Goal: Task Accomplishment & Management: Manage account settings

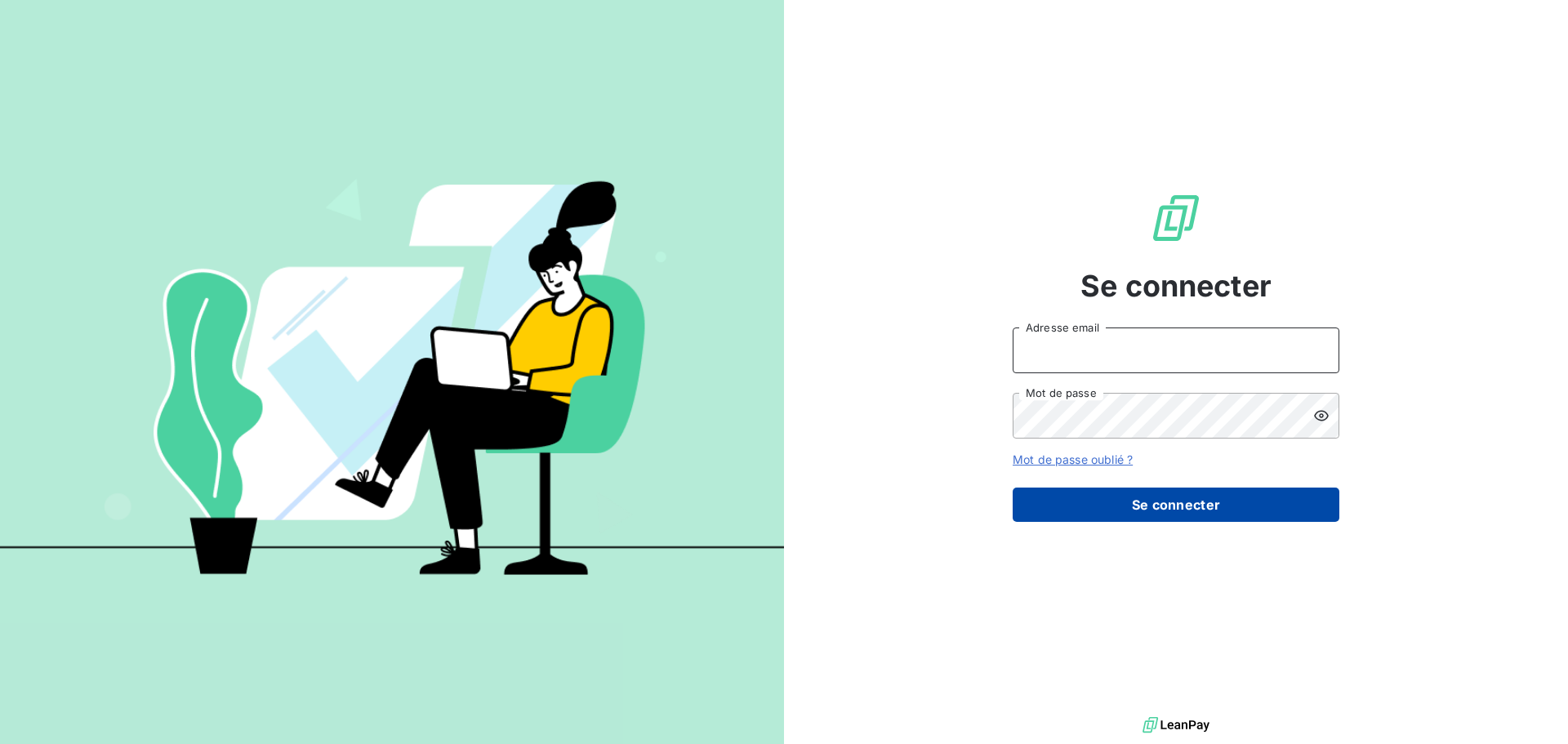
type input "[EMAIL_ADDRESS][DOMAIN_NAME]"
click at [1228, 504] on button "Se connecter" at bounding box center [1176, 505] width 326 height 35
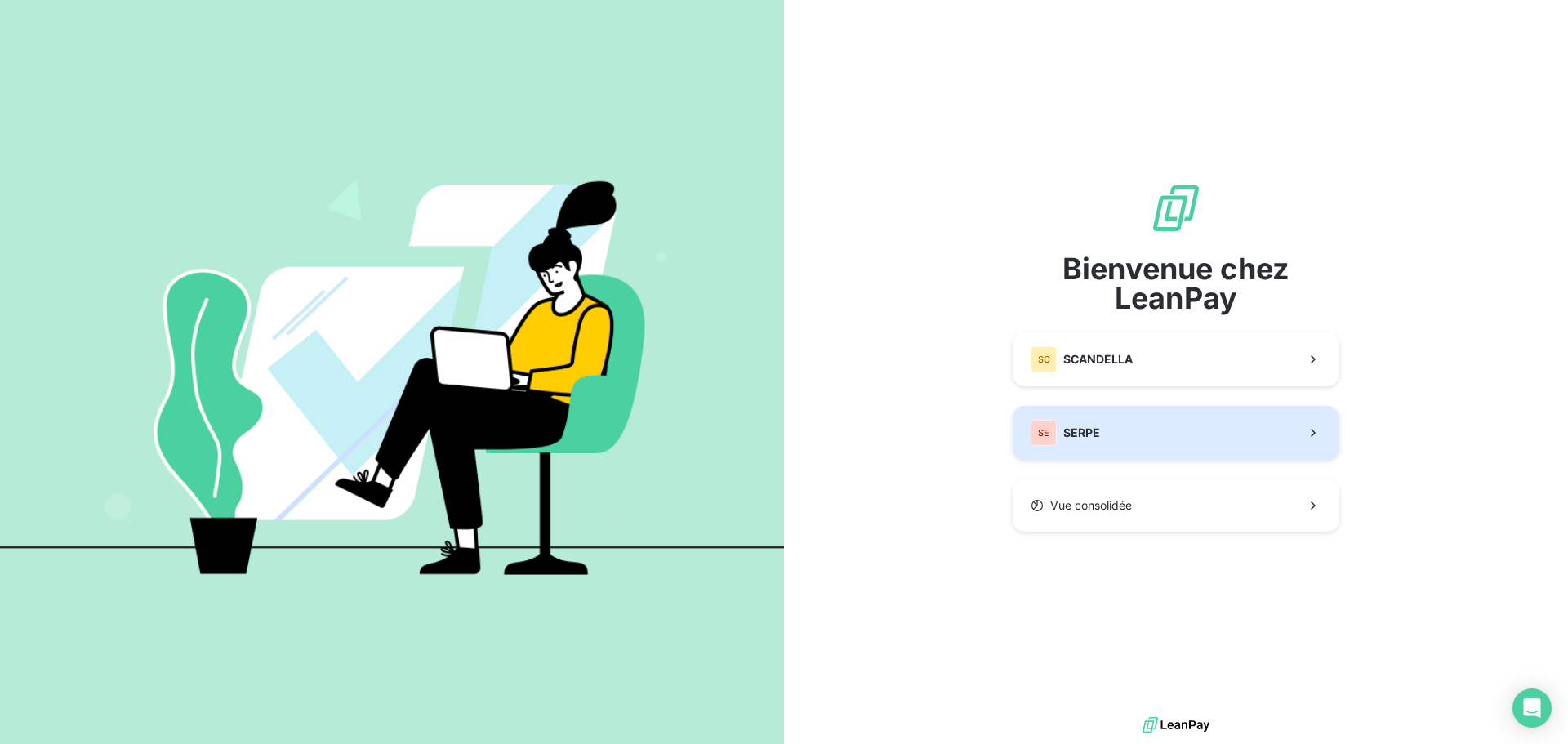
click at [1149, 440] on button "SE SERPE" at bounding box center [1176, 433] width 326 height 54
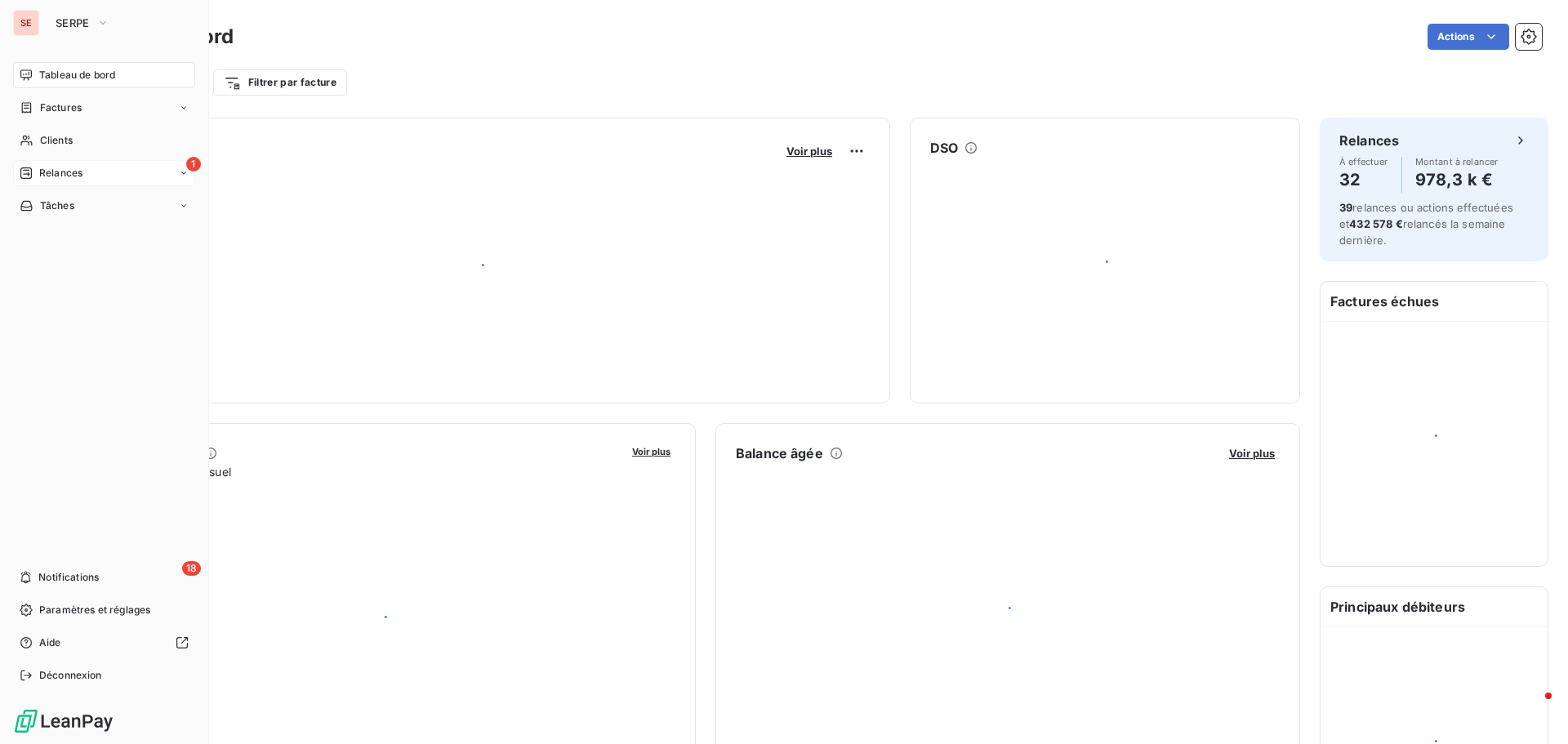
click at [81, 174] on span "Relances" at bounding box center [61, 173] width 44 height 15
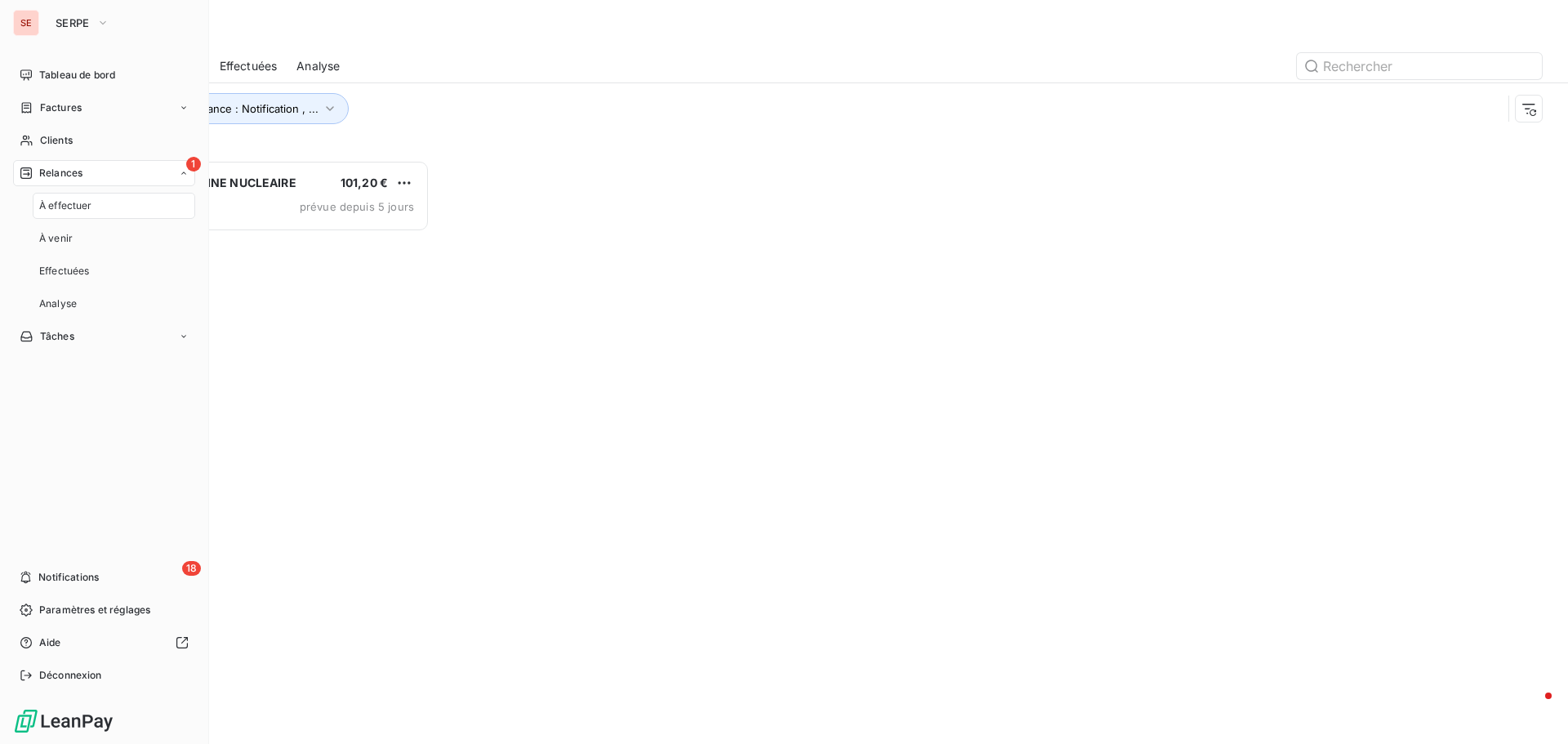
scroll to position [571, 339]
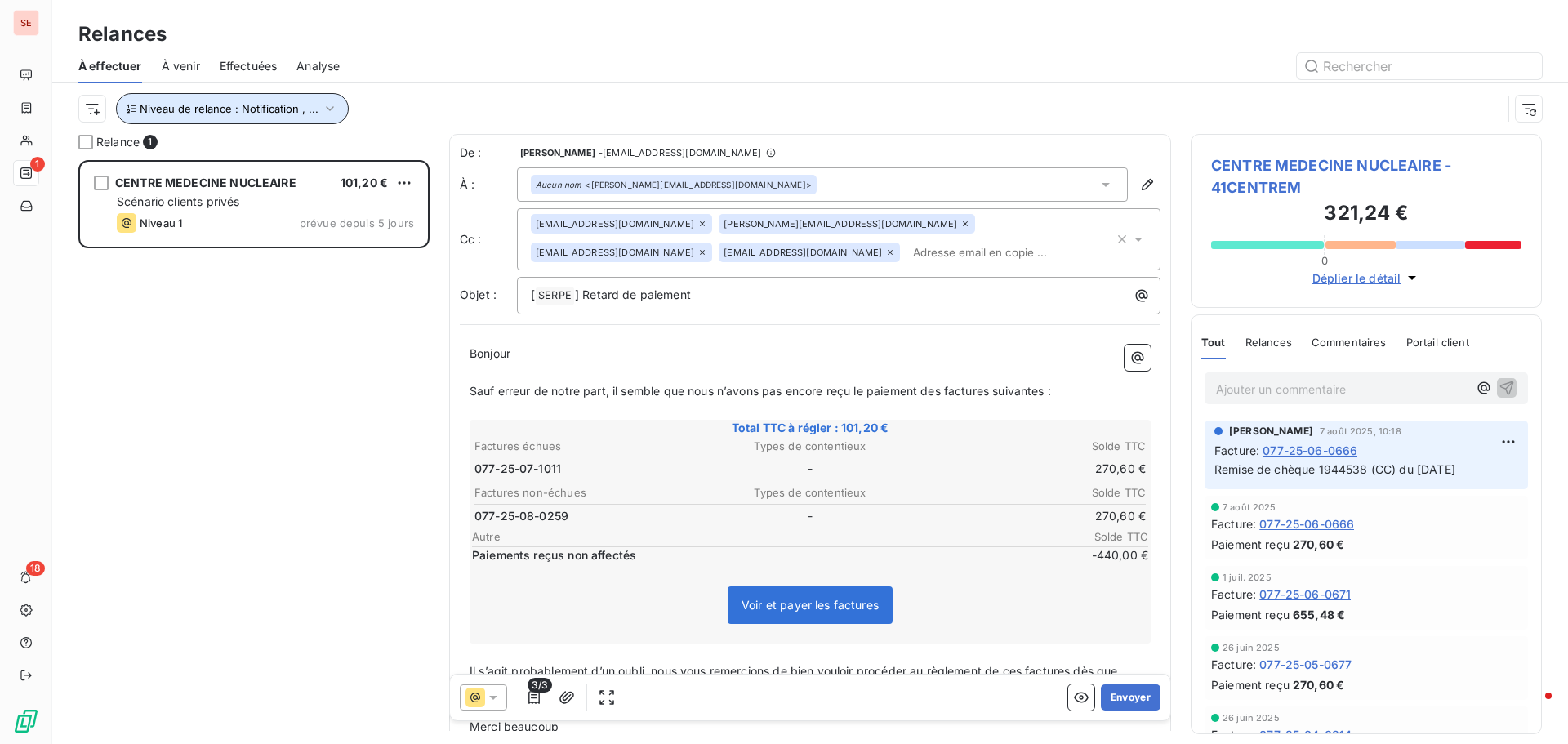
click at [284, 105] on span "Niveau de relance : Notification , ..." at bounding box center [229, 109] width 179 height 13
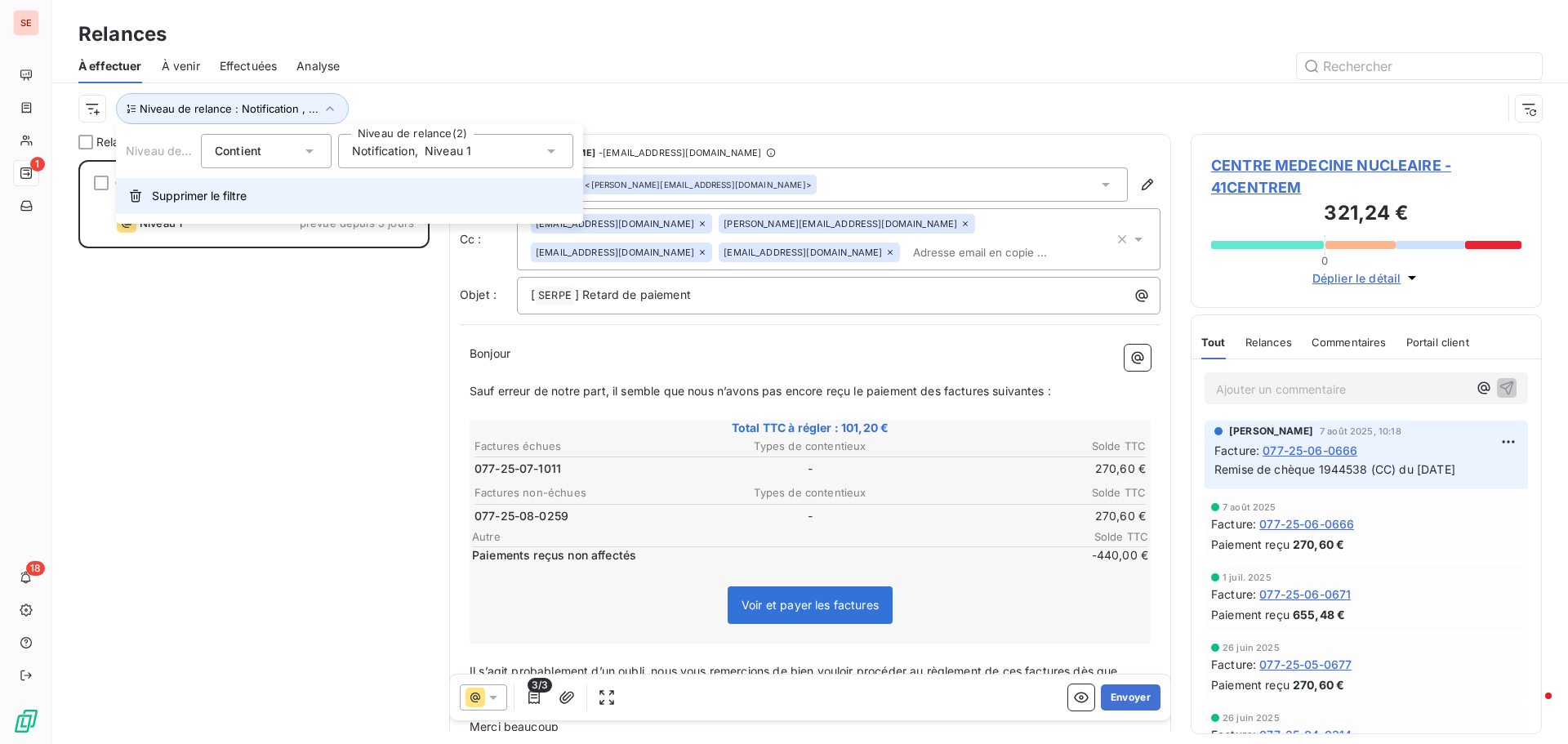
click at [239, 199] on span "Supprimer le filtre" at bounding box center [199, 196] width 95 height 16
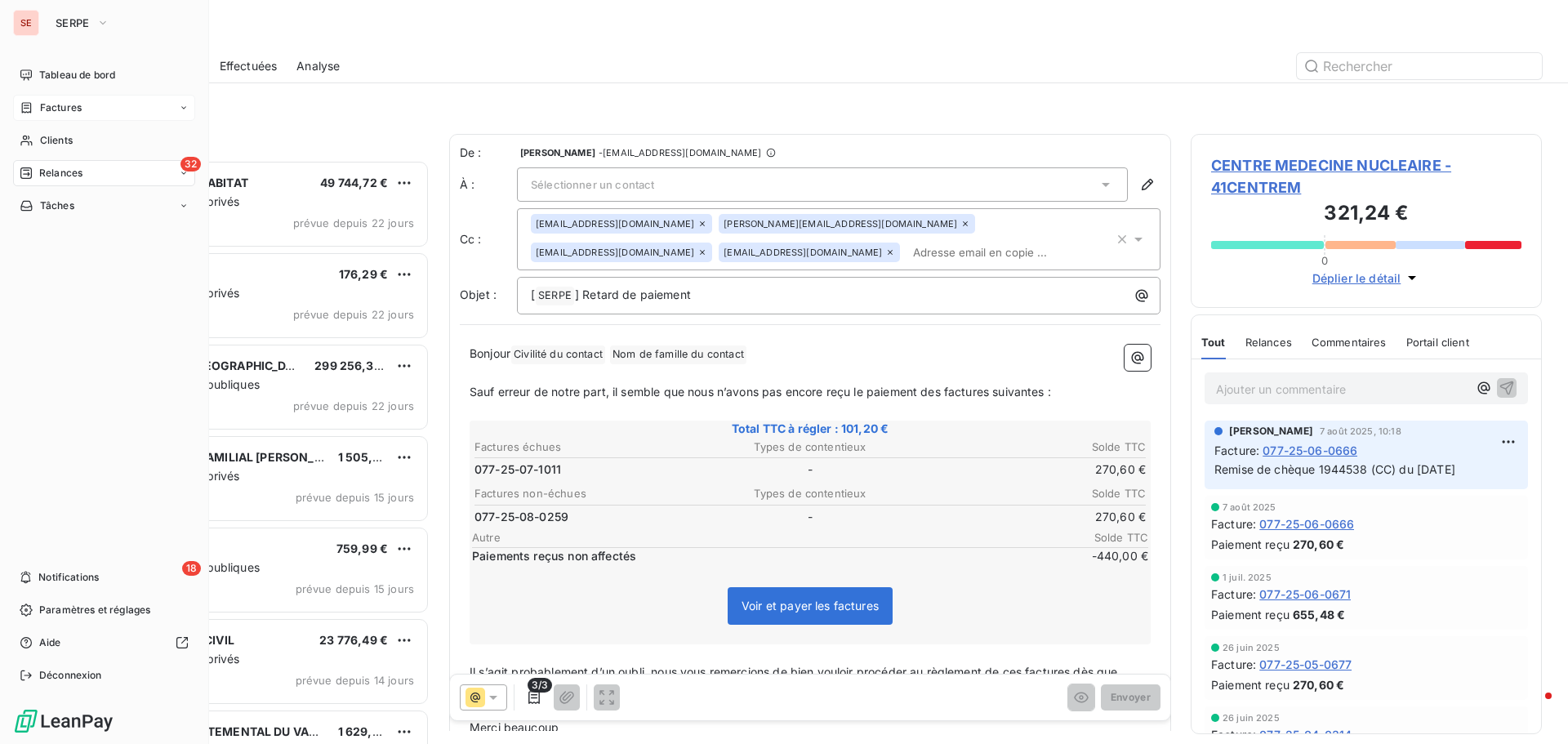
click at [53, 103] on span "Factures" at bounding box center [61, 108] width 42 height 15
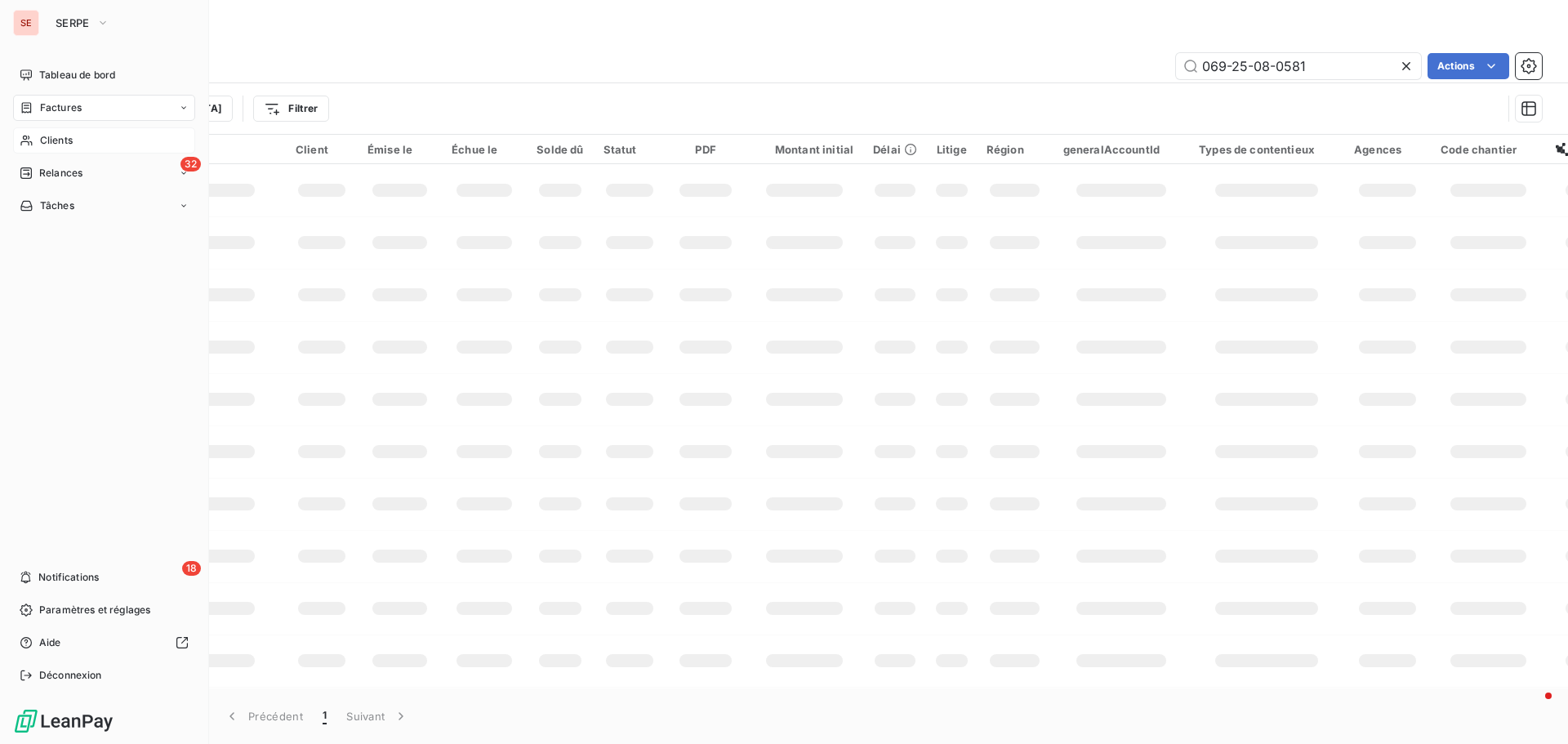
click at [55, 130] on div "Clients" at bounding box center [104, 141] width 182 height 26
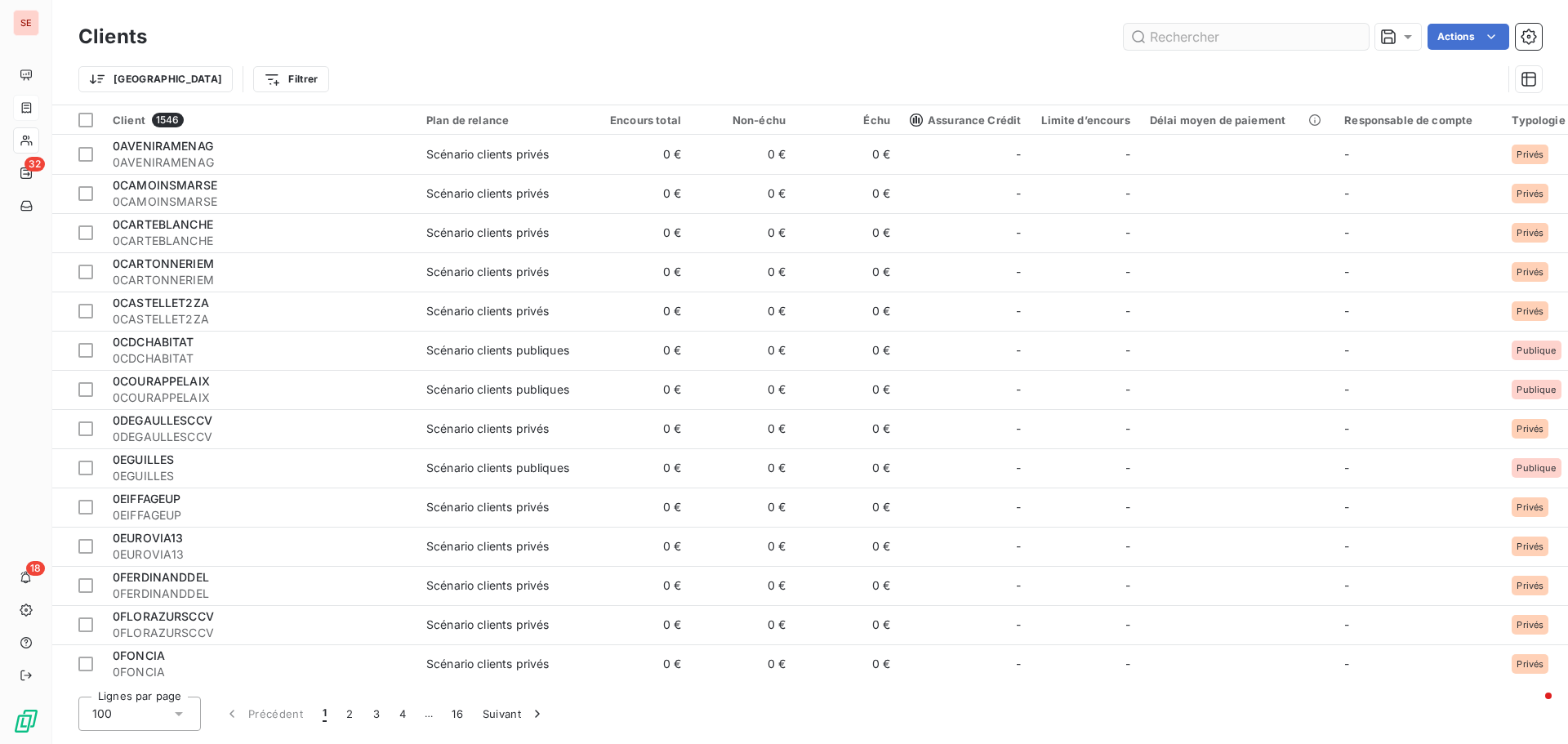
click at [1219, 49] on input "text" at bounding box center [1247, 37] width 245 height 26
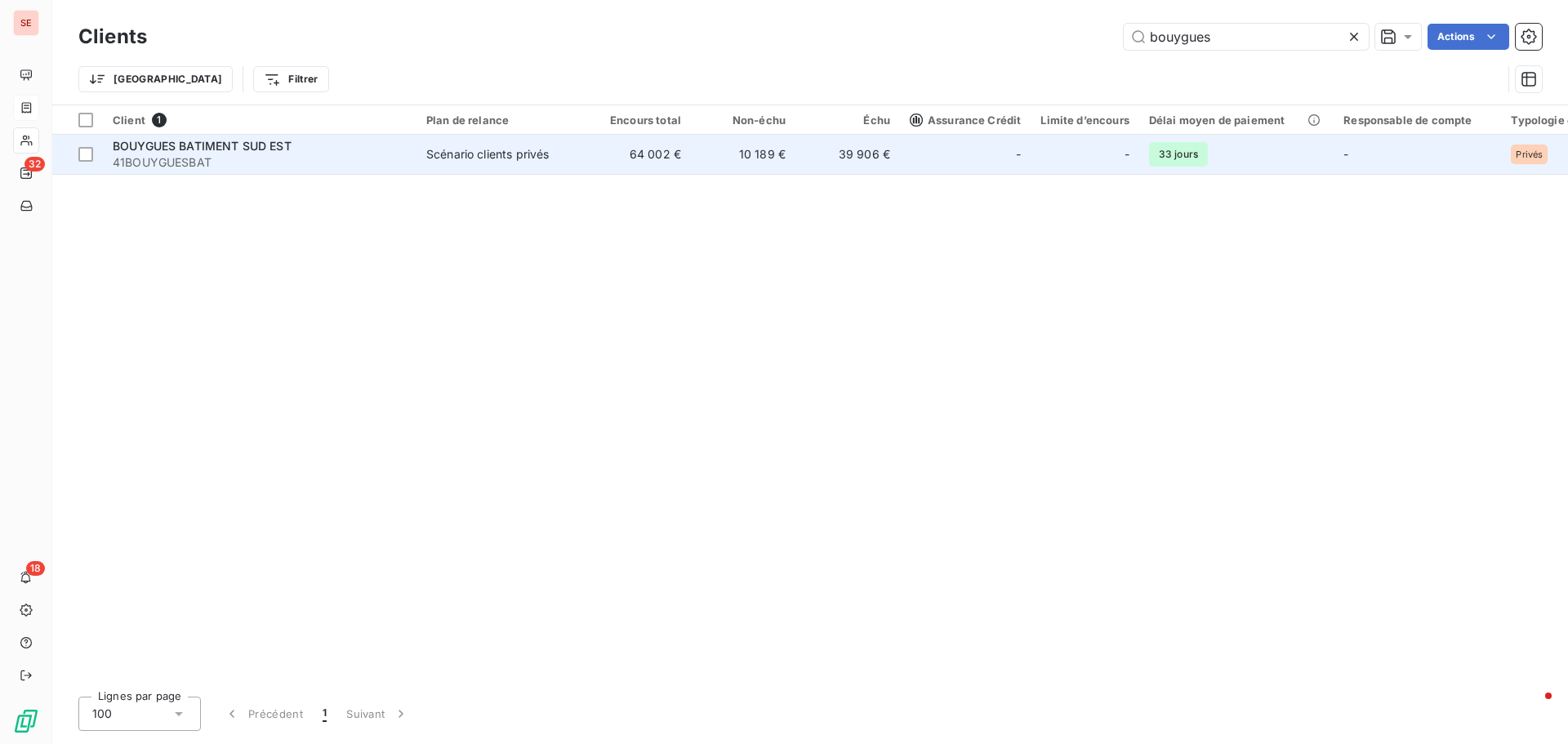
type input "bouygues"
click at [576, 165] on td "Scénario clients privés" at bounding box center [502, 155] width 170 height 39
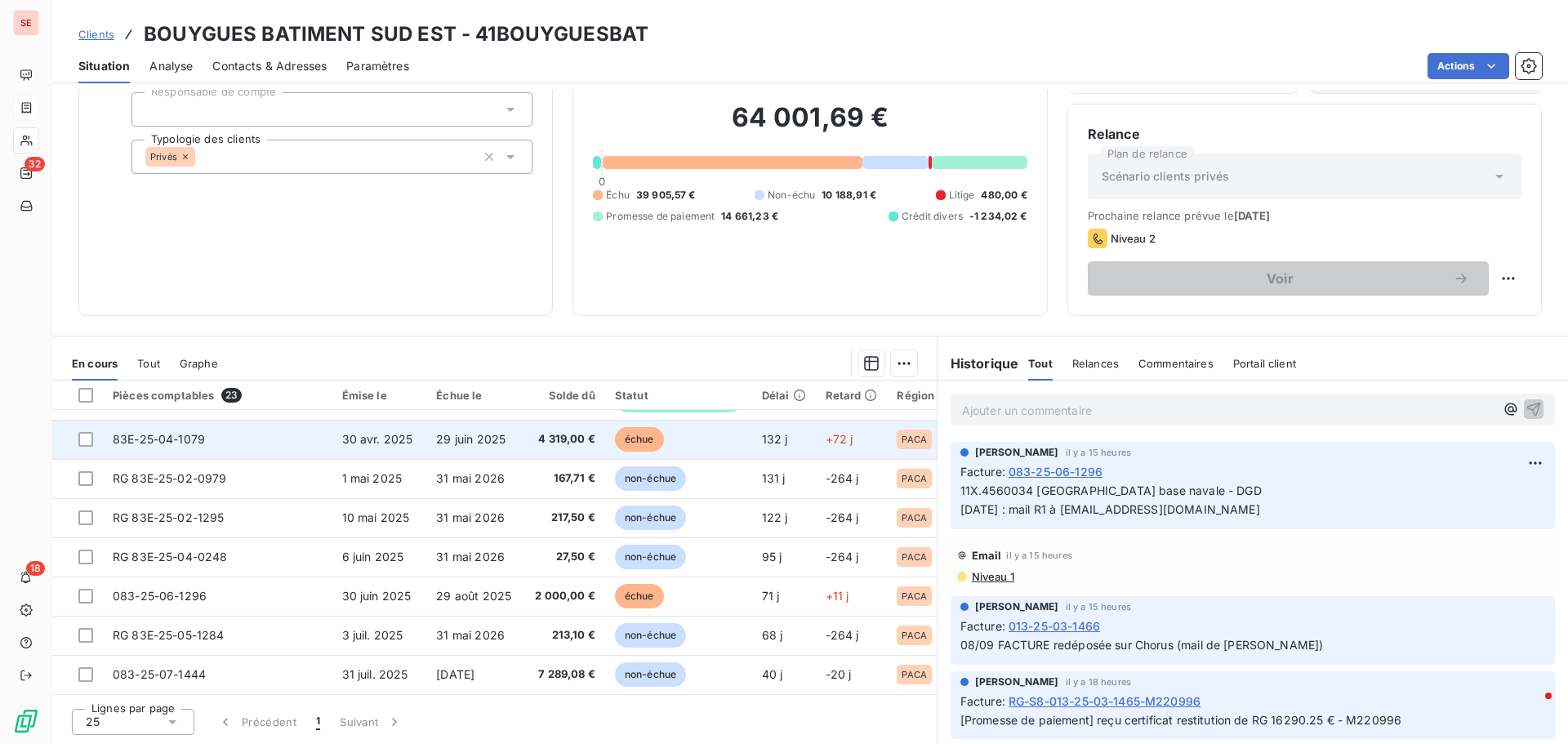
scroll to position [624, 0]
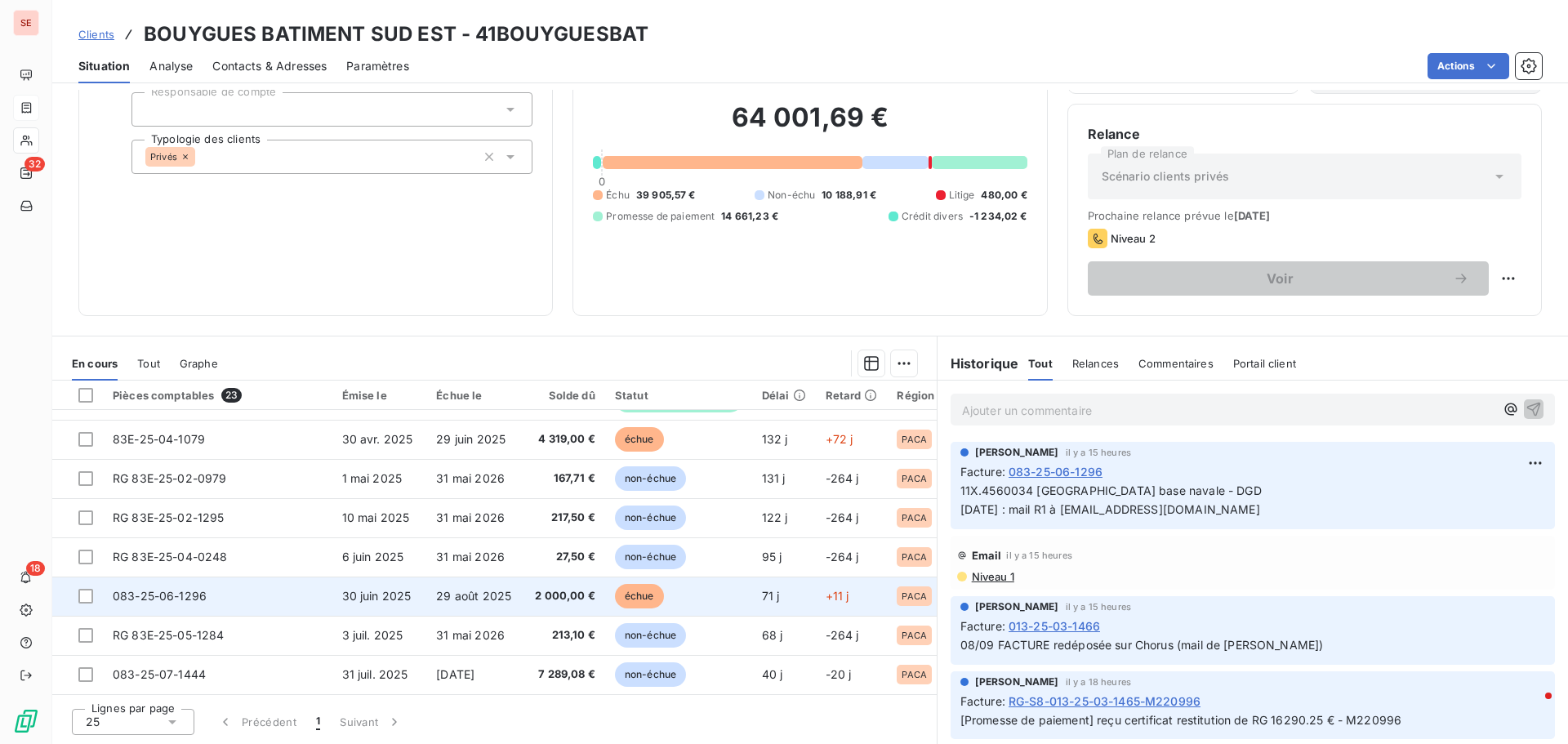
click at [169, 589] on span "083-25-06-1296" at bounding box center [160, 595] width 94 height 14
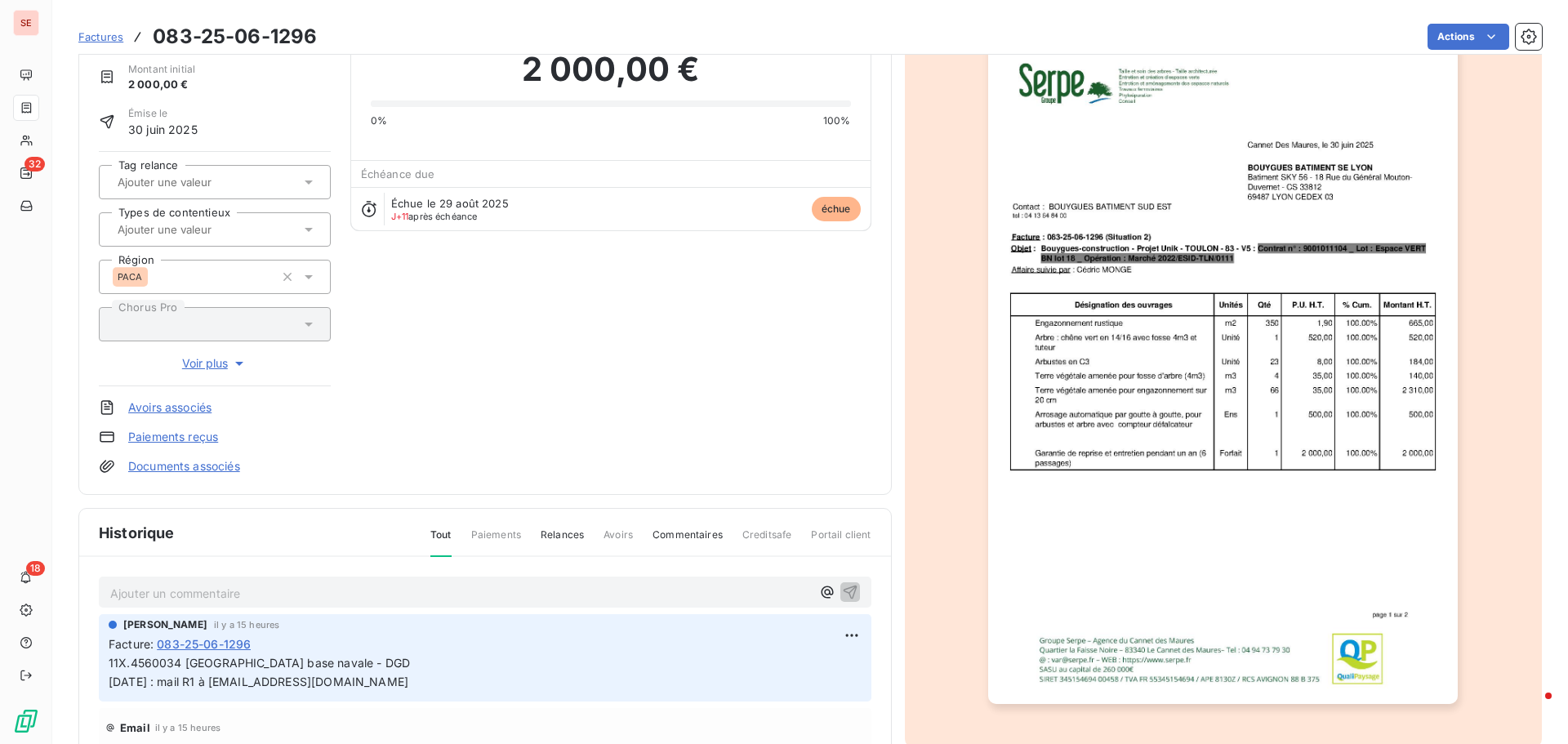
scroll to position [83, 0]
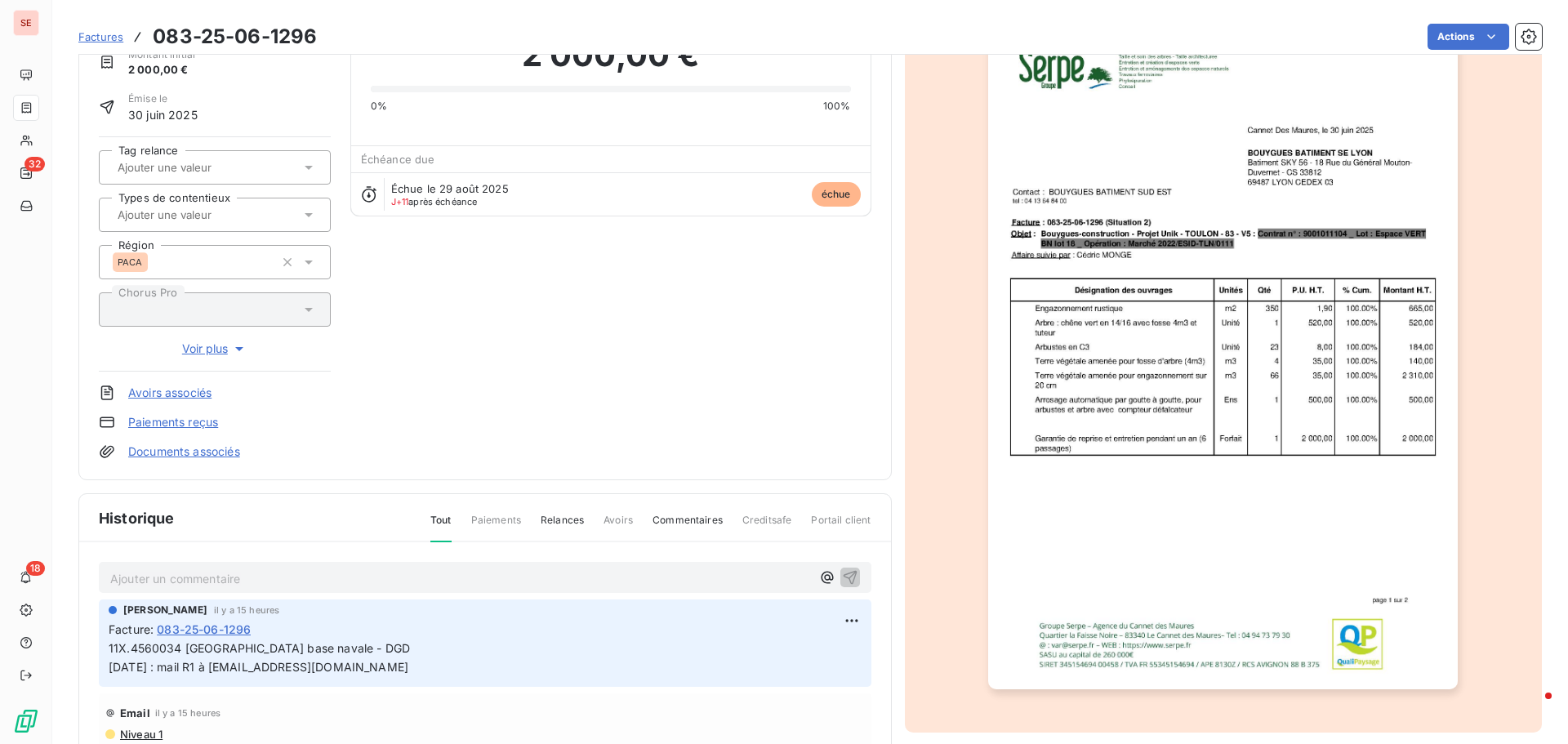
click at [202, 453] on link "Documents associés" at bounding box center [184, 451] width 112 height 16
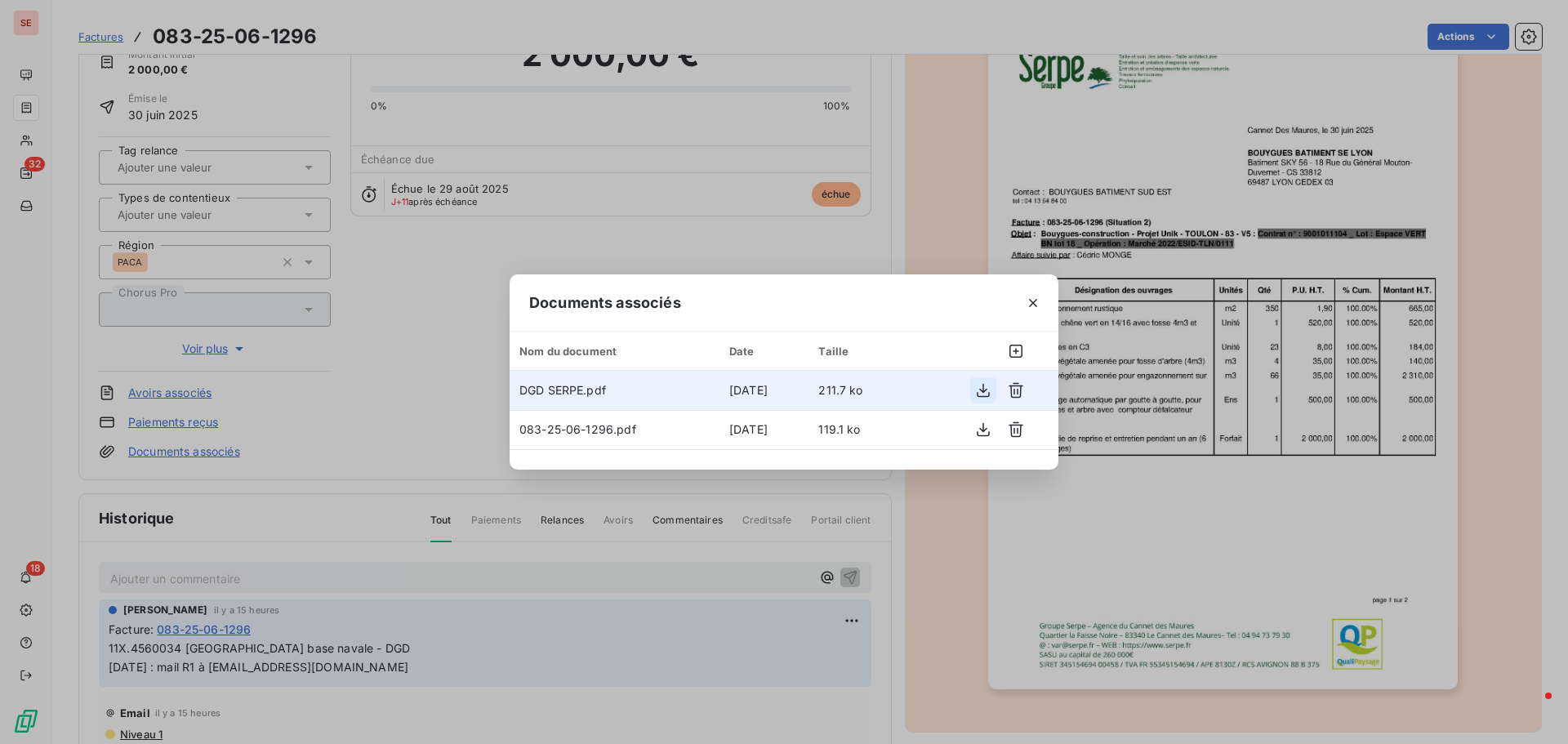
click at [981, 394] on icon "button" at bounding box center [983, 390] width 16 height 16
click at [1041, 302] on button "button" at bounding box center [1034, 303] width 26 height 26
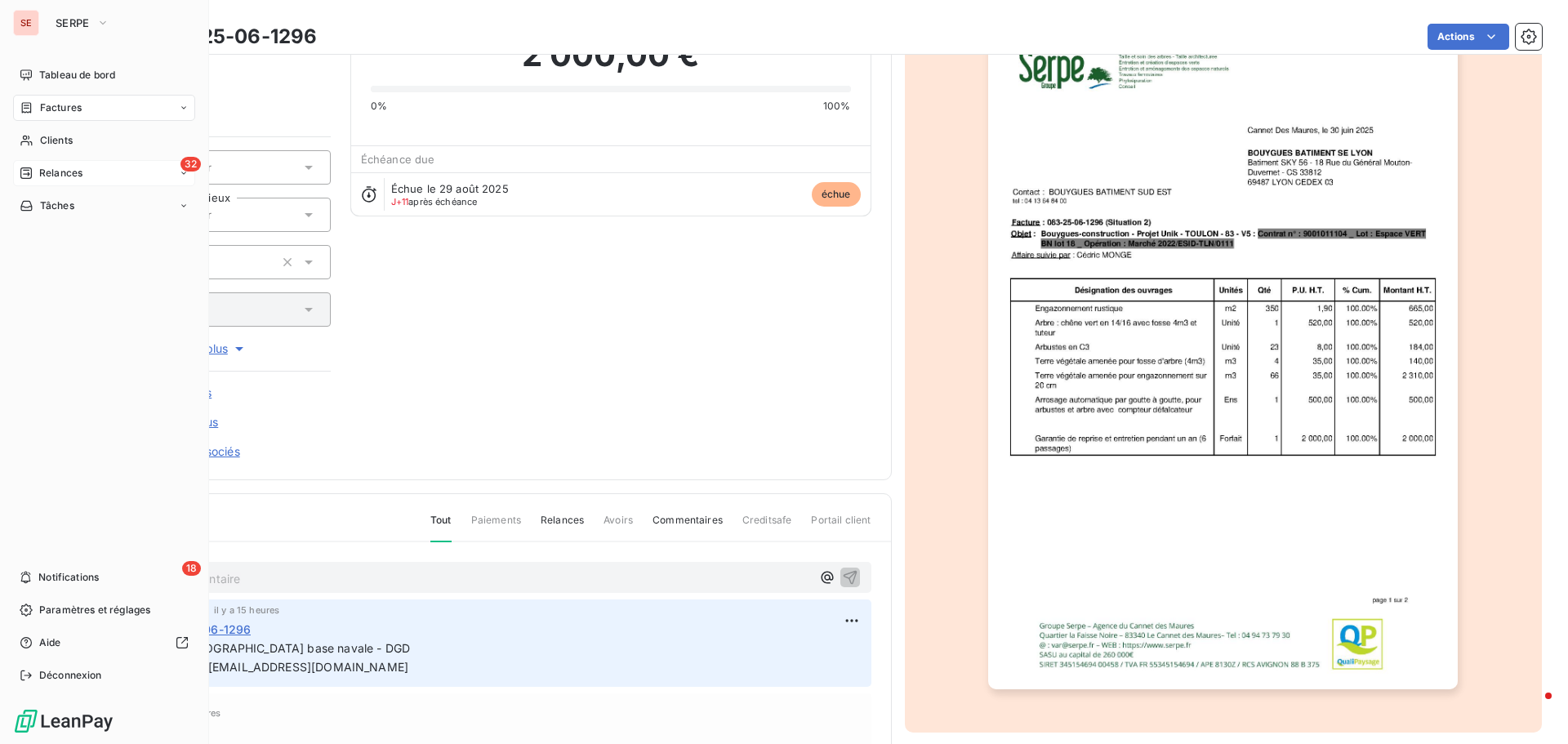
click at [118, 173] on div "32 Relances" at bounding box center [104, 173] width 182 height 26
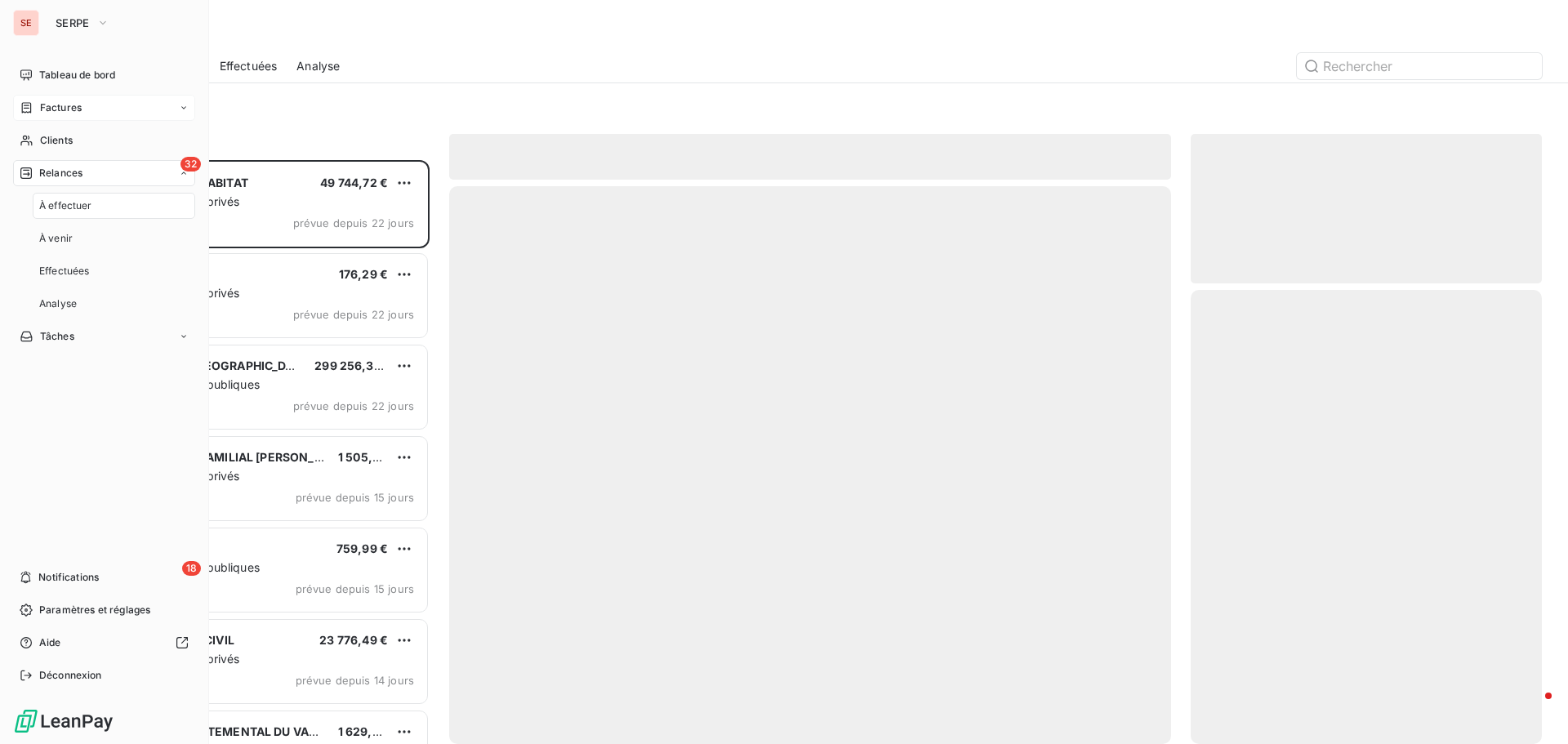
scroll to position [571, 339]
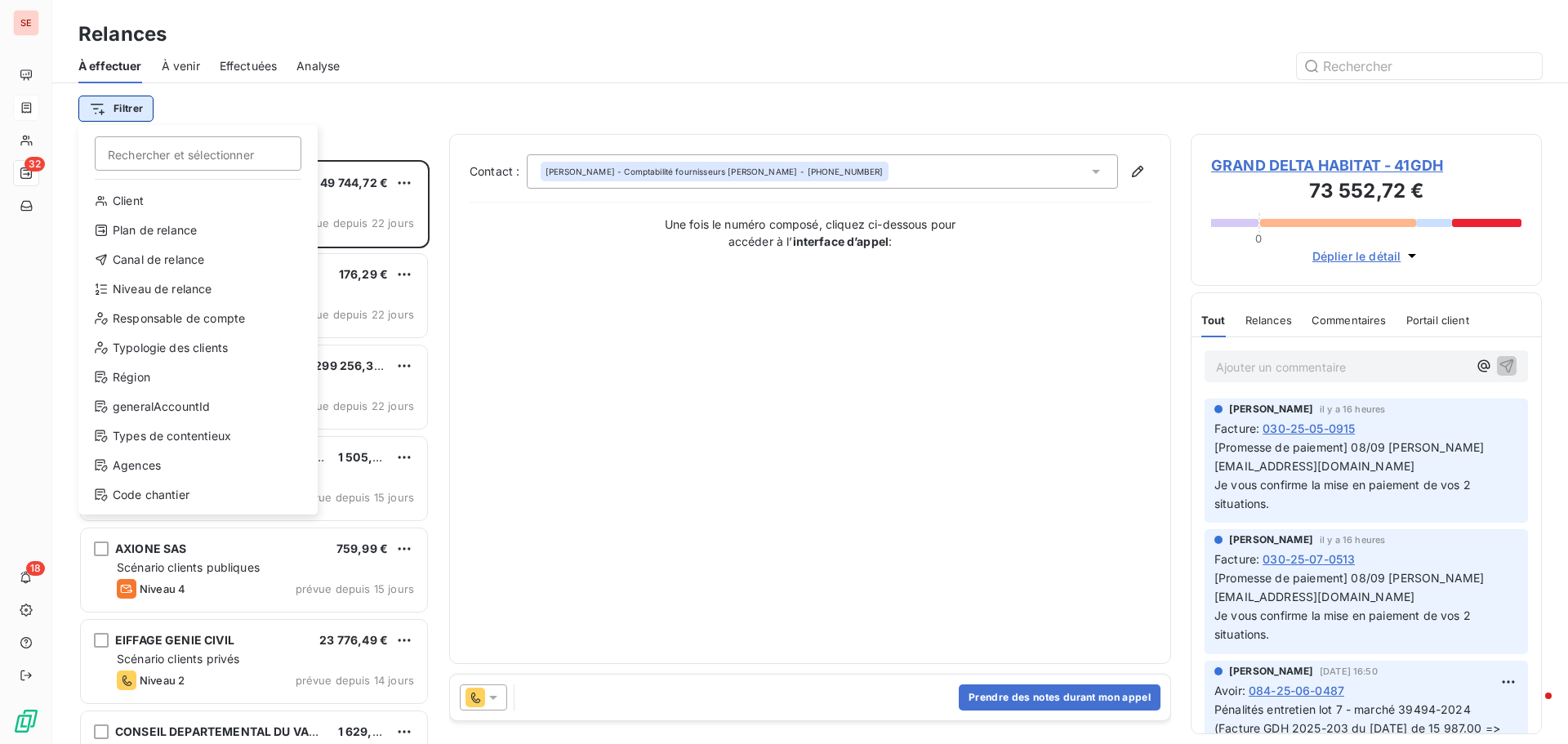
click at [131, 109] on html "SE 32 18 Relances À effectuer À venir Effectuées Analyse Filtrer Rechercher et …" at bounding box center [784, 372] width 1568 height 744
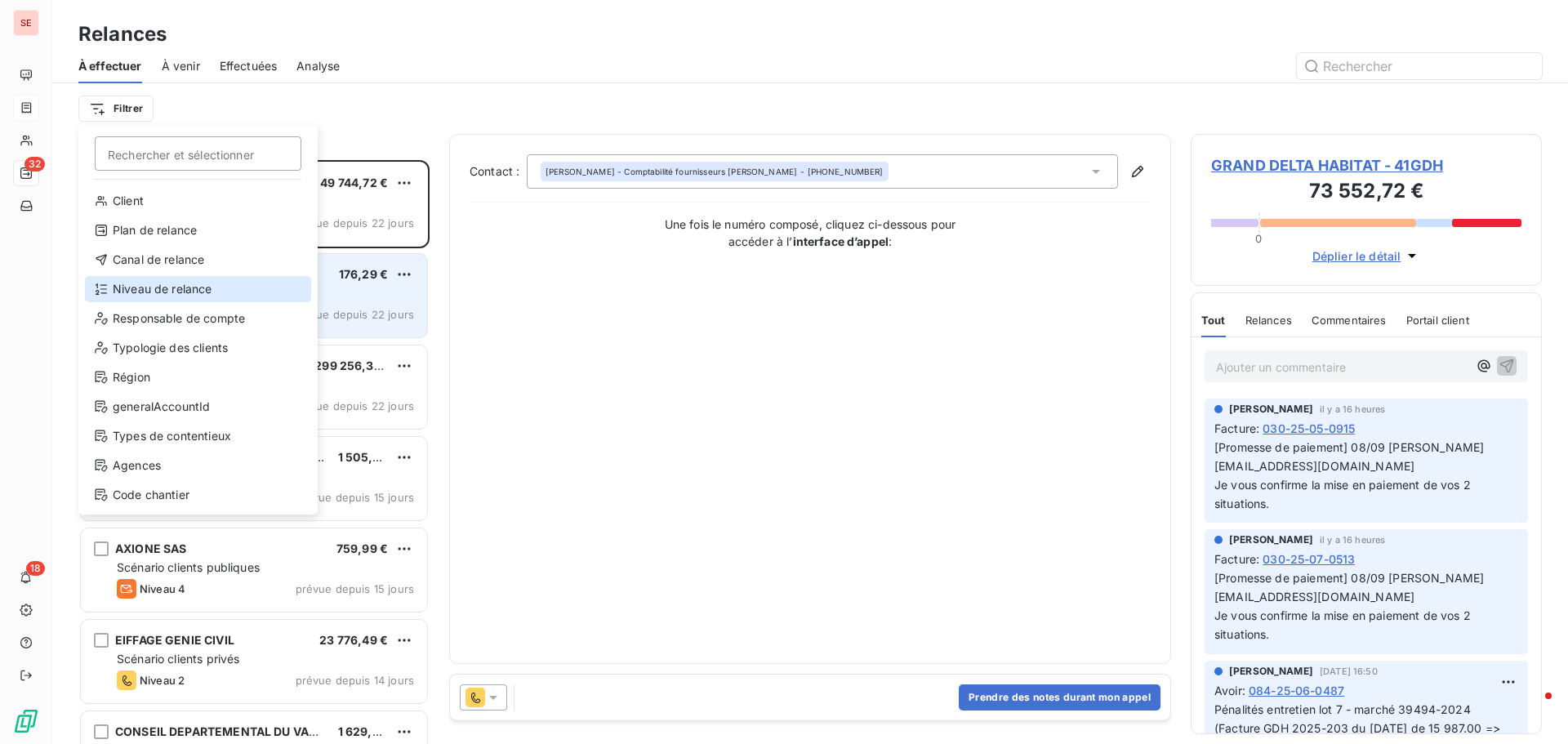
click at [147, 289] on div "Niveau de relance" at bounding box center [197, 289] width 226 height 26
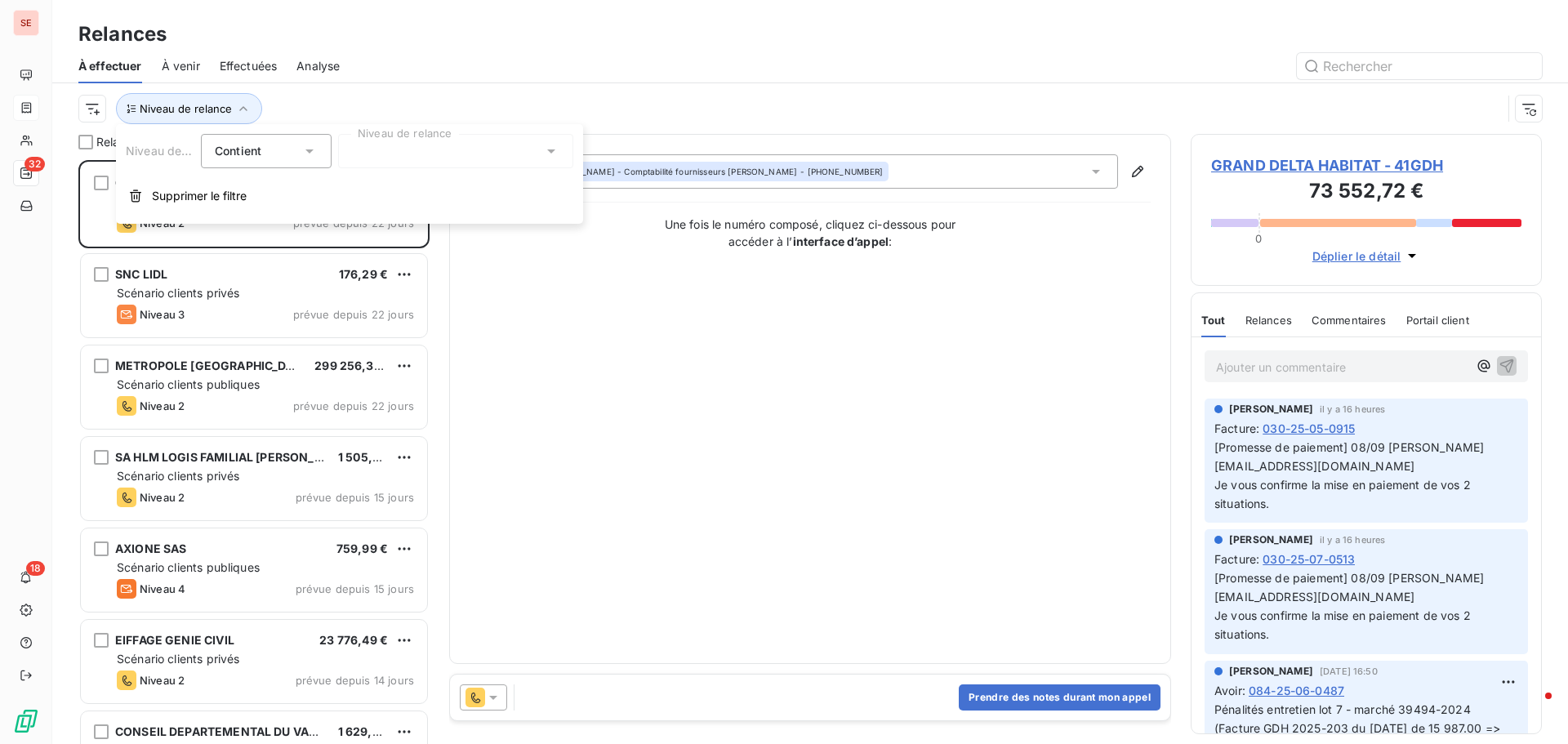
click at [482, 147] on div at bounding box center [456, 151] width 235 height 35
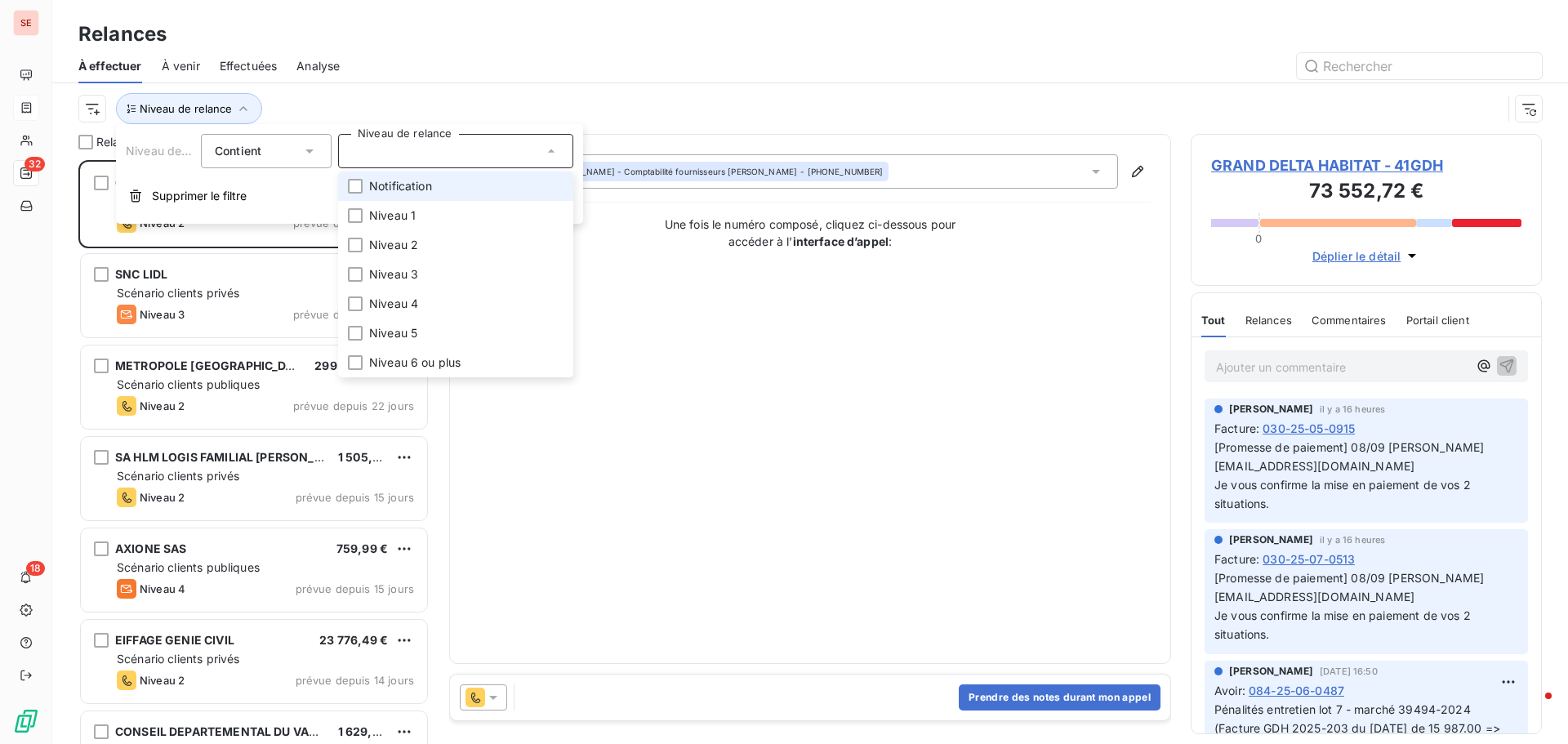
click at [470, 186] on li "Notification" at bounding box center [456, 187] width 235 height 30
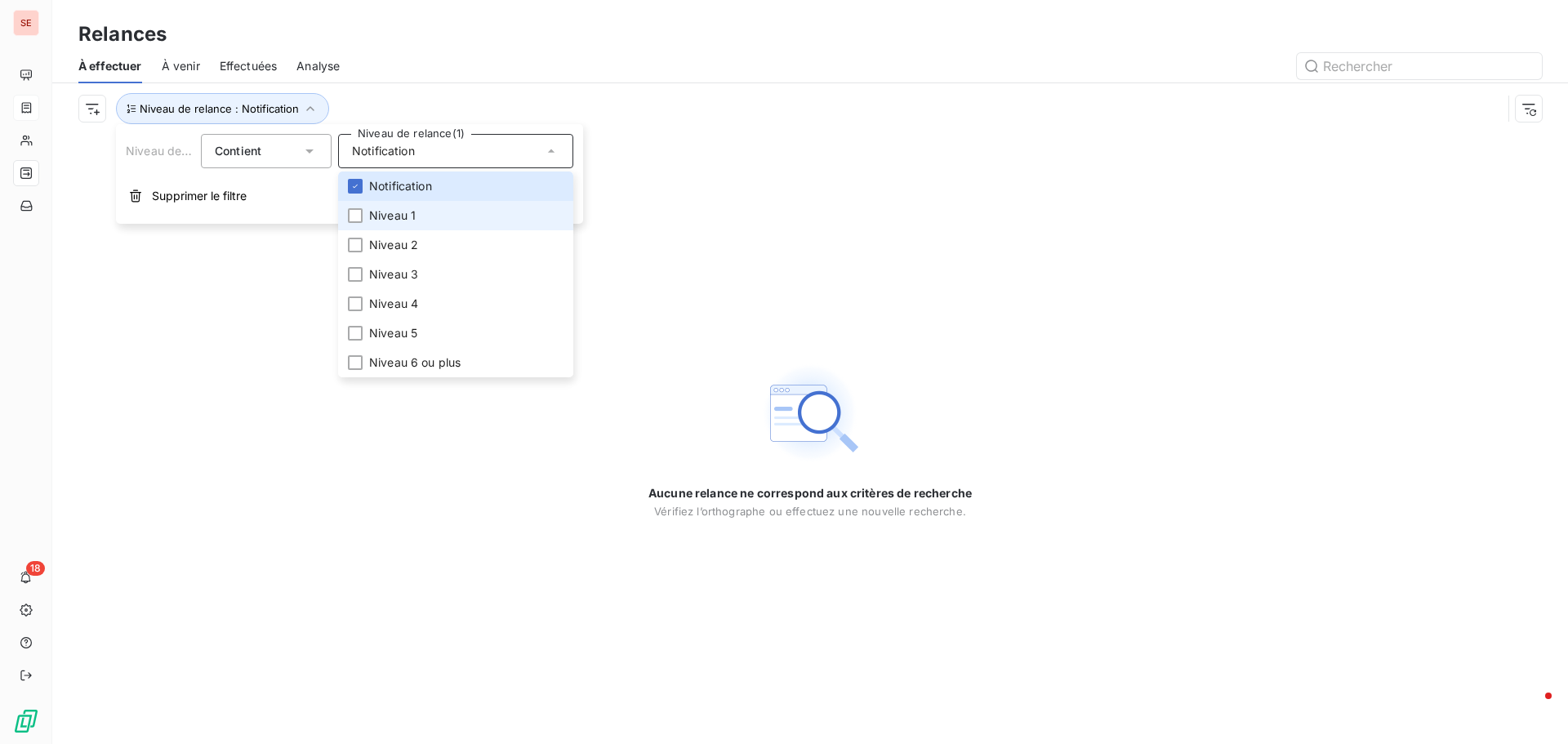
click at [468, 224] on li "Niveau 1" at bounding box center [456, 215] width 235 height 30
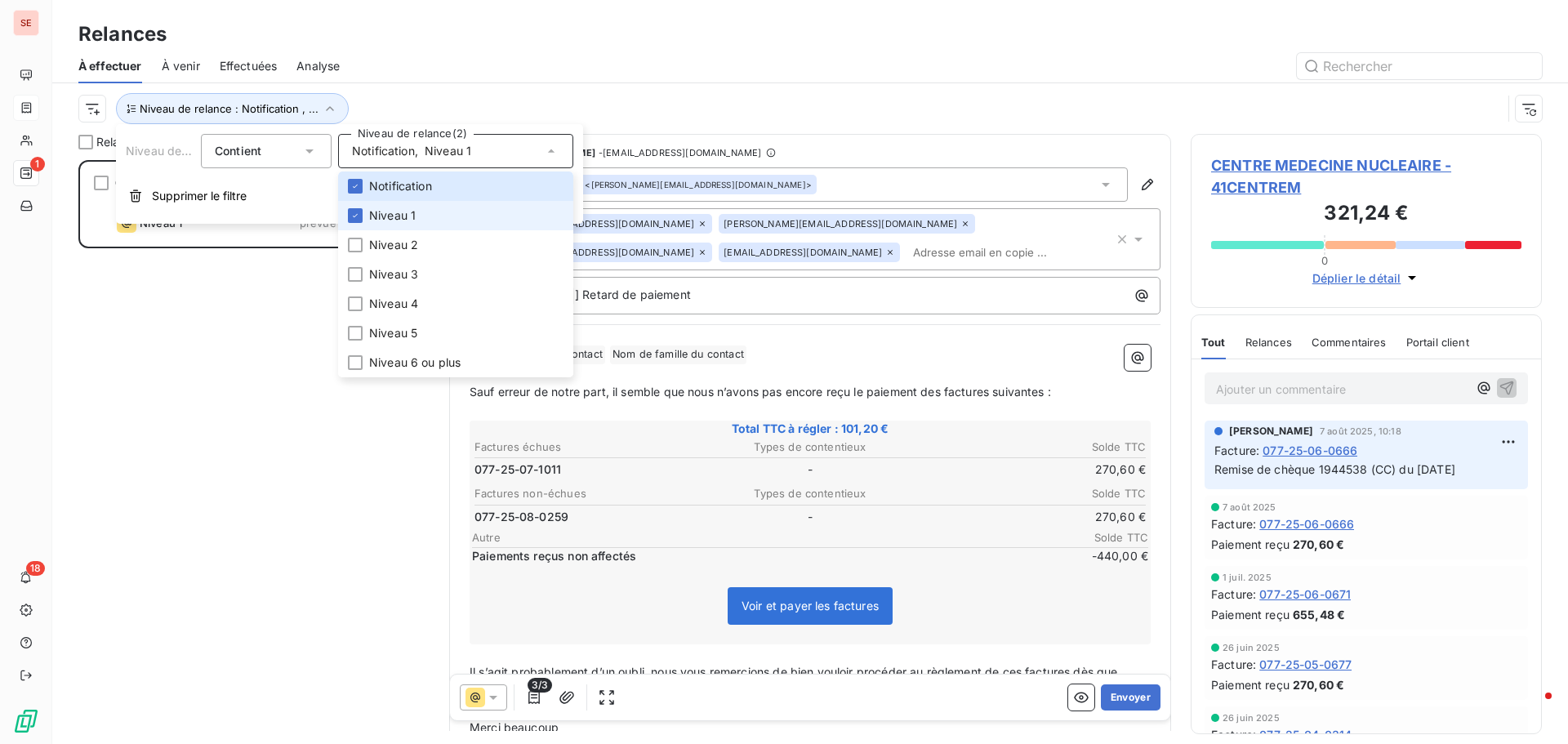
scroll to position [571, 339]
click at [655, 29] on div "Relances" at bounding box center [810, 35] width 1515 height 30
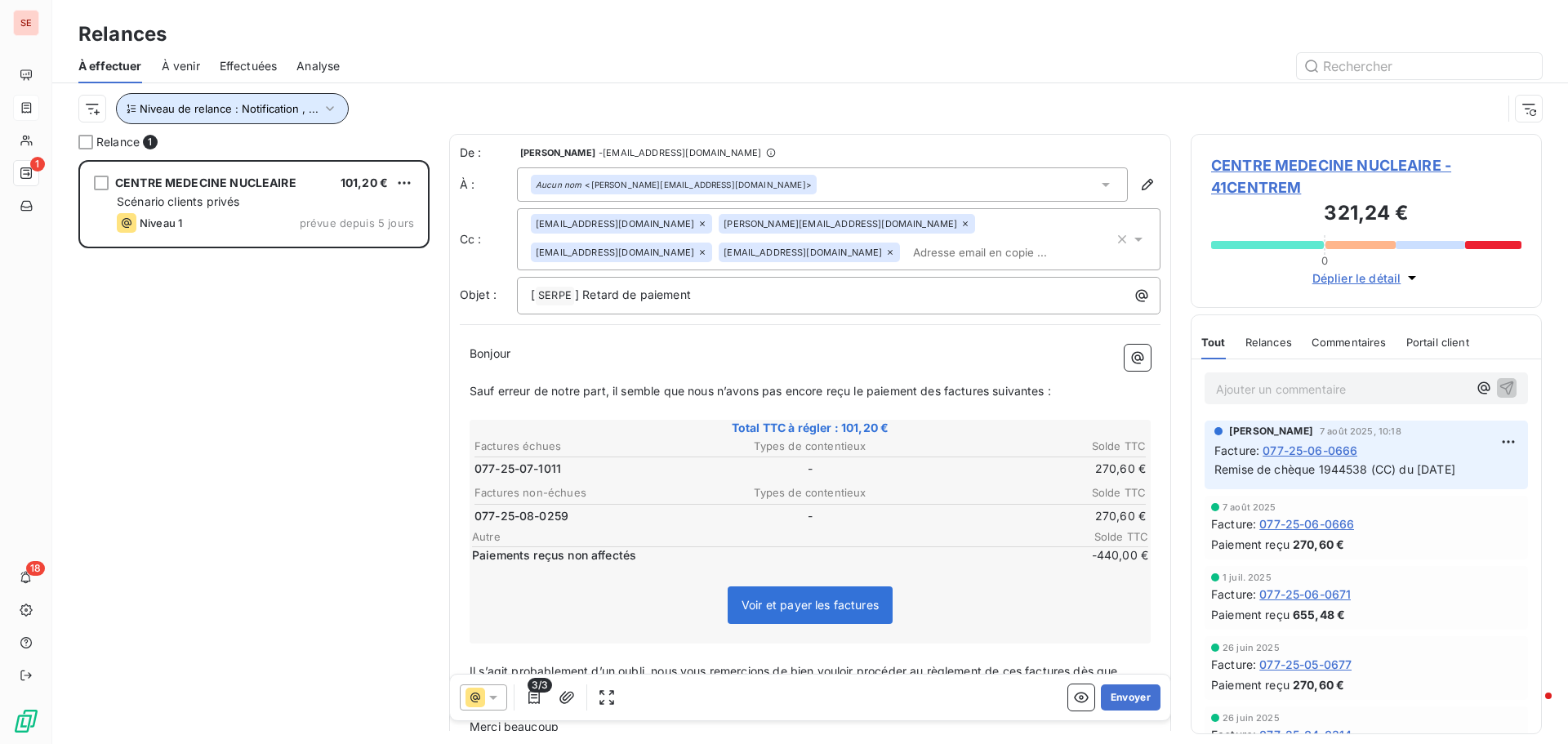
click at [311, 103] on span "Niveau de relance : Notification , ..." at bounding box center [229, 109] width 179 height 13
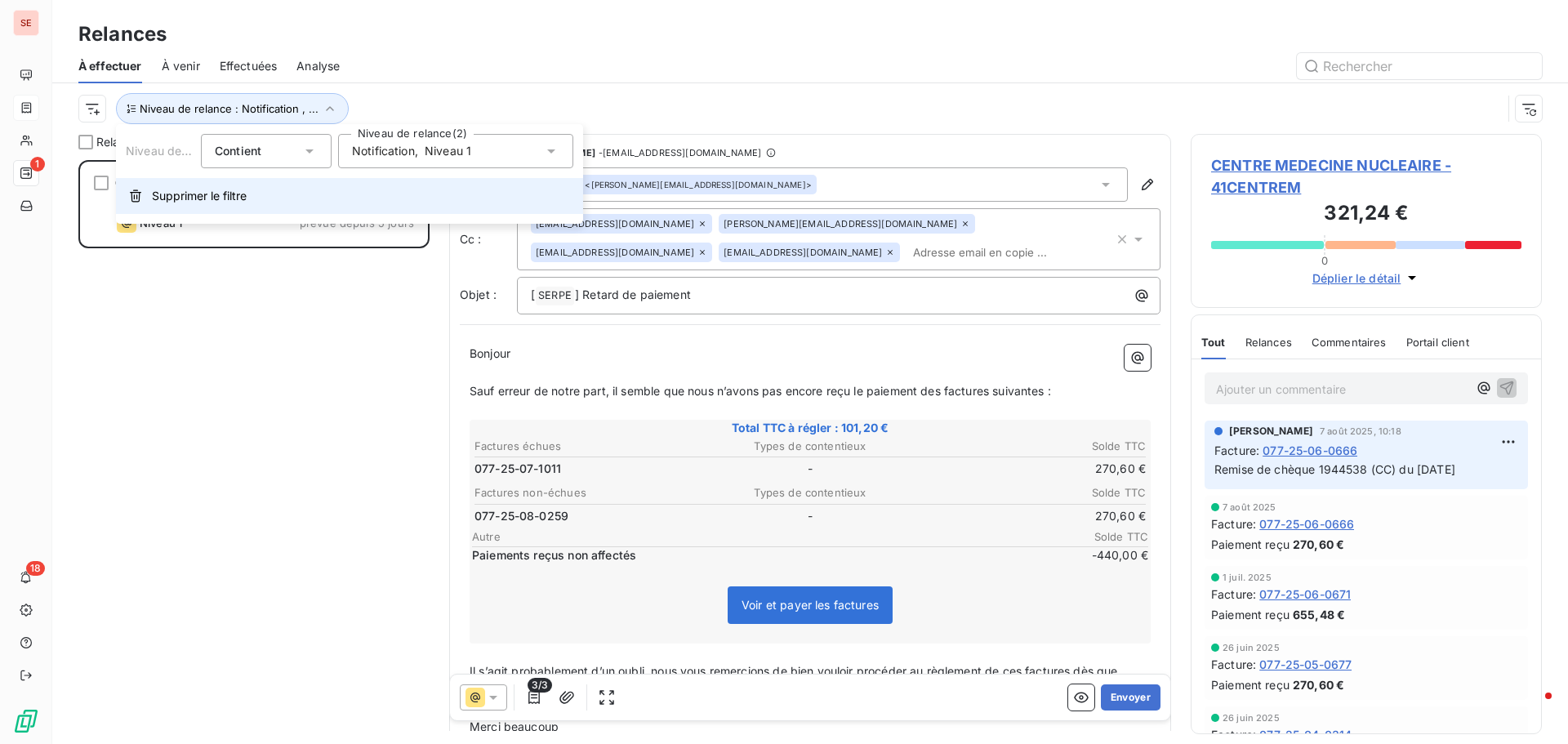
click at [186, 191] on span "Supprimer le filtre" at bounding box center [199, 196] width 95 height 16
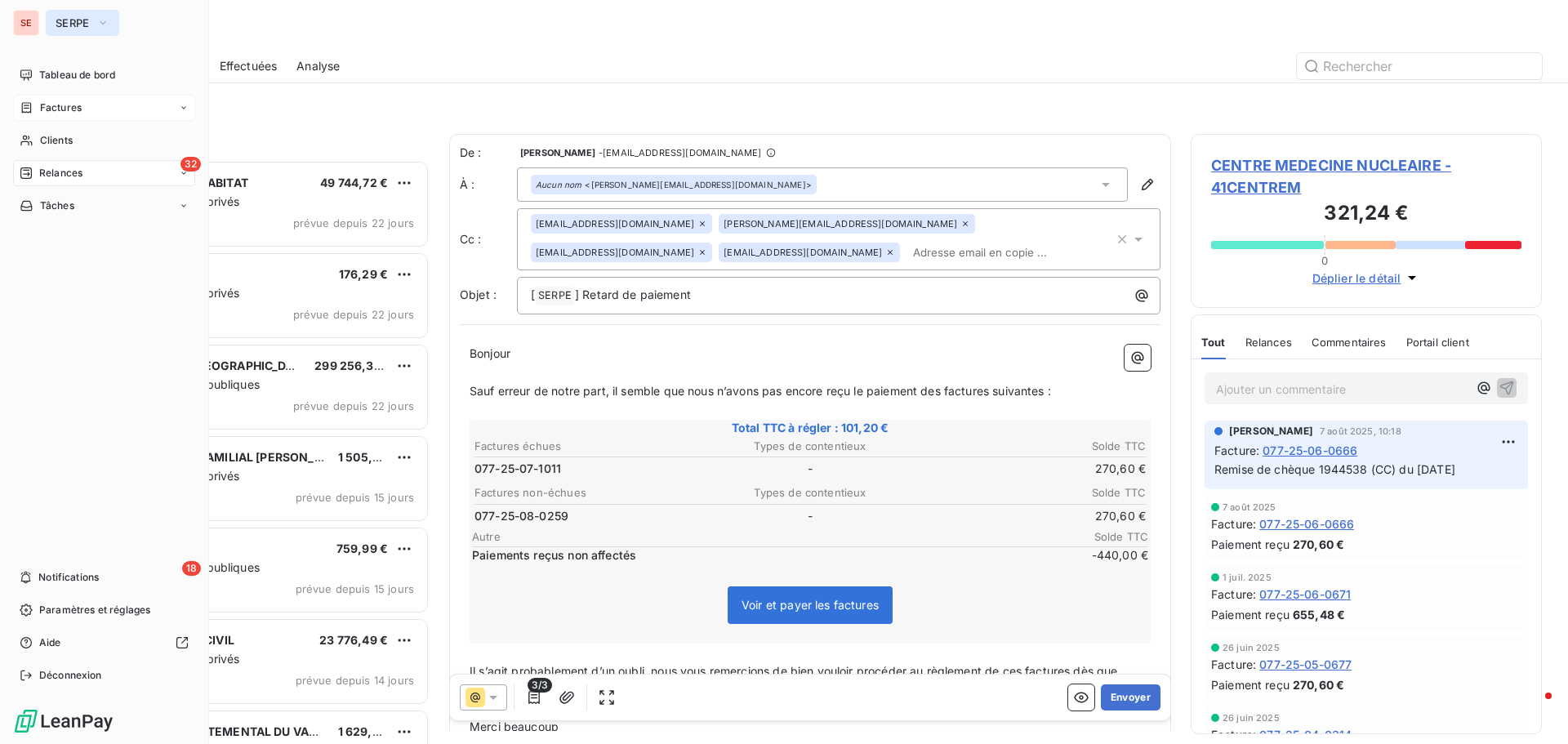
click at [85, 16] on span "SERPE" at bounding box center [73, 23] width 35 height 13
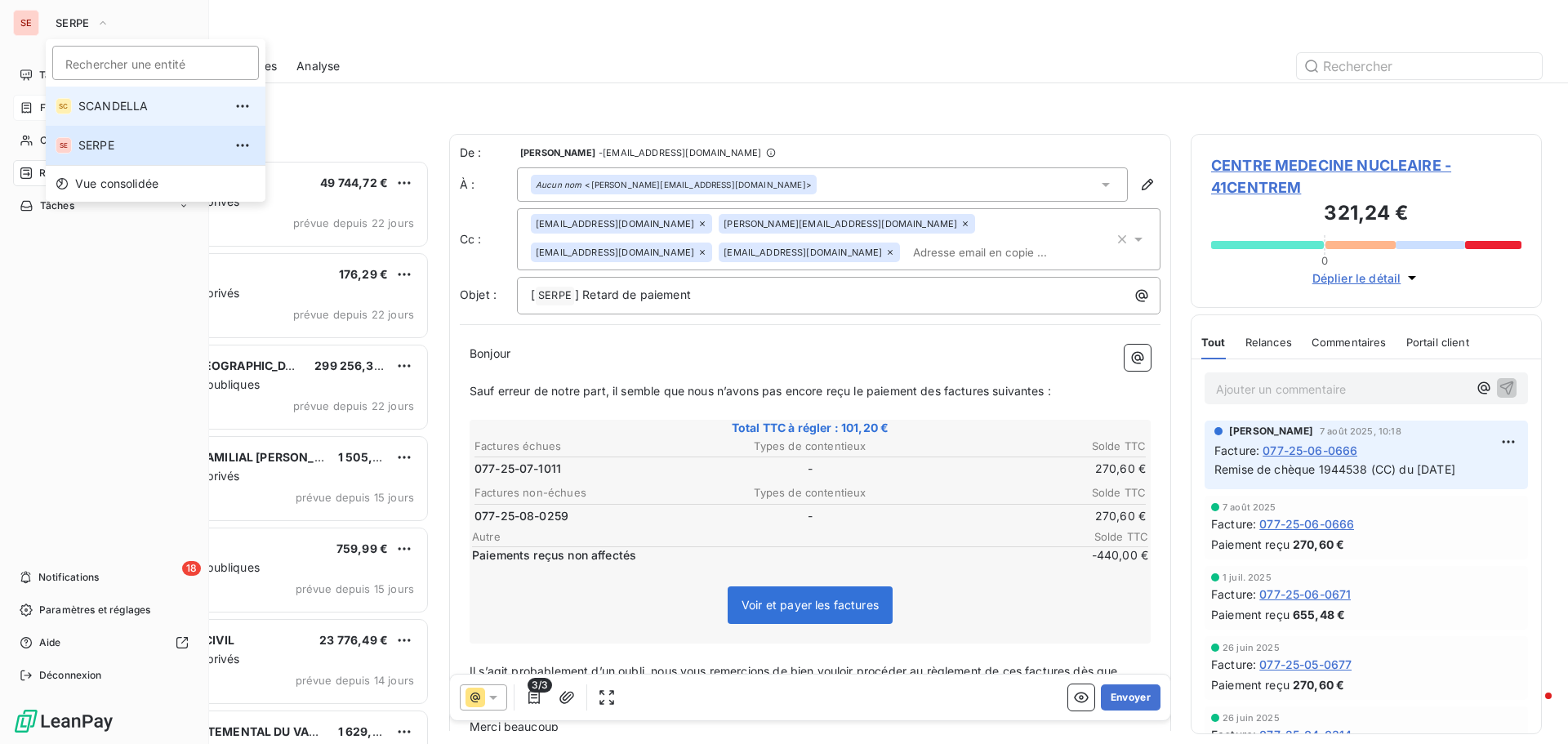
click at [109, 107] on span "SCANDELLA" at bounding box center [150, 106] width 145 height 16
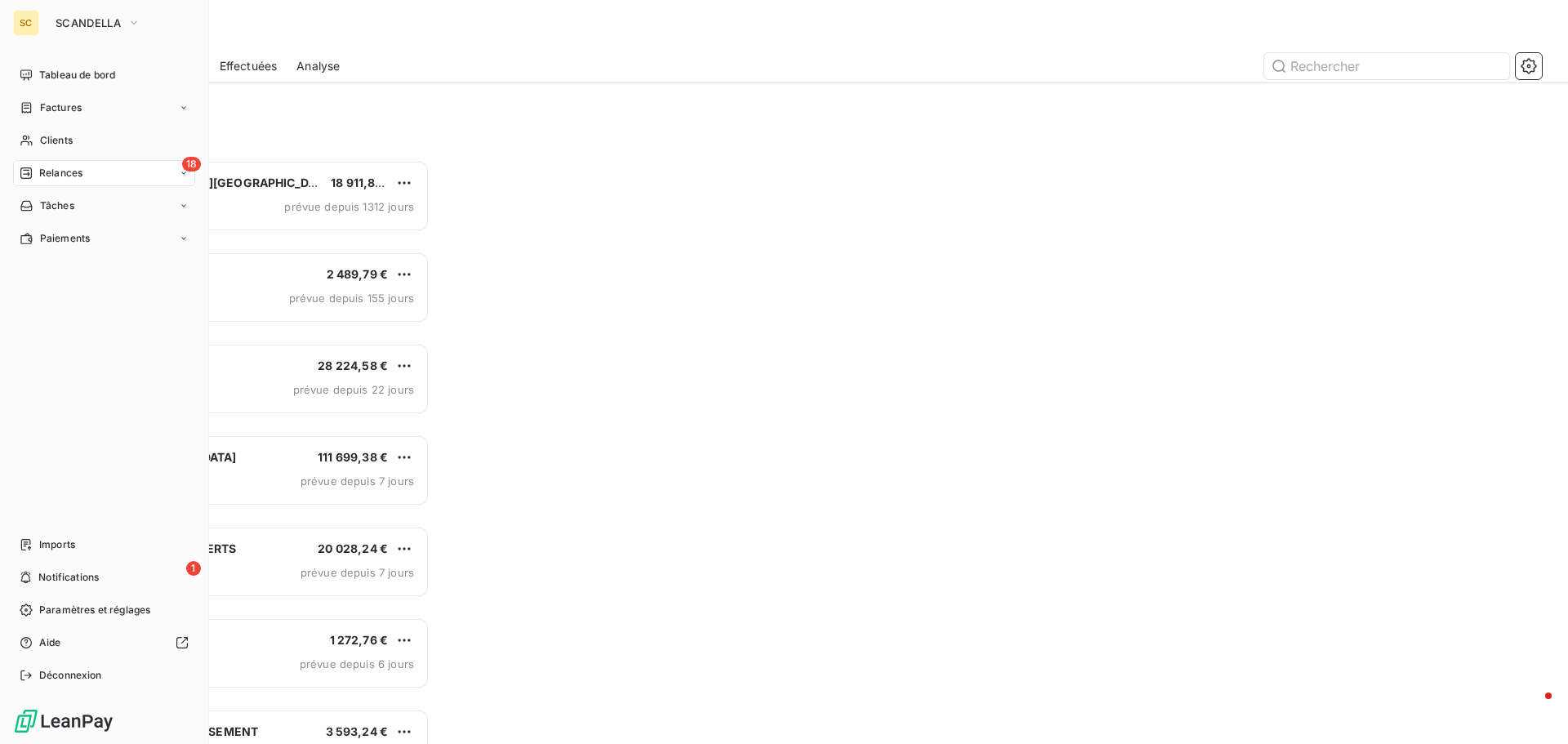
scroll to position [571, 339]
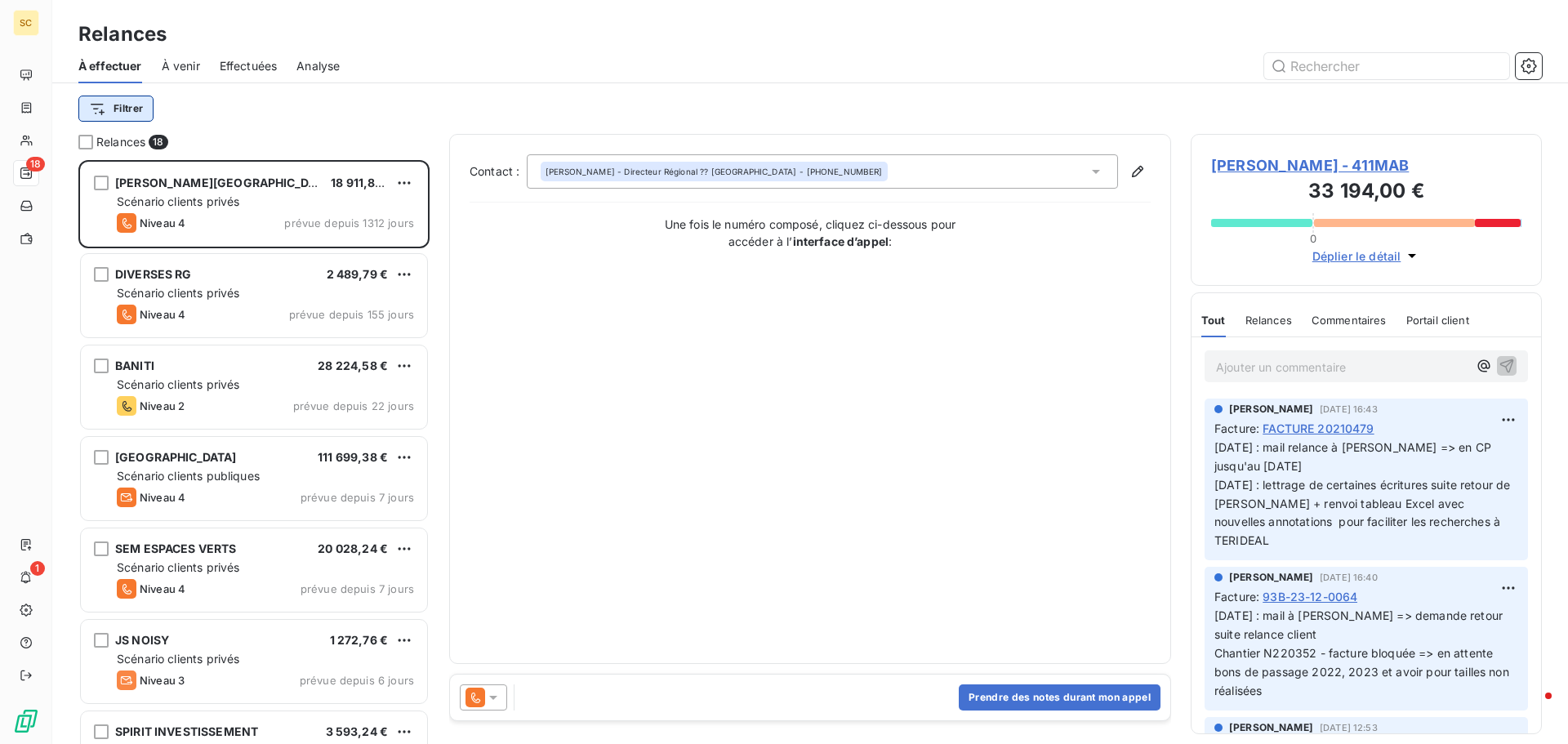
click at [131, 109] on html "SC 18 1 Relances À effectuer À venir Effectuées Analyse Filtrer Relances 18 [PE…" at bounding box center [784, 372] width 1568 height 744
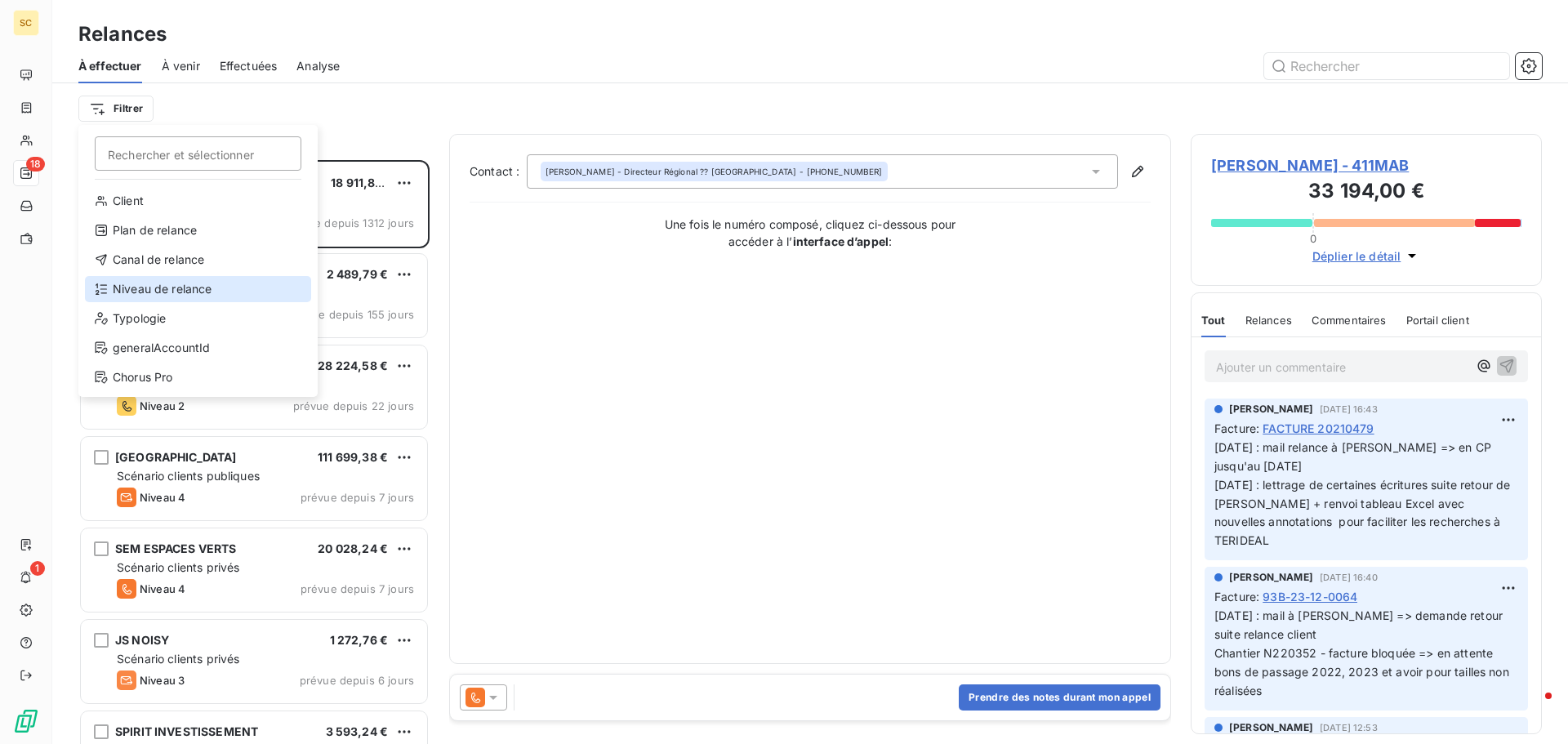
click at [146, 289] on div "Niveau de relance" at bounding box center [197, 289] width 226 height 26
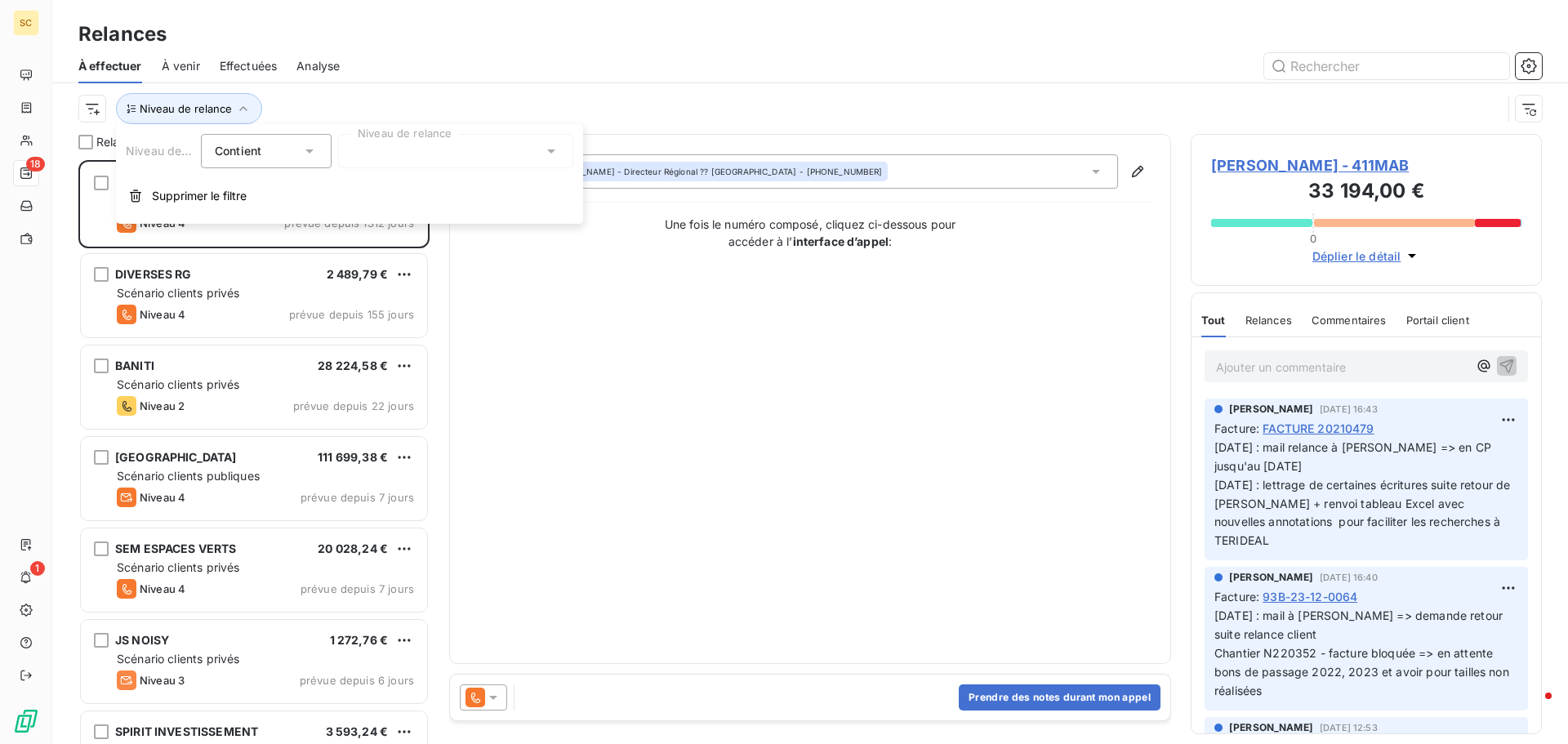
click at [370, 143] on div at bounding box center [456, 151] width 235 height 35
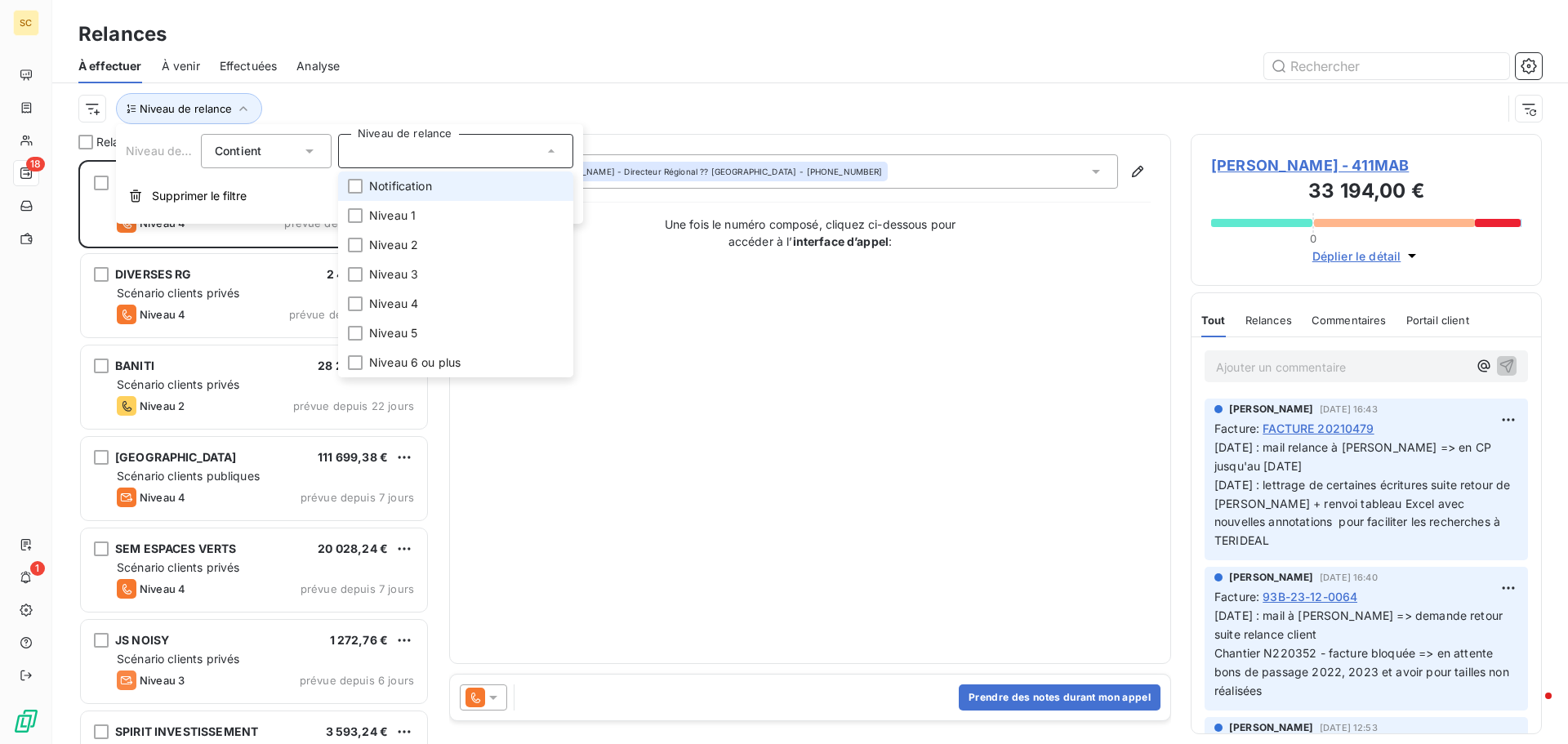
click at [397, 178] on span "Notification" at bounding box center [400, 187] width 62 height 16
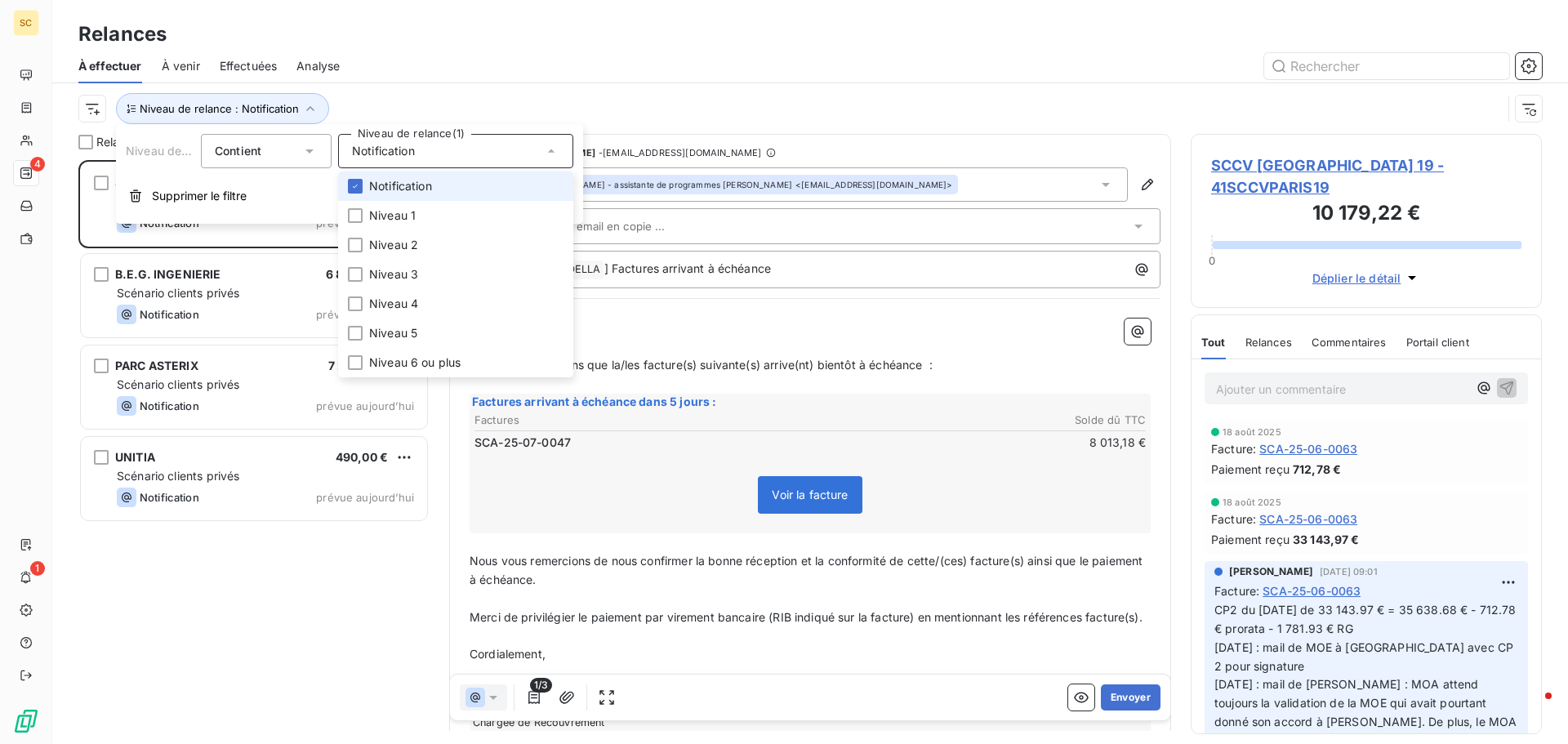
scroll to position [571, 339]
click at [210, 585] on div "SCCV [GEOGRAPHIC_DATA] 19 8 013,18 € Scénario clients privés Notification prévu…" at bounding box center [253, 452] width 351 height 584
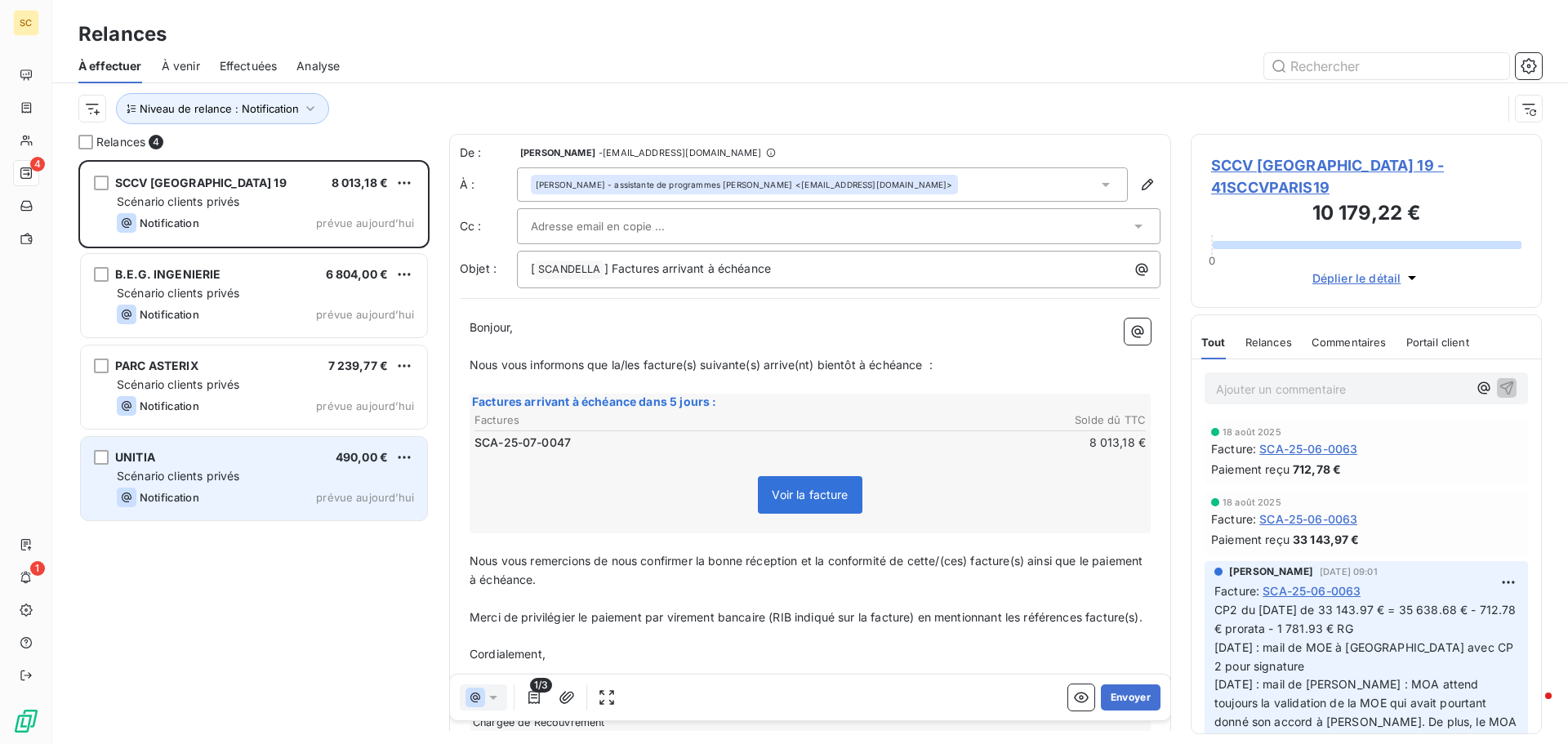
click at [187, 471] on span "Scénario clients privés" at bounding box center [178, 475] width 123 height 14
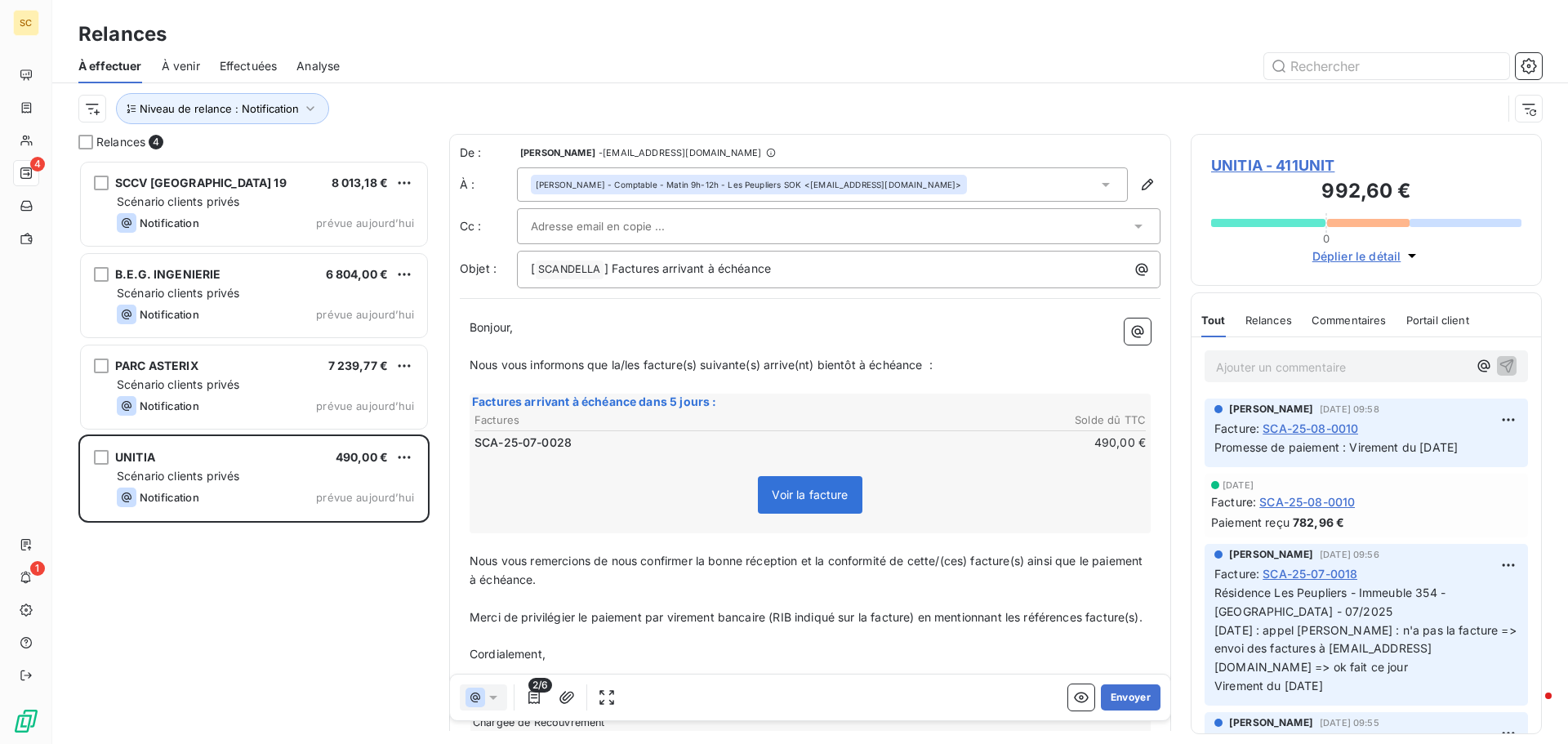
click at [1270, 164] on span "UNITIA - 411UNIT" at bounding box center [1366, 165] width 310 height 22
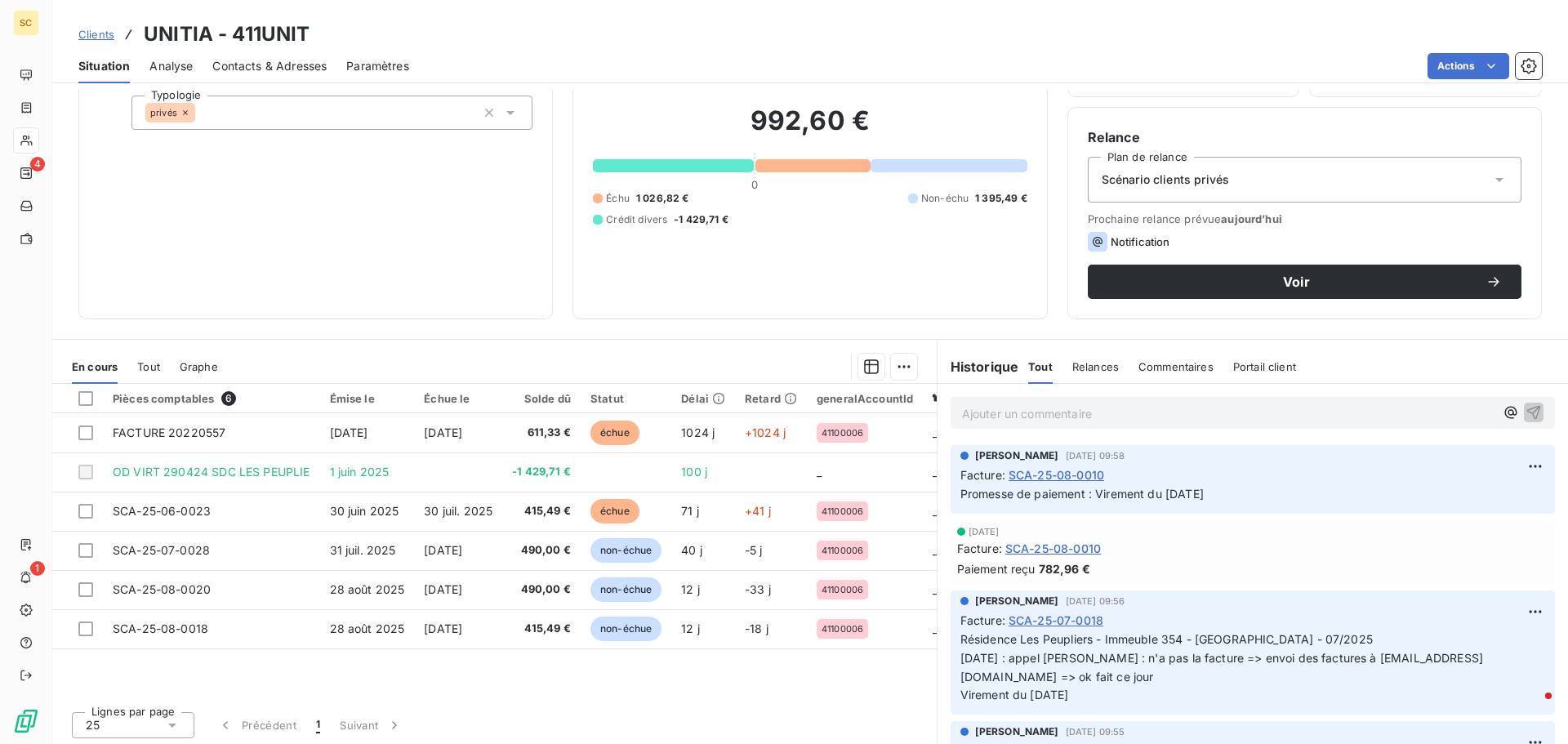
scroll to position [110, 0]
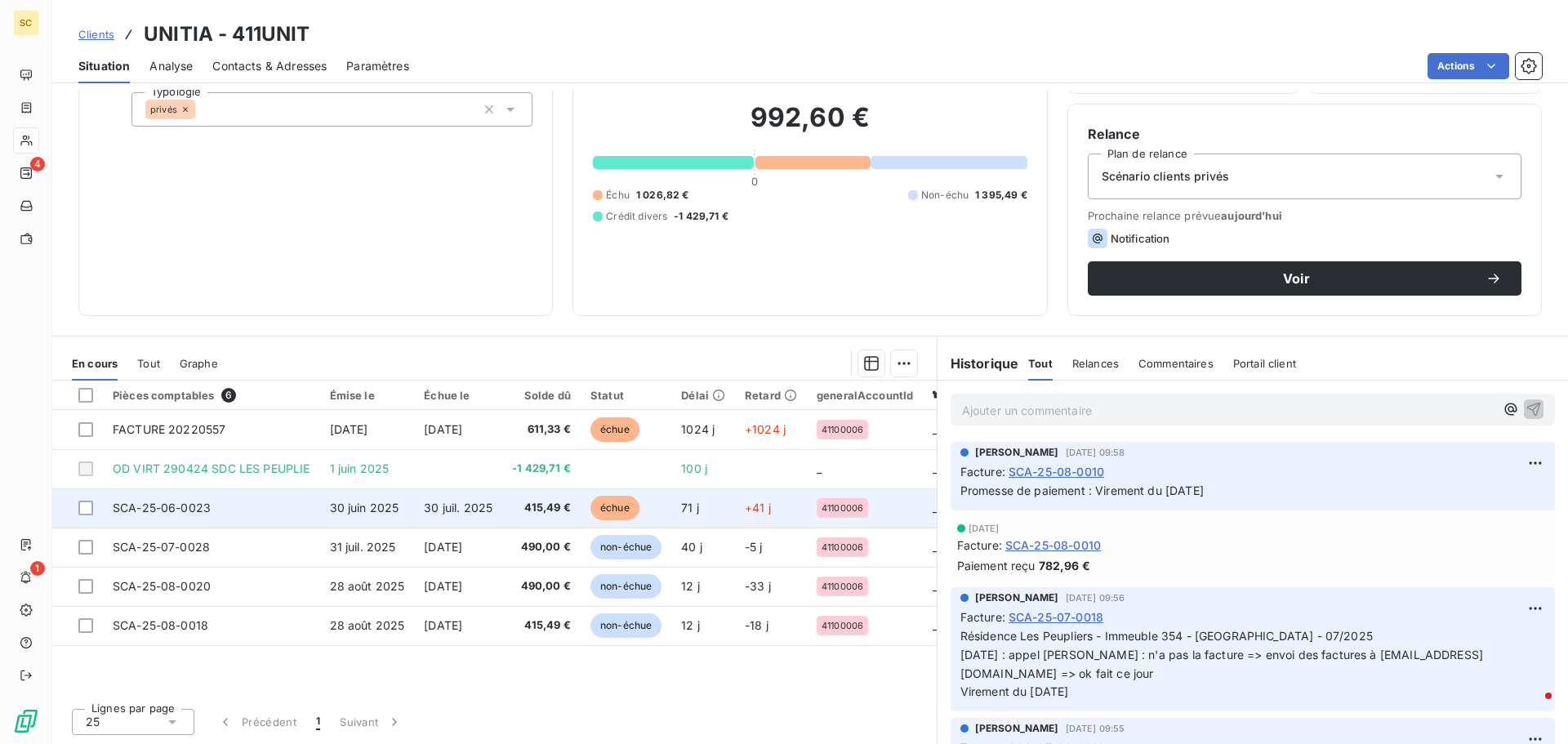
click at [391, 511] on span "30 juin 2025" at bounding box center [364, 507] width 69 height 14
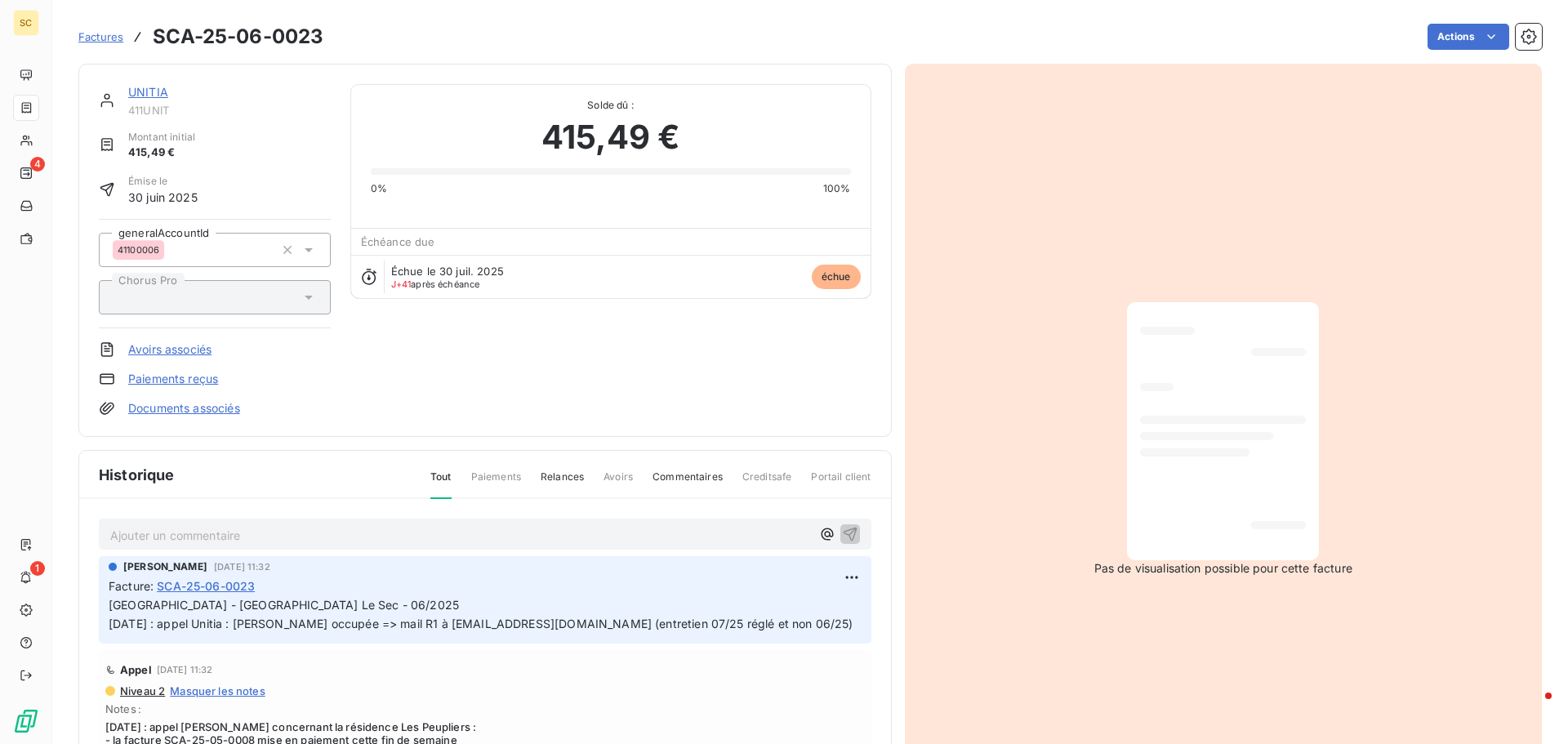
click at [137, 89] on link "UNITIA" at bounding box center [148, 91] width 40 height 14
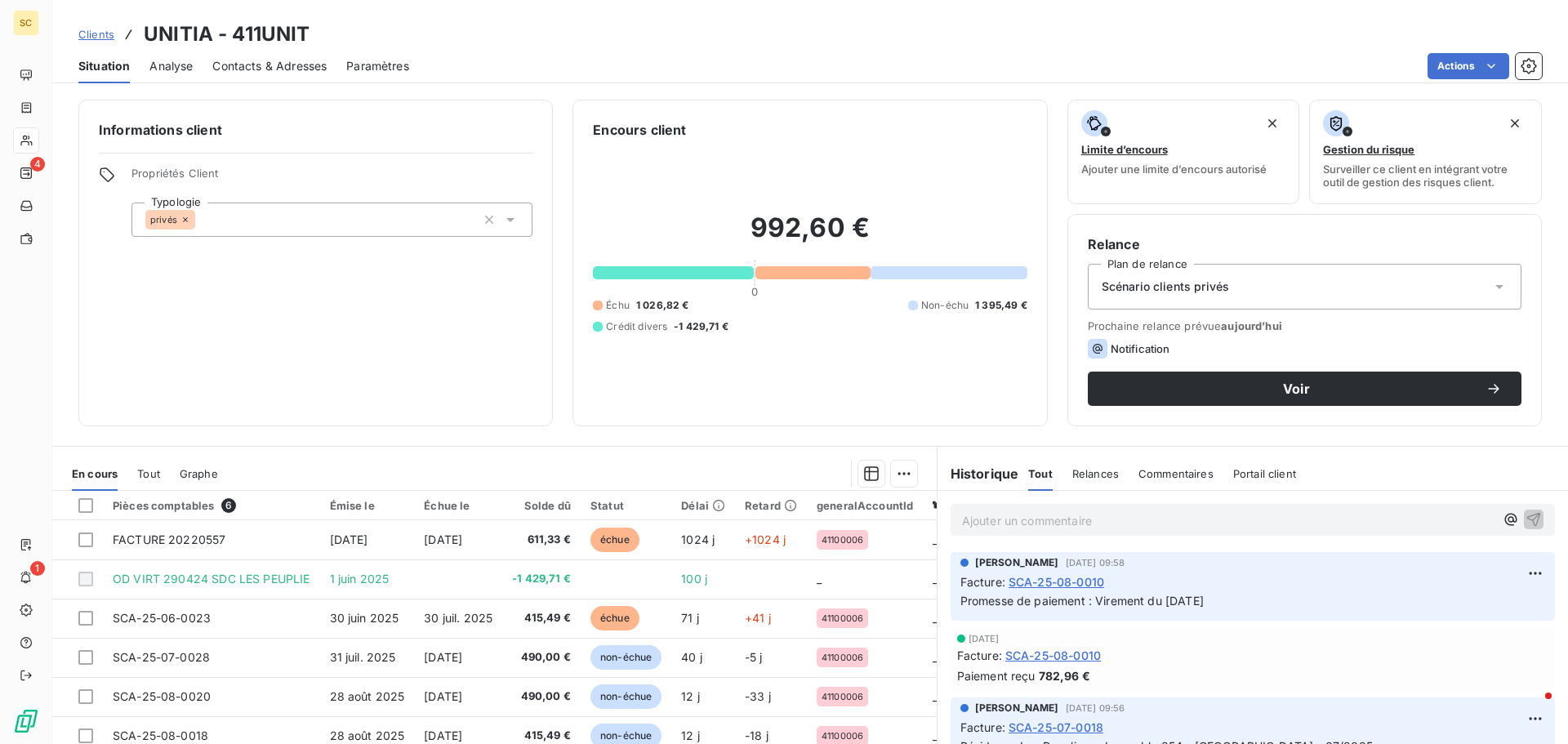
click at [265, 55] on div "Contacts & Adresses" at bounding box center [269, 67] width 114 height 35
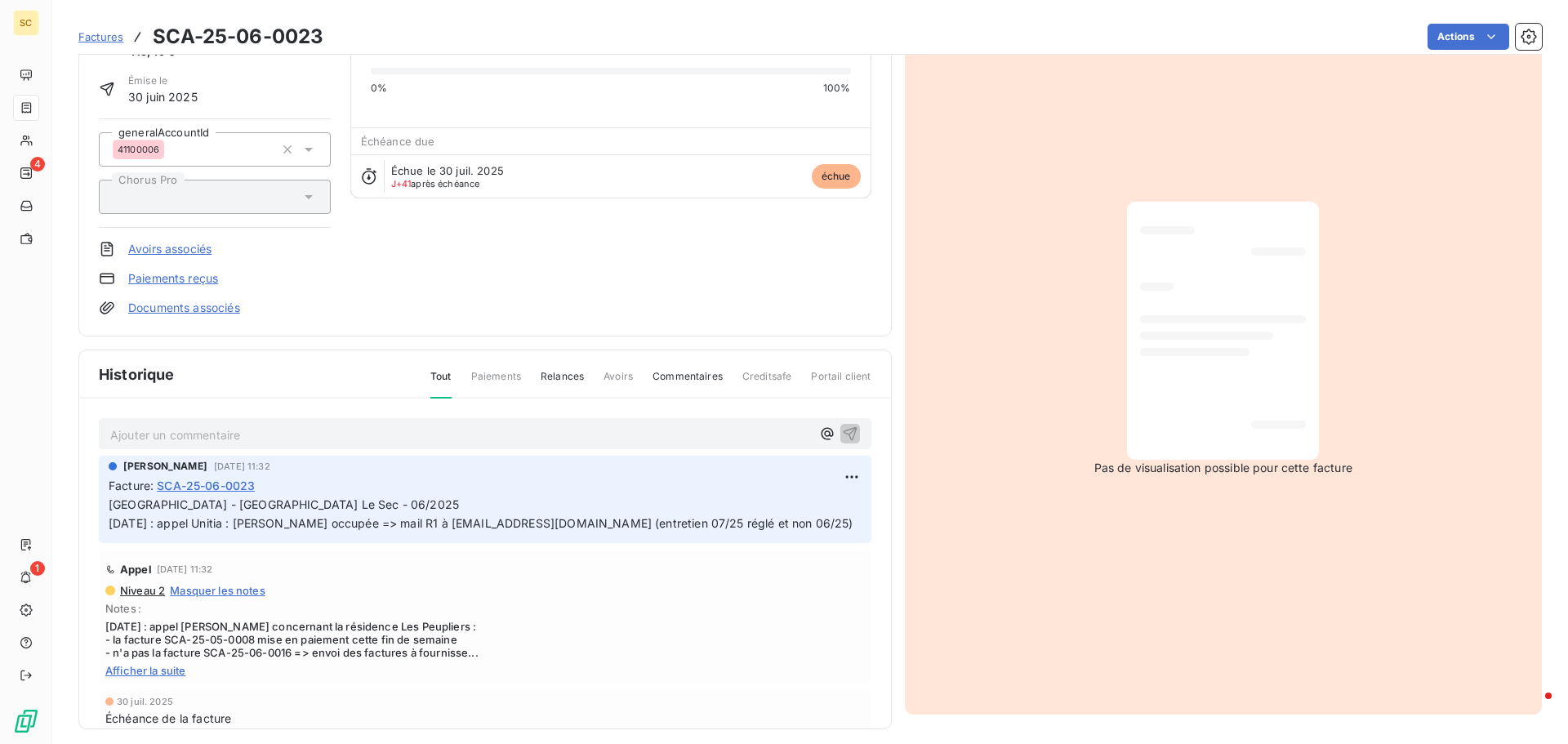
scroll to position [113, 0]
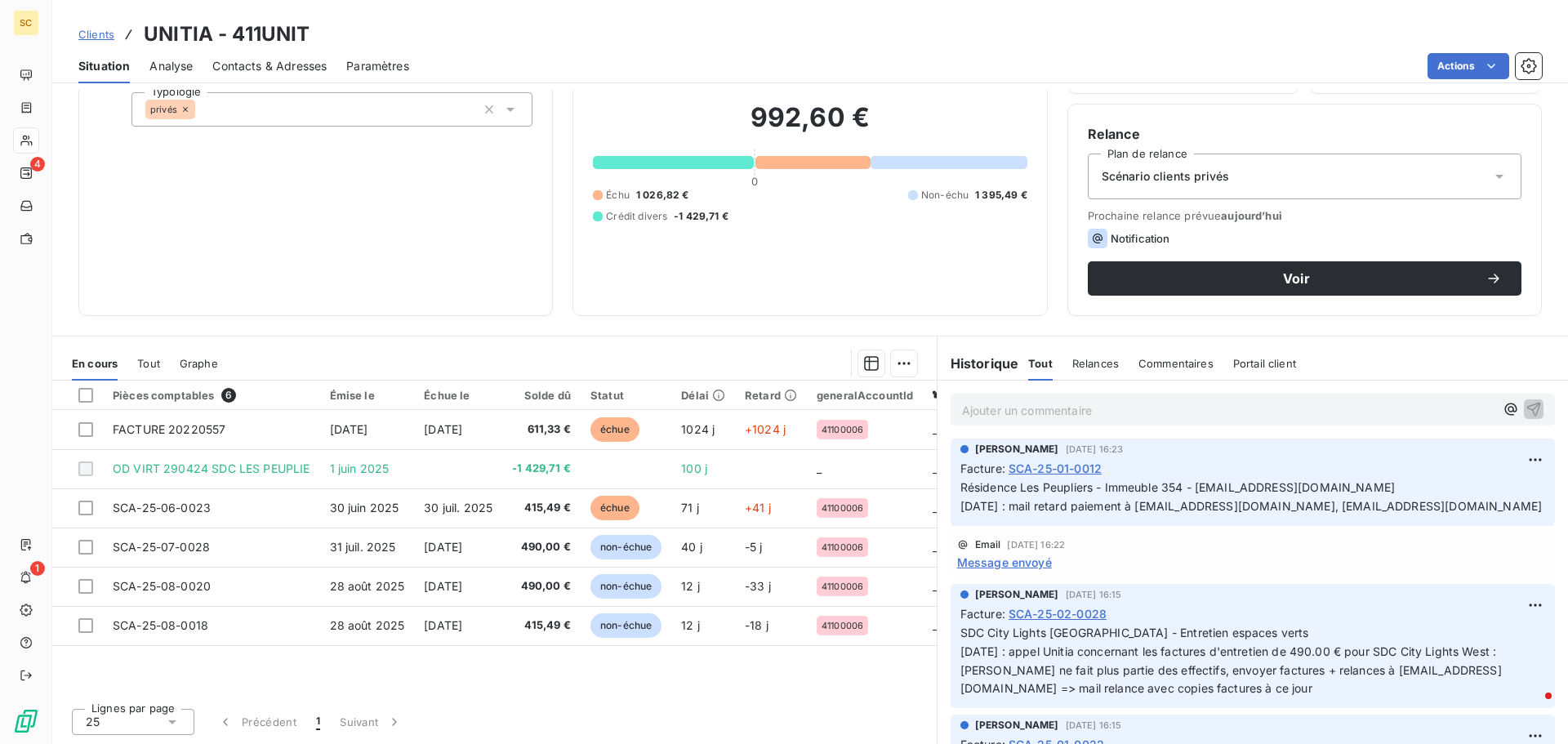
scroll to position [3021, 0]
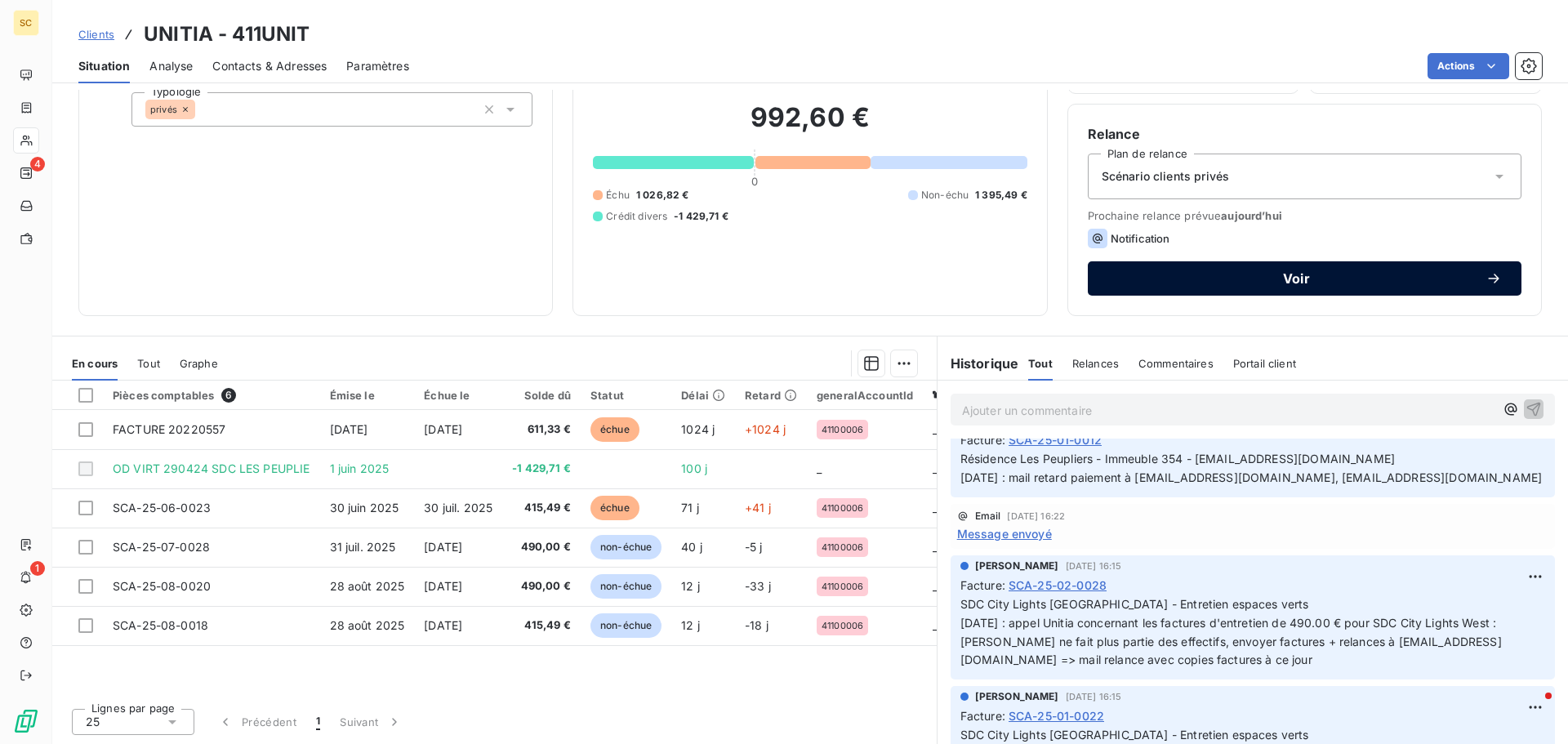
click at [1292, 287] on button "Voir" at bounding box center [1304, 279] width 433 height 35
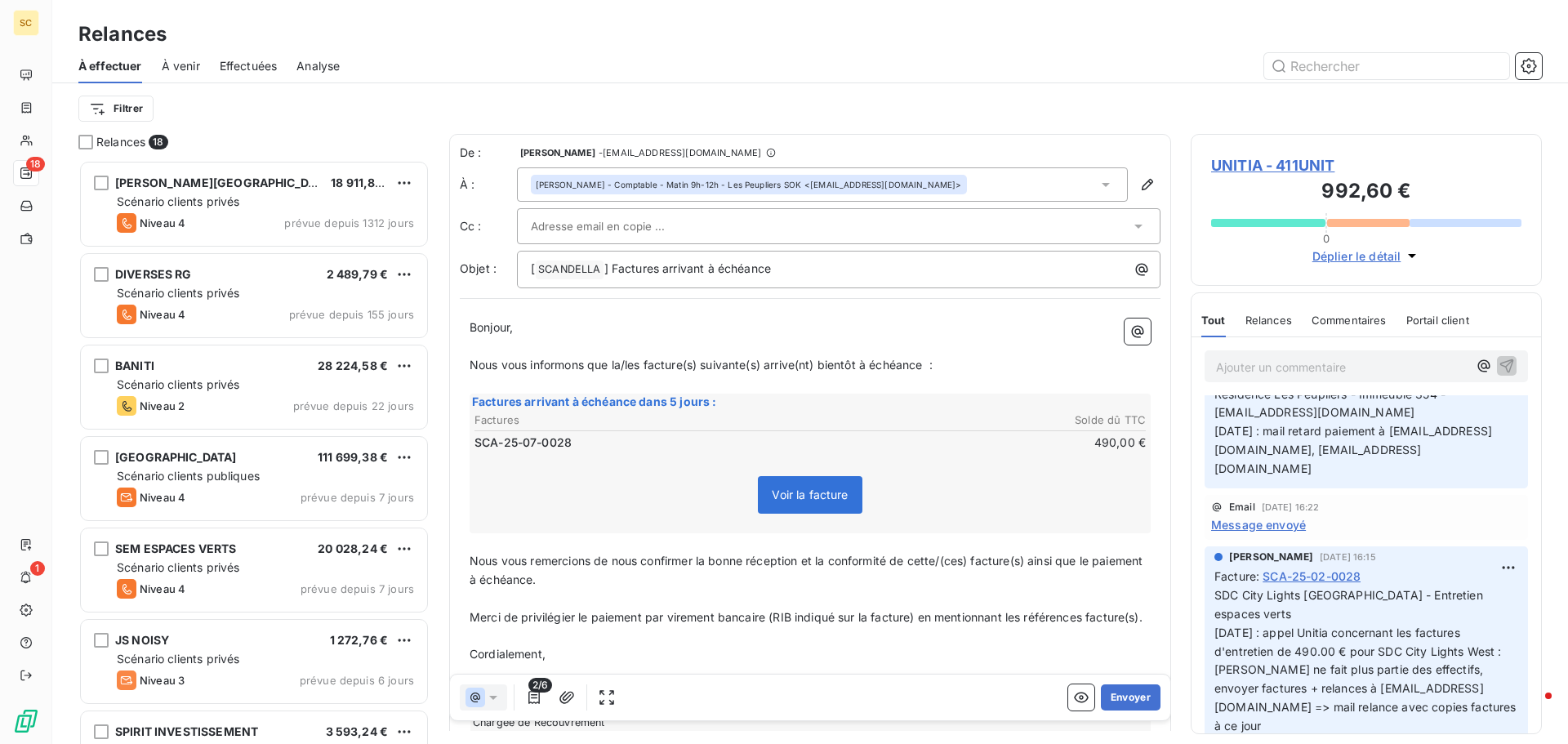
scroll to position [3348, 0]
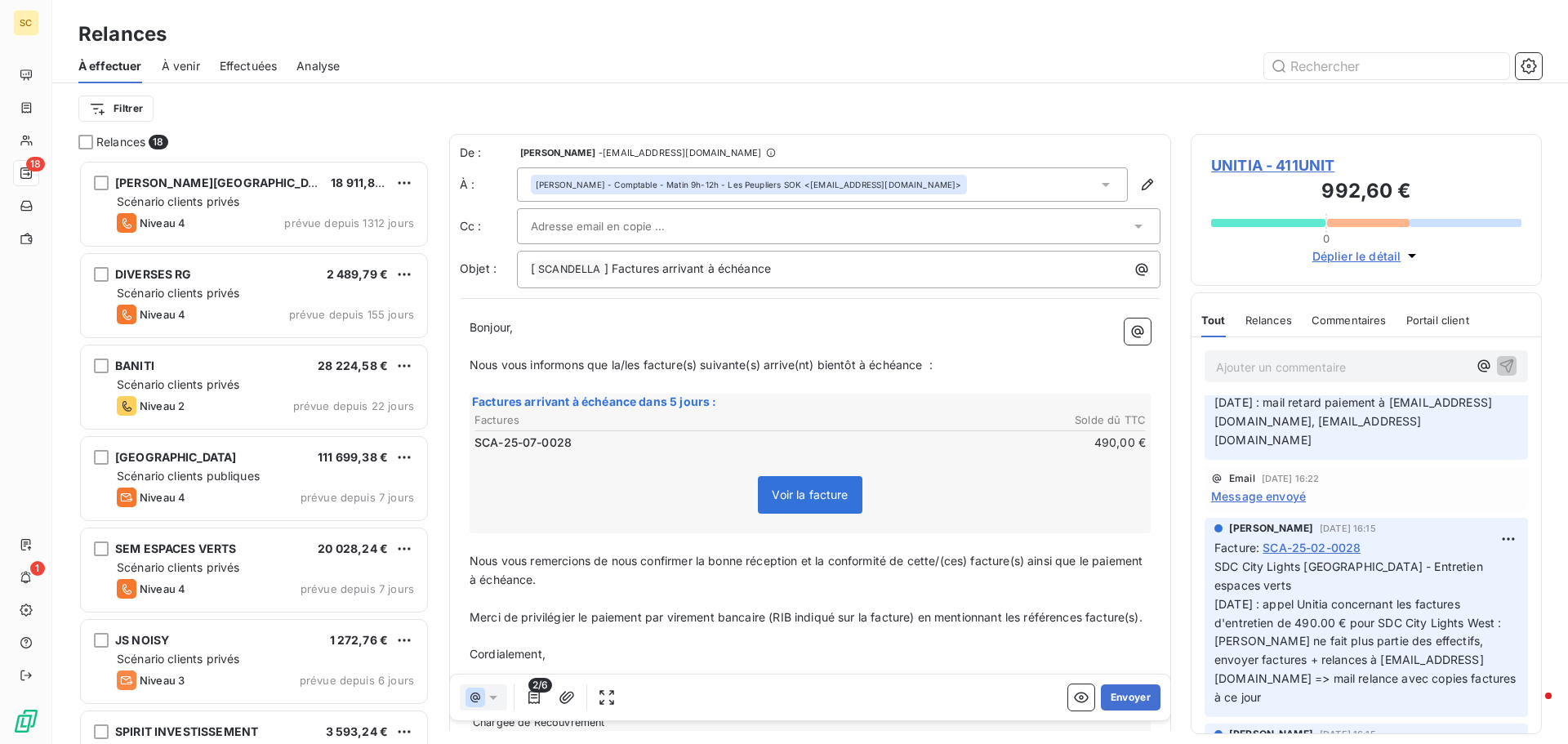
click at [1021, 187] on div "[PERSON_NAME] - Comptable - Matin 9h-12h - Les Peupliers SOK <[EMAIL_ADDRESS][D…" at bounding box center [822, 185] width 611 height 35
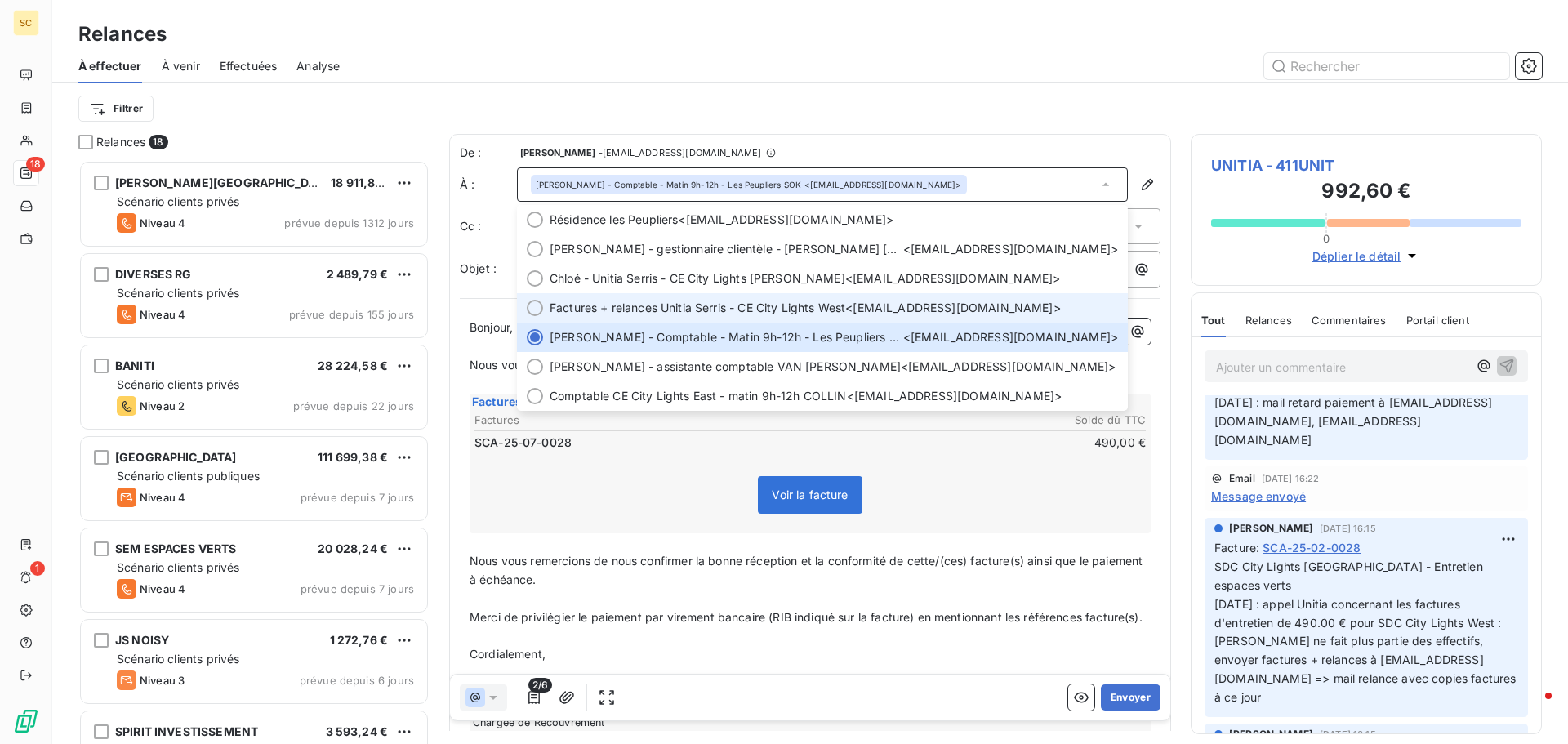
click at [911, 304] on span "Factures + relances Unitia Serris - CE City Lights West <[EMAIL_ADDRESS][DOMAIN…" at bounding box center [833, 308] width 568 height 16
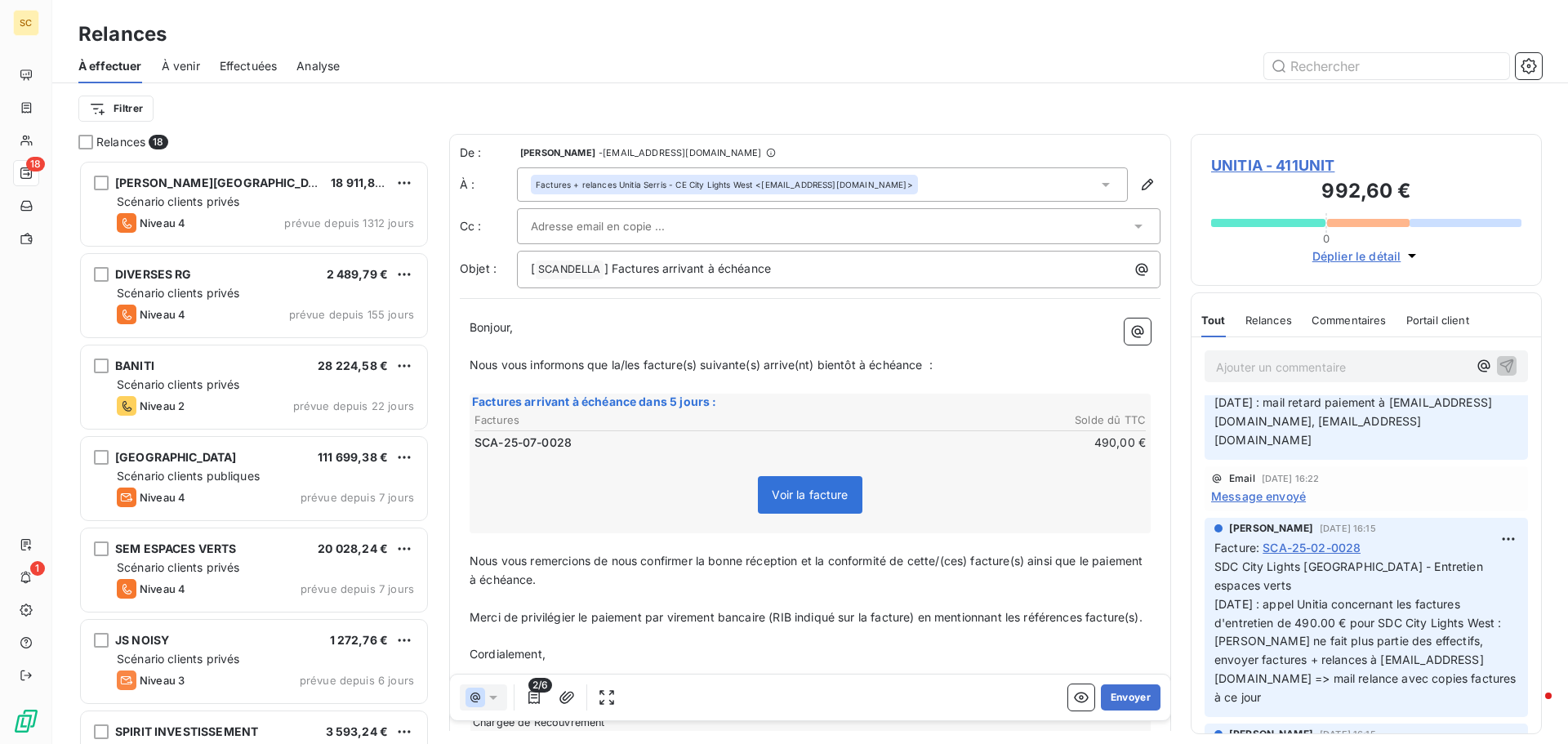
click at [911, 304] on div "De : AMELIA RAIMUNDO - [EMAIL_ADDRESS][DOMAIN_NAME] À : Factures + relances Uni…" at bounding box center [810, 459] width 722 height 650
click at [955, 266] on p "[ SCANDELLA ﻿ ] Factures arrivant à échéance" at bounding box center [843, 270] width 624 height 20
click at [952, 268] on p "[ SCANDELLA ﻿ ] Factures arrivant à échéance" at bounding box center [843, 270] width 624 height 20
drag, startPoint x: 1294, startPoint y: 562, endPoint x: 1212, endPoint y: 551, distance: 82.7
click at [1212, 551] on div "[PERSON_NAME] [DATE] 16:15 Facture : SCA-25-02-0028 SDC City Lights West - [GEO…" at bounding box center [1366, 617] width 323 height 199
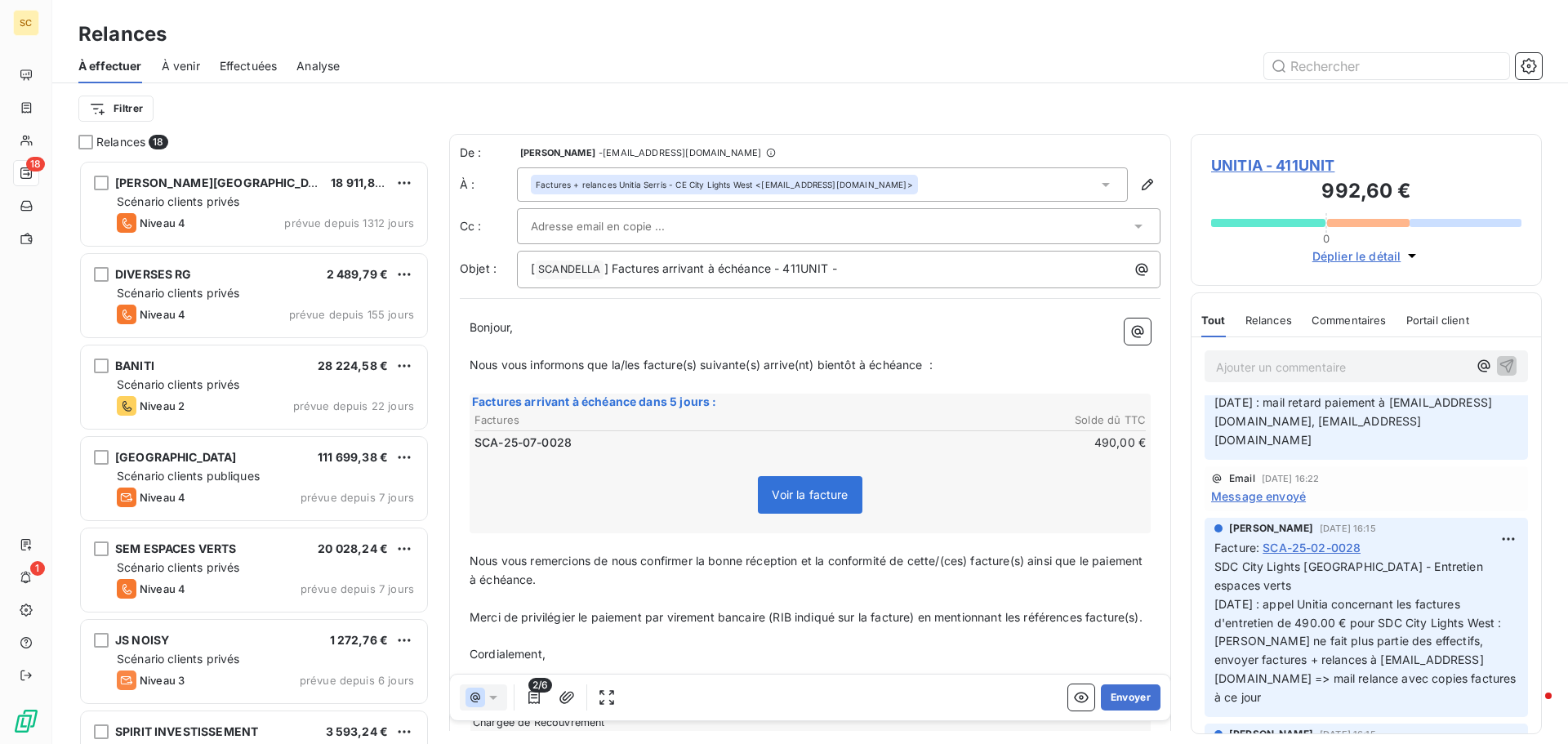
copy span "SDC City Lights [GEOGRAPHIC_DATA] - Entretien espaces verts"
click at [917, 275] on p "[ SCANDELLA ﻿ ] Factures arrivant à échéance - 411UNIT -" at bounding box center [843, 270] width 624 height 20
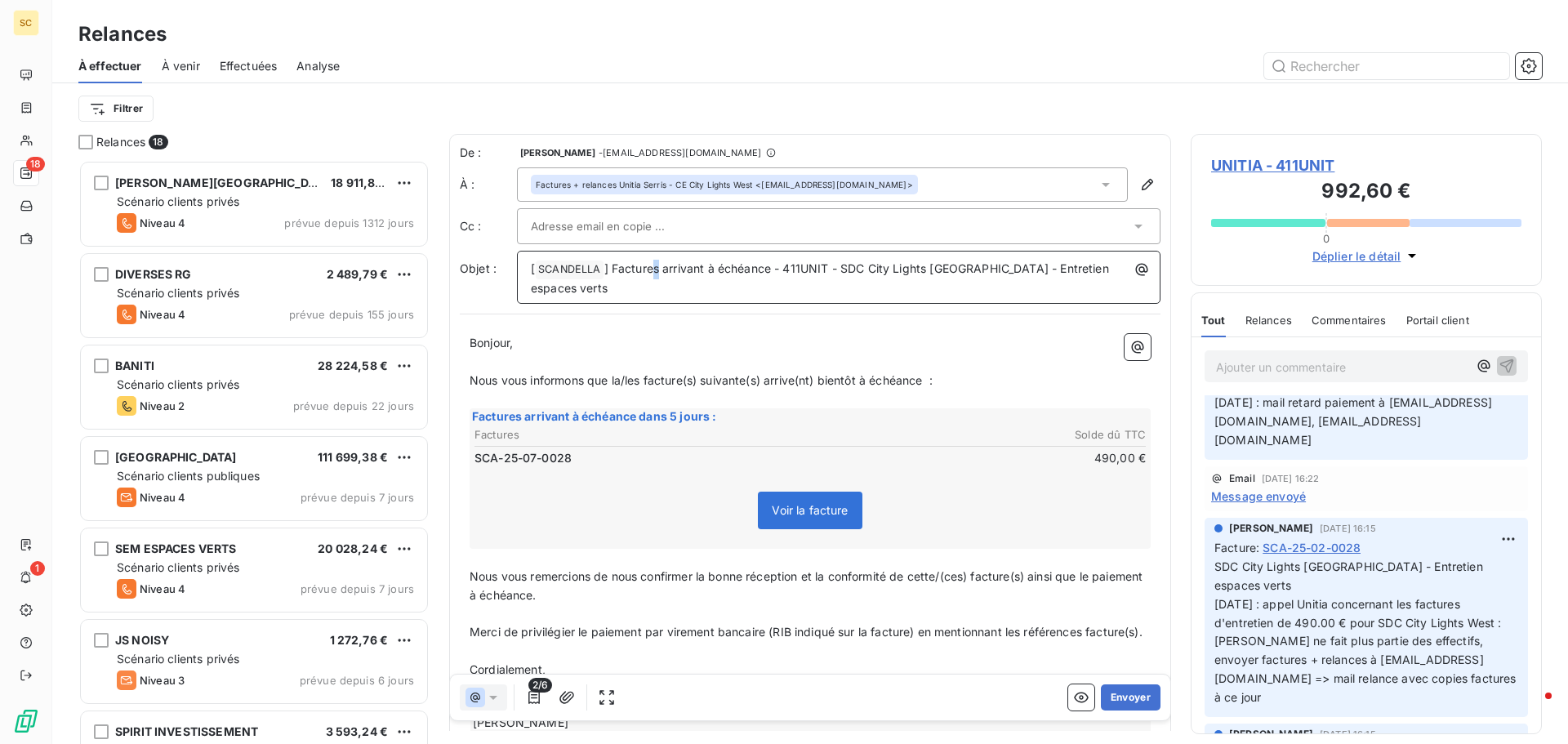
click at [657, 266] on span "] Factures arrivant à échéance - 411UNIT - SDC City Lights [GEOGRAPHIC_DATA] - …" at bounding box center [821, 278] width 581 height 34
drag, startPoint x: 625, startPoint y: 381, endPoint x: 644, endPoint y: 383, distance: 19.1
click at [644, 383] on span "Nous vous informons que la/les facture(s) suivante(s) arrive(nt) bientôt à éché…" at bounding box center [701, 380] width 463 height 14
drag, startPoint x: 666, startPoint y: 375, endPoint x: 682, endPoint y: 381, distance: 17.1
click at [682, 381] on span "Nous vous informons que la facture(s) suivante(s) arrive(nt) bientôt à échéance…" at bounding box center [691, 380] width 443 height 14
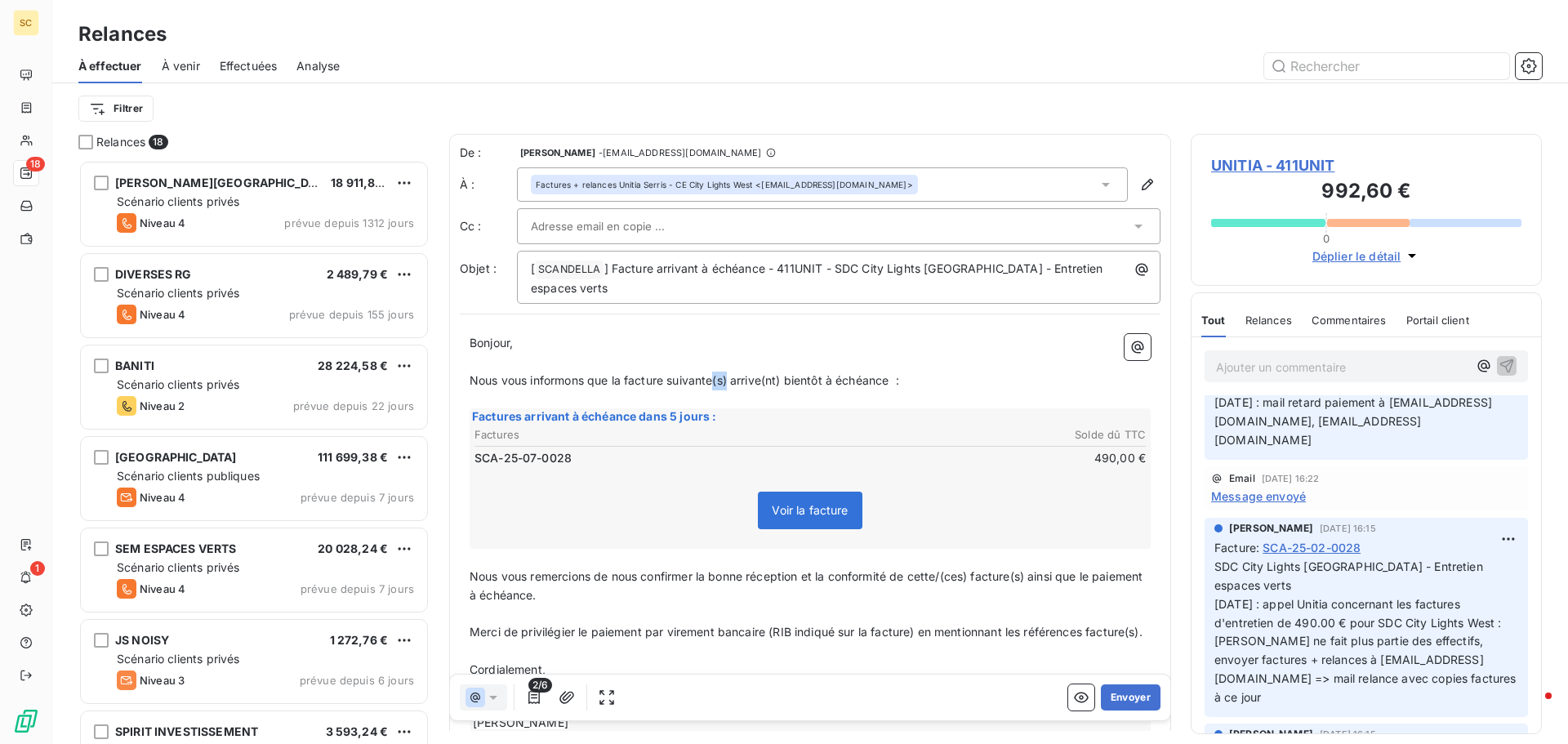
drag, startPoint x: 716, startPoint y: 385, endPoint x: 731, endPoint y: 377, distance: 17.0
click at [731, 377] on span "Nous vous informons que la facture suivante(s) arrive(nt) bientôt à échéance :" at bounding box center [684, 380] width 429 height 14
drag, startPoint x: 750, startPoint y: 380, endPoint x: 771, endPoint y: 378, distance: 21.1
click at [771, 378] on span "Nous vous informons que la facture suivante arrive(nt) bientôt à échéance :" at bounding box center [677, 380] width 415 height 14
click at [856, 383] on span "Nous vous informons que la facture suivante arrive bientôt à échéance :" at bounding box center [668, 380] width 396 height 14
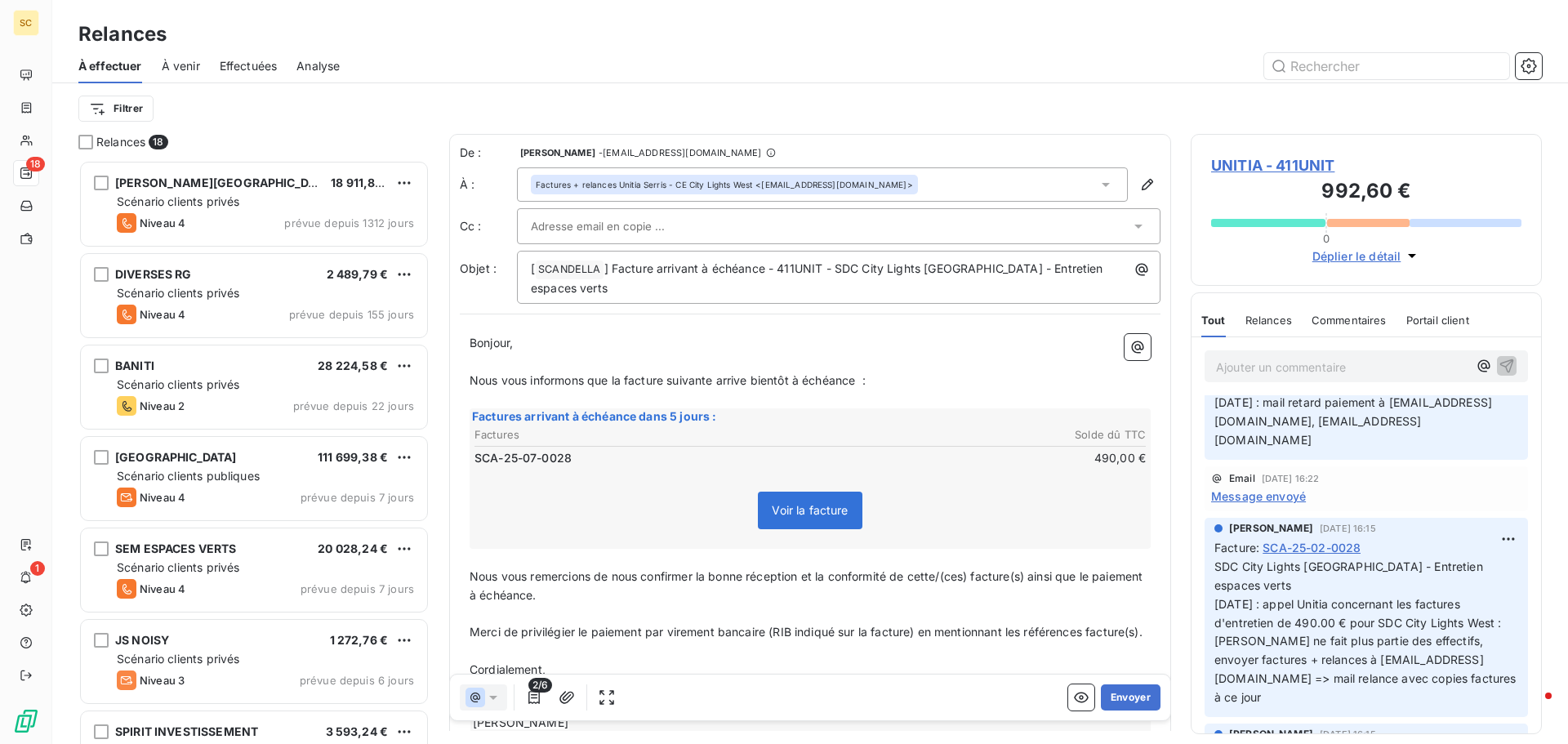
click at [857, 382] on span "Nous vous informons que la facture suivante arrive bientôt à échéance :" at bounding box center [668, 380] width 396 height 14
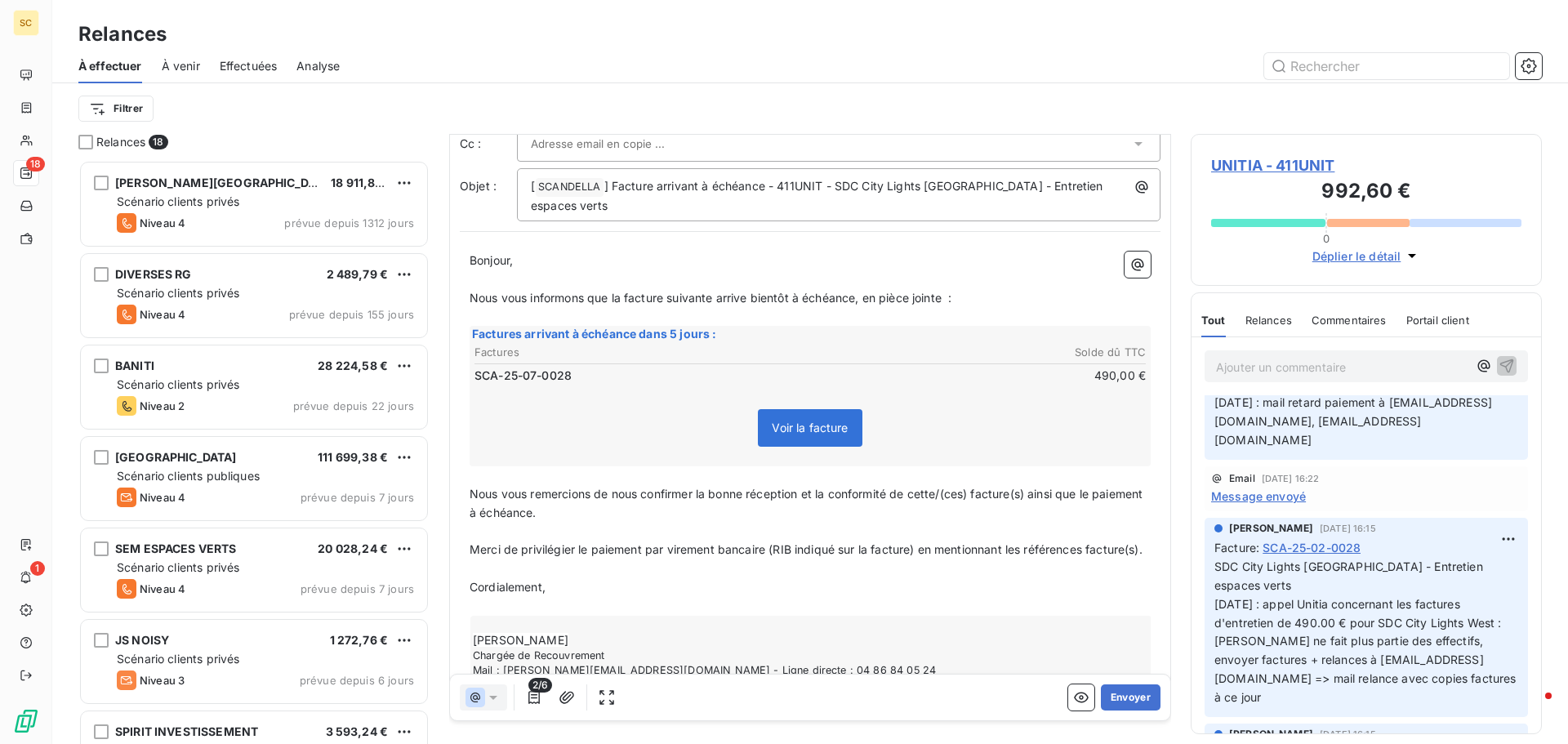
scroll to position [155, 0]
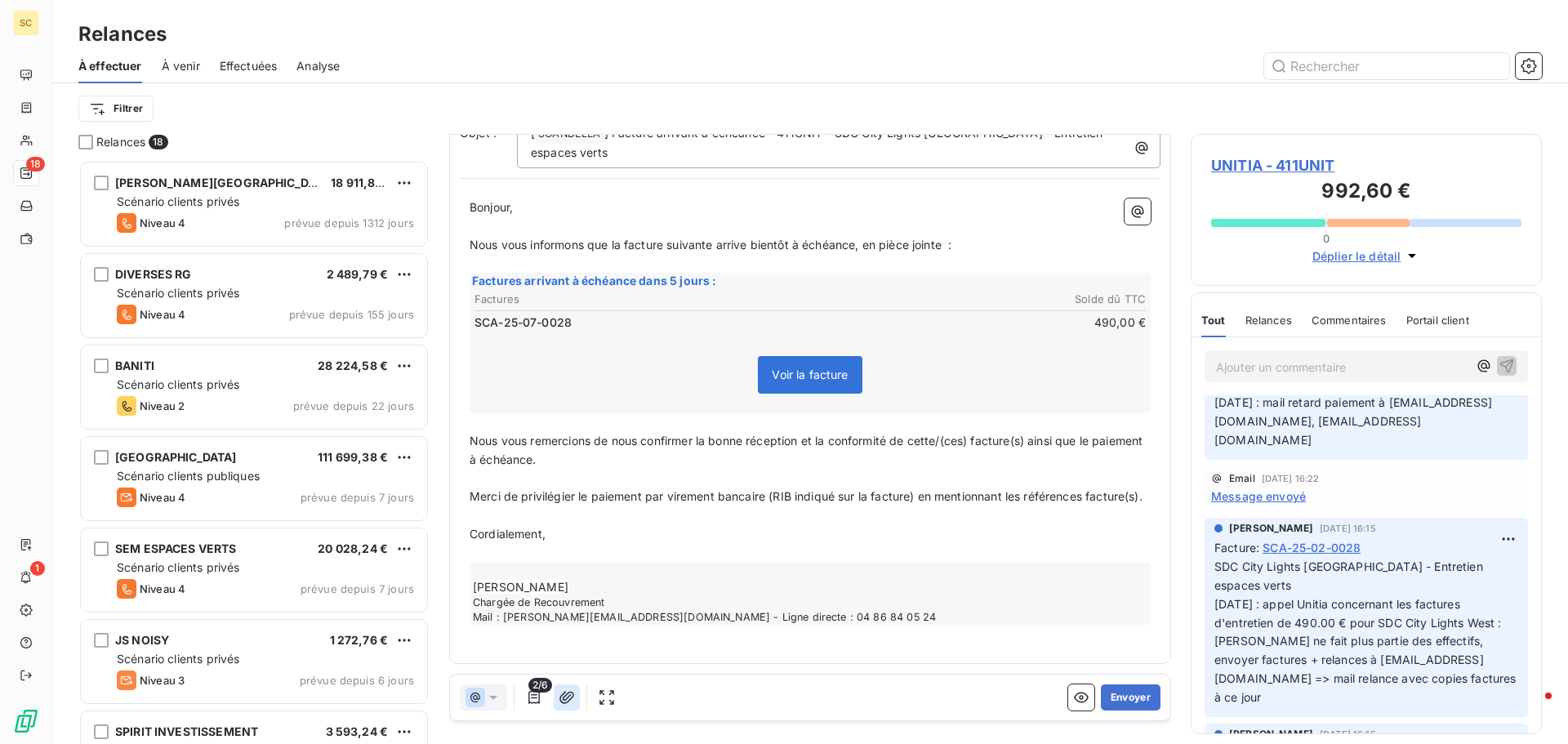
click at [576, 697] on button "button" at bounding box center [567, 697] width 26 height 26
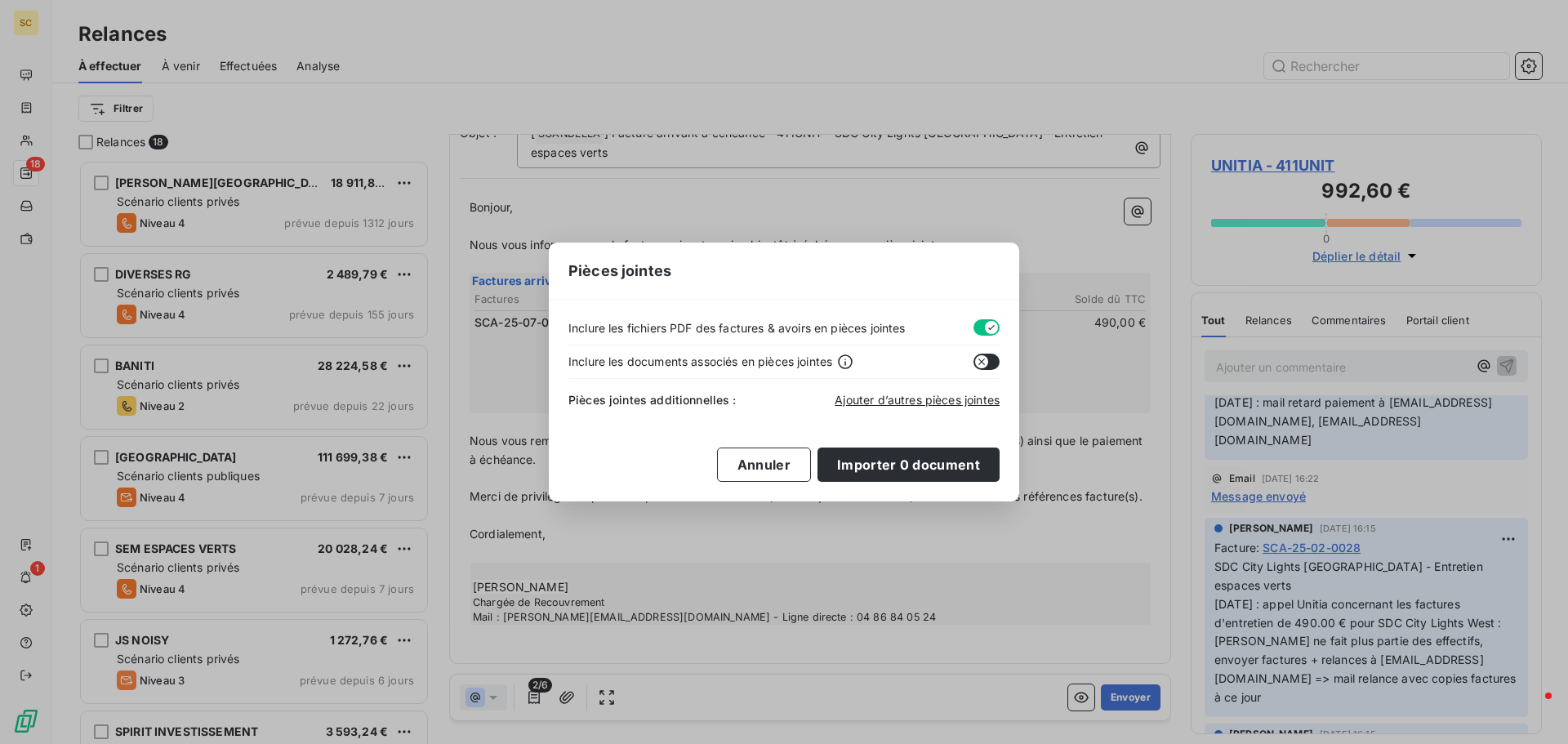
click at [982, 330] on button "button" at bounding box center [987, 327] width 26 height 16
click at [900, 402] on span "Ajouter d’autres pièces jointes" at bounding box center [917, 400] width 165 height 14
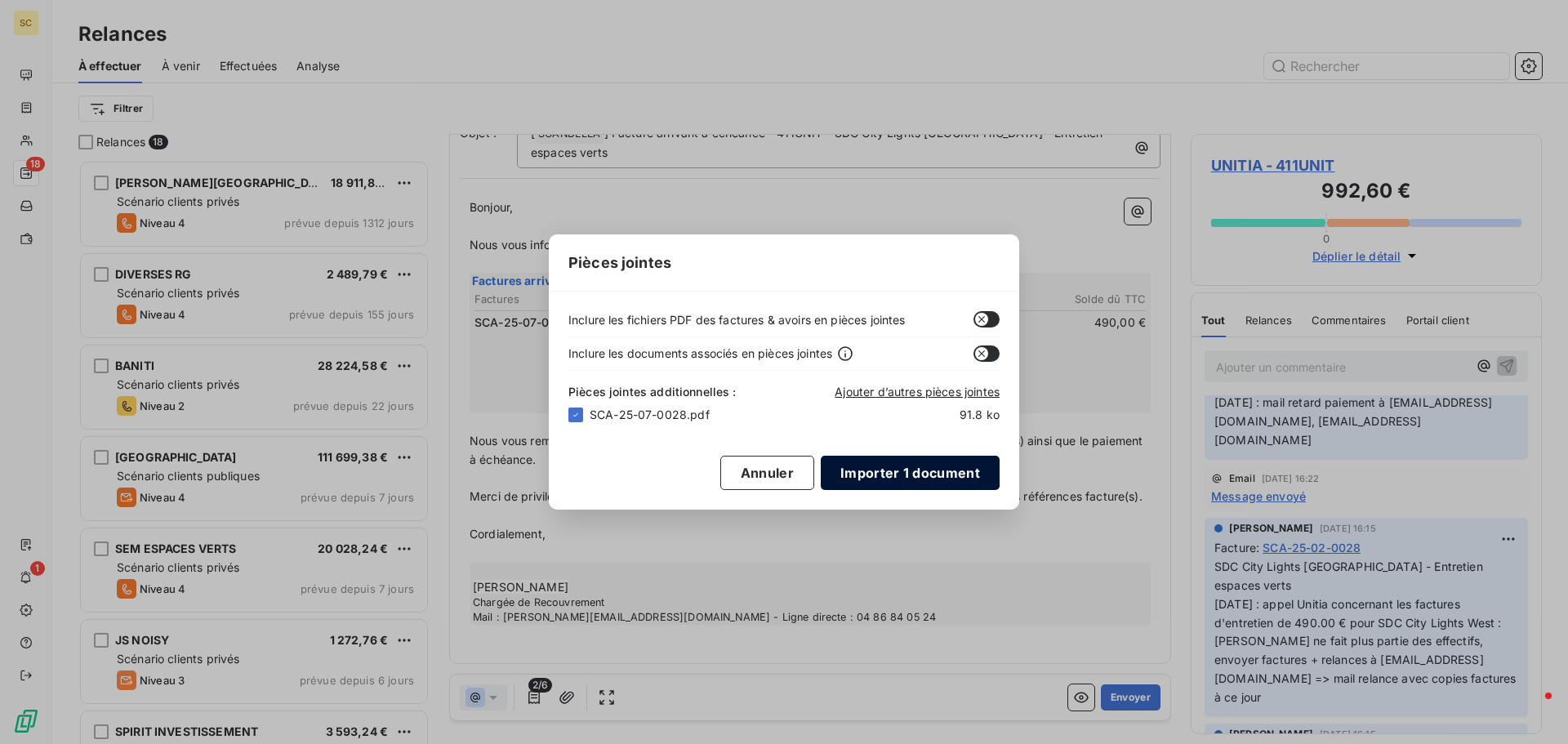
click at [906, 463] on button "Importer 1 document" at bounding box center [910, 473] width 179 height 35
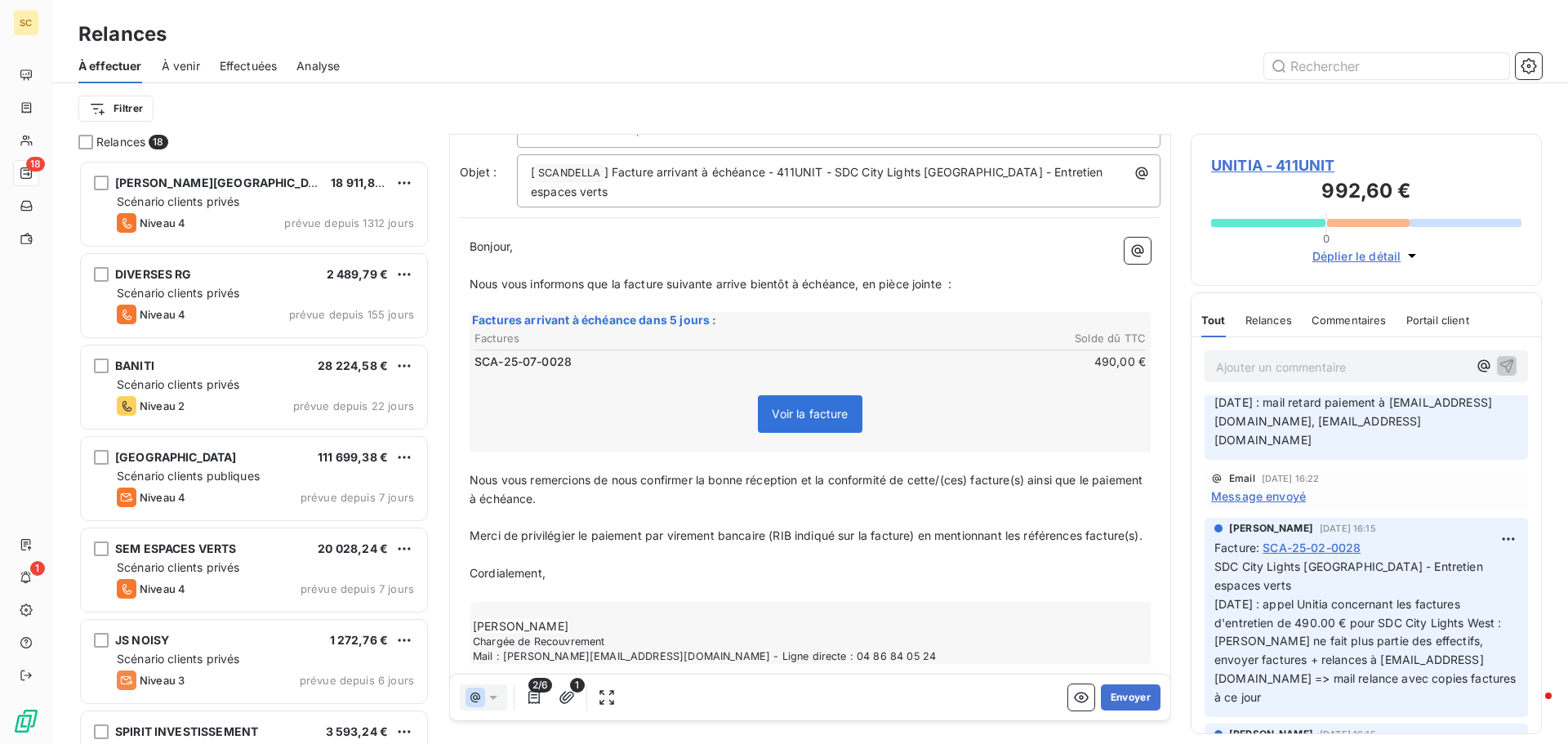
scroll to position [0, 0]
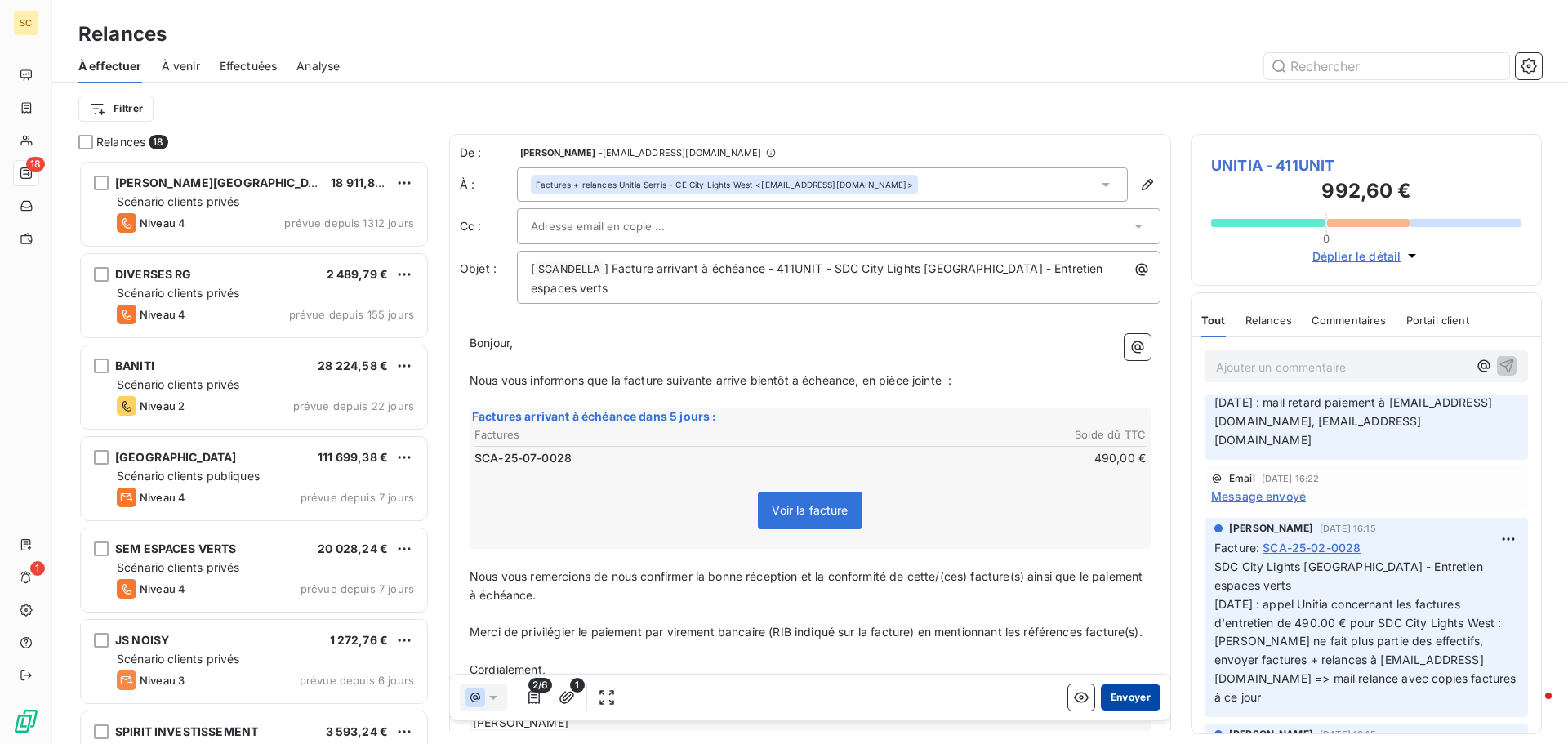
click at [1138, 700] on button "Envoyer" at bounding box center [1131, 697] width 60 height 26
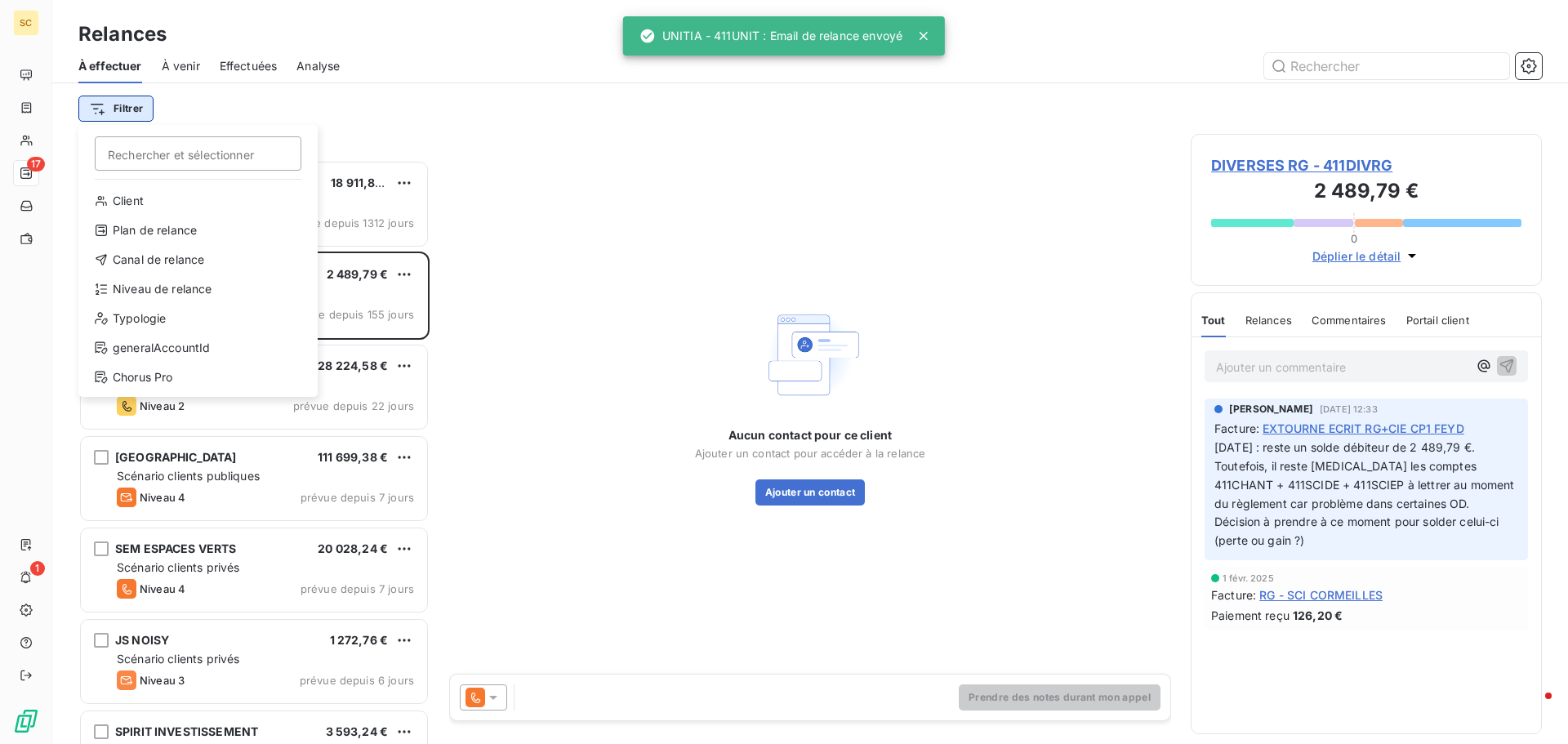
click at [134, 109] on html "SC 17 1 Relances À effectuer À venir Effectuées Analyse Filtrer Rechercher et s…" at bounding box center [784, 372] width 1568 height 744
click at [167, 288] on div "Niveau de relance" at bounding box center [197, 289] width 226 height 26
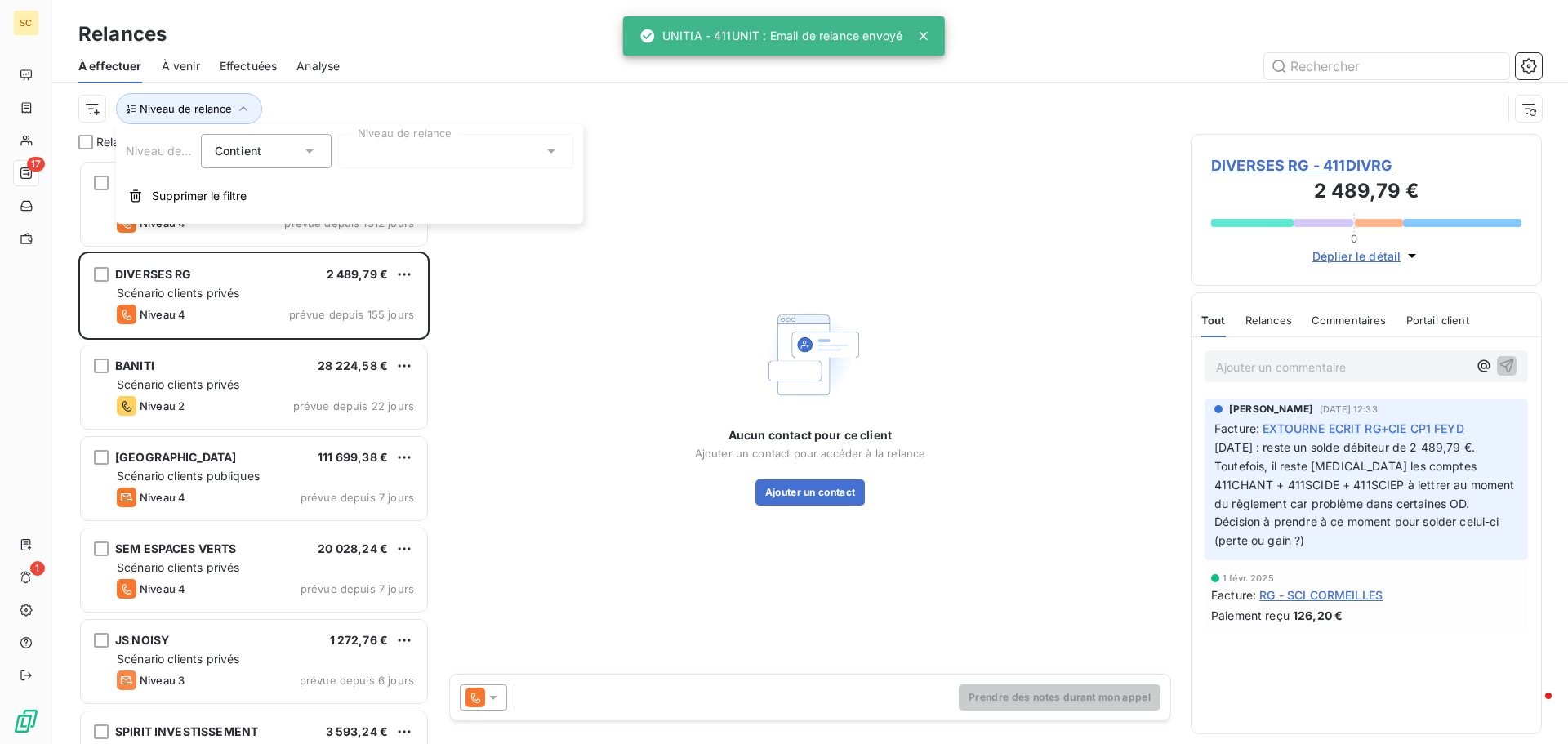
click at [366, 163] on div at bounding box center [456, 151] width 235 height 35
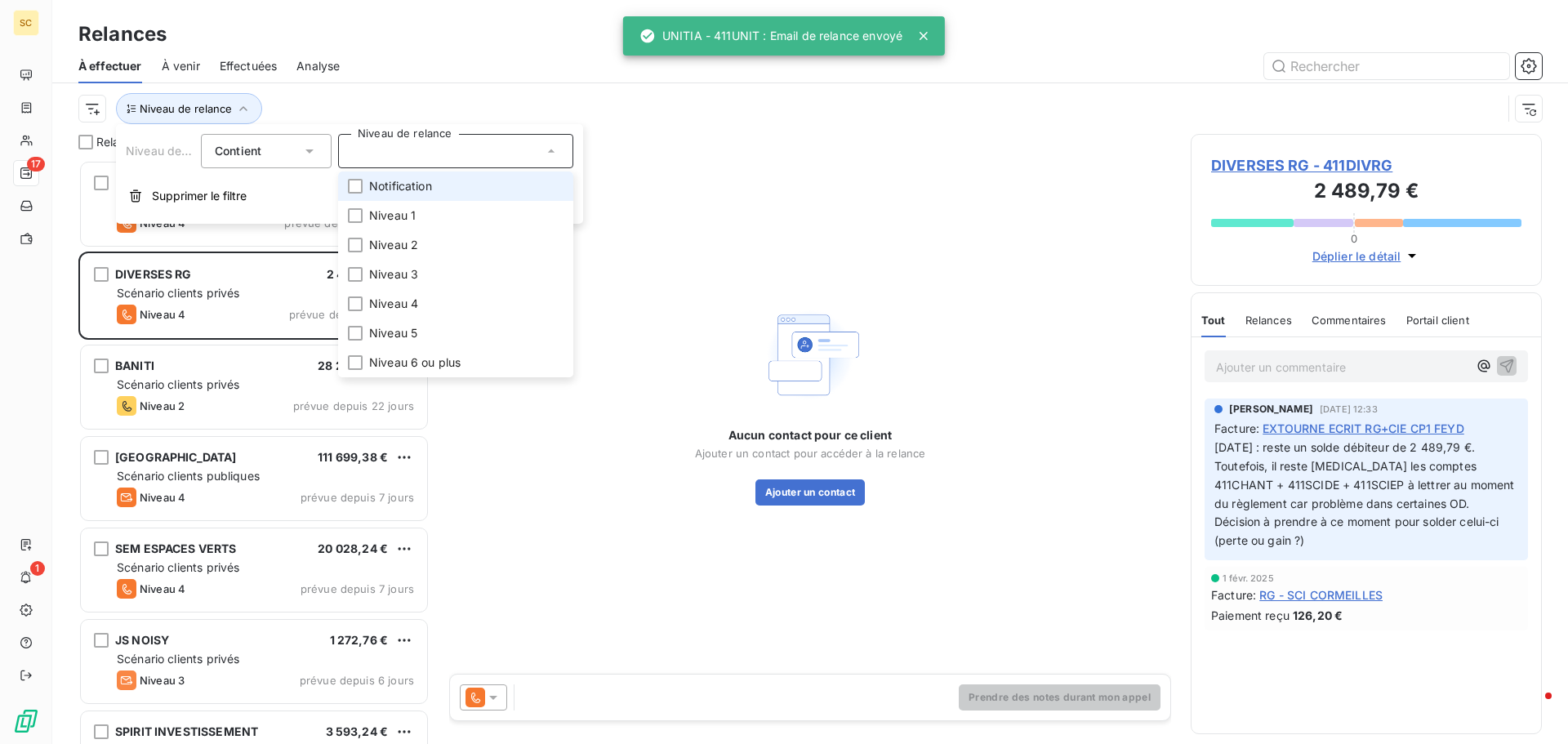
click at [368, 184] on li "Notification" at bounding box center [456, 187] width 235 height 30
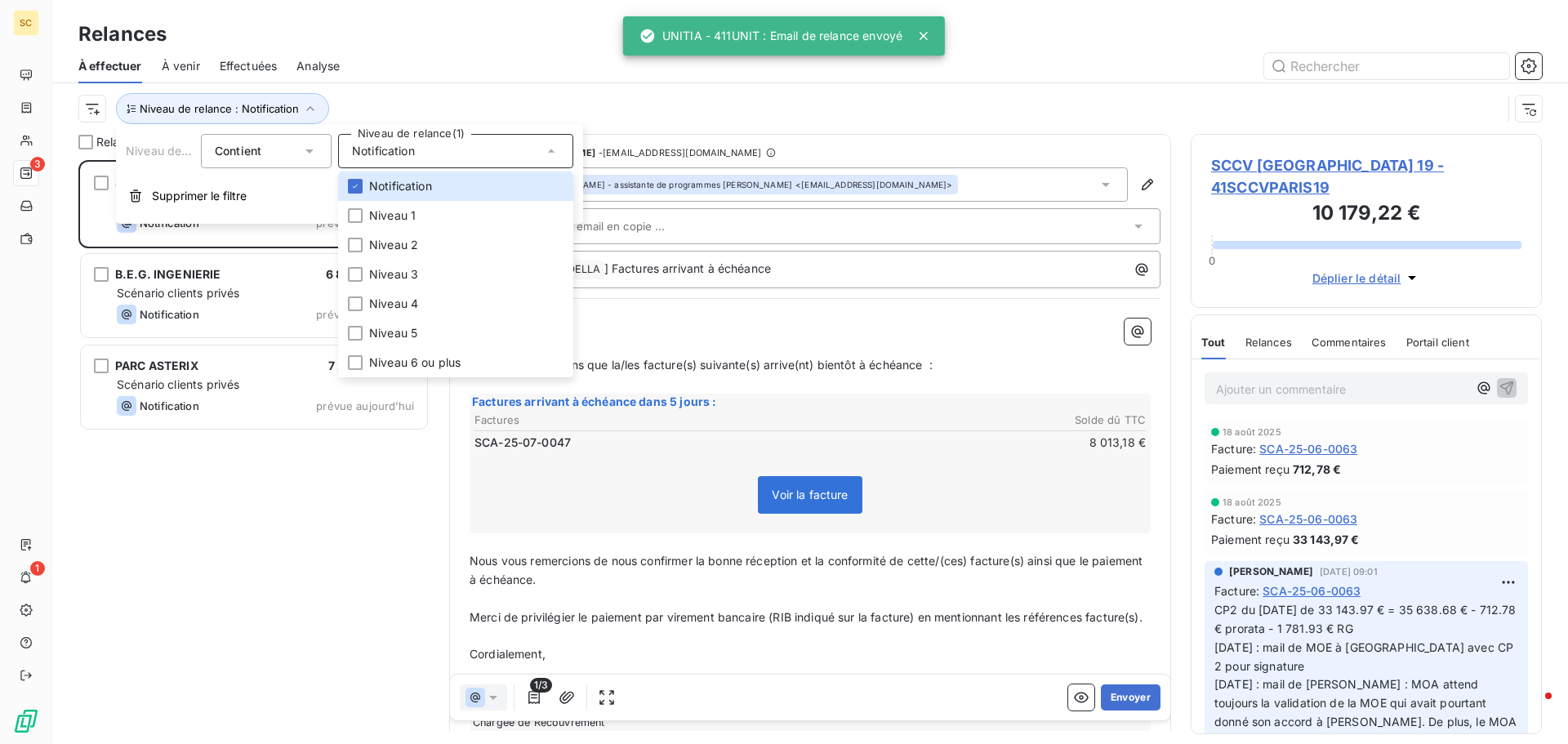
click at [456, 68] on div at bounding box center [951, 67] width 1182 height 26
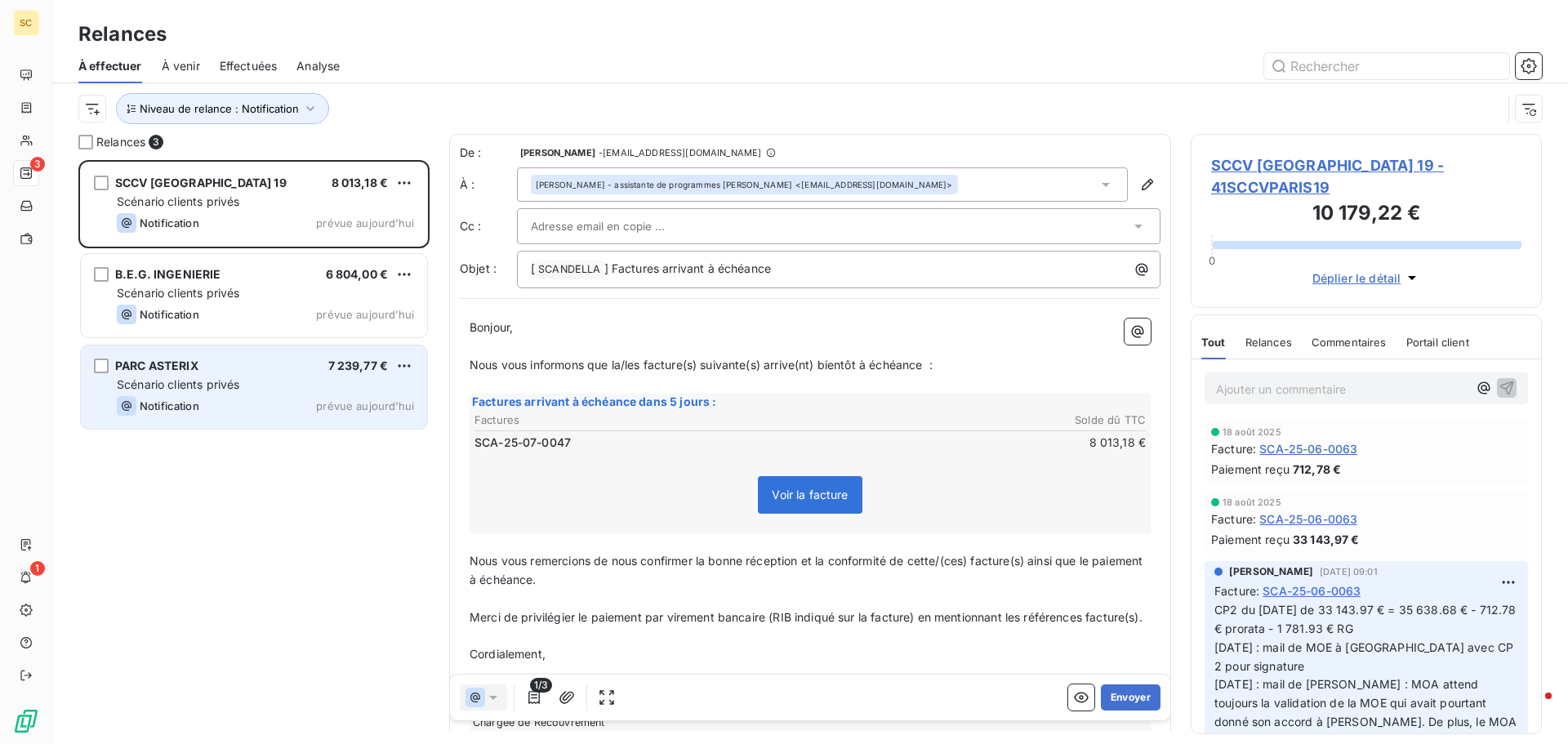
click at [203, 373] on div "PARC ASTERIX 7 239,77 € Scénario clients privés Notification prévue [DATE]" at bounding box center [253, 386] width 346 height 83
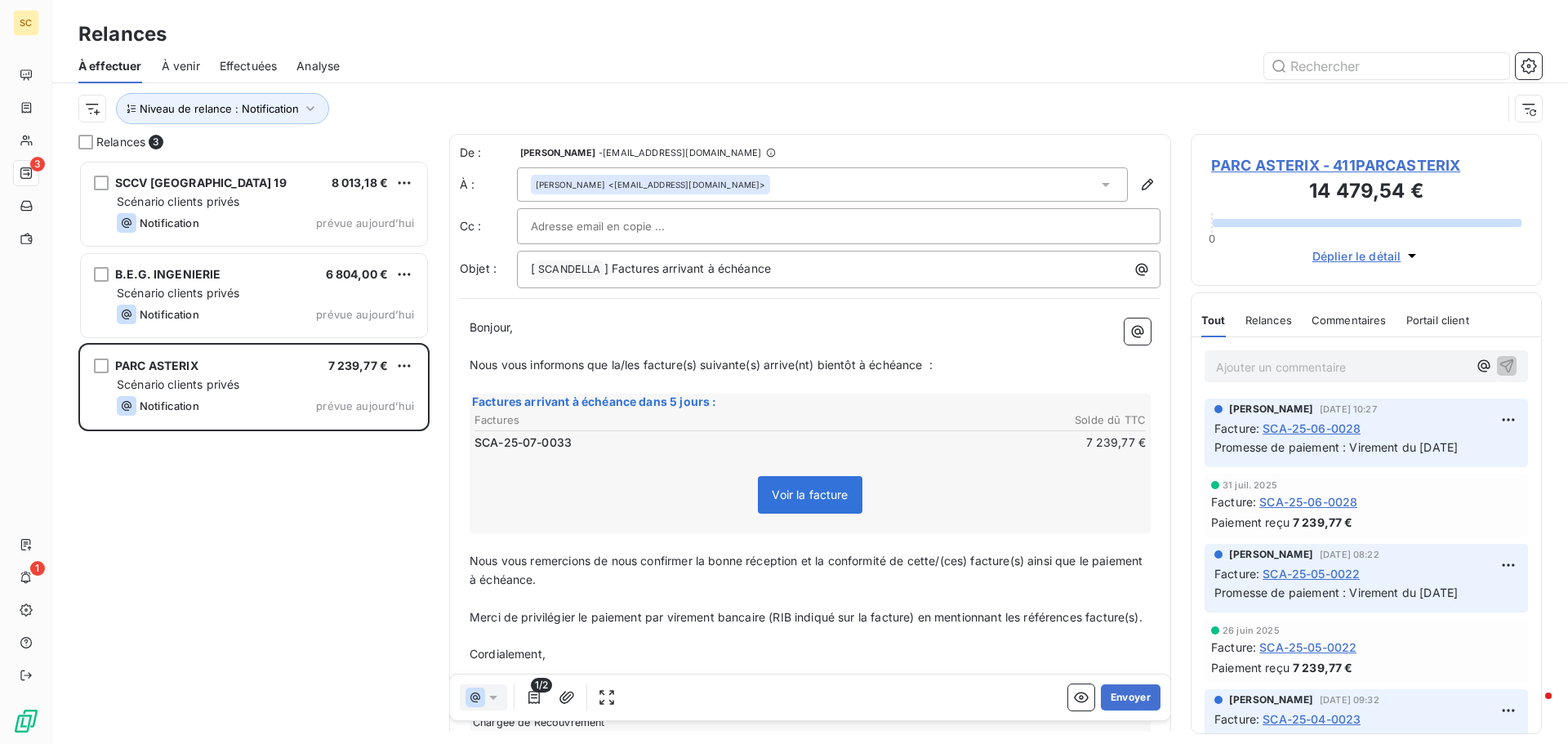
click at [1238, 164] on span "PARC ASTERIX - 411PARCASTERIX" at bounding box center [1366, 165] width 310 height 22
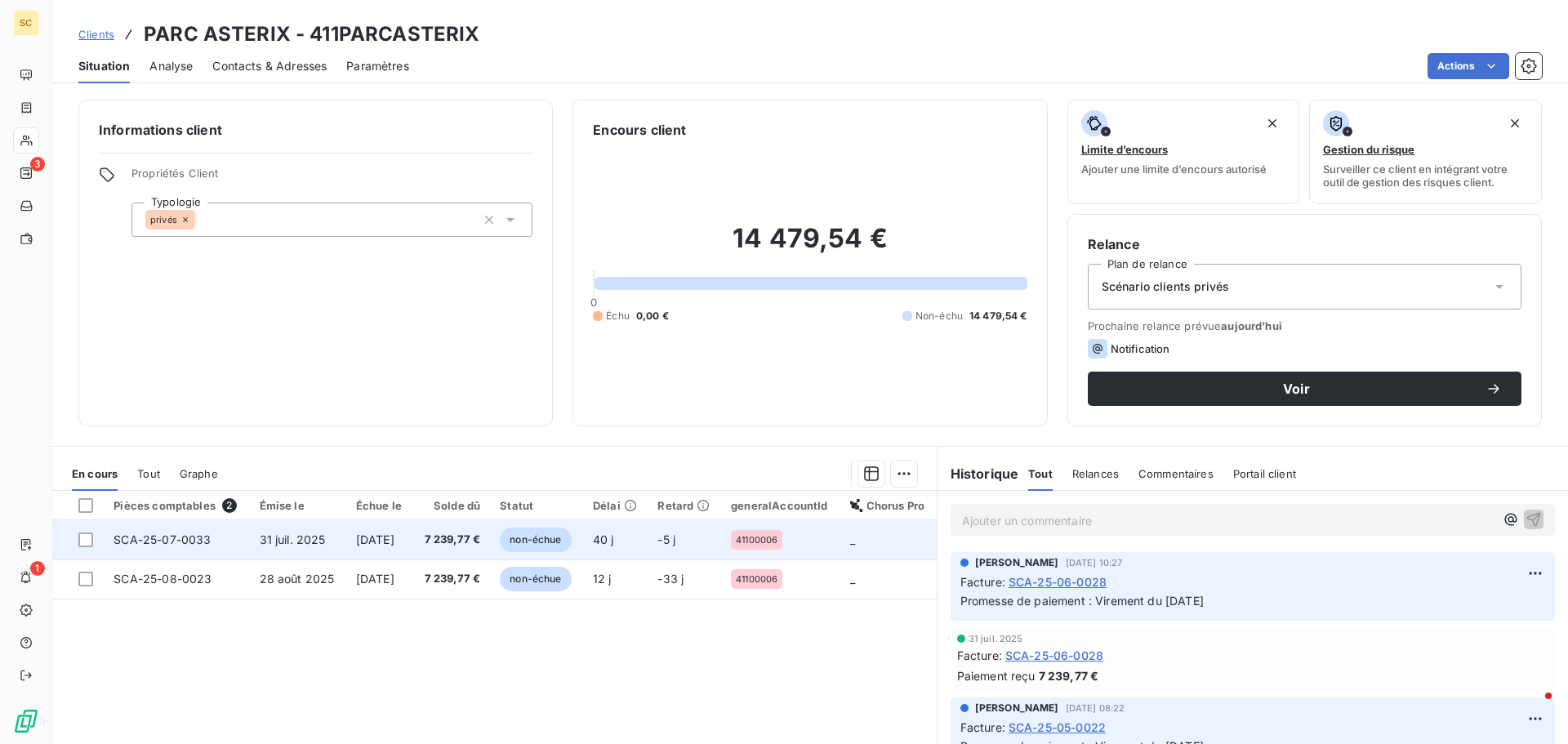
click at [372, 548] on td "[DATE]" at bounding box center [379, 540] width 67 height 39
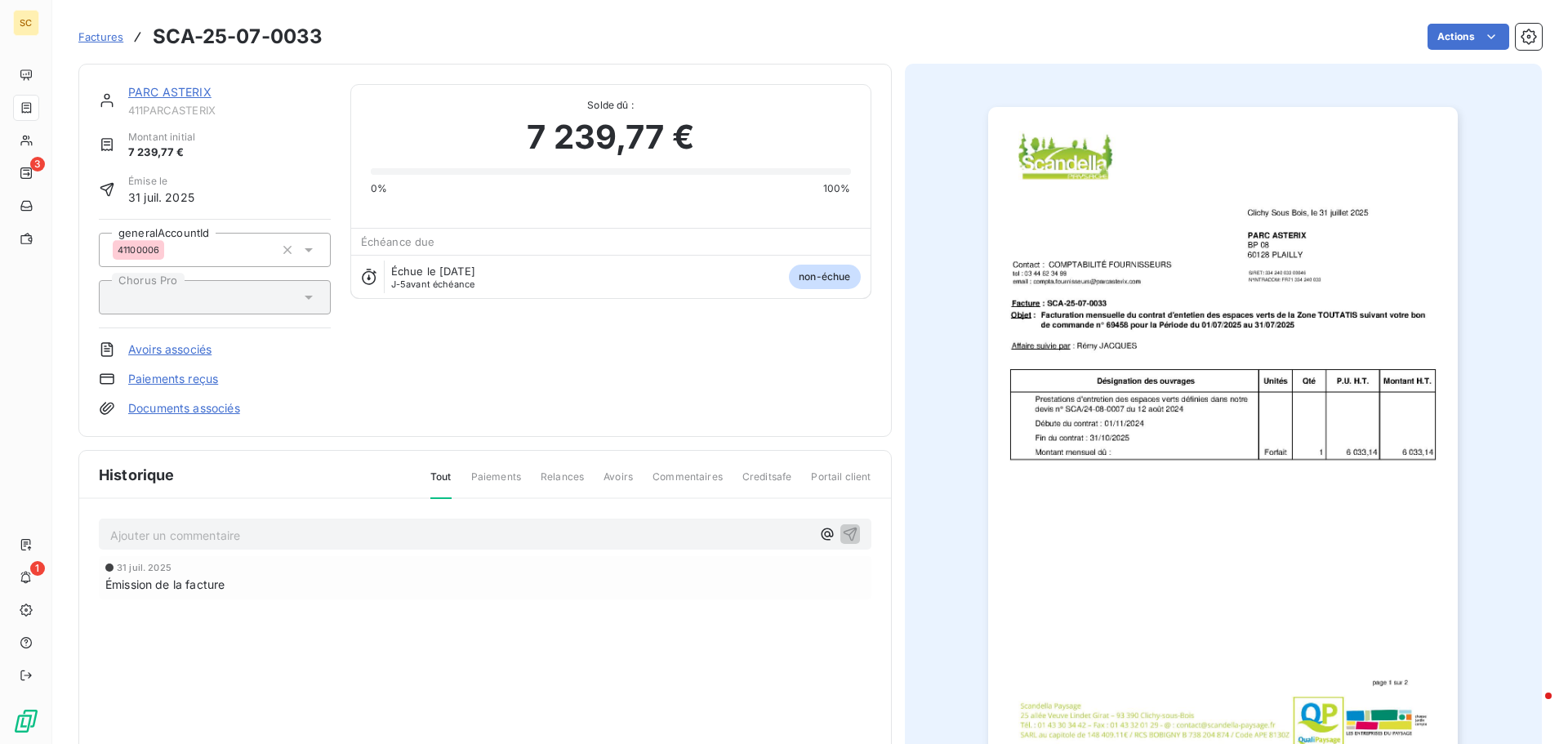
click at [163, 97] on link "PARC ASTERIX" at bounding box center [169, 91] width 83 height 14
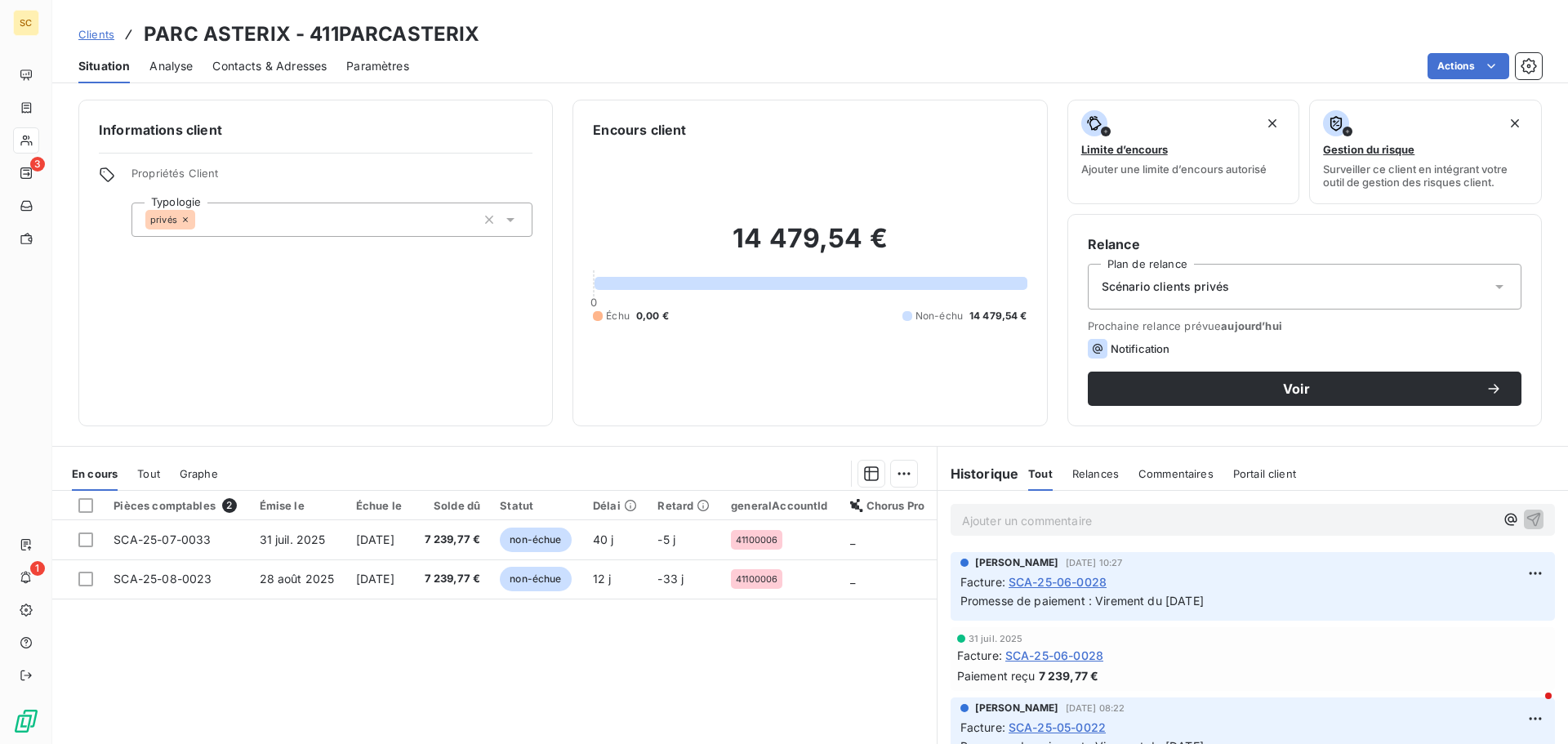
click at [238, 66] on span "Contacts & Adresses" at bounding box center [269, 67] width 114 height 16
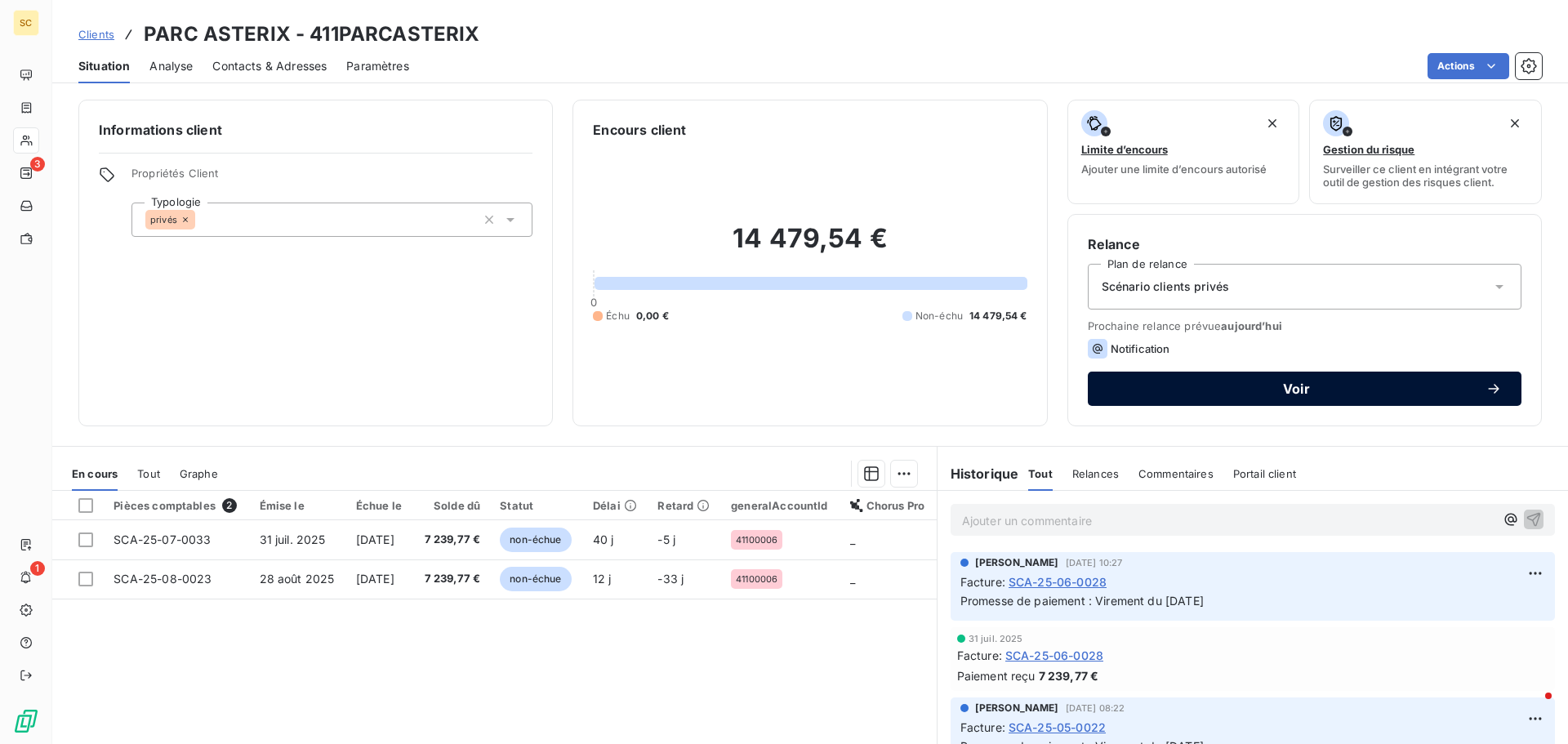
click at [1297, 395] on span "Voir" at bounding box center [1297, 389] width 378 height 13
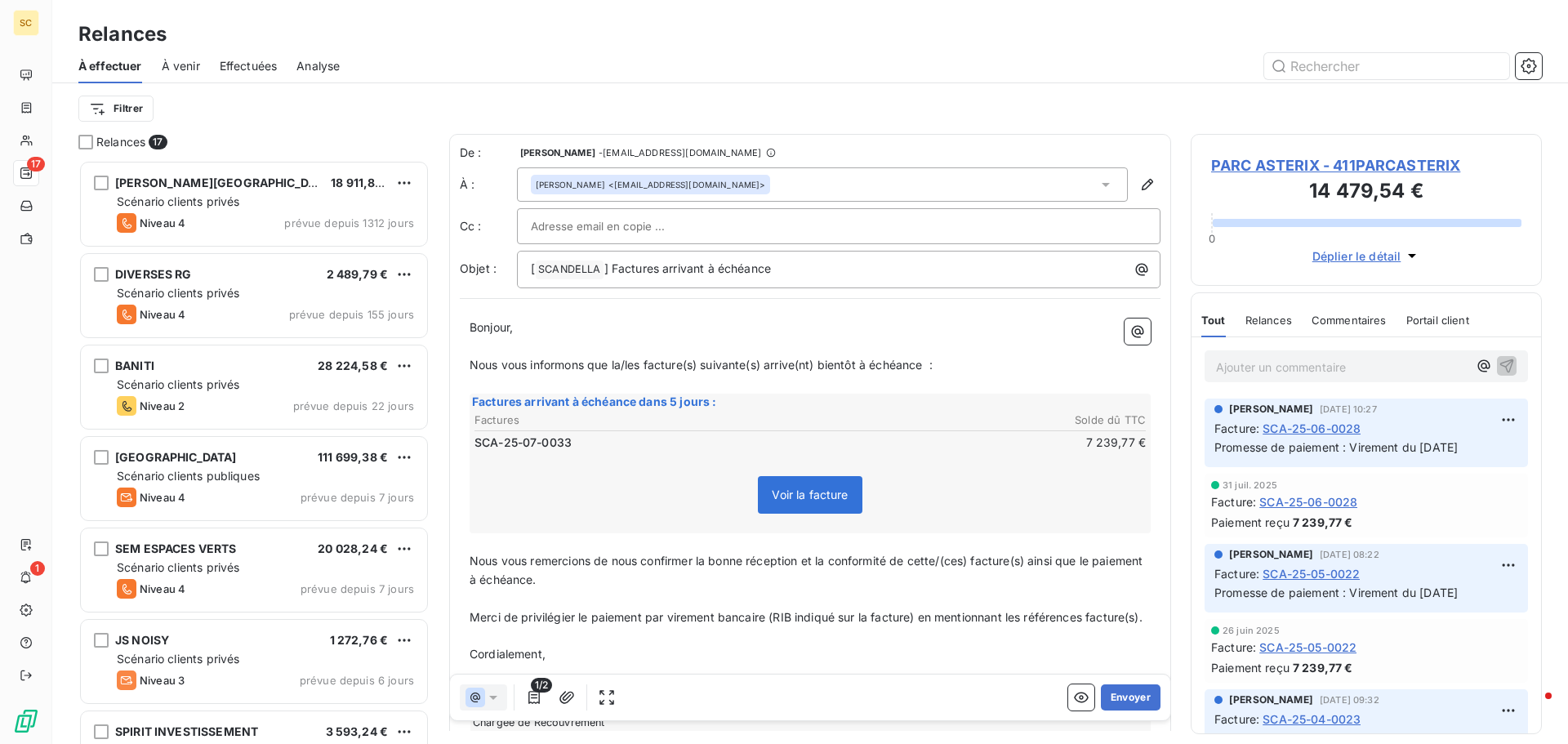
scroll to position [571, 339]
click at [823, 270] on p "[ SCANDELLA ﻿ ] Factures arrivant à échéance" at bounding box center [843, 270] width 624 height 20
click at [661, 273] on span "] Factures arrivant à échéance" at bounding box center [688, 268] width 168 height 14
drag, startPoint x: 622, startPoint y: 363, endPoint x: 645, endPoint y: 362, distance: 23.0
click at [645, 362] on span "Nous vous informons que la/les facture(s) suivante(s) arrive(nt) bientôt à éché…" at bounding box center [701, 364] width 463 height 14
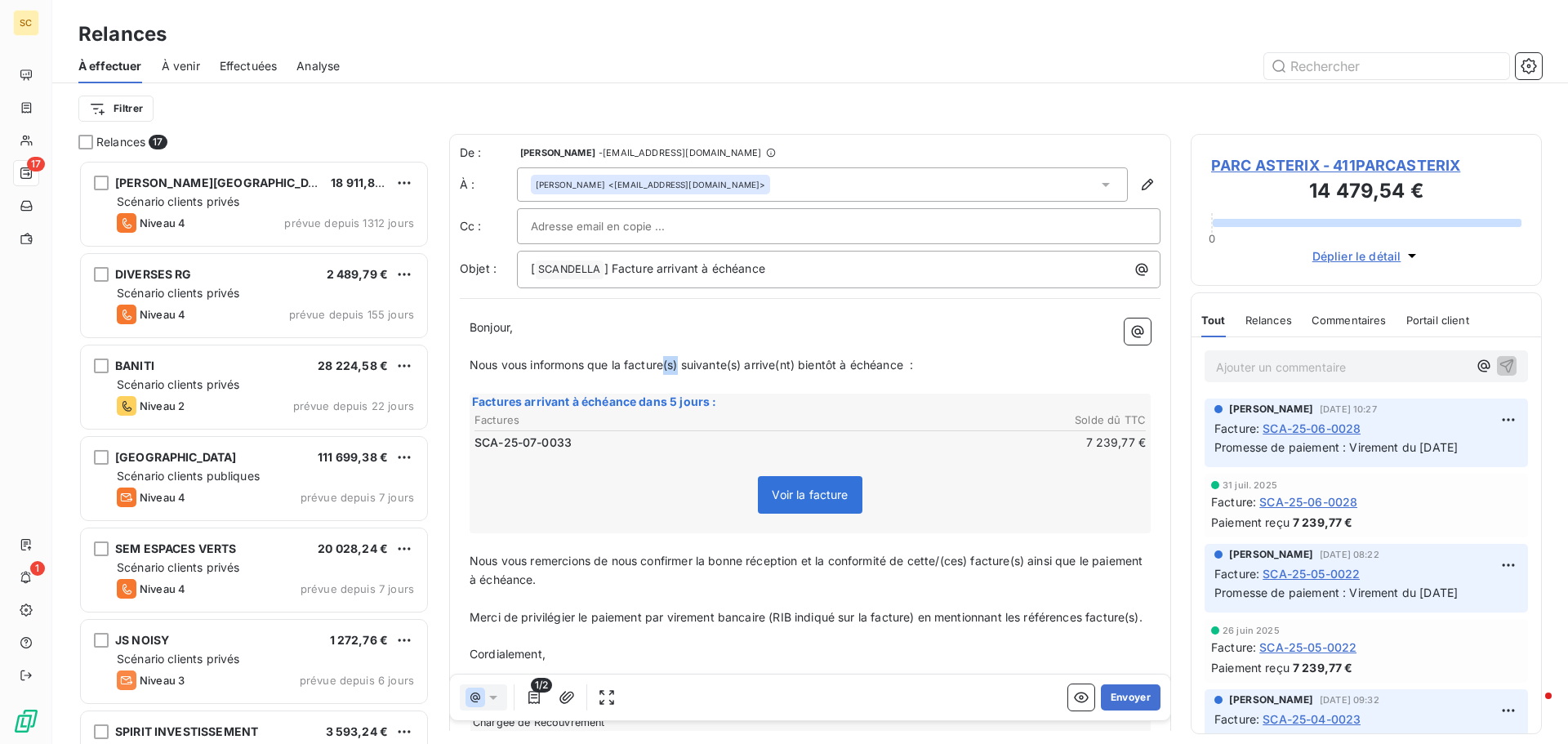
drag, startPoint x: 666, startPoint y: 362, endPoint x: 727, endPoint y: 358, distance: 61.1
click at [681, 363] on span "Nous vous informons que la facture(s) suivante(s) arrive(nt) bientôt à échéance…" at bounding box center [691, 364] width 443 height 14
drag, startPoint x: 713, startPoint y: 366, endPoint x: 730, endPoint y: 367, distance: 17.0
click at [730, 367] on span "Nous vous informons que la facture suivante(s) arrive(nt) bientôt à échéance :" at bounding box center [684, 364] width 429 height 14
drag, startPoint x: 752, startPoint y: 364, endPoint x: 770, endPoint y: 366, distance: 18.1
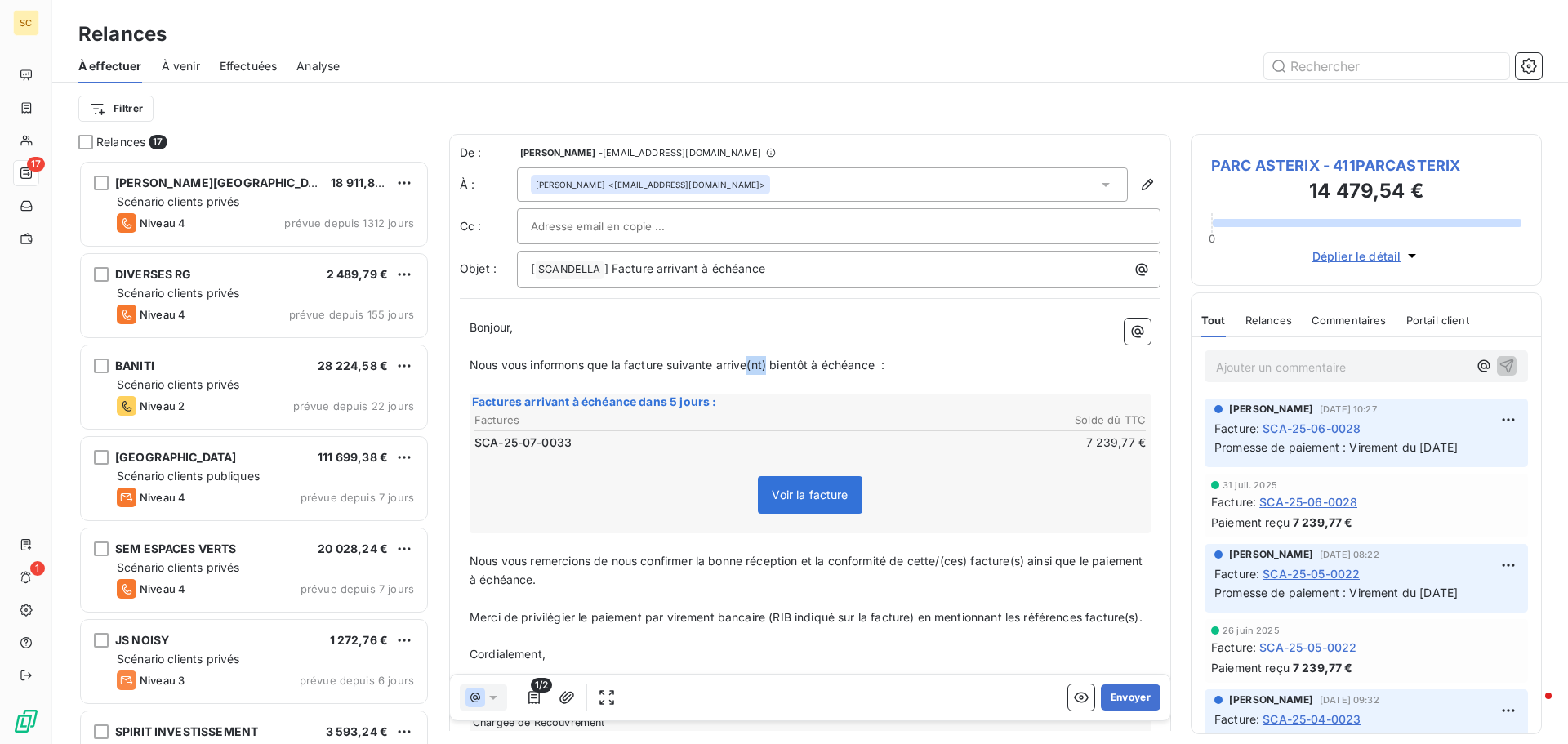
click at [770, 366] on span "Nous vous informons que la facture suivante arrive(nt) bientôt à échéance :" at bounding box center [677, 364] width 415 height 14
click at [861, 360] on span "Nous vous informons que la facture suivante arrive bientôt à échéance :" at bounding box center [668, 364] width 396 height 14
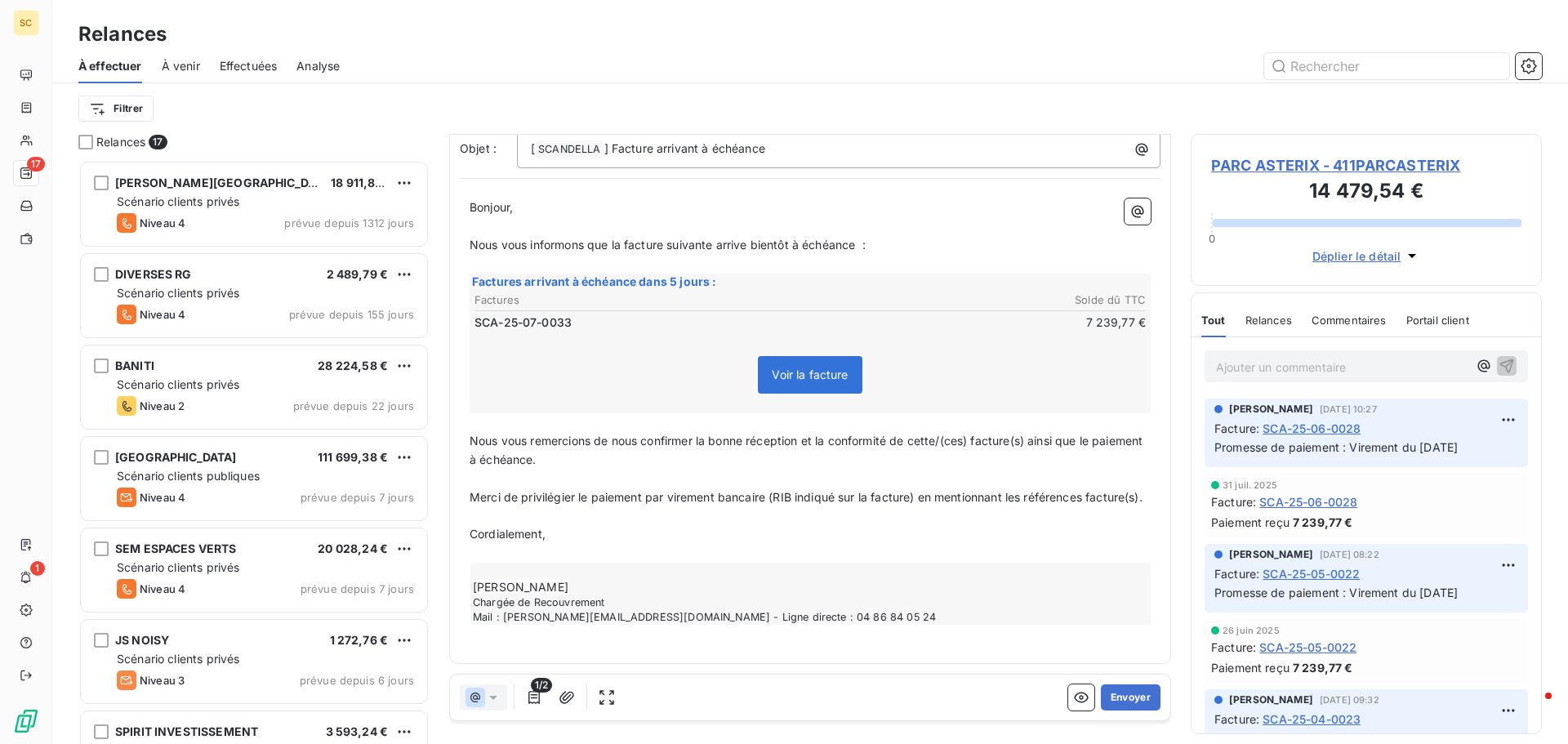
scroll to position [140, 0]
click at [574, 696] on icon "button" at bounding box center [567, 697] width 16 height 16
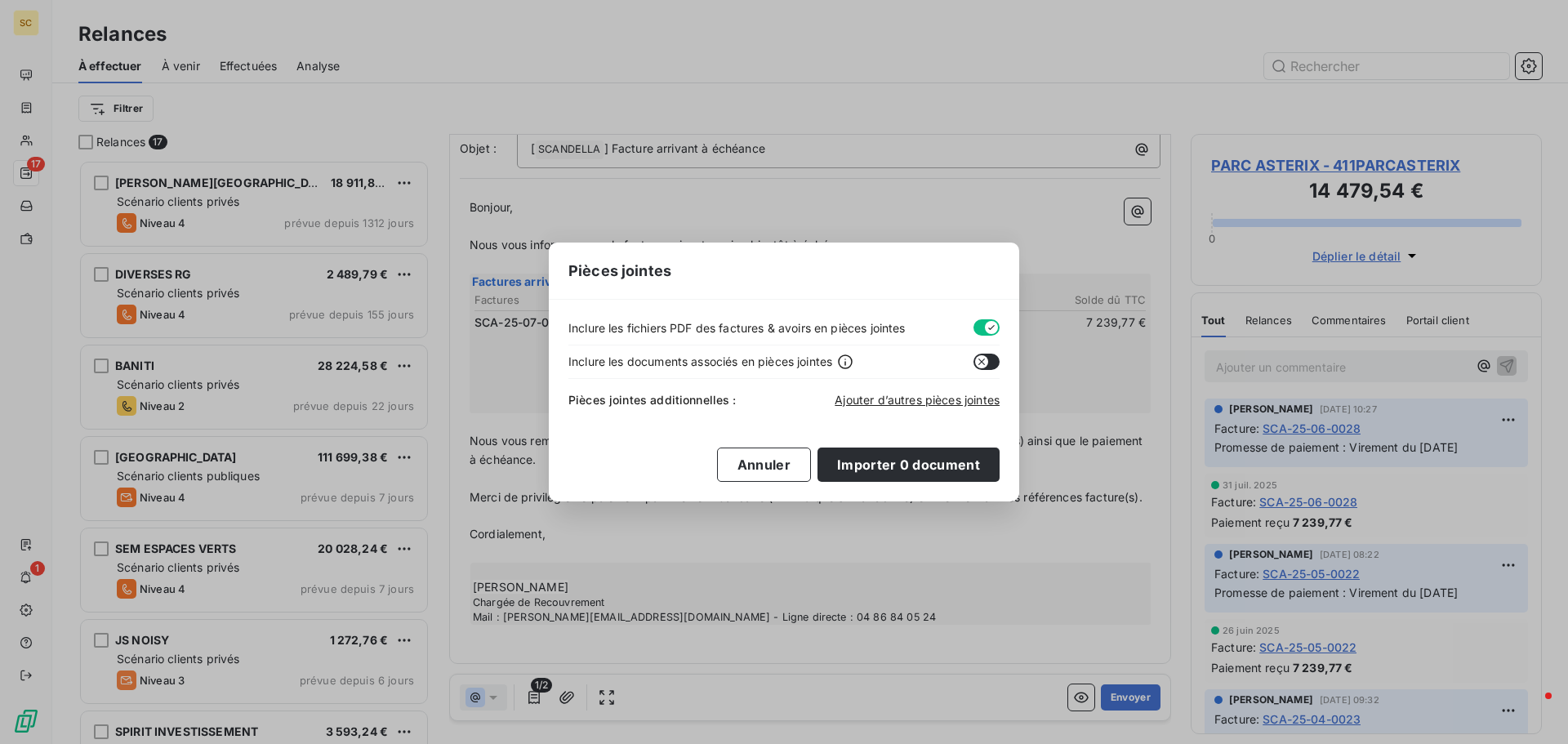
click at [977, 327] on button "button" at bounding box center [987, 327] width 26 height 16
click at [933, 395] on span "Ajouter d’autres pièces jointes" at bounding box center [917, 400] width 165 height 14
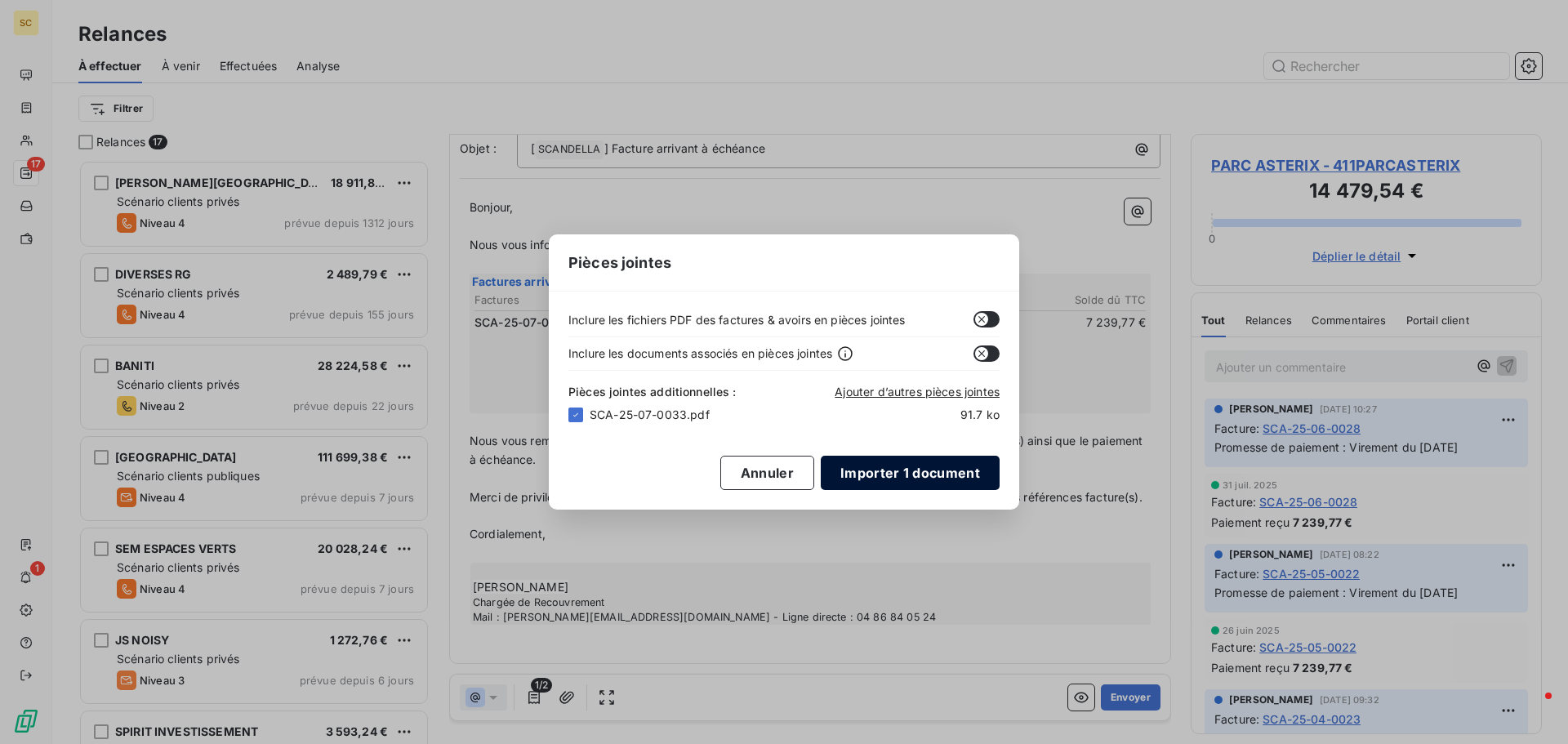
click at [905, 479] on button "Importer 1 document" at bounding box center [910, 473] width 179 height 35
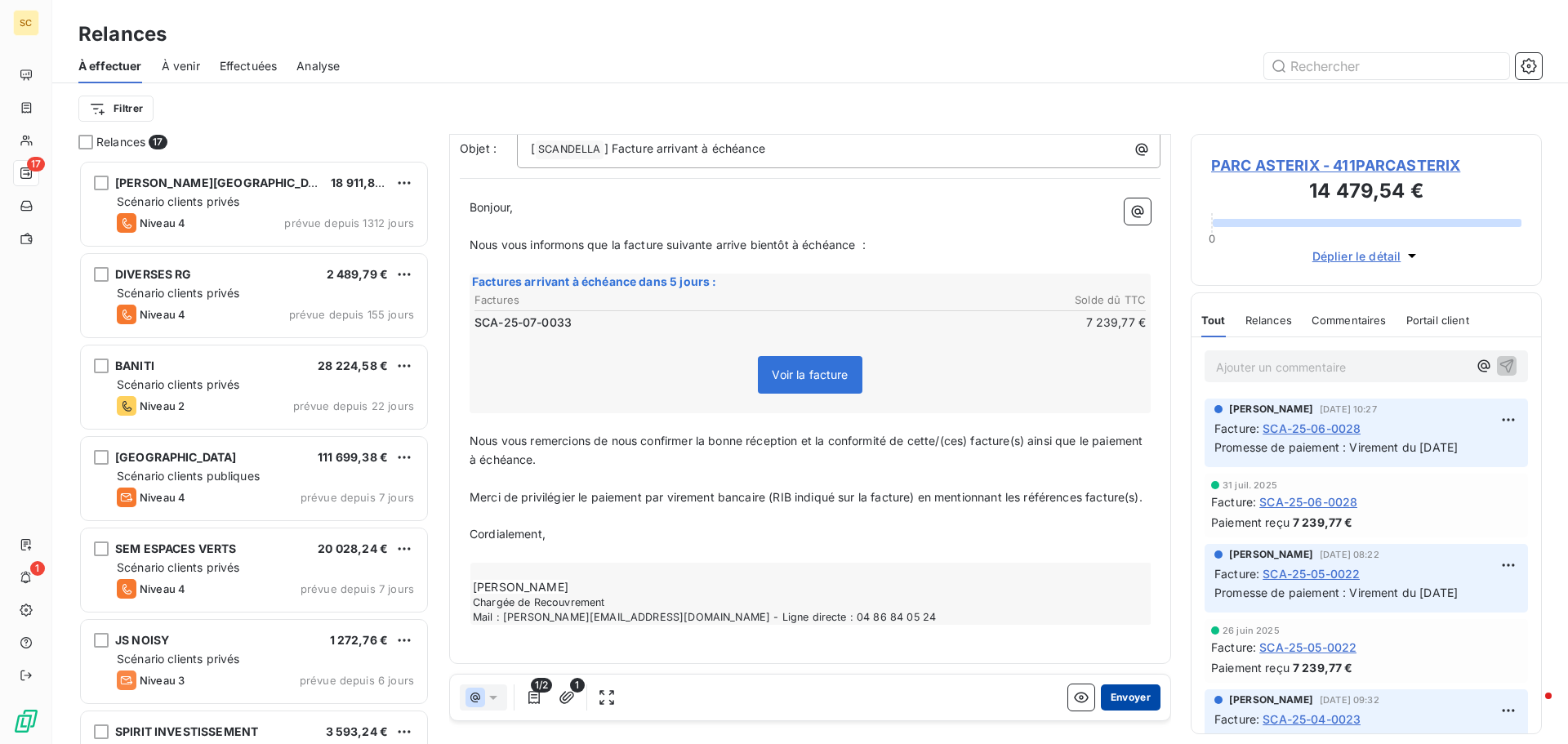
click at [1137, 704] on button "Envoyer" at bounding box center [1131, 697] width 60 height 26
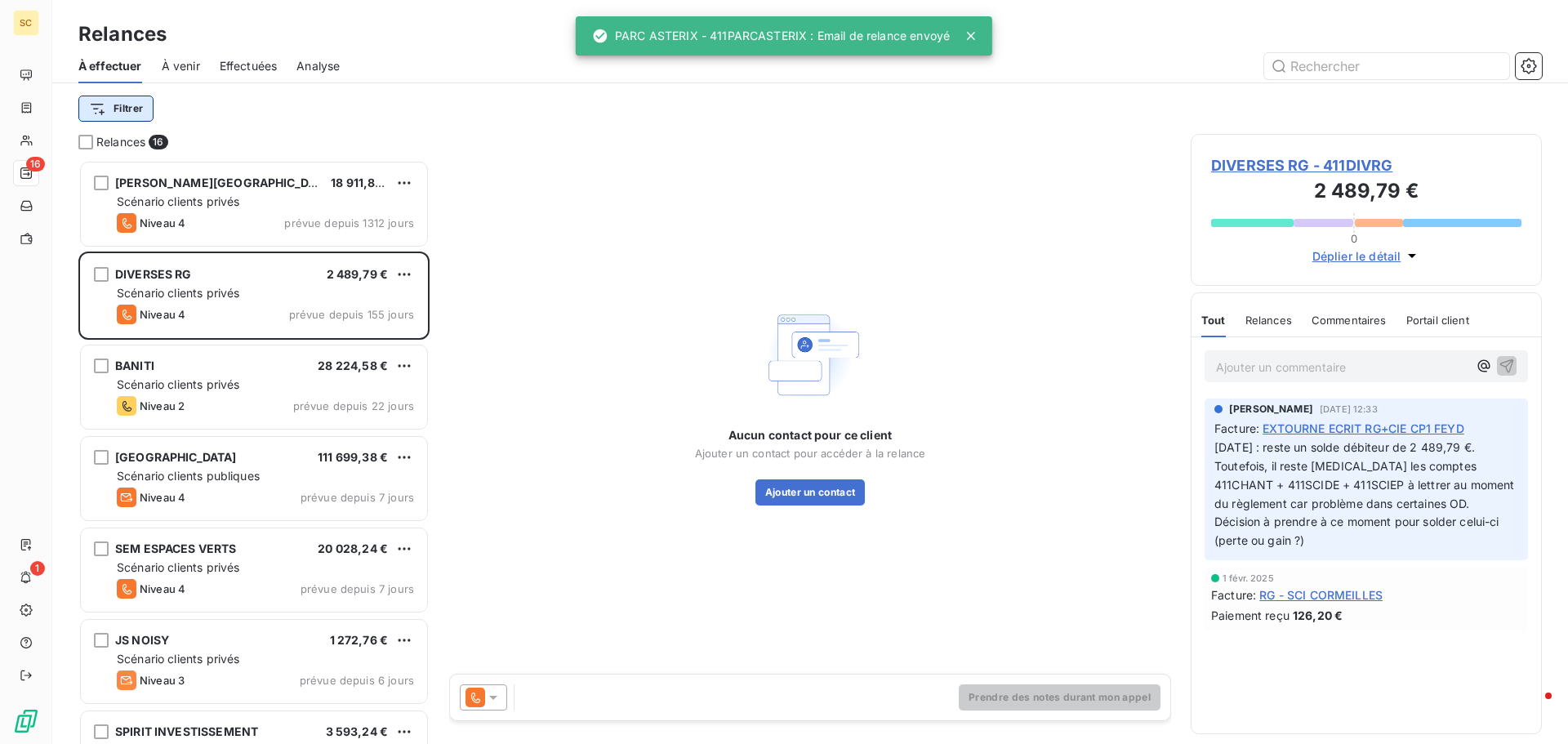
click at [119, 114] on html "SC 16 1 Relances À effectuer À venir Effectuées Analyse Filtrer Relances 16 S.A…" at bounding box center [784, 372] width 1568 height 744
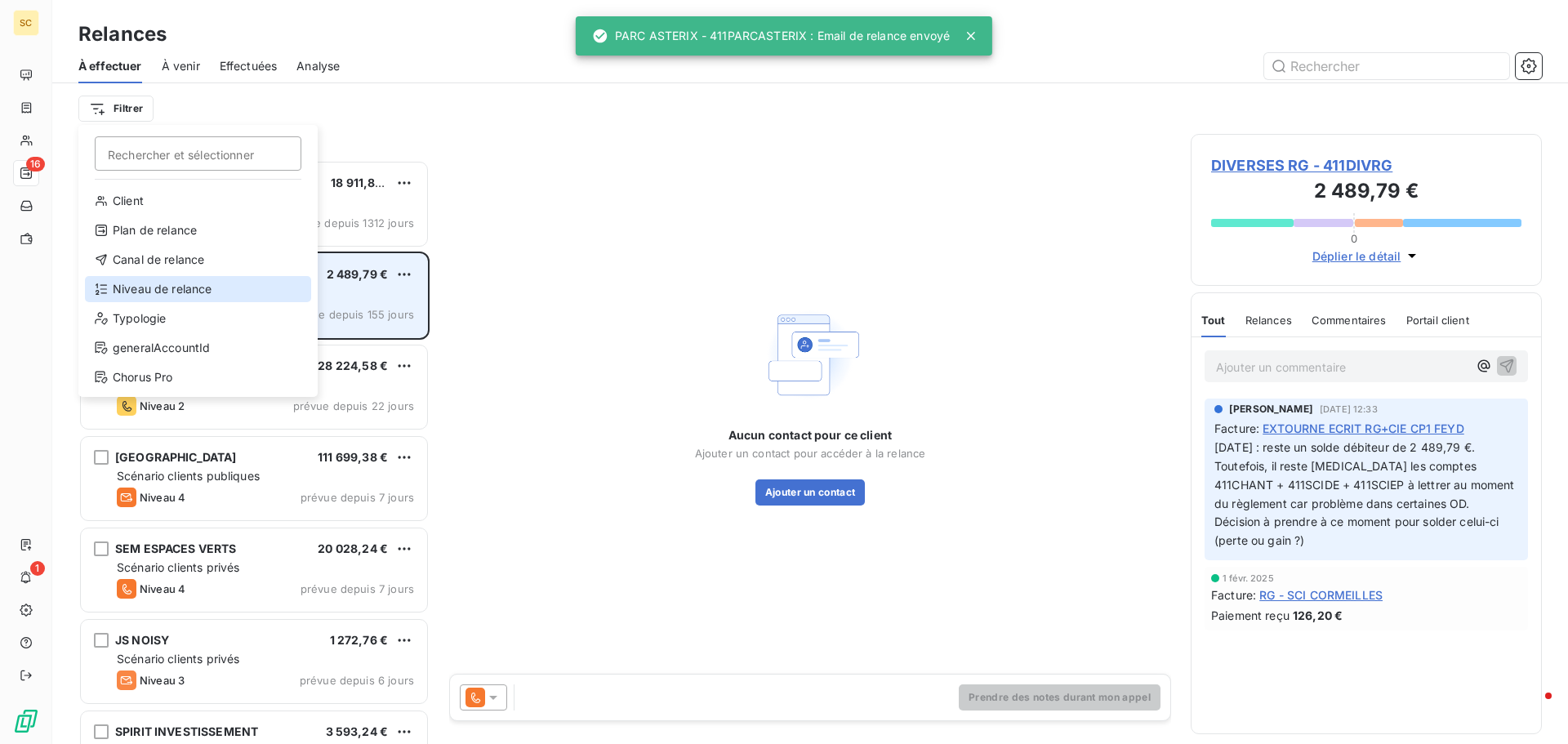
drag, startPoint x: 156, startPoint y: 289, endPoint x: 167, endPoint y: 284, distance: 12.1
click at [156, 288] on div "Niveau de relance" at bounding box center [197, 289] width 226 height 26
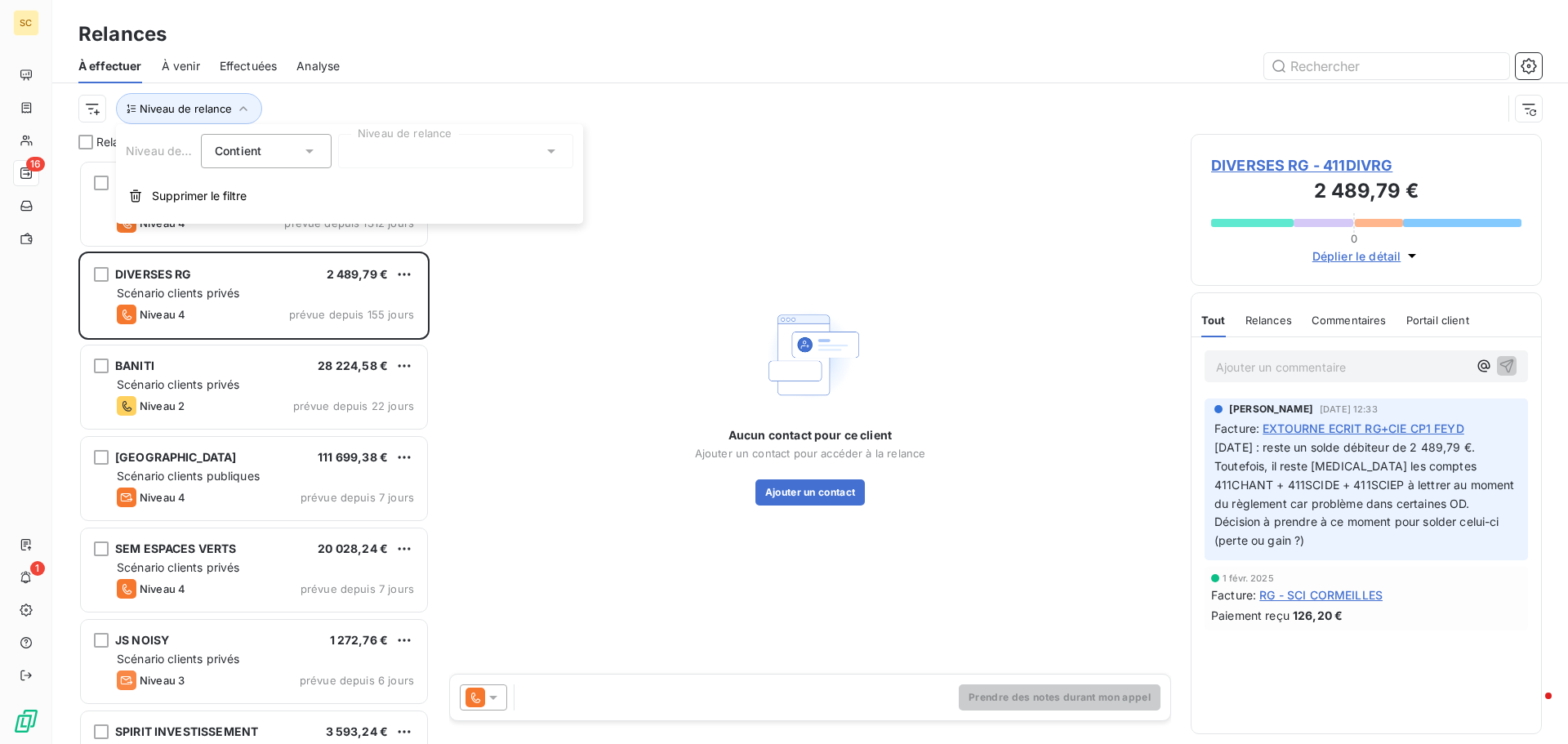
click at [353, 161] on div at bounding box center [456, 151] width 235 height 35
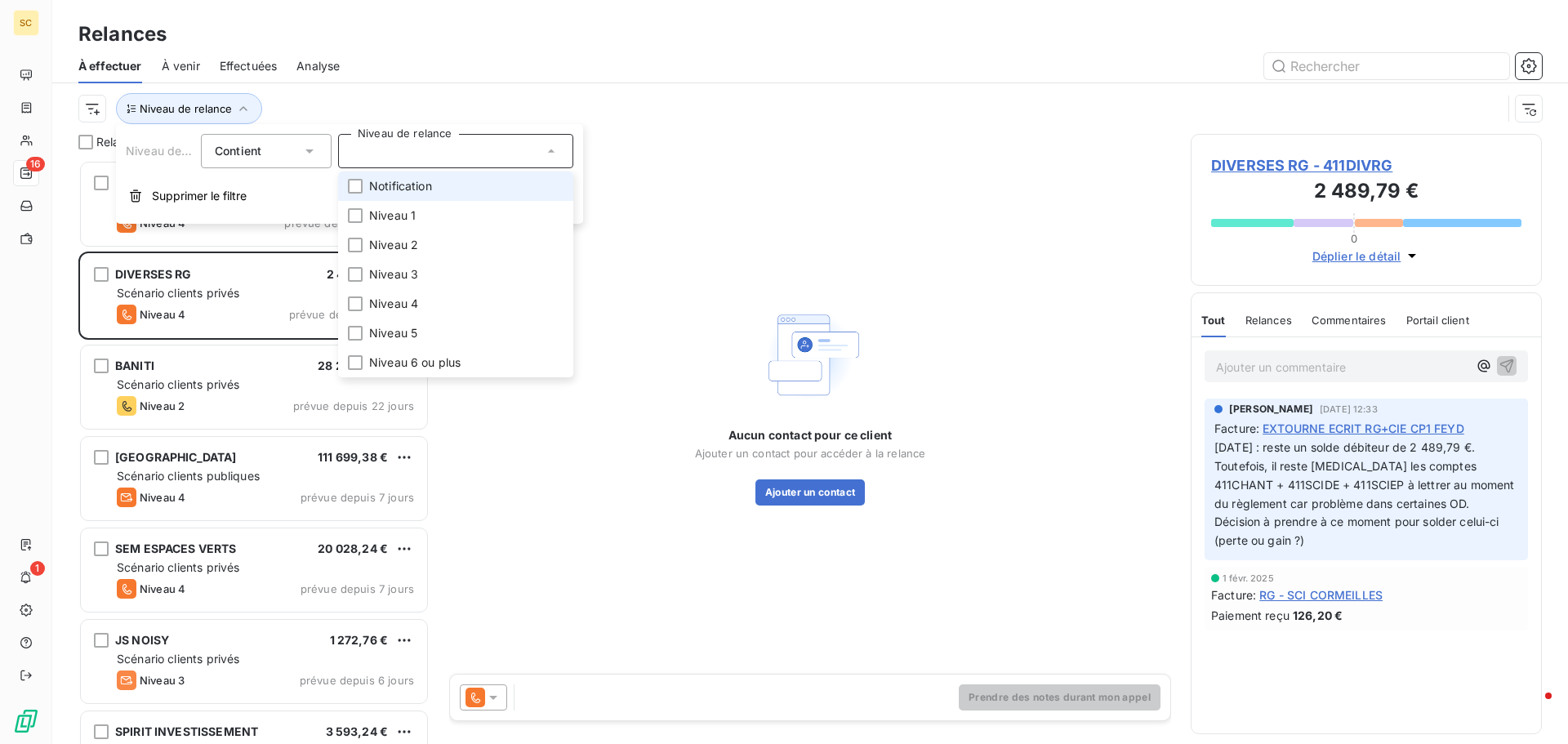
click at [418, 186] on span "Notification" at bounding box center [400, 187] width 62 height 16
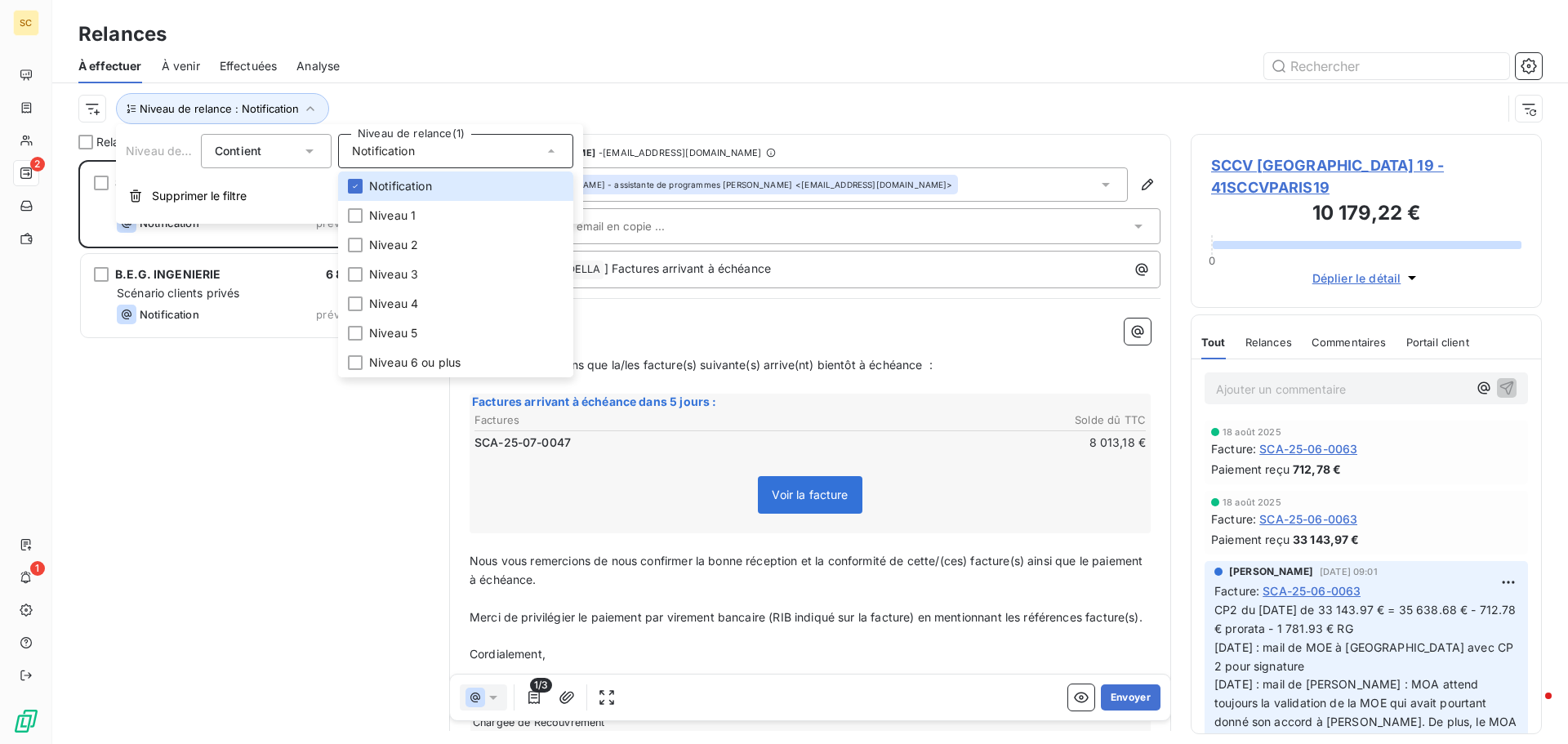
click at [541, 49] on div "Relances" at bounding box center [810, 35] width 1515 height 30
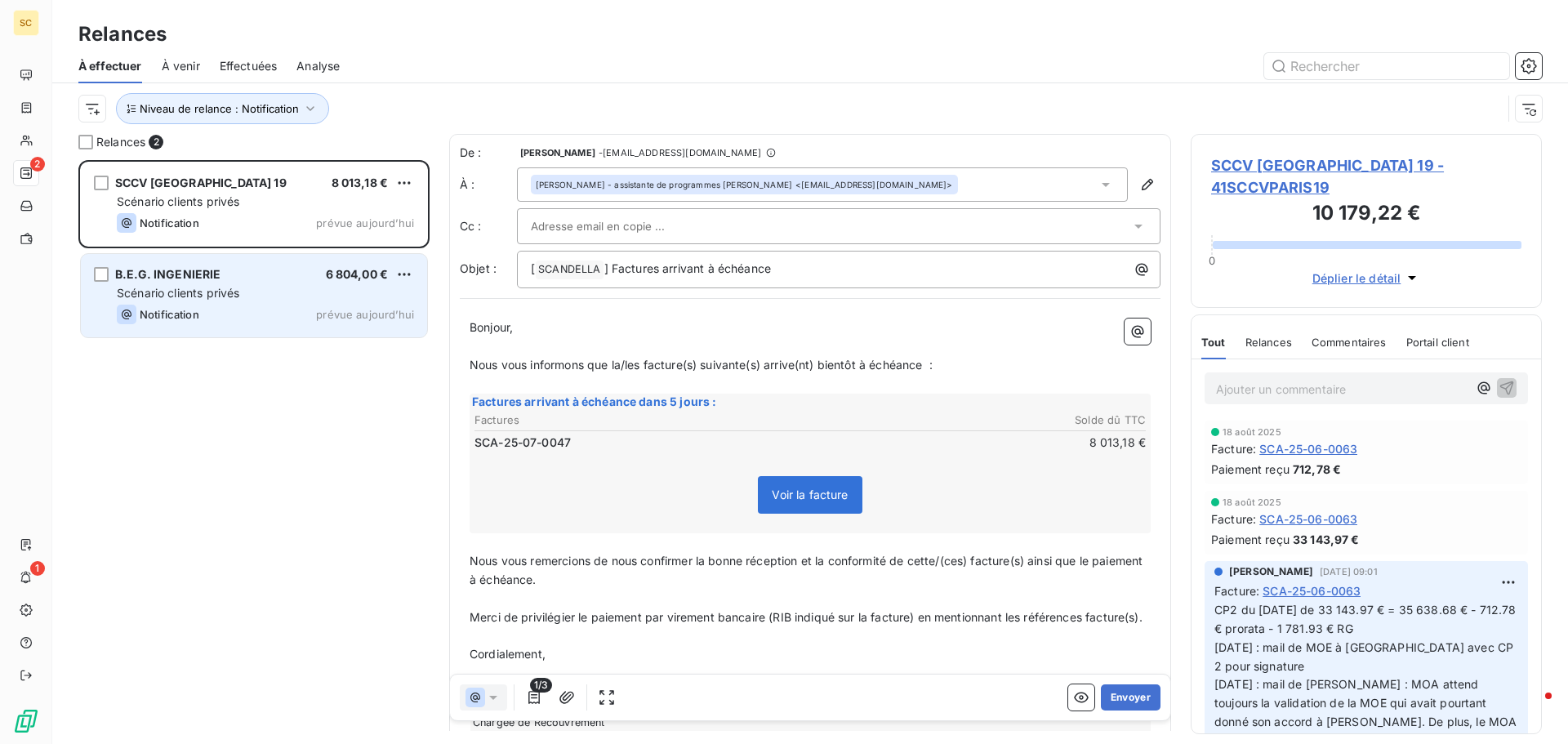
click at [201, 303] on div "B.E.G. INGENIERIE 6 804,00 € Scénario clients privés Notification prévue [DATE]" at bounding box center [253, 295] width 346 height 83
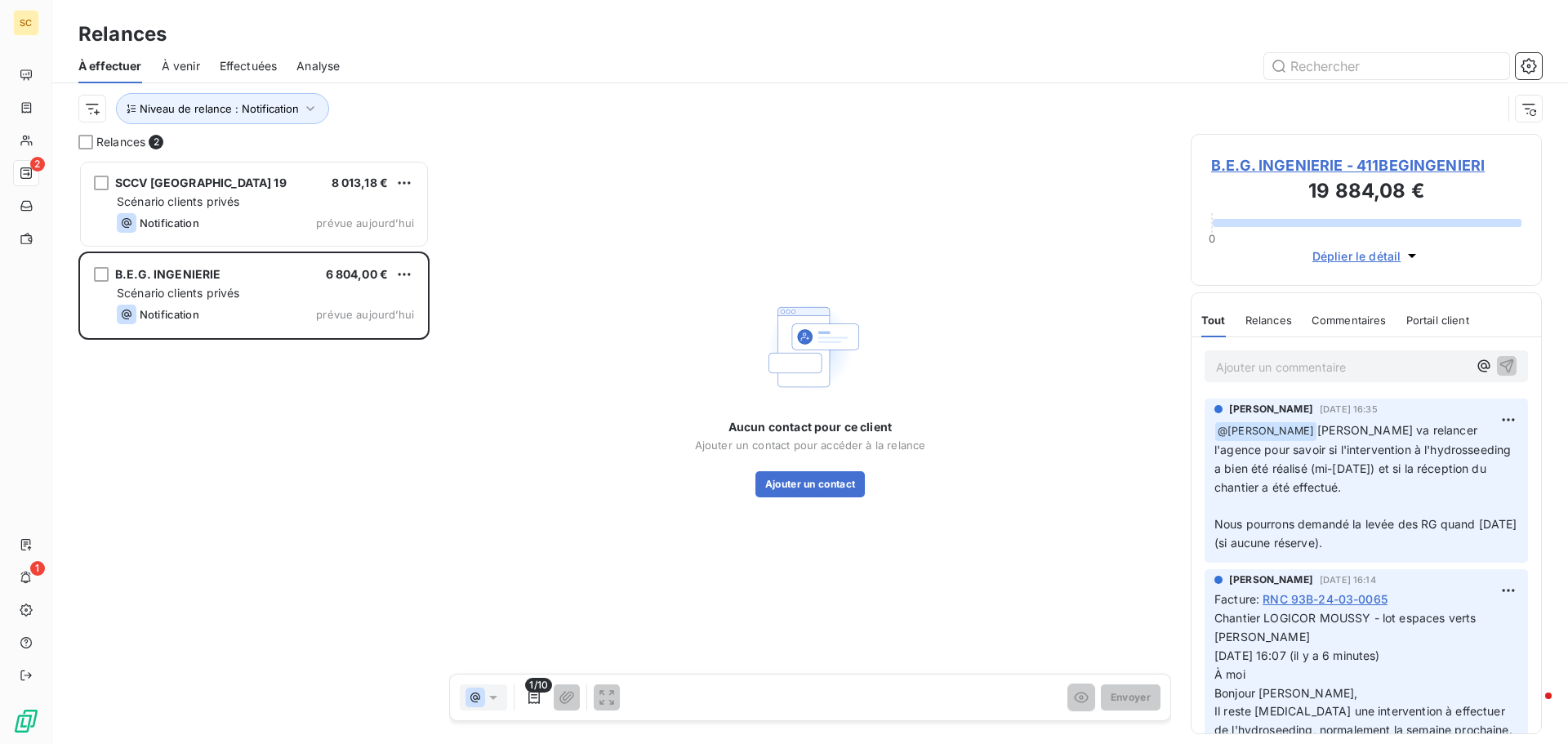
click at [1316, 161] on span "B.E.G. INGENIERIE - 411BEGINGENIERI" at bounding box center [1366, 165] width 310 height 22
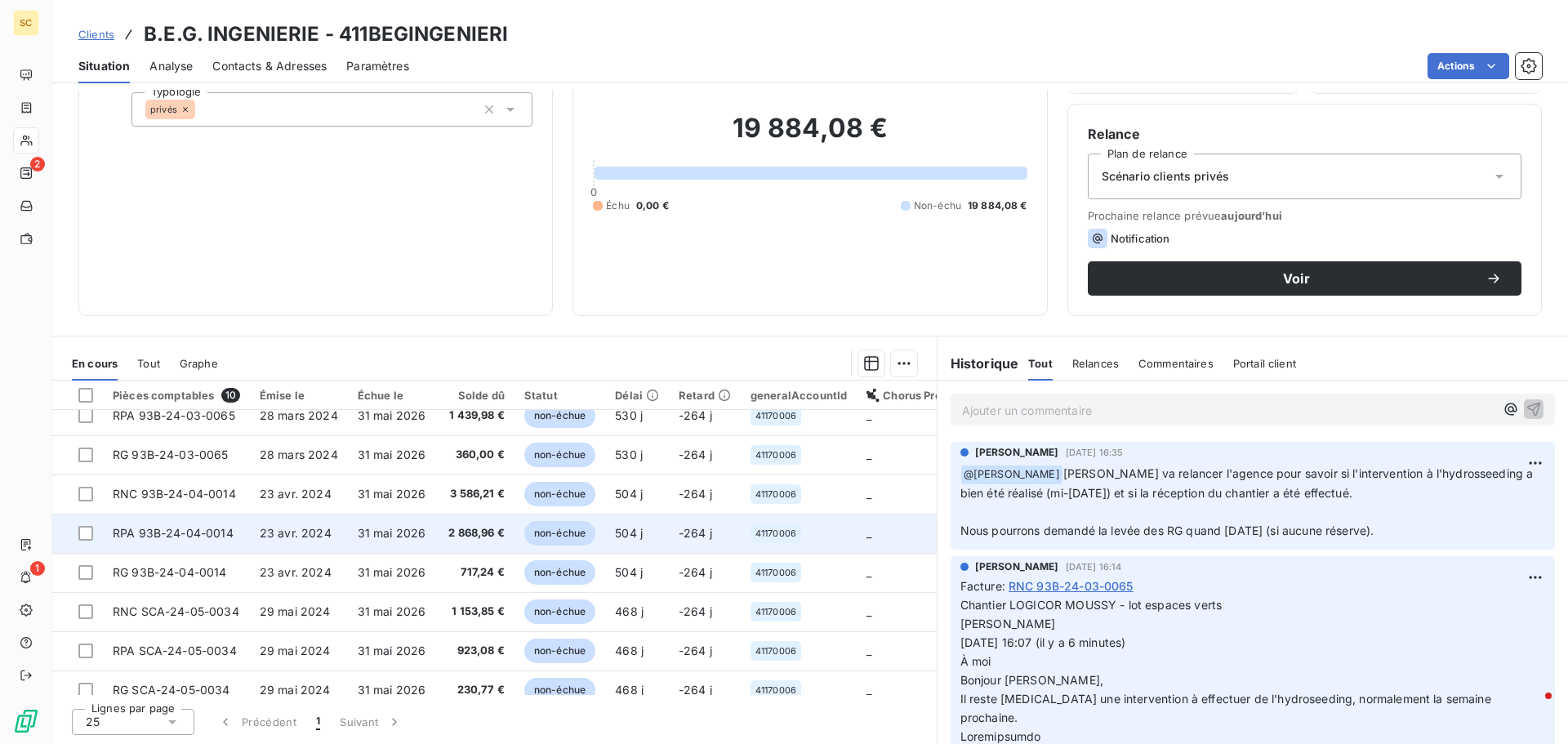
scroll to position [114, 0]
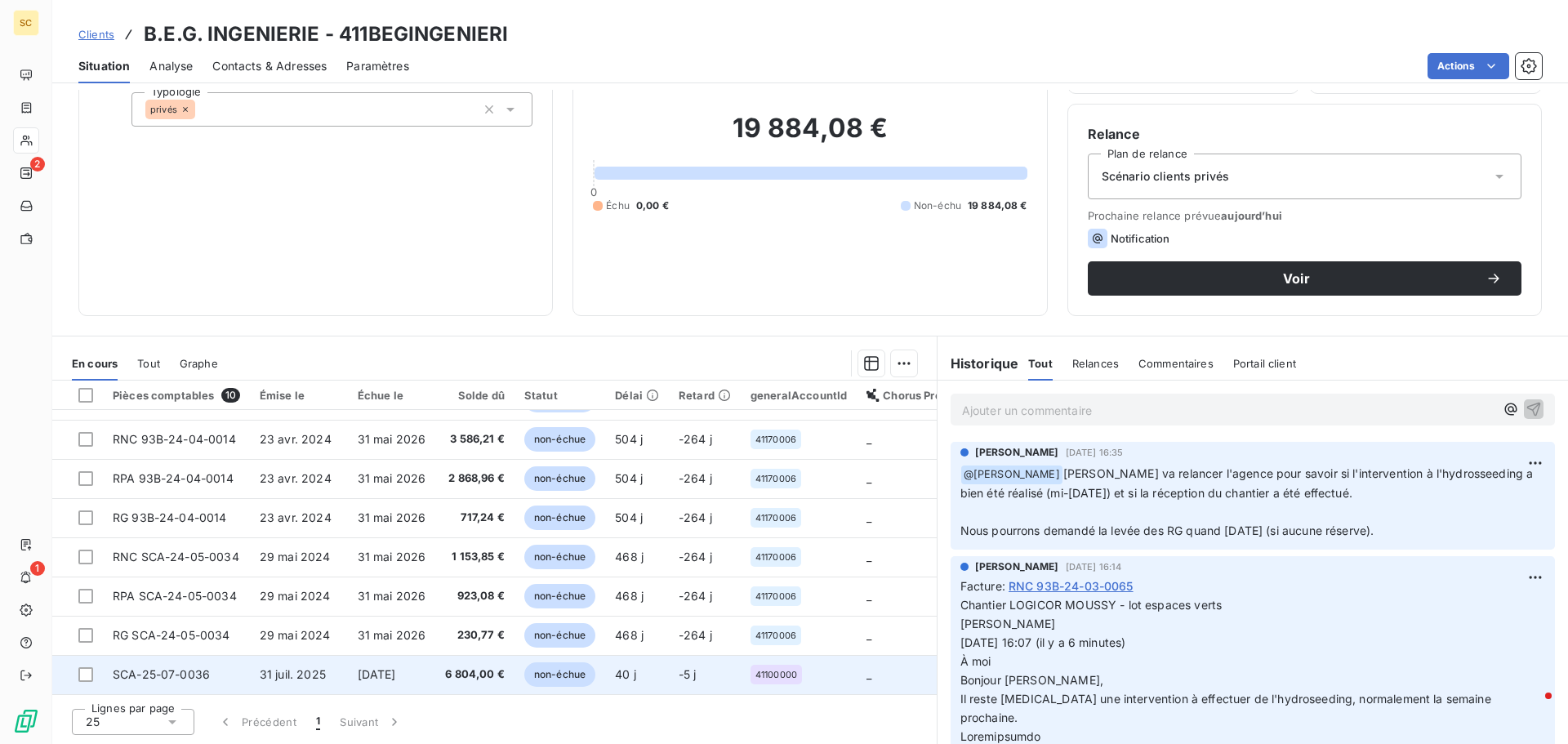
click at [279, 669] on span "31 juil. 2025" at bounding box center [293, 673] width 66 height 14
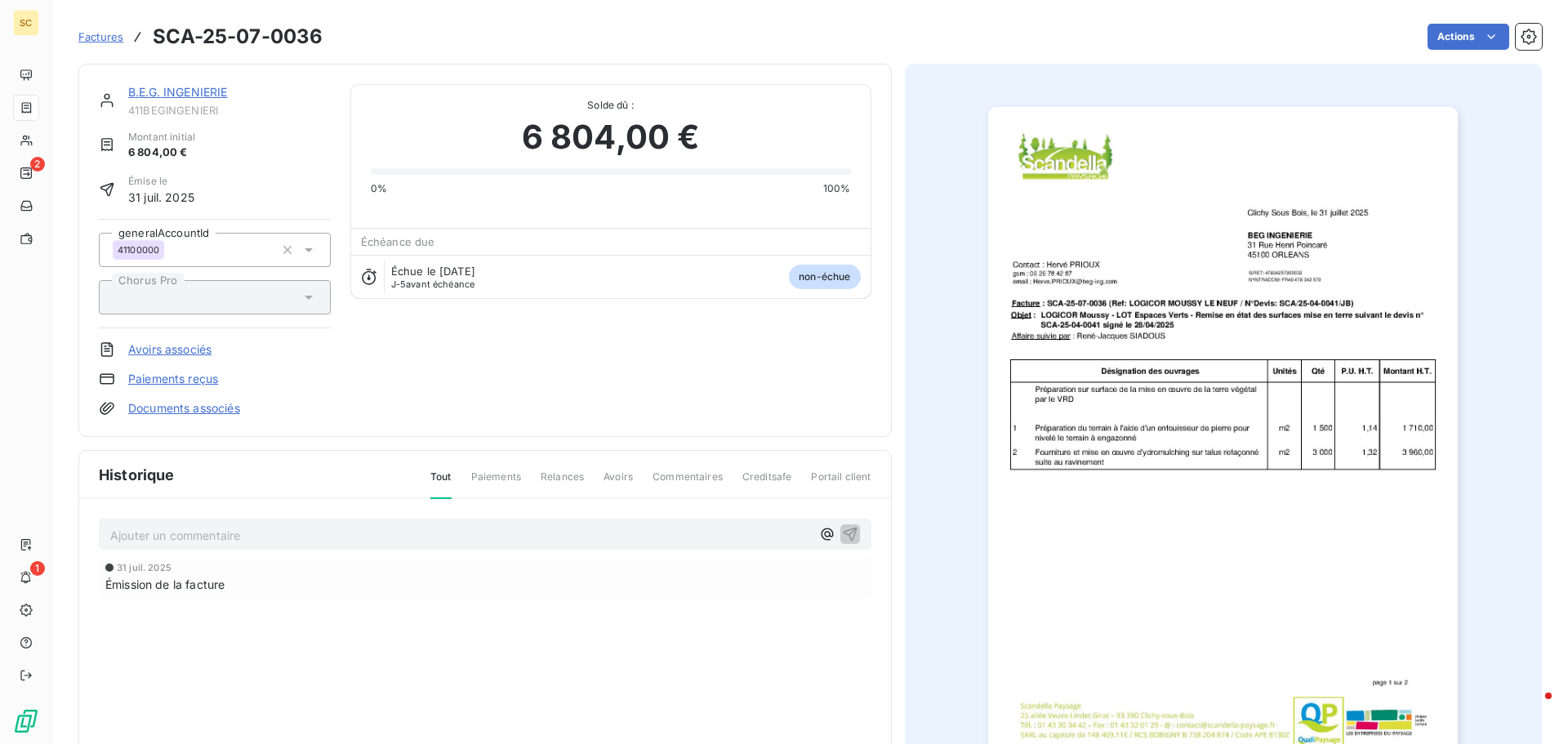
click at [209, 413] on link "Documents associés" at bounding box center [184, 409] width 112 height 16
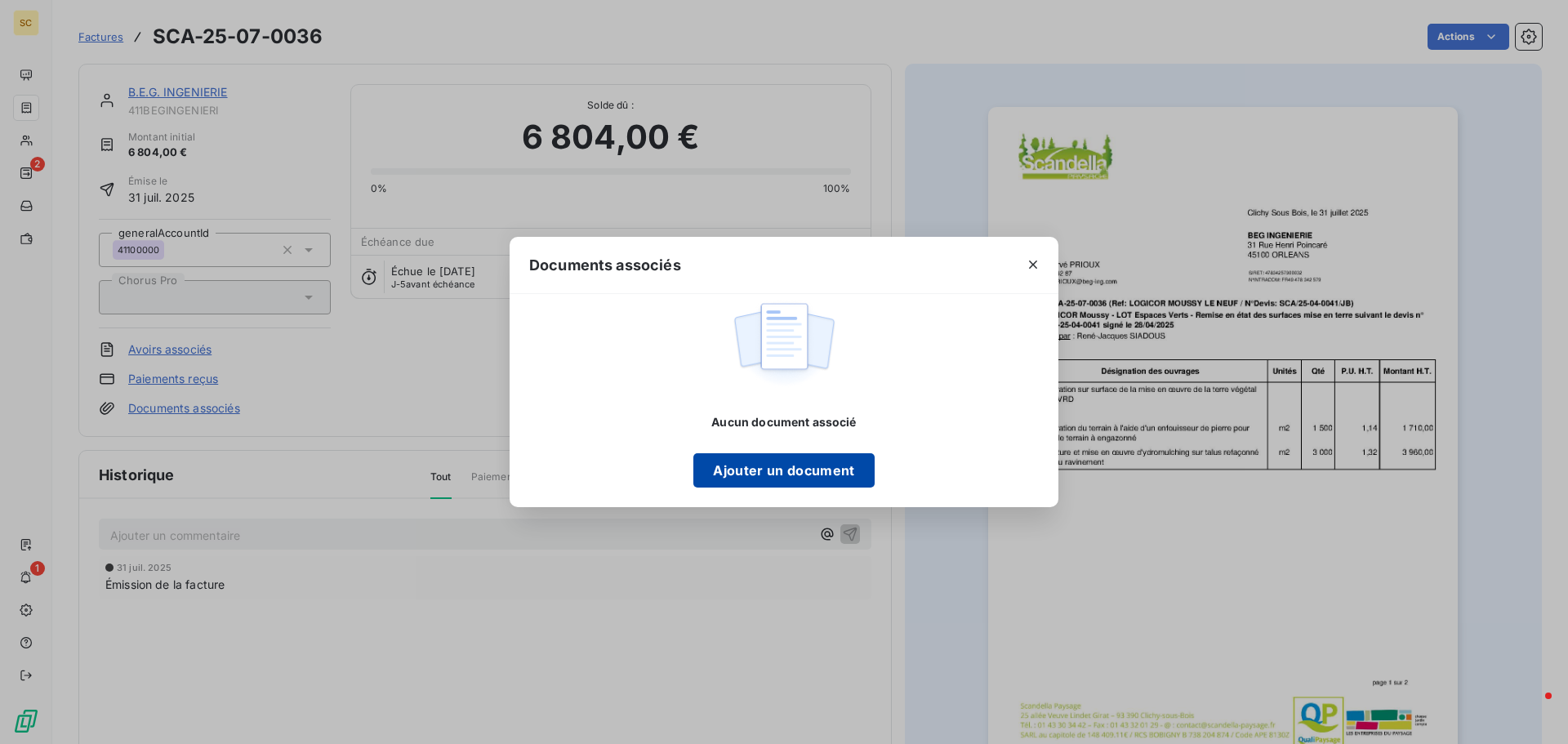
click at [786, 470] on button "Ajouter un document" at bounding box center [784, 470] width 181 height 35
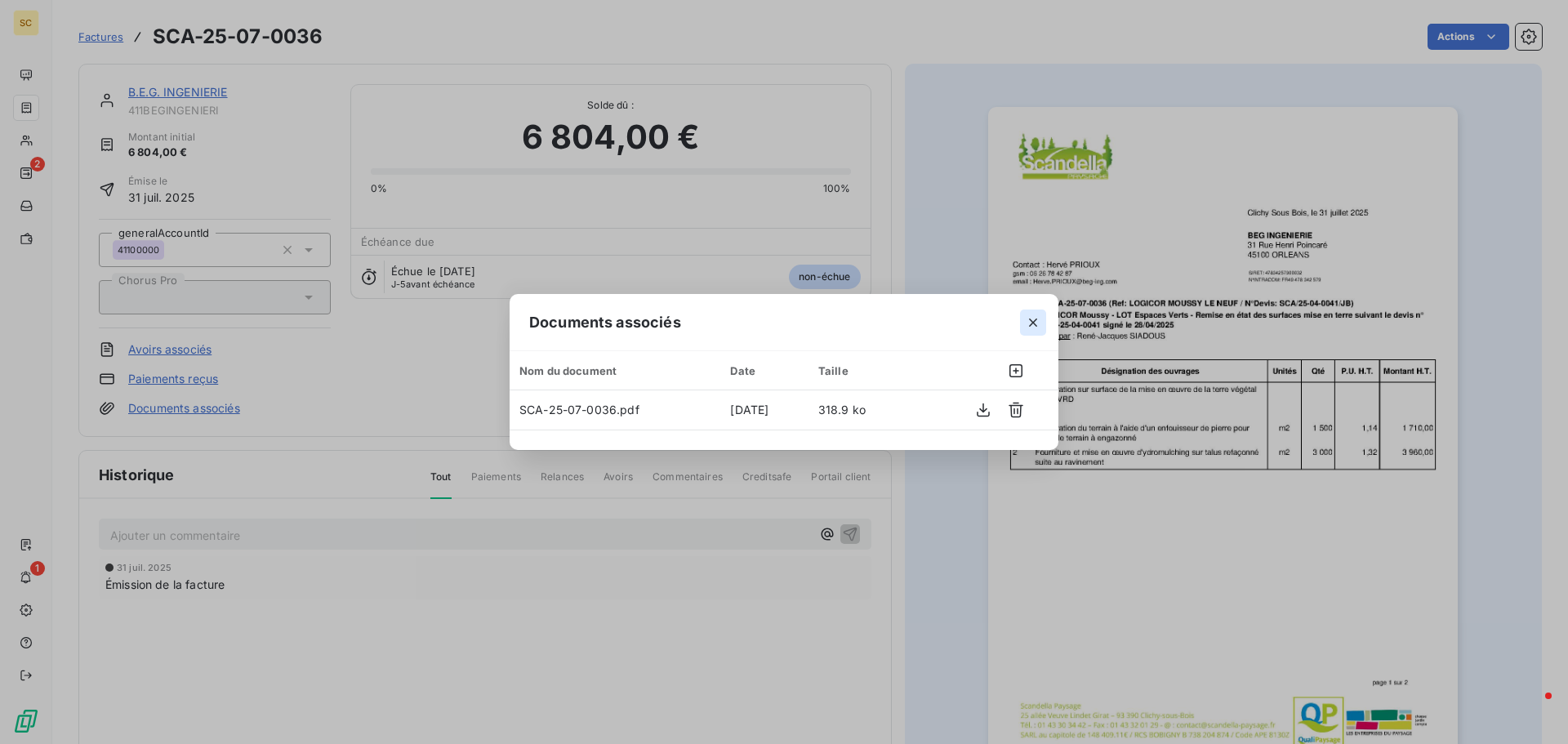
click at [1031, 317] on icon "button" at bounding box center [1034, 322] width 16 height 16
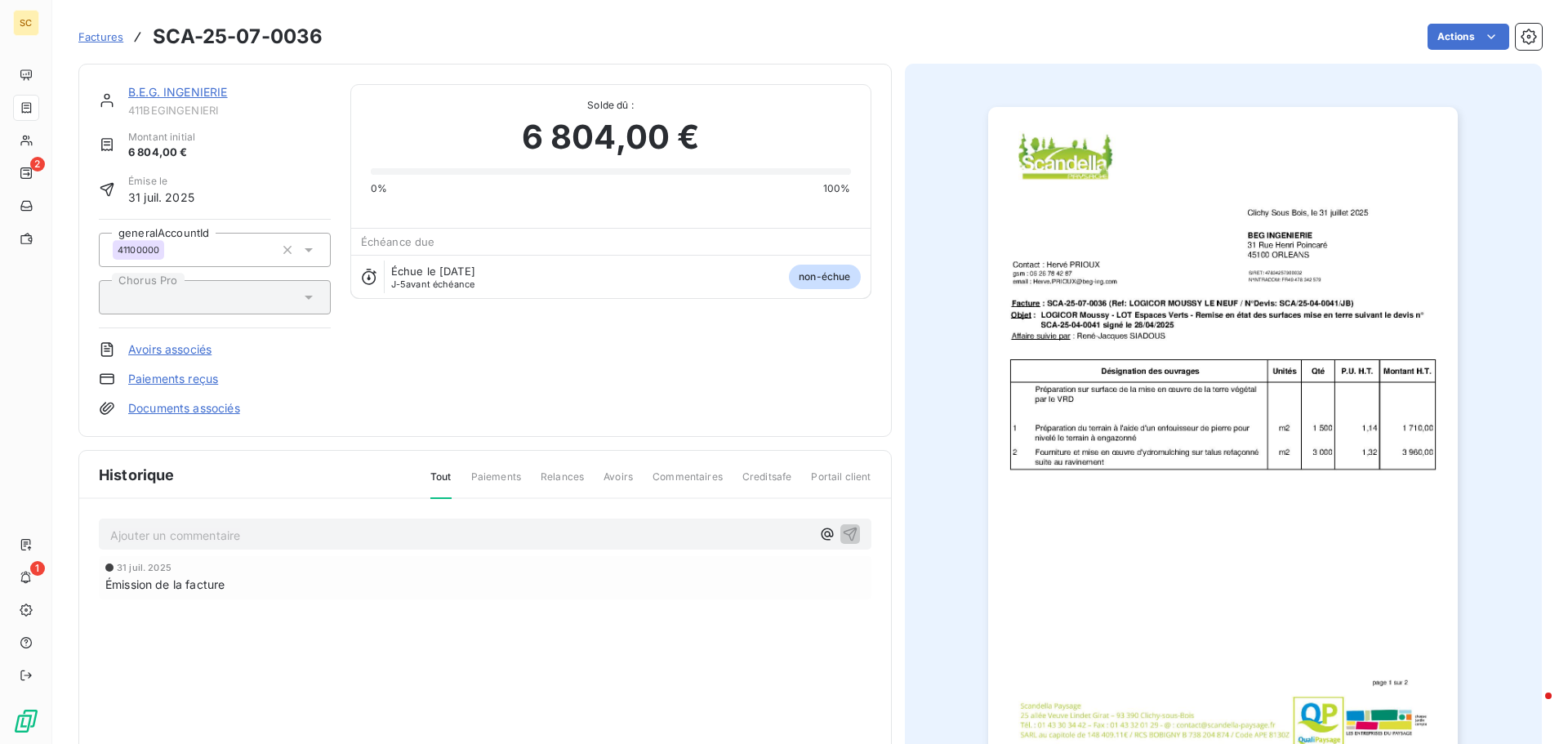
click at [211, 92] on link "B.E.G. INGENIERIE" at bounding box center [178, 91] width 99 height 14
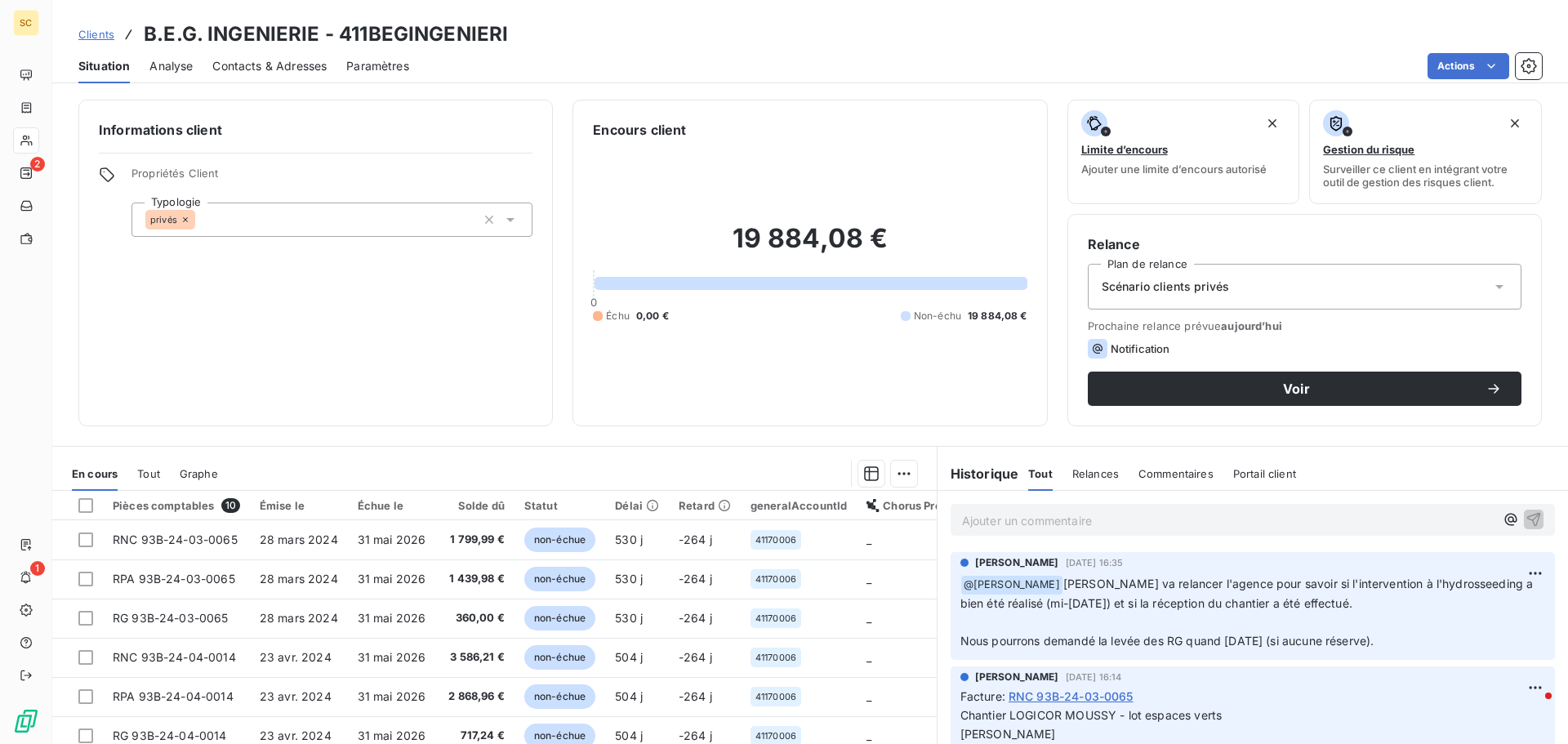
click at [267, 61] on span "Contacts & Adresses" at bounding box center [269, 67] width 114 height 16
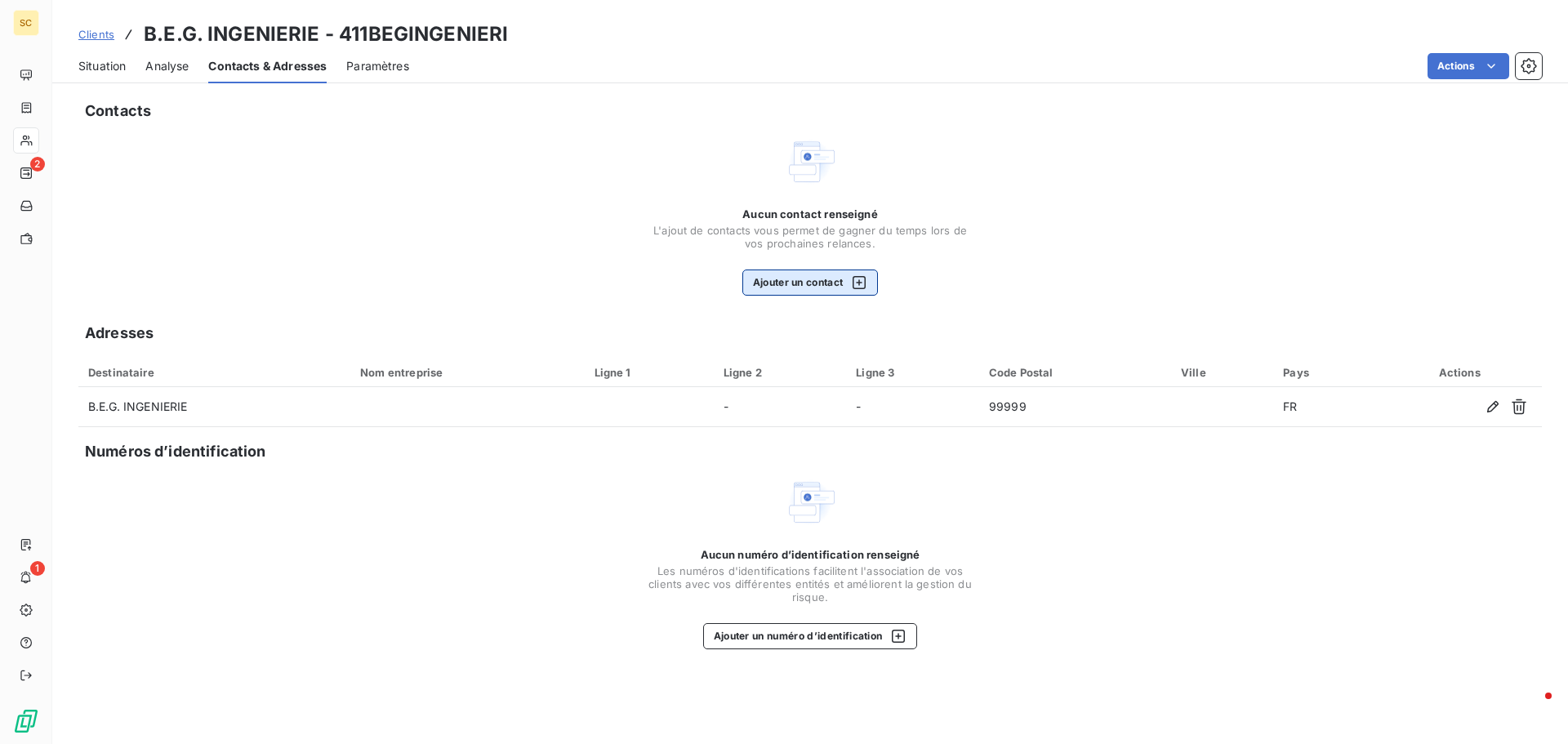
click at [803, 293] on button "Ajouter un contact" at bounding box center [811, 283] width 136 height 26
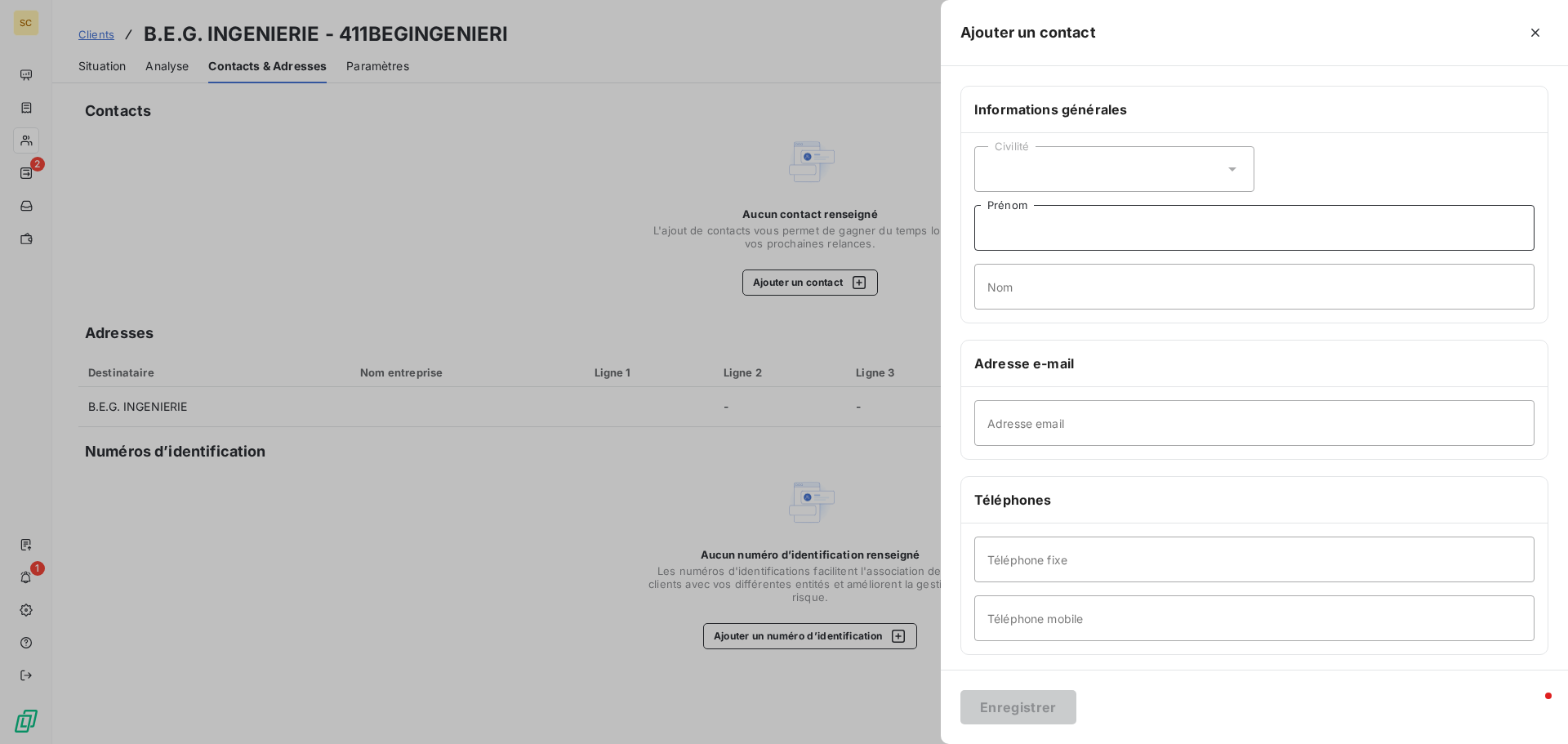
click at [1063, 219] on input "Prénom" at bounding box center [1254, 228] width 560 height 46
click at [978, 418] on input "Adresse email" at bounding box center [1254, 423] width 560 height 46
paste input "[EMAIL_ADDRESS][DOMAIN_NAME]"
type input "[EMAIL_ADDRESS][DOMAIN_NAME]"
click at [1057, 241] on input "Prénom" at bounding box center [1254, 228] width 560 height 46
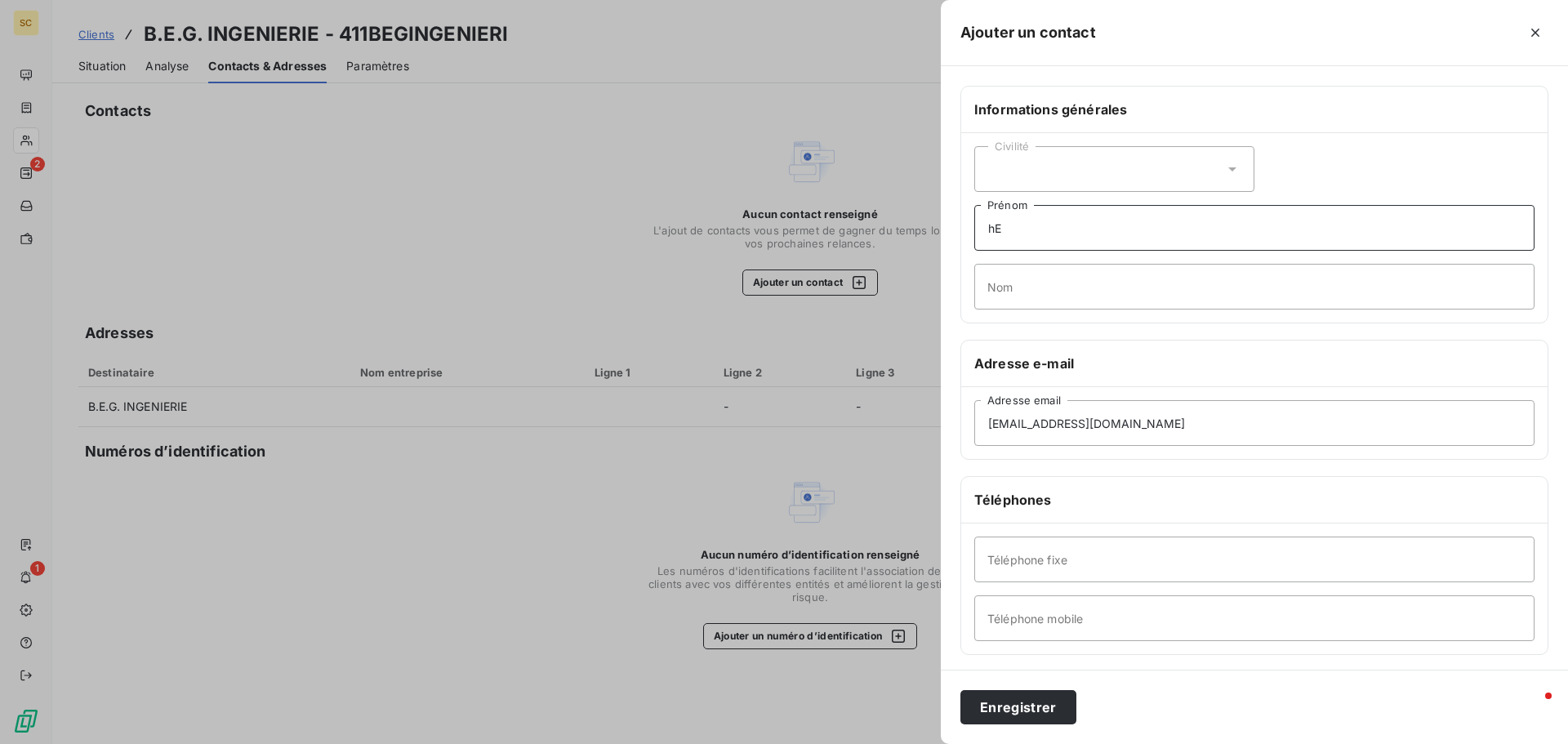
type input "h"
type input "[PERSON_NAME]"
type input "PRIOUX"
type input "[PHONE_NUMBER]"
click at [1015, 719] on button "Enregistrer" at bounding box center [1018, 707] width 116 height 35
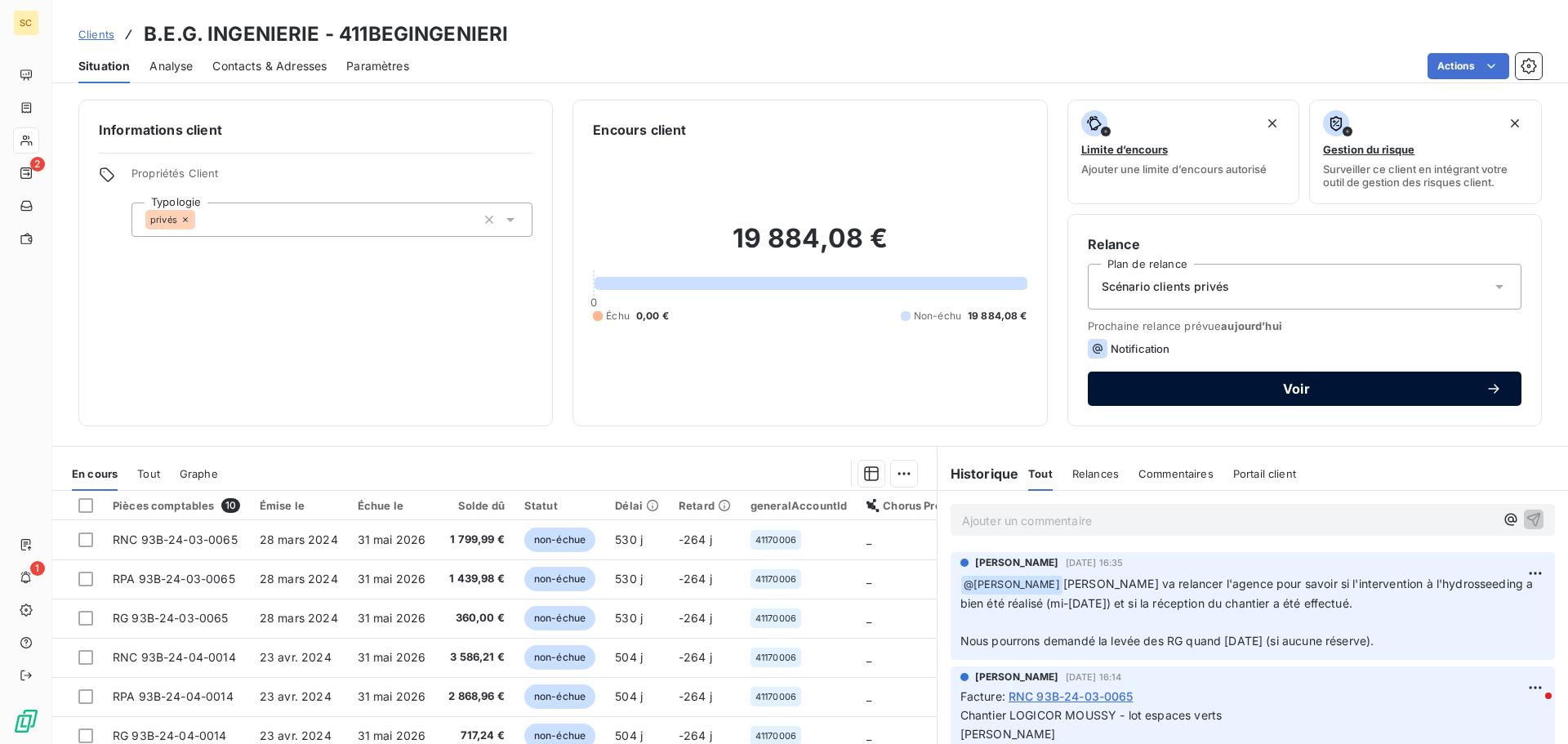
click at [1350, 396] on div "Voir" at bounding box center [1305, 389] width 395 height 16
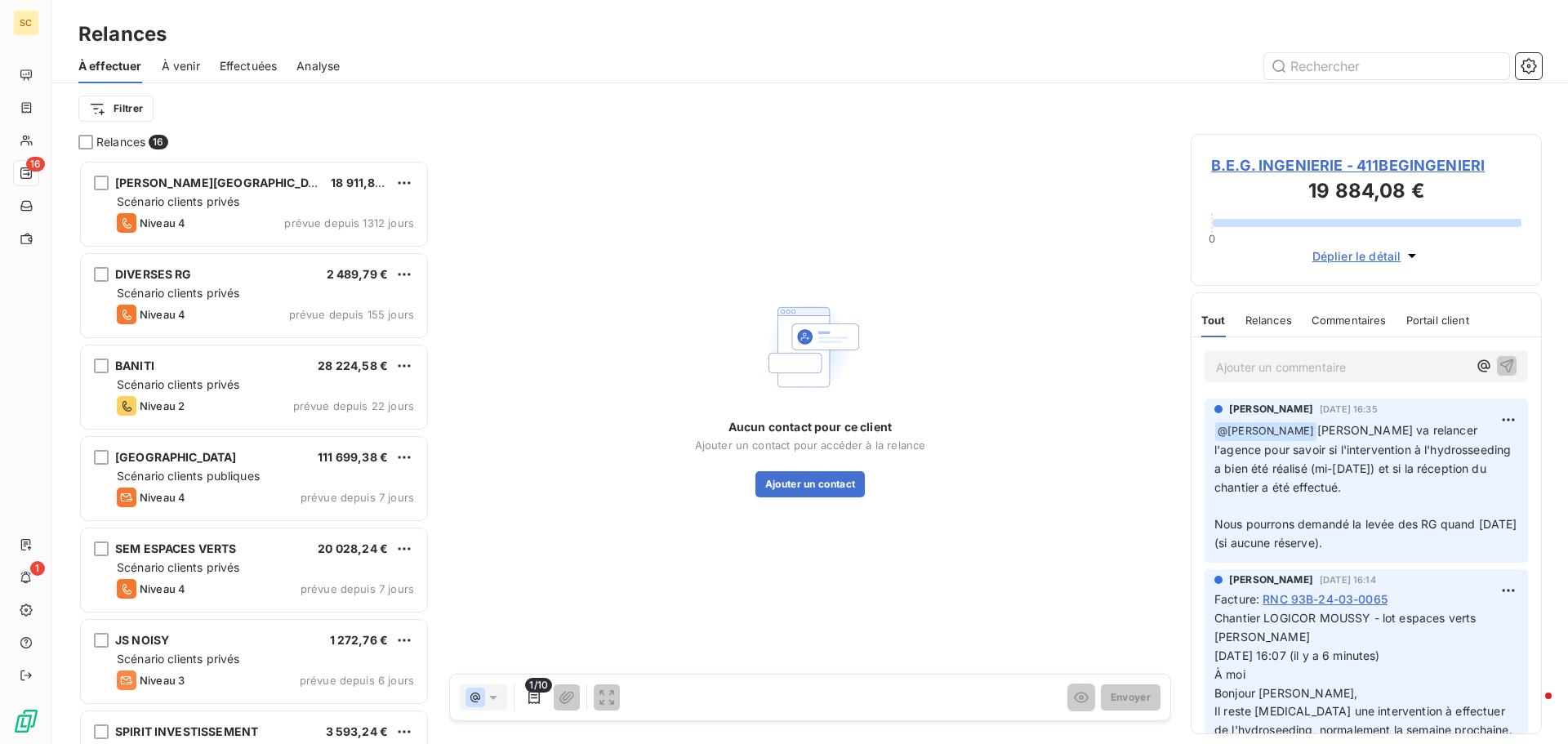
scroll to position [571, 339]
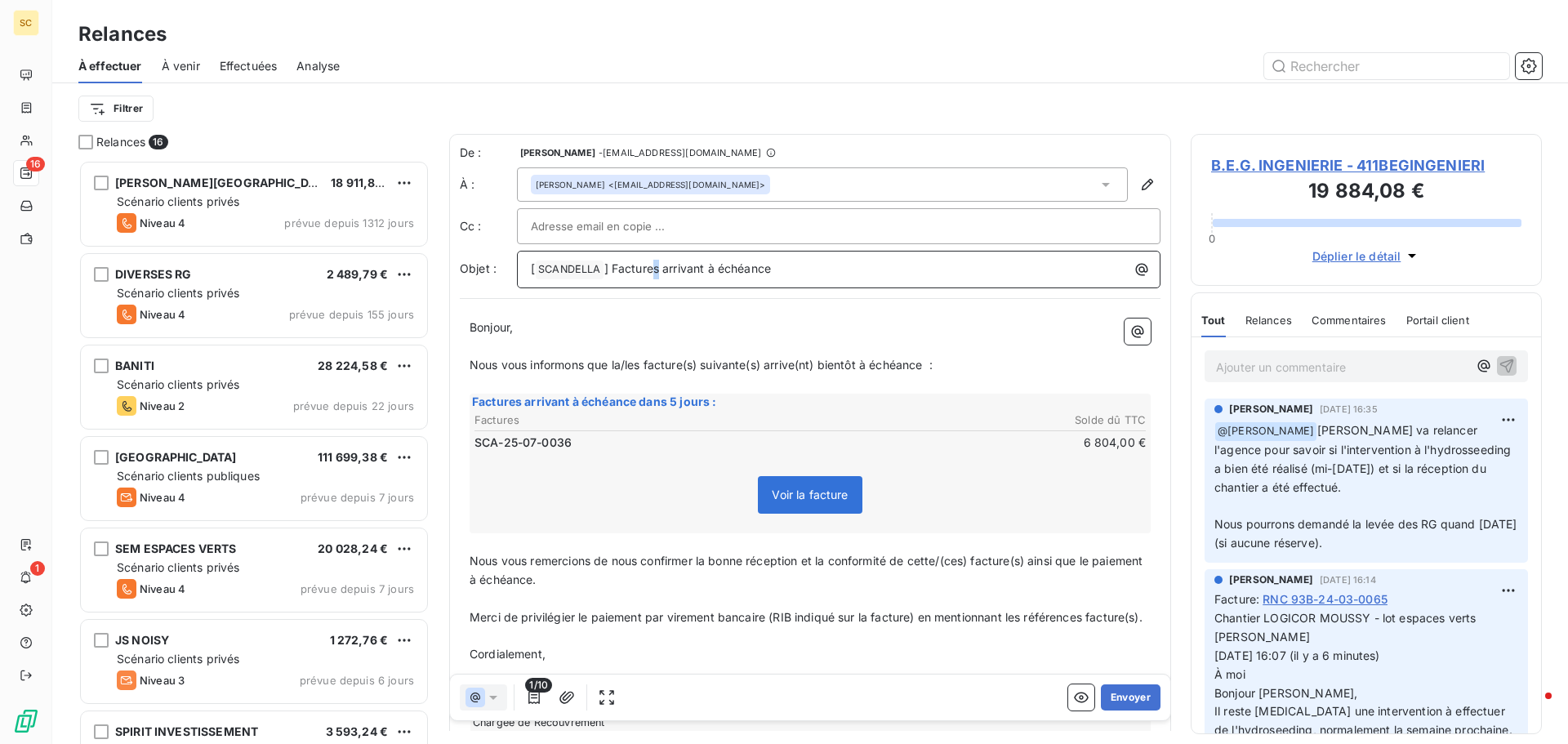
click at [654, 263] on span "] Factures arrivant à échéance" at bounding box center [688, 268] width 168 height 14
click at [872, 267] on p "[ SCANDELLA ﻿ ] Facture arrivant à échéance" at bounding box center [843, 270] width 624 height 20
click at [580, 280] on p "[ SCANDELLA ﻿ ] Facture arrivant à échéance - 411BEGINGENIERI - LOGICOR Moussy …" at bounding box center [843, 270] width 624 height 20
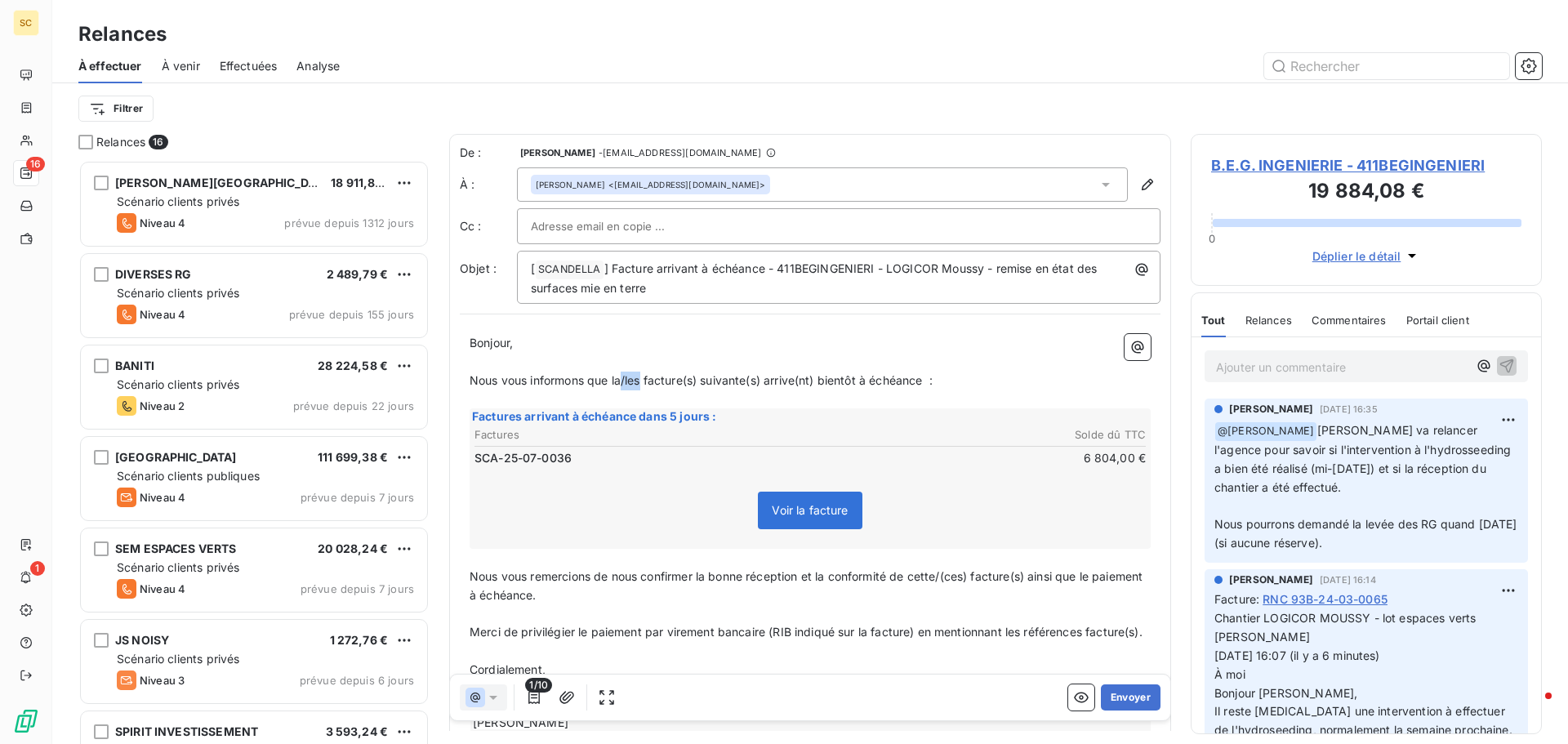
drag, startPoint x: 628, startPoint y: 381, endPoint x: 645, endPoint y: 381, distance: 17.0
click at [645, 381] on span "Nous vous informons que la/les facture(s) suivante(s) arrive(nt) bientôt à éché…" at bounding box center [701, 380] width 463 height 14
drag, startPoint x: 664, startPoint y: 386, endPoint x: 681, endPoint y: 390, distance: 17.5
click at [681, 390] on p "Nous vous informons que la facture(s) suivante(s) arrive(nt) bientôt à échéance…" at bounding box center [810, 381] width 681 height 19
drag, startPoint x: 717, startPoint y: 377, endPoint x: 745, endPoint y: 377, distance: 28.0
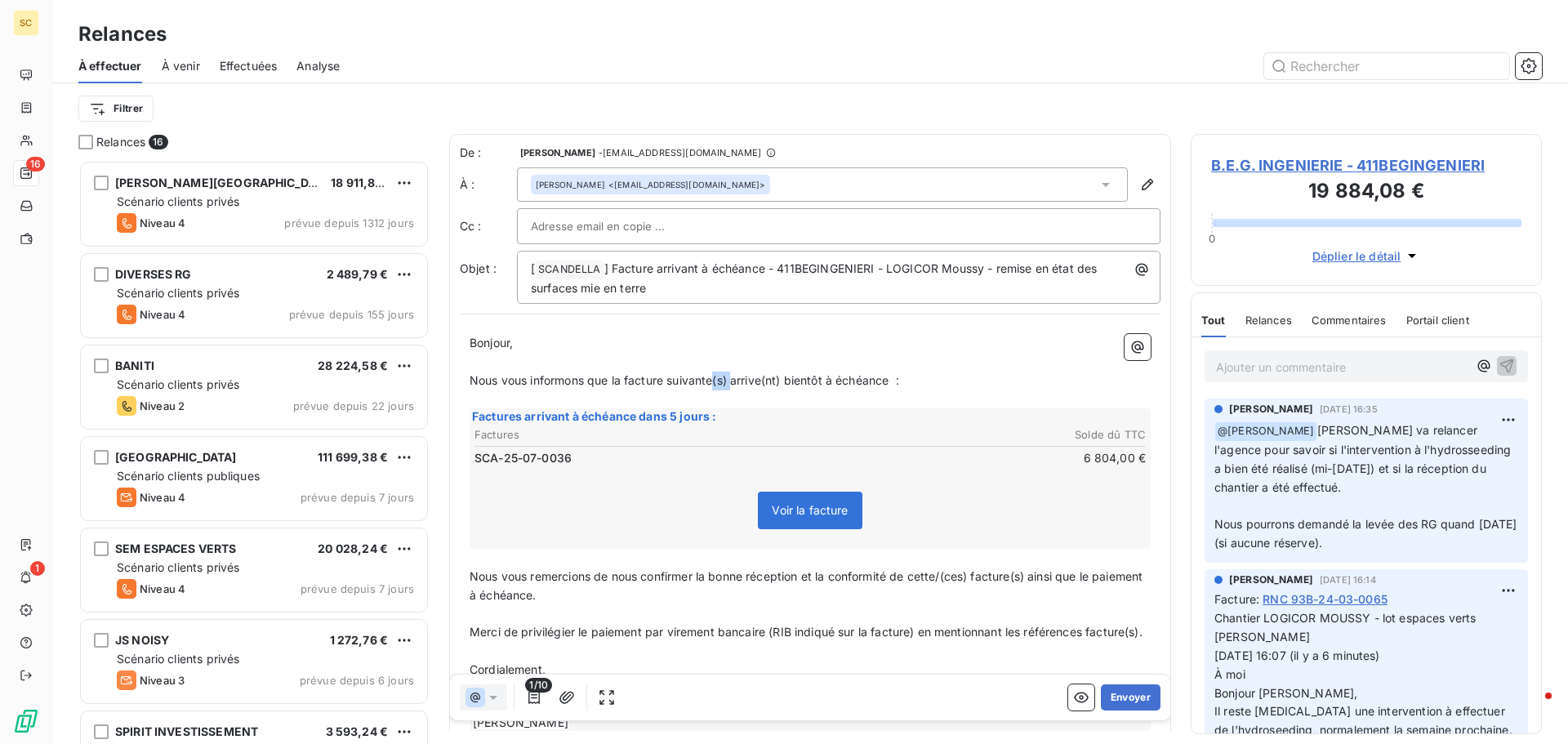
click at [733, 380] on span "Nous vous informons que la facture suivante(s) arrive(nt) bientôt à échéance :" at bounding box center [684, 380] width 429 height 14
drag, startPoint x: 757, startPoint y: 382, endPoint x: 770, endPoint y: 388, distance: 14.3
click at [770, 388] on p "Nous vous informons que la facture suivante arrive(nt) bientôt à échéance :" at bounding box center [810, 381] width 681 height 19
click at [714, 370] on p "﻿" at bounding box center [810, 362] width 681 height 19
click at [718, 381] on span "Nous vous informons que la facture suivante arrive bientôt à échéance :" at bounding box center [668, 380] width 396 height 14
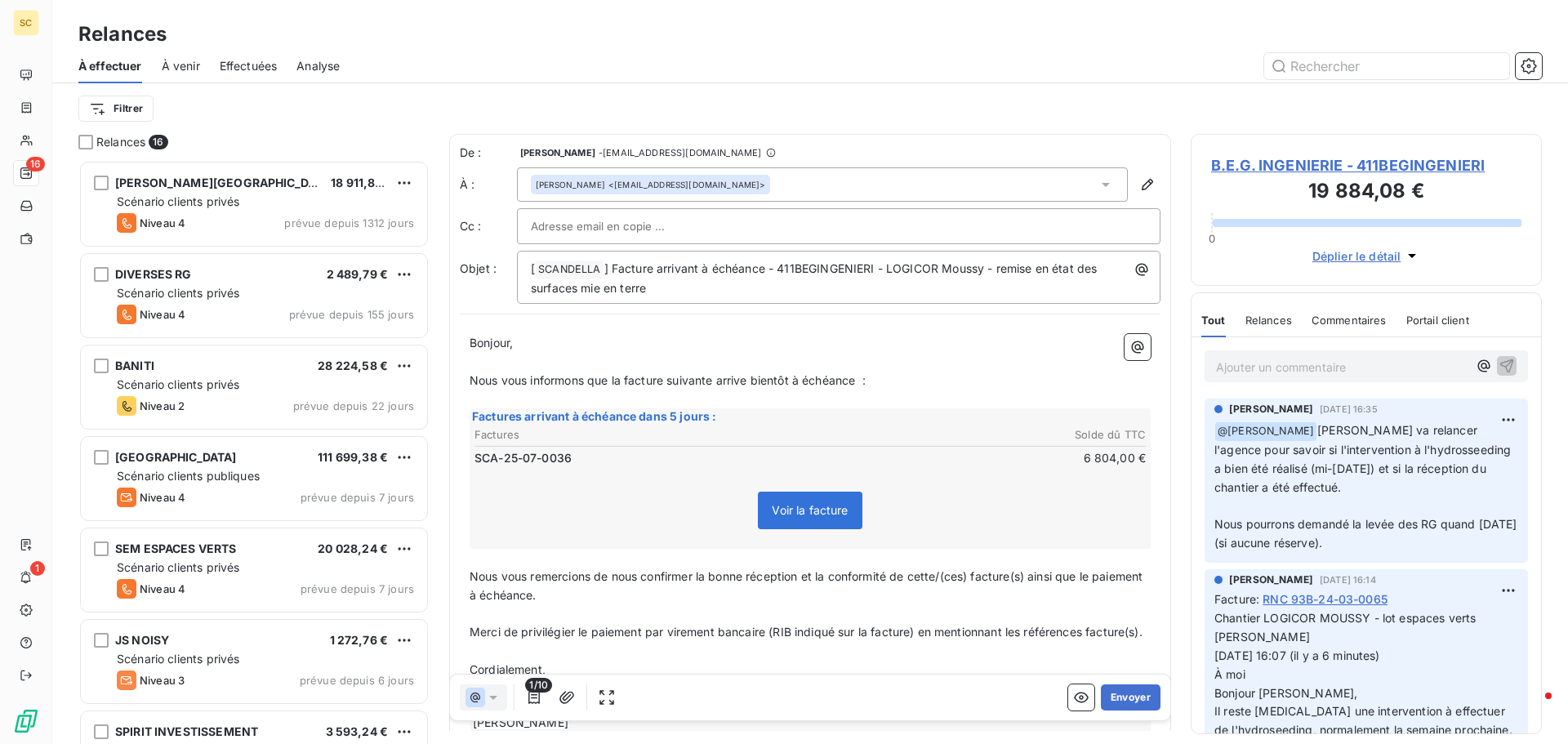
click at [714, 377] on span "Nous vous informons que la facture suivante arrive bientôt à échéance :" at bounding box center [668, 380] width 396 height 14
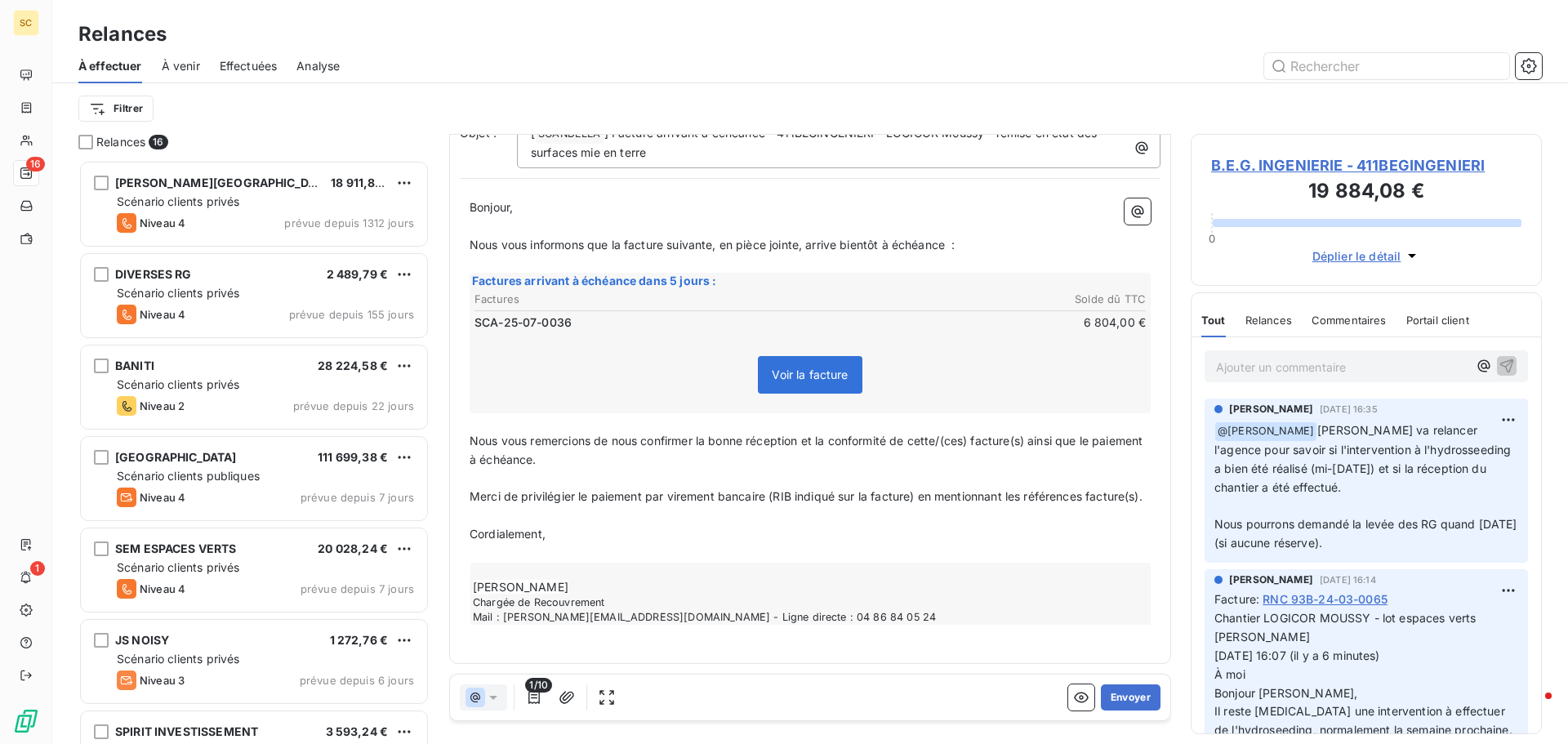
scroll to position [155, 0]
click at [572, 695] on icon "button" at bounding box center [567, 697] width 16 height 16
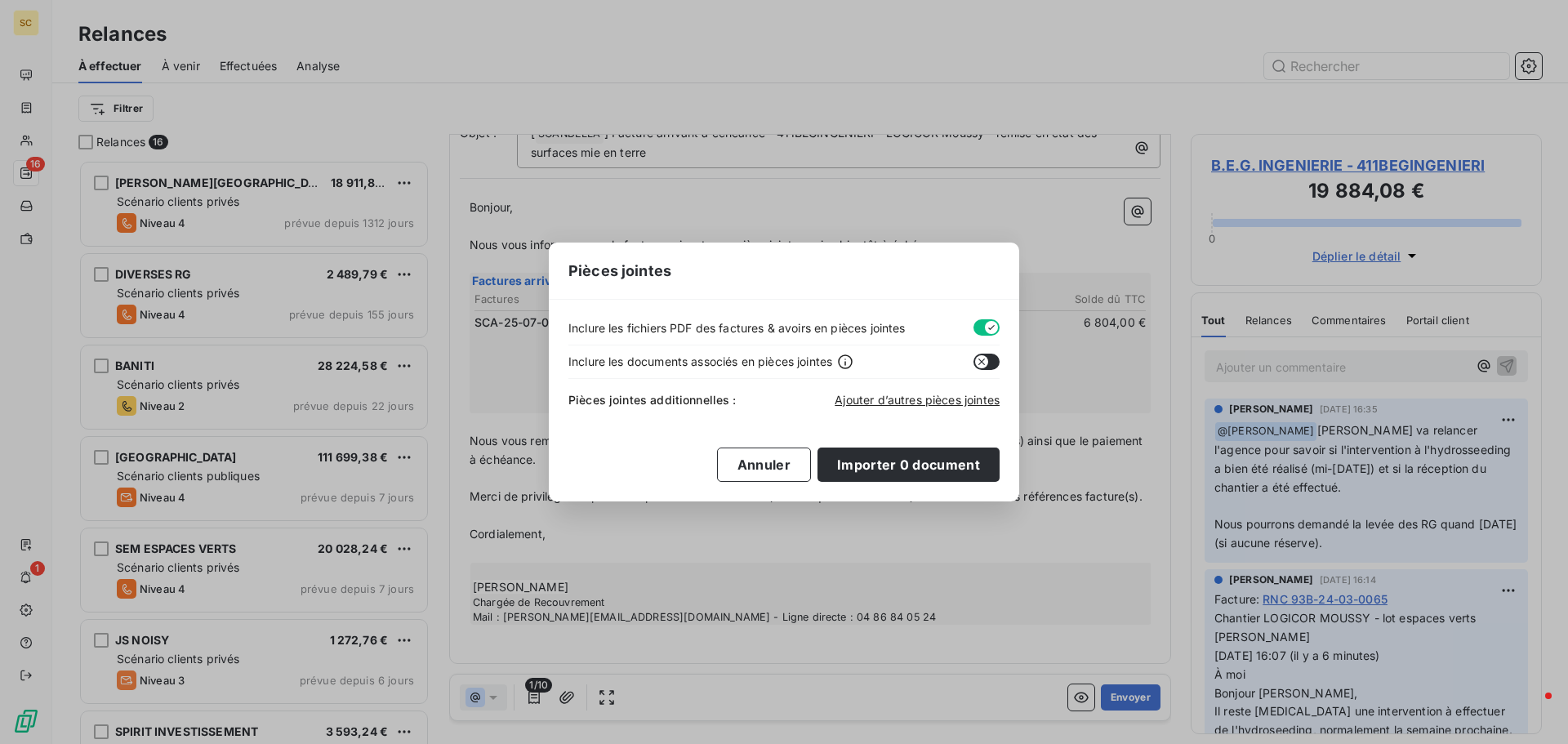
click at [981, 329] on button "button" at bounding box center [987, 327] width 26 height 16
click at [928, 402] on span "Ajouter d’autres pièces jointes" at bounding box center [917, 400] width 165 height 14
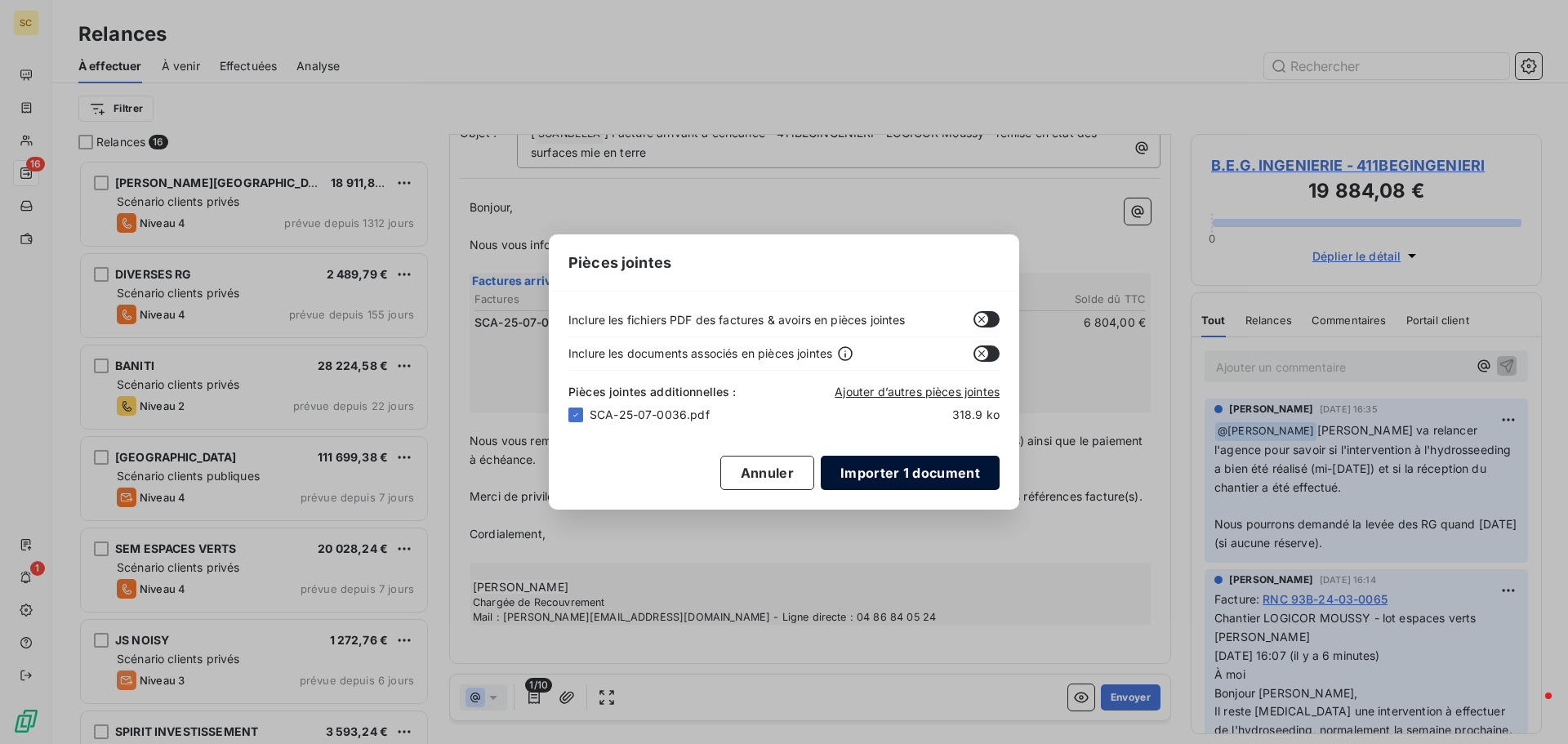
click at [900, 469] on button "Importer 1 document" at bounding box center [910, 473] width 179 height 35
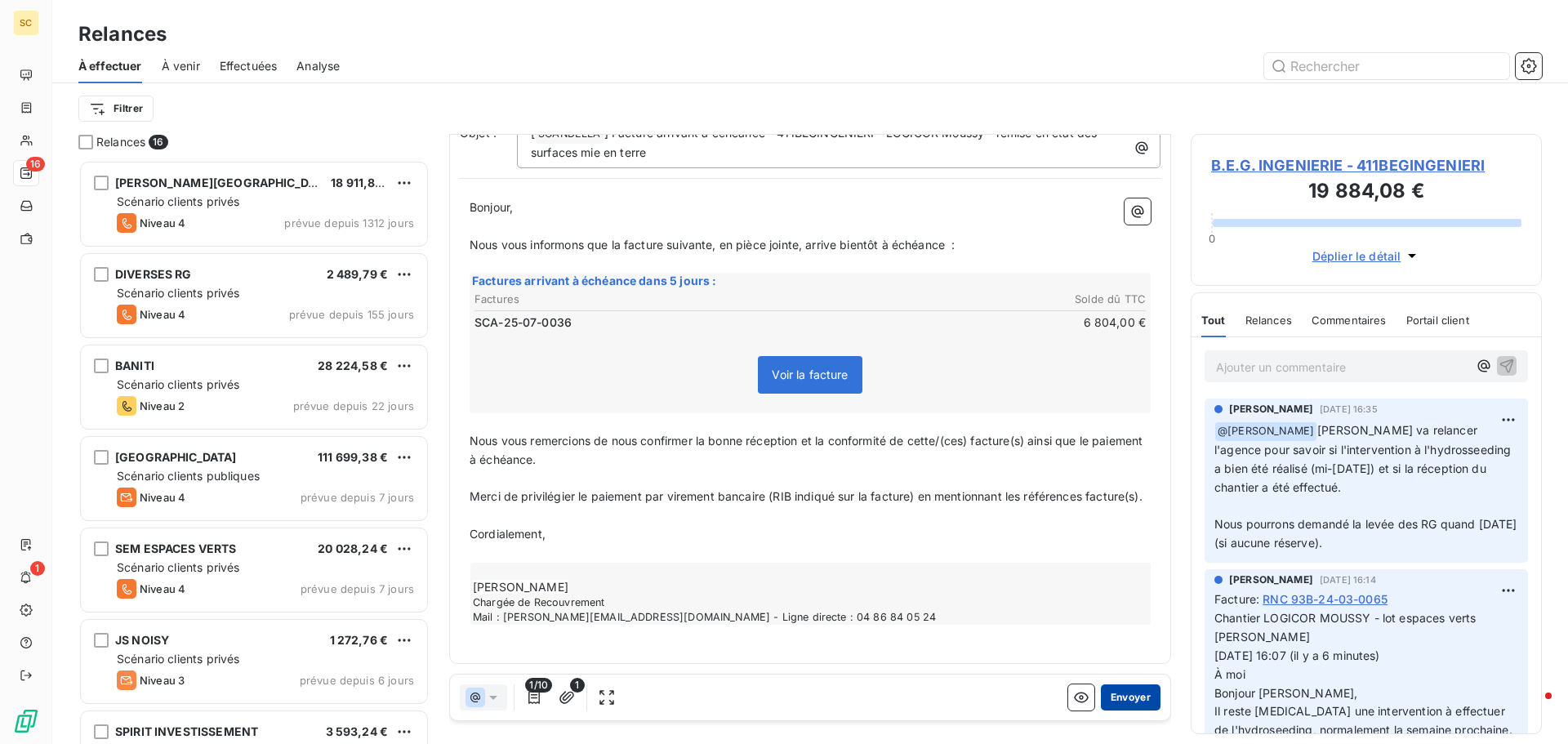
click at [1104, 697] on button "Envoyer" at bounding box center [1131, 697] width 60 height 26
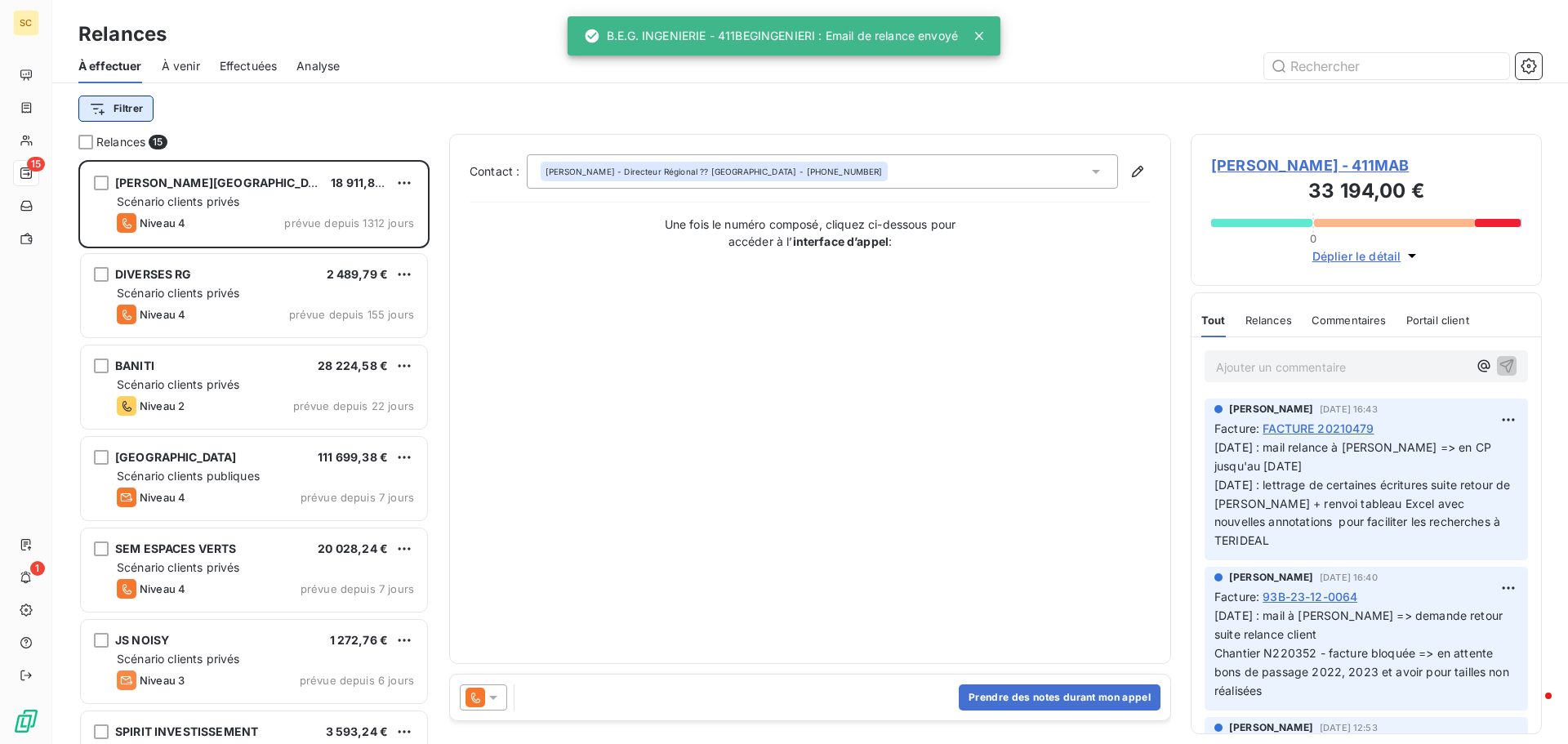
click at [116, 114] on html "SC 15 1 Relances À effectuer À venir Effectuées Analyse Filtrer Relances 15 [PE…" at bounding box center [784, 372] width 1568 height 744
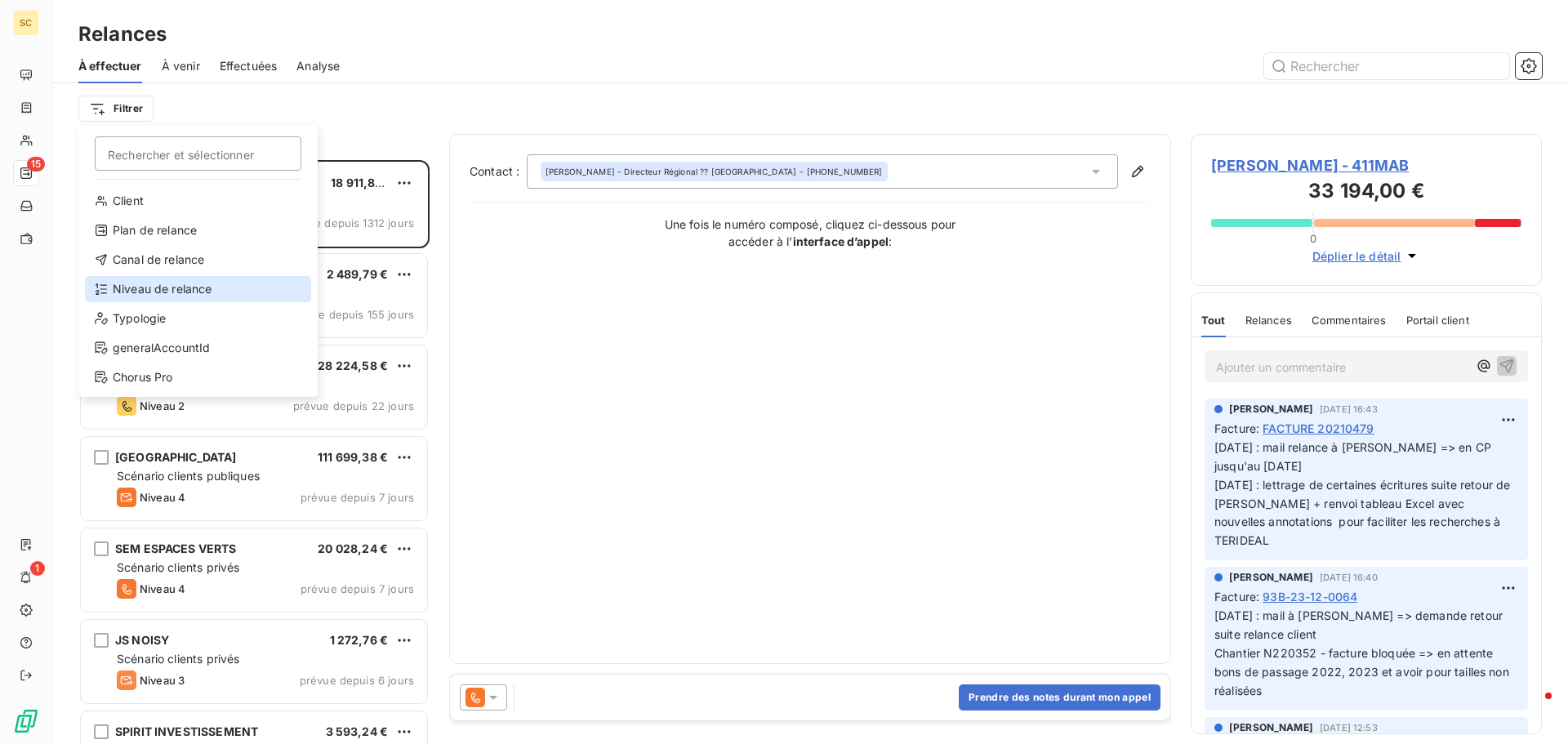
click at [169, 282] on div "Niveau de relance" at bounding box center [197, 289] width 226 height 26
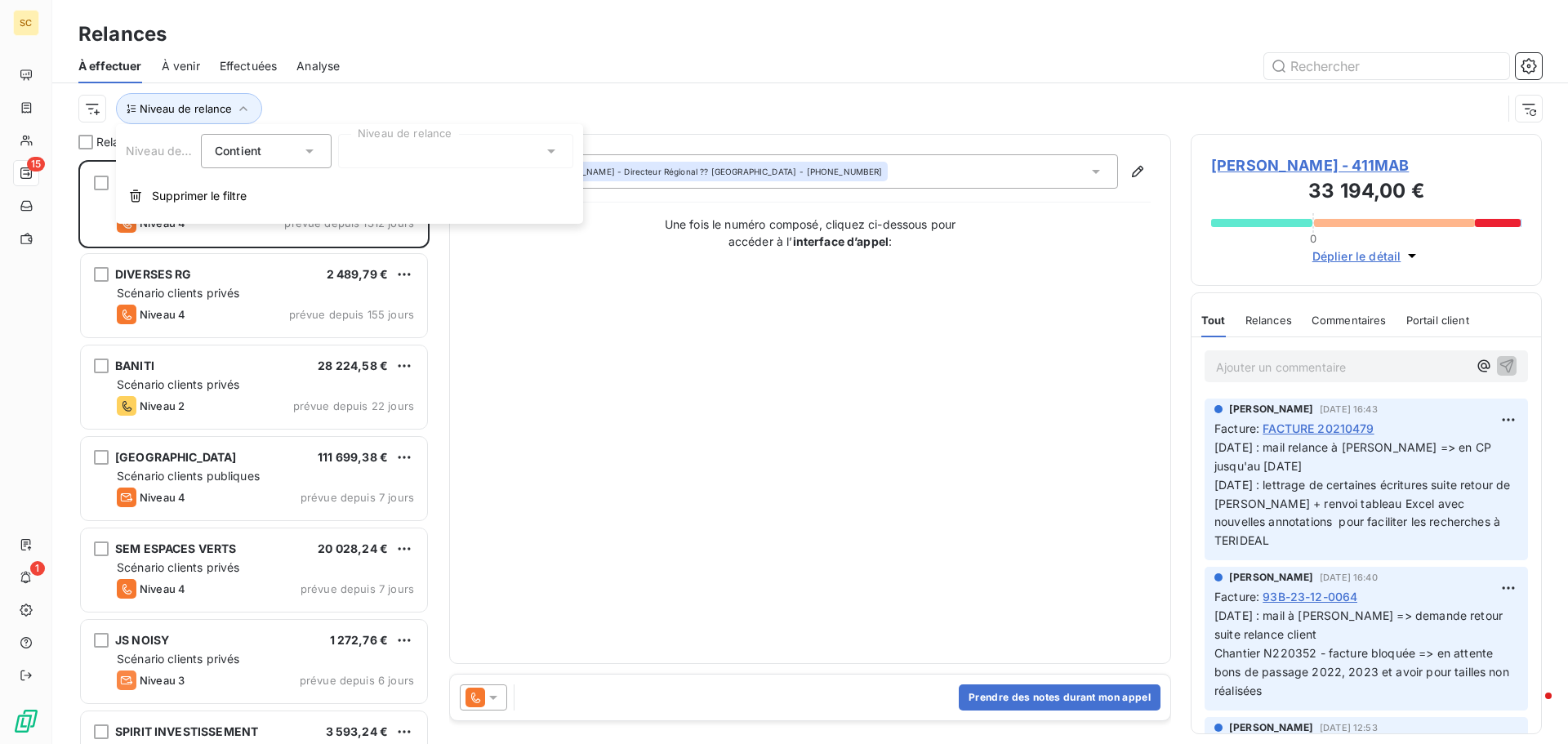
drag, startPoint x: 432, startPoint y: 135, endPoint x: 441, endPoint y: 159, distance: 25.6
click at [432, 134] on div at bounding box center [456, 151] width 235 height 35
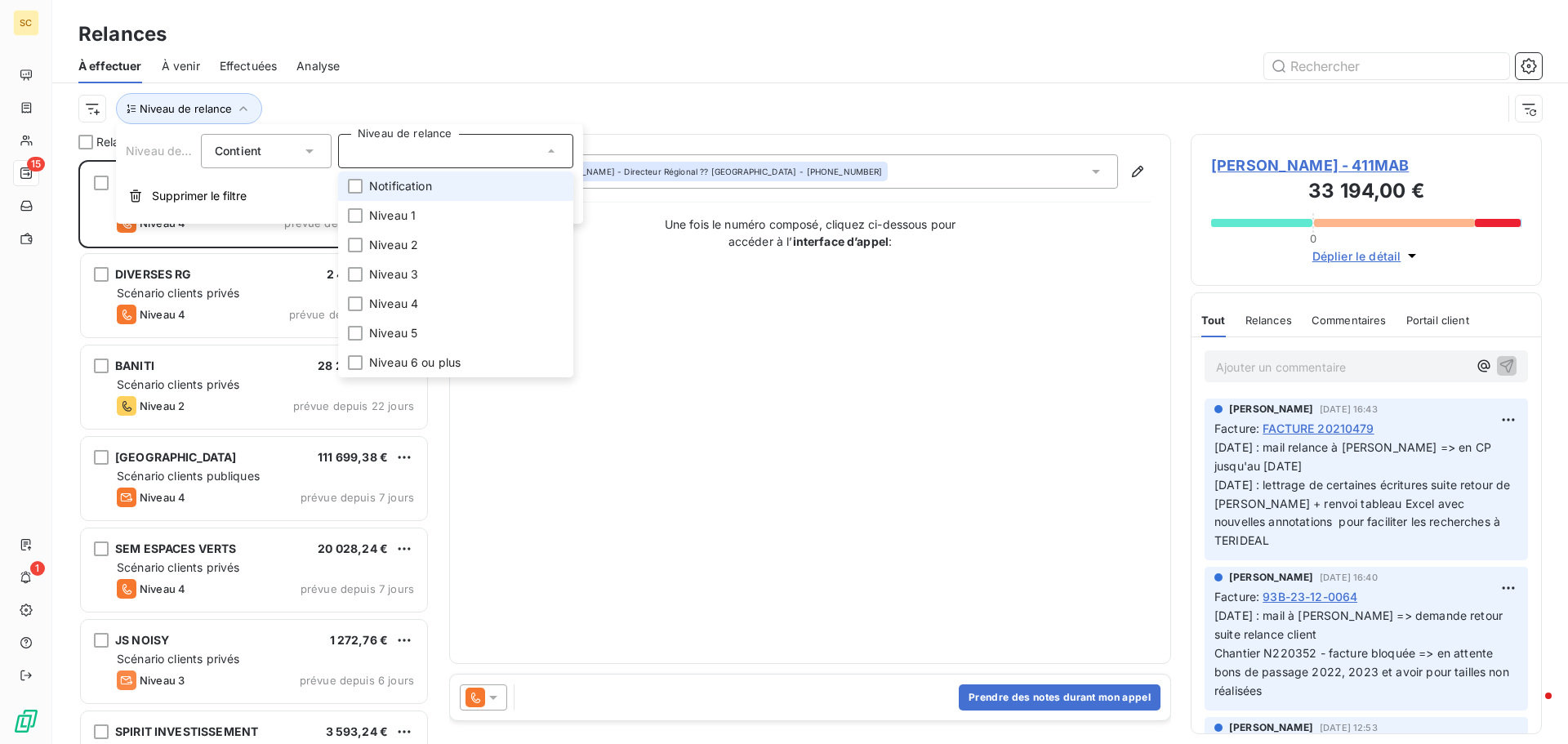
click at [447, 187] on li "Notification" at bounding box center [456, 187] width 235 height 30
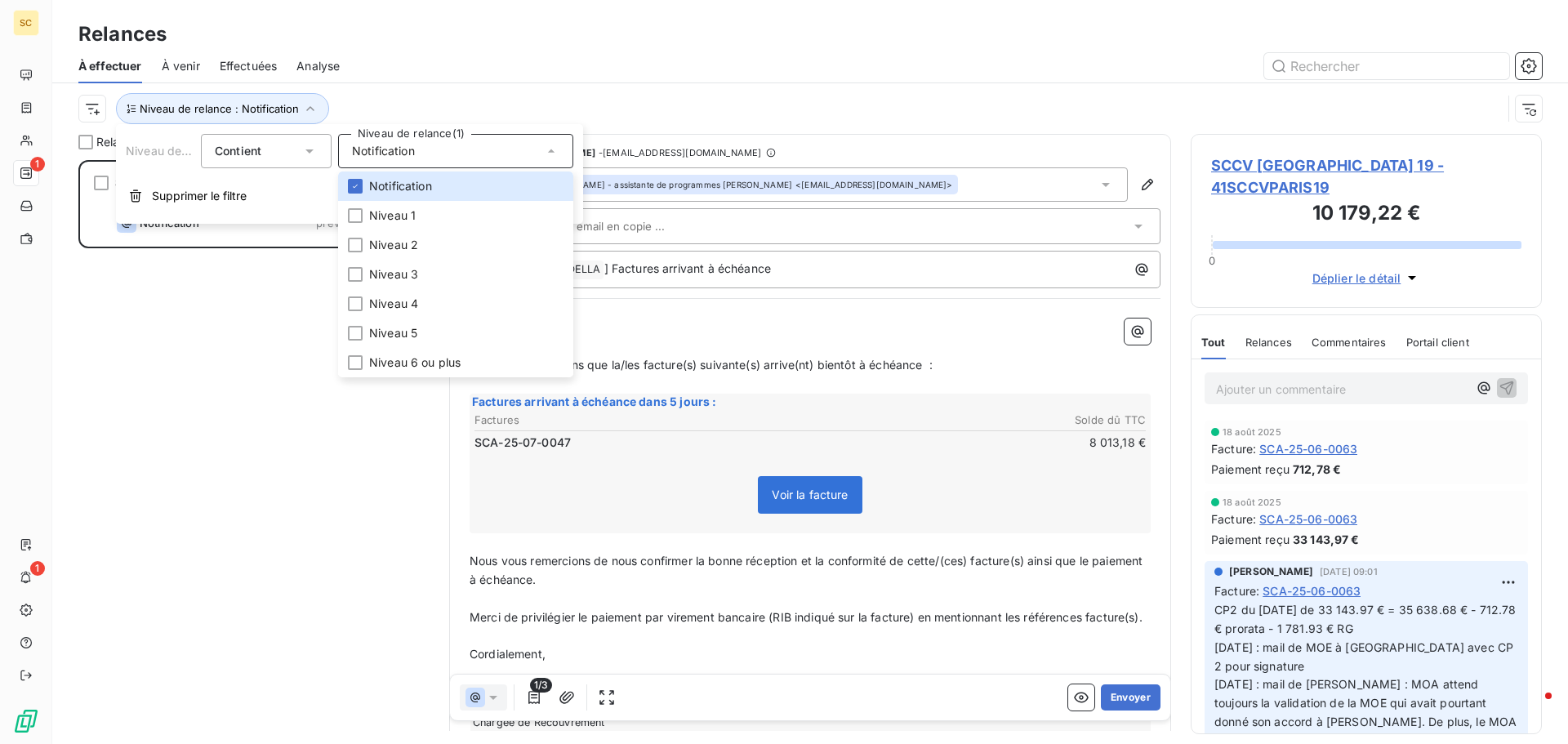
click at [702, 33] on div "Relances" at bounding box center [810, 35] width 1515 height 30
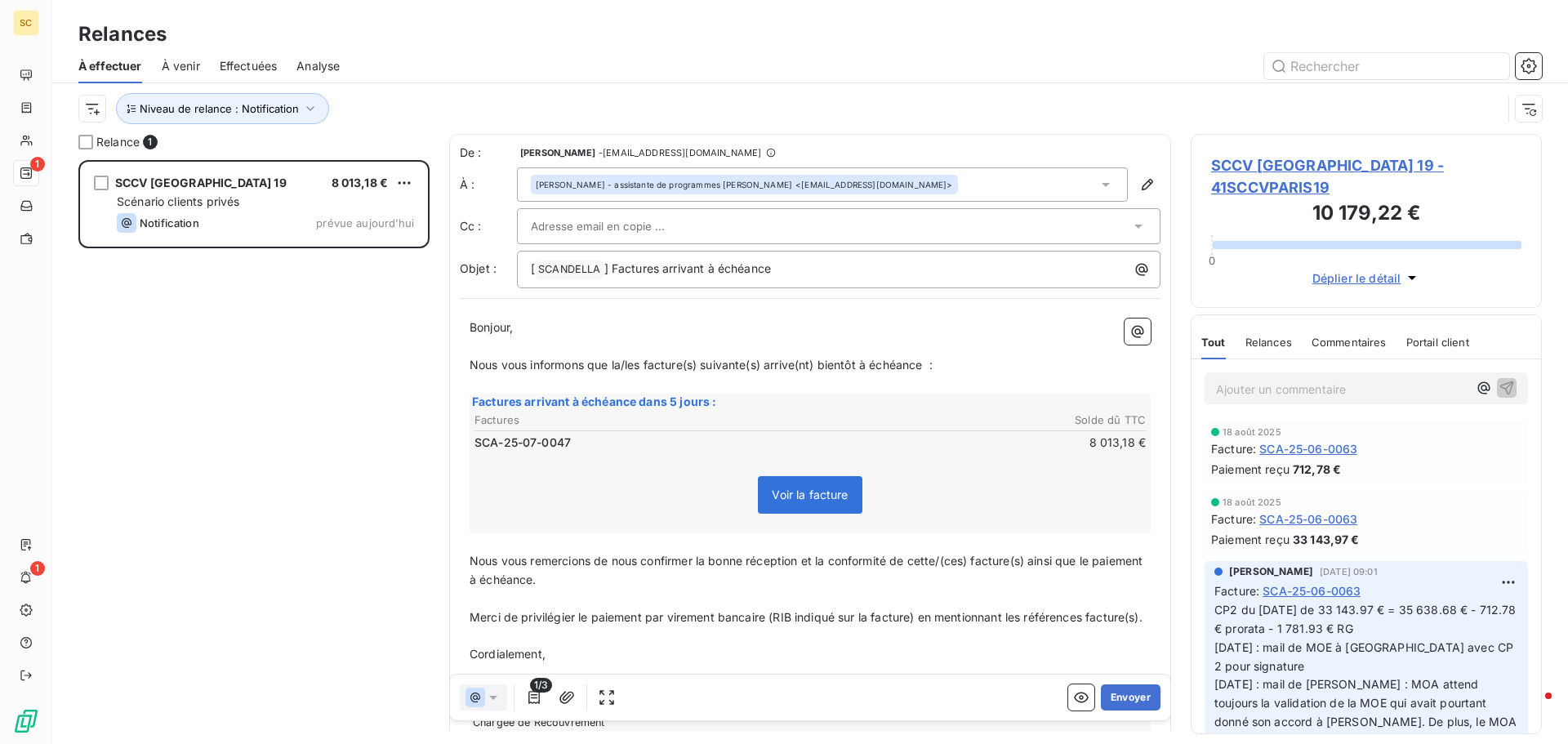
click at [1250, 162] on span "SCCV [GEOGRAPHIC_DATA] 19 - 41SCCVPARIS19" at bounding box center [1366, 177] width 310 height 44
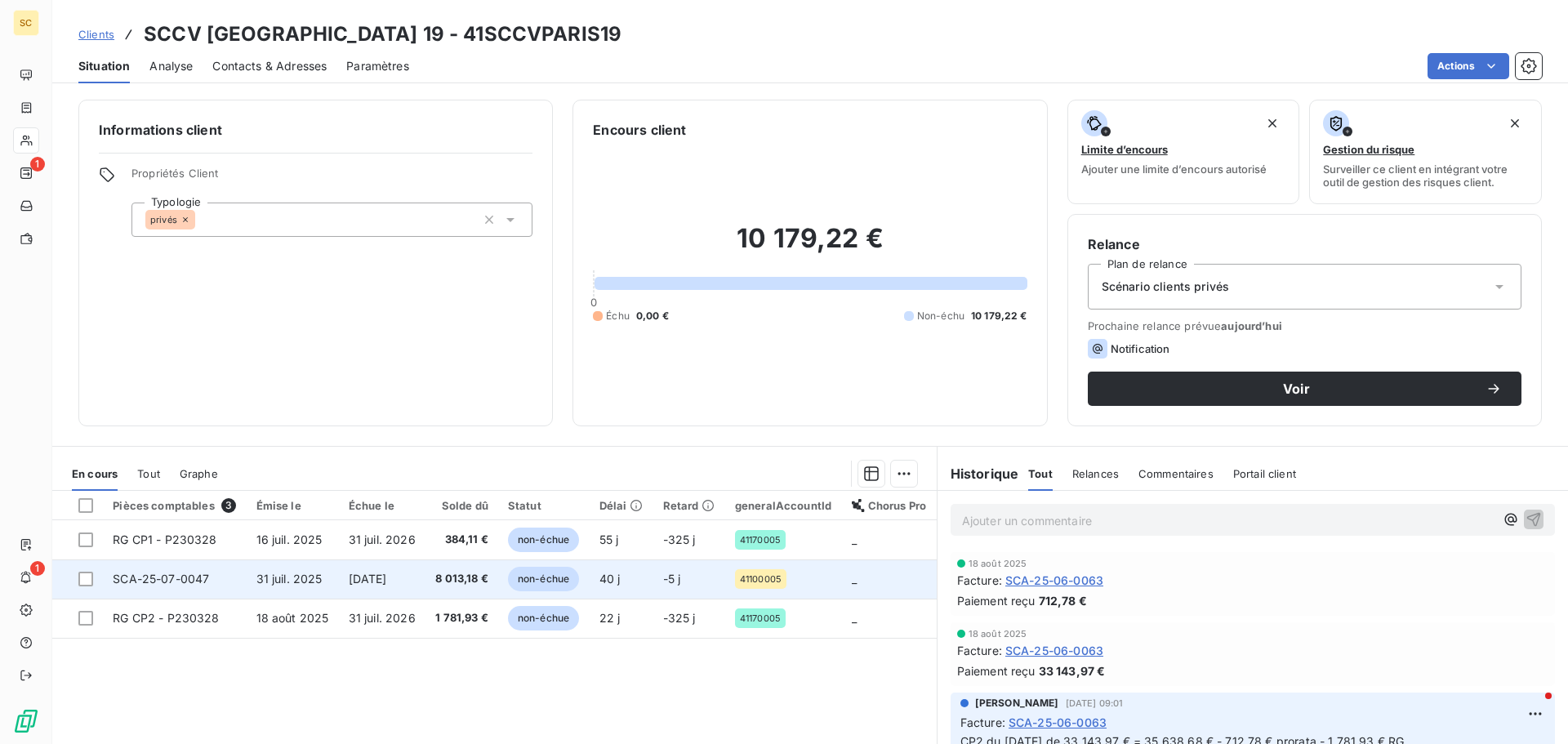
click at [237, 575] on td "SCA-25-07-0047" at bounding box center [174, 579] width 143 height 39
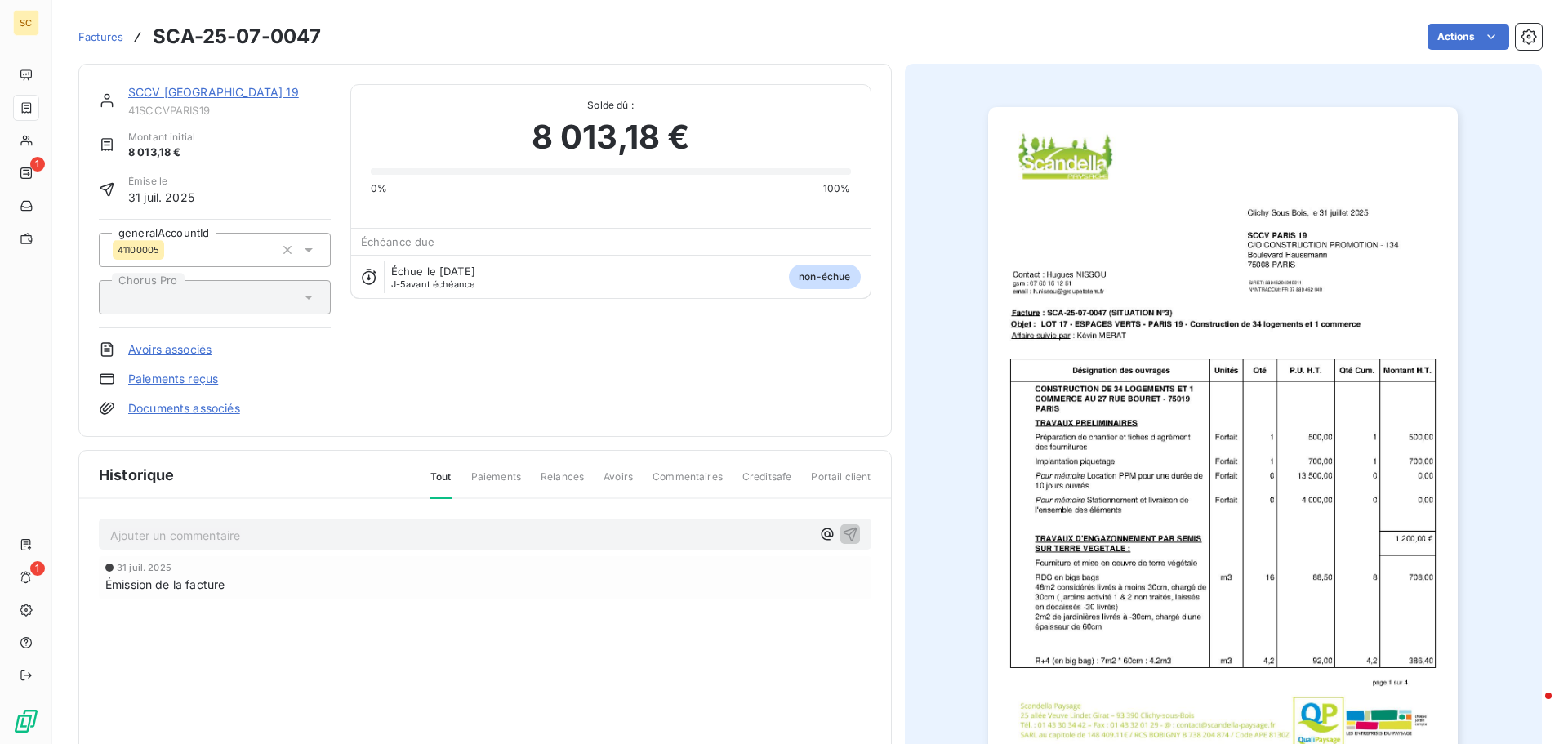
click at [197, 409] on link "Documents associés" at bounding box center [184, 409] width 112 height 16
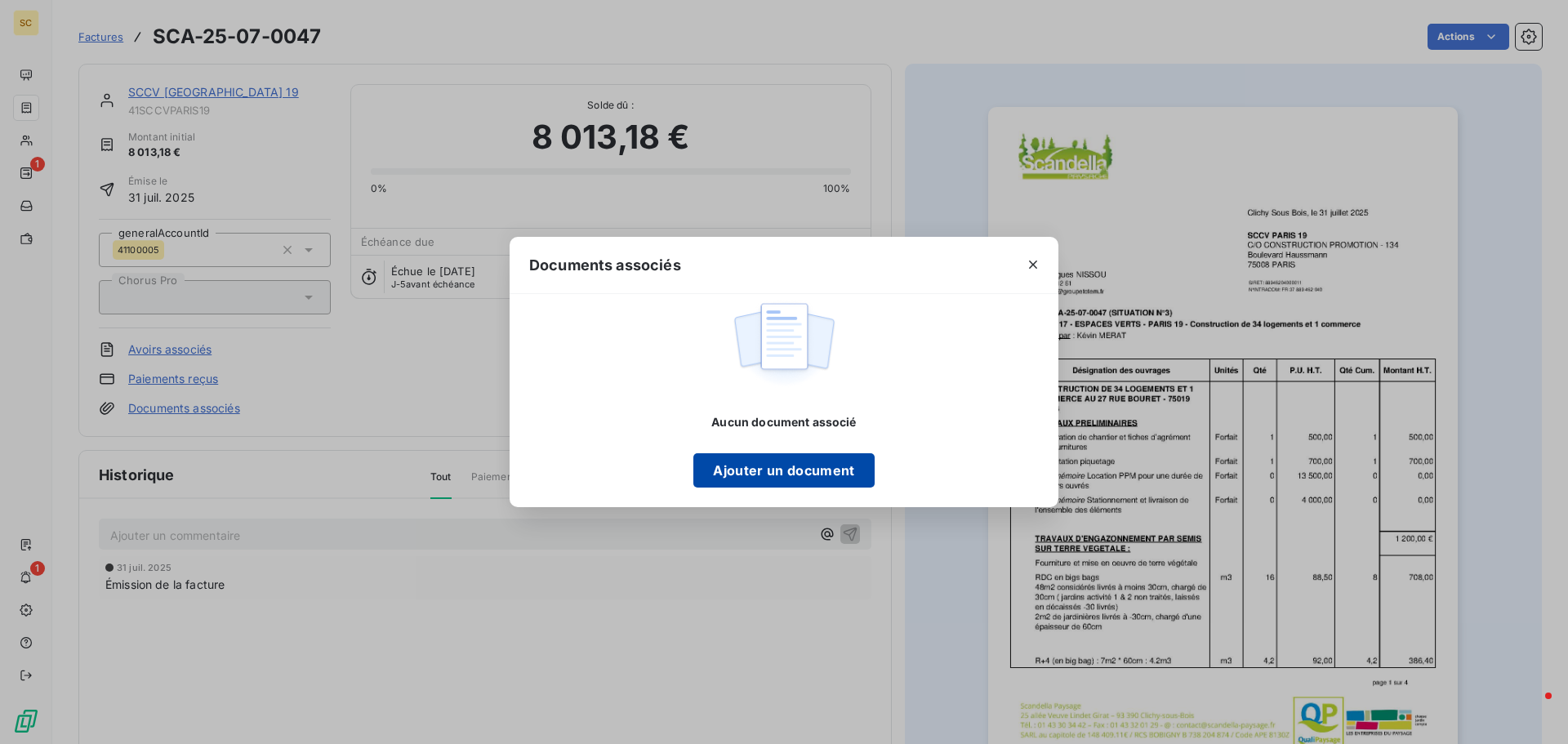
click at [816, 483] on button "Ajouter un document" at bounding box center [784, 470] width 181 height 35
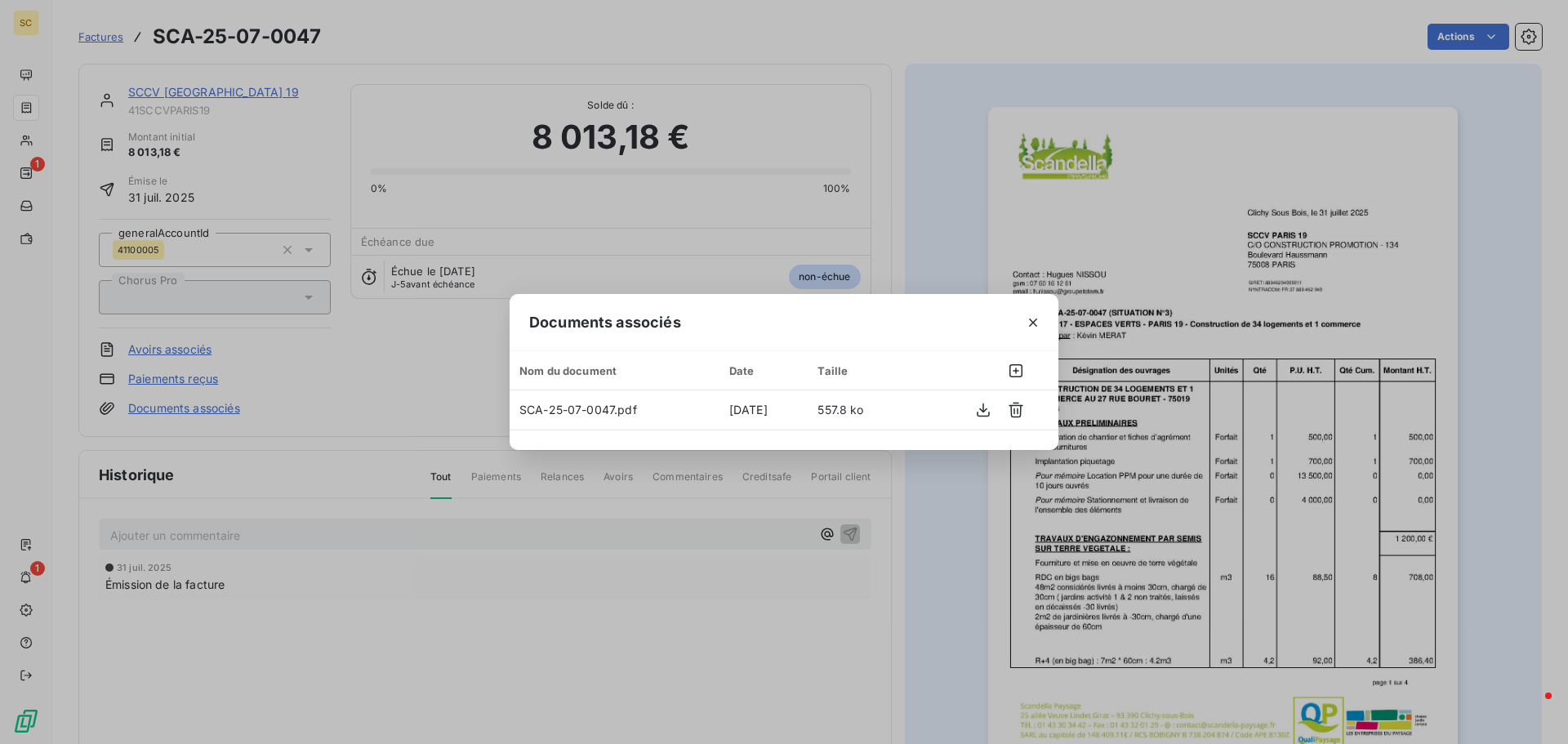
click at [1508, 372] on div "Documents associés Nom du document Date Taille SCA-25-07-0047.pdf [DATE] 557.8 …" at bounding box center [784, 372] width 1568 height 744
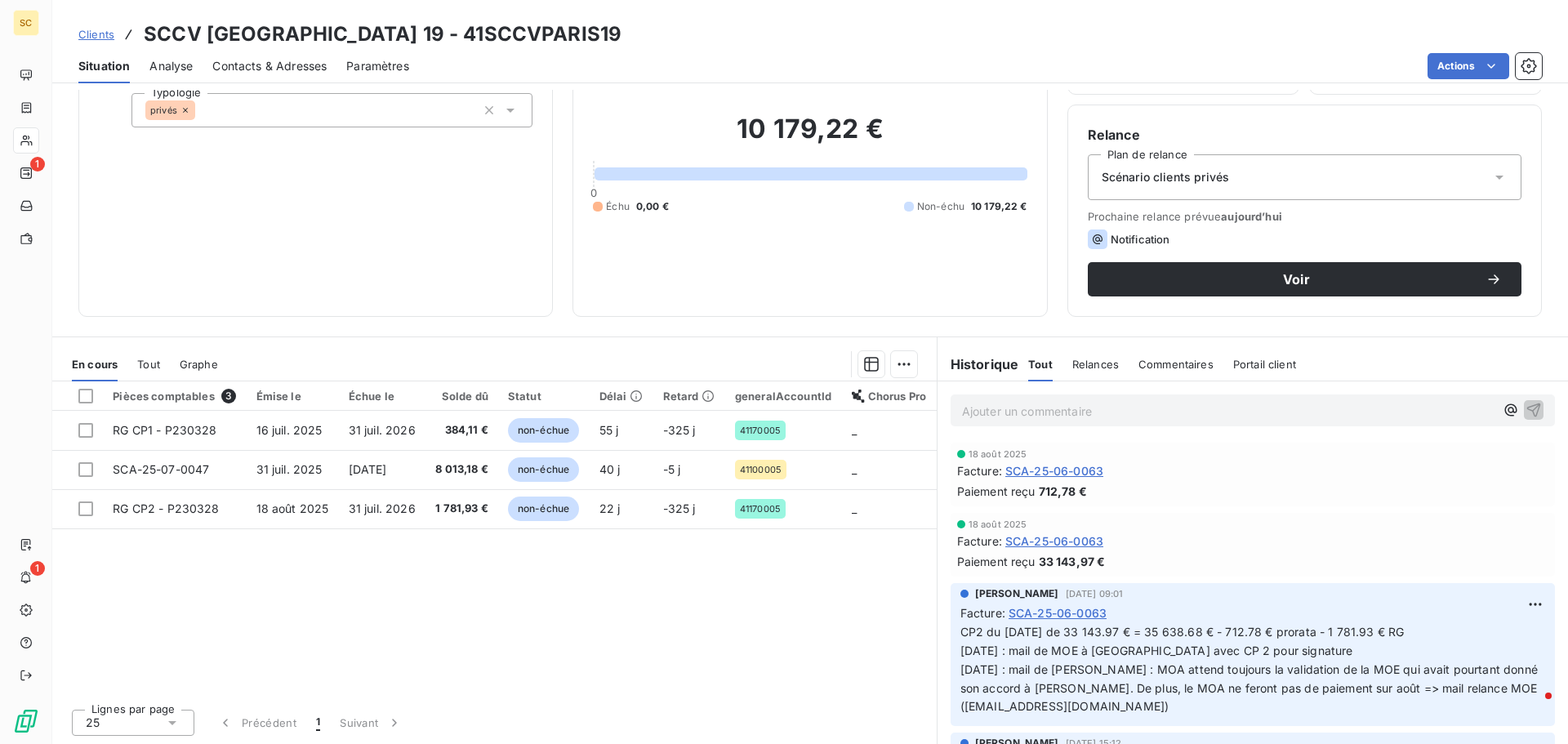
scroll to position [110, 0]
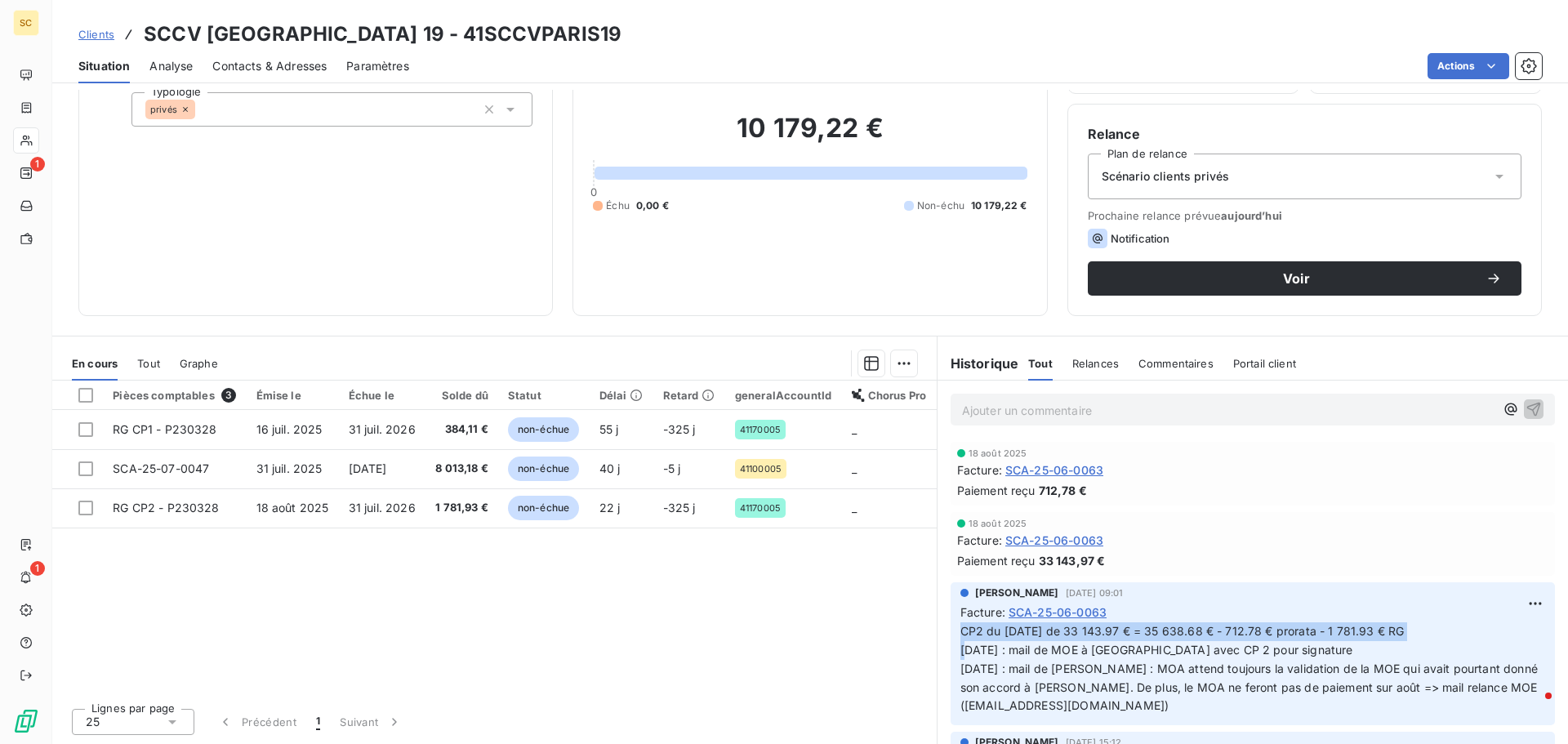
drag, startPoint x: 1424, startPoint y: 631, endPoint x: 932, endPoint y: 640, distance: 492.1
click at [937, 640] on div "[PERSON_NAME] [DATE] 09:01 Facture : SCA-25-06-0063 CP2 du [DATE] de 33 143.97 …" at bounding box center [1252, 654] width 631 height 150
copy span "CP2 du [DATE] de 33 143.97 € = 35 638.68 € - 712.78 € prorata - 1 781.93 € RG"
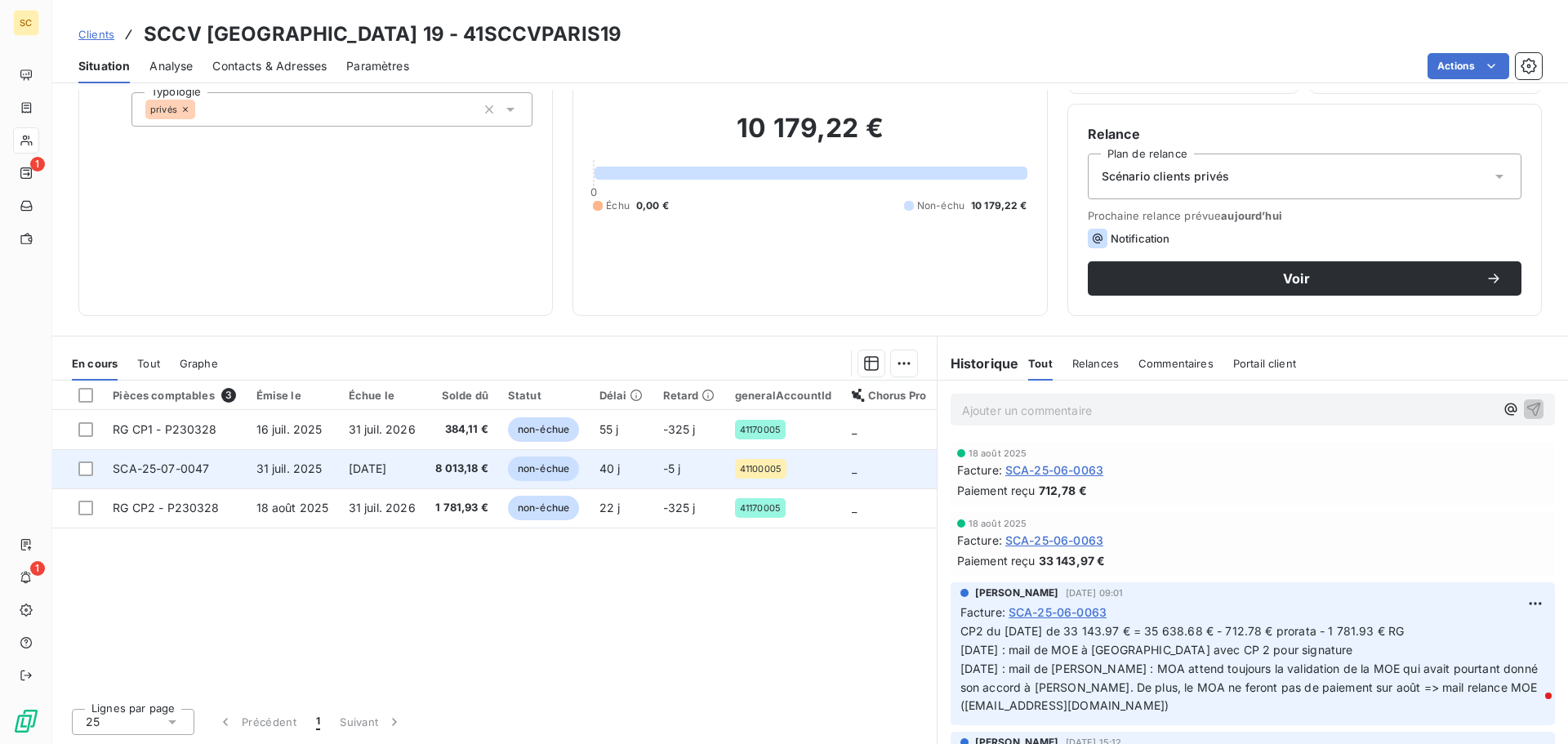
click at [359, 465] on span "[DATE]" at bounding box center [368, 468] width 39 height 14
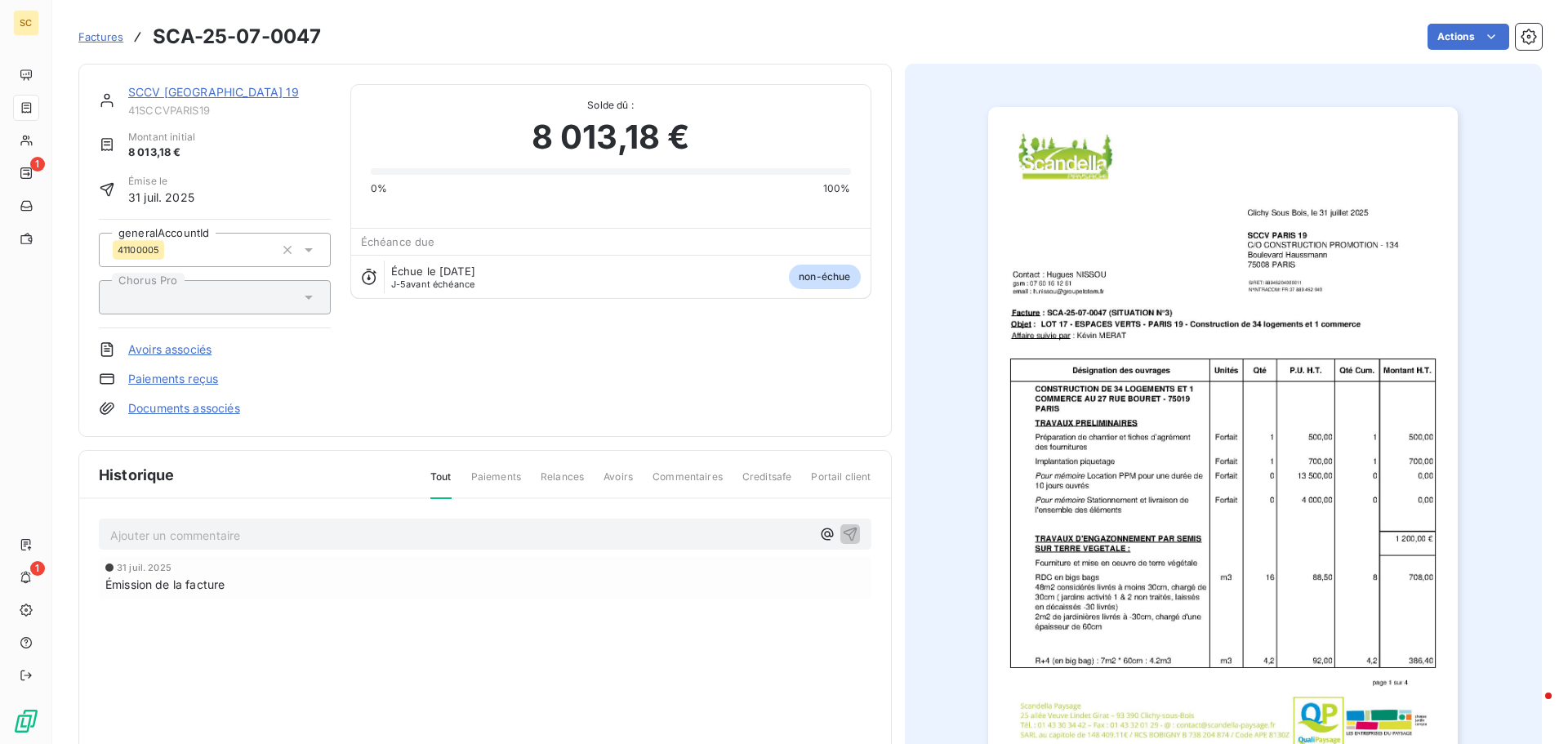
click at [266, 537] on p "Ajouter un commentaire ﻿" at bounding box center [460, 535] width 701 height 21
click at [114, 533] on span "CP2 du [DATE] de 33 143.97 € = 35 638.68 € - 712.78 € prorata - 1 781.93 € RG" at bounding box center [332, 534] width 444 height 14
click at [143, 525] on p "CP2 du [DATE] de 33 143.97 € = 35 638.68 € - 712.78 € prorata - 1 781.93 € RG" at bounding box center [460, 534] width 701 height 19
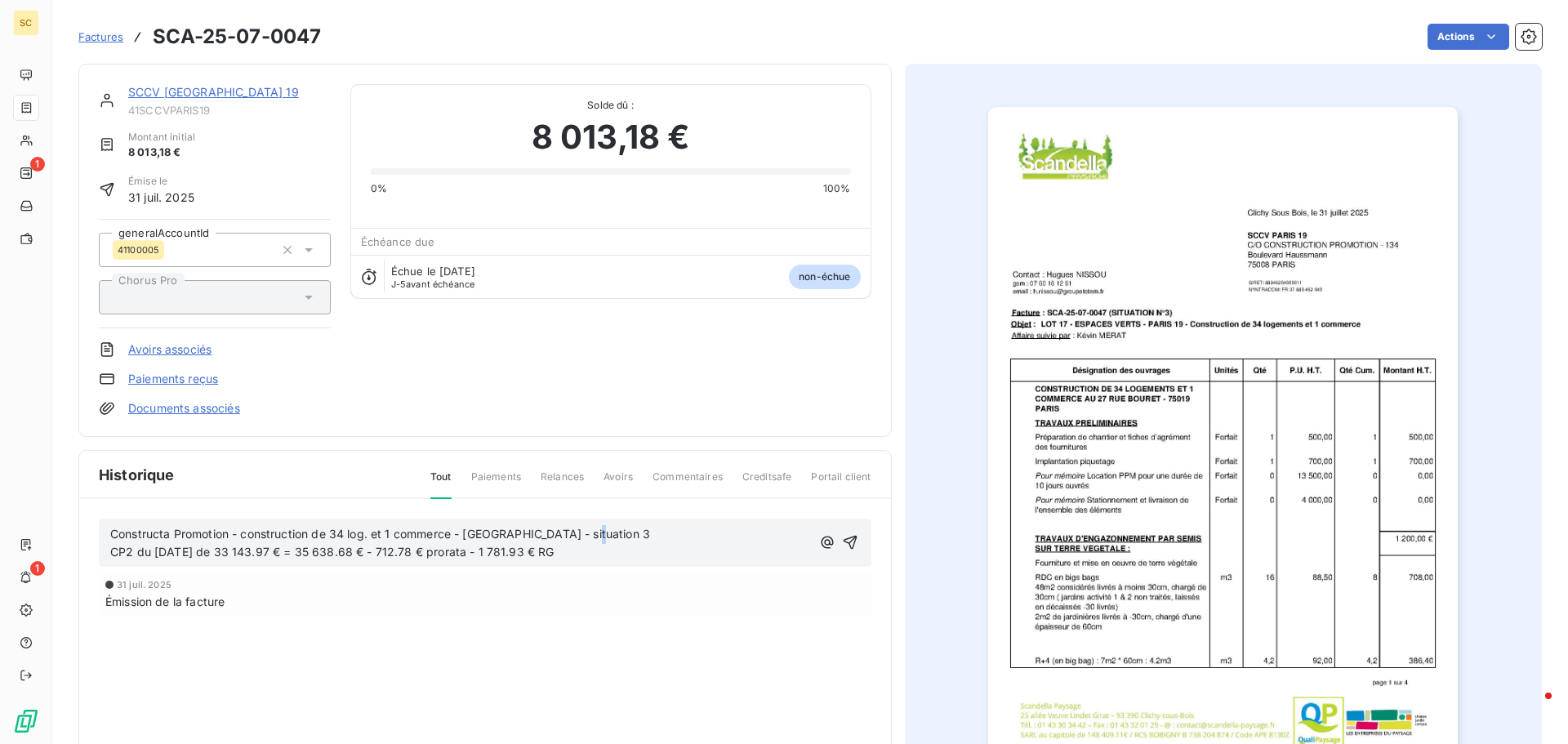
click at [132, 550] on span "Constructa Promotion - construction de 34 log. et 1 commerce - [GEOGRAPHIC_DATA…" at bounding box center [380, 543] width 540 height 33
drag, startPoint x: 153, startPoint y: 548, endPoint x: 200, endPoint y: 554, distance: 47.4
click at [200, 554] on span "Constructa Promotion - construction de 34 log. et 1 commerce - [GEOGRAPHIC_DATA…" at bounding box center [380, 543] width 540 height 33
drag, startPoint x: 224, startPoint y: 548, endPoint x: 276, endPoint y: 552, distance: 52.2
click at [276, 552] on span "Constructa Promotion - construction de 34 log. et 1 commerce - [GEOGRAPHIC_DATA…" at bounding box center [380, 543] width 540 height 33
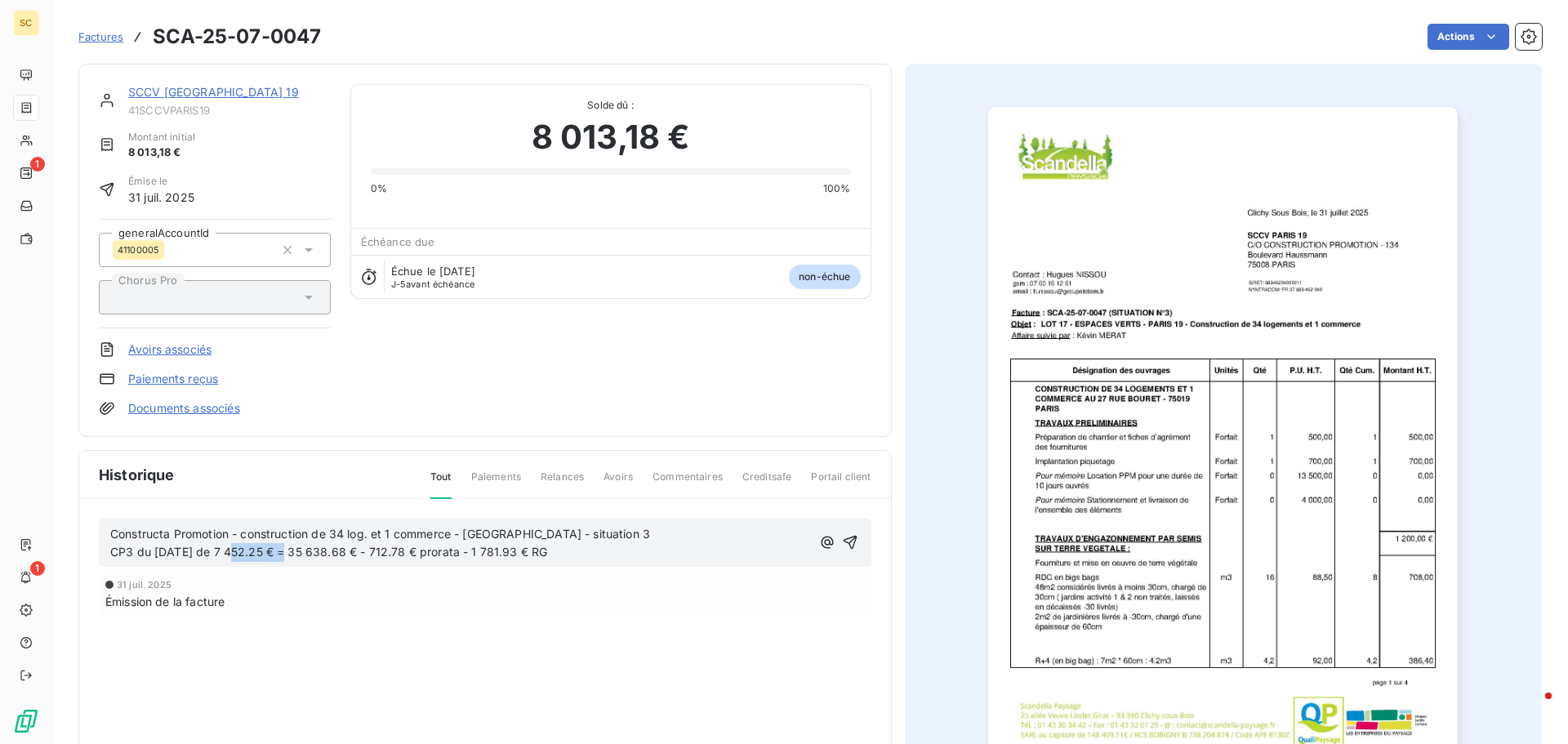
drag, startPoint x: 298, startPoint y: 552, endPoint x: 352, endPoint y: 554, distance: 54.0
click at [352, 554] on span "Constructa Promotion - construction de 34 log. et 1 commerce - [GEOGRAPHIC_DATA…" at bounding box center [380, 543] width 540 height 33
drag, startPoint x: 366, startPoint y: 549, endPoint x: 398, endPoint y: 555, distance: 32.6
click at [398, 555] on span "Constructa Promotion - construction de 34 log. et 1 commerce - [GEOGRAPHIC_DATA…" at bounding box center [380, 543] width 540 height 33
drag, startPoint x: 470, startPoint y: 552, endPoint x: 511, endPoint y: 558, distance: 41.4
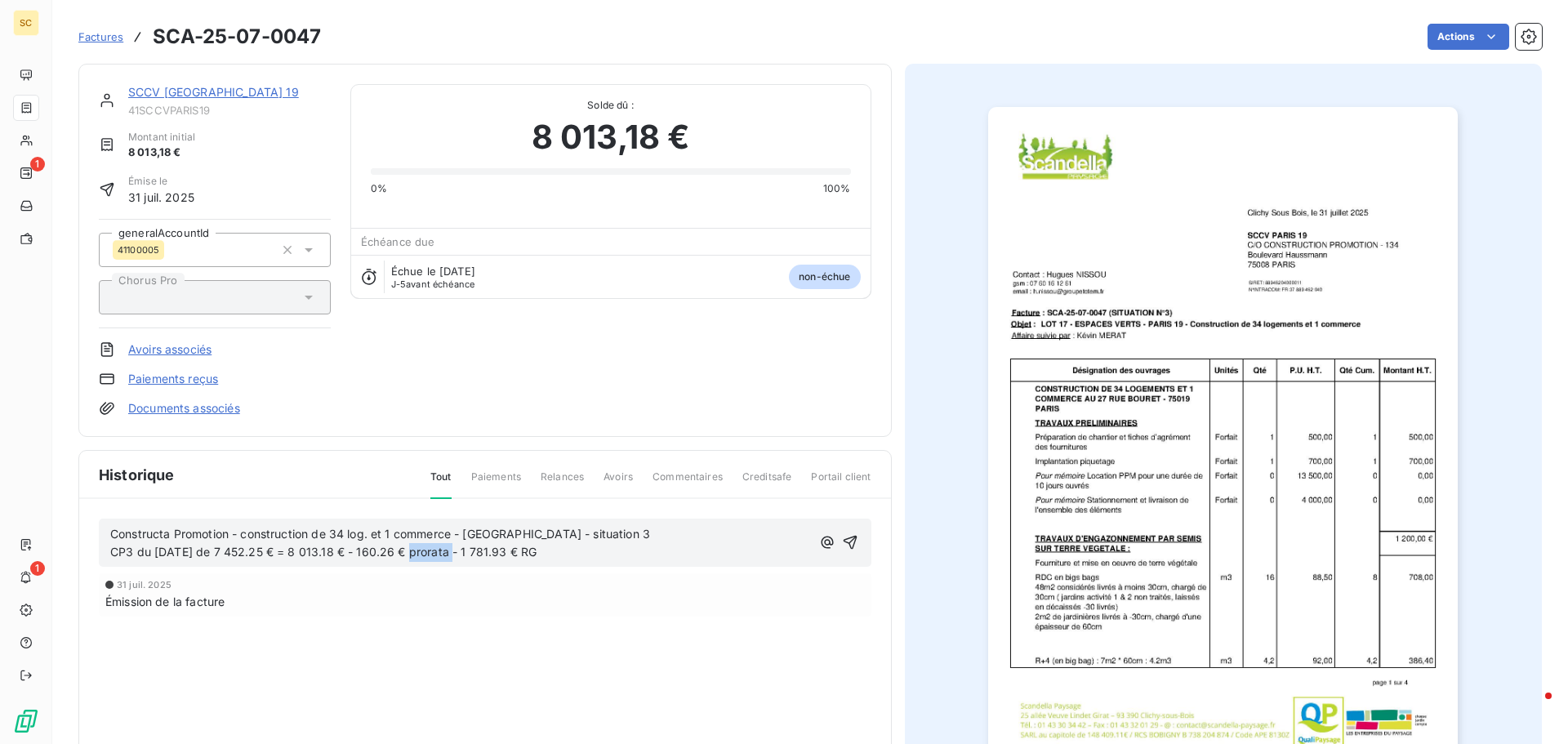
click at [511, 558] on span "Constructa Promotion - construction de 34 log. et 1 commerce - [GEOGRAPHIC_DATA…" at bounding box center [380, 543] width 540 height 33
click at [681, 557] on p "Constructa Promotion - construction de 34 log. et 1 commerce - [GEOGRAPHIC_DATA…" at bounding box center [460, 544] width 701 height 38
click at [846, 539] on icon "button" at bounding box center [850, 543] width 16 height 16
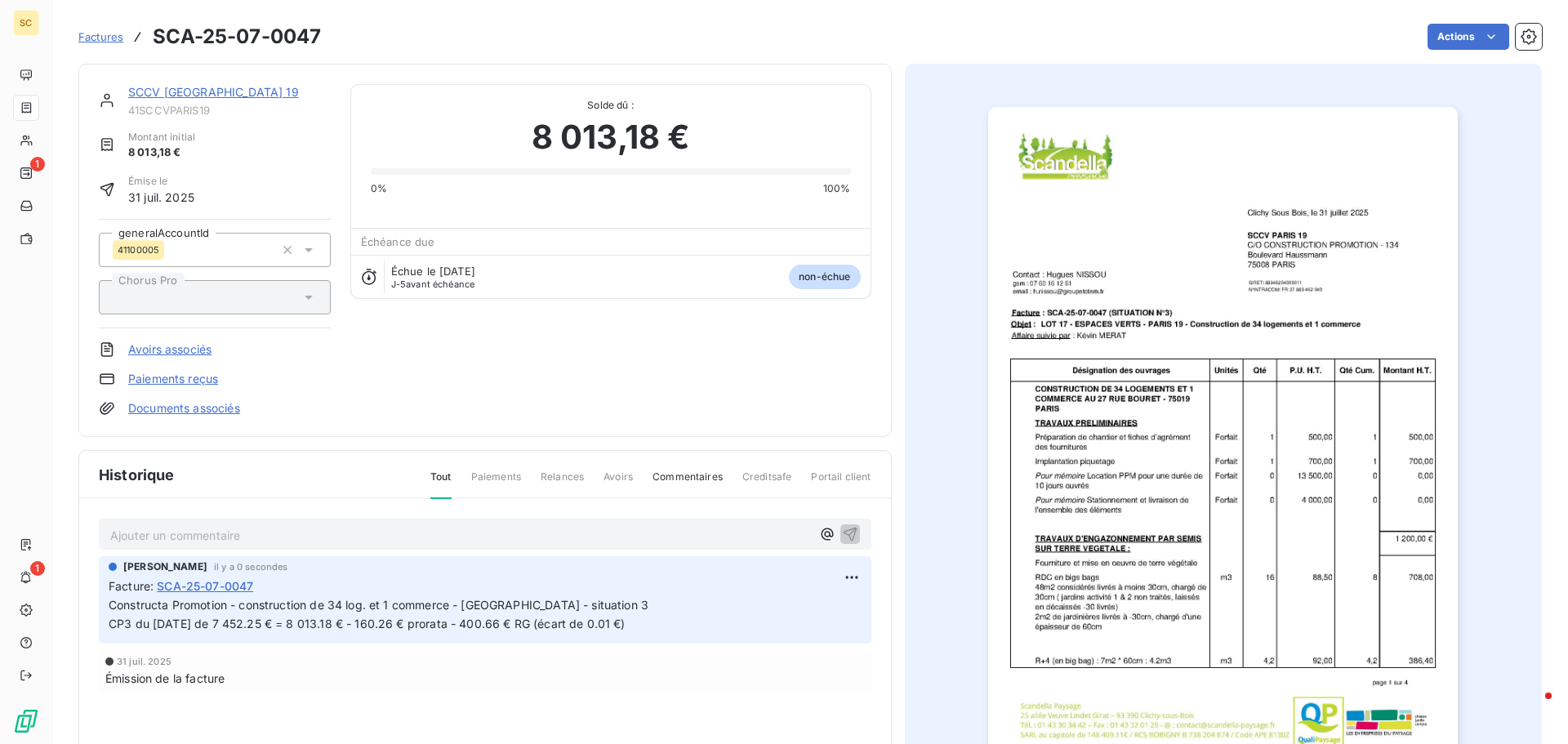
click at [179, 95] on link "SCCV [GEOGRAPHIC_DATA] 19" at bounding box center [214, 91] width 171 height 14
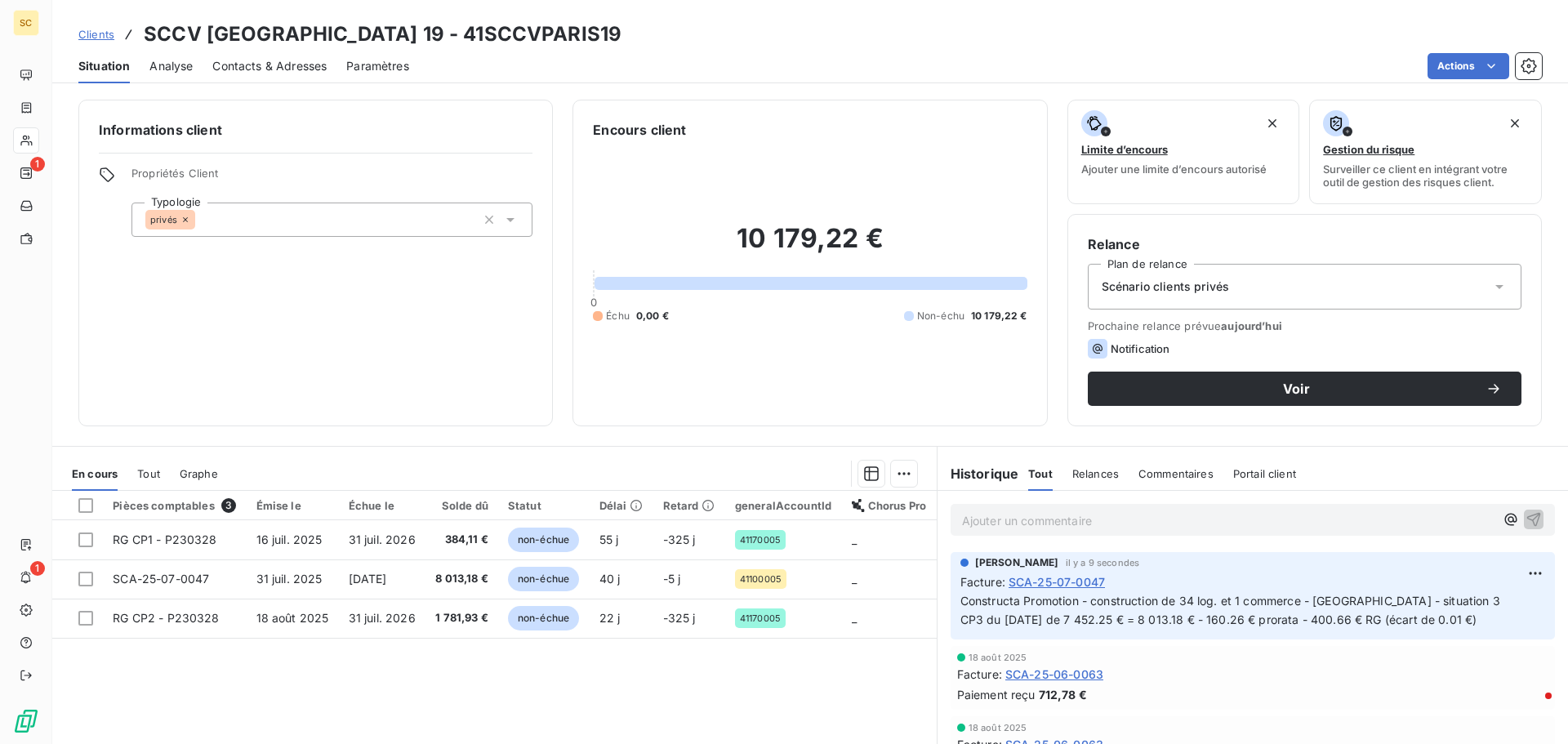
click at [229, 60] on span "Contacts & Adresses" at bounding box center [269, 67] width 114 height 16
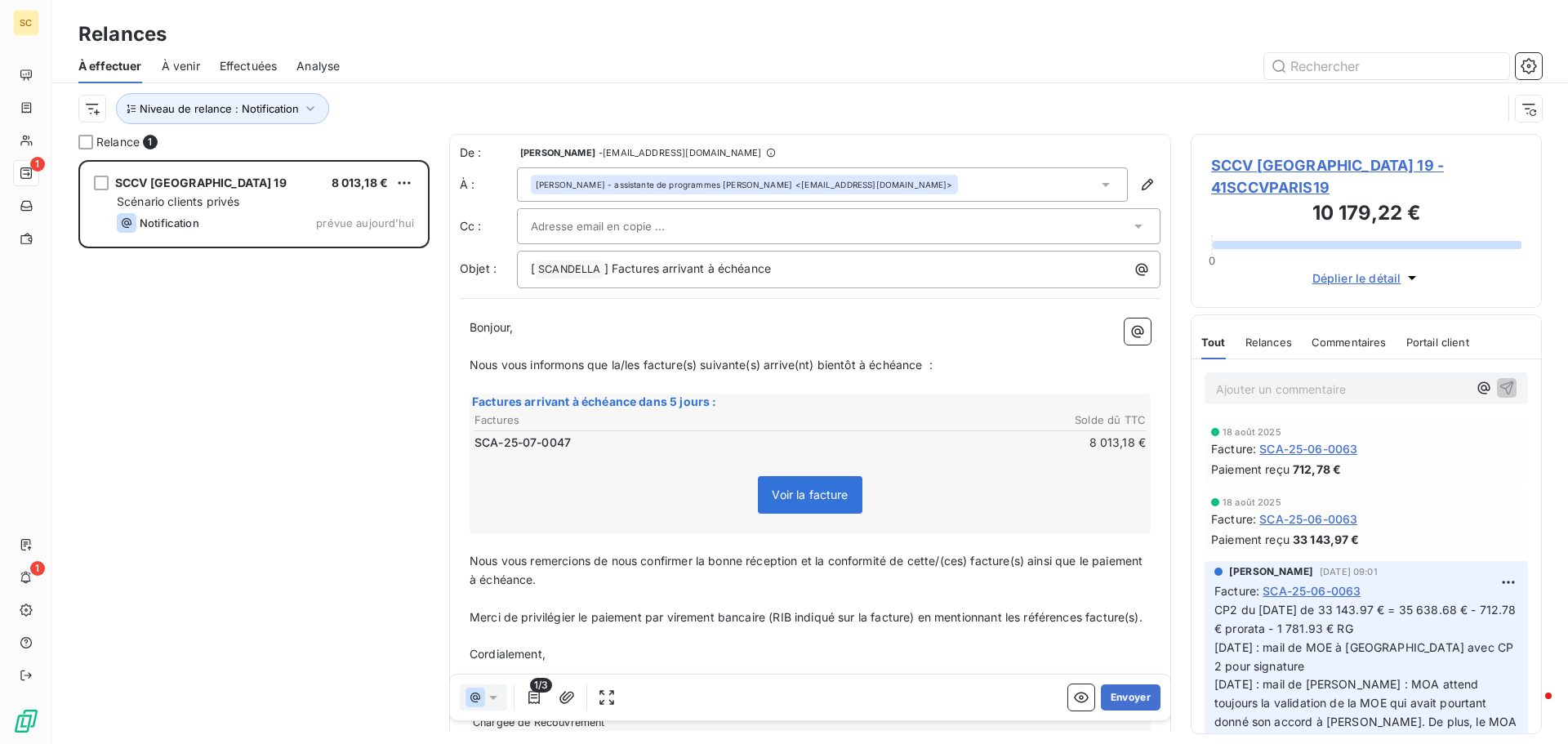
scroll to position [571, 339]
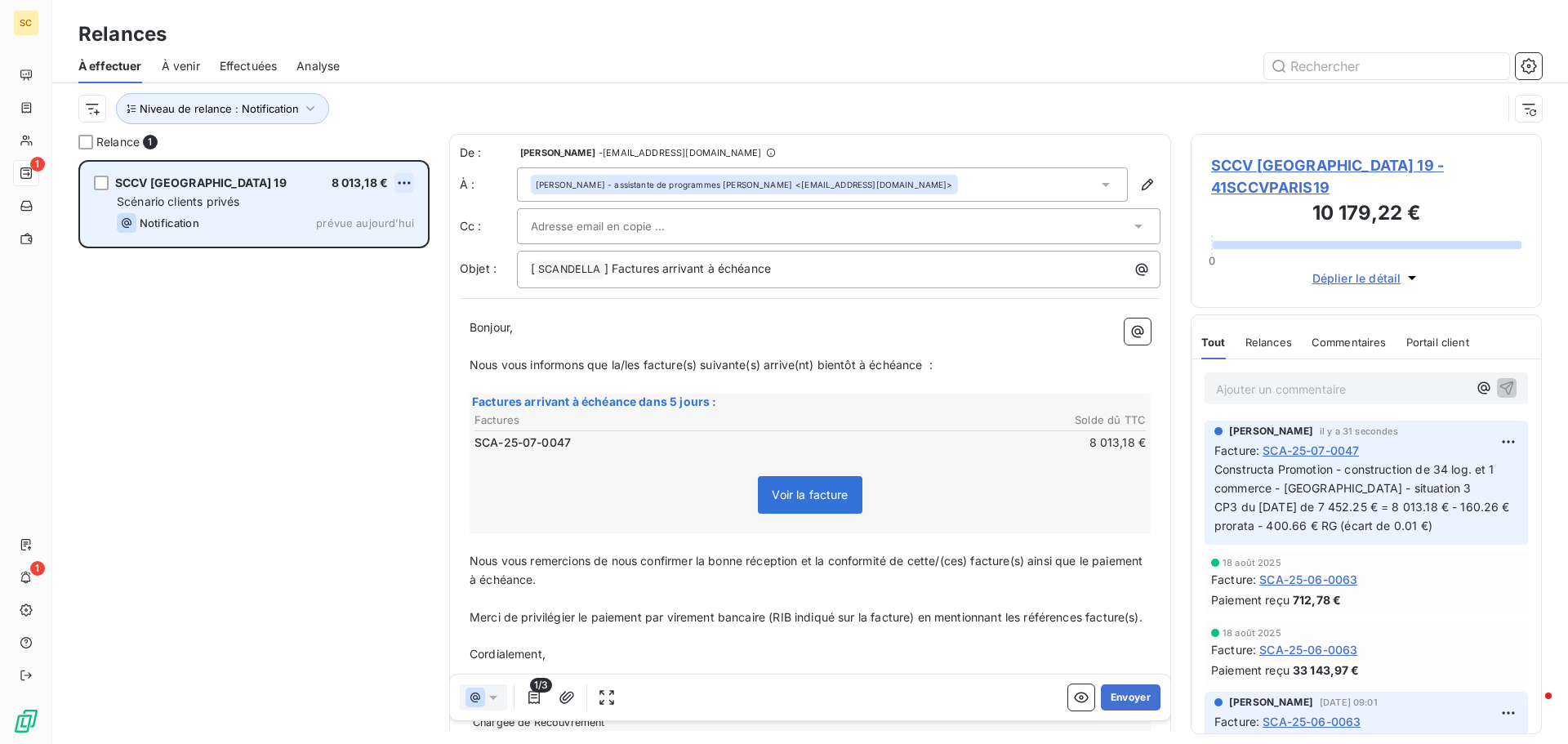
click at [413, 178] on html "SC 1 1 Relances À effectuer À venir Effectuées Analyse Niveau de relance : Noti…" at bounding box center [784, 372] width 1568 height 744
click at [372, 220] on div "Replanifier cette action" at bounding box center [334, 215] width 146 height 26
click at [409, 176] on html "SC 1 1 Relances À effectuer À venir Effectuées Analyse Niveau de relance : Noti…" at bounding box center [784, 372] width 1568 height 744
click at [344, 247] on div "Passer cette action" at bounding box center [334, 245] width 146 height 26
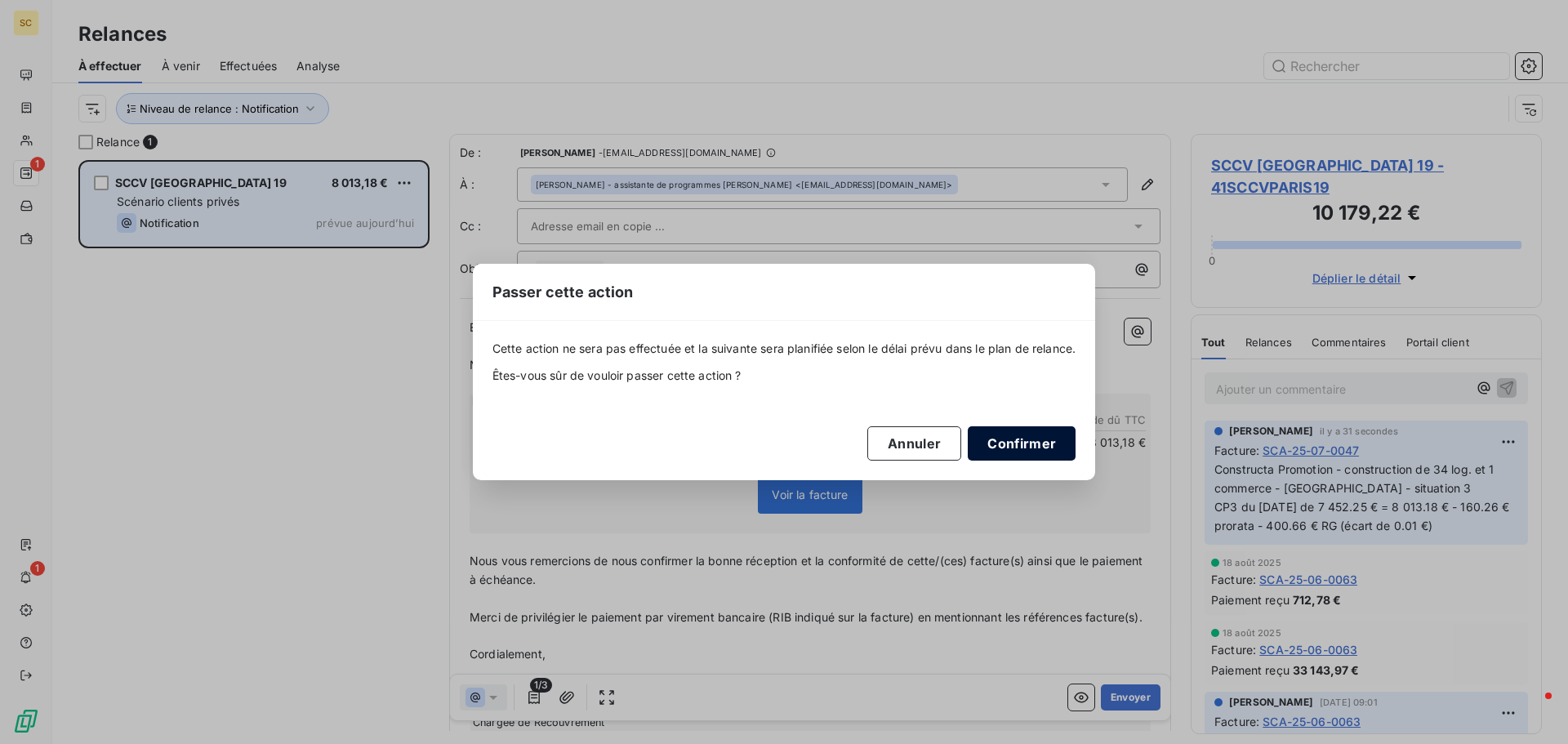
click at [1052, 438] on button "Confirmer" at bounding box center [1021, 443] width 108 height 35
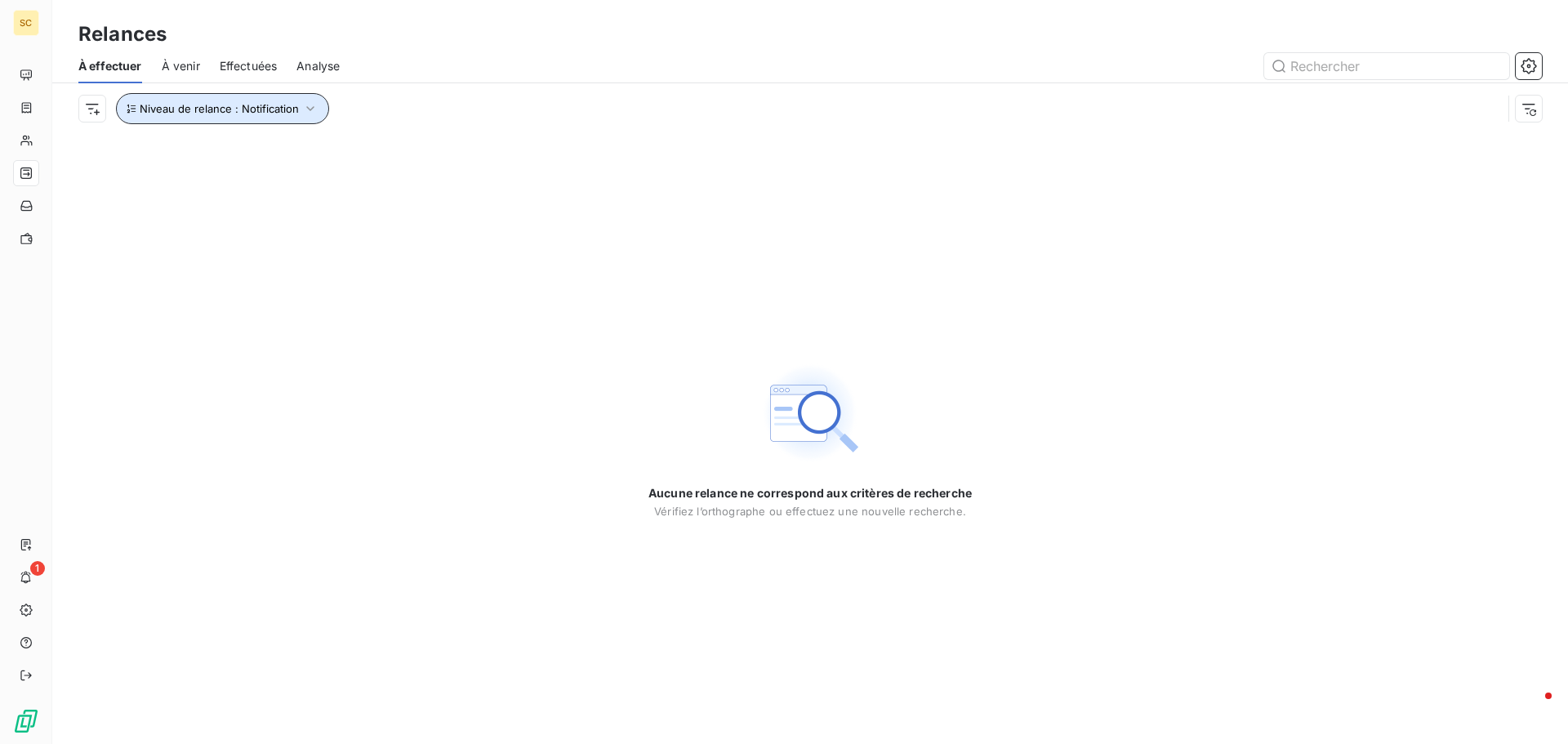
click at [182, 108] on span "Niveau de relance : Notification" at bounding box center [220, 109] width 160 height 13
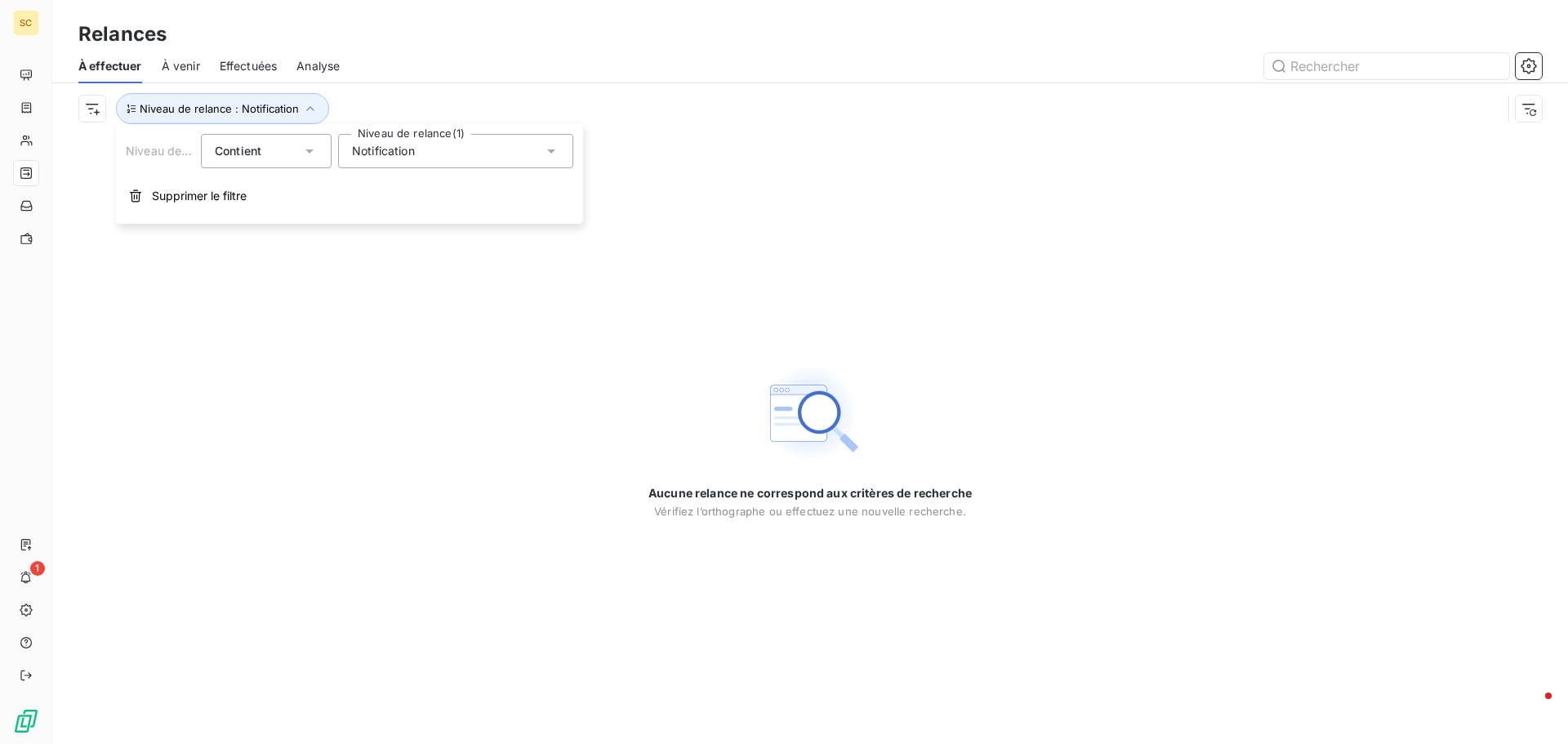
click at [374, 143] on span "Notification" at bounding box center [383, 151] width 62 height 16
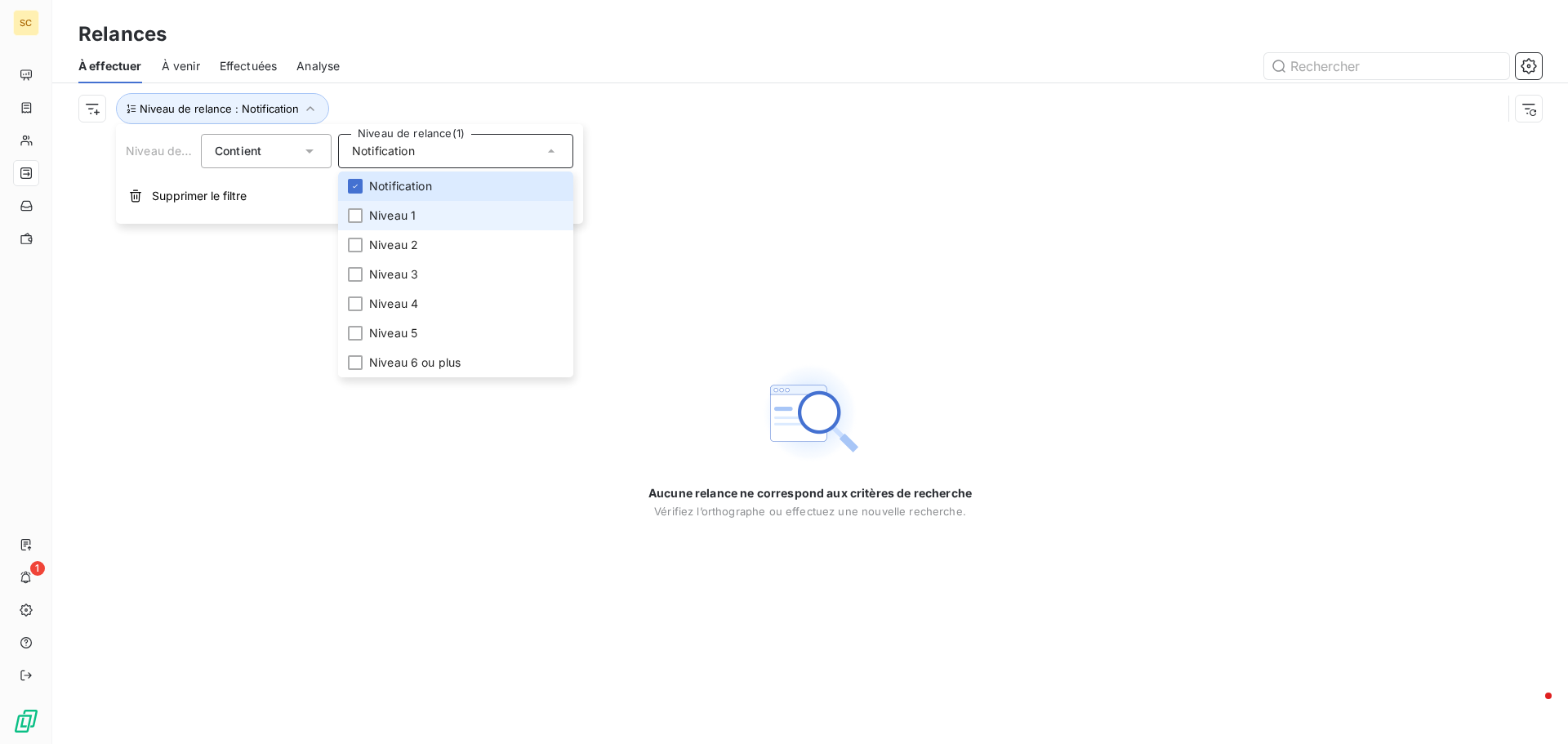
click at [397, 211] on span "Niveau 1" at bounding box center [392, 215] width 47 height 16
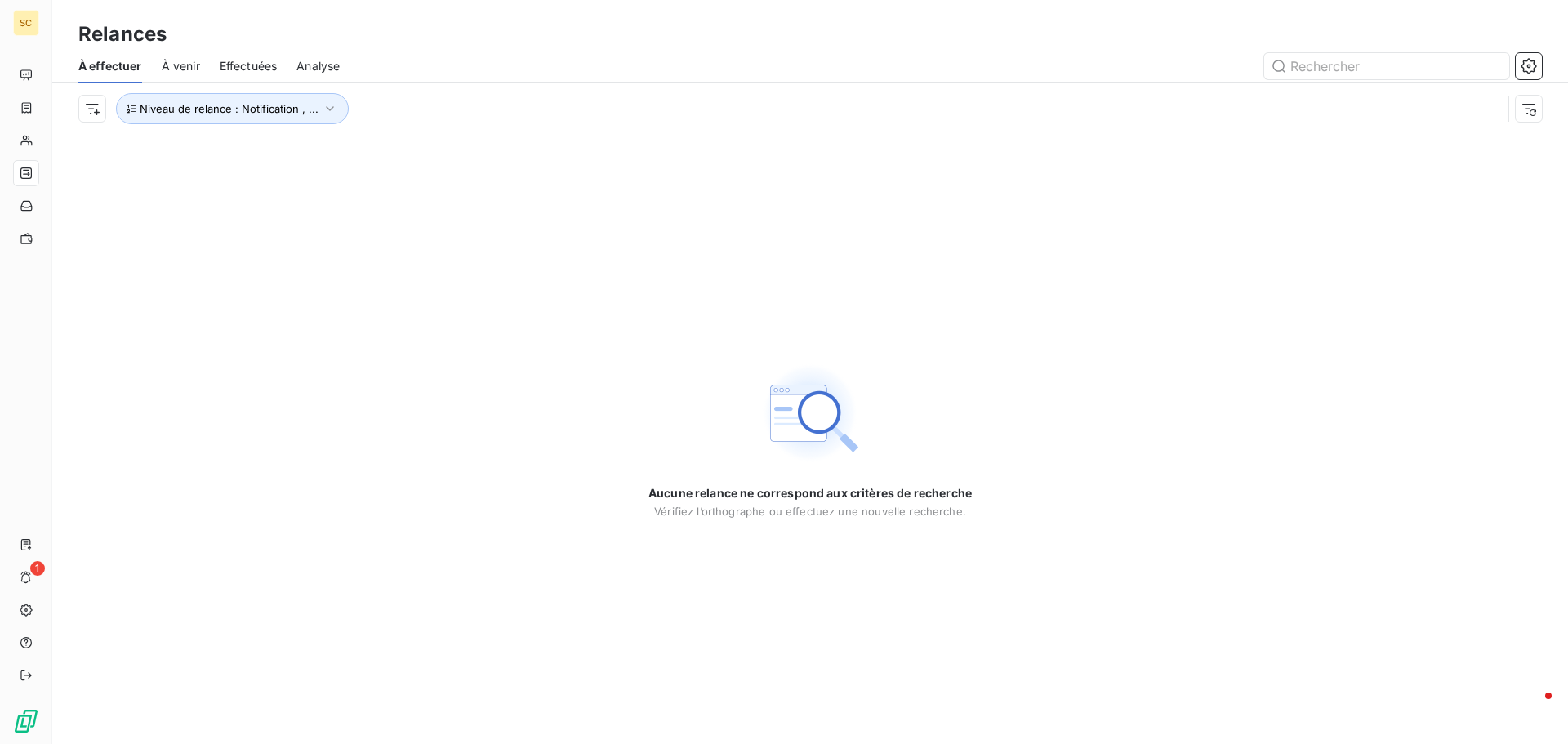
click at [512, 64] on div at bounding box center [951, 67] width 1182 height 26
click at [327, 114] on icon "button" at bounding box center [330, 109] width 16 height 16
drag, startPoint x: 395, startPoint y: 145, endPoint x: 395, endPoint y: 167, distance: 22.0
click at [395, 144] on span "Notification" at bounding box center [383, 151] width 62 height 16
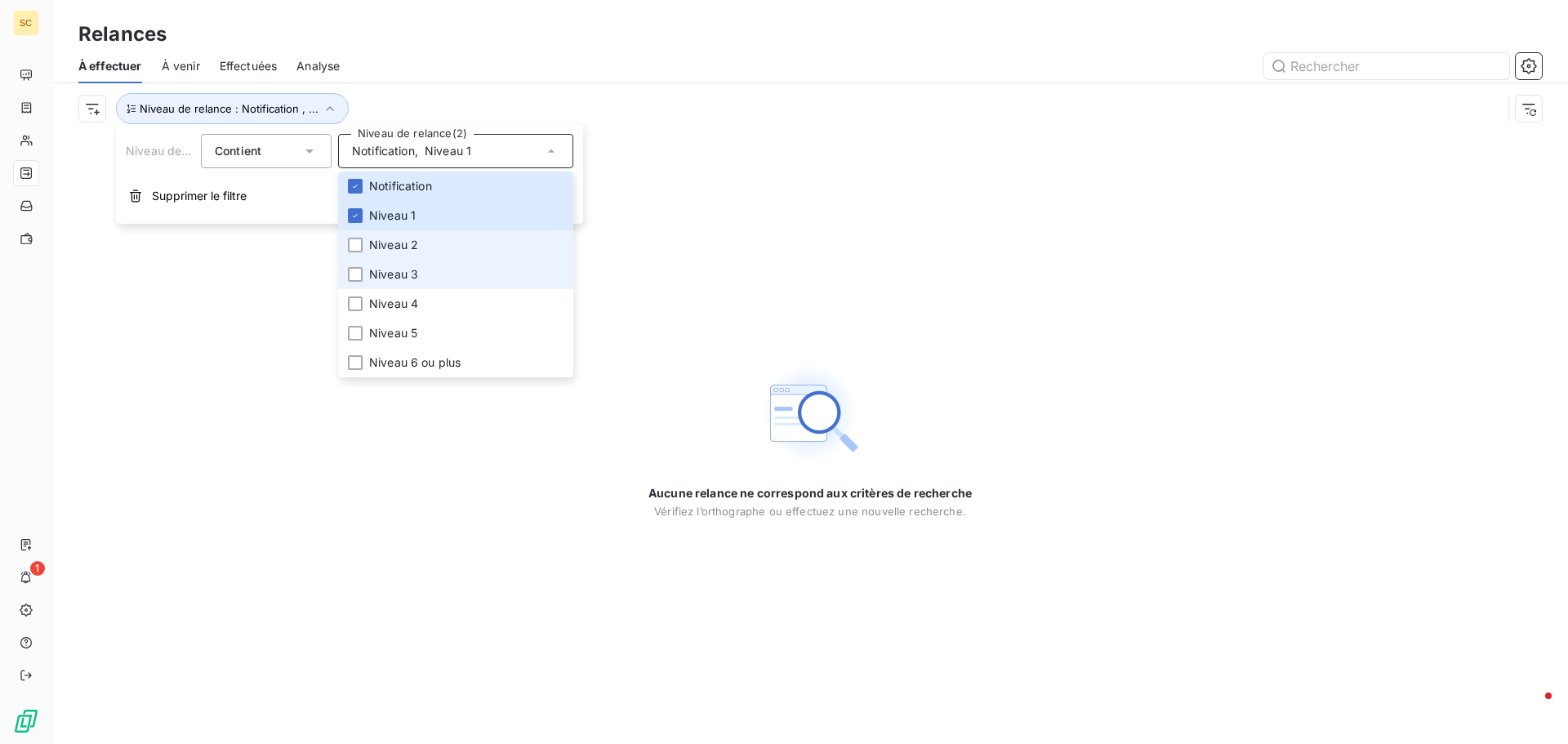
click at [393, 238] on span "Niveau 2" at bounding box center [394, 245] width 49 height 16
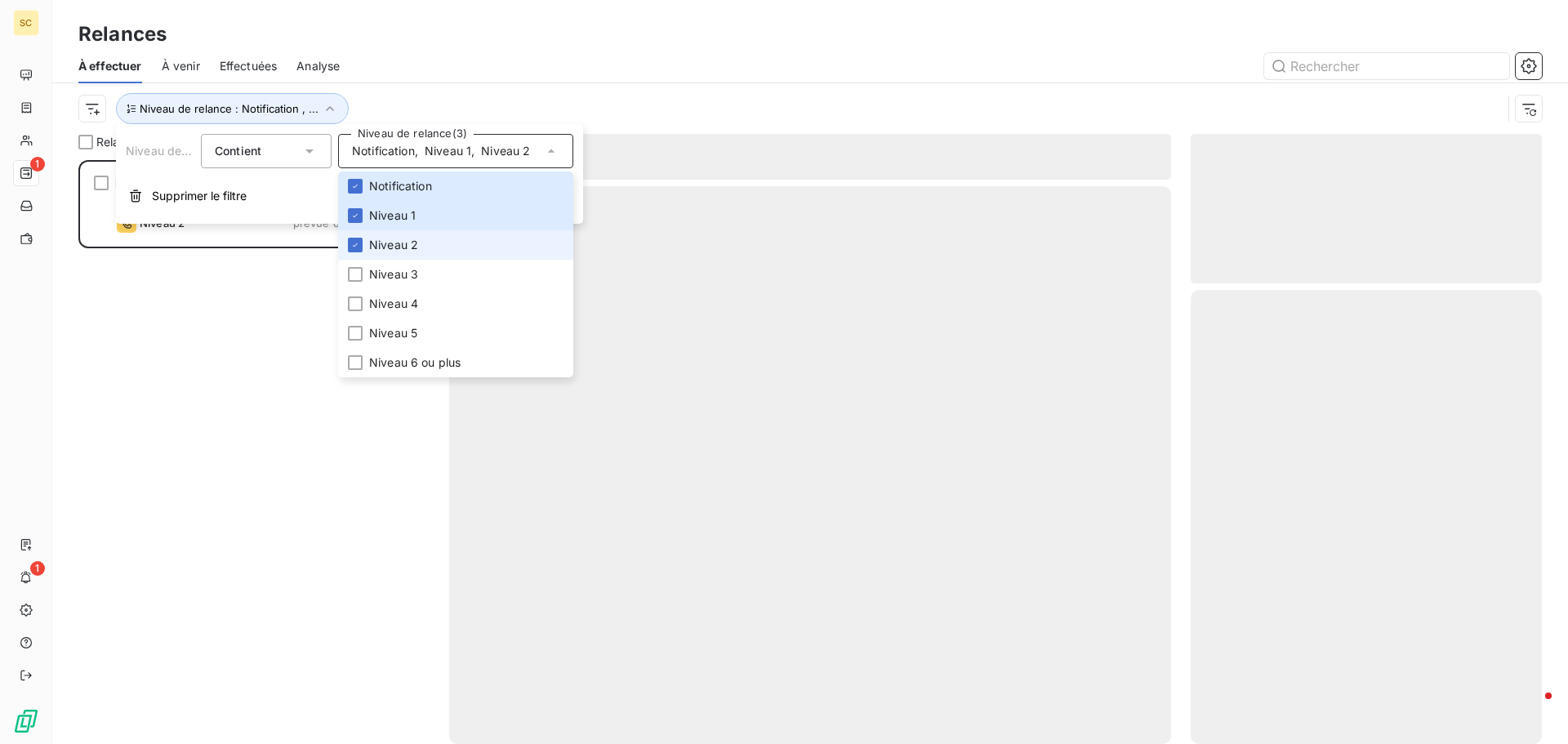
scroll to position [571, 339]
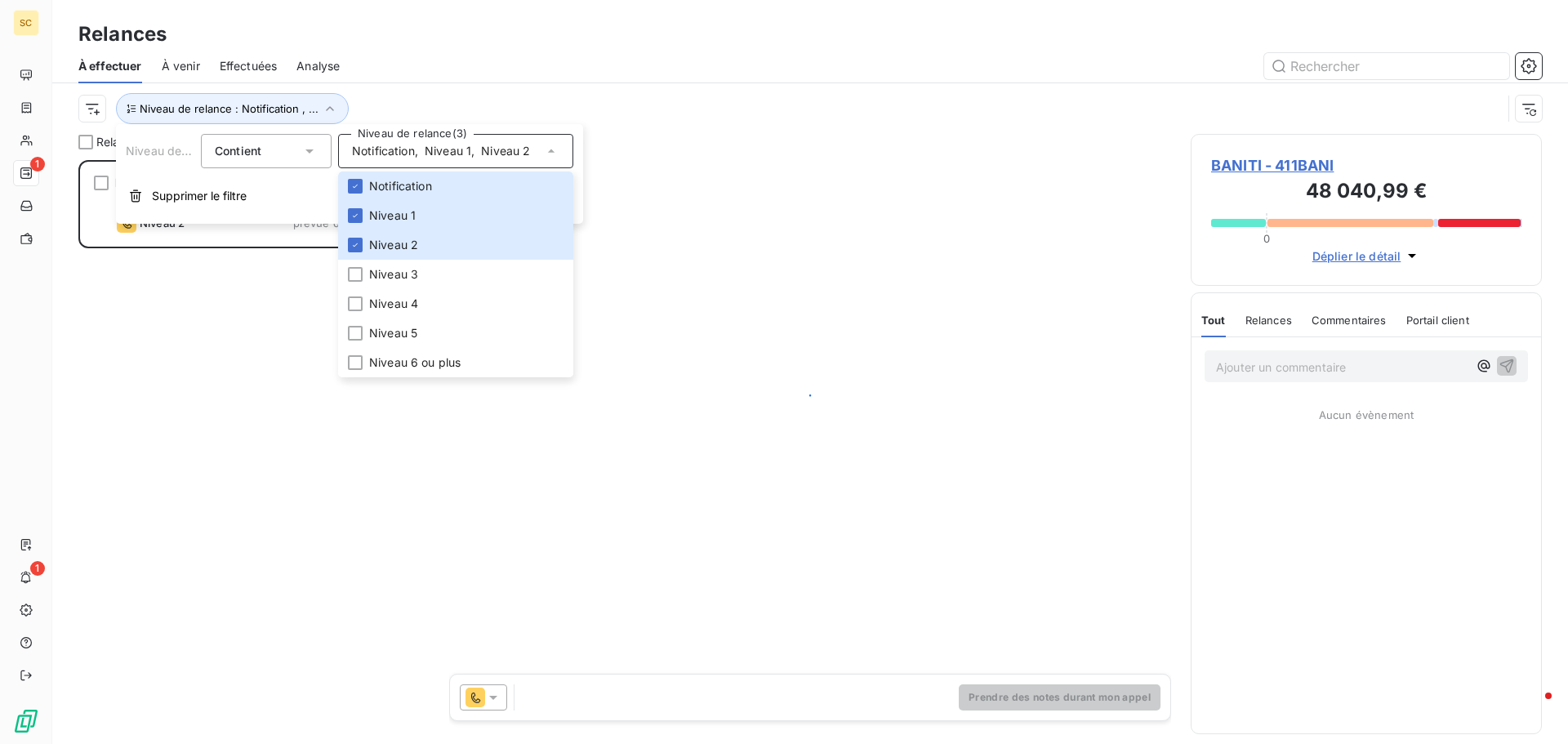
click at [497, 45] on div "Relances" at bounding box center [810, 35] width 1515 height 30
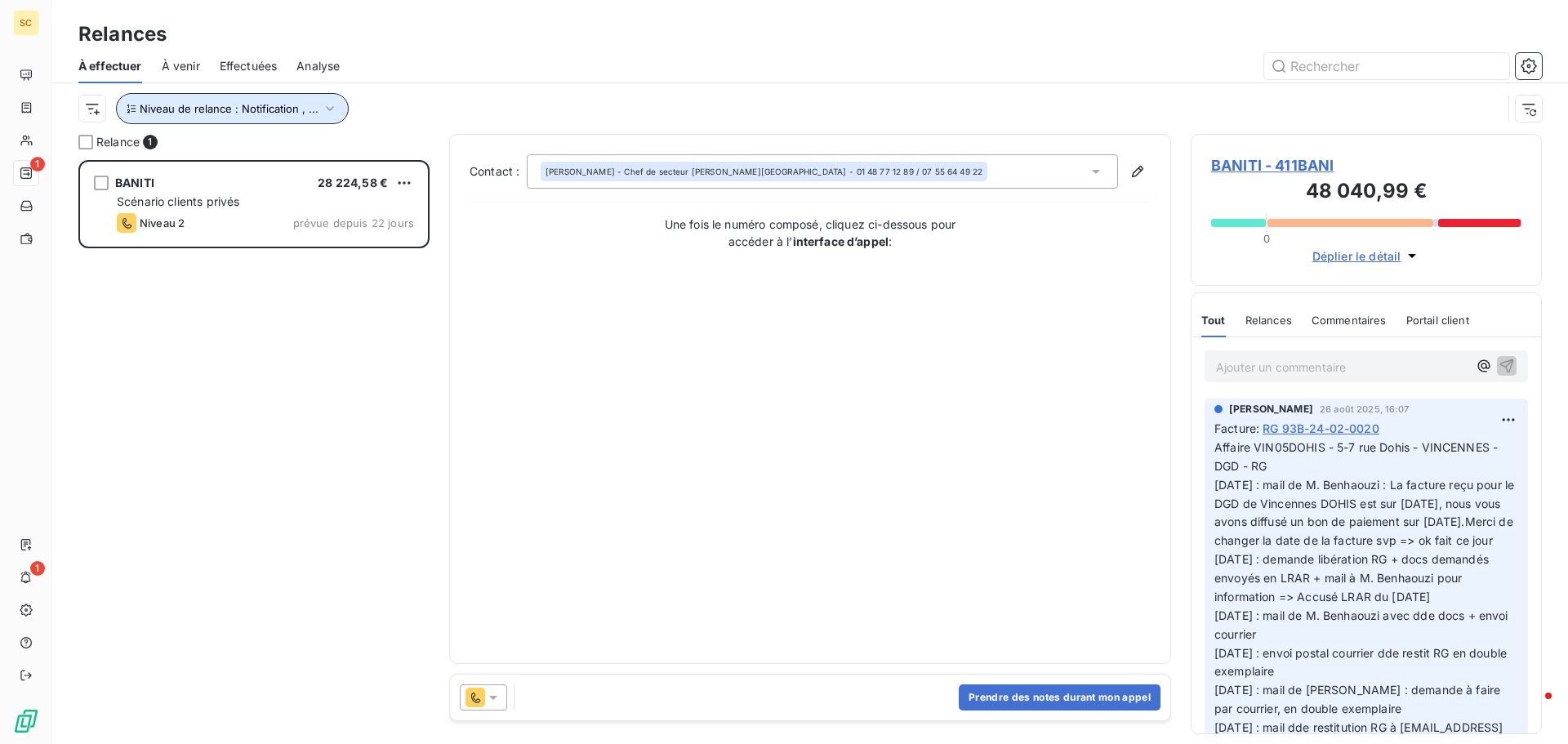
click at [339, 105] on button "Niveau de relance : Notification , ..." at bounding box center [232, 109] width 233 height 31
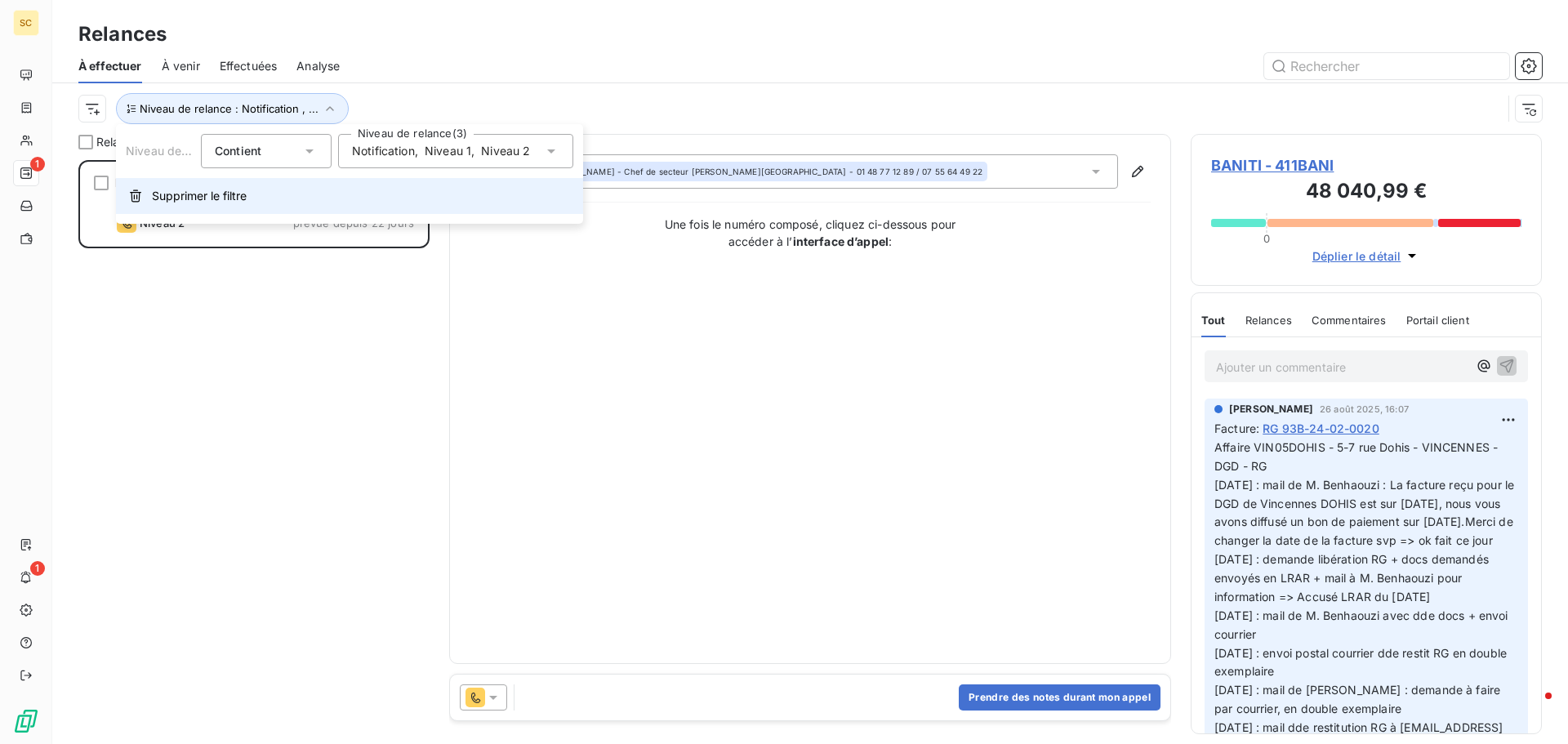
click at [226, 198] on span "Supprimer le filtre" at bounding box center [199, 196] width 95 height 16
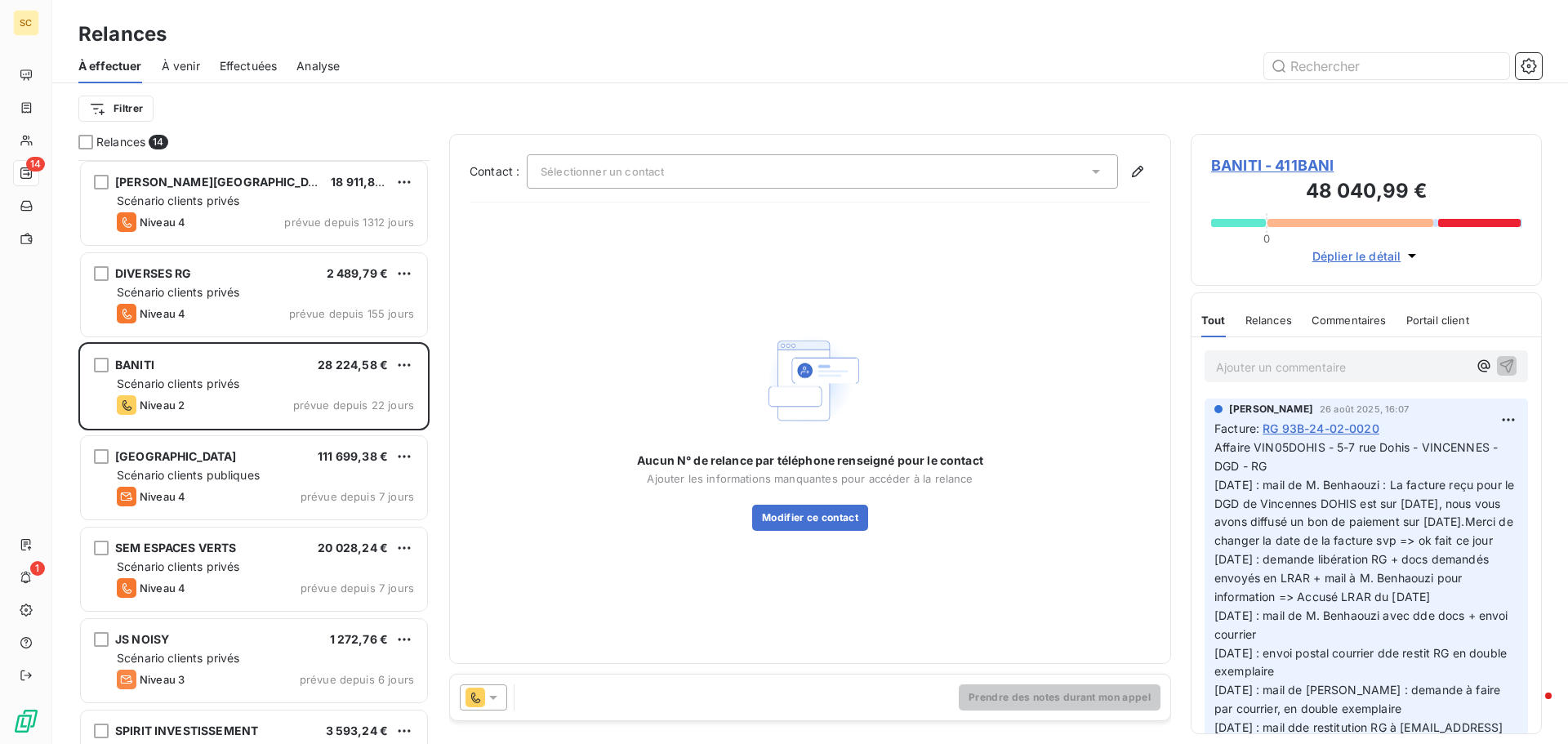
scroll to position [0, 0]
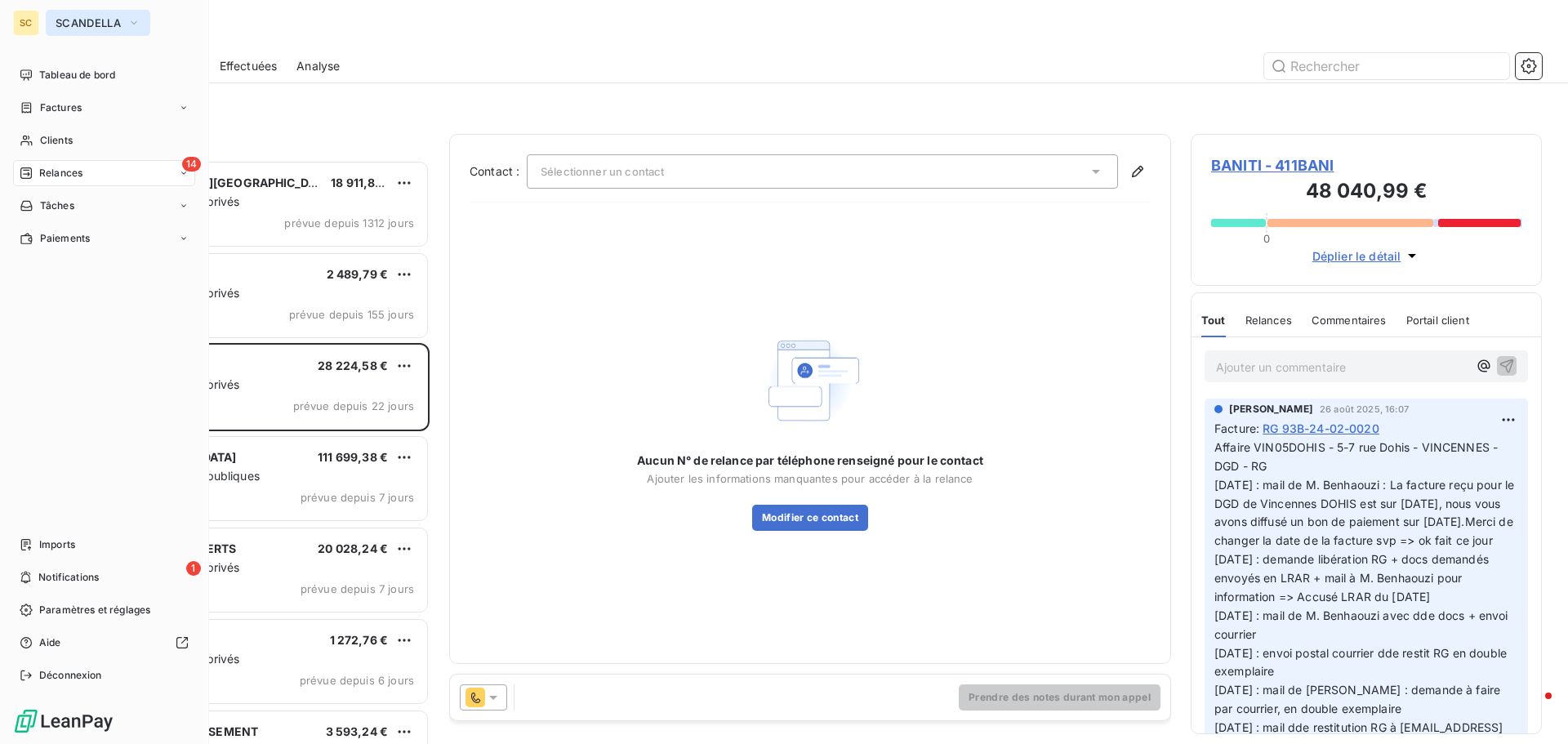
click at [105, 18] on span "SCANDELLA" at bounding box center [88, 23] width 65 height 13
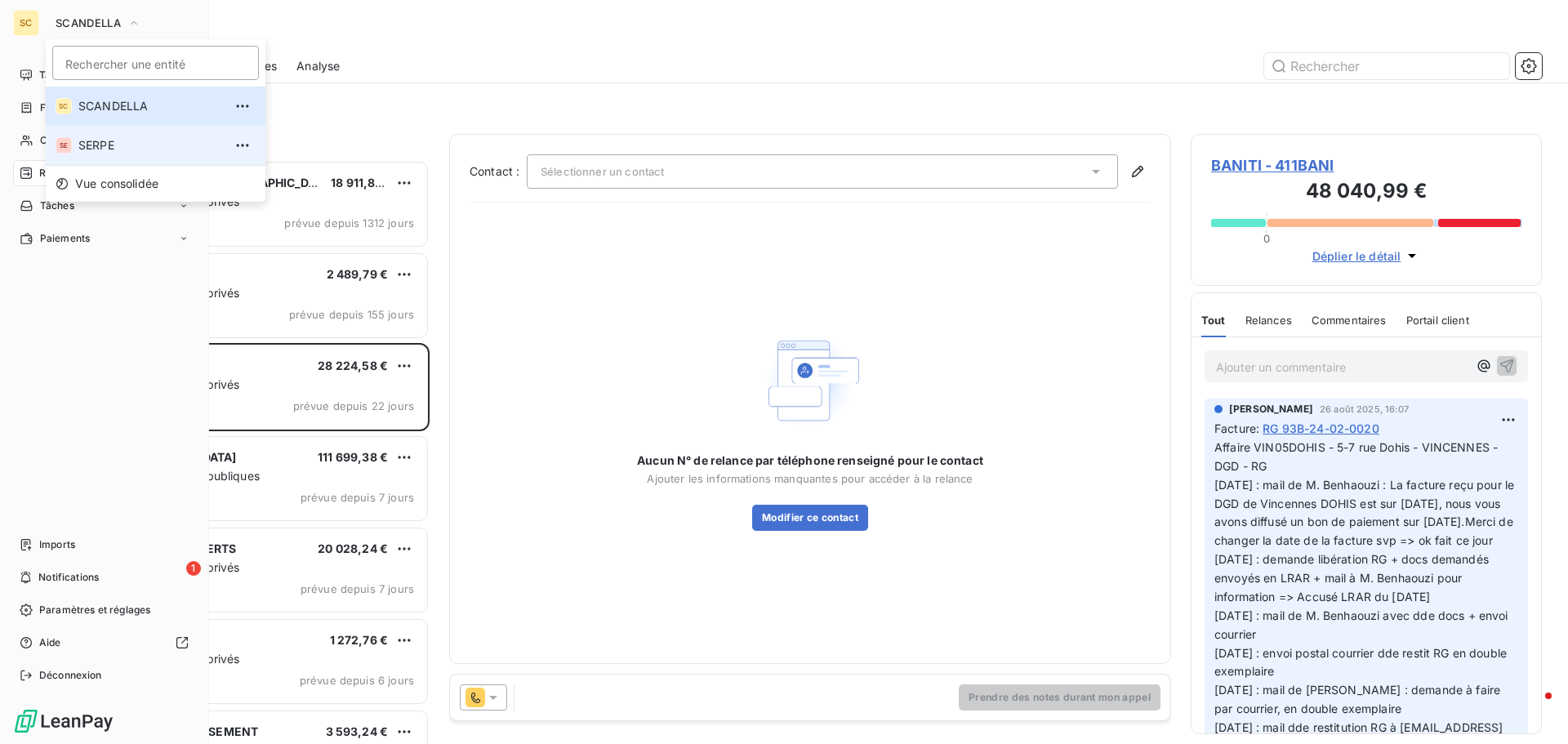
click at [110, 146] on span "SERPE" at bounding box center [150, 146] width 145 height 16
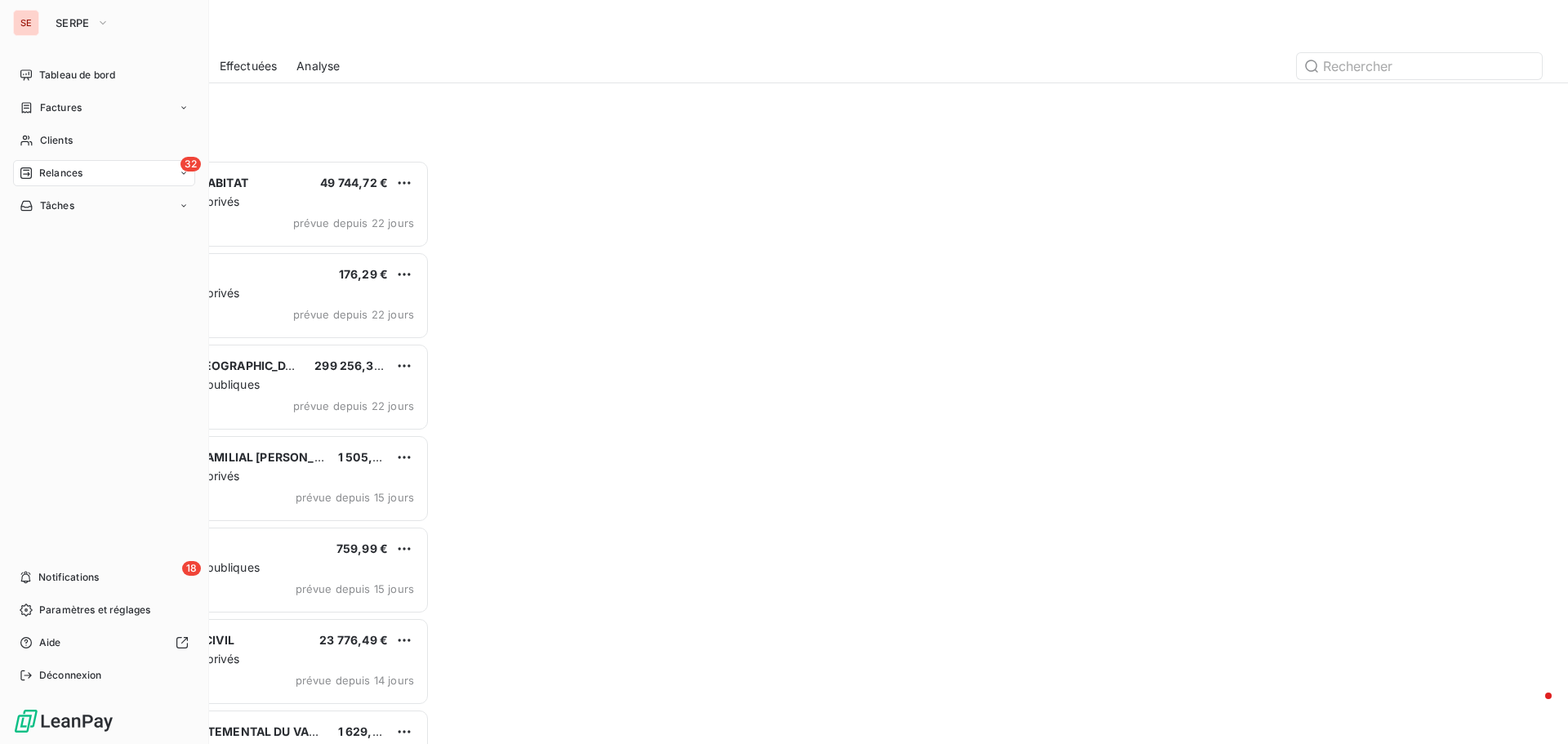
scroll to position [571, 339]
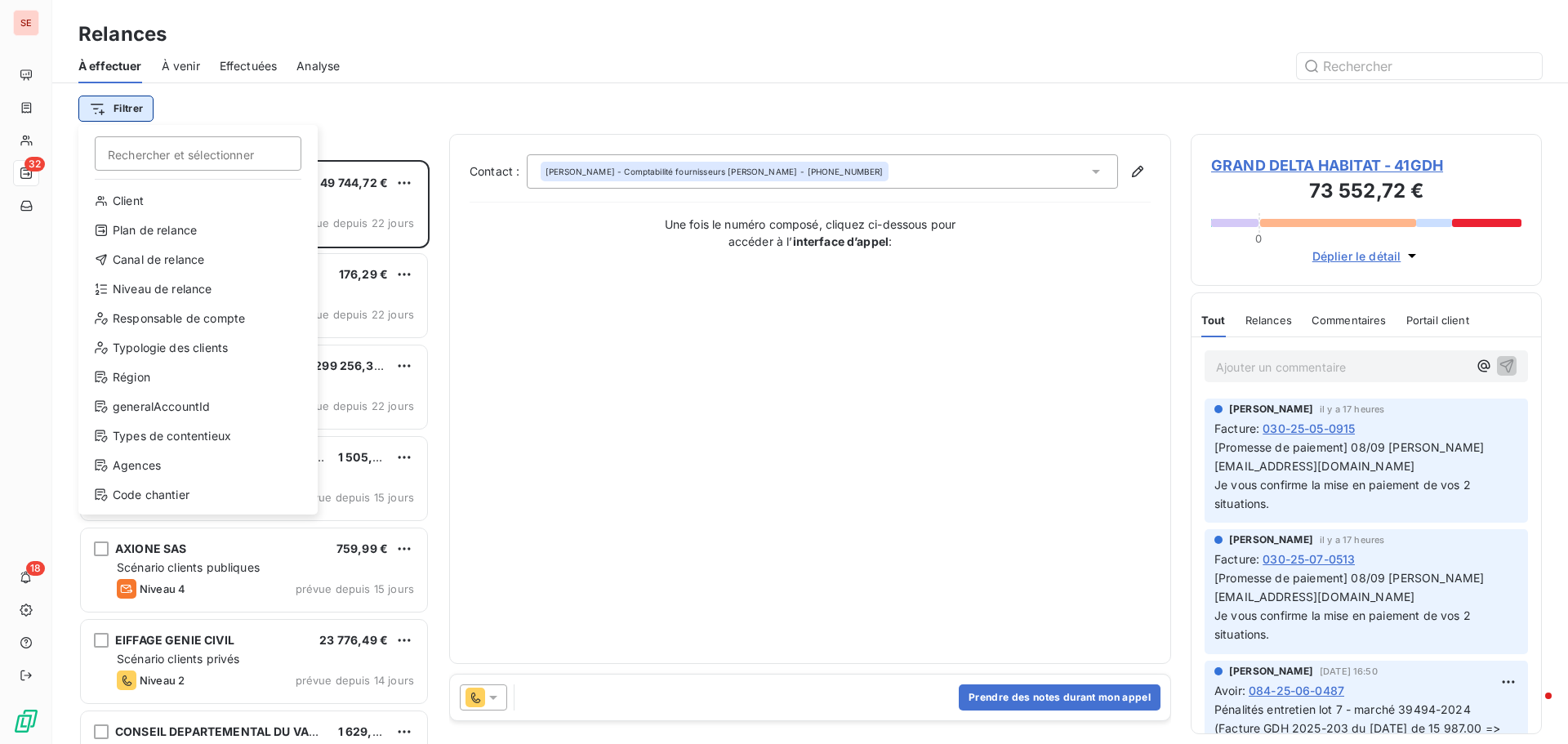
click at [140, 107] on html "SE 32 18 Relances À effectuer À venir Effectuées Analyse Filtrer Rechercher et …" at bounding box center [784, 372] width 1568 height 744
click at [146, 289] on div "Niveau de relance" at bounding box center [197, 289] width 226 height 26
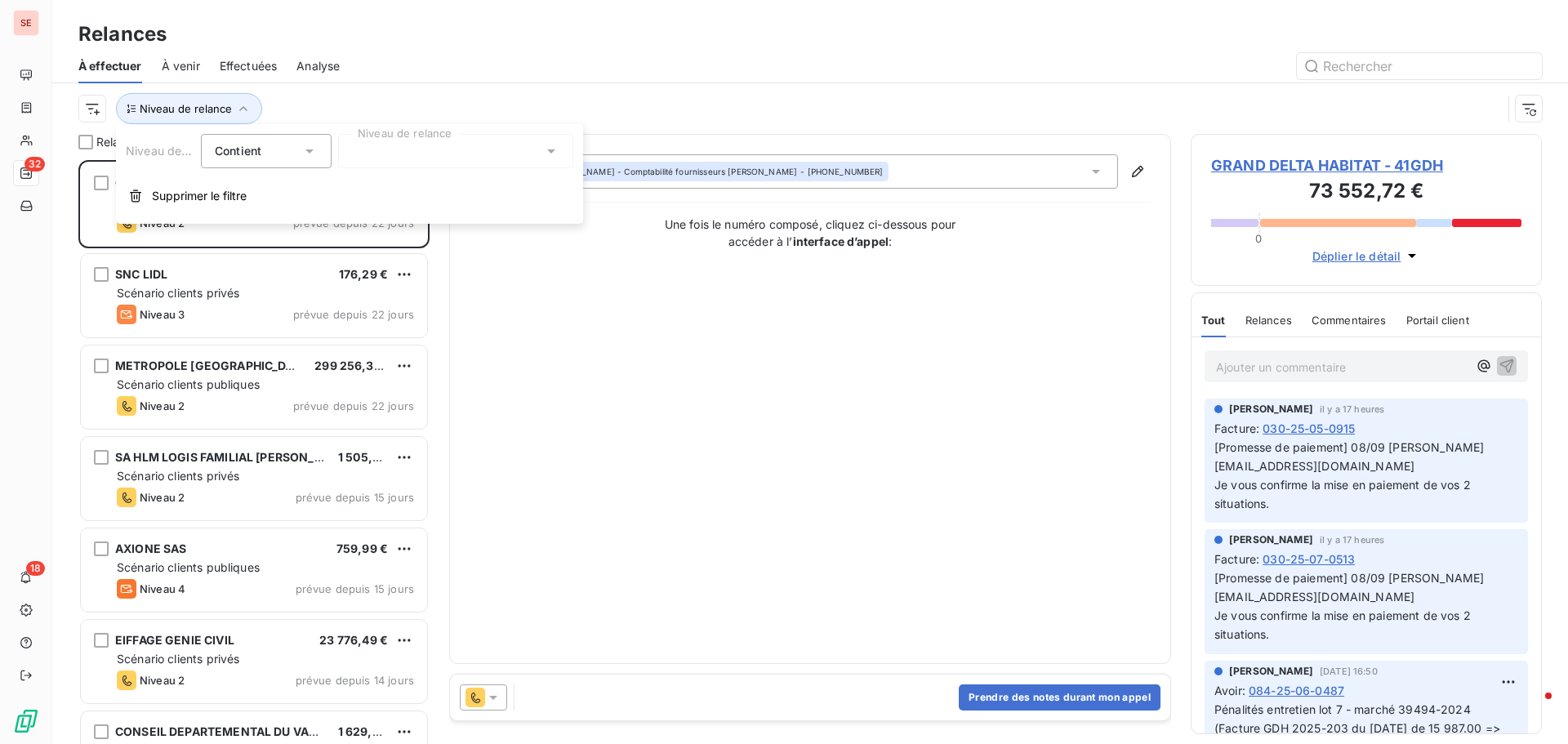
click at [410, 139] on div at bounding box center [456, 151] width 235 height 35
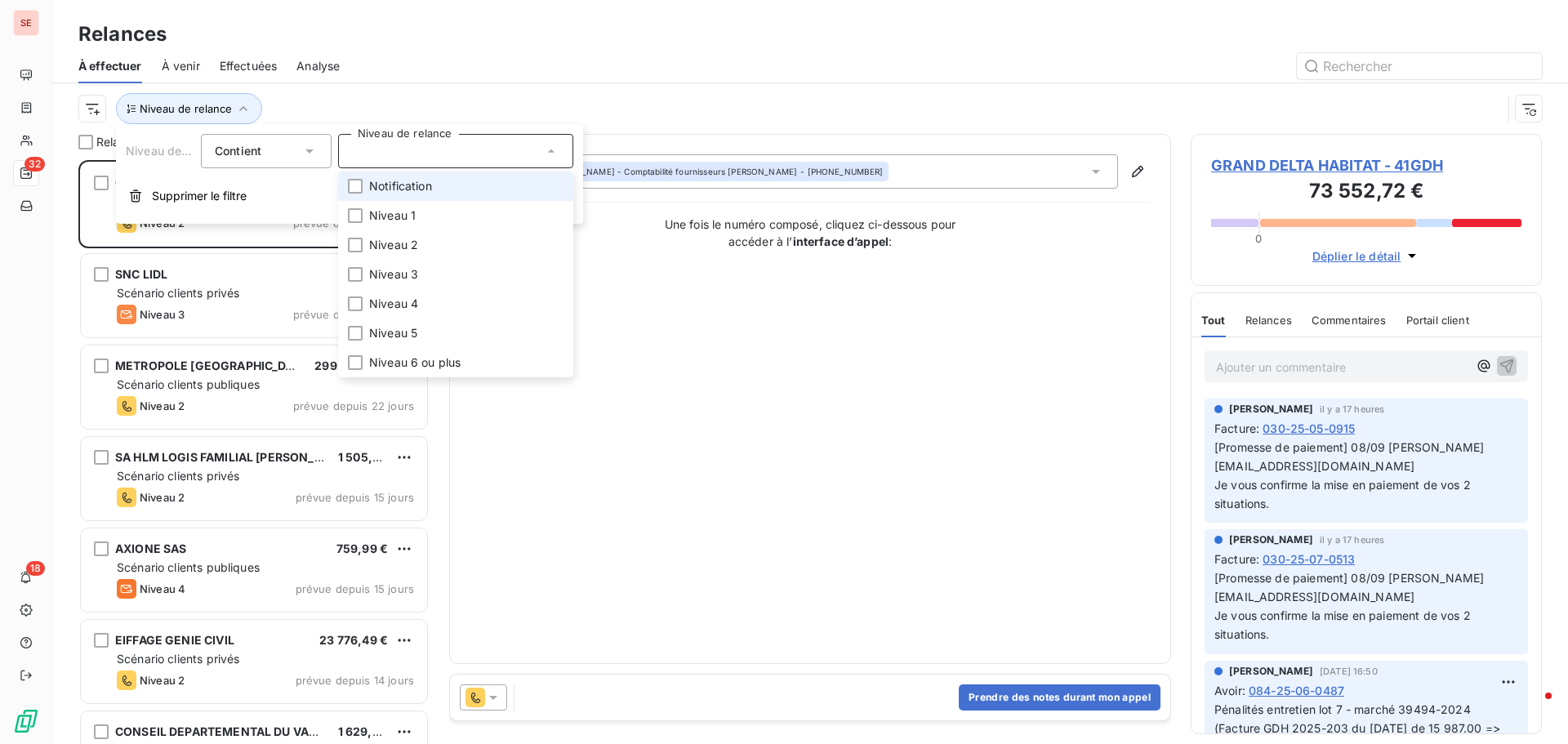
click at [413, 183] on span "Notification" at bounding box center [400, 187] width 62 height 16
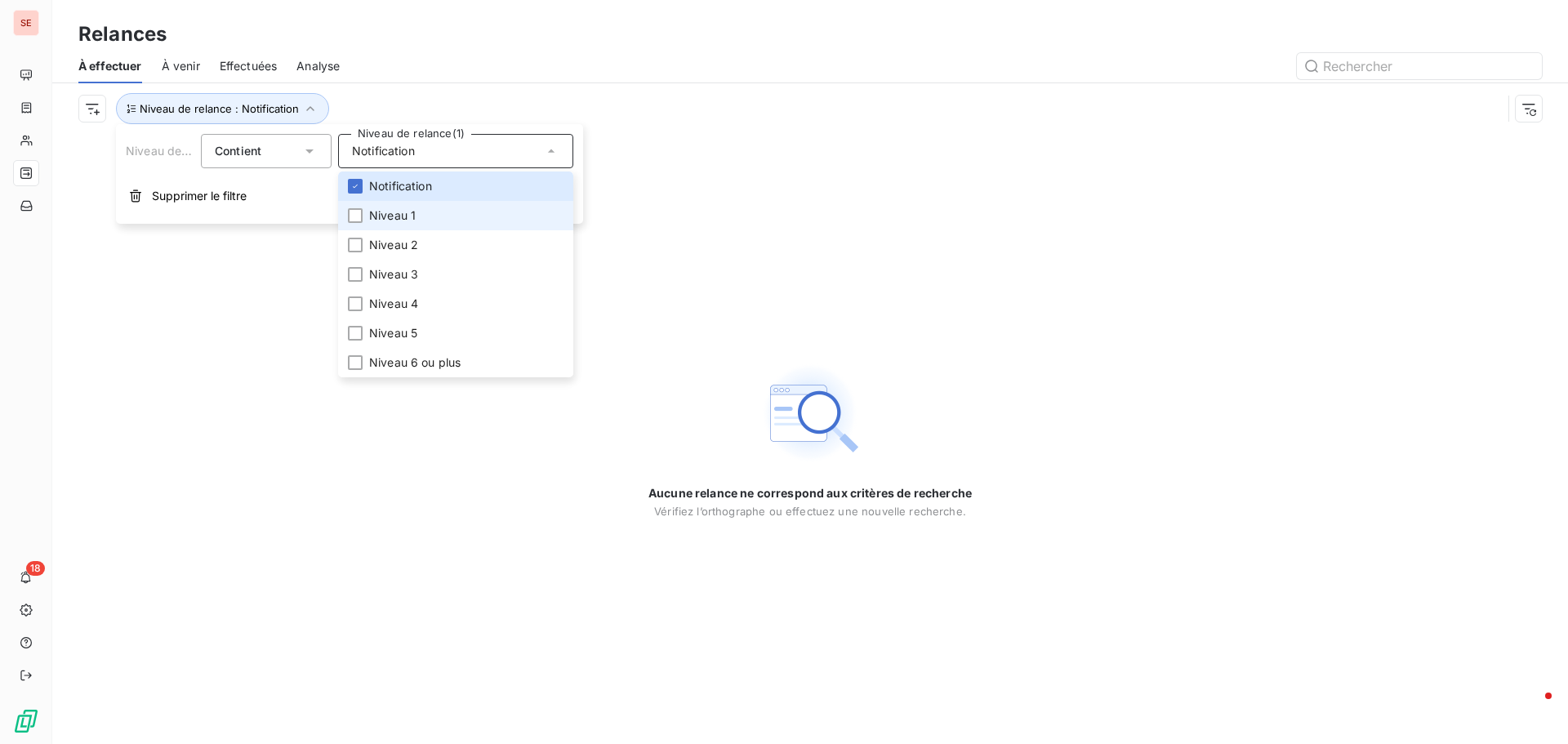
click at [410, 208] on span "Niveau 1" at bounding box center [392, 215] width 47 height 16
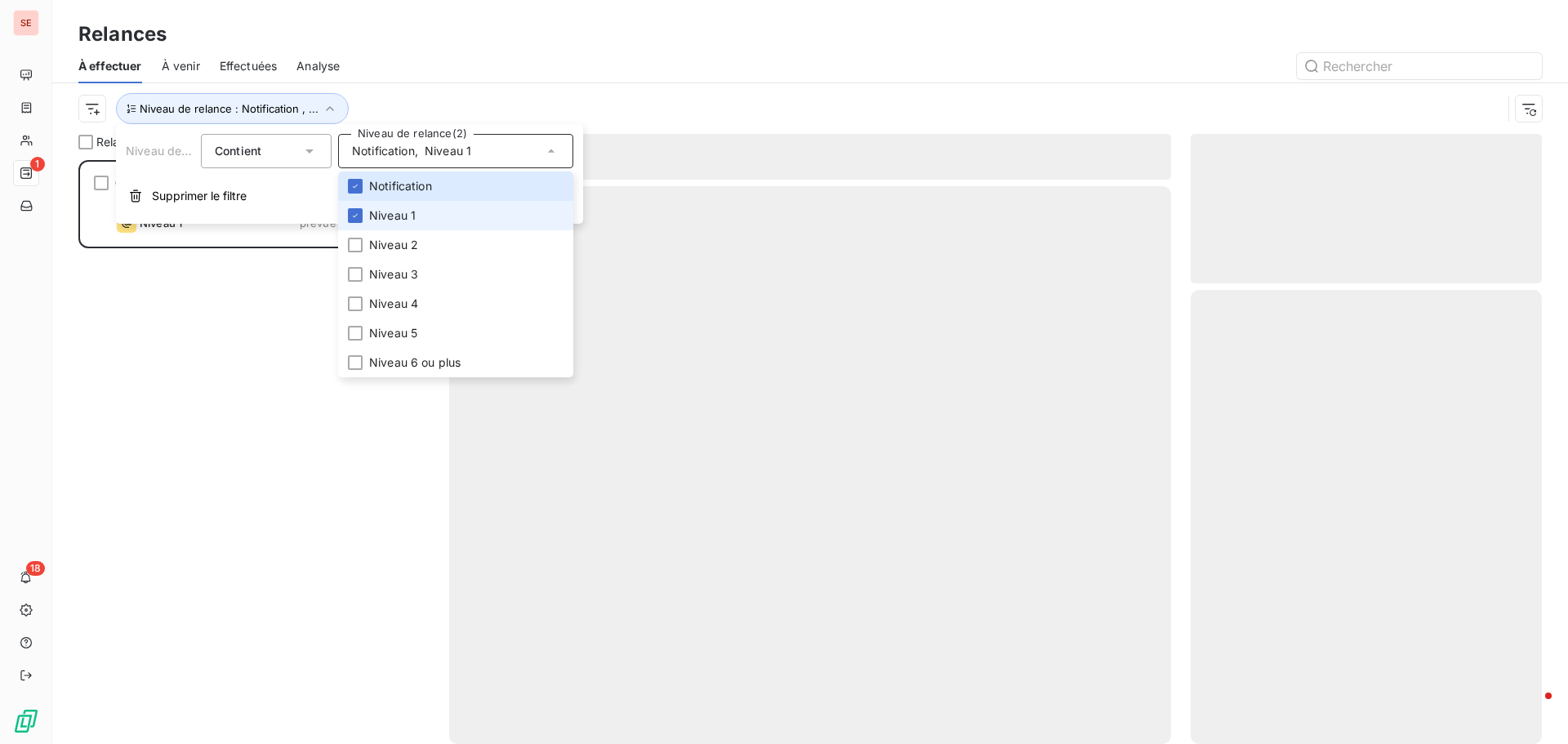
scroll to position [571, 339]
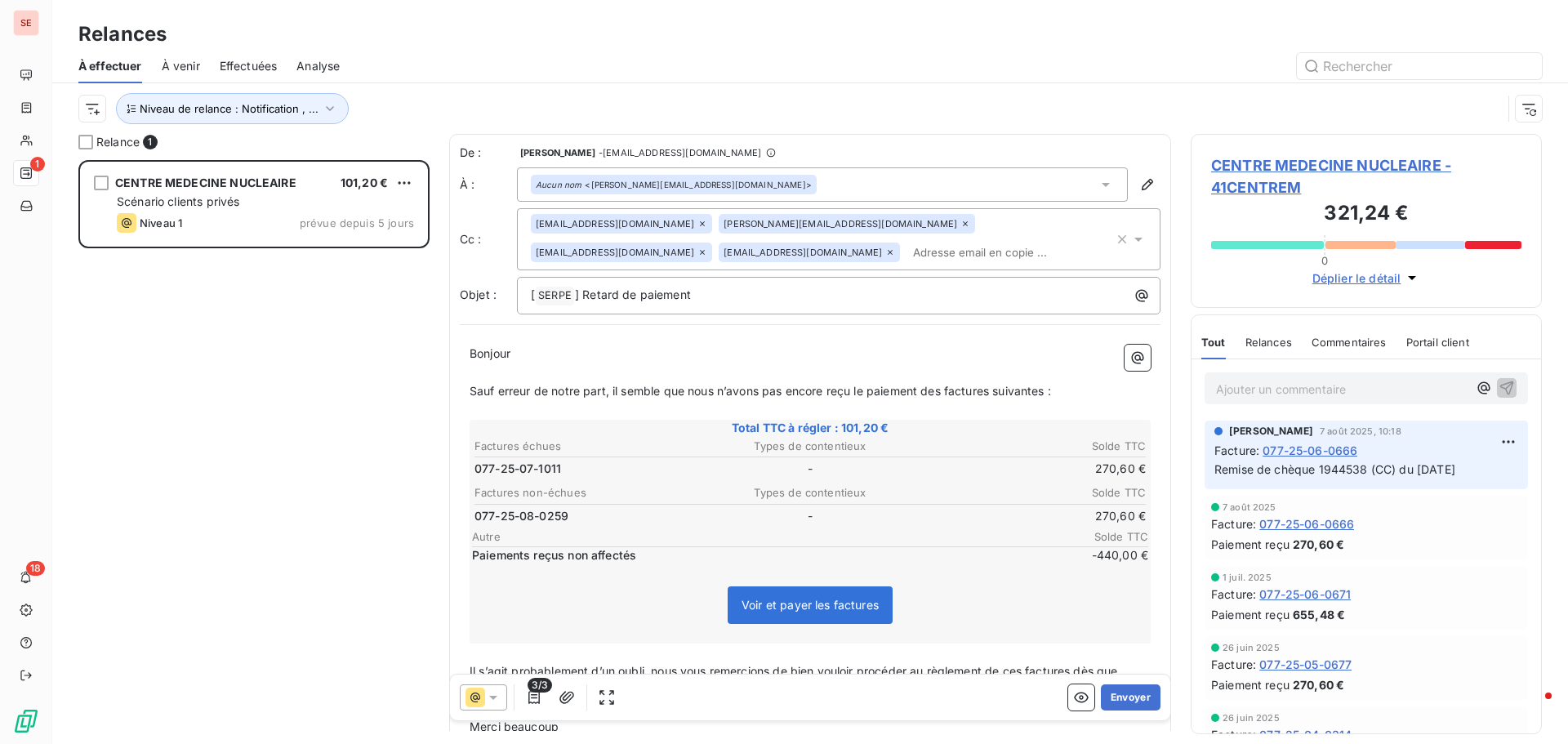
click at [498, 72] on div at bounding box center [951, 67] width 1182 height 26
click at [326, 109] on icon "button" at bounding box center [330, 109] width 8 height 5
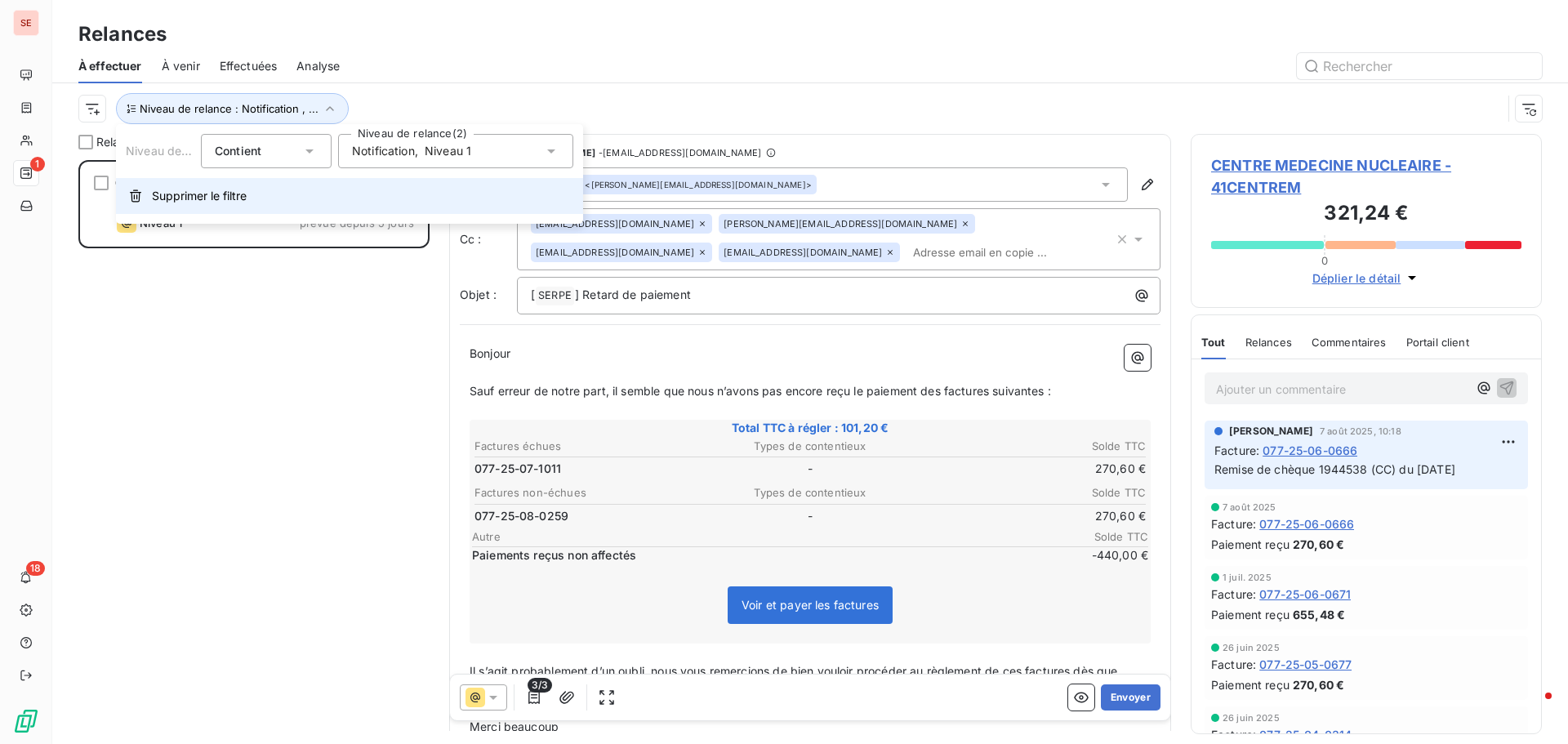
click at [238, 191] on span "Supprimer le filtre" at bounding box center [199, 196] width 95 height 16
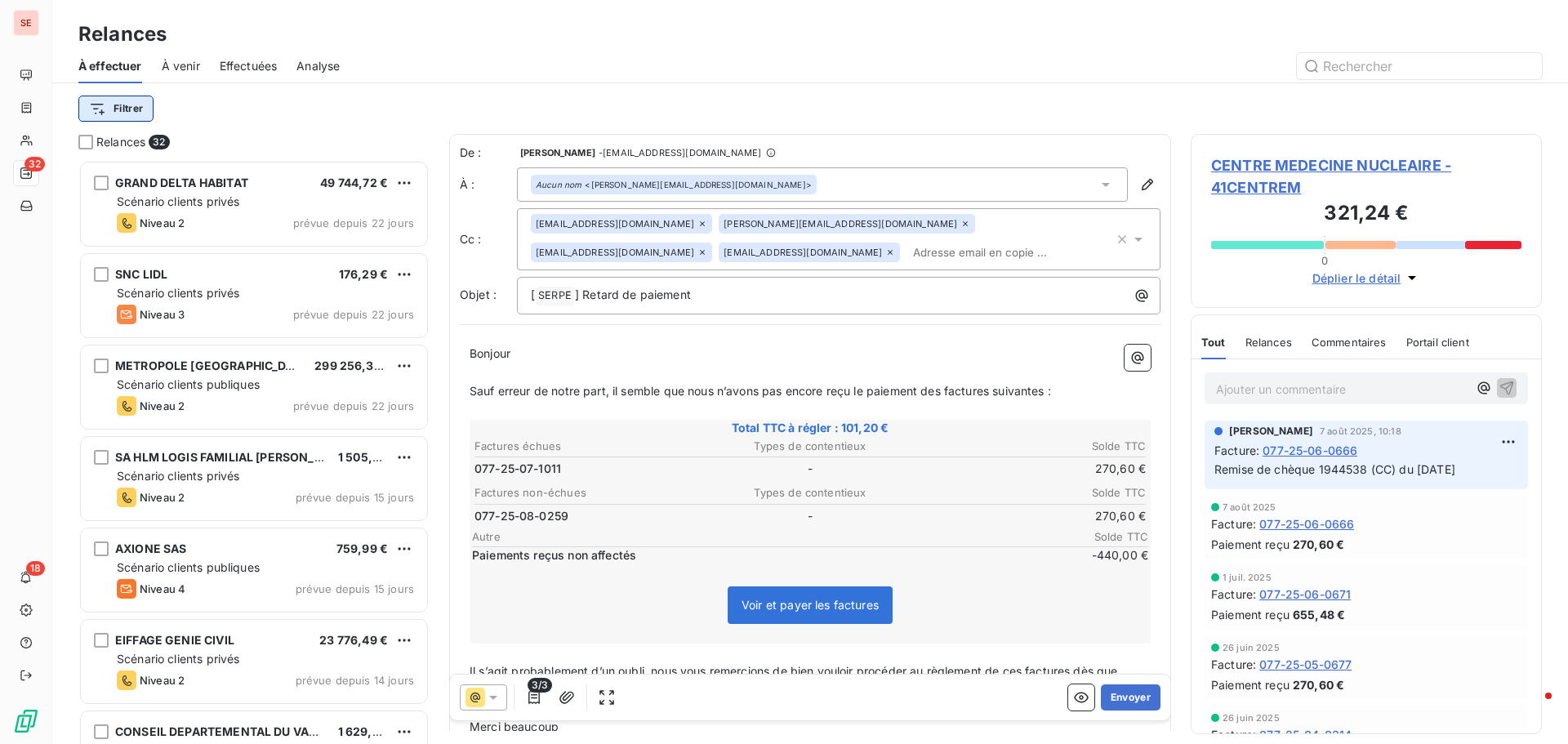
click at [133, 114] on html "SE 32 18 Relances À effectuer À venir Effectuées Analyse Filtrer Relances 32 GR…" at bounding box center [784, 372] width 1568 height 744
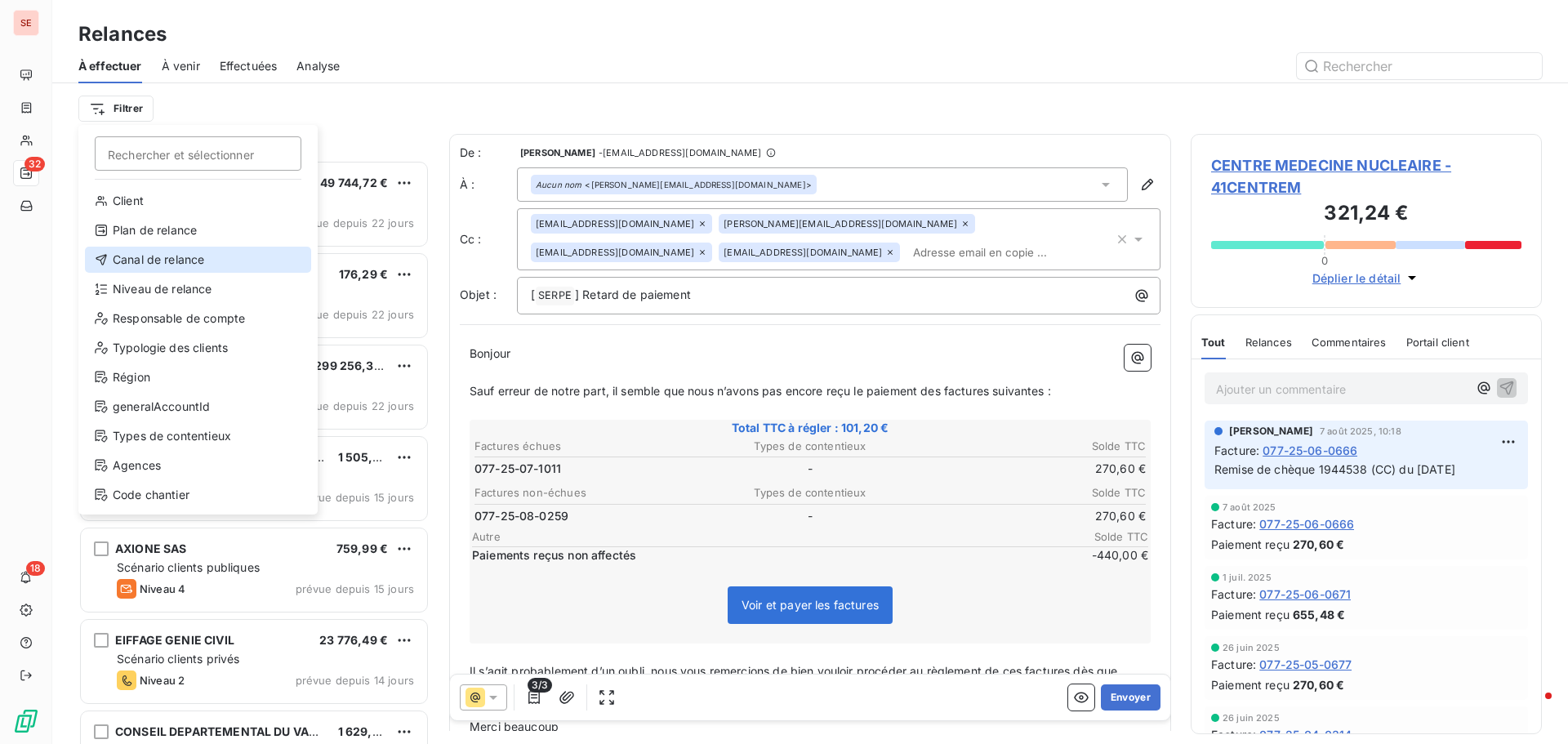
click at [170, 259] on div "Canal de relance" at bounding box center [197, 260] width 226 height 26
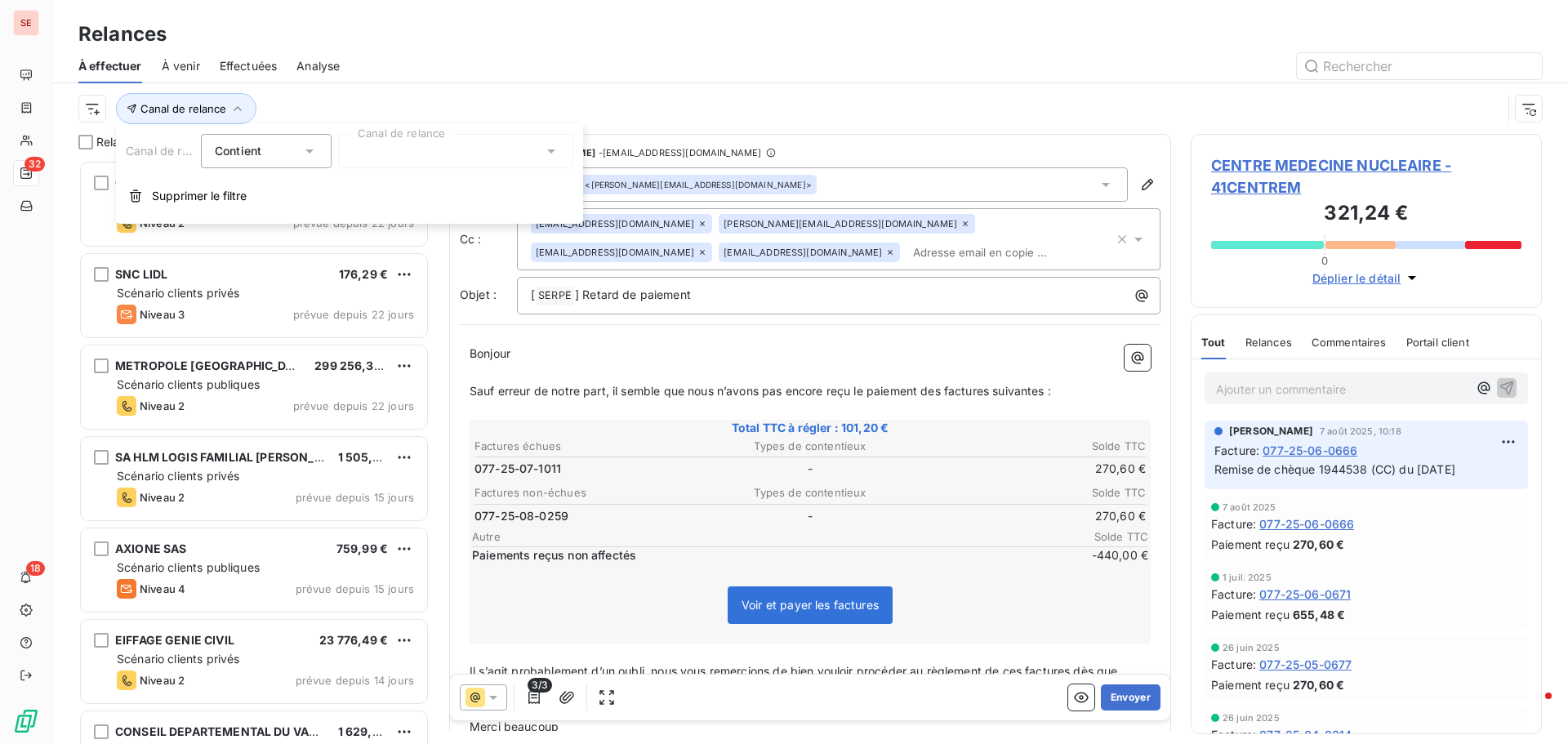
click at [456, 139] on div at bounding box center [456, 151] width 235 height 35
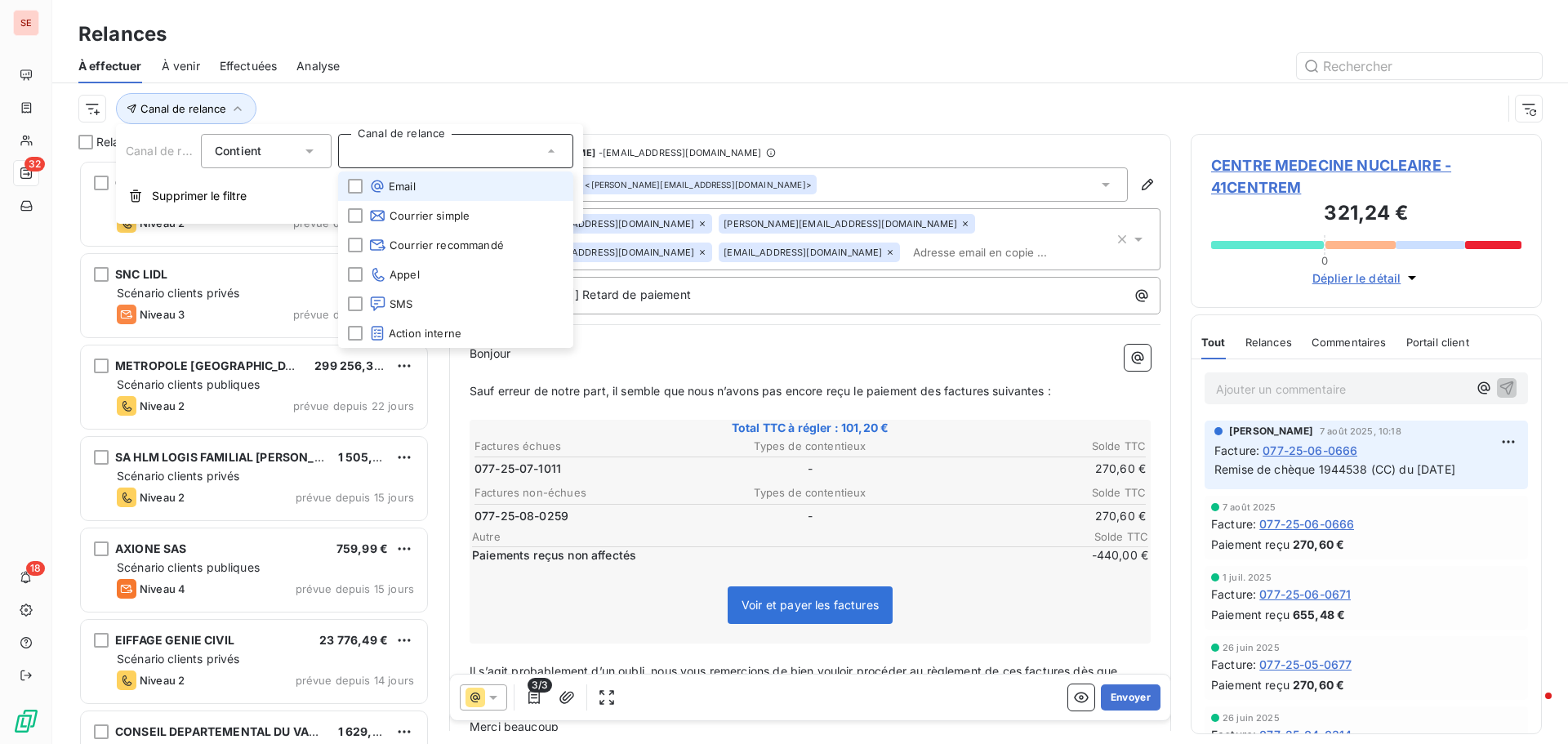
click at [411, 189] on span "Email" at bounding box center [392, 187] width 47 height 16
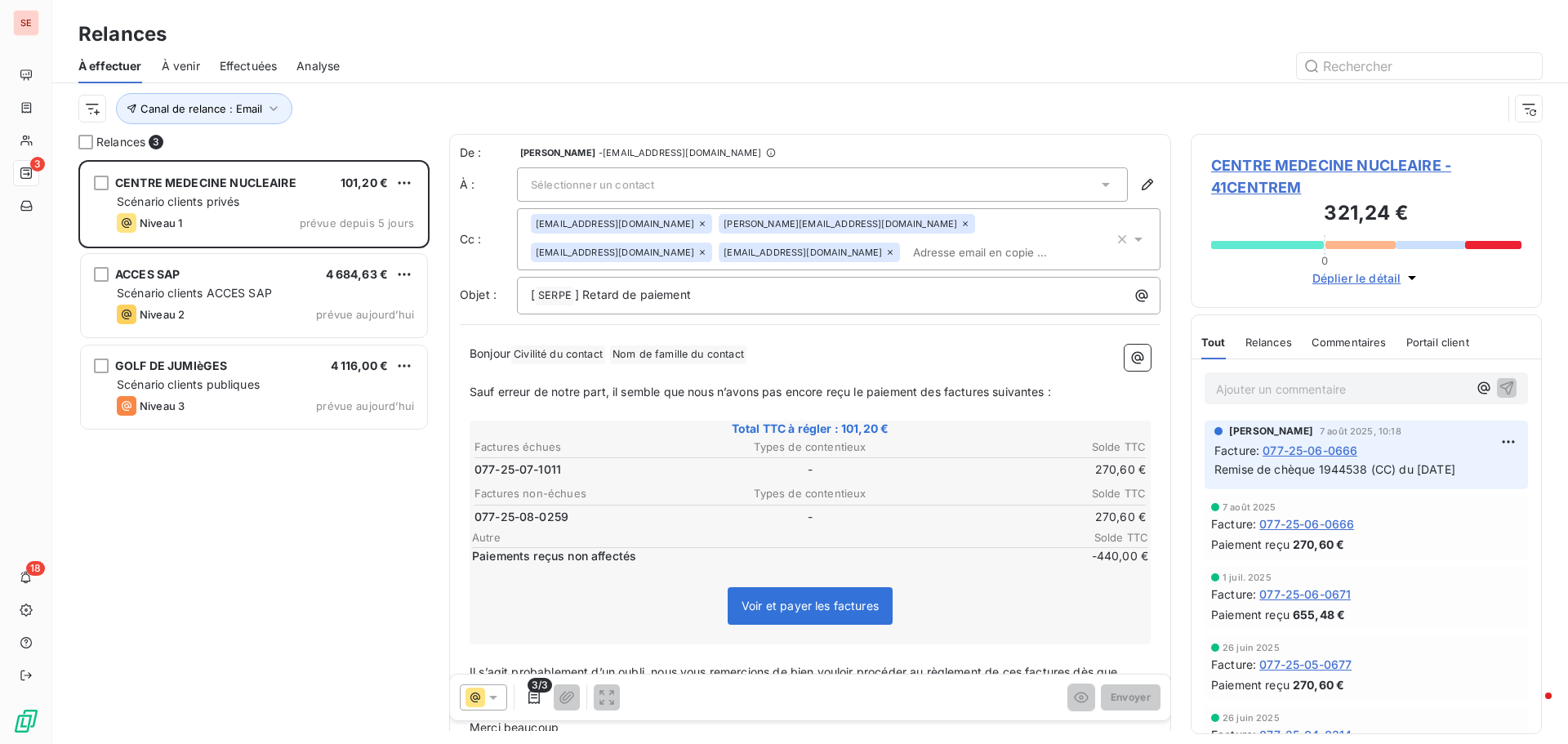
click at [451, 90] on div "Canal de relance : Email" at bounding box center [810, 109] width 1464 height 51
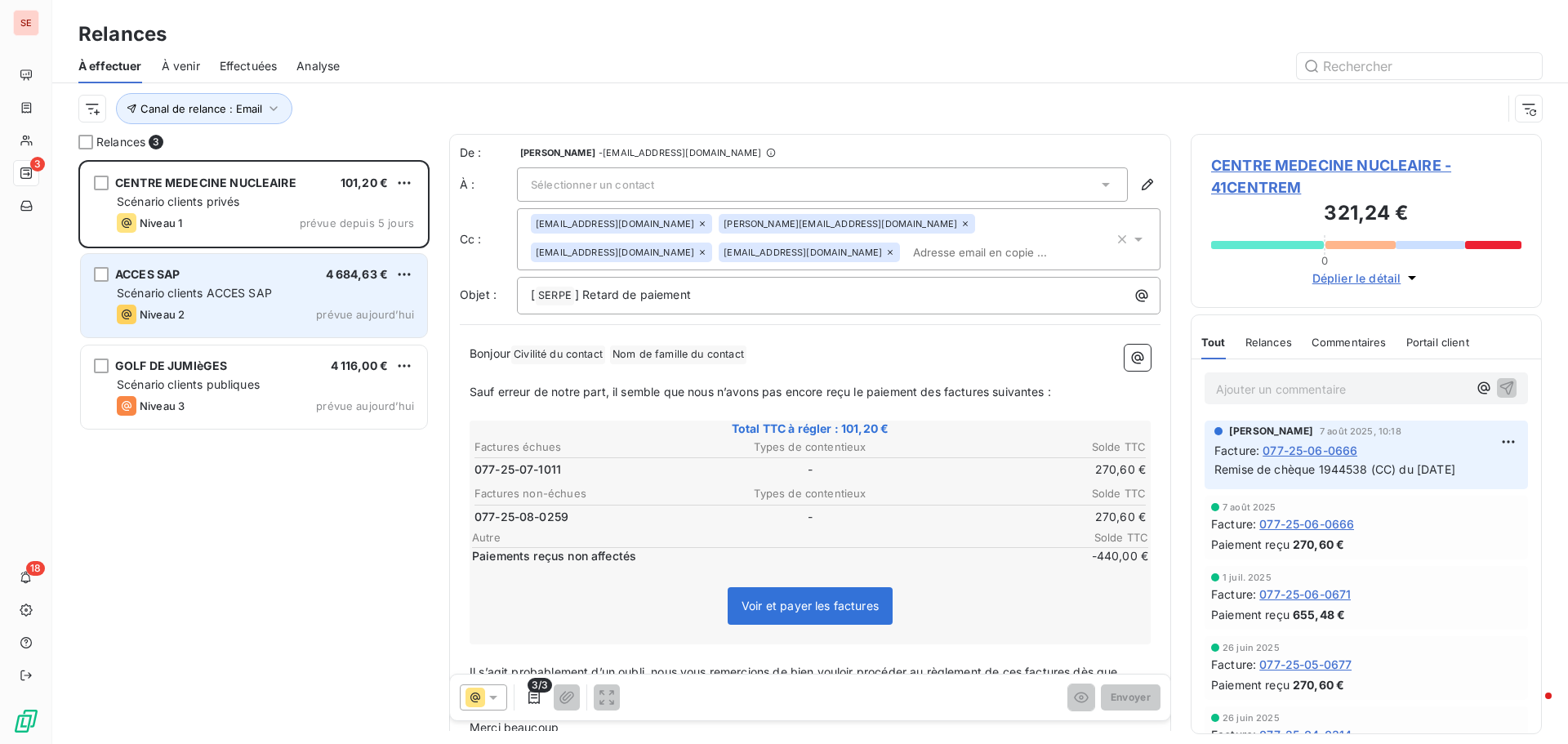
click at [342, 284] on div "ACCES SAP 4 684,63 € Scénario clients ACCES SAP Niveau 2 prévue [DATE]" at bounding box center [253, 295] width 346 height 83
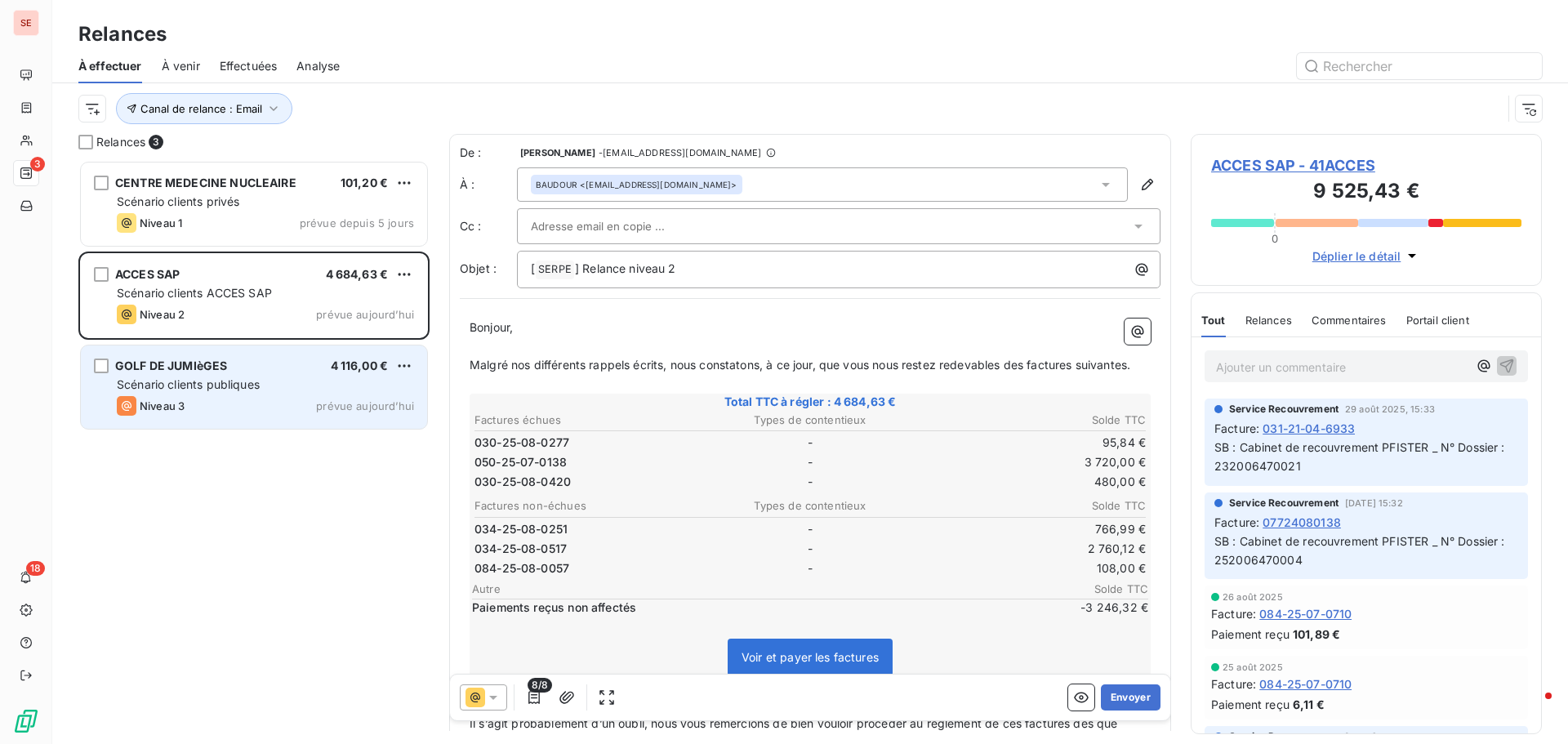
click at [262, 385] on div "Scénario clients publiques" at bounding box center [266, 385] width 298 height 16
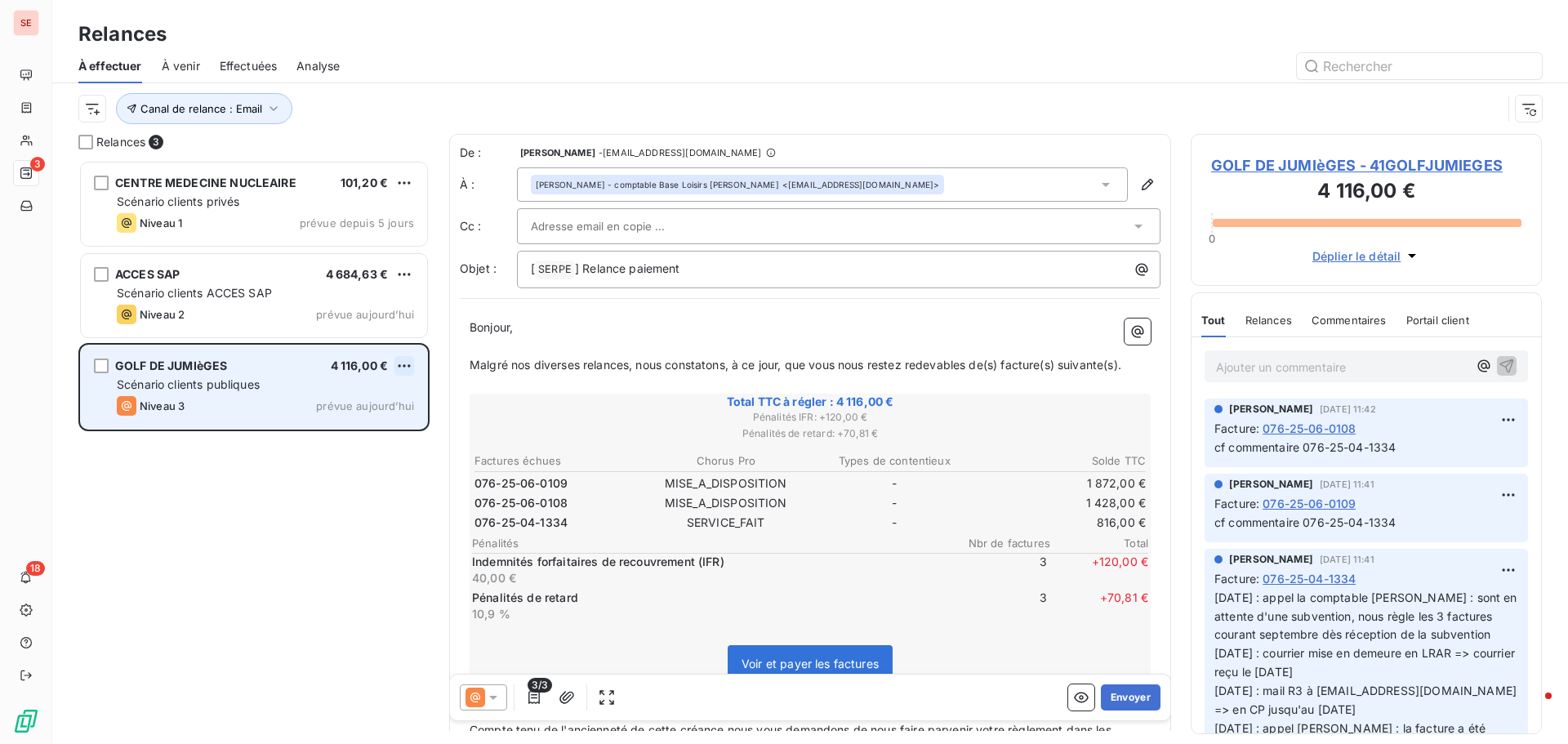
click at [406, 363] on html "SE 3 18 Relances À effectuer À venir Effectuées Analyse Canal de relance : Emai…" at bounding box center [784, 372] width 1568 height 744
click at [370, 396] on div "Replanifier cette action" at bounding box center [334, 399] width 146 height 26
select select "8"
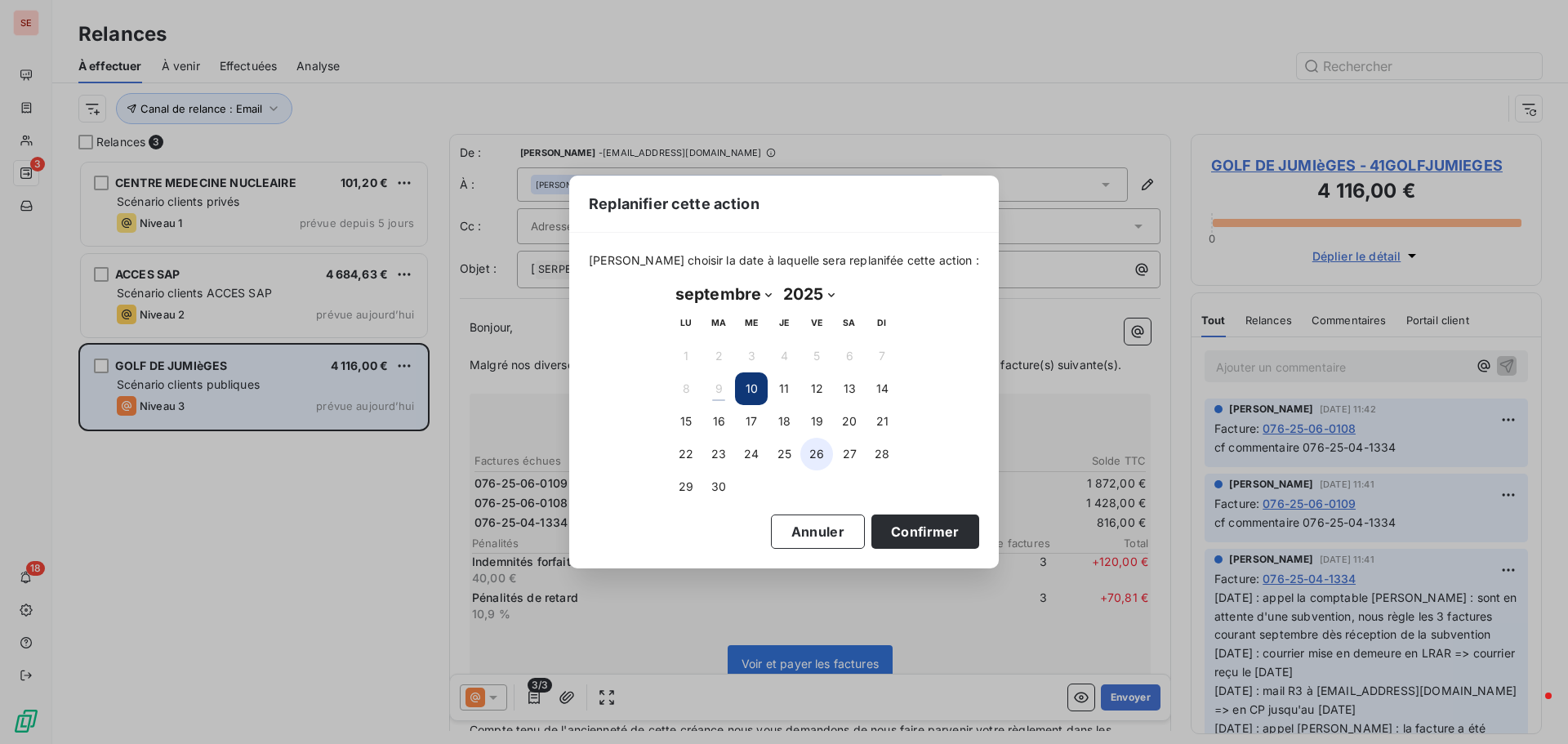
drag, startPoint x: 688, startPoint y: 420, endPoint x: 811, endPoint y: 468, distance: 132.0
click at [691, 420] on button "15" at bounding box center [686, 422] width 33 height 33
click at [916, 531] on button "Confirmer" at bounding box center [925, 532] width 108 height 35
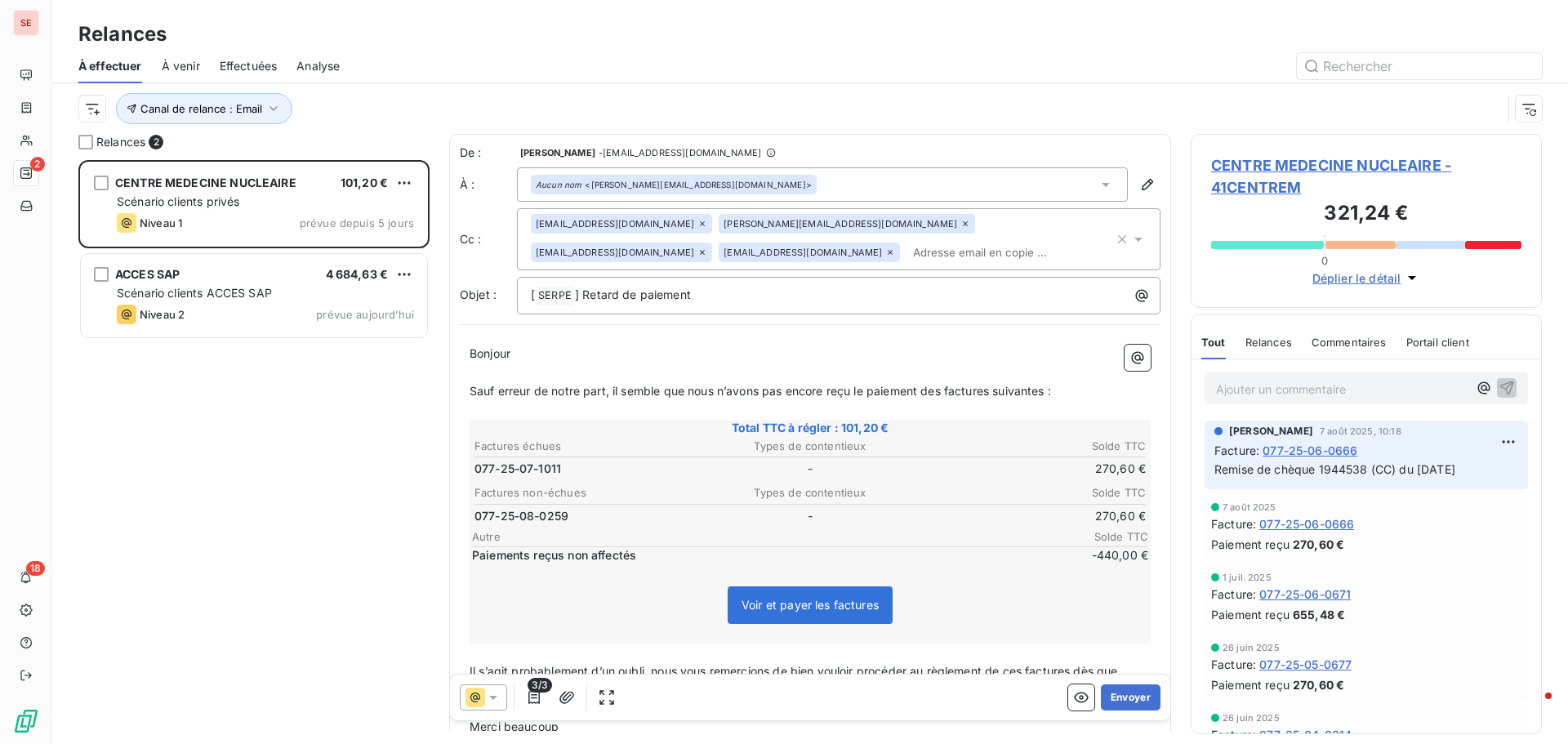
click at [225, 529] on div "CENTRE MEDECINE NUCLEAIRE 101,20 € Scénario clients privés Niveau 1 prévue depu…" at bounding box center [253, 452] width 351 height 584
click at [270, 105] on icon "button" at bounding box center [274, 109] width 16 height 16
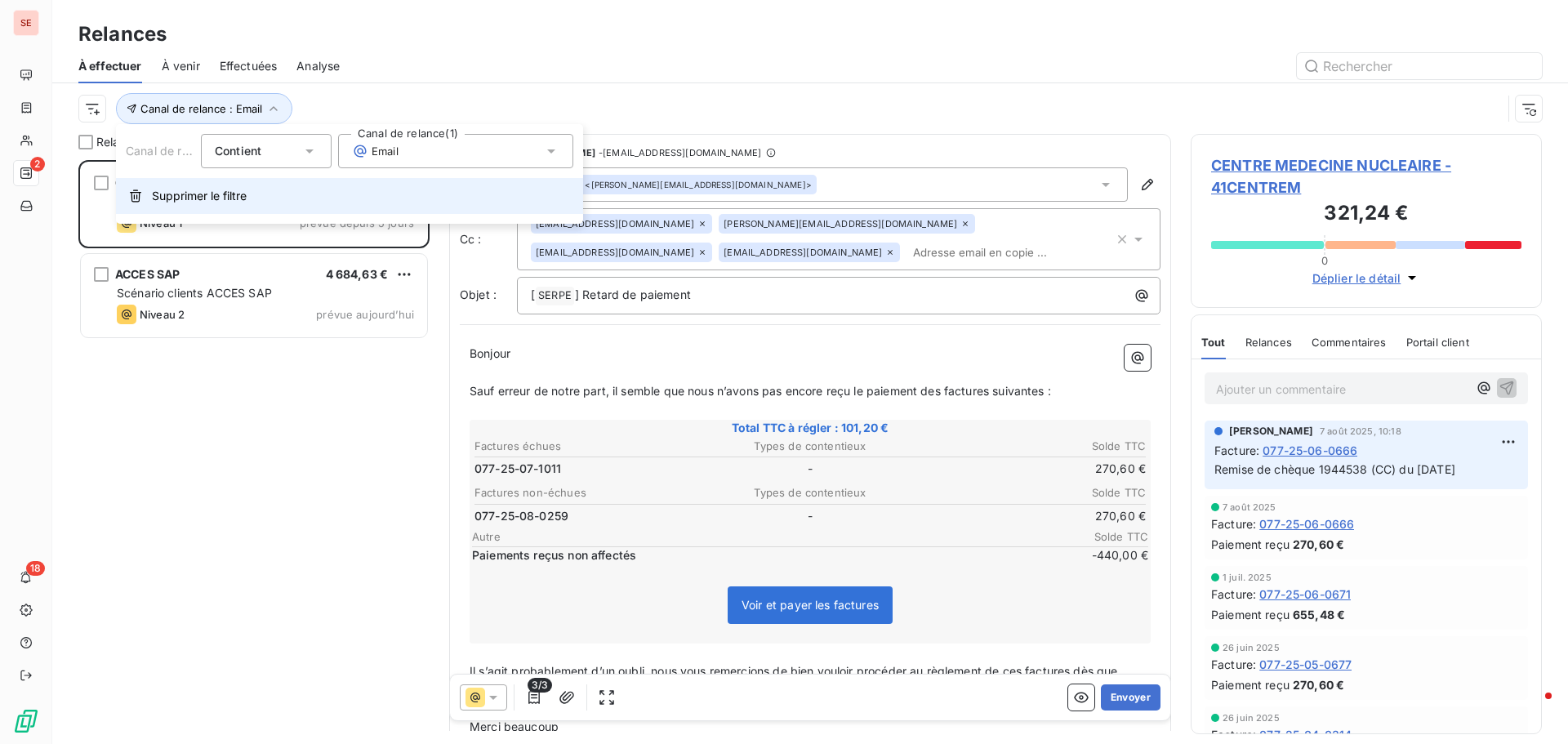
click at [213, 189] on span "Supprimer le filtre" at bounding box center [199, 196] width 95 height 16
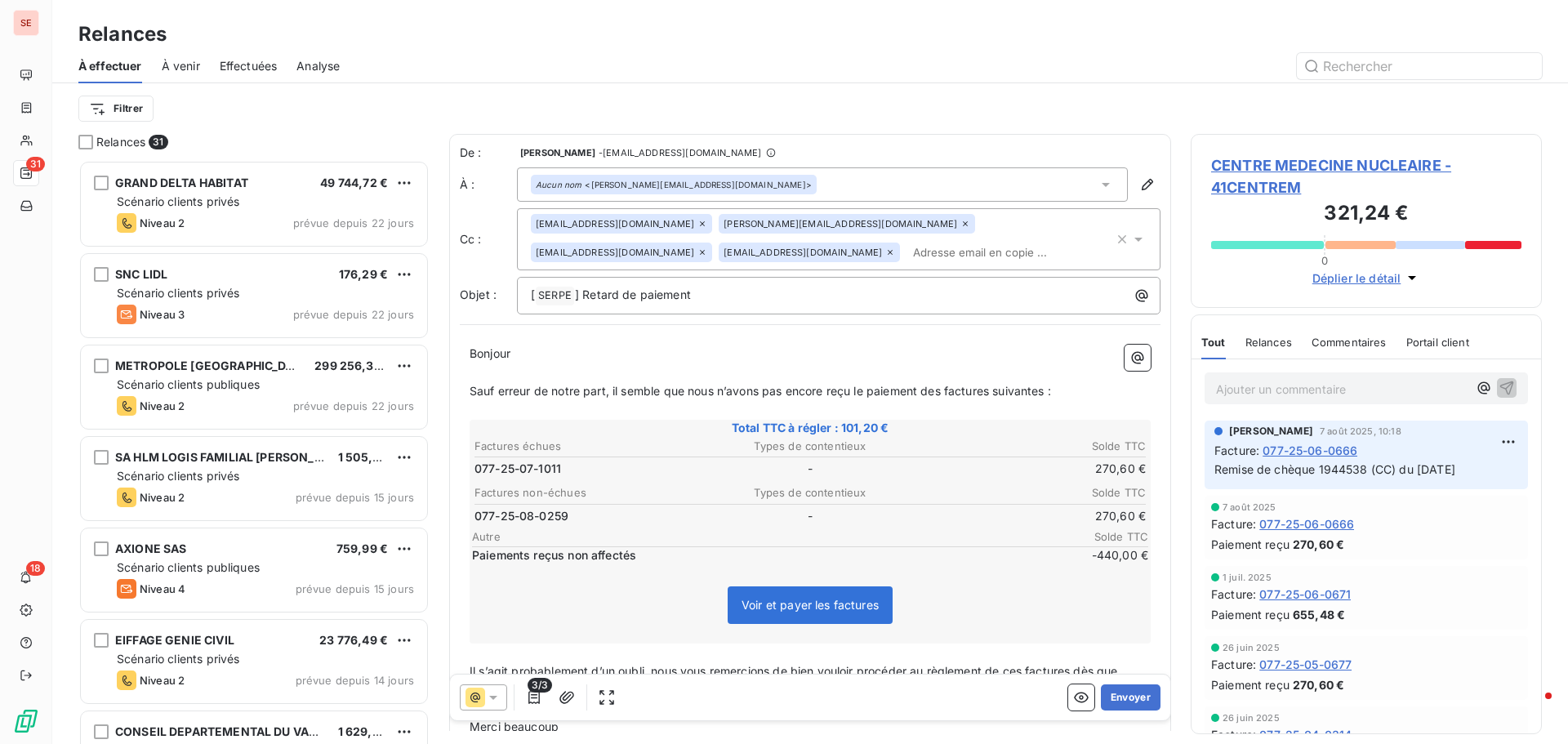
click at [386, 108] on div "Filtrer" at bounding box center [810, 109] width 1464 height 31
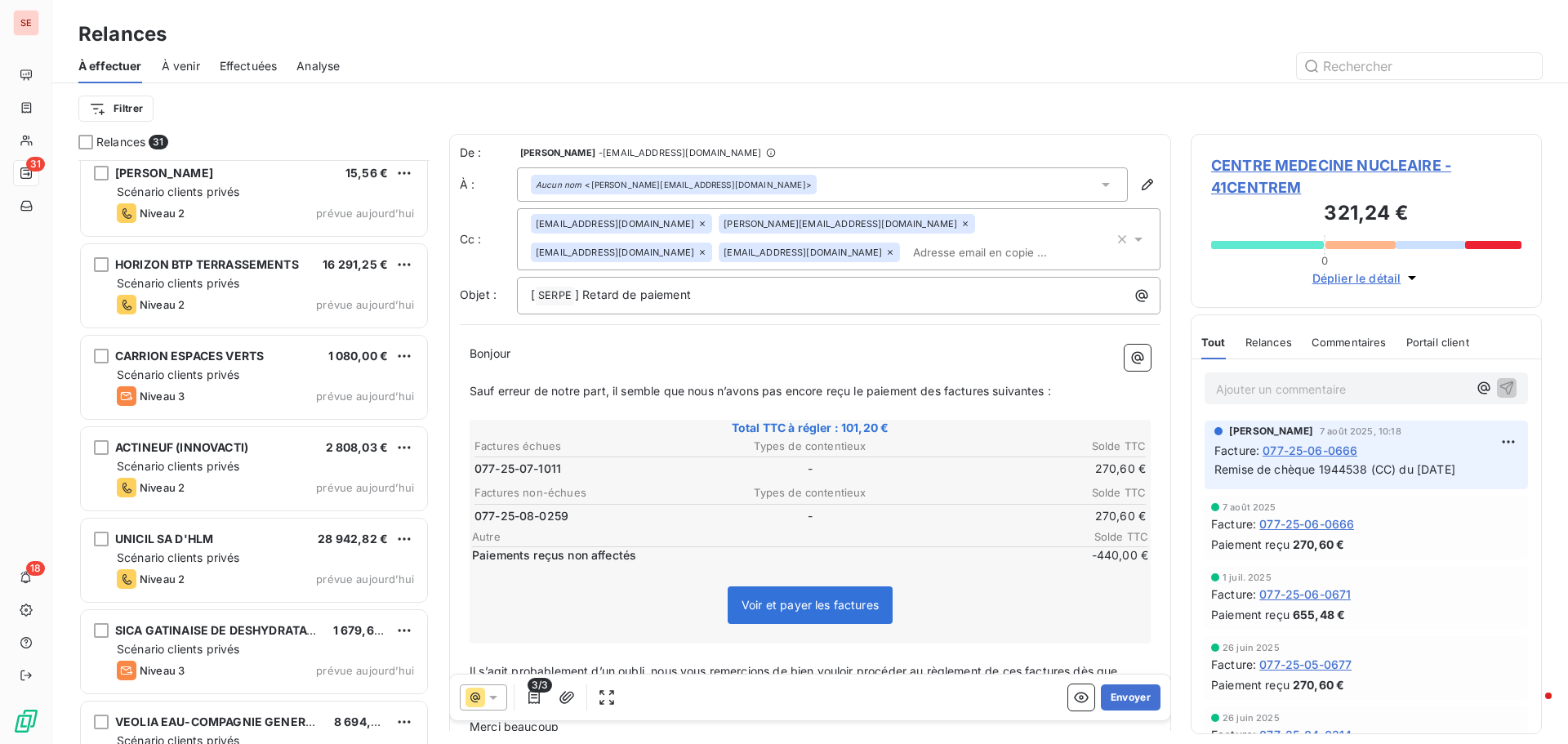
scroll to position [2252, 0]
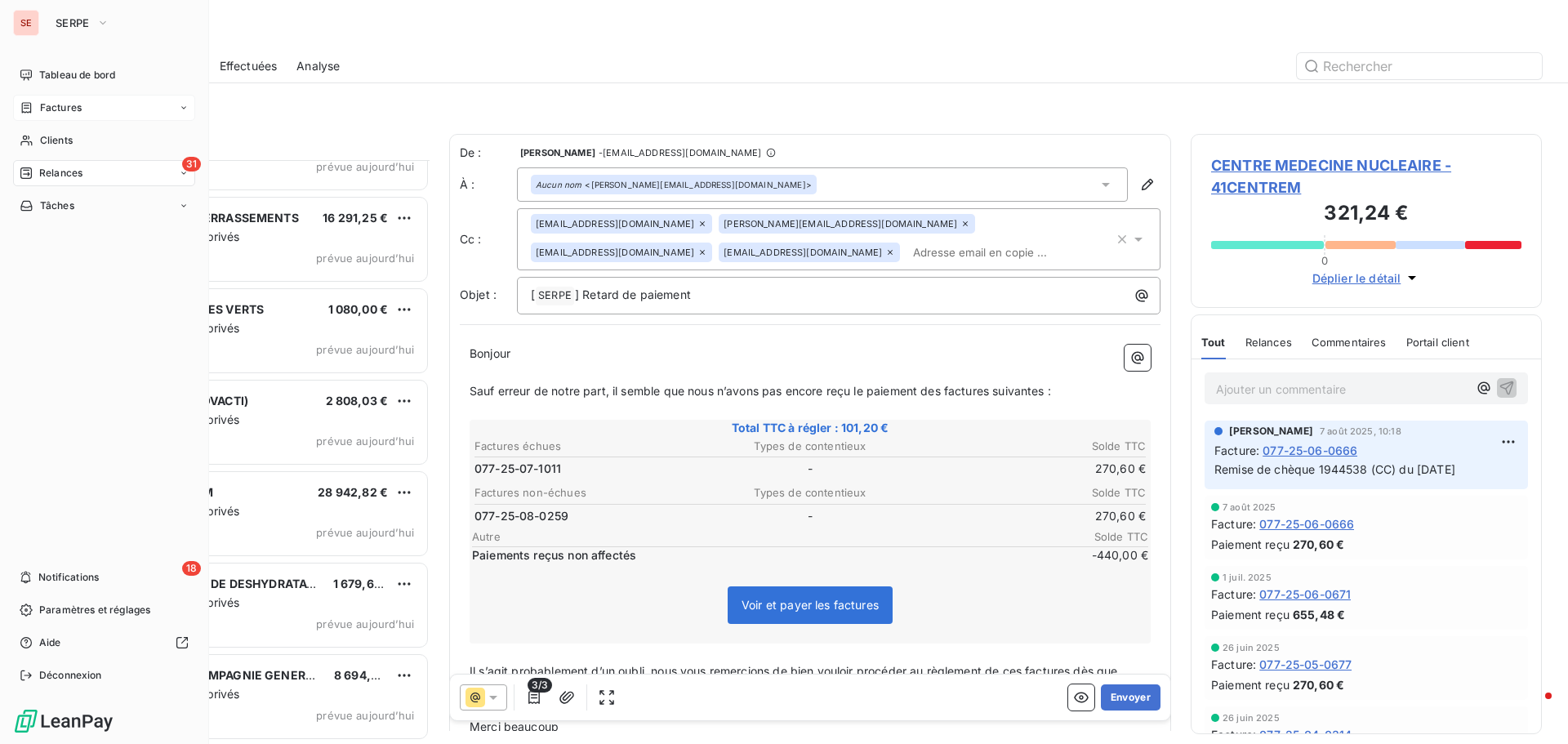
click at [76, 111] on span "Factures" at bounding box center [61, 108] width 42 height 15
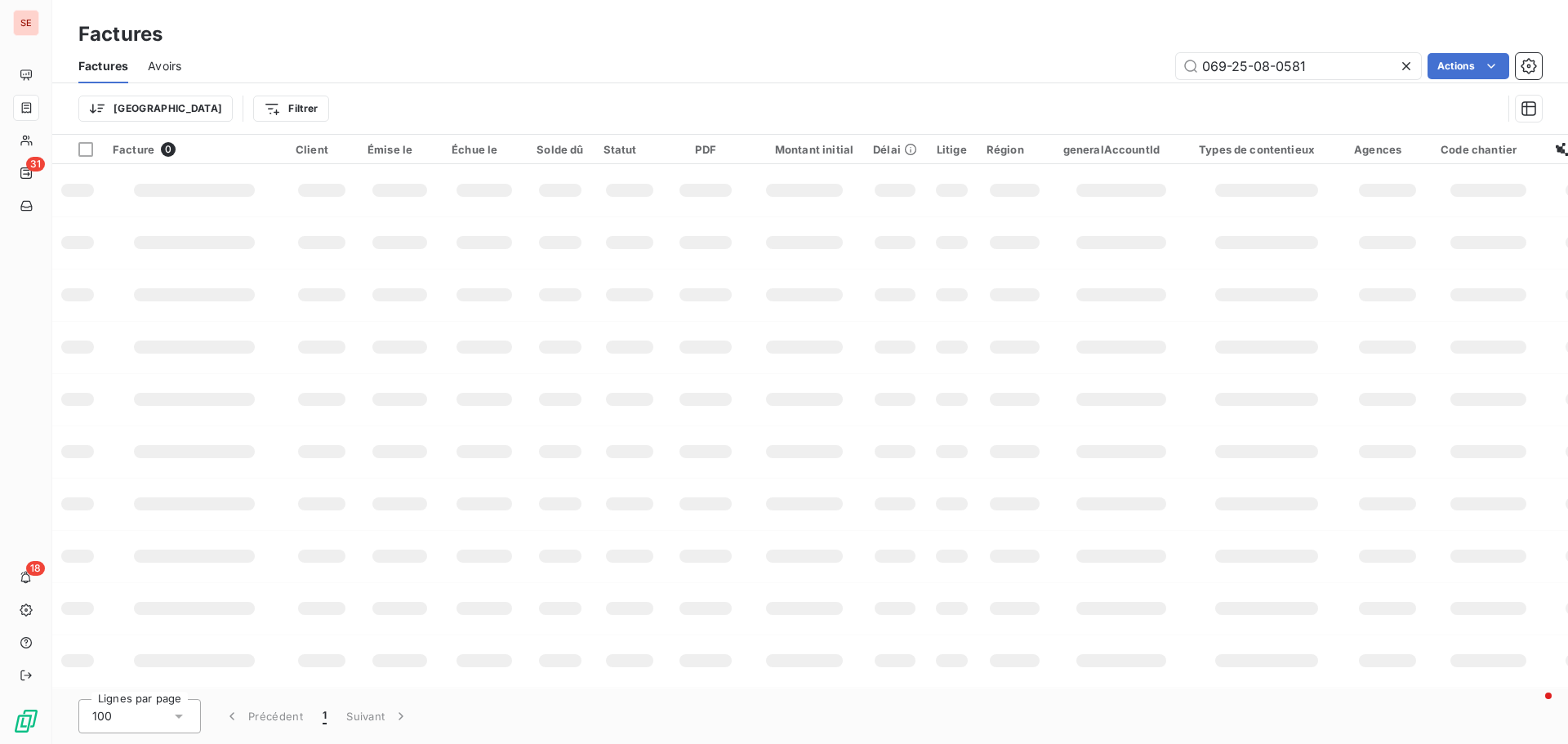
drag, startPoint x: 1303, startPoint y: 62, endPoint x: 1092, endPoint y: 60, distance: 211.0
click at [1092, 60] on div "069-25-08-0581 Actions" at bounding box center [871, 67] width 1341 height 26
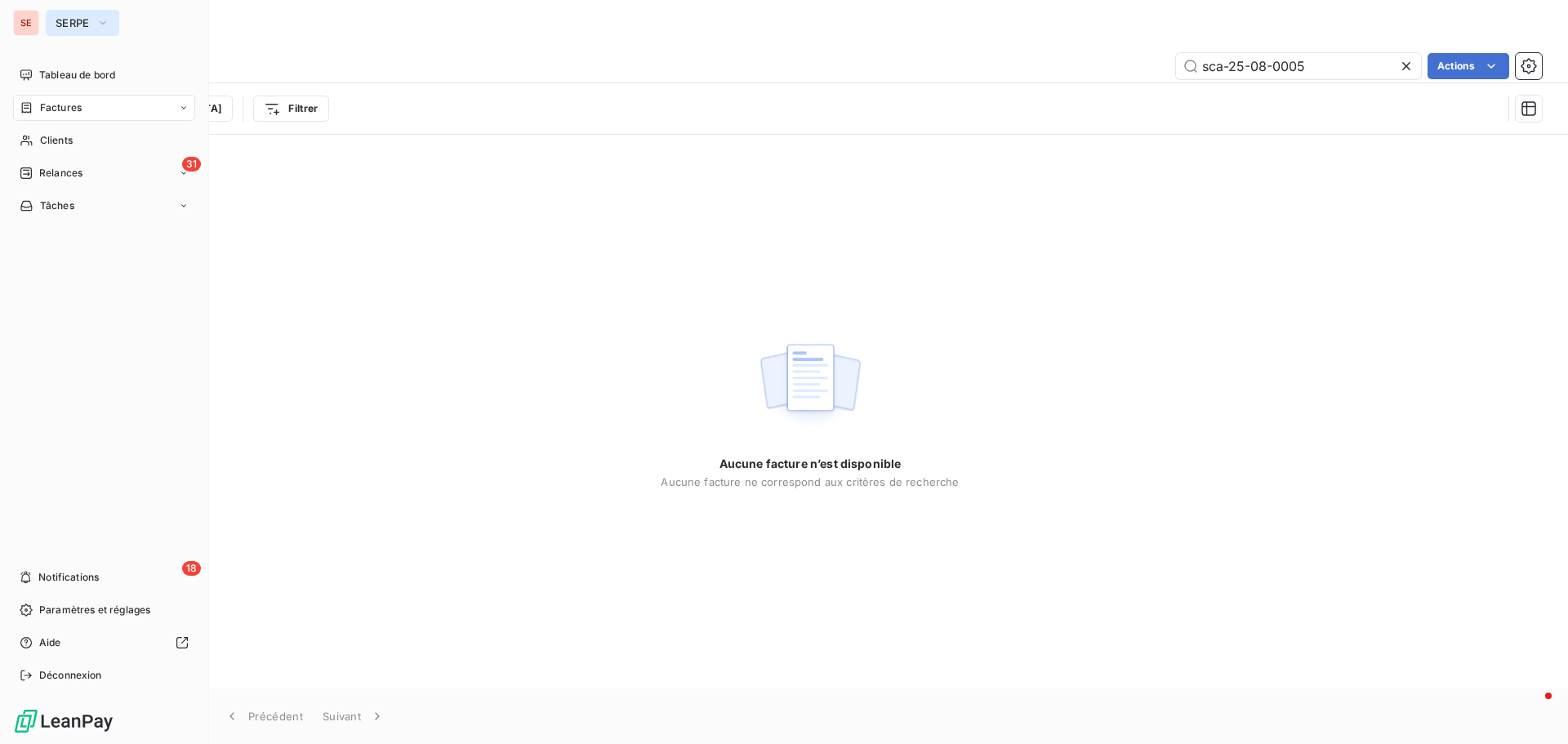
type input "sca-25-08-0005"
click at [60, 25] on span "SERPE" at bounding box center [73, 23] width 35 height 13
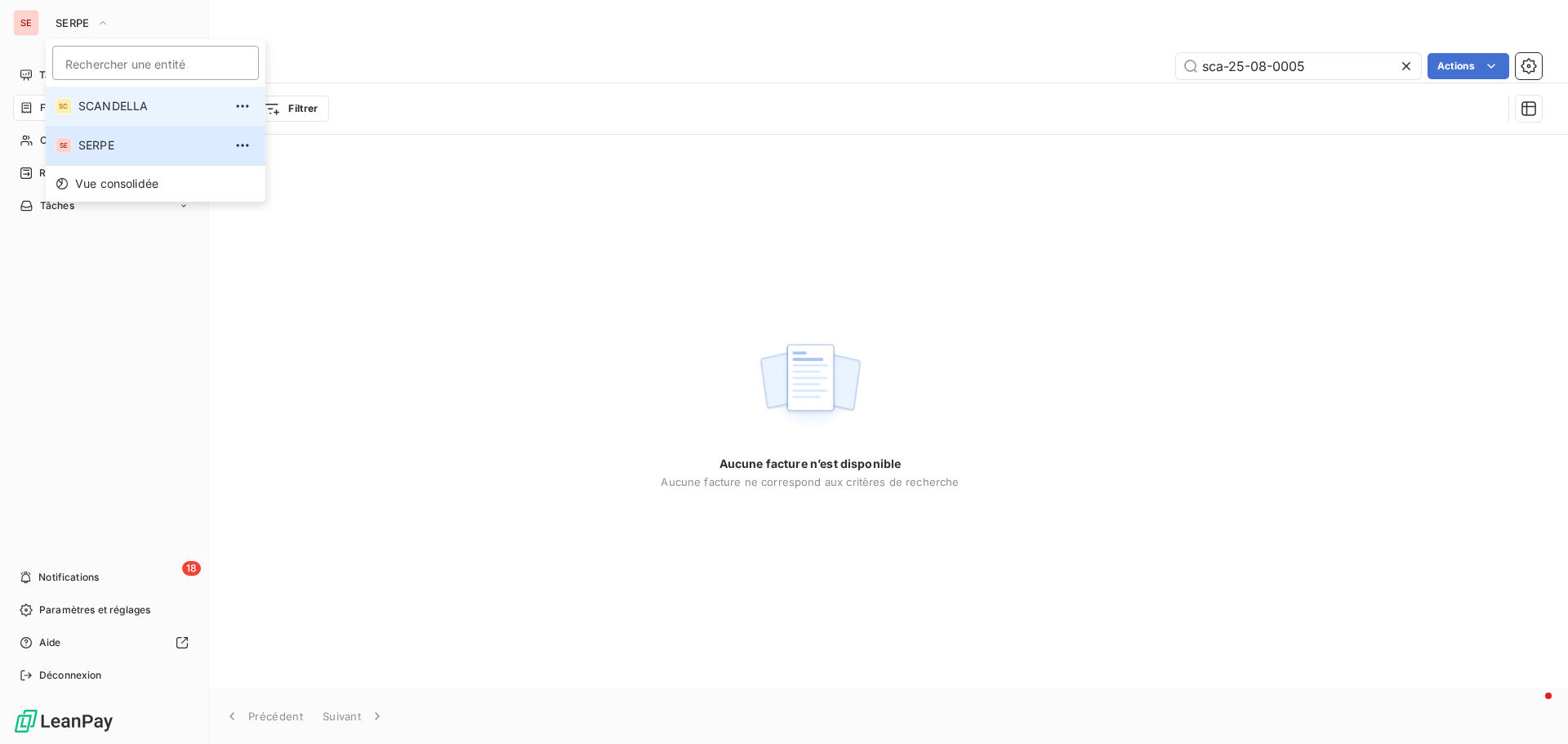
click at [90, 97] on li "SC SCANDELLA" at bounding box center [155, 106] width 220 height 39
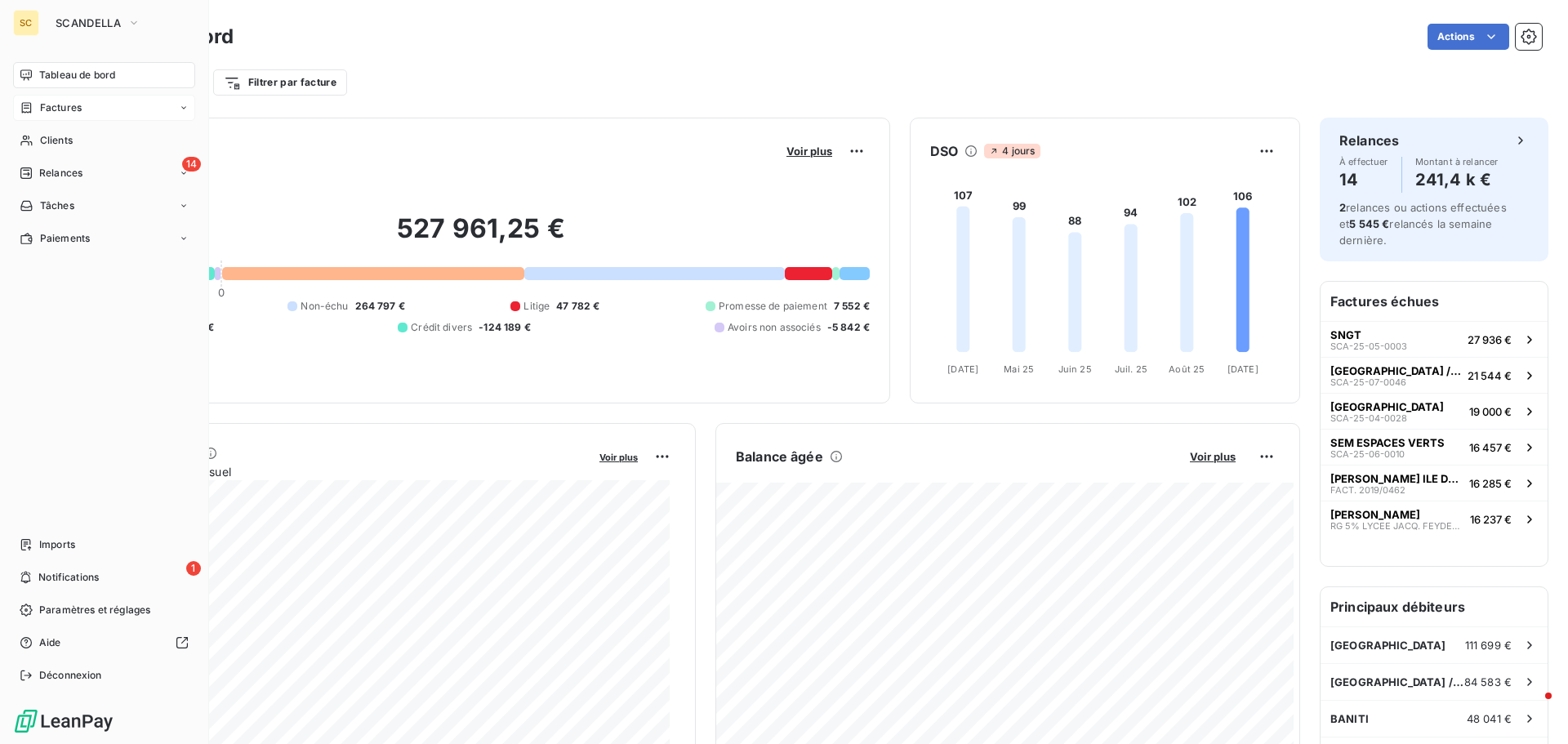
click at [86, 104] on div "Factures" at bounding box center [104, 108] width 182 height 26
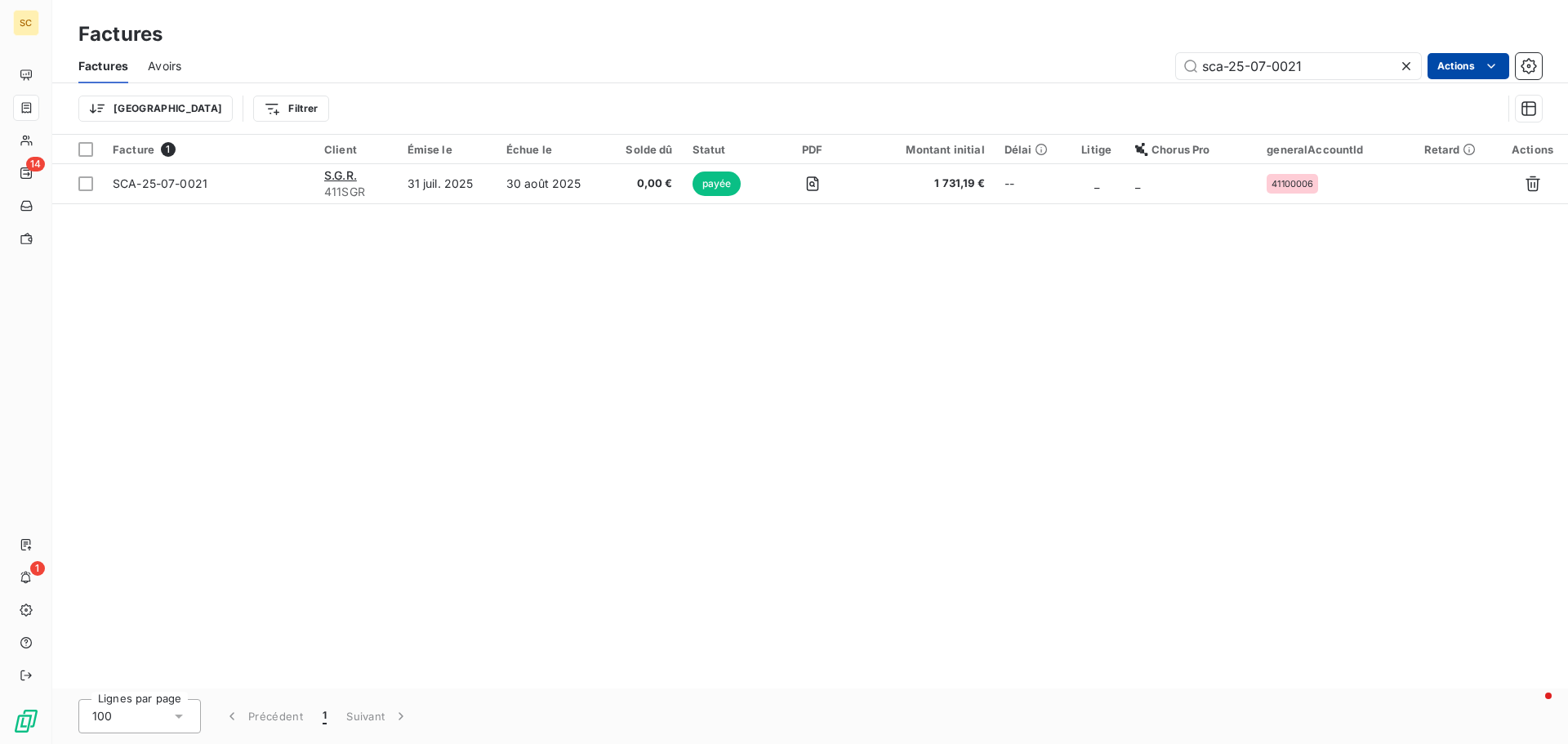
drag, startPoint x: 1263, startPoint y: 70, endPoint x: 1460, endPoint y: 59, distance: 197.3
click at [1460, 59] on div "sca-25-07-0021 Actions" at bounding box center [871, 67] width 1341 height 26
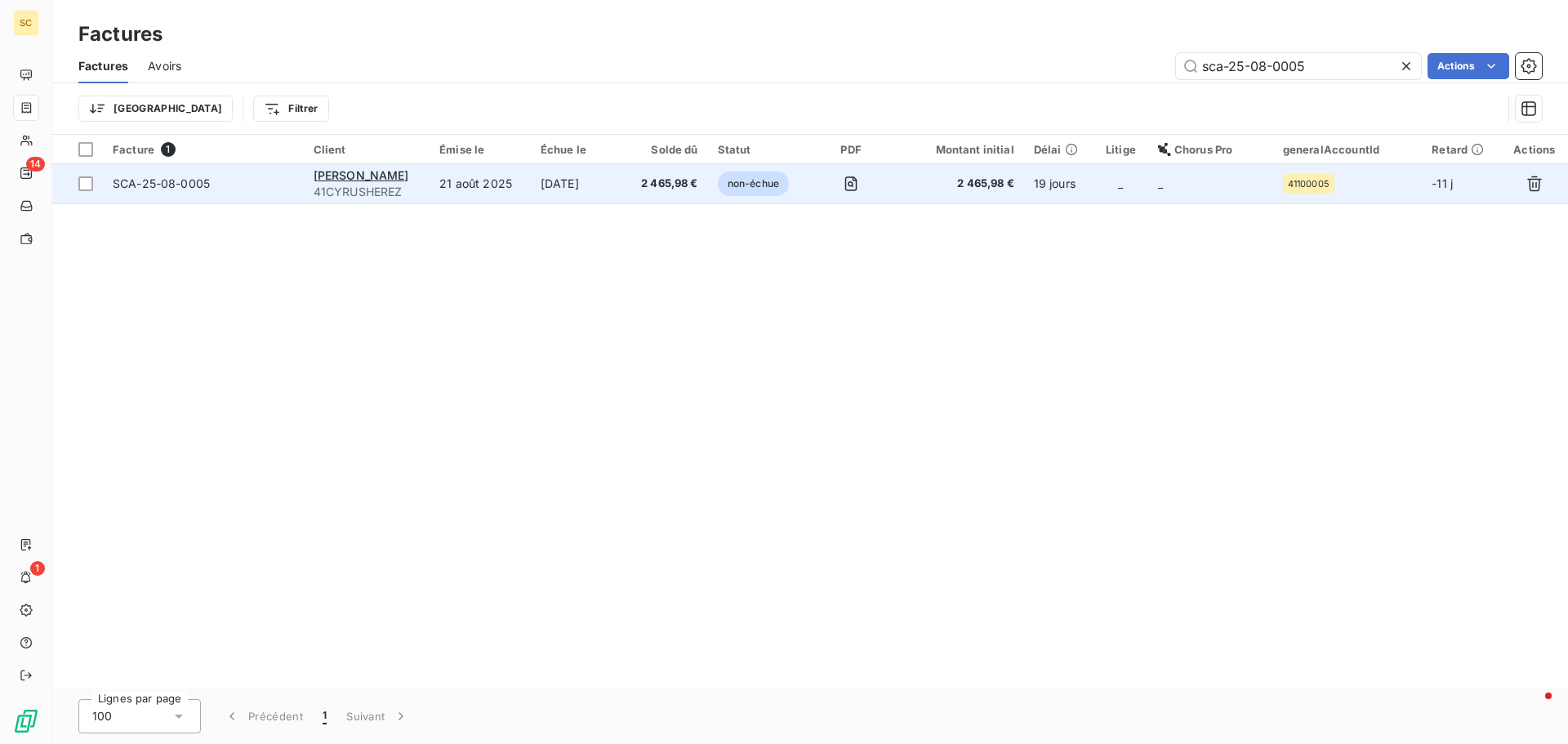
type input "sca-25-08-0005"
click at [189, 182] on span "SCA-25-08-0005" at bounding box center [161, 183] width 97 height 14
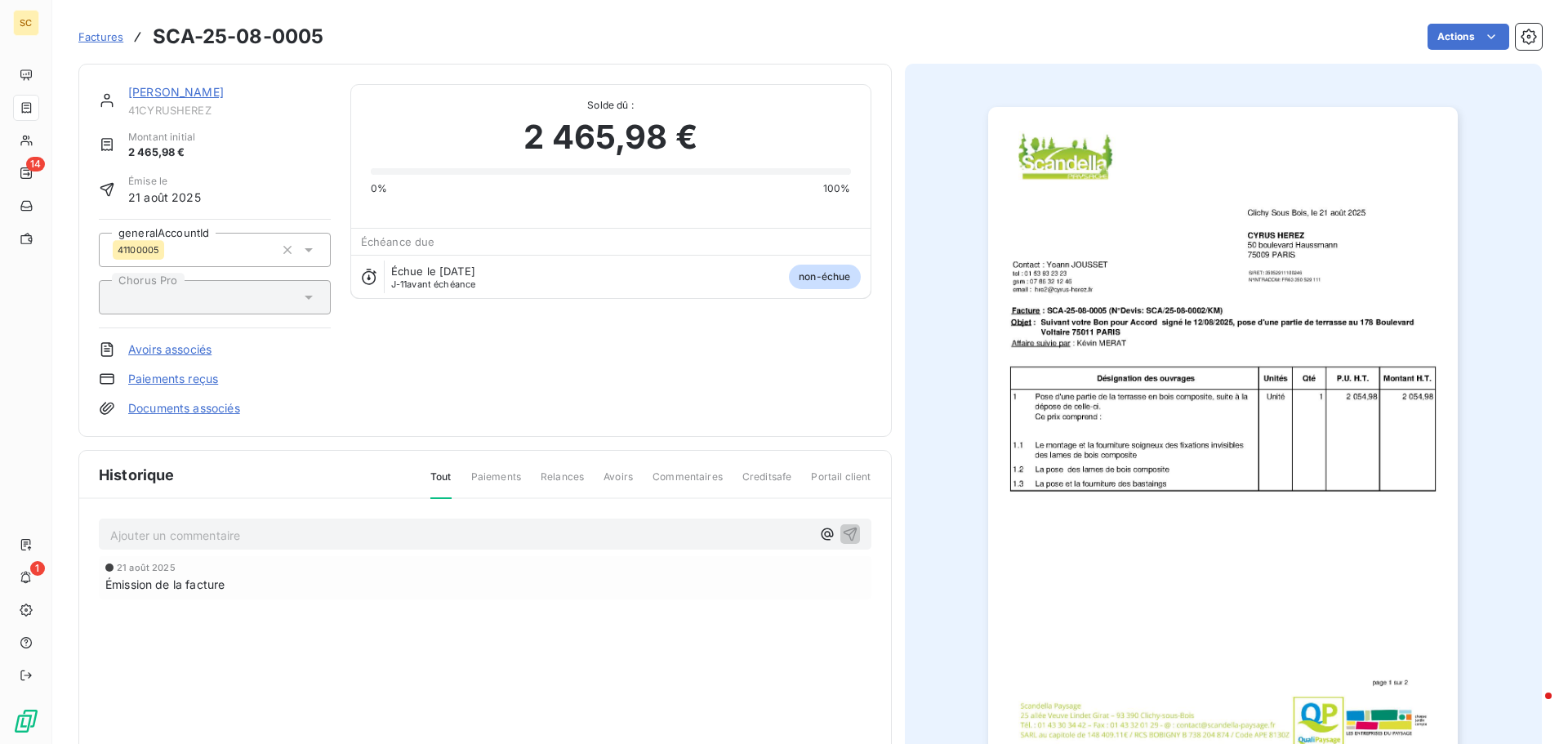
click at [183, 90] on link "[PERSON_NAME]" at bounding box center [176, 91] width 95 height 14
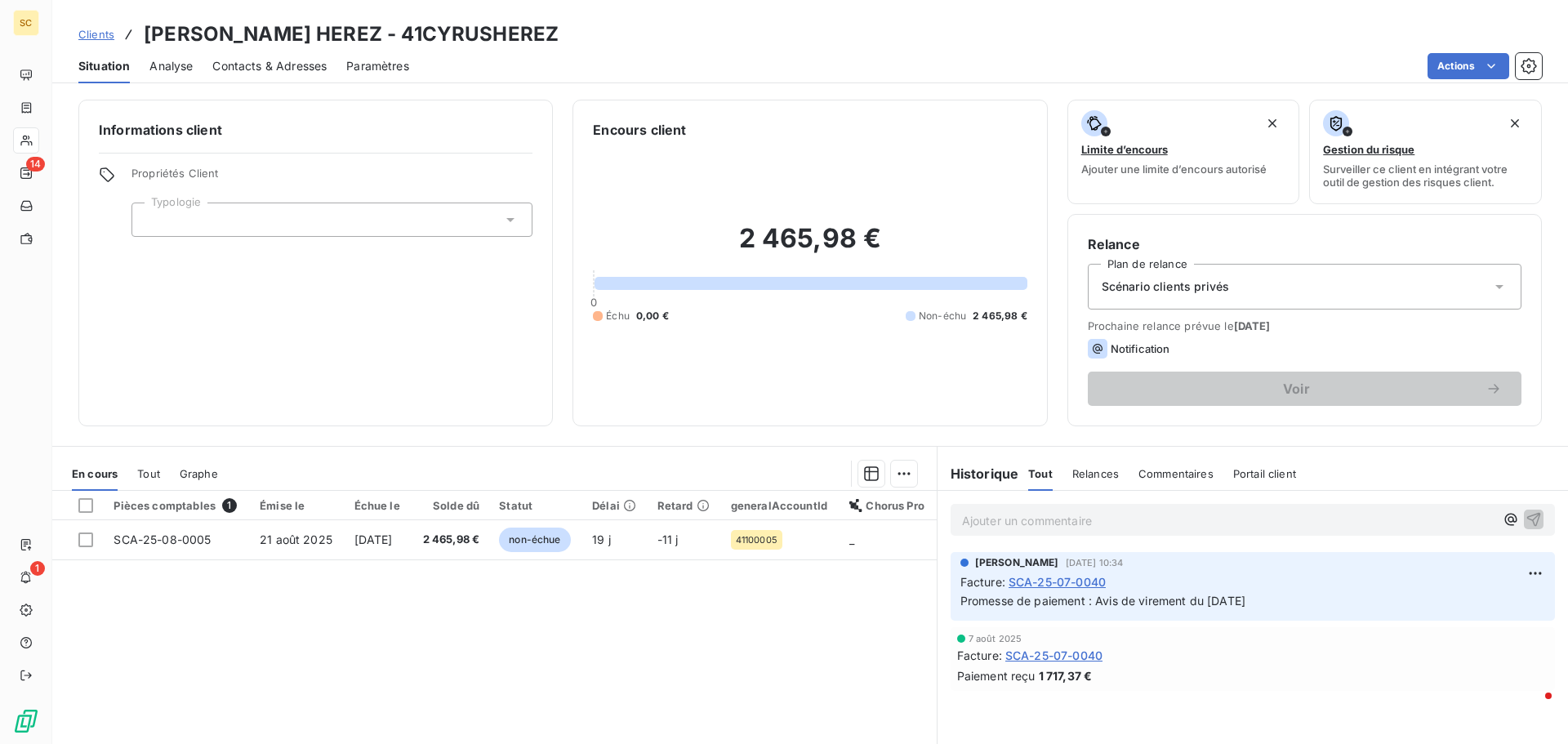
click at [263, 65] on span "Contacts & Adresses" at bounding box center [269, 67] width 114 height 16
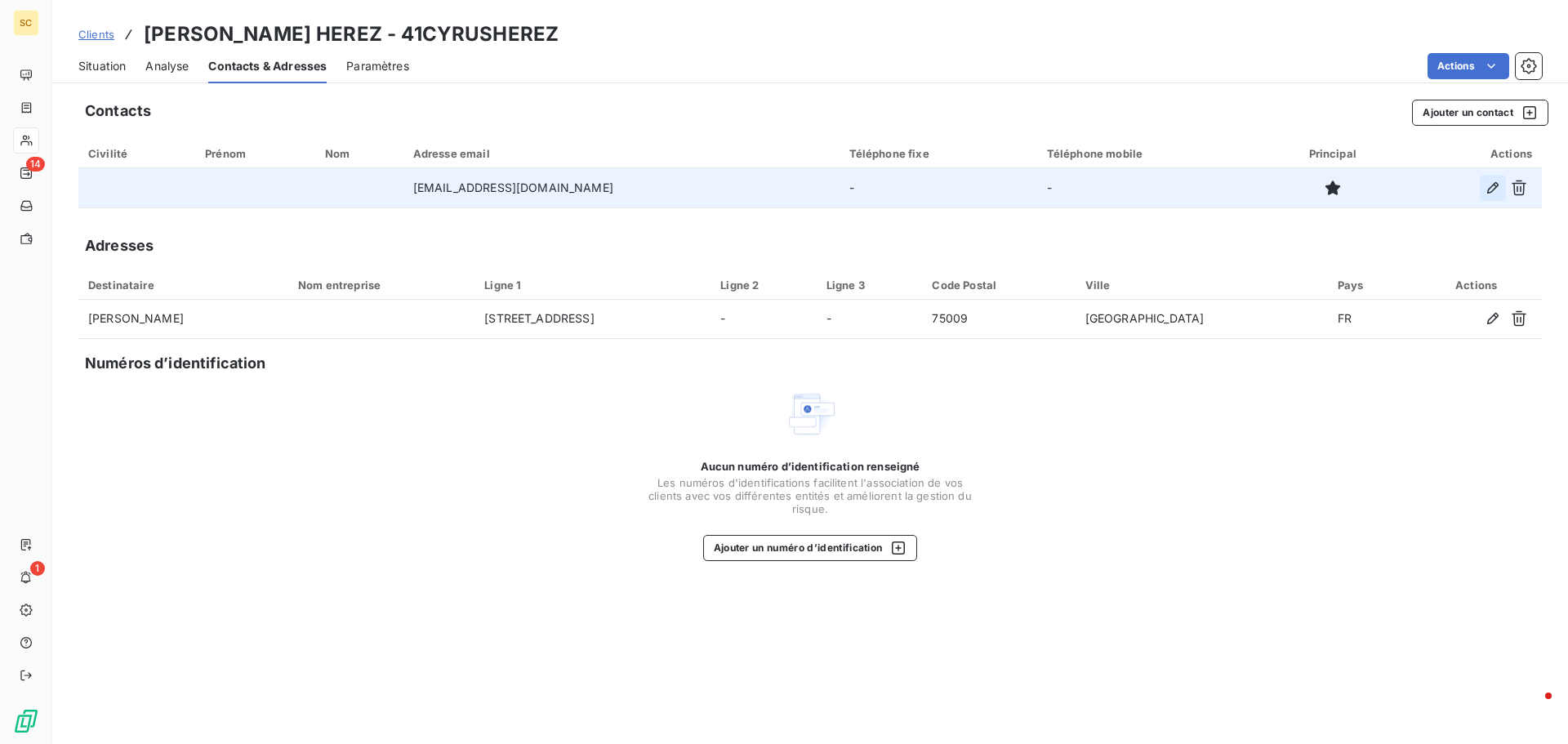
click at [1491, 183] on icon "button" at bounding box center [1493, 188] width 16 height 16
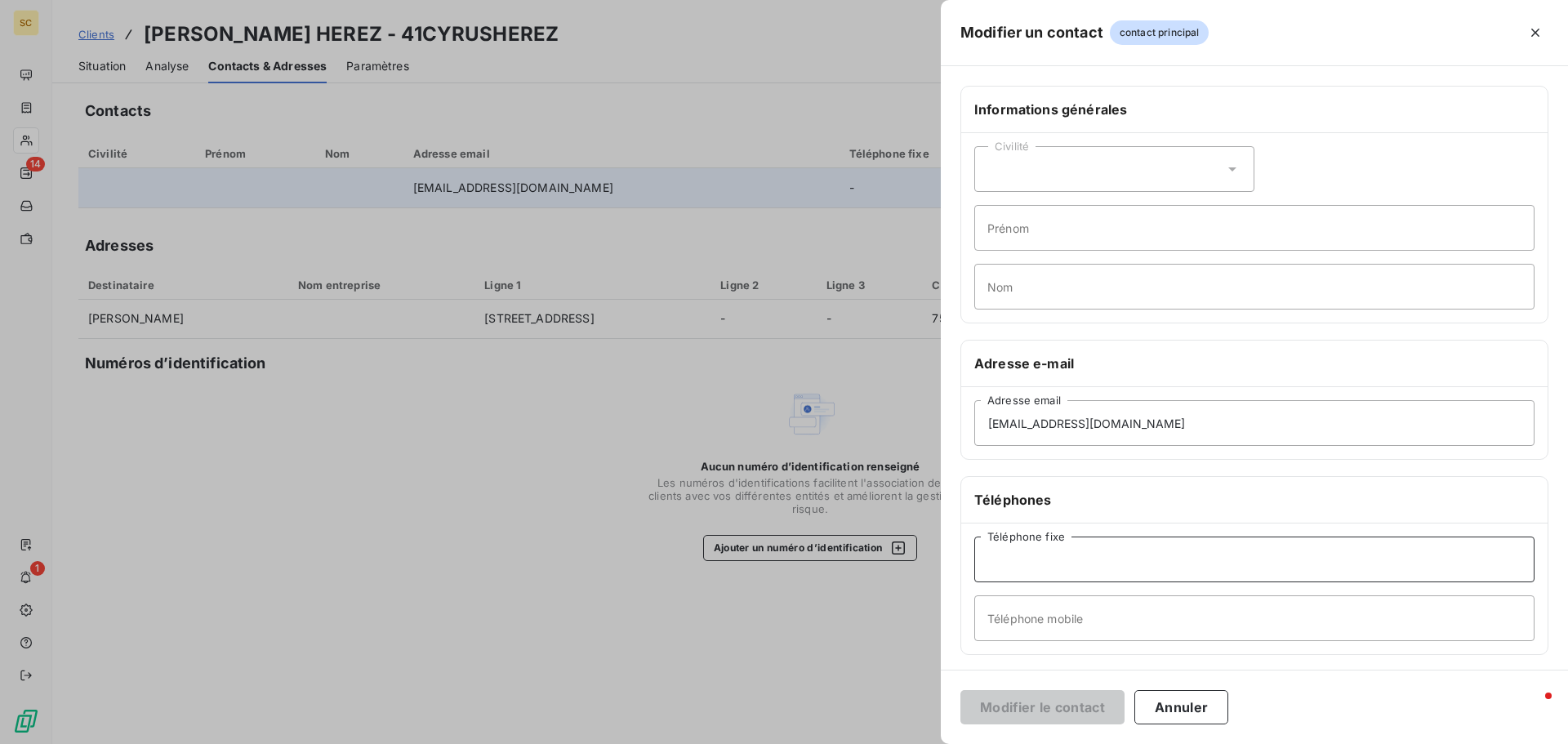
click at [1041, 571] on input "Téléphone fixe" at bounding box center [1254, 560] width 560 height 46
type input "[PHONE_NUMBER]"
click at [1041, 710] on button "Modifier le contact" at bounding box center [1043, 707] width 164 height 35
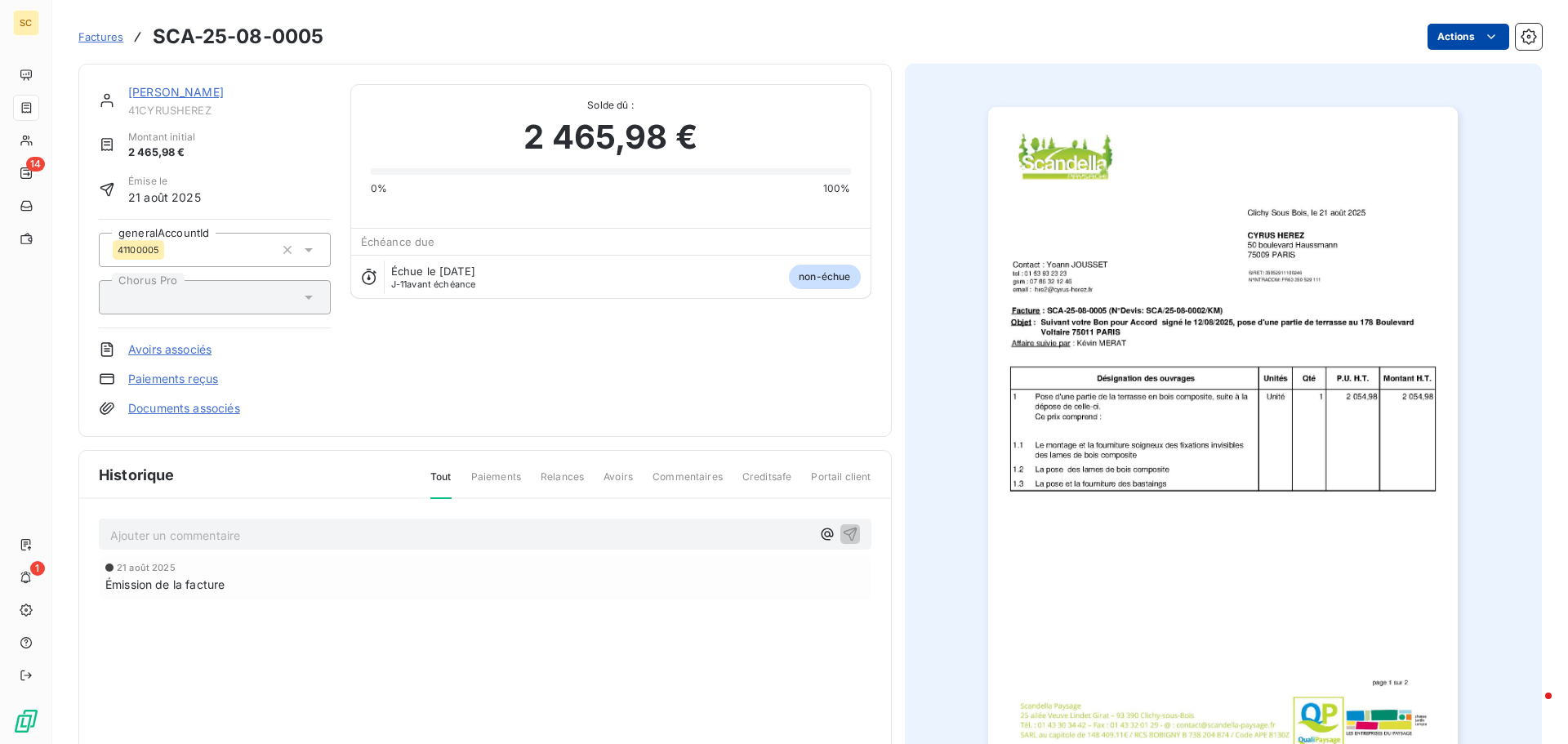
click at [1441, 39] on html "SC 14 1 Factures SCA-25-08-0005 Actions CYRUS HEREZ 41CYRUSHEREZ Montant initia…" at bounding box center [784, 372] width 1568 height 744
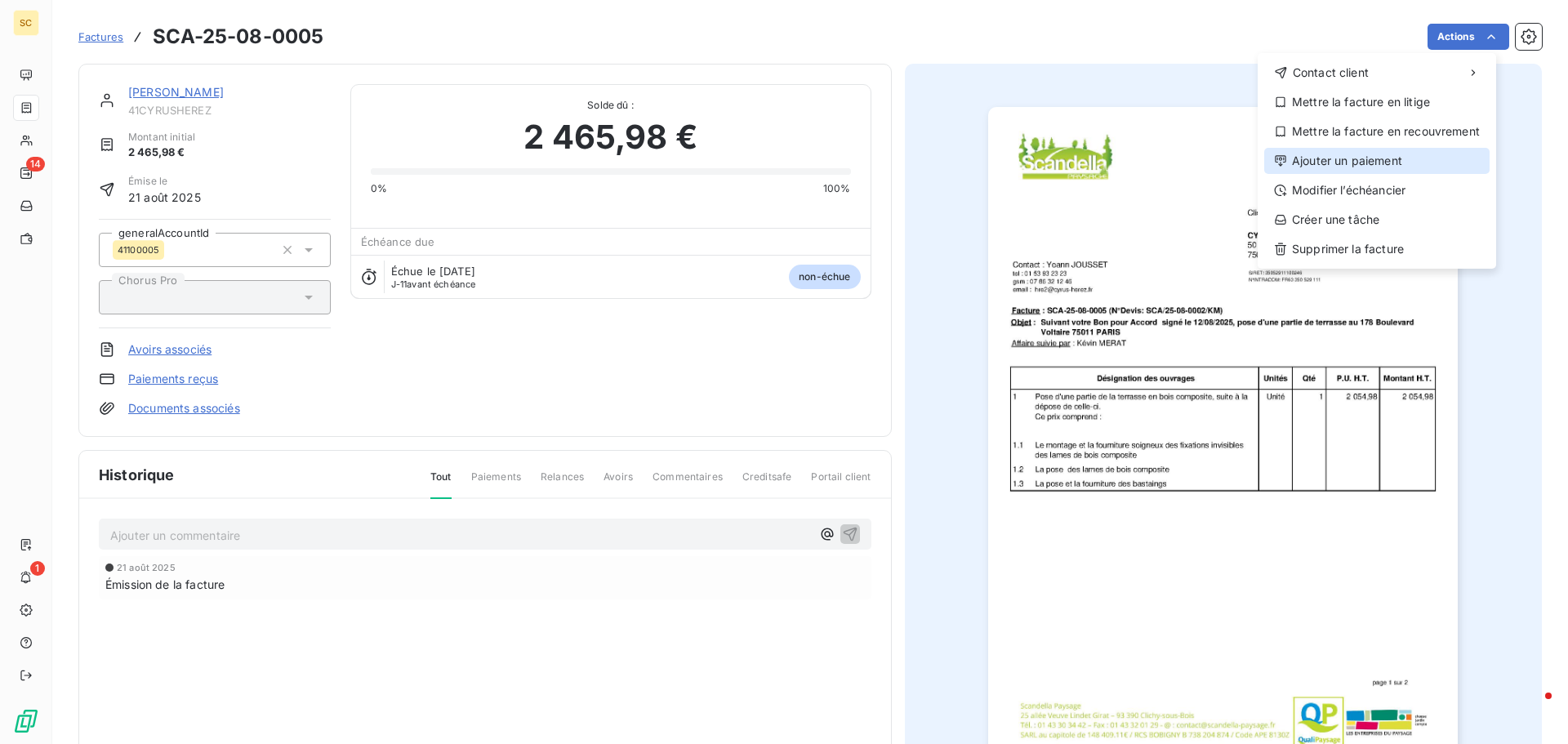
click at [1375, 158] on div "Ajouter un paiement" at bounding box center [1377, 161] width 225 height 26
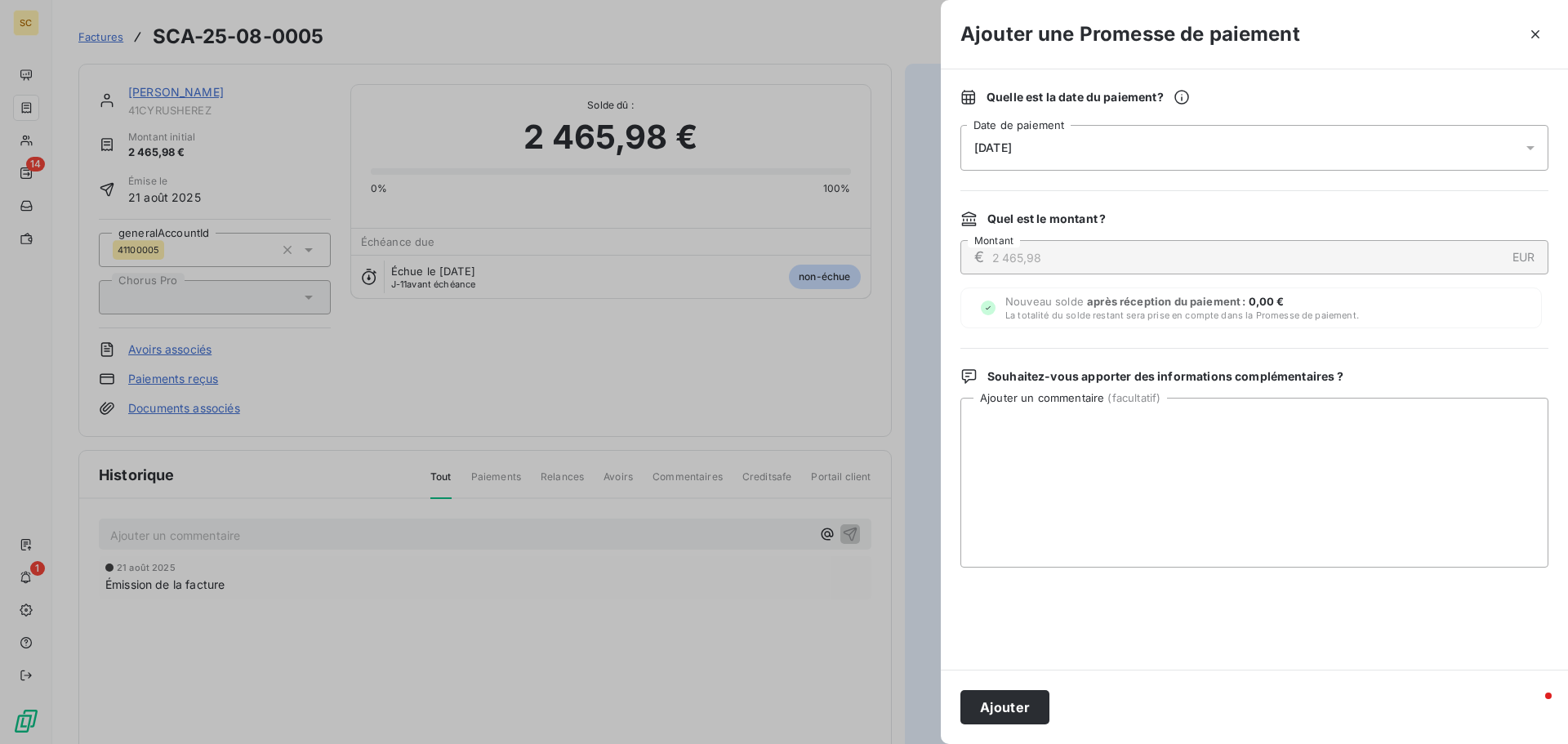
click at [989, 143] on span "[DATE]" at bounding box center [993, 148] width 38 height 13
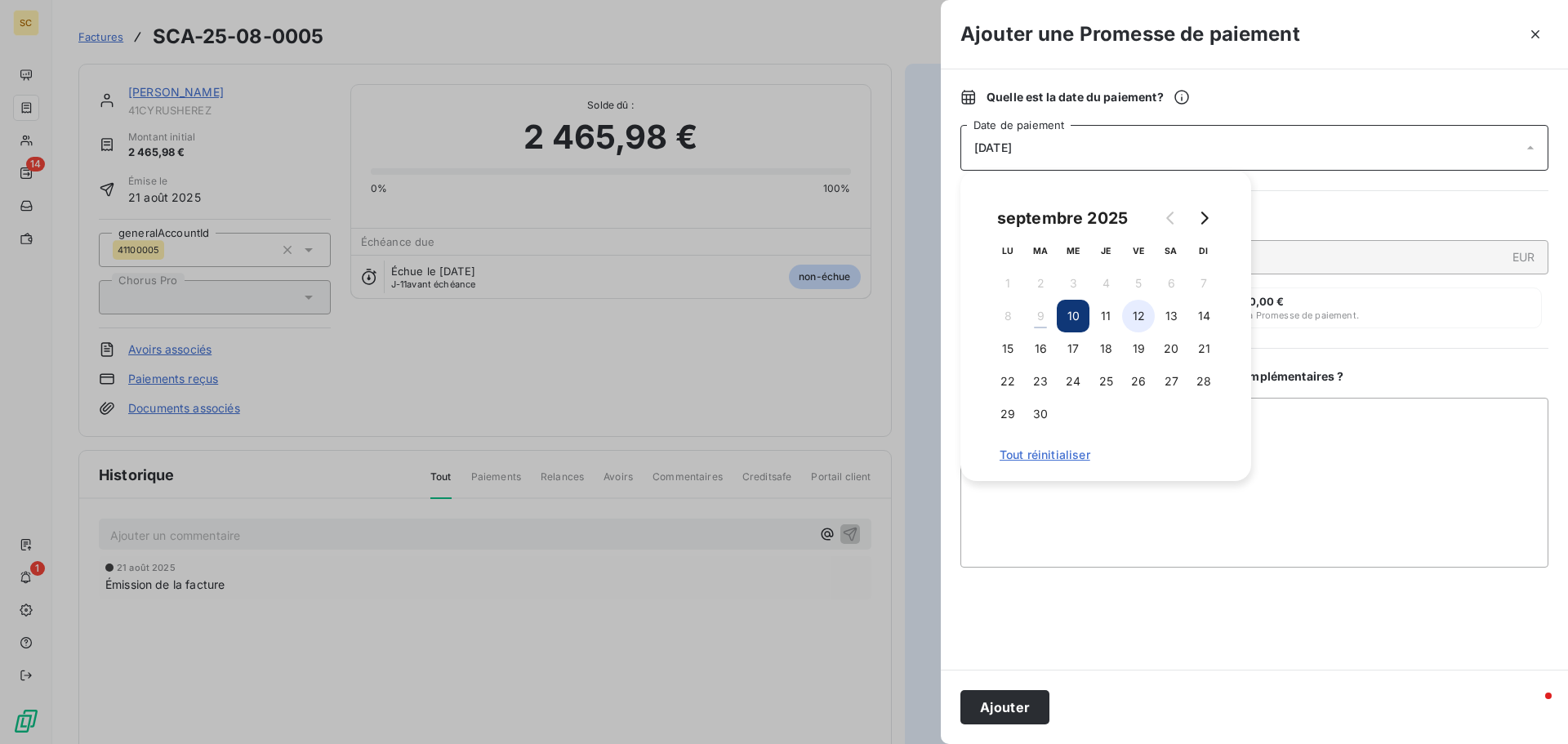
click at [1140, 316] on button "12" at bounding box center [1139, 317] width 33 height 33
click at [1298, 429] on textarea "Ajouter un commentaire ( facultatif )" at bounding box center [1254, 483] width 588 height 170
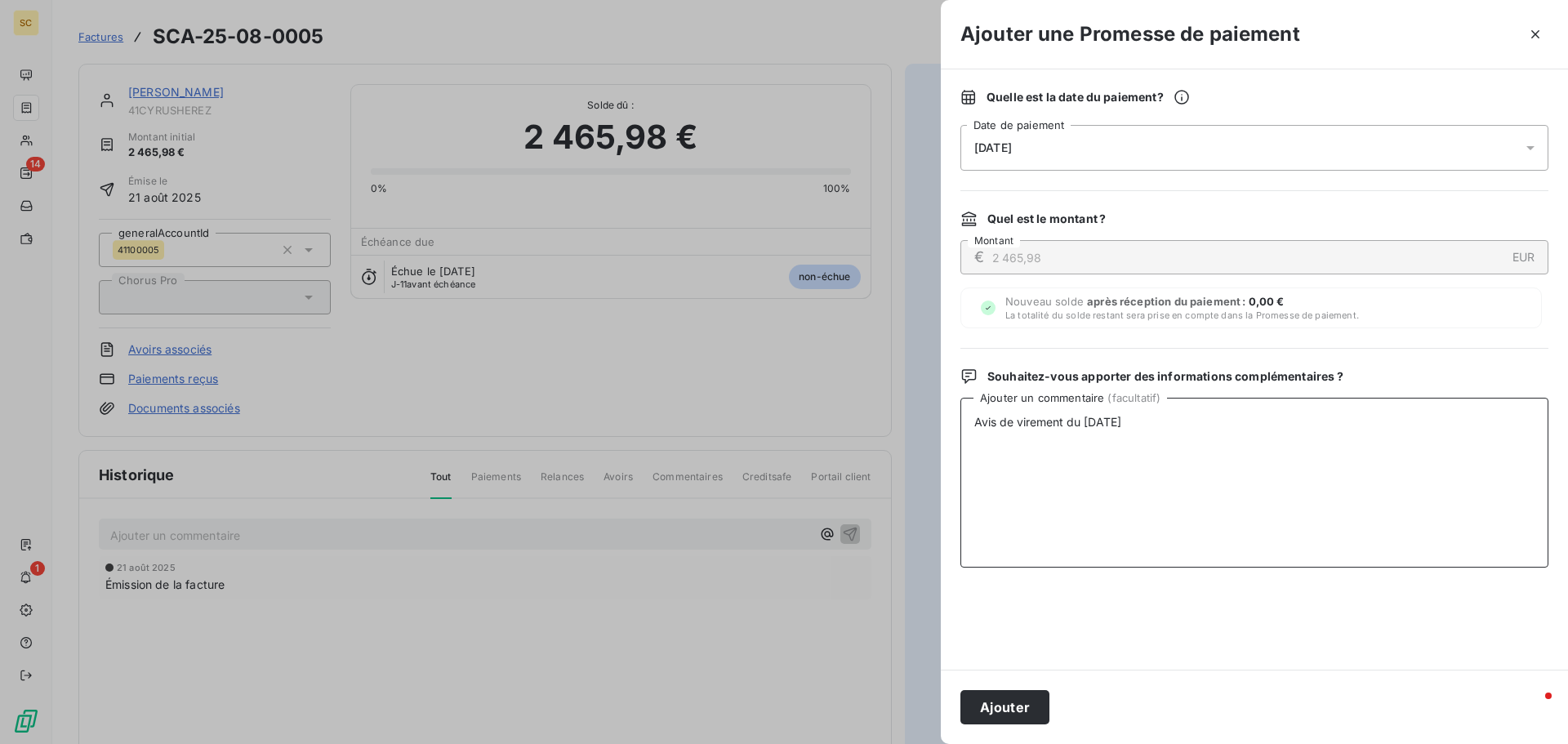
type textarea "Avis de virement du [DATE]"
drag, startPoint x: 1297, startPoint y: 468, endPoint x: 1034, endPoint y: 693, distance: 346.1
click at [1034, 693] on button "Ajouter" at bounding box center [1005, 707] width 89 height 35
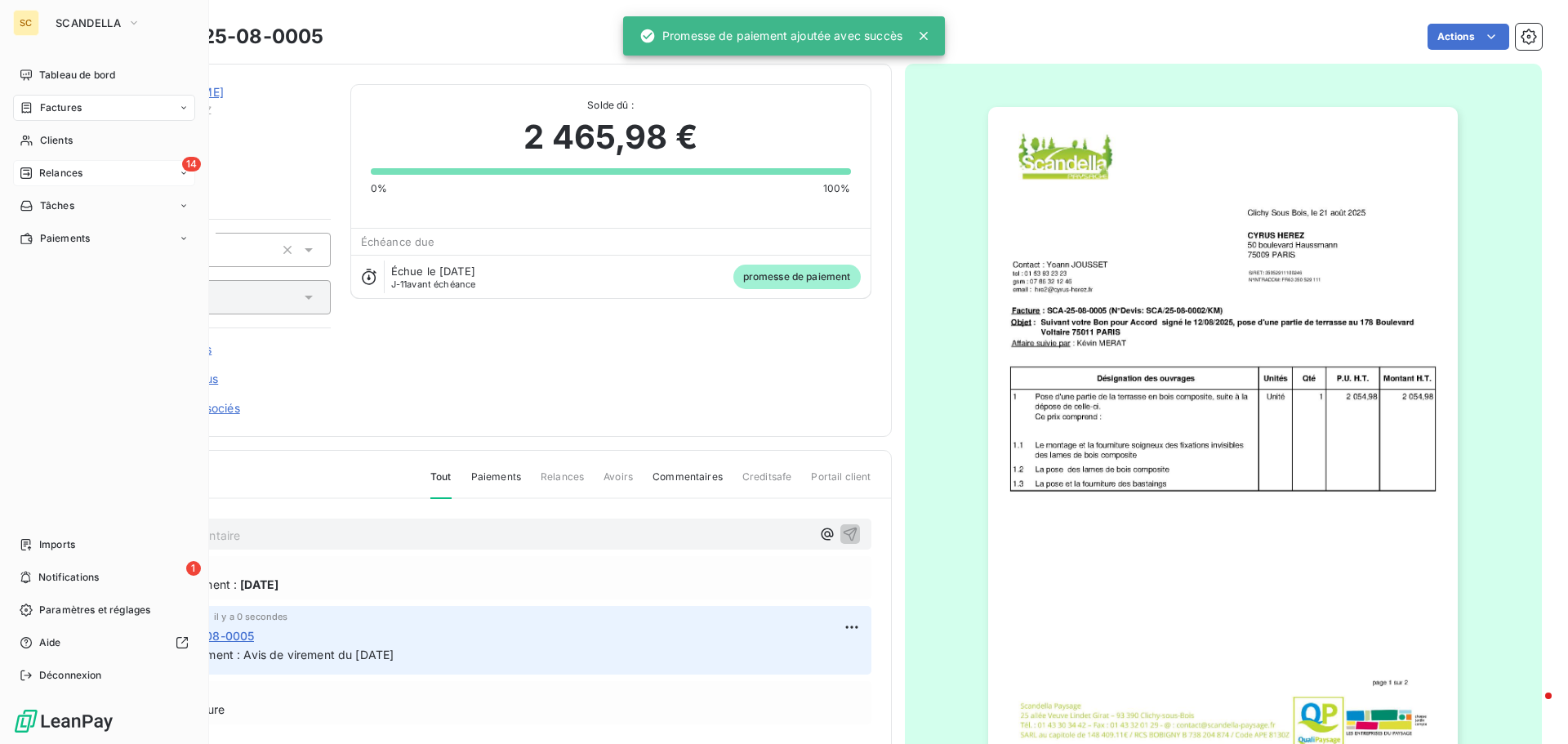
click at [82, 171] on span "Relances" at bounding box center [61, 173] width 44 height 15
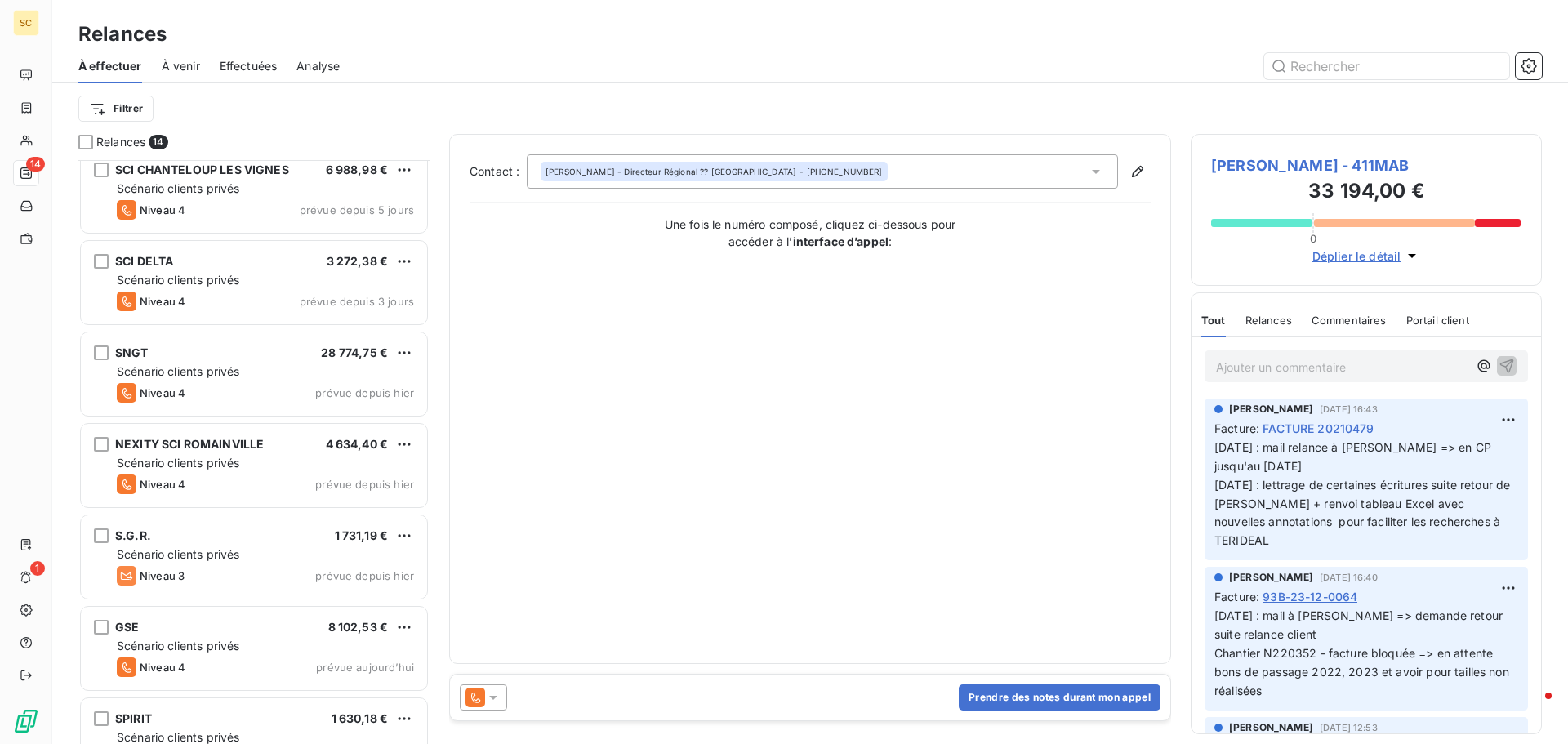
scroll to position [697, 0]
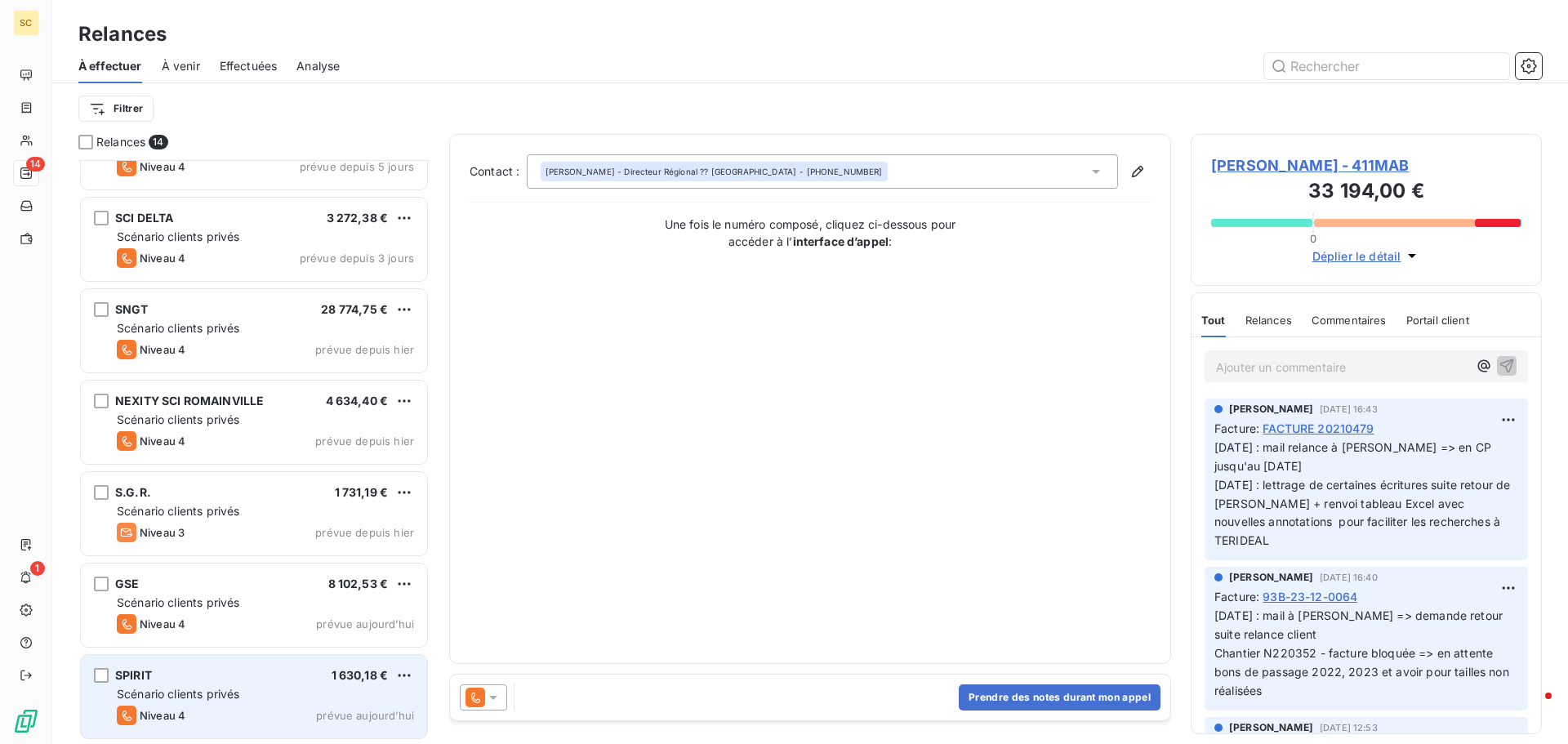
click at [202, 697] on span "Scénario clients privés" at bounding box center [178, 693] width 123 height 14
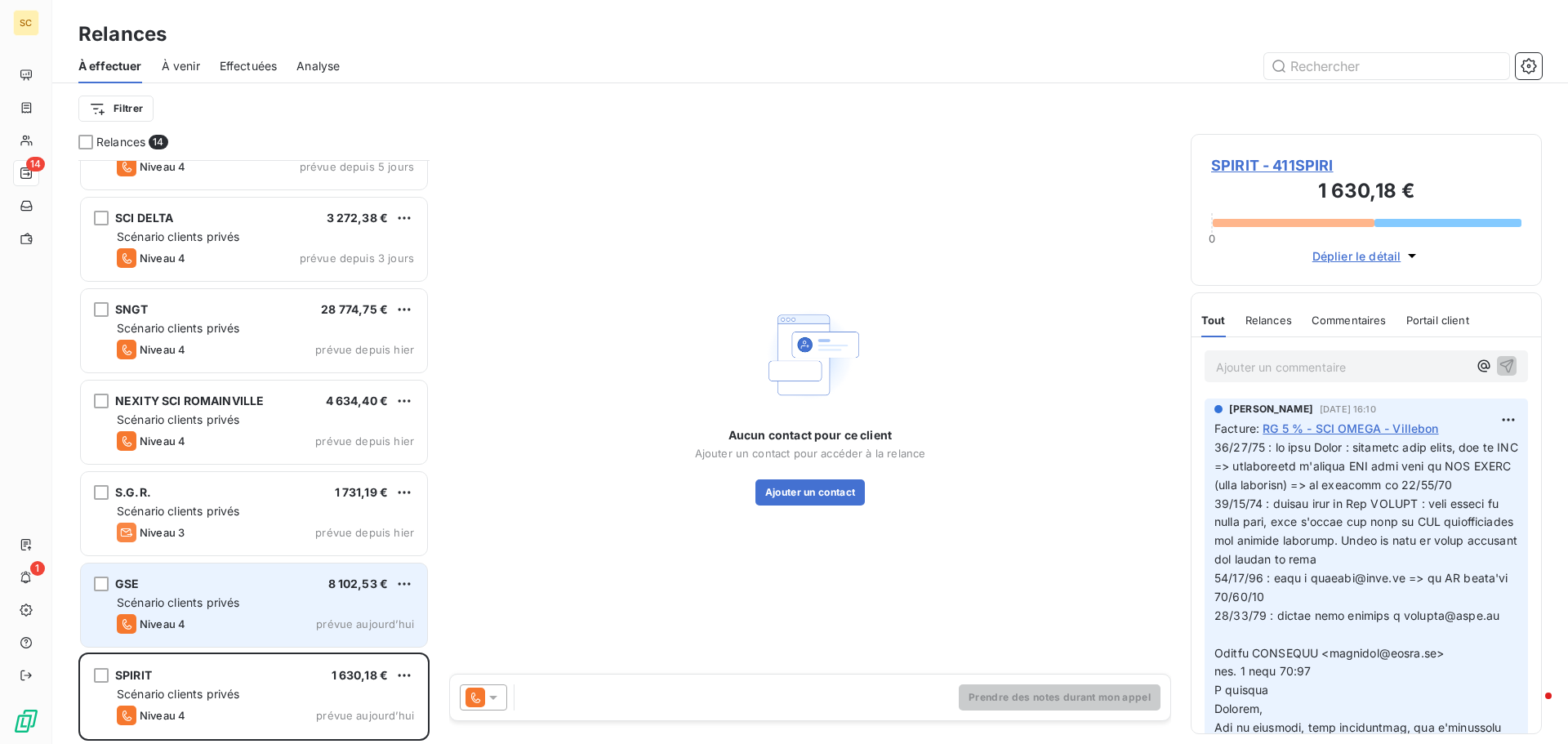
click at [200, 576] on div "GSE 8 102,53 €" at bounding box center [266, 584] width 298 height 15
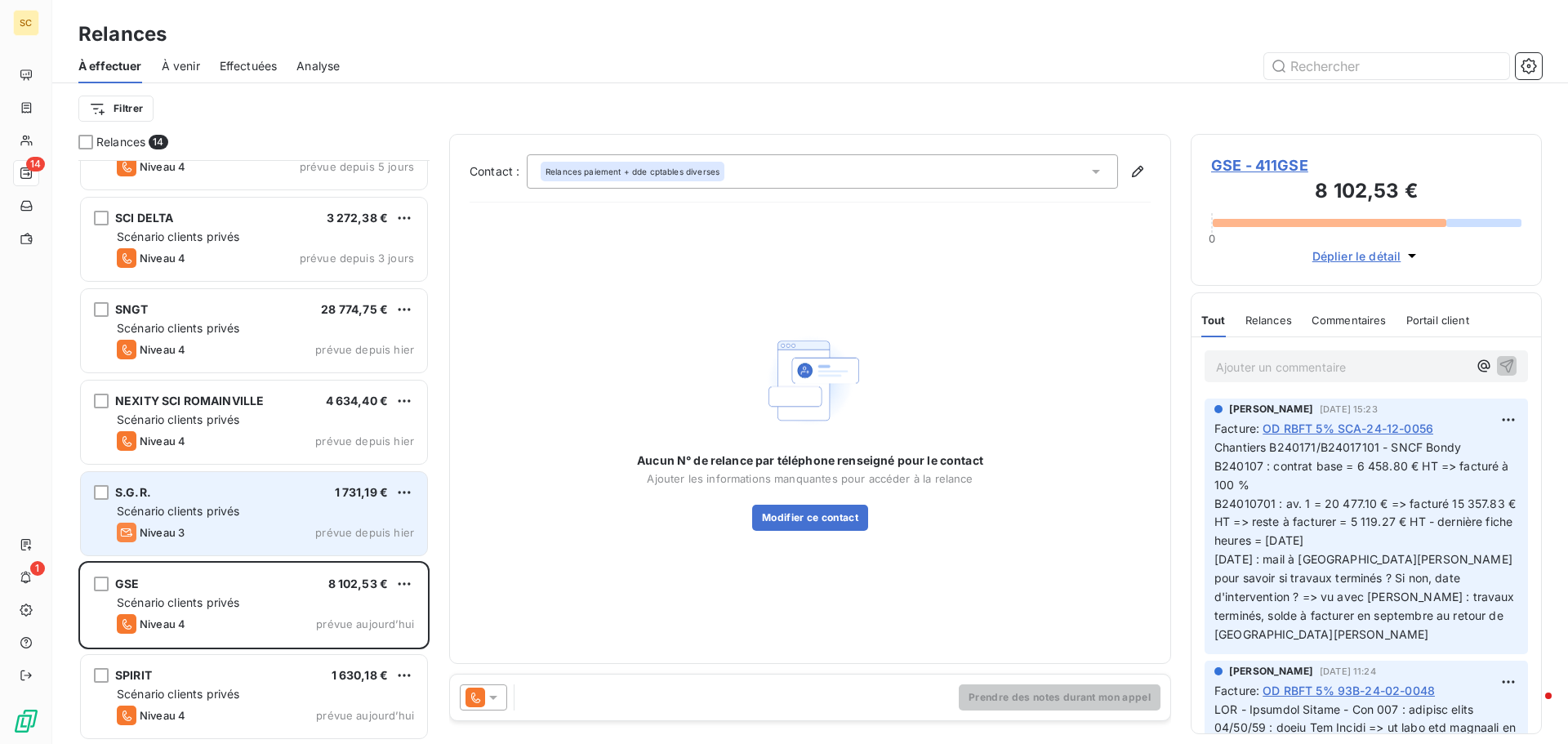
click at [183, 501] on div "S.G.R. 1 731,19 € Scénario clients privés Niveau 3 prévue depuis [DATE]" at bounding box center [253, 513] width 346 height 83
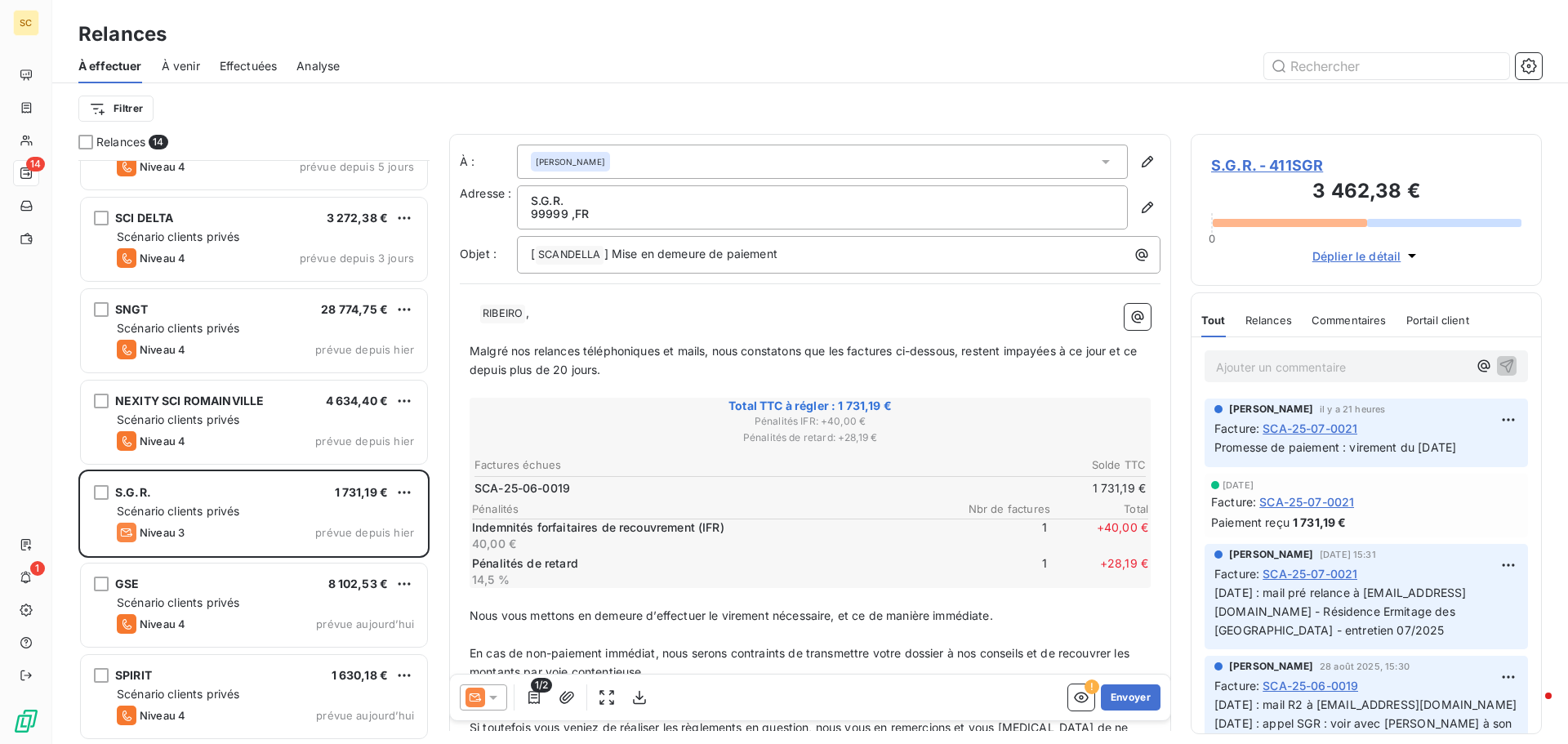
click at [1302, 168] on span "S.G.R. - 411SGR" at bounding box center [1366, 165] width 310 height 22
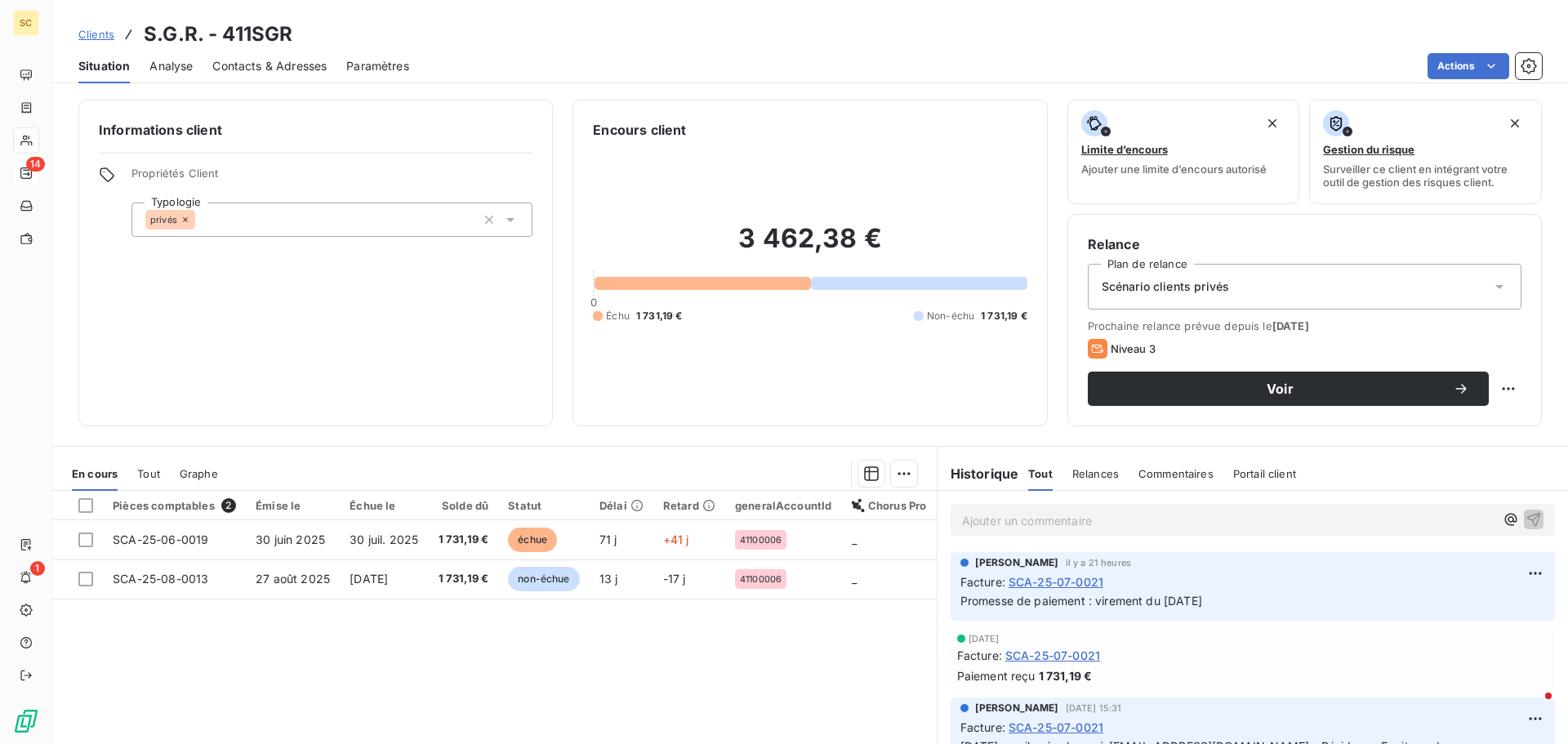
click at [231, 70] on span "Contacts & Adresses" at bounding box center [269, 67] width 114 height 16
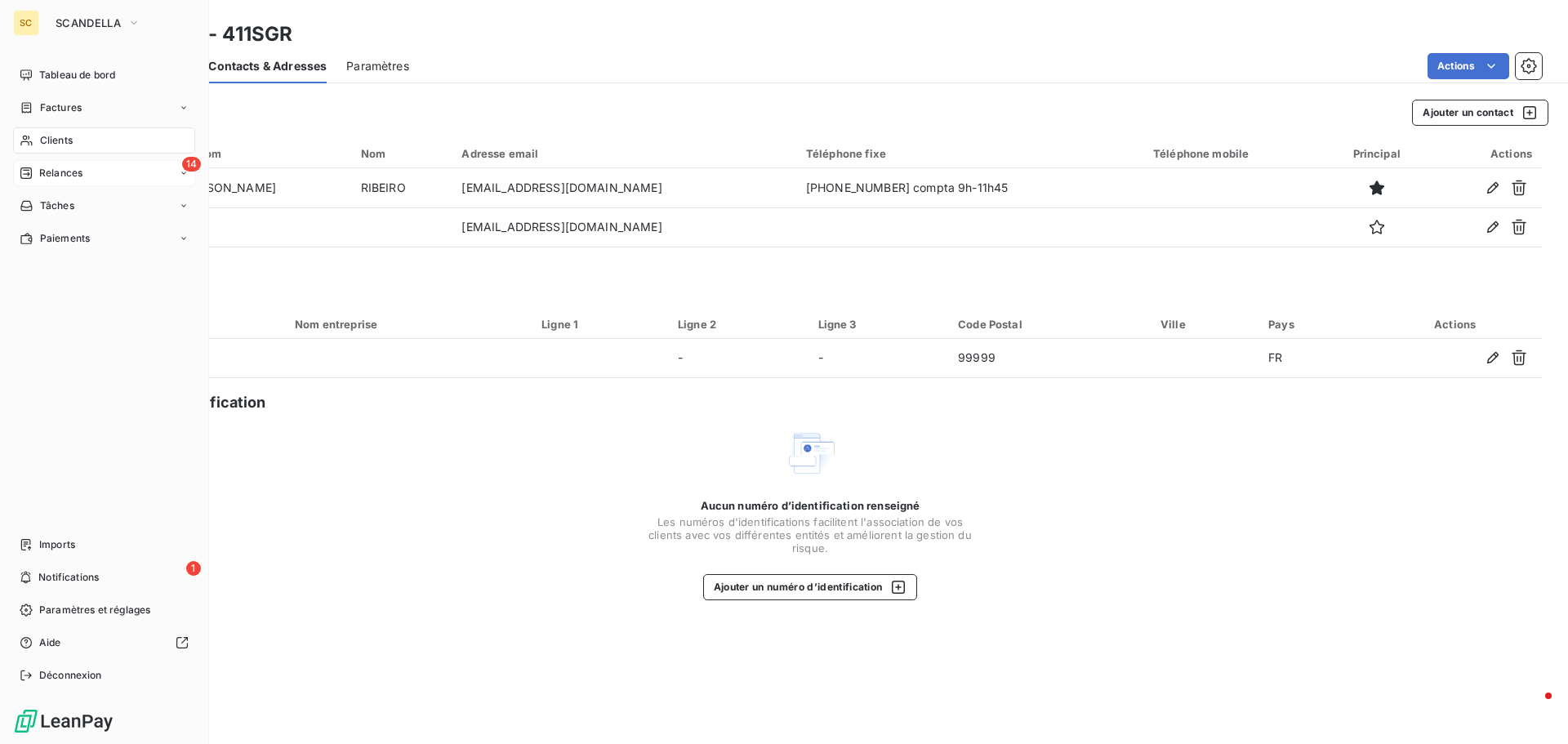
click at [86, 172] on div "14 Relances" at bounding box center [104, 173] width 182 height 26
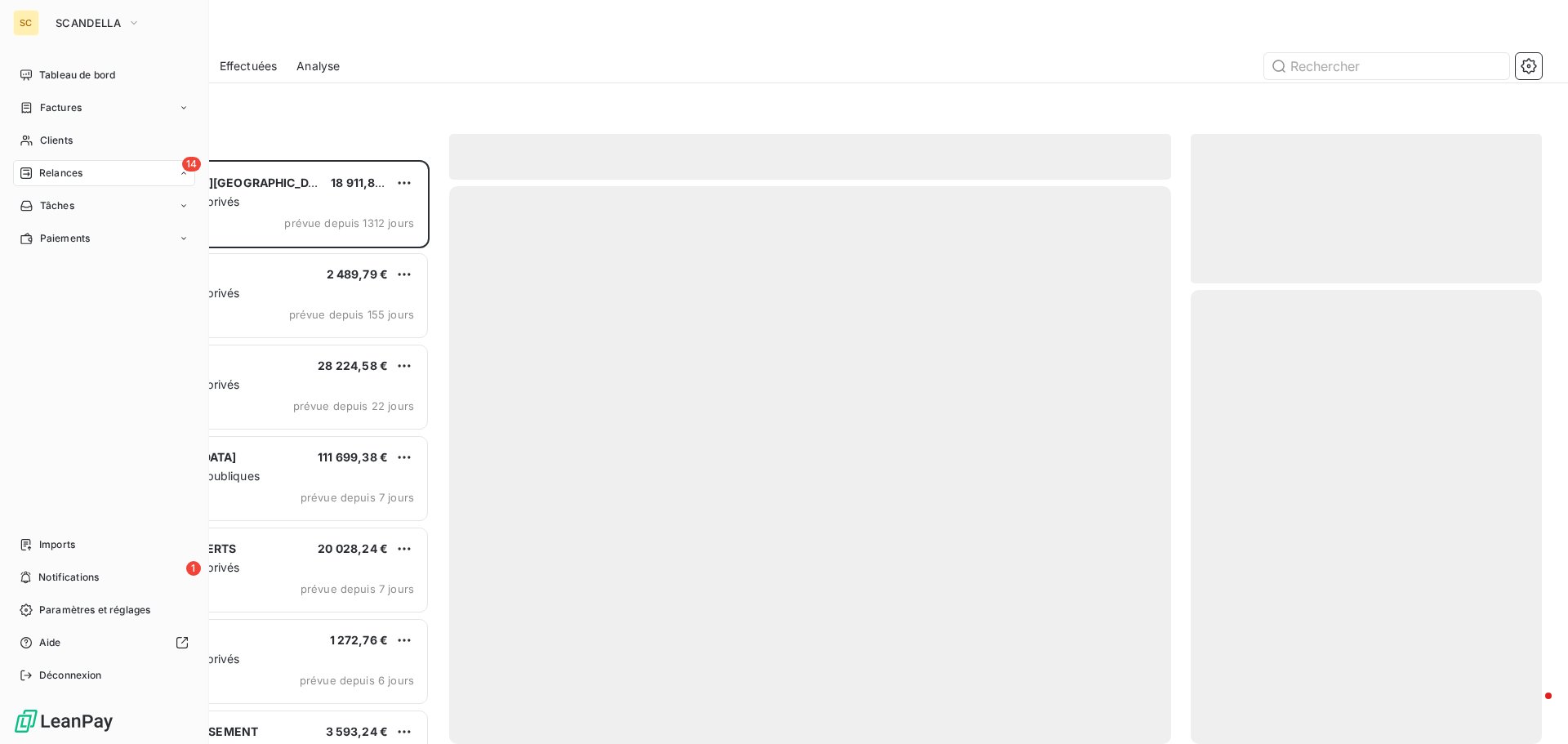
scroll to position [571, 339]
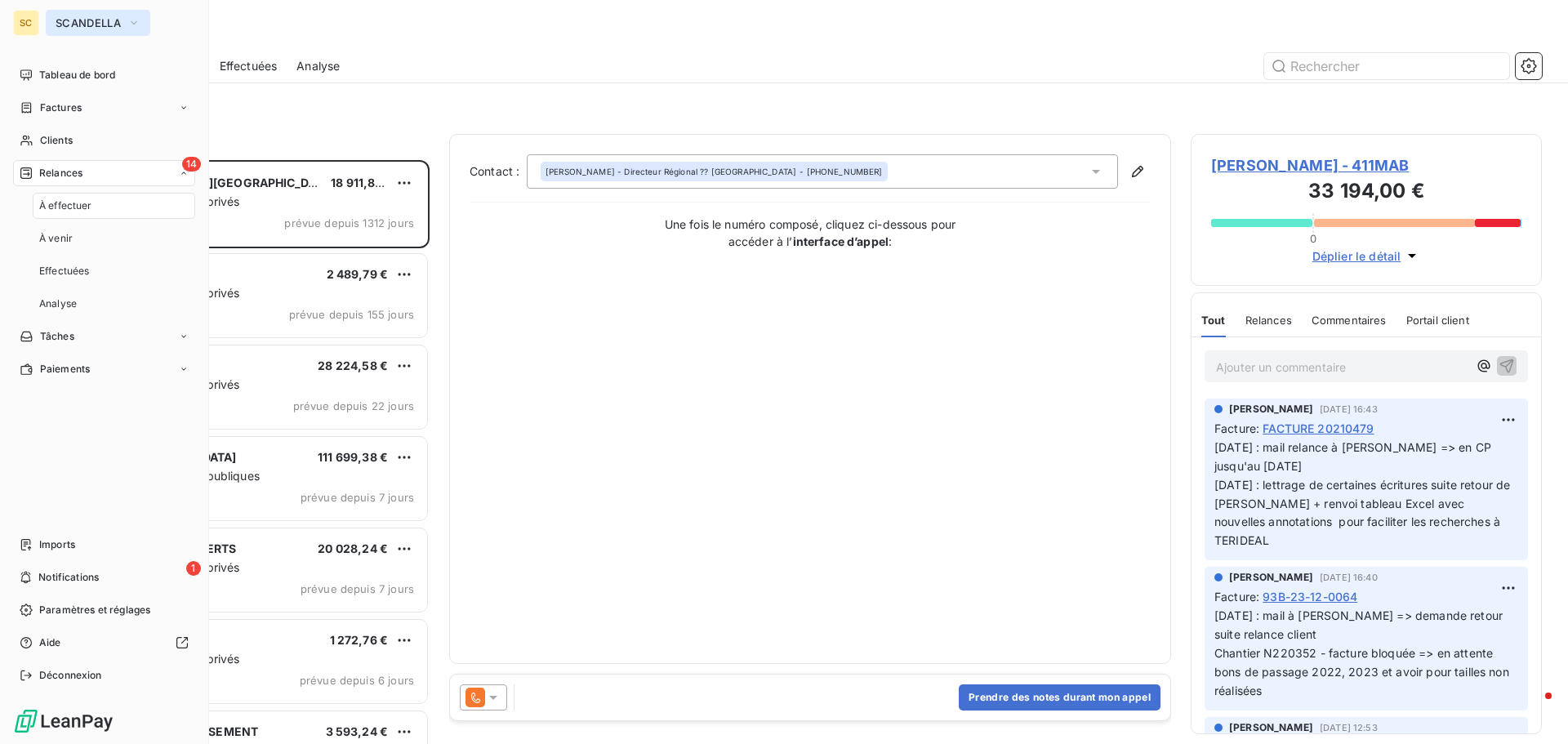
click at [116, 25] on span "SCANDELLA" at bounding box center [88, 23] width 65 height 13
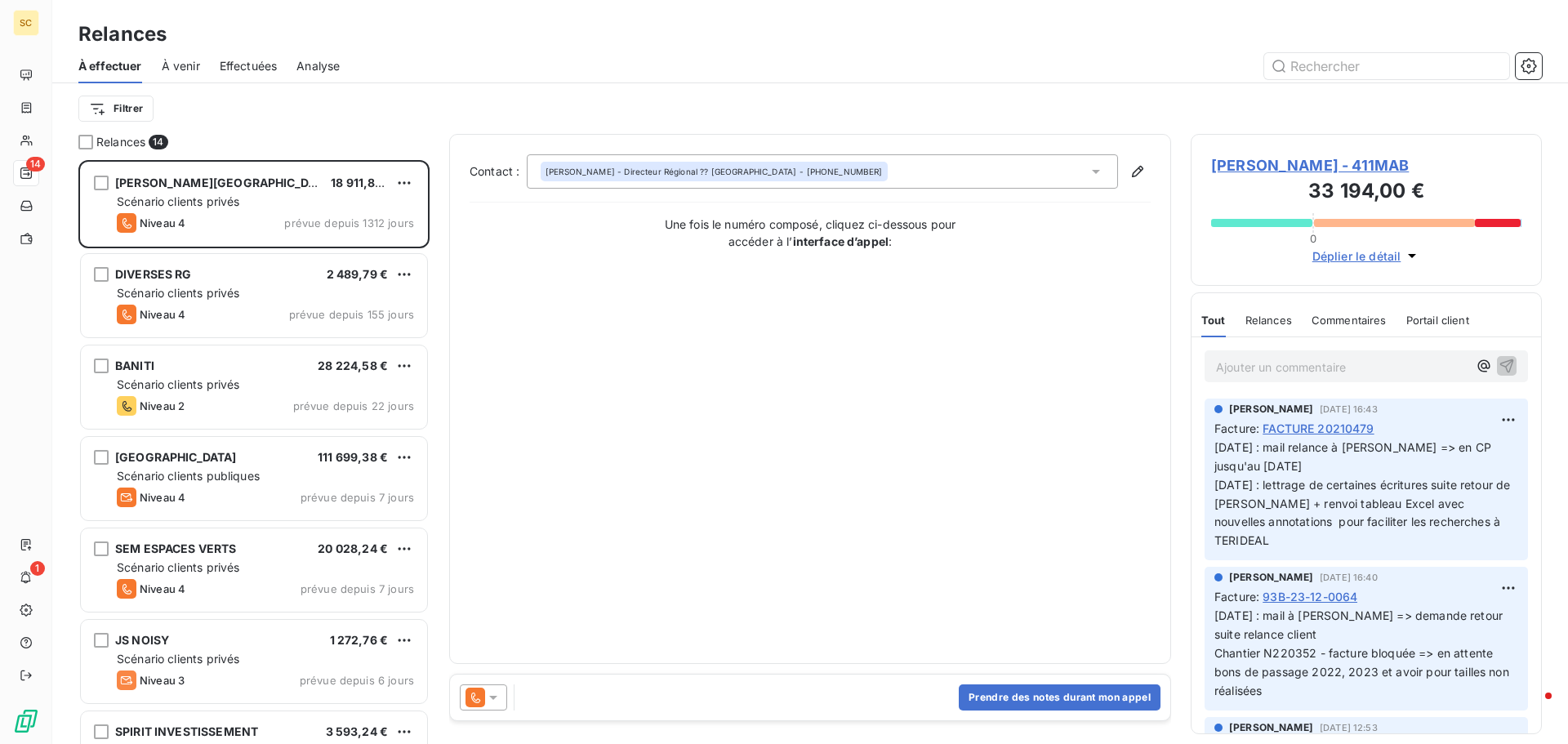
click at [481, 76] on div at bounding box center [951, 67] width 1182 height 26
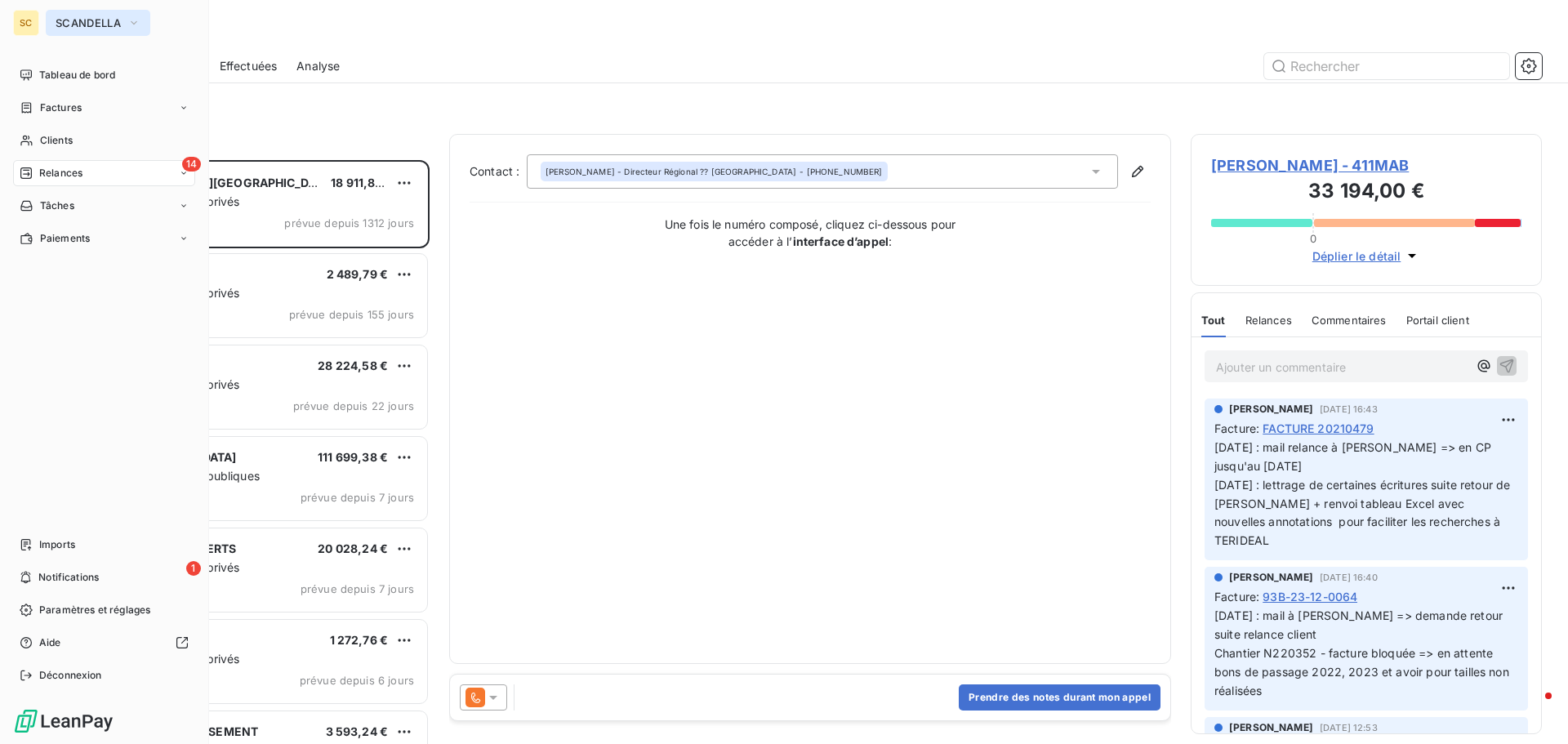
click at [115, 23] on span "SCANDELLA" at bounding box center [88, 23] width 65 height 13
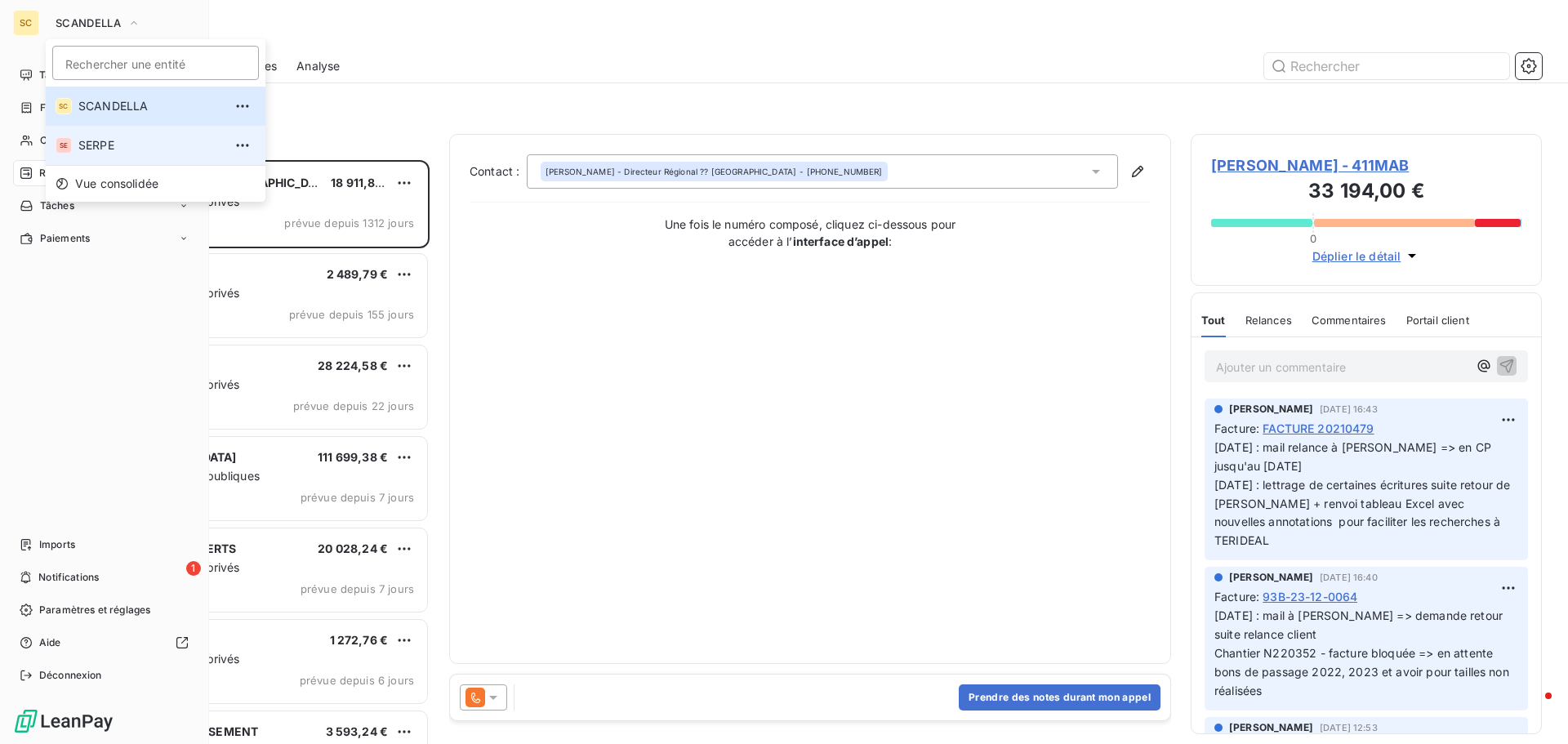
click at [133, 150] on span "SERPE" at bounding box center [150, 146] width 145 height 16
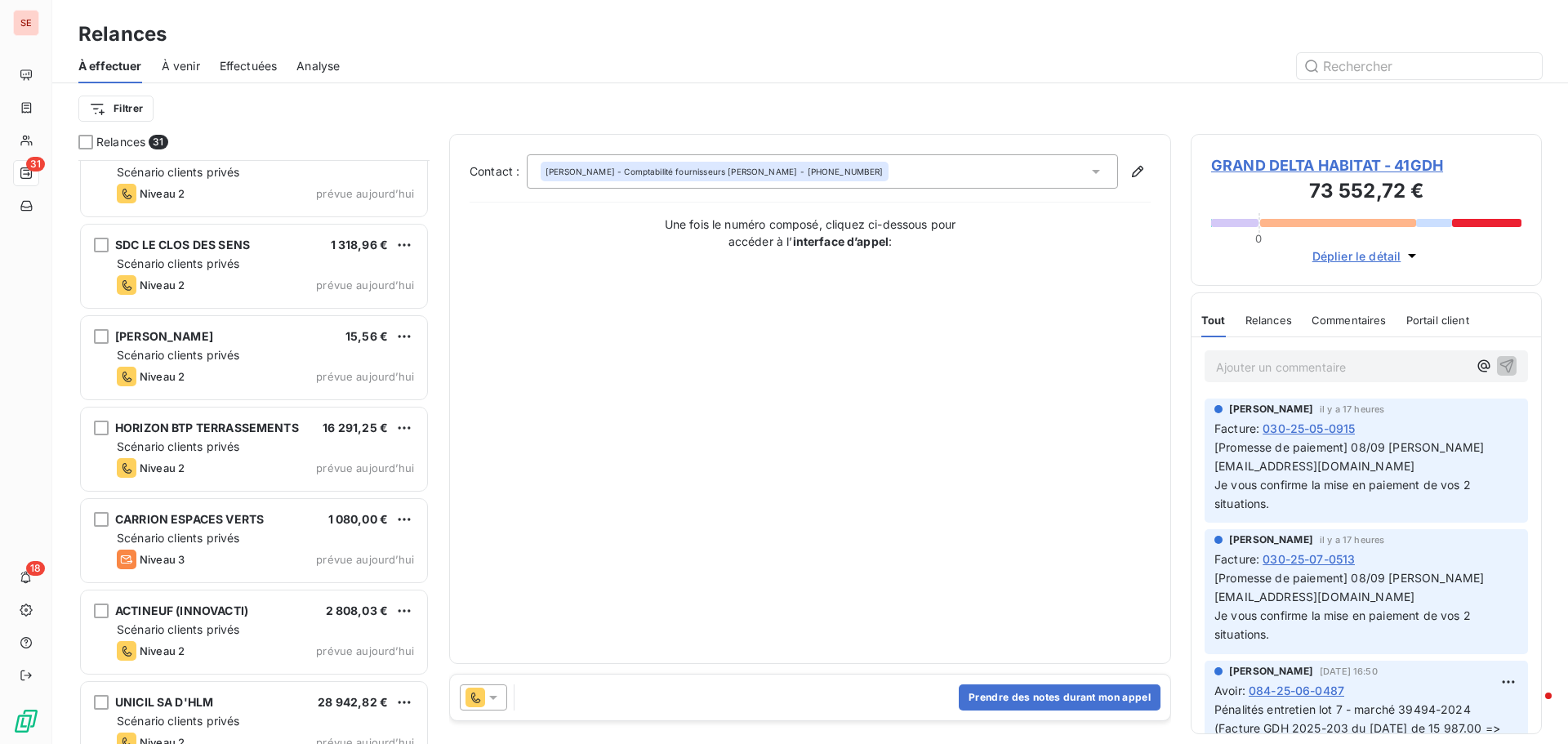
scroll to position [2252, 0]
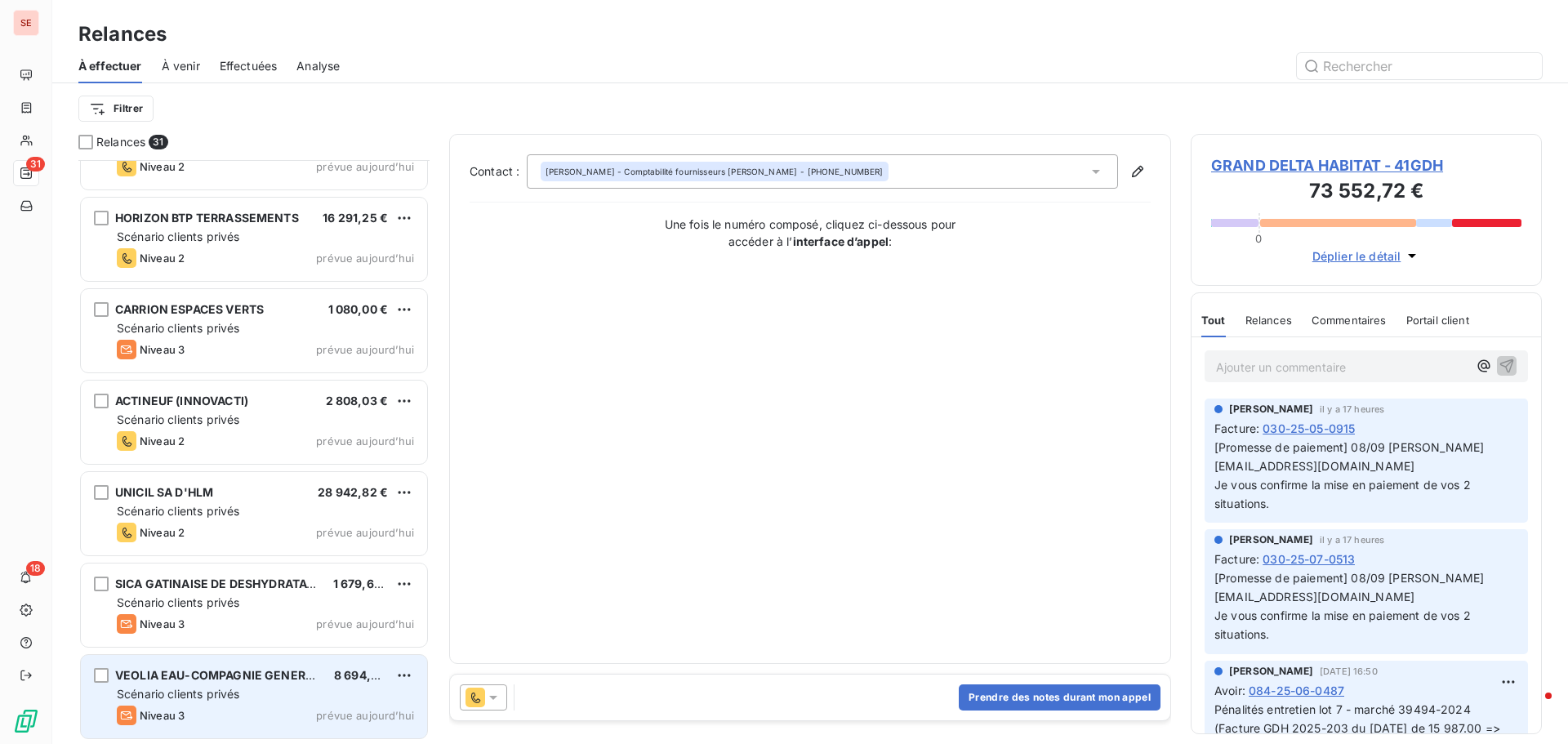
click at [164, 697] on span "Scénario clients privés" at bounding box center [178, 693] width 123 height 14
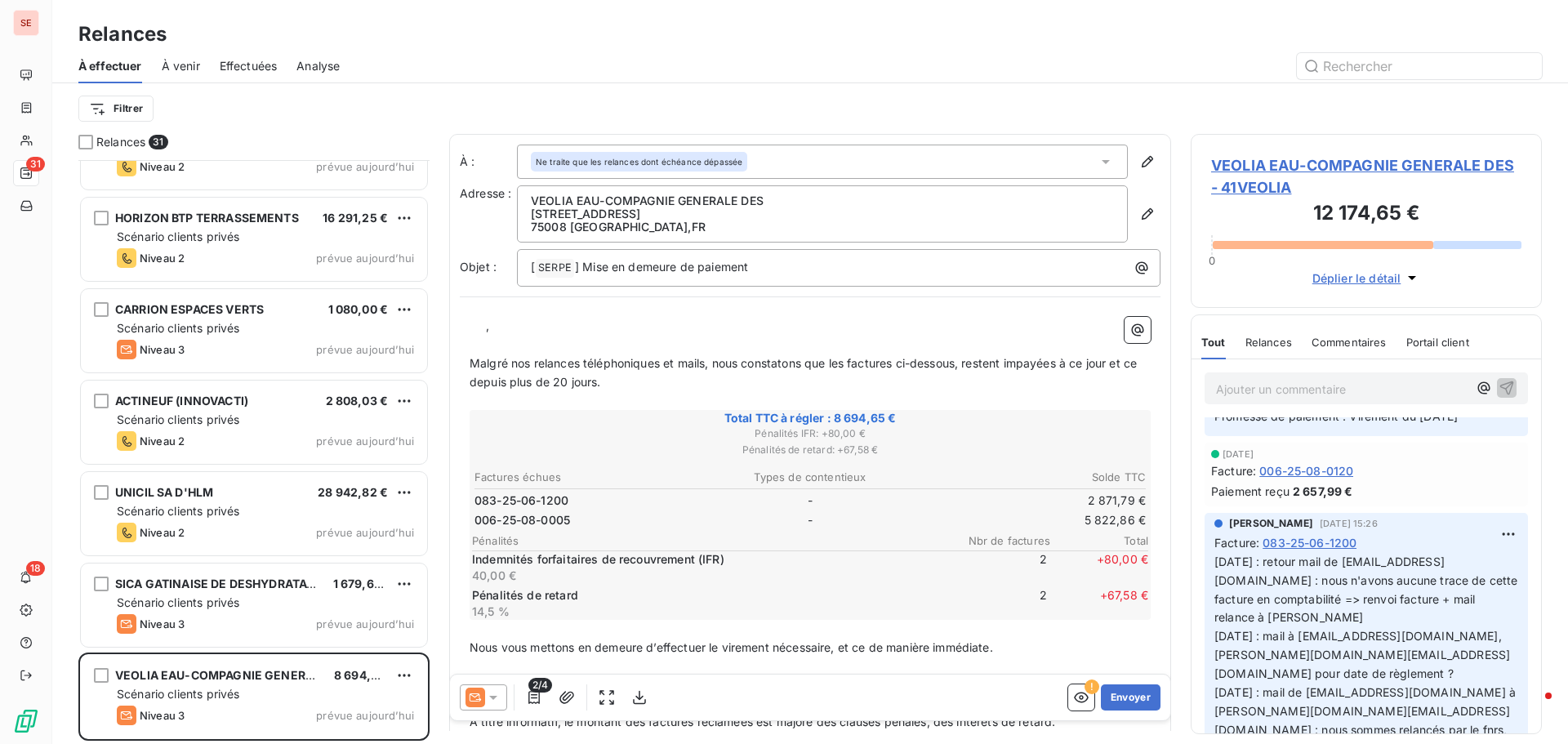
scroll to position [81, 0]
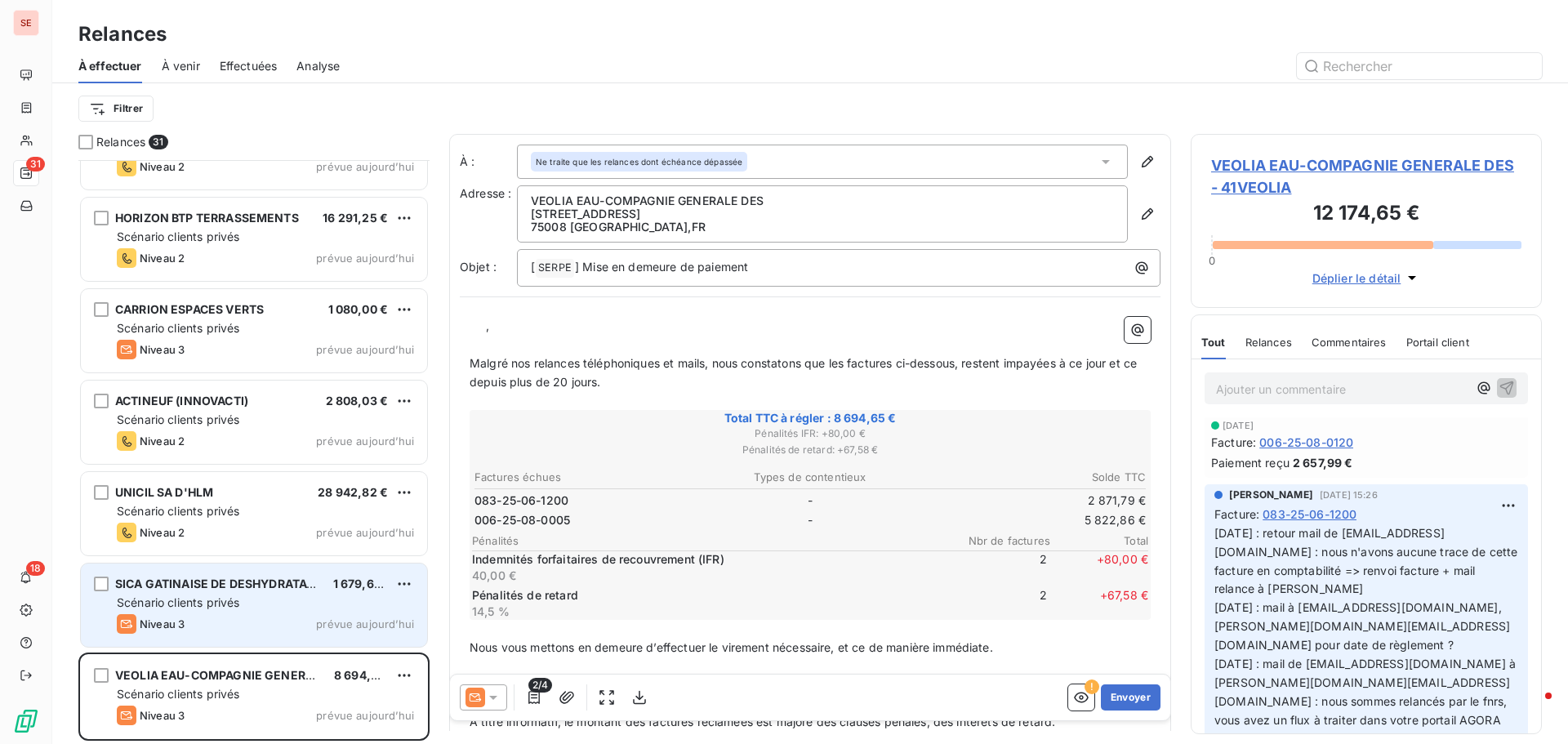
click at [226, 609] on div "Scénario clients privés" at bounding box center [266, 603] width 298 height 16
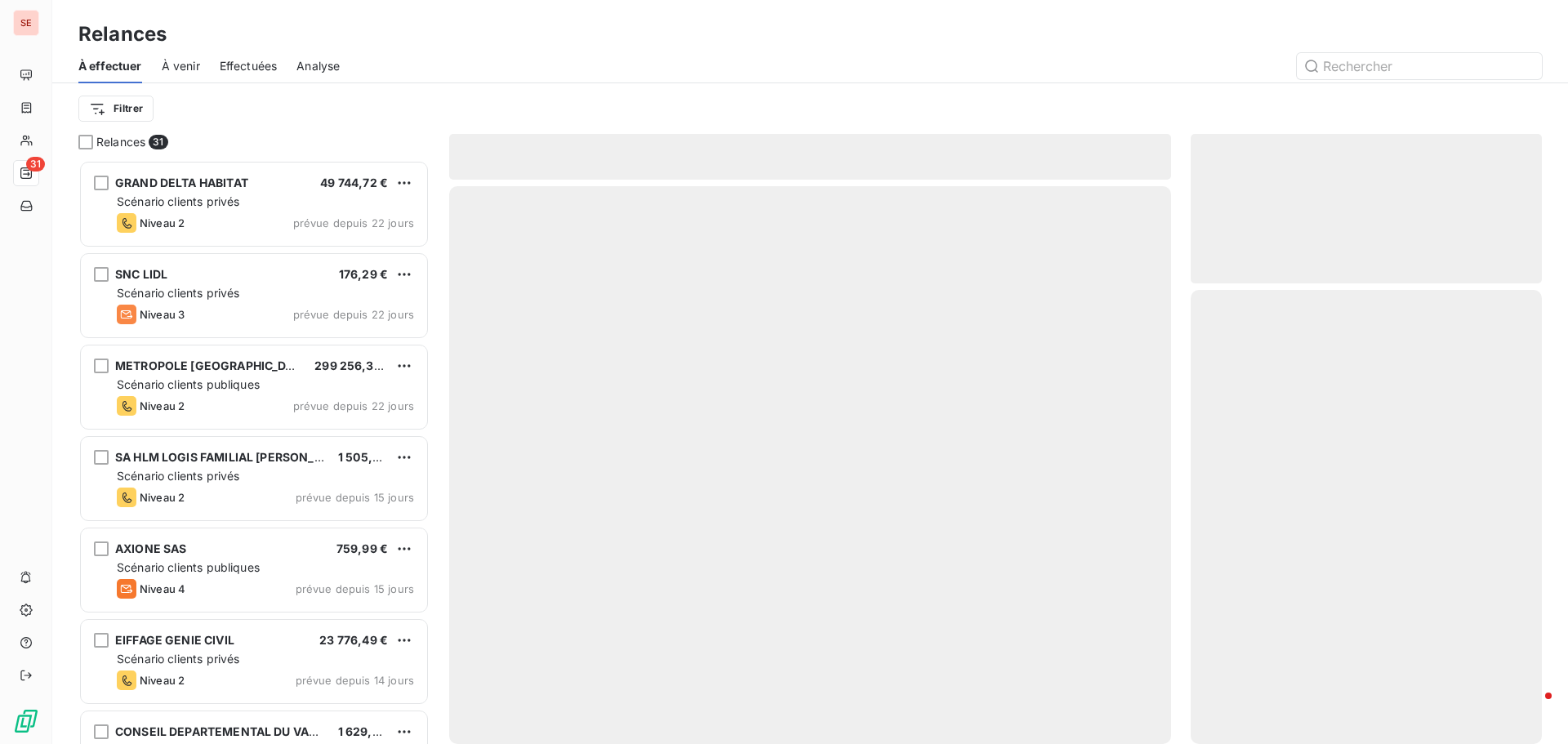
scroll to position [571, 339]
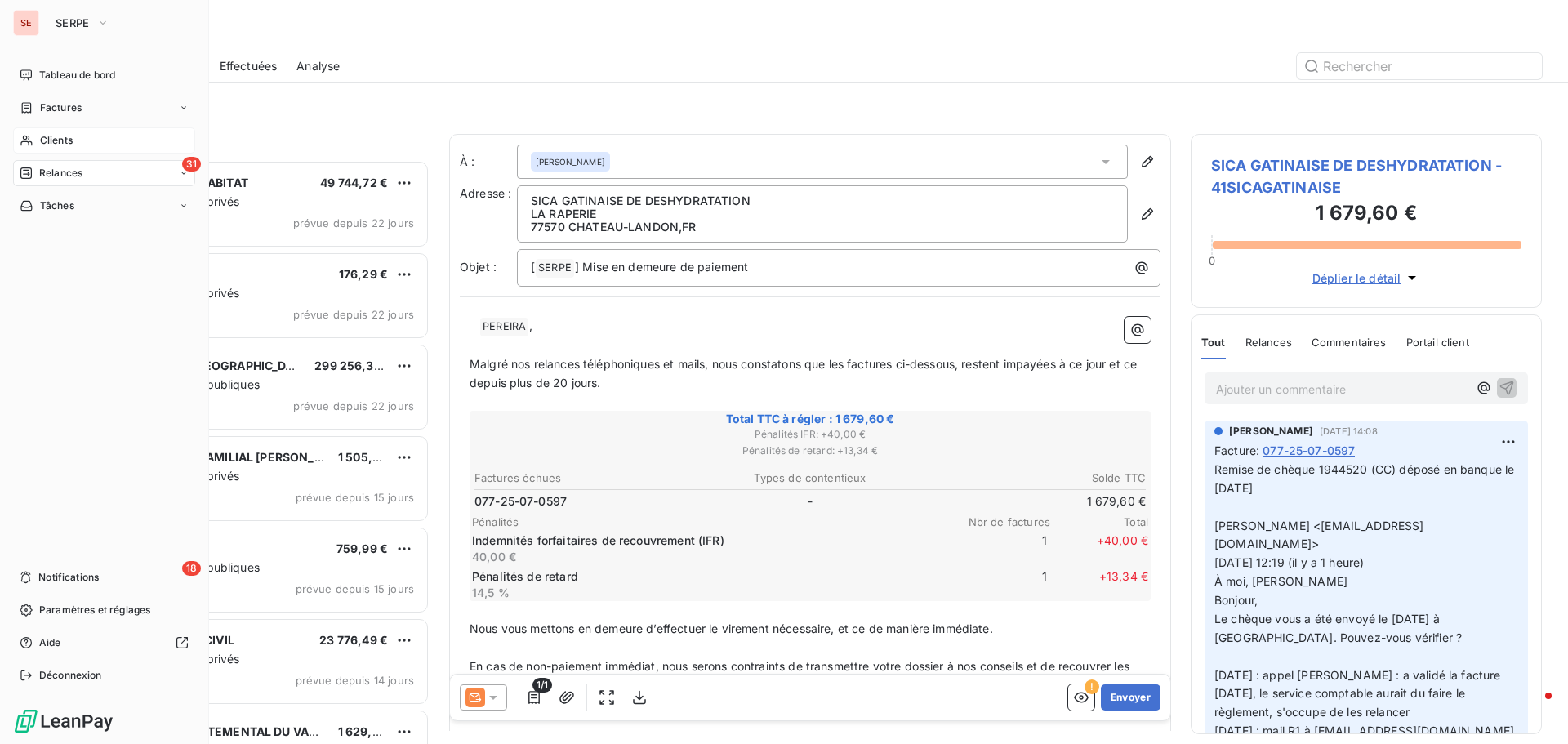
click at [61, 133] on span "Clients" at bounding box center [57, 141] width 33 height 15
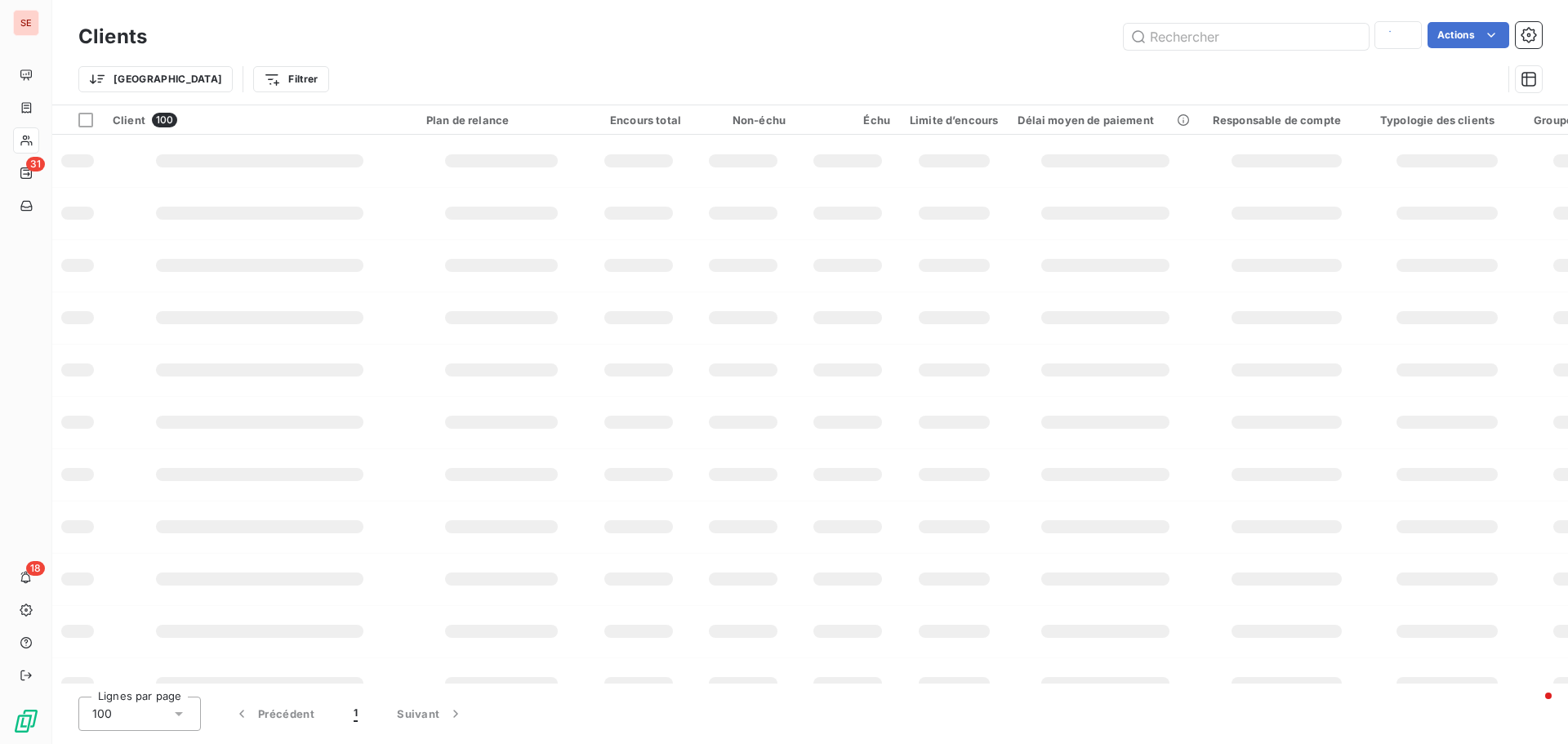
type input "bouygues"
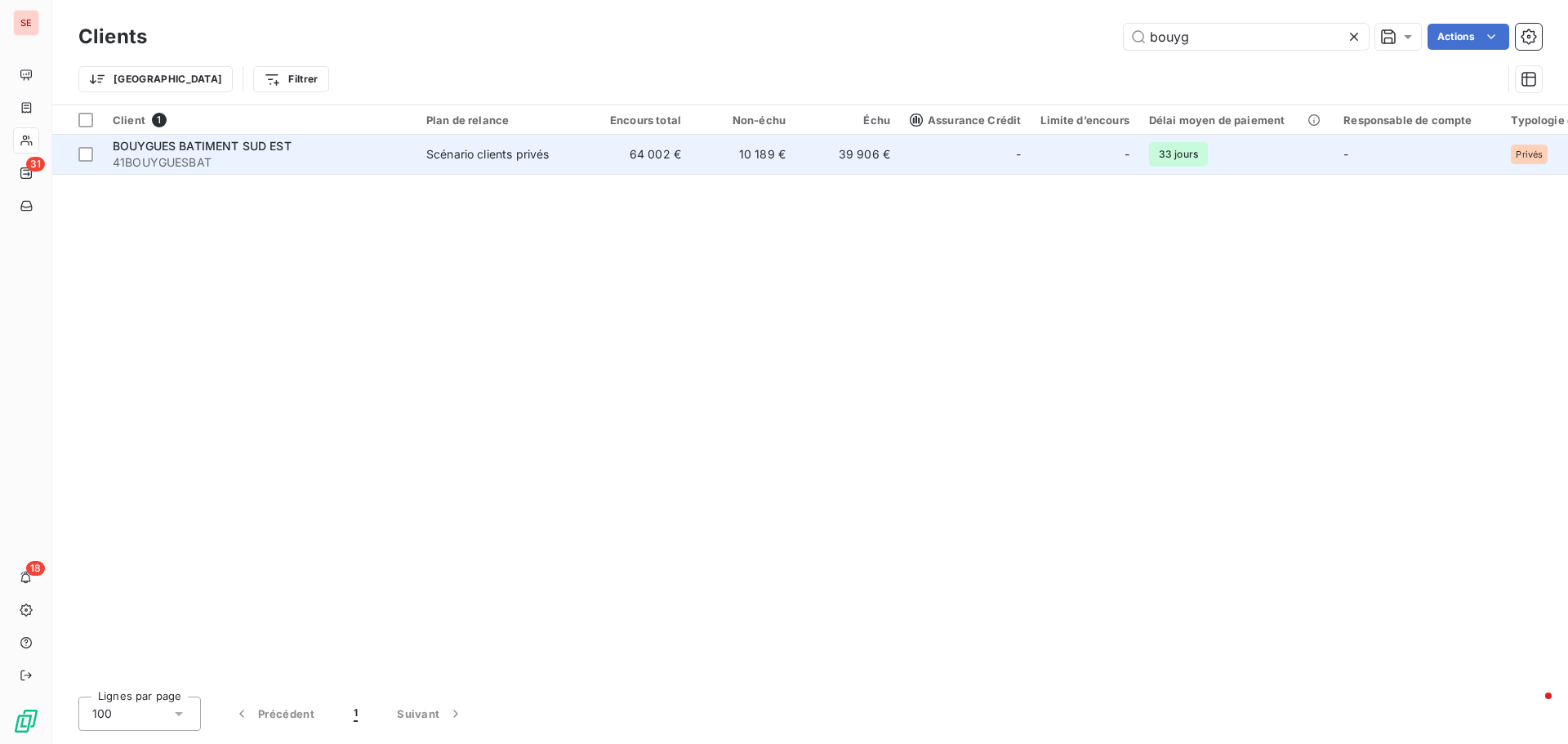
type input "bouyg"
click at [266, 155] on span "41BOUYGUESBAT" at bounding box center [260, 163] width 294 height 16
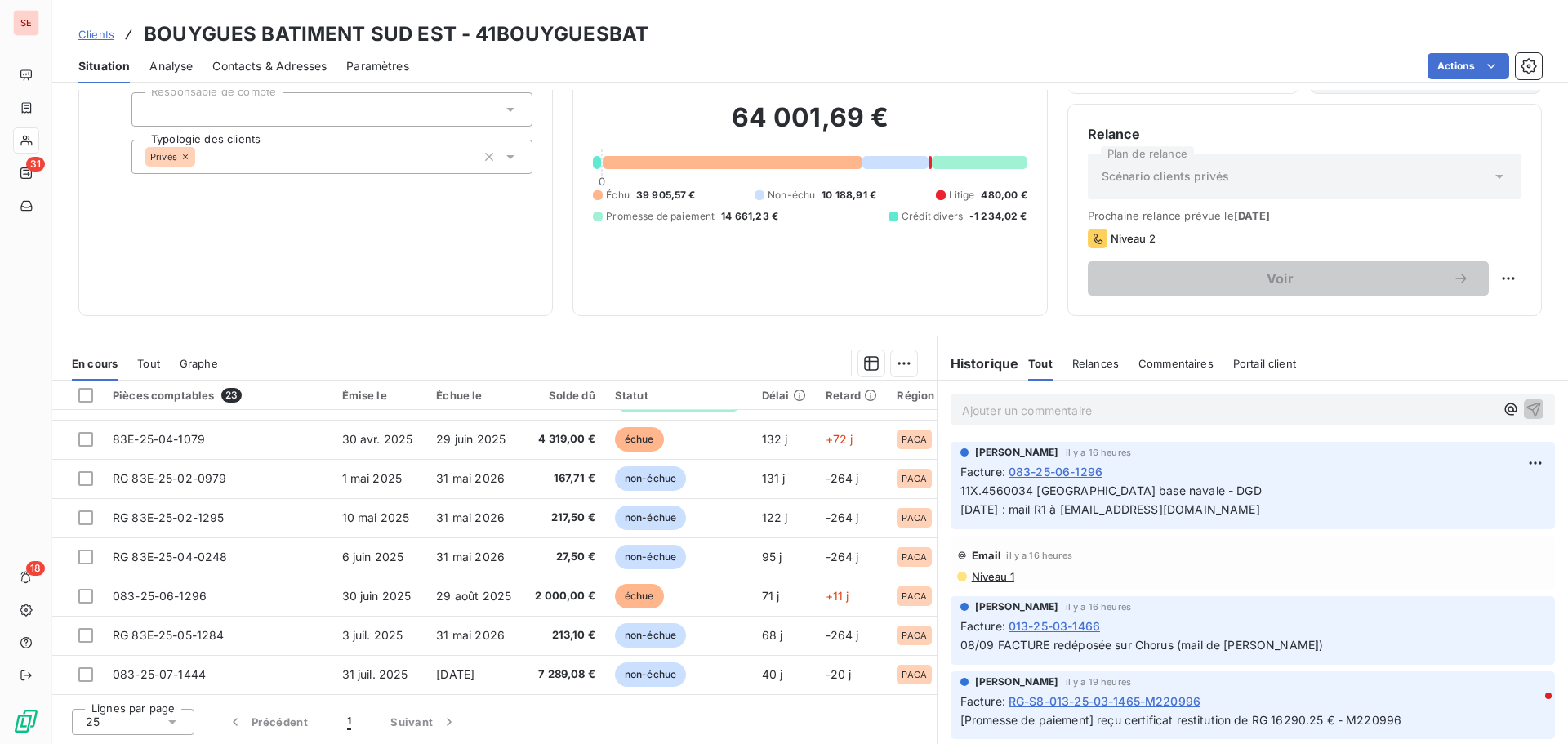
scroll to position [624, 0]
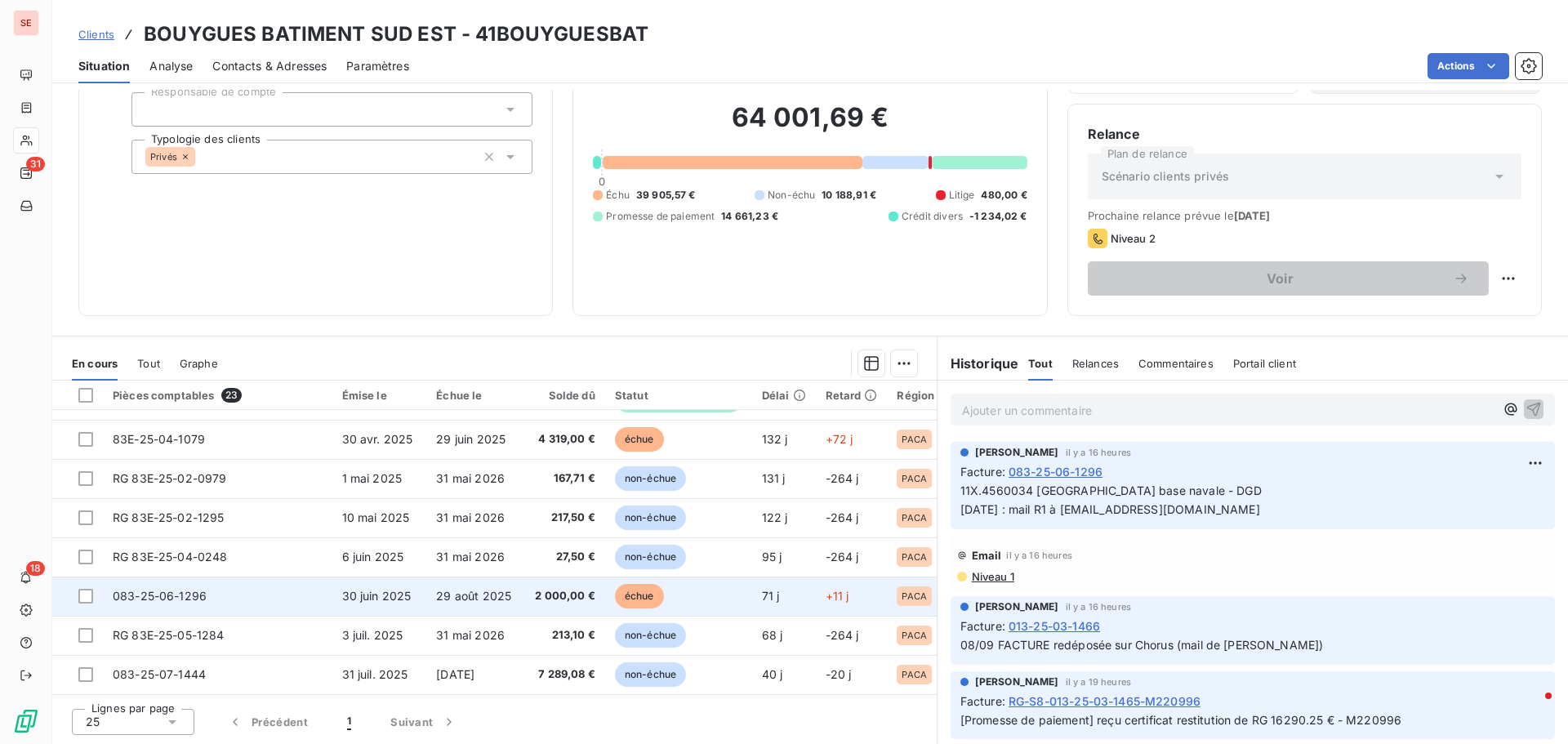
click at [323, 597] on td "083-25-06-1296" at bounding box center [217, 596] width 229 height 39
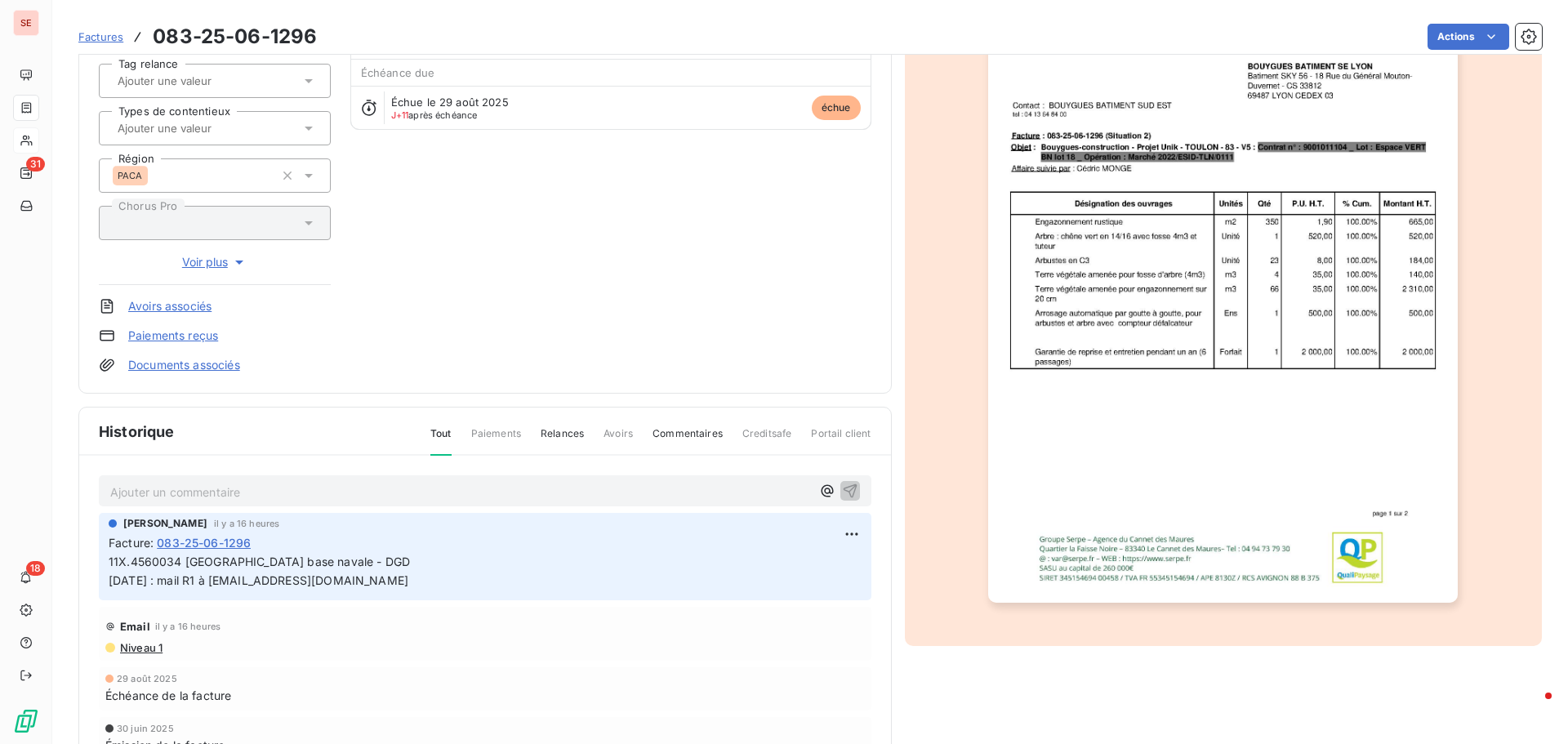
scroll to position [238, 0]
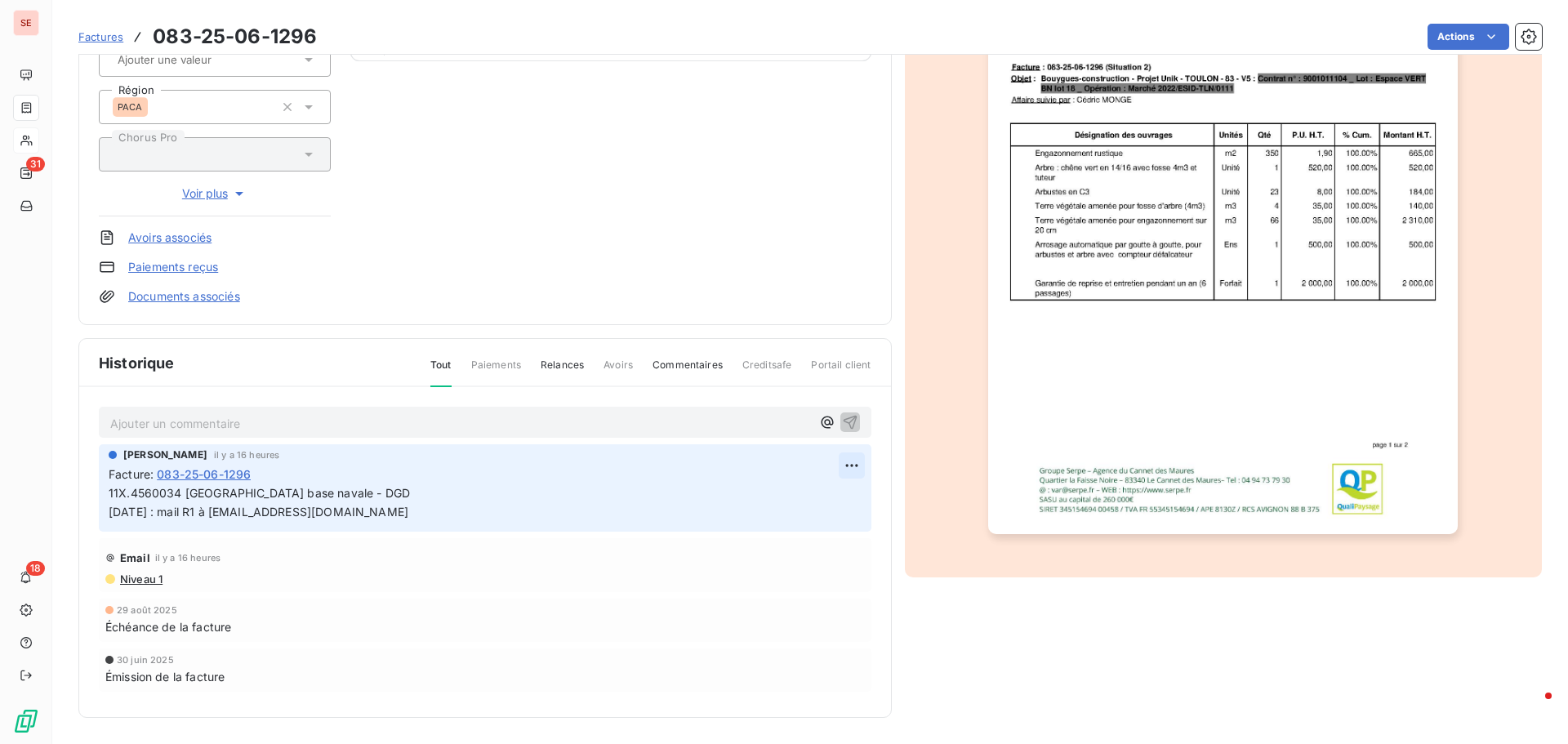
click at [848, 465] on html "SE 31 18 Factures 083-25-06-1296 Actions BOUYGUES BATIMENT SUD EST 41BOUYGUESBA…" at bounding box center [784, 372] width 1568 height 744
click at [830, 500] on div "Editer" at bounding box center [806, 501] width 91 height 26
click at [424, 488] on p "11X.4560034 [GEOGRAPHIC_DATA] base navale - DGD [DATE] : mail R1 à [EMAIL_ADDRE…" at bounding box center [474, 503] width 730 height 38
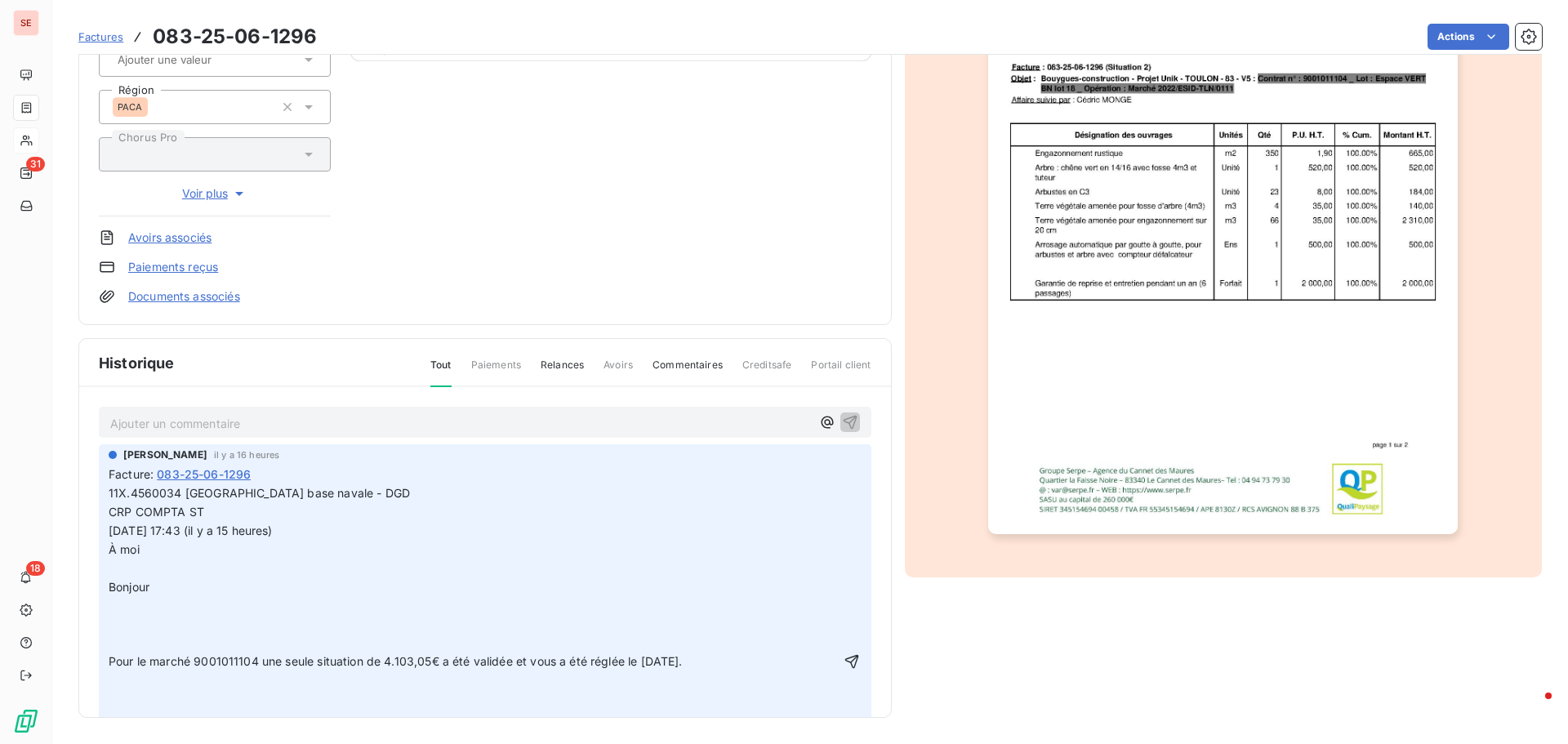
click at [111, 519] on span "CRP COMPTA ST" at bounding box center [156, 511] width 95 height 14
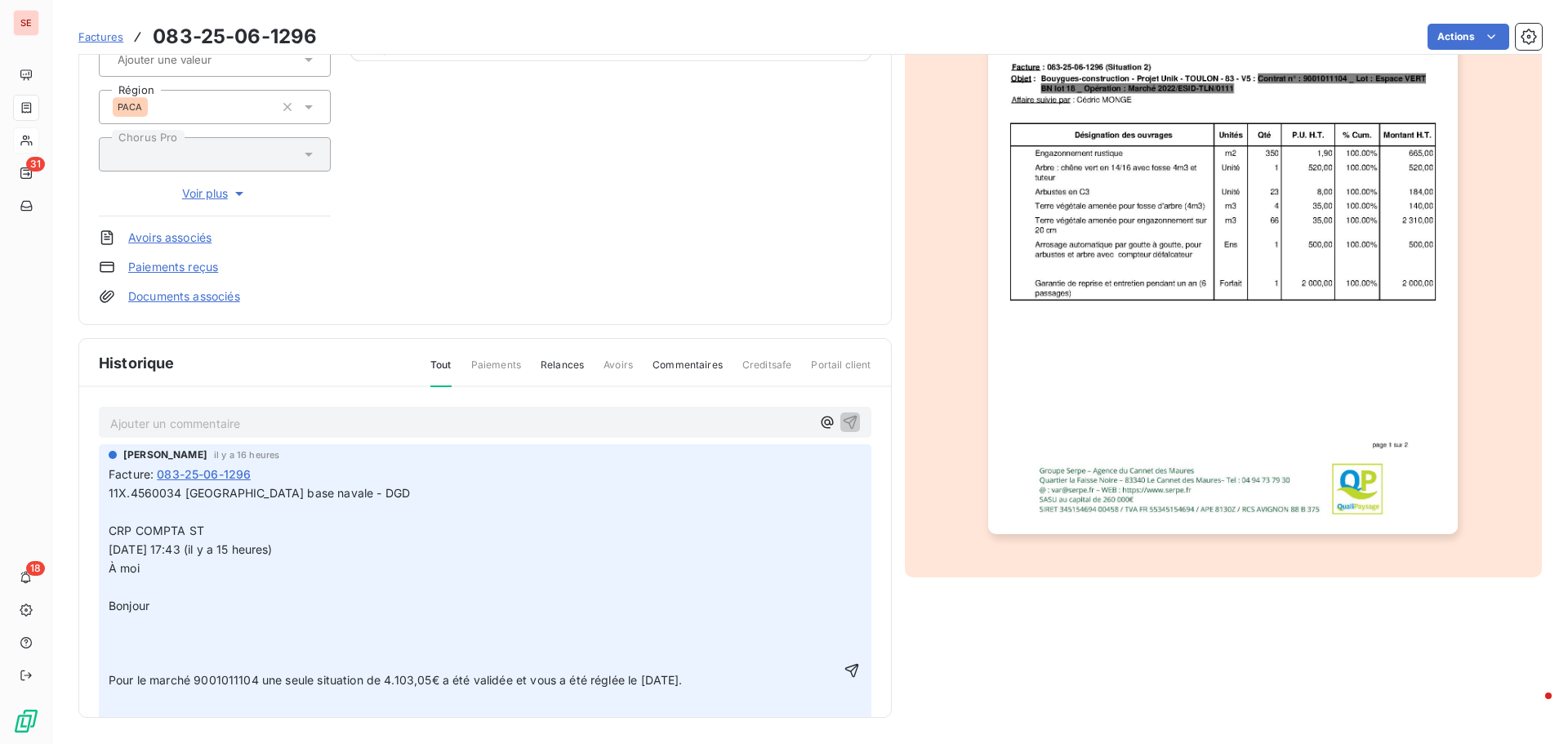
click at [128, 585] on p "﻿" at bounding box center [474, 587] width 730 height 19
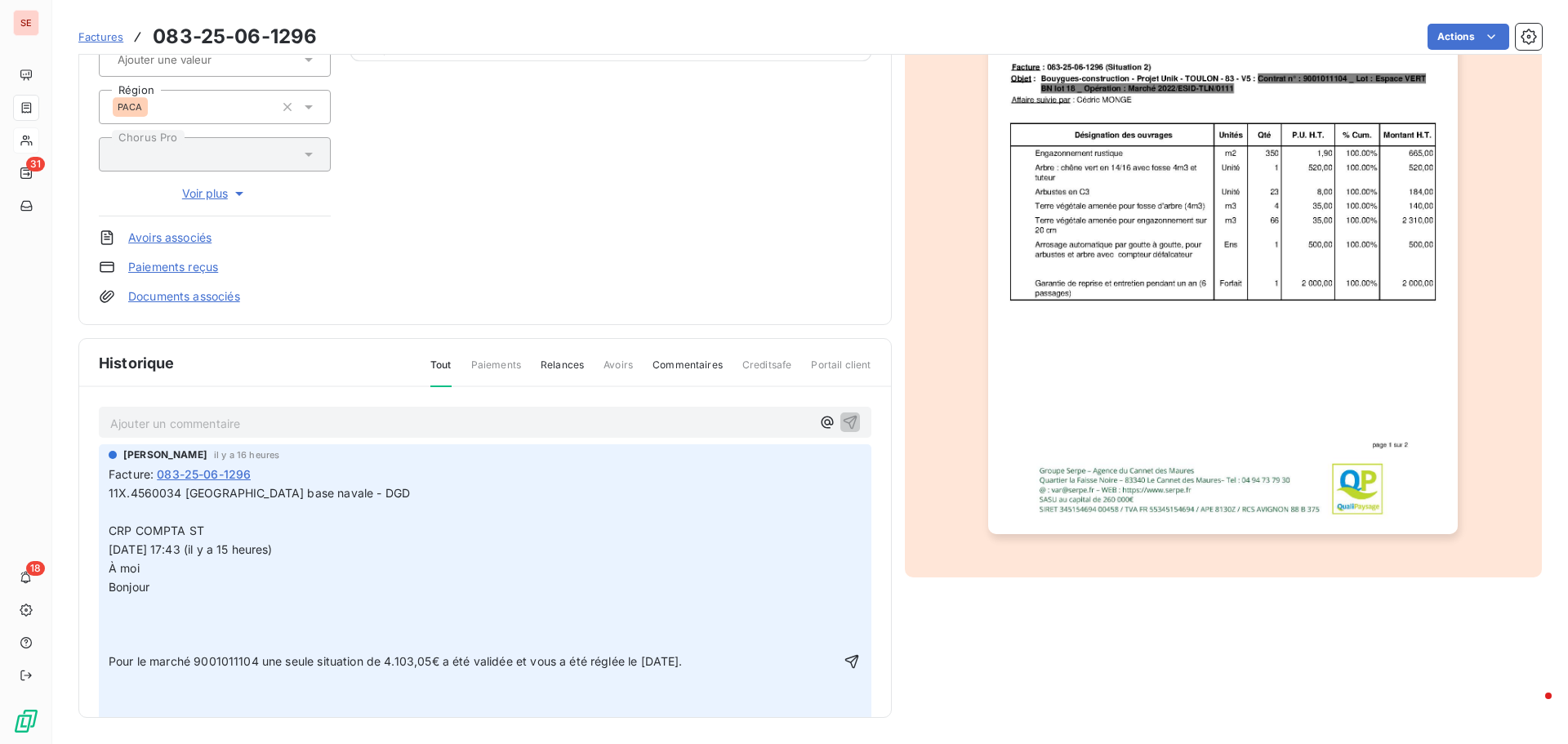
click at [125, 645] on p "﻿" at bounding box center [474, 643] width 730 height 19
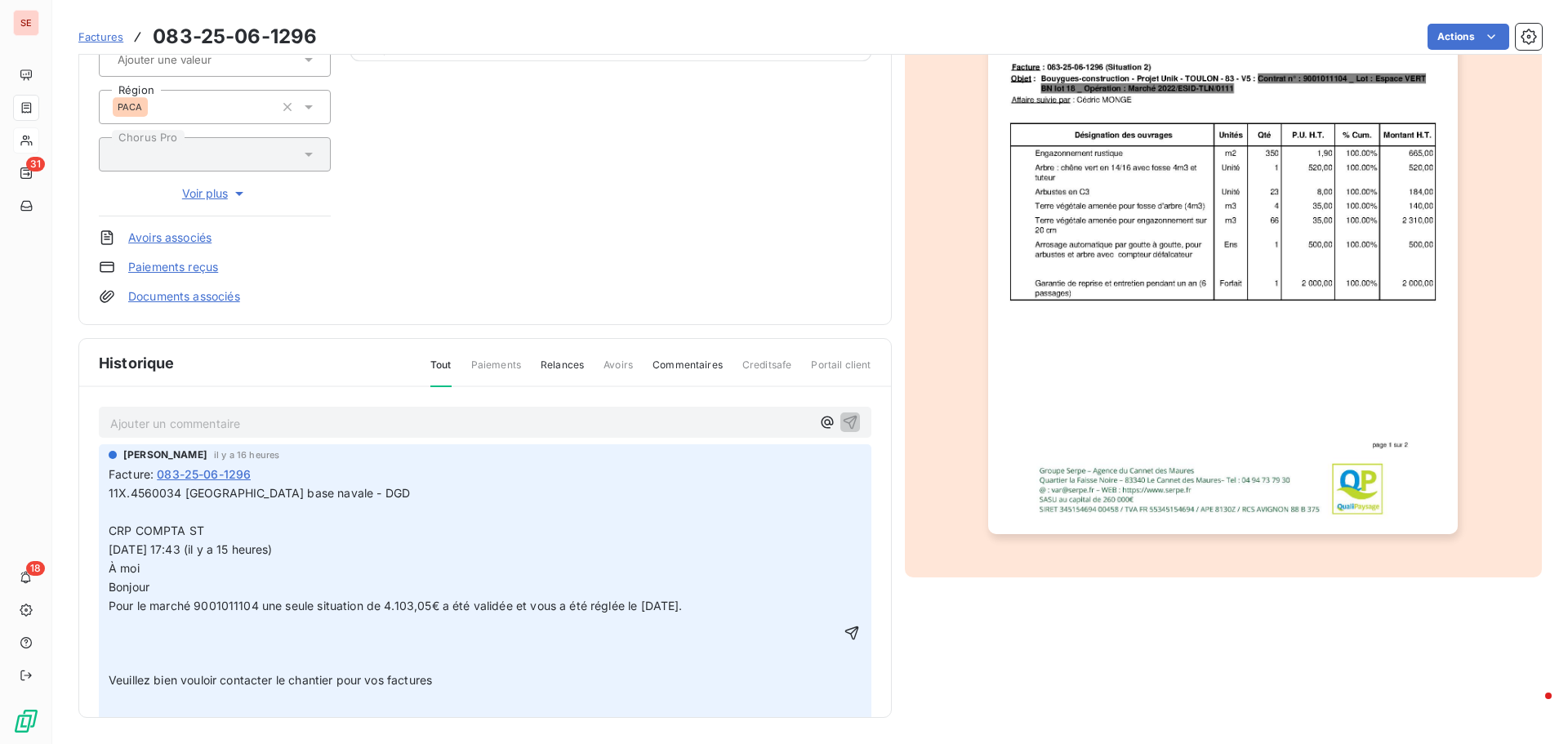
click at [173, 668] on p "﻿" at bounding box center [474, 662] width 730 height 19
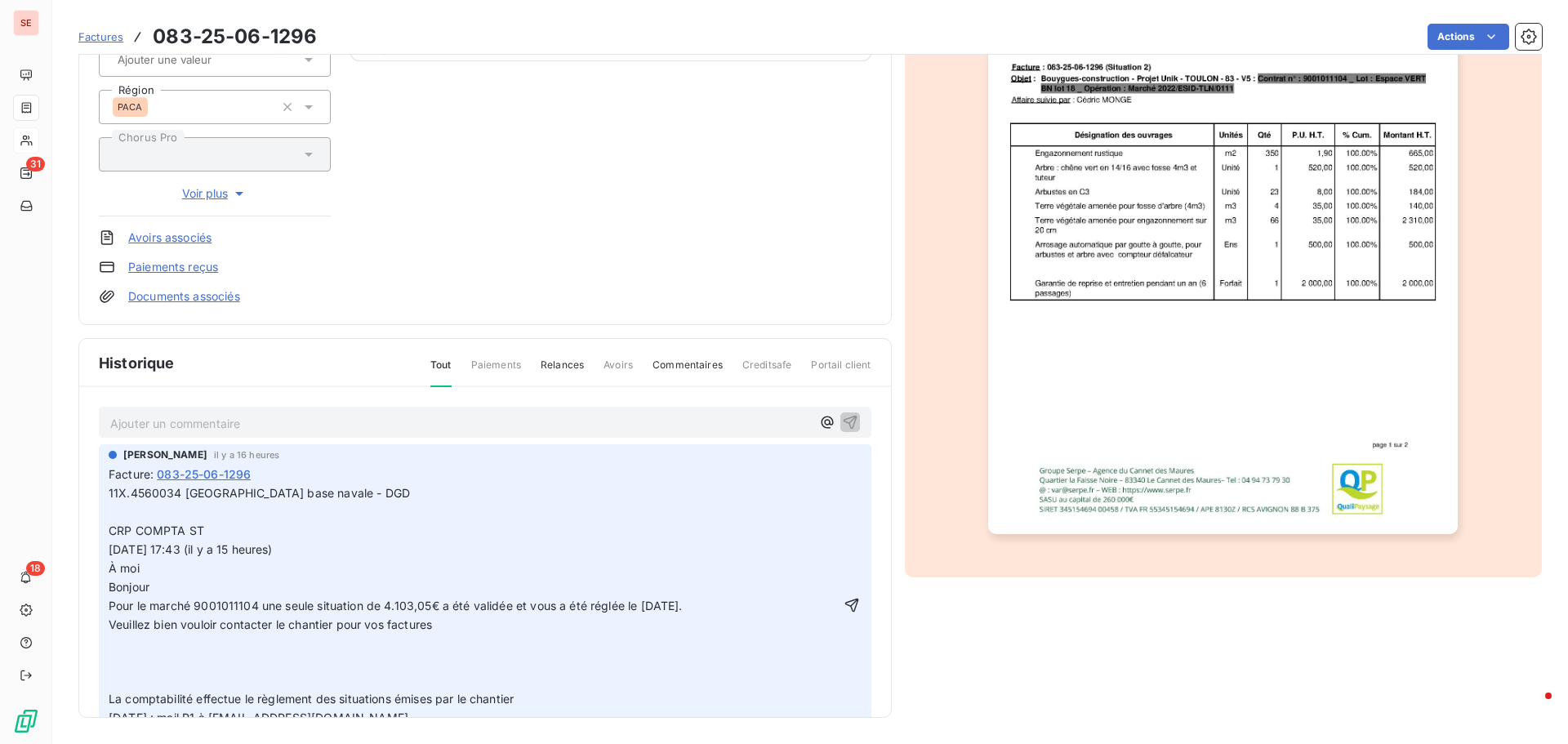
click at [168, 691] on span "La comptabilité effectue le règlement des situations émises par le chantier 08/…" at bounding box center [311, 708] width 405 height 33
click at [110, 697] on span "La comptabilité effectue le règlement des situations émises par le chantier 08/…" at bounding box center [311, 708] width 405 height 33
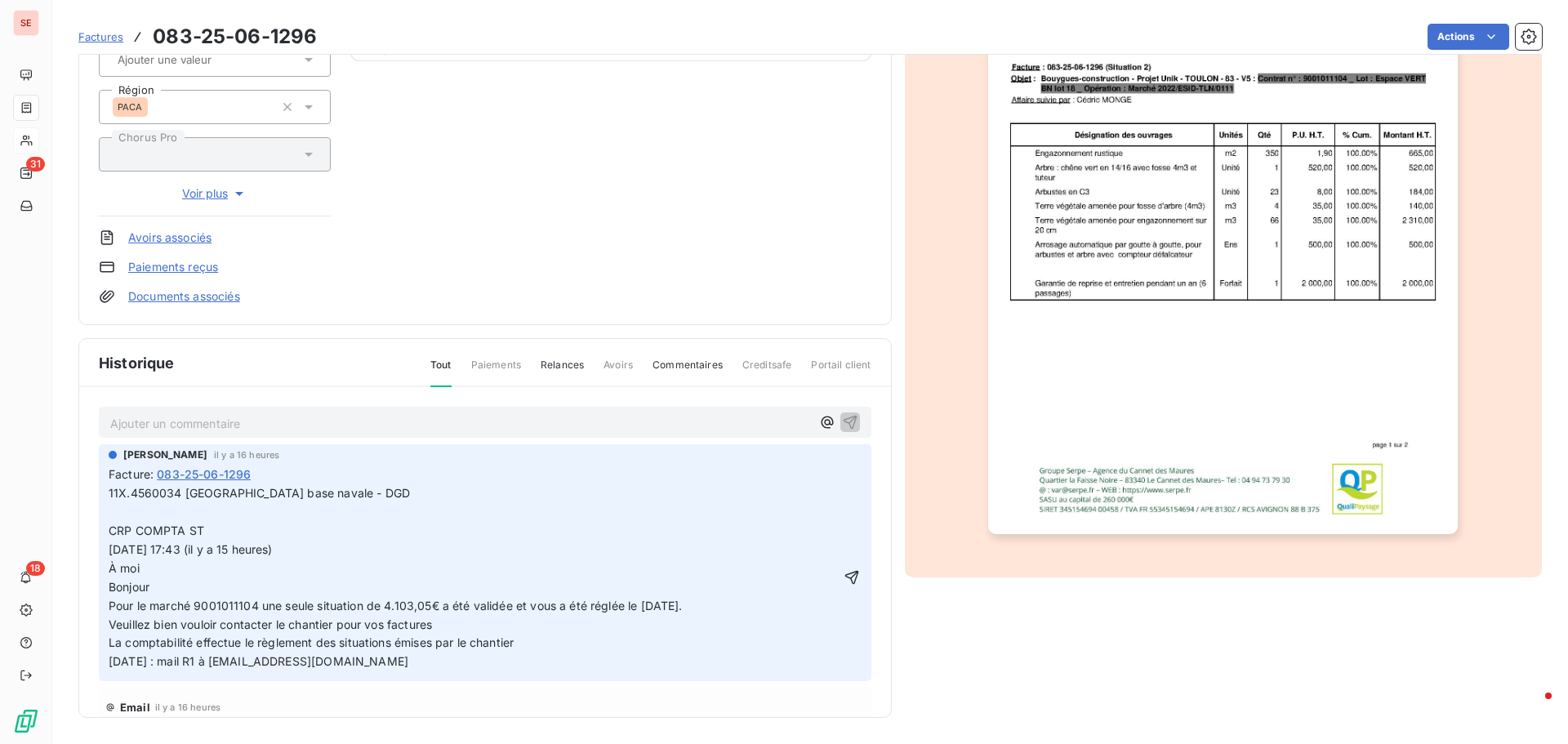
click at [548, 632] on p "Veuillez bien vouloir contacter le chantier pour vos factures" at bounding box center [474, 625] width 730 height 19
click at [535, 640] on p "La comptabilité effectue le règlement des situations émises par le chantier 08/…" at bounding box center [474, 653] width 730 height 38
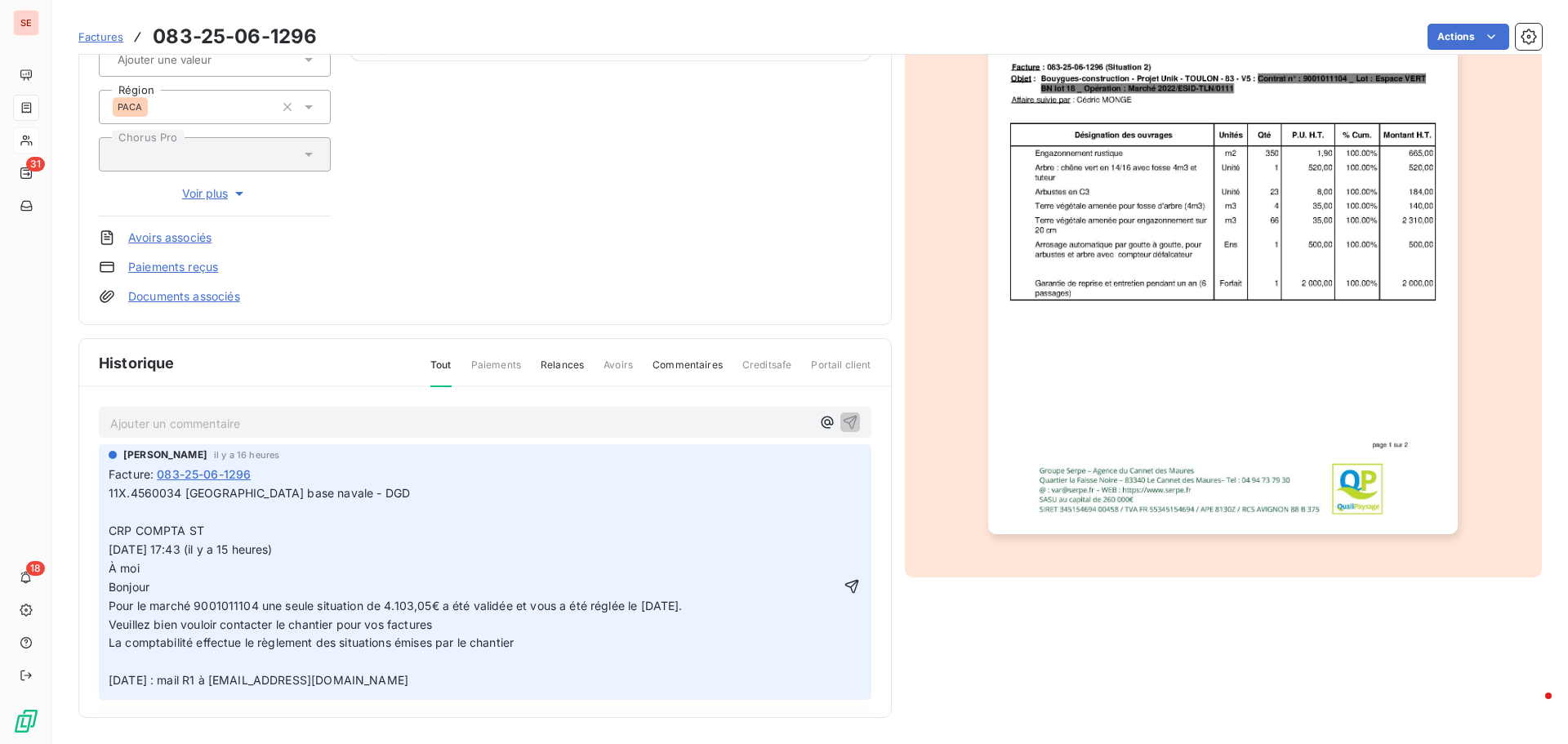
click at [535, 640] on p "La comptabilité effectue le règlement des situations émises par le chantier 08/…" at bounding box center [474, 662] width 730 height 57
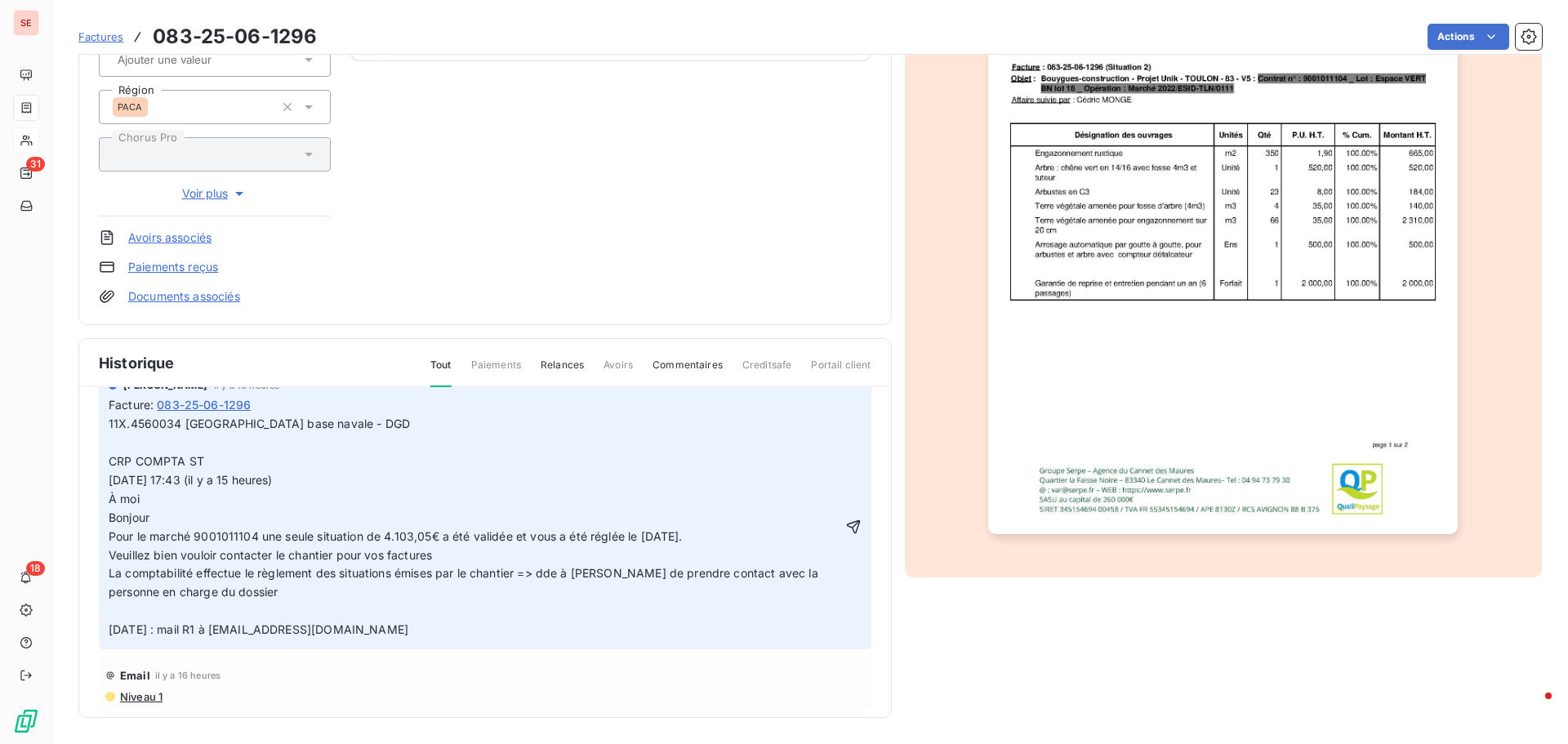
scroll to position [164, 0]
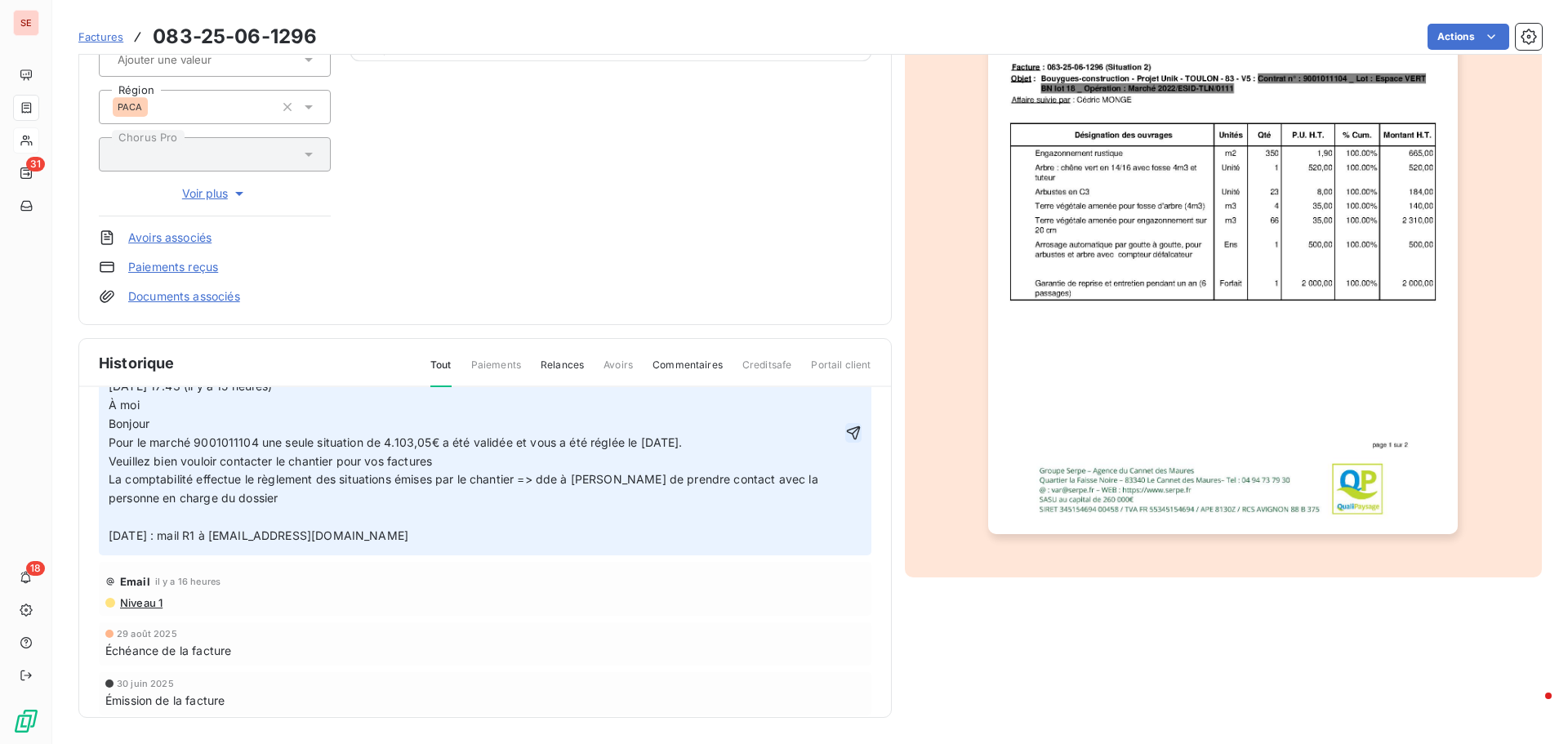
click at [845, 437] on icon "button" at bounding box center [853, 432] width 16 height 16
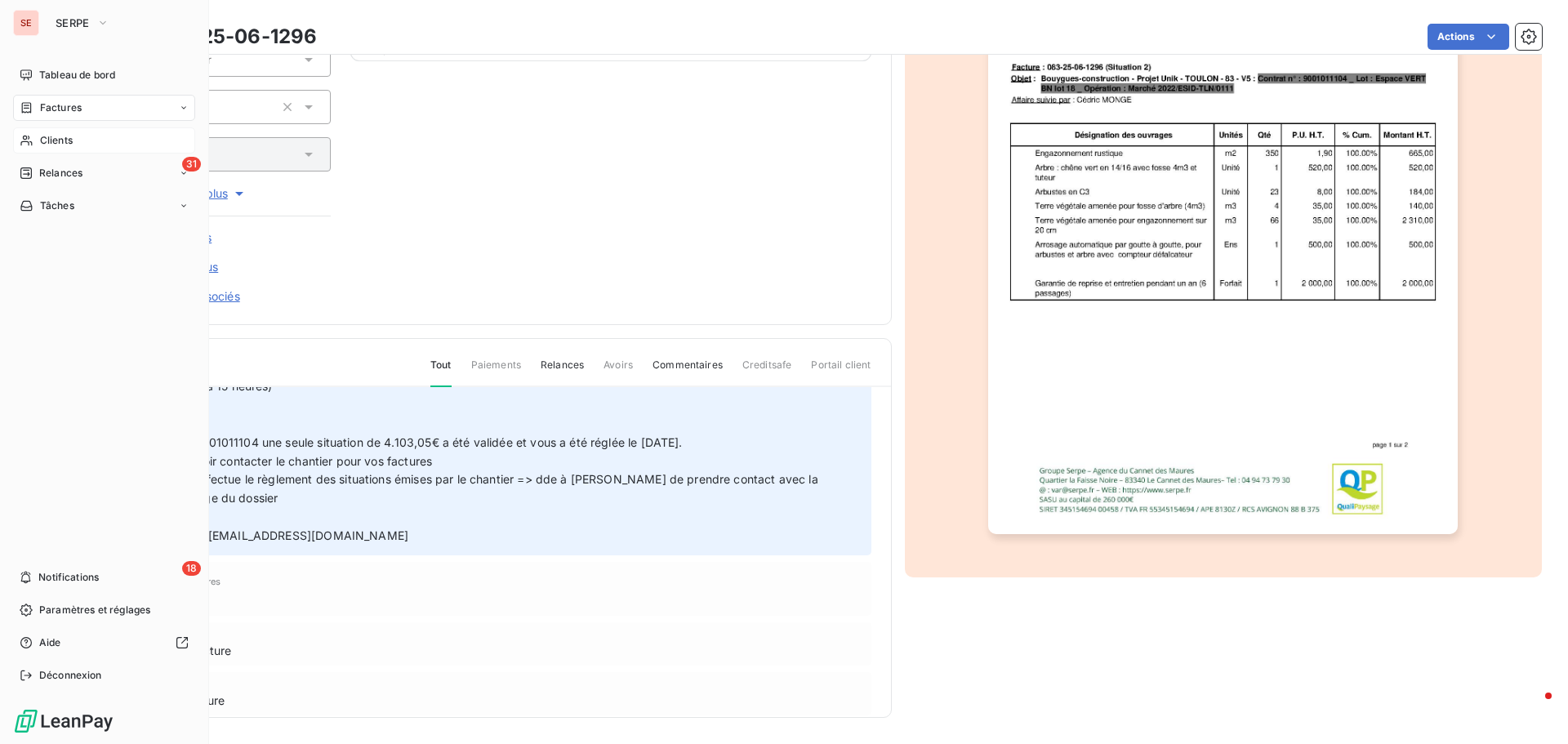
click at [81, 149] on div "Clients" at bounding box center [104, 141] width 182 height 26
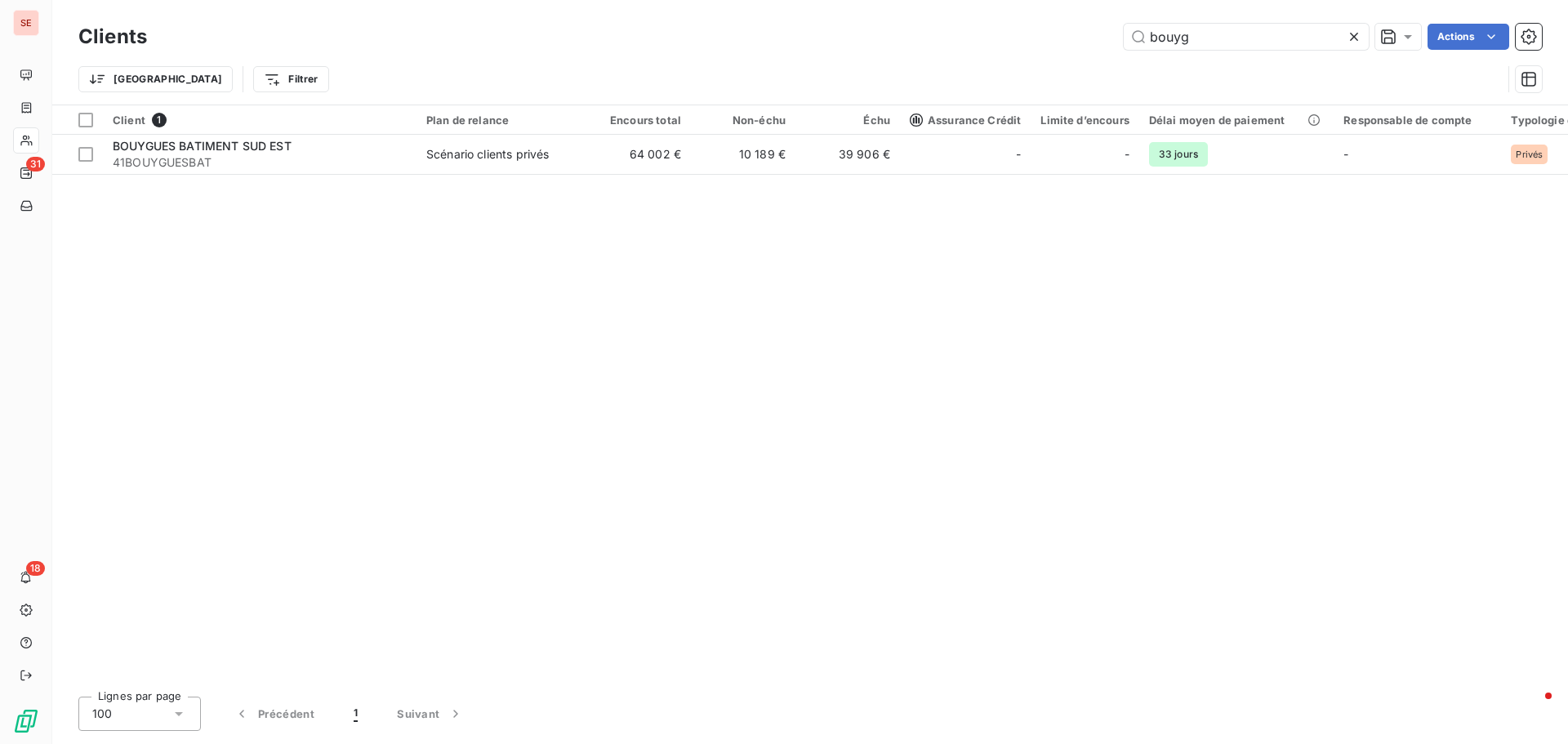
drag, startPoint x: 1230, startPoint y: 32, endPoint x: 1088, endPoint y: 20, distance: 142.5
click at [1068, 25] on div "bouyg Actions" at bounding box center [854, 37] width 1376 height 26
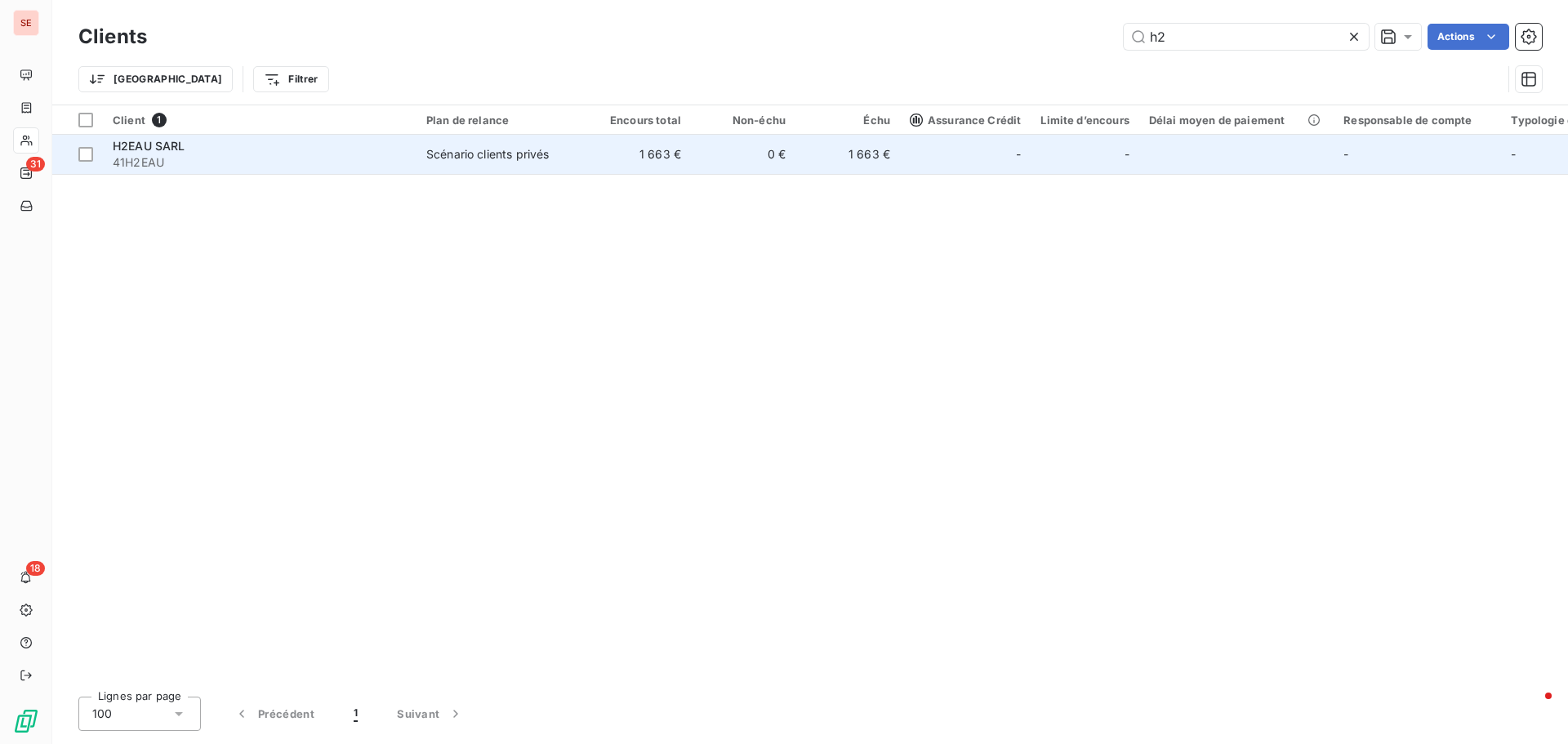
type input "h2"
click at [537, 162] on div "Scénario clients privés" at bounding box center [487, 155] width 123 height 16
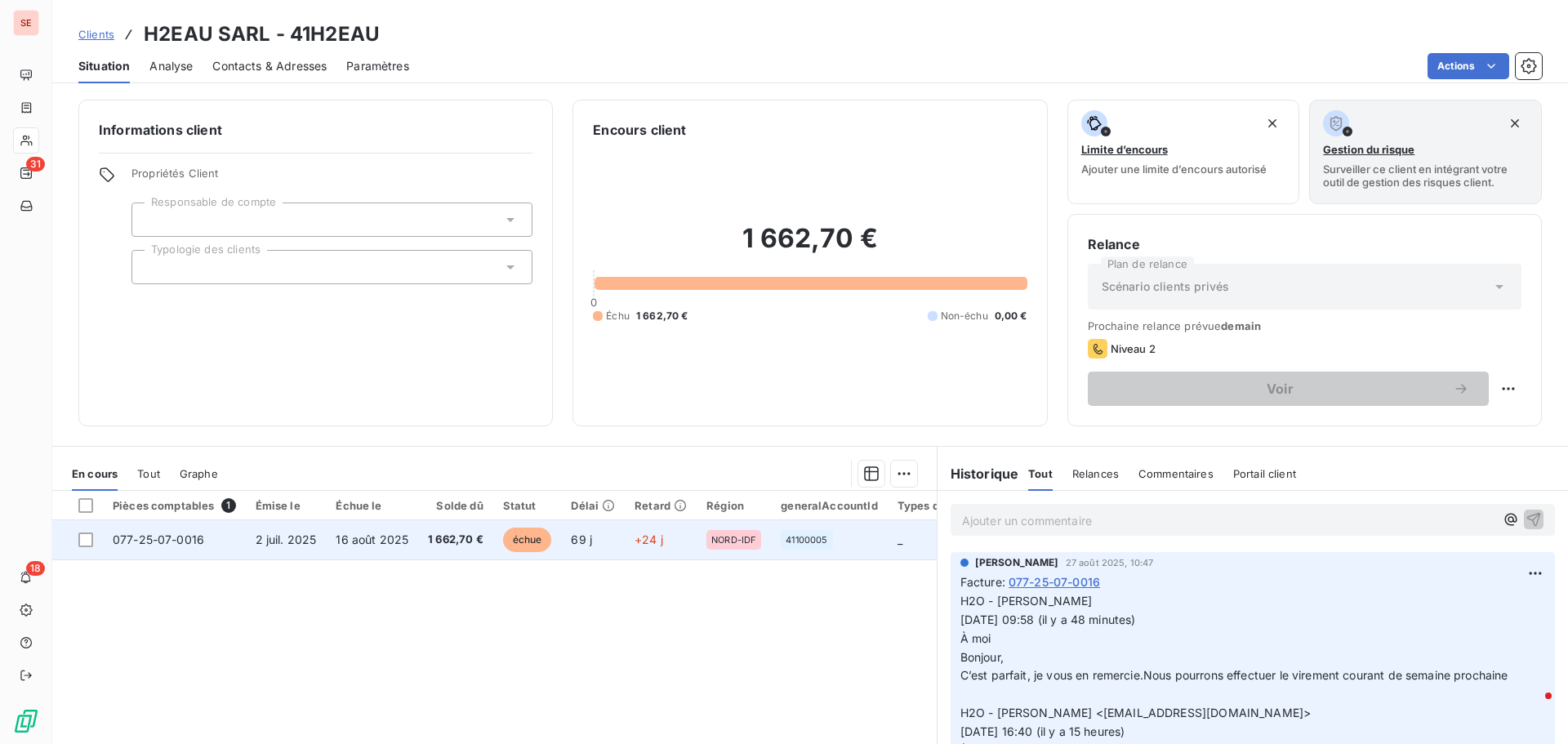
click at [366, 540] on span "16 août 2025" at bounding box center [372, 539] width 72 height 14
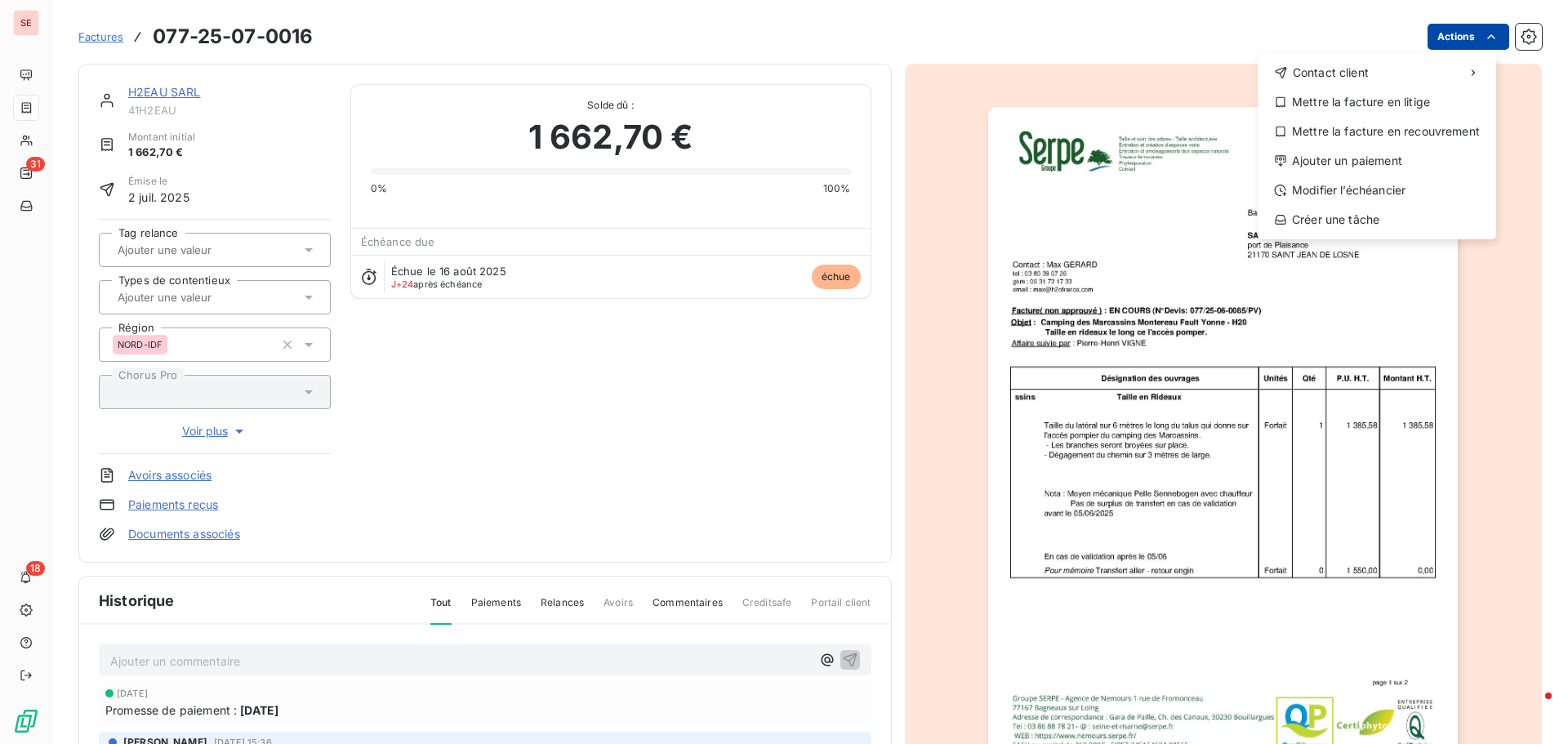
click at [1449, 35] on html "SE 31 18 Factures 077-25-07-0016 Actions Contact client Mettre la facture en li…" at bounding box center [784, 372] width 1568 height 744
click at [1367, 166] on div "Ajouter un paiement" at bounding box center [1377, 161] width 225 height 26
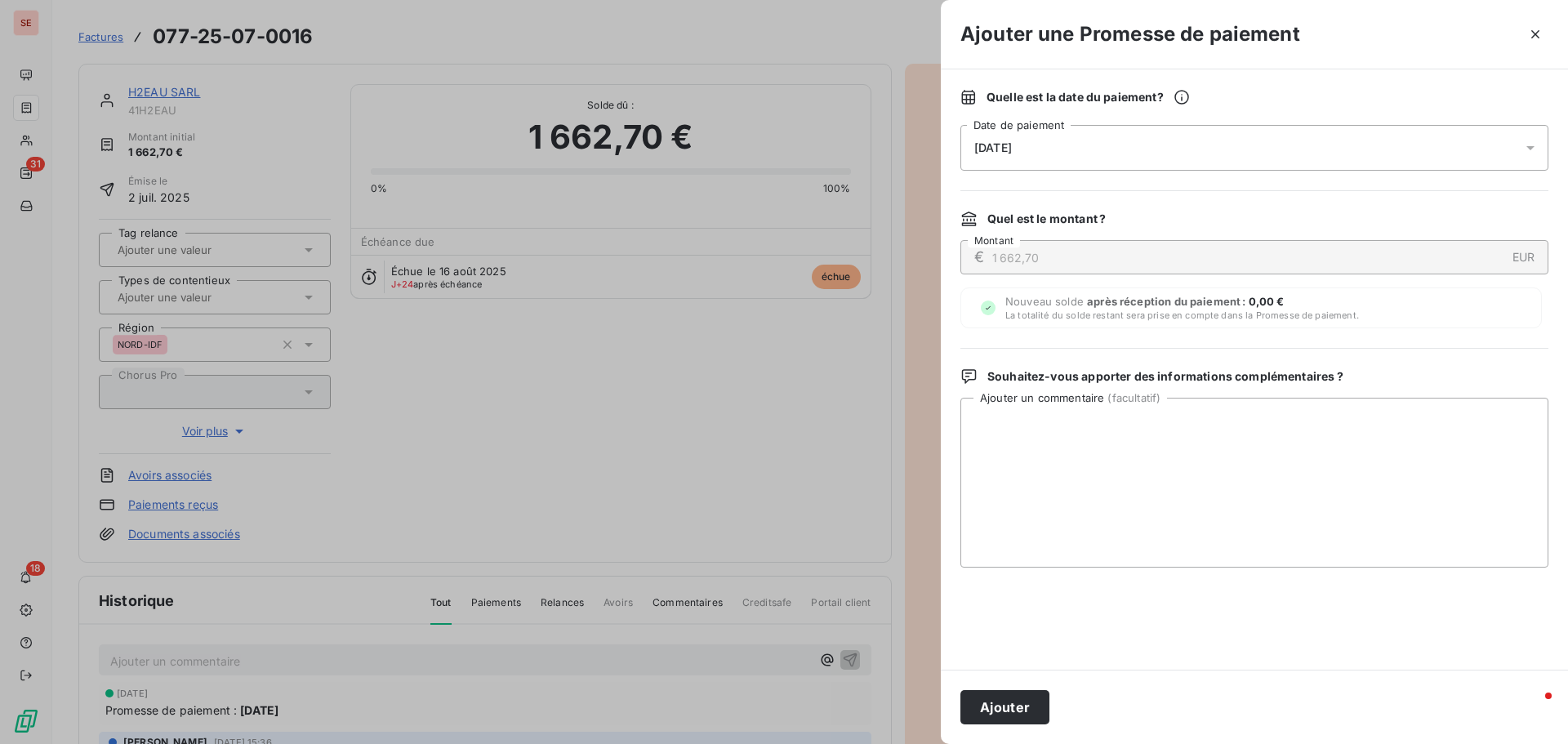
click at [975, 146] on span "[DATE]" at bounding box center [993, 148] width 38 height 13
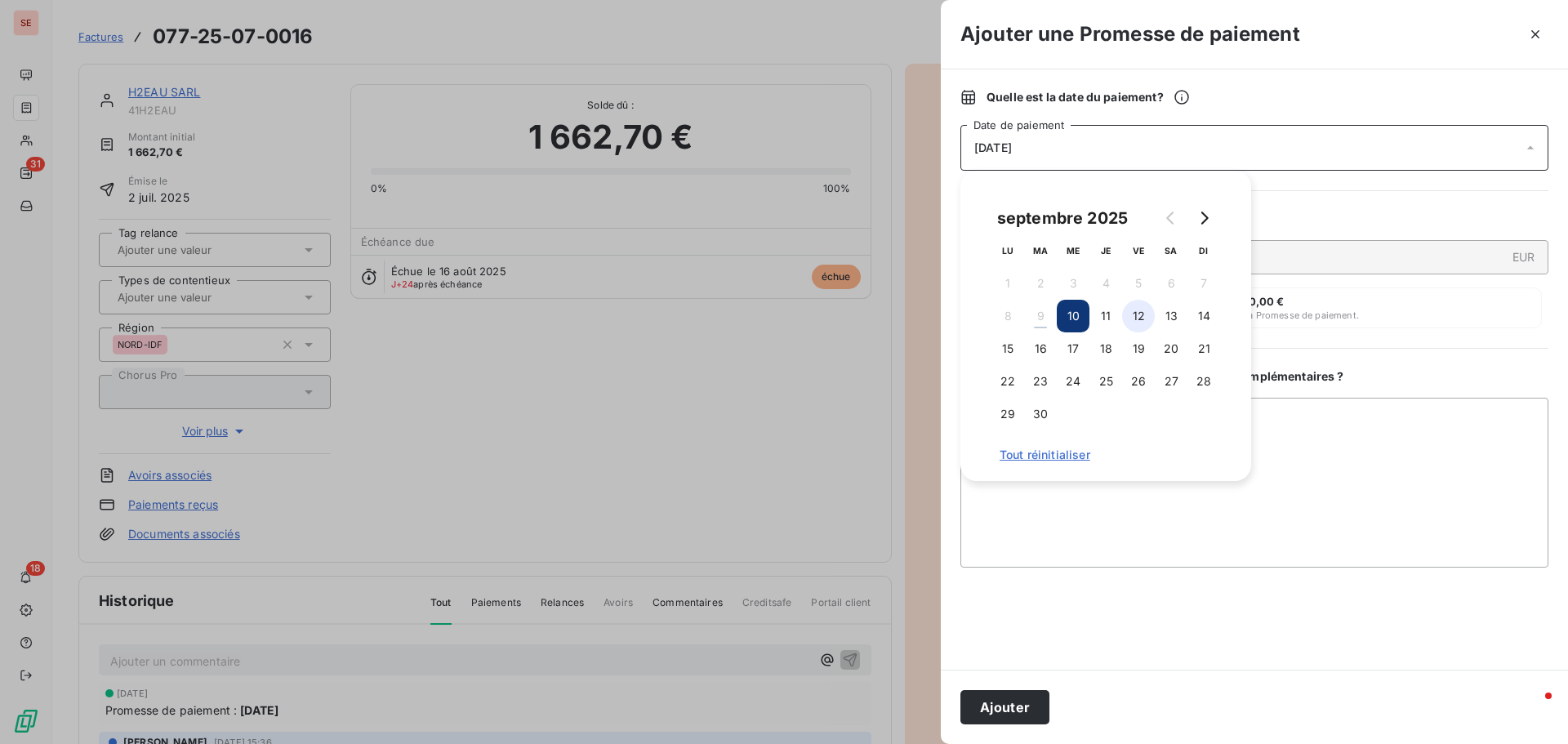
click at [1145, 317] on button "12" at bounding box center [1139, 317] width 33 height 33
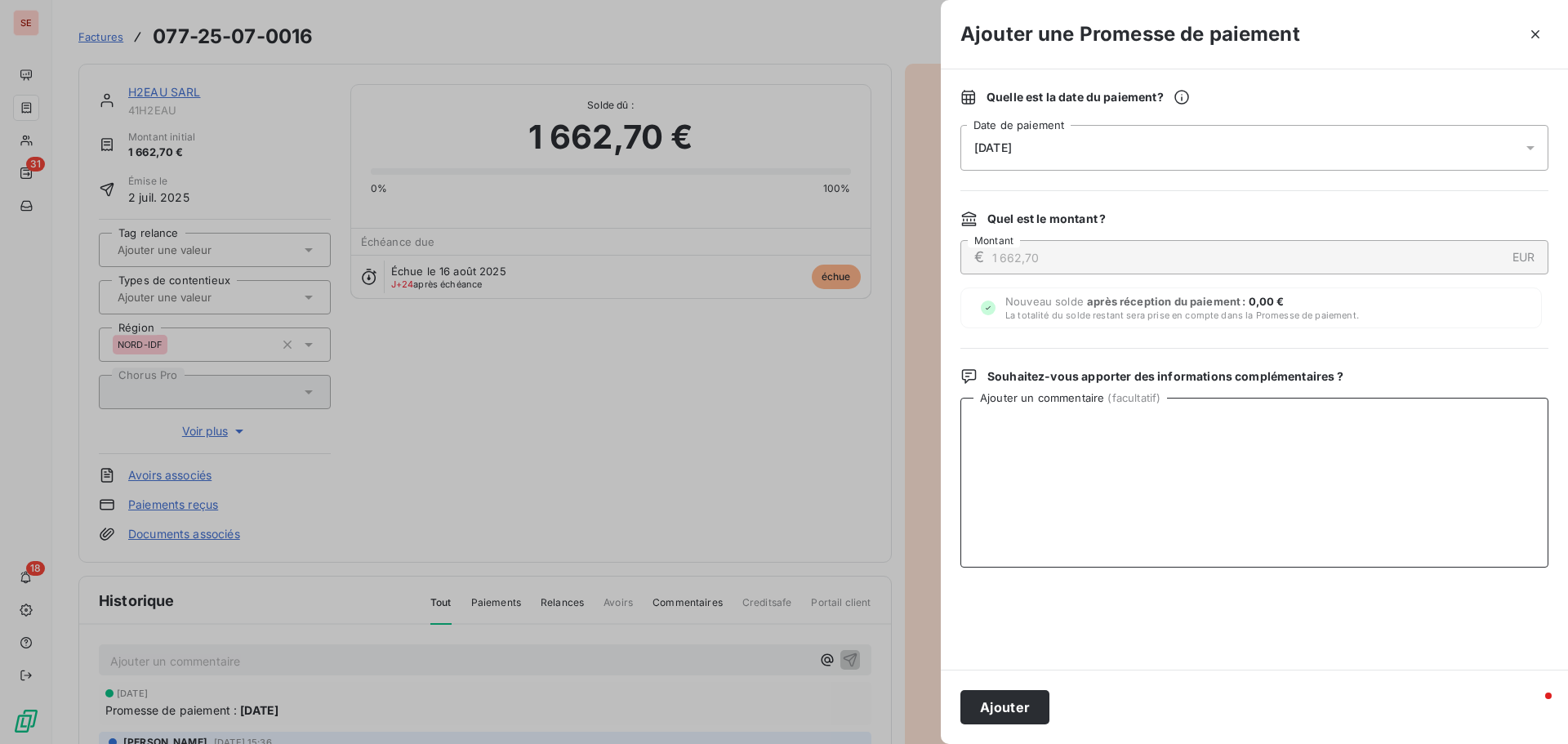
click at [1322, 430] on textarea "Ajouter un commentaire ( facultatif )" at bounding box center [1254, 483] width 588 height 170
type textarea "Virement du 09/09/25"
click at [1000, 710] on button "Ajouter" at bounding box center [1005, 707] width 89 height 35
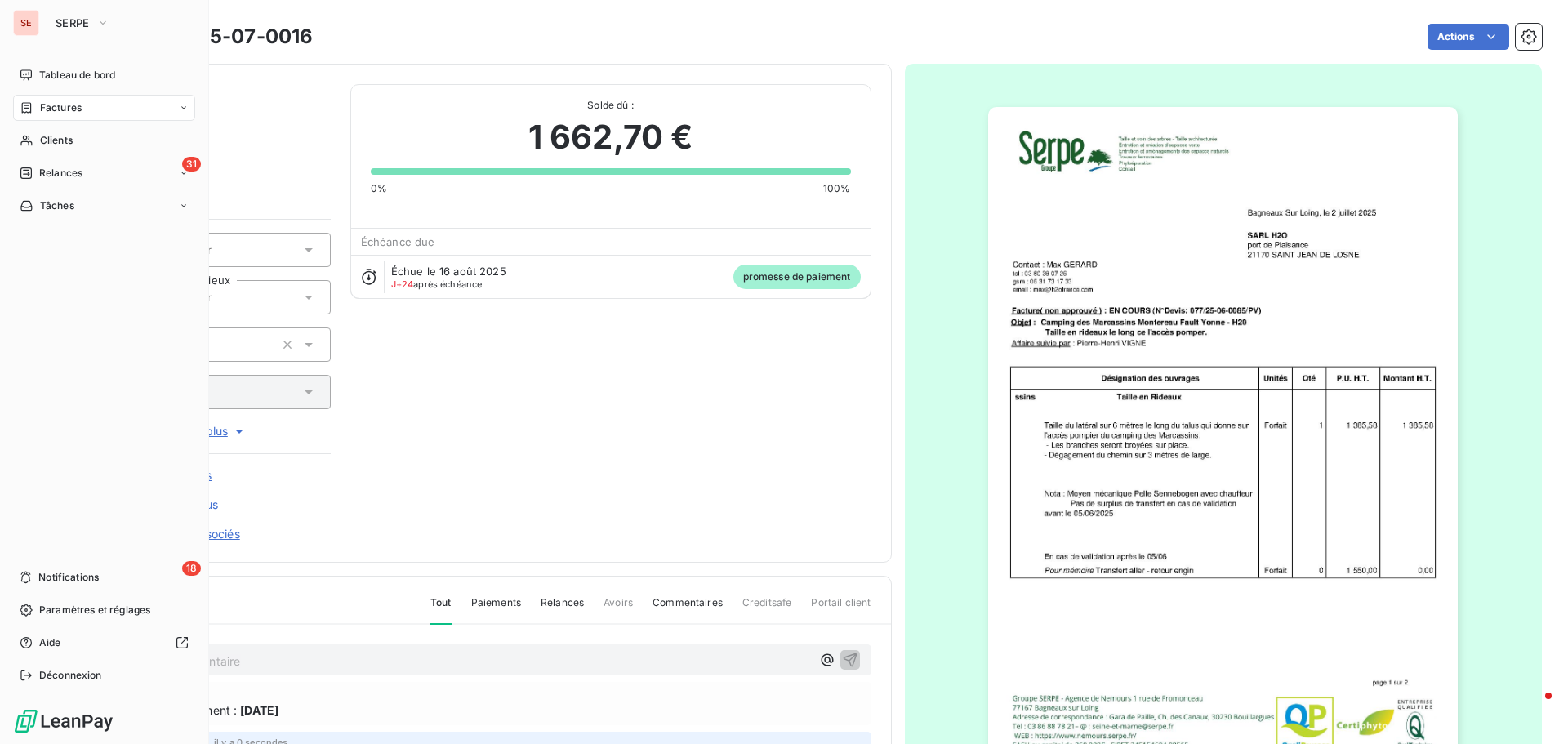
click at [78, 106] on span "Factures" at bounding box center [61, 108] width 42 height 15
click at [46, 134] on span "Clients" at bounding box center [57, 141] width 33 height 15
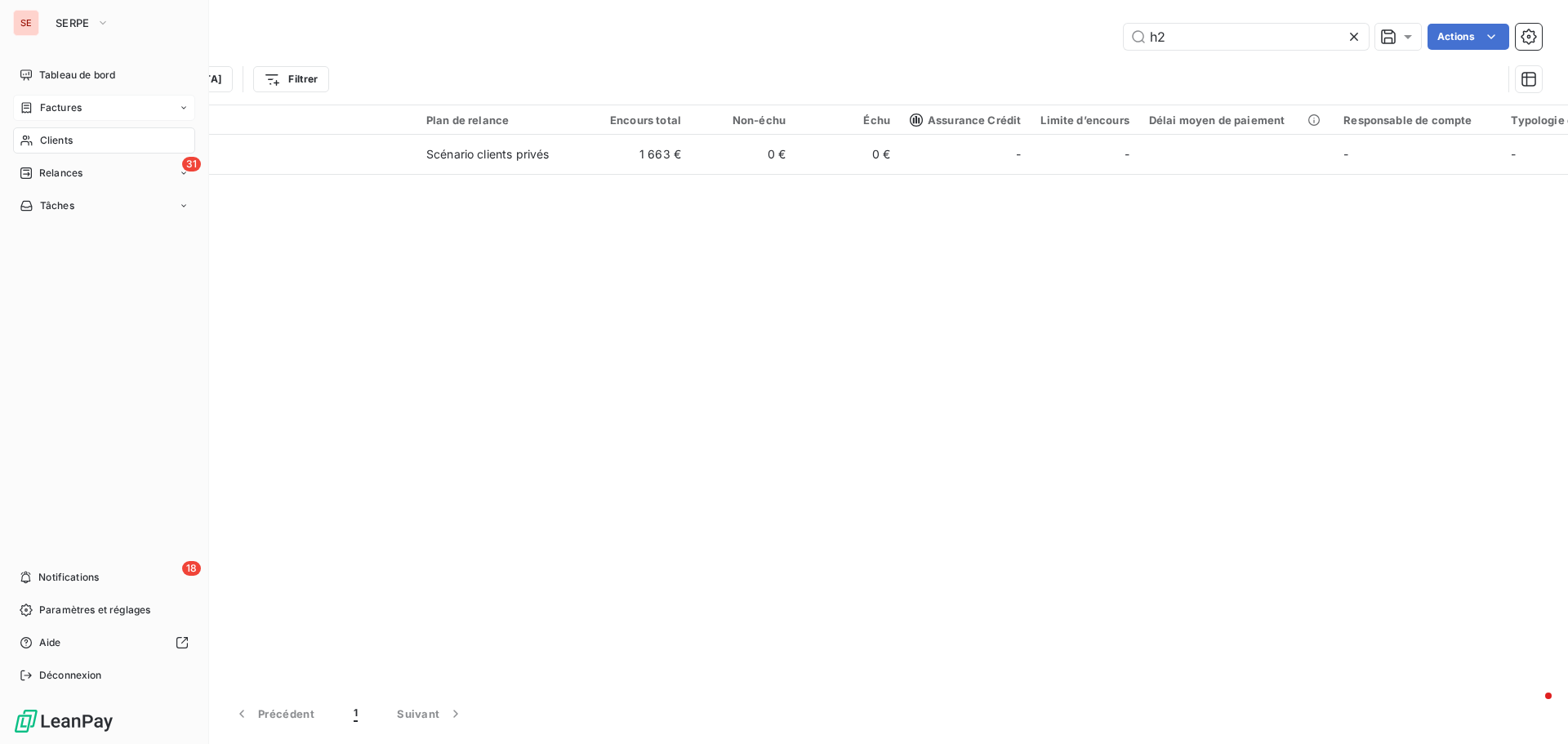
click at [80, 104] on span "Factures" at bounding box center [61, 108] width 42 height 15
click at [74, 141] on span "Factures" at bounding box center [60, 141] width 42 height 15
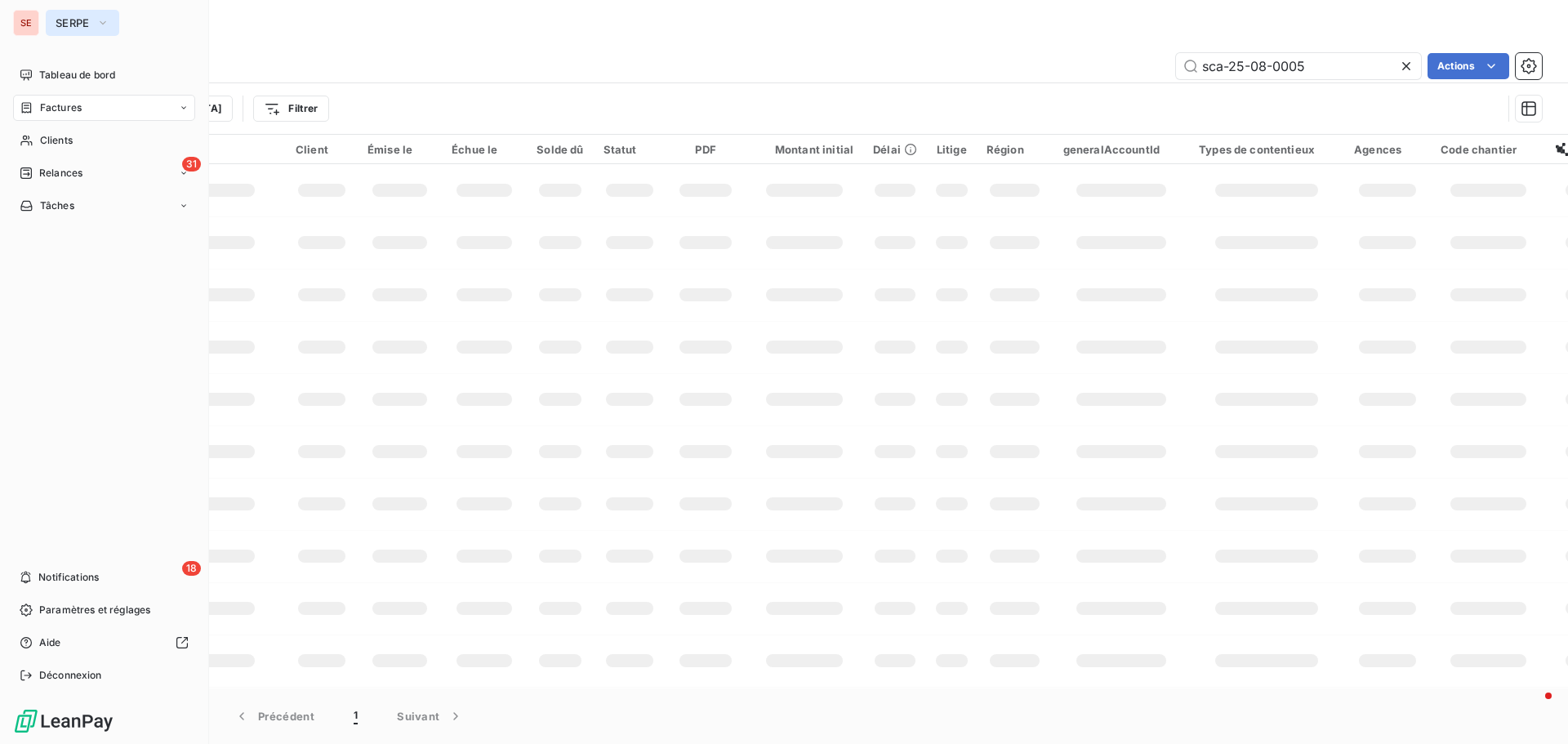
click at [72, 21] on span "SERPE" at bounding box center [73, 23] width 35 height 13
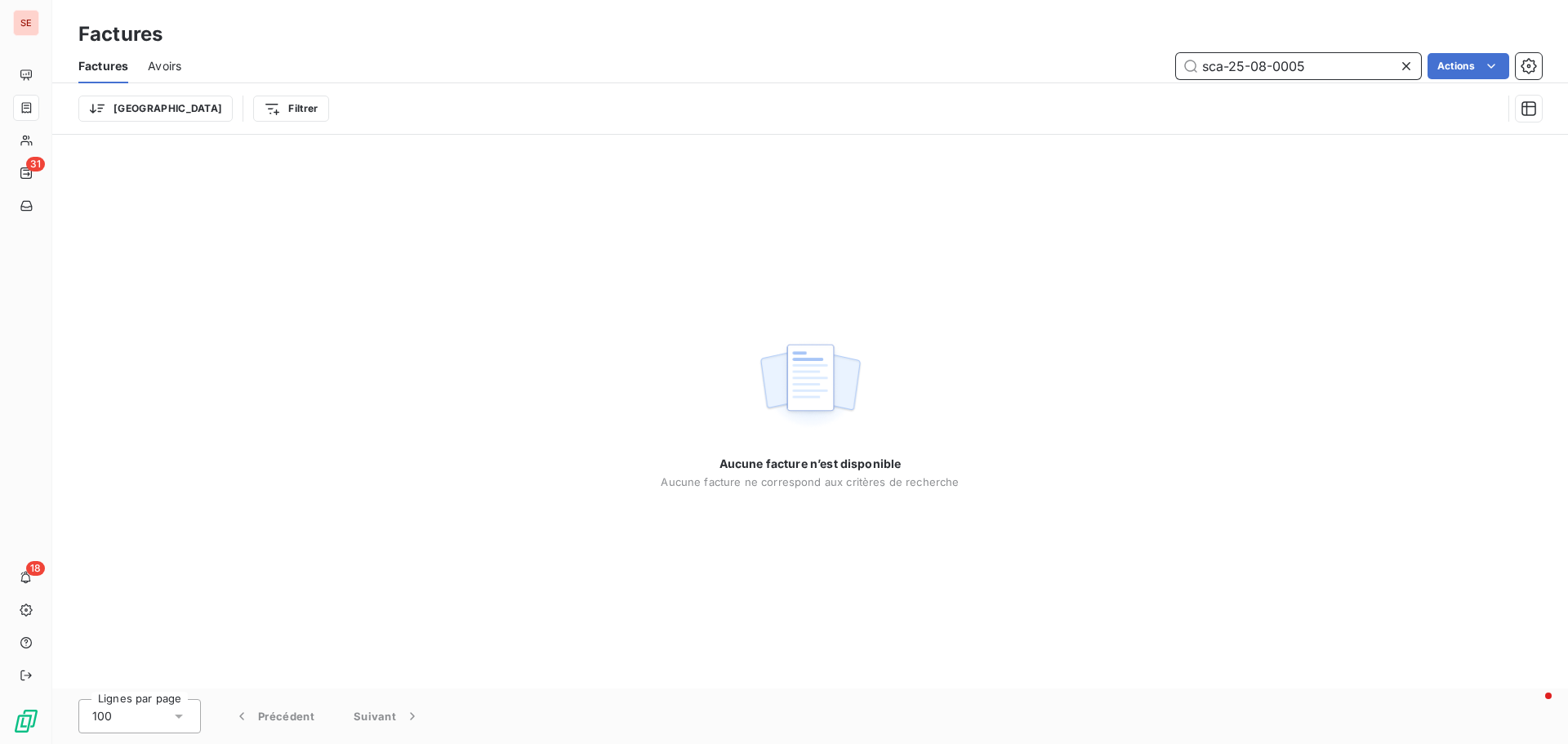
click at [1307, 61] on input "sca-25-08-0005" at bounding box center [1298, 67] width 245 height 26
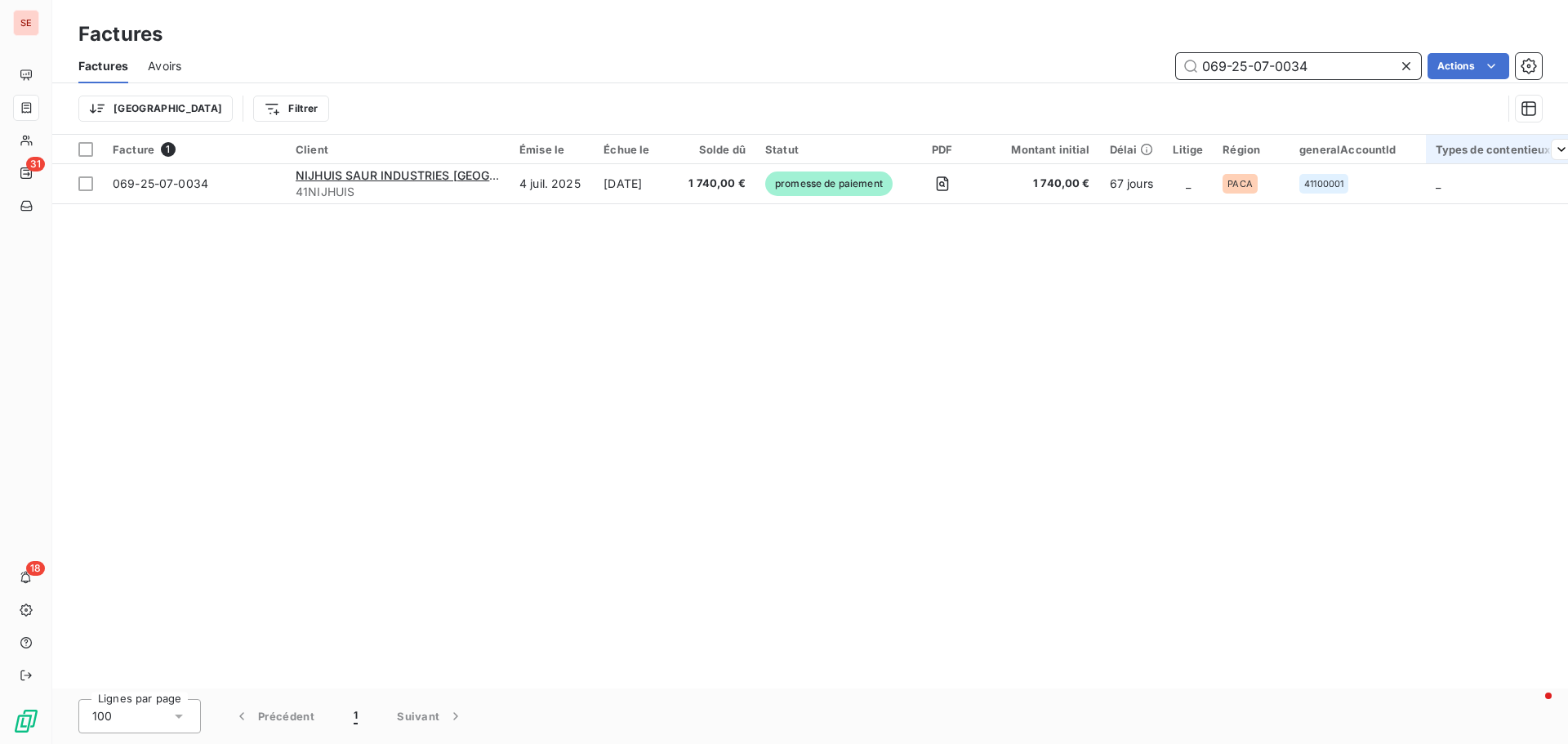
type input "069-25-07-0034"
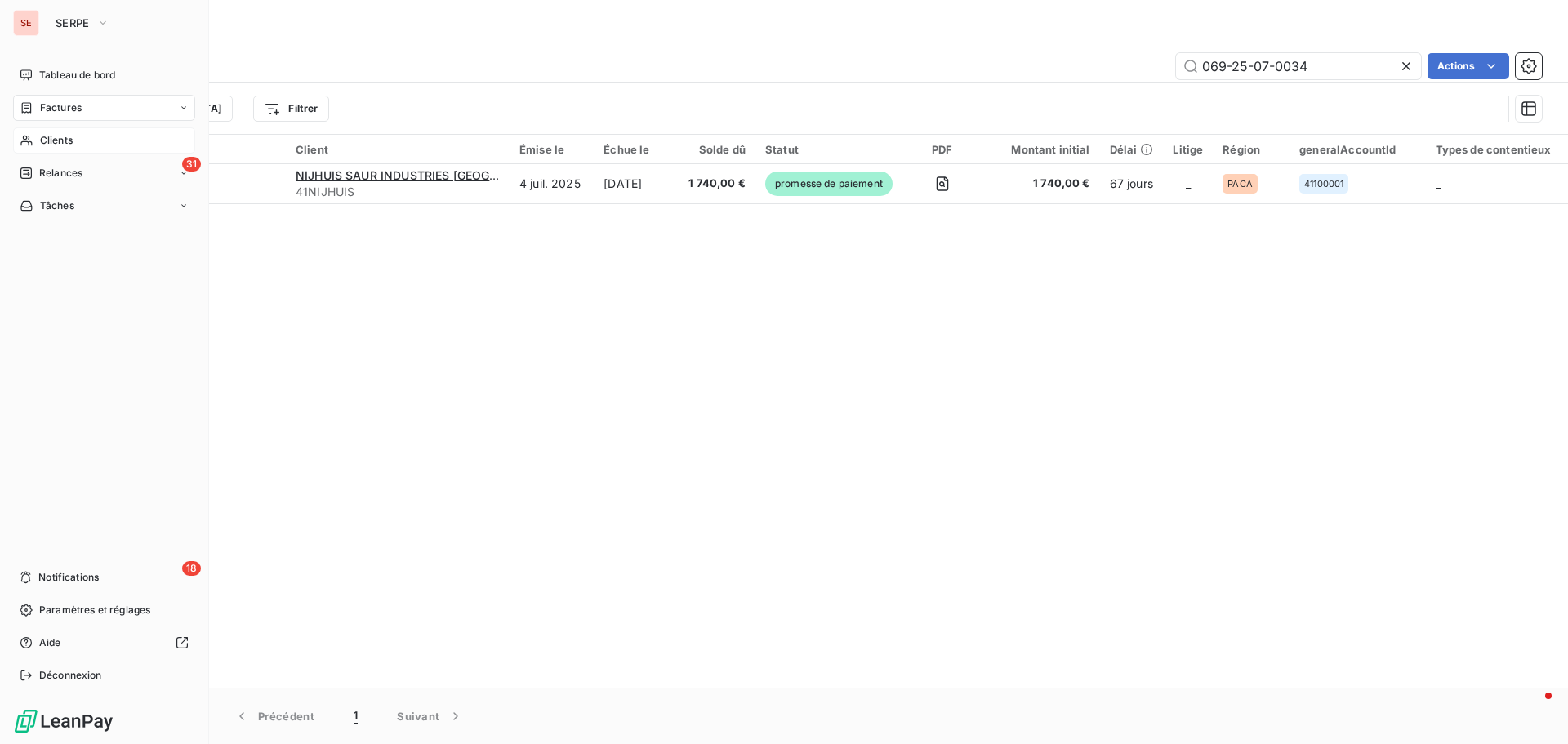
drag, startPoint x: 73, startPoint y: 146, endPoint x: 151, endPoint y: 143, distance: 78.1
click at [73, 146] on div "Clients" at bounding box center [104, 141] width 182 height 26
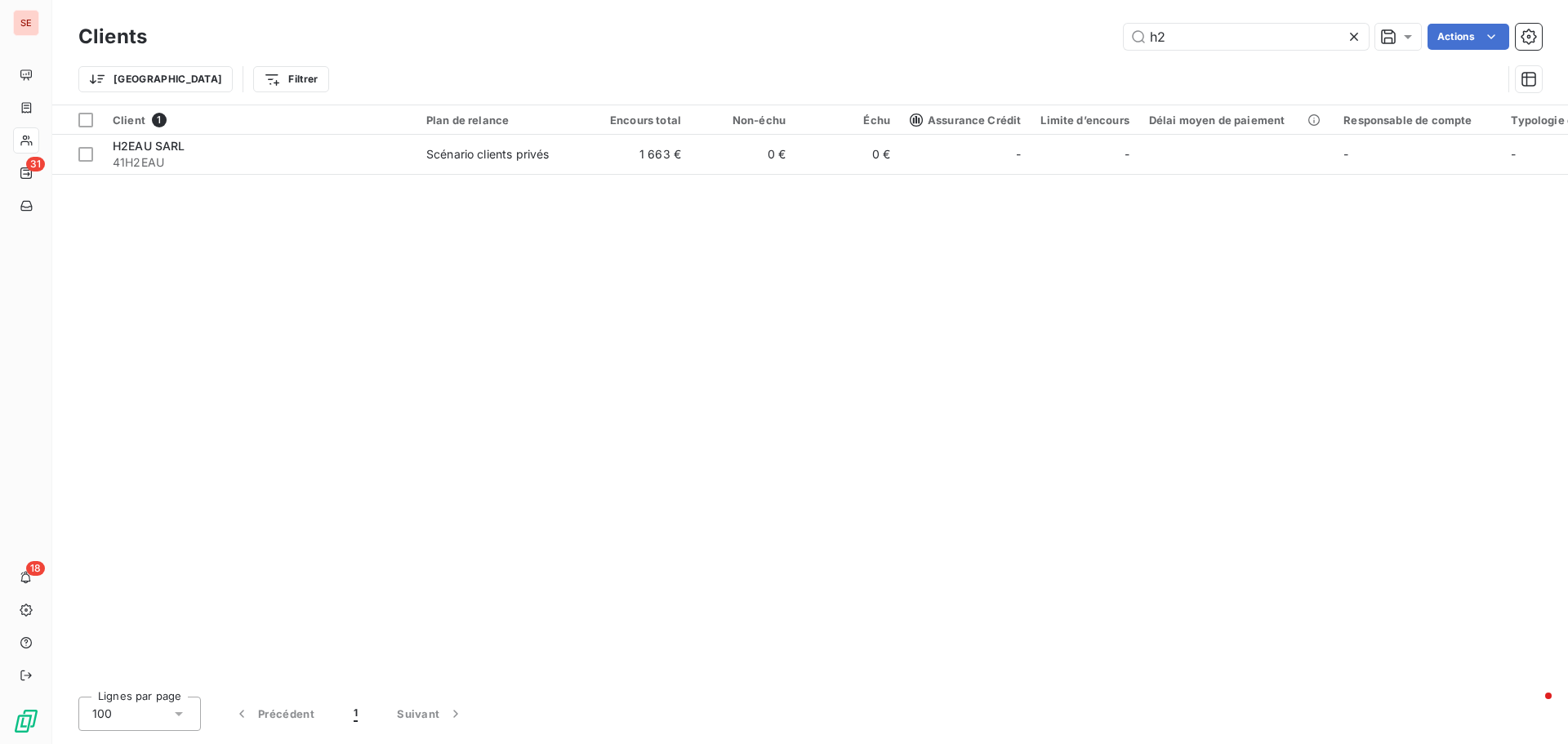
drag, startPoint x: 1229, startPoint y: 34, endPoint x: 1099, endPoint y: 29, distance: 130.1
click at [1102, 29] on div "h2 Actions" at bounding box center [854, 37] width 1376 height 26
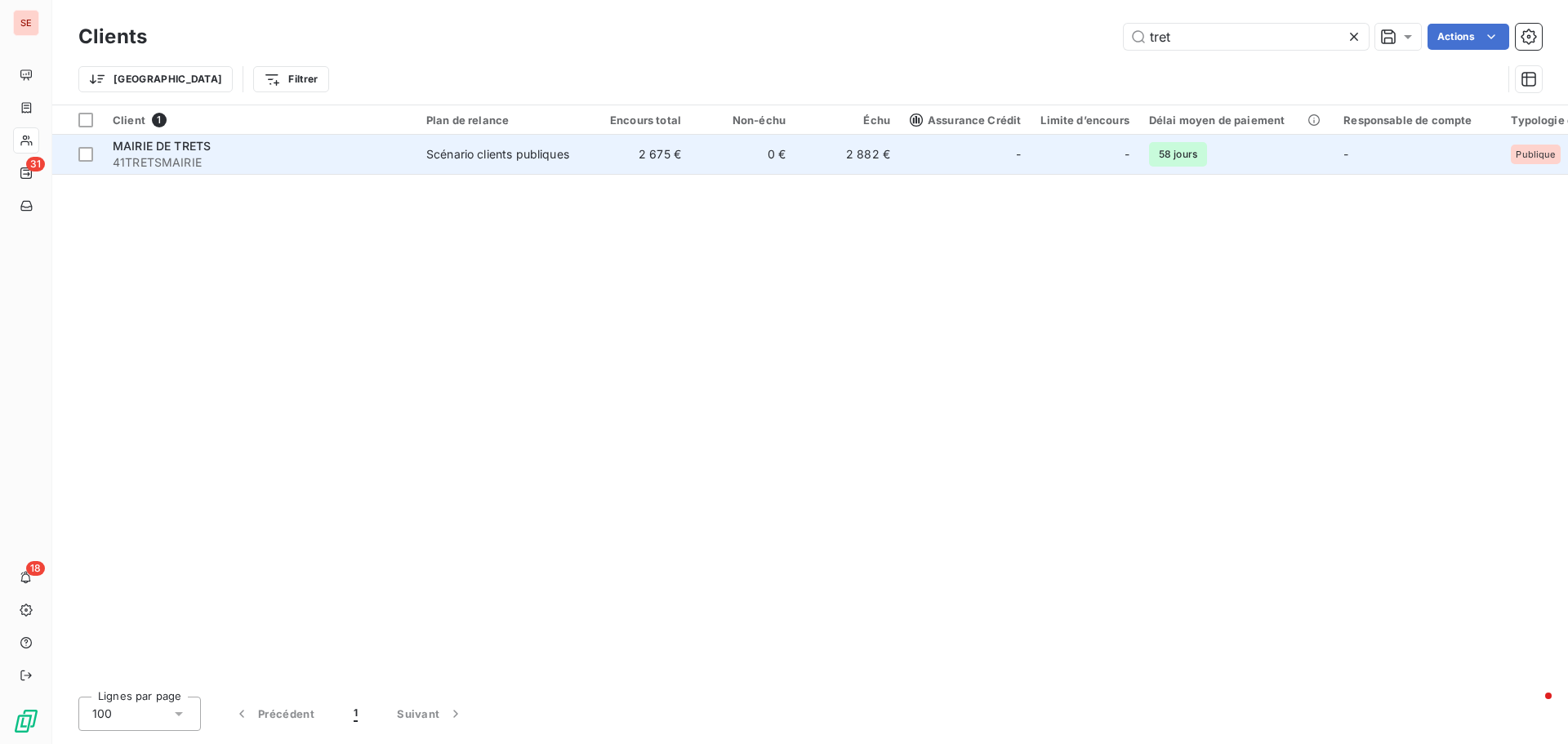
type input "tret"
click at [173, 153] on div "MAIRIE DE TRETS" at bounding box center [260, 146] width 294 height 16
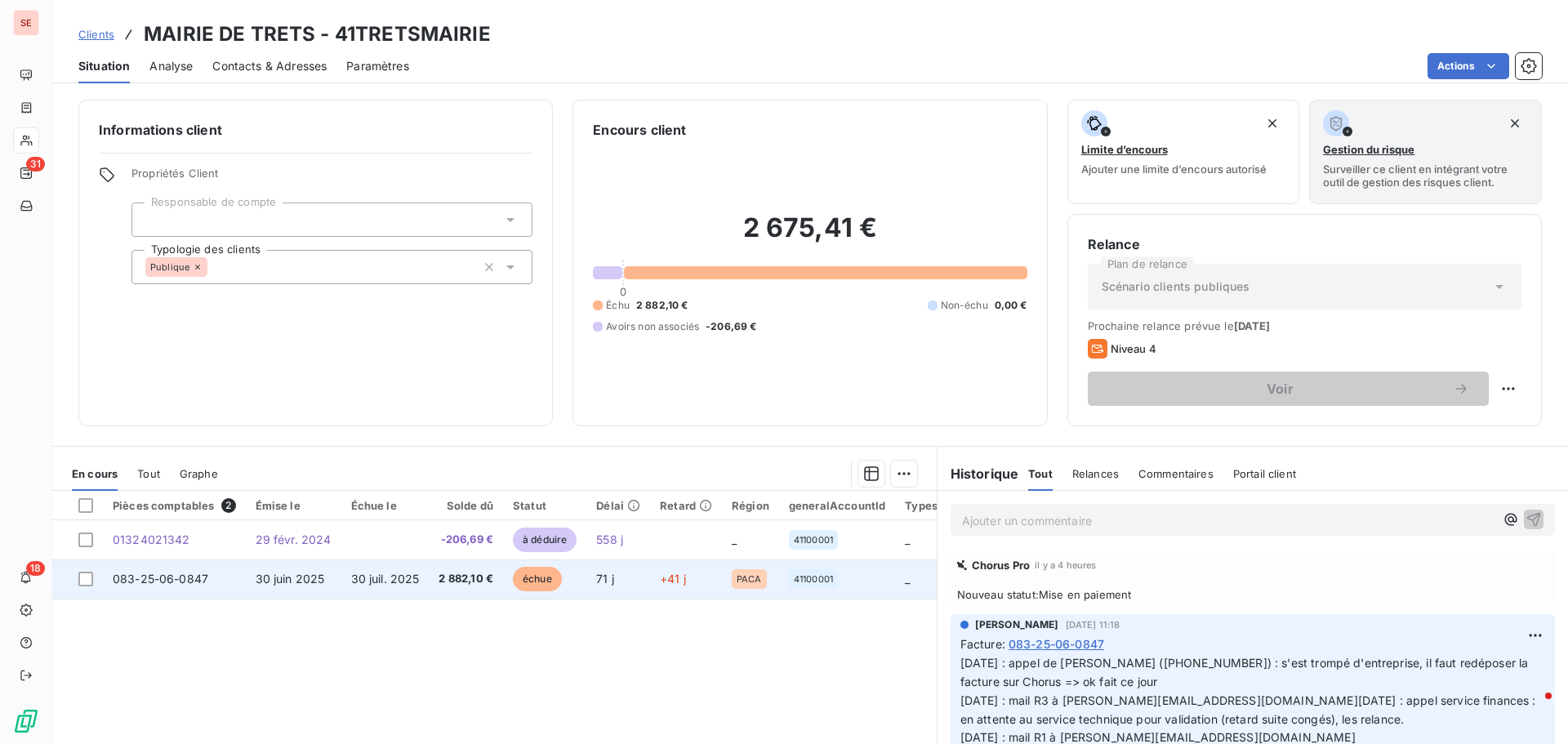
click at [300, 580] on span "30 juin 2025" at bounding box center [290, 578] width 69 height 14
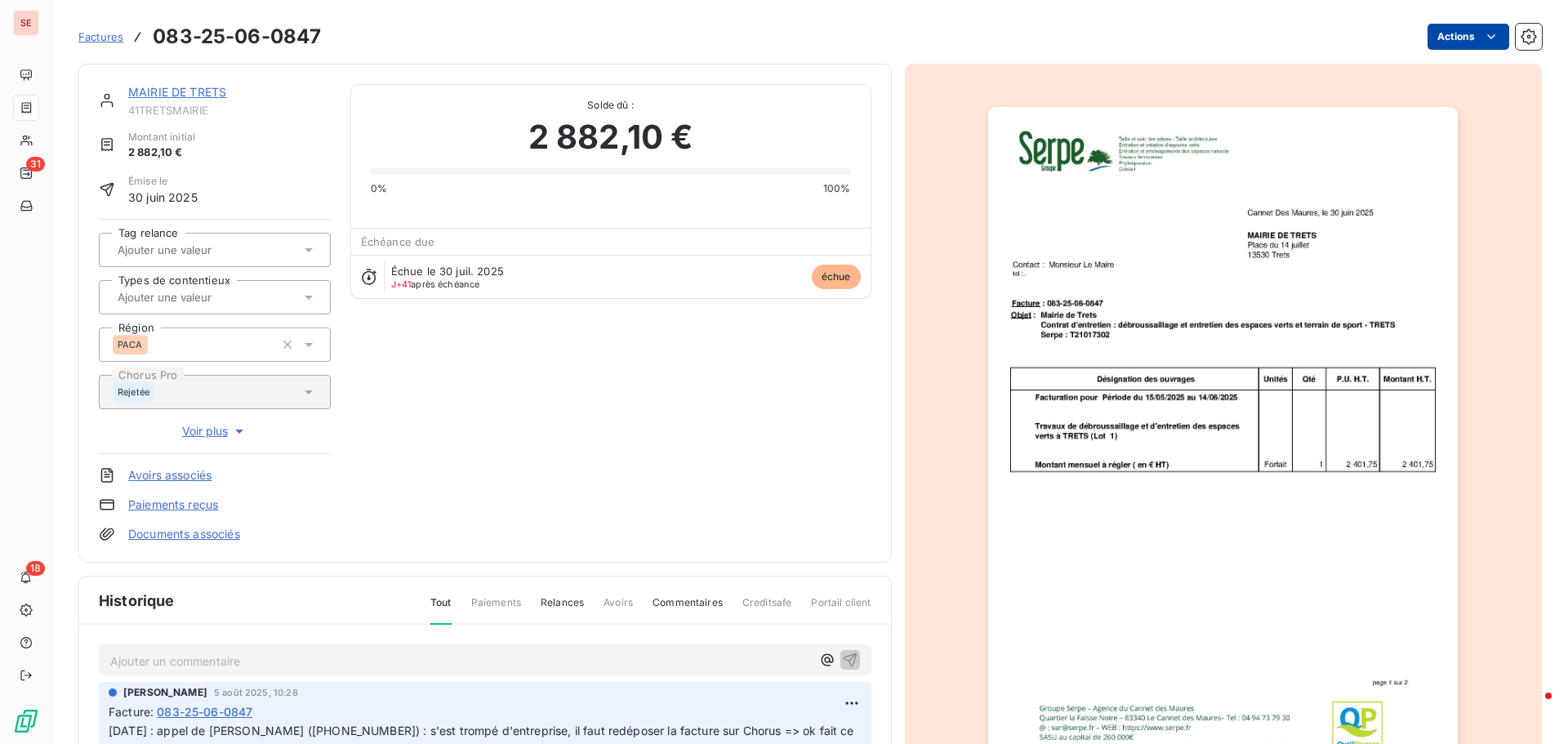
click at [1434, 40] on html "SE 31 18 Factures 083-25-06-0847 Actions MAIRIE DE TRETS 41TRETSMAIRIE Montant …" at bounding box center [784, 372] width 1568 height 744
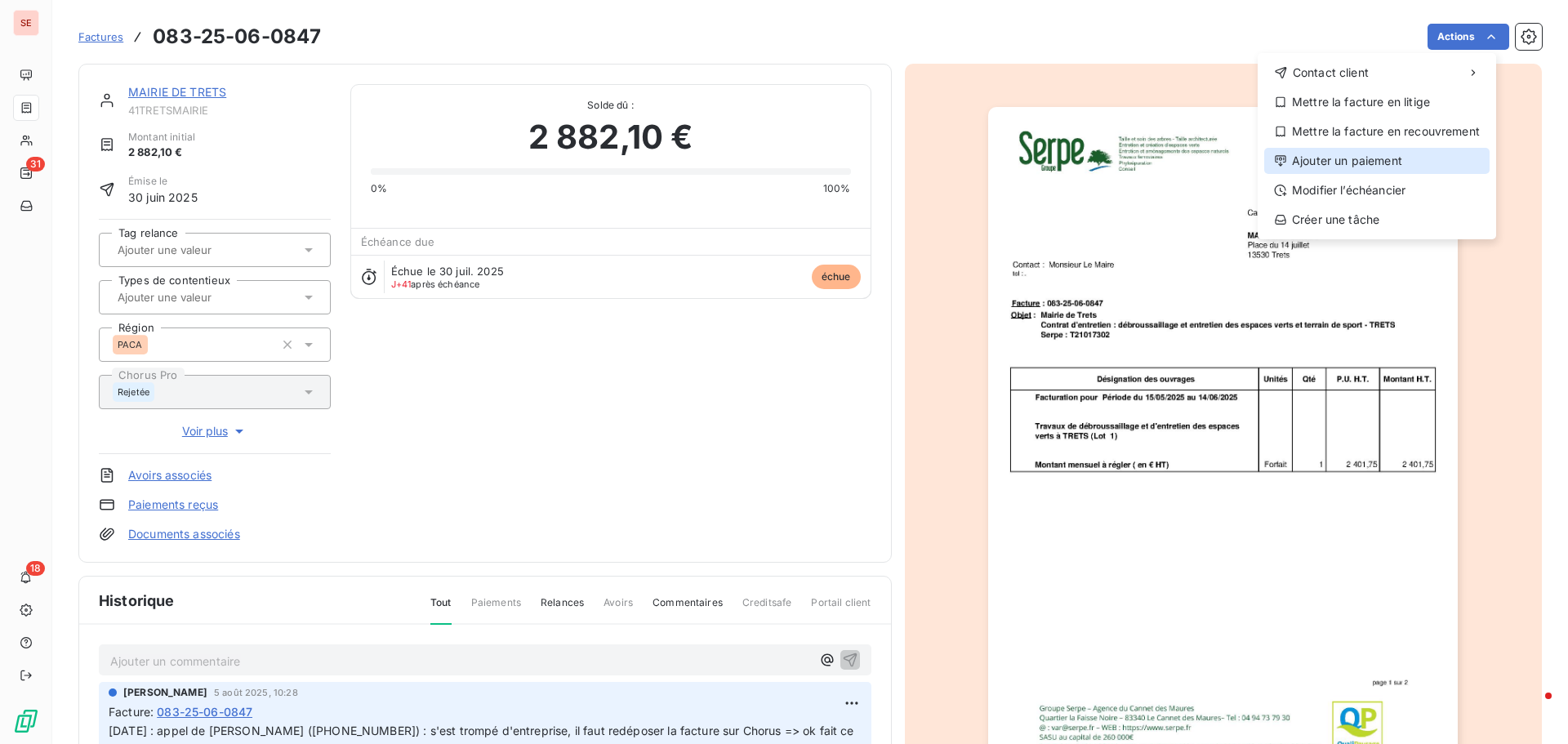
click at [1399, 158] on div "Ajouter un paiement" at bounding box center [1377, 161] width 225 height 26
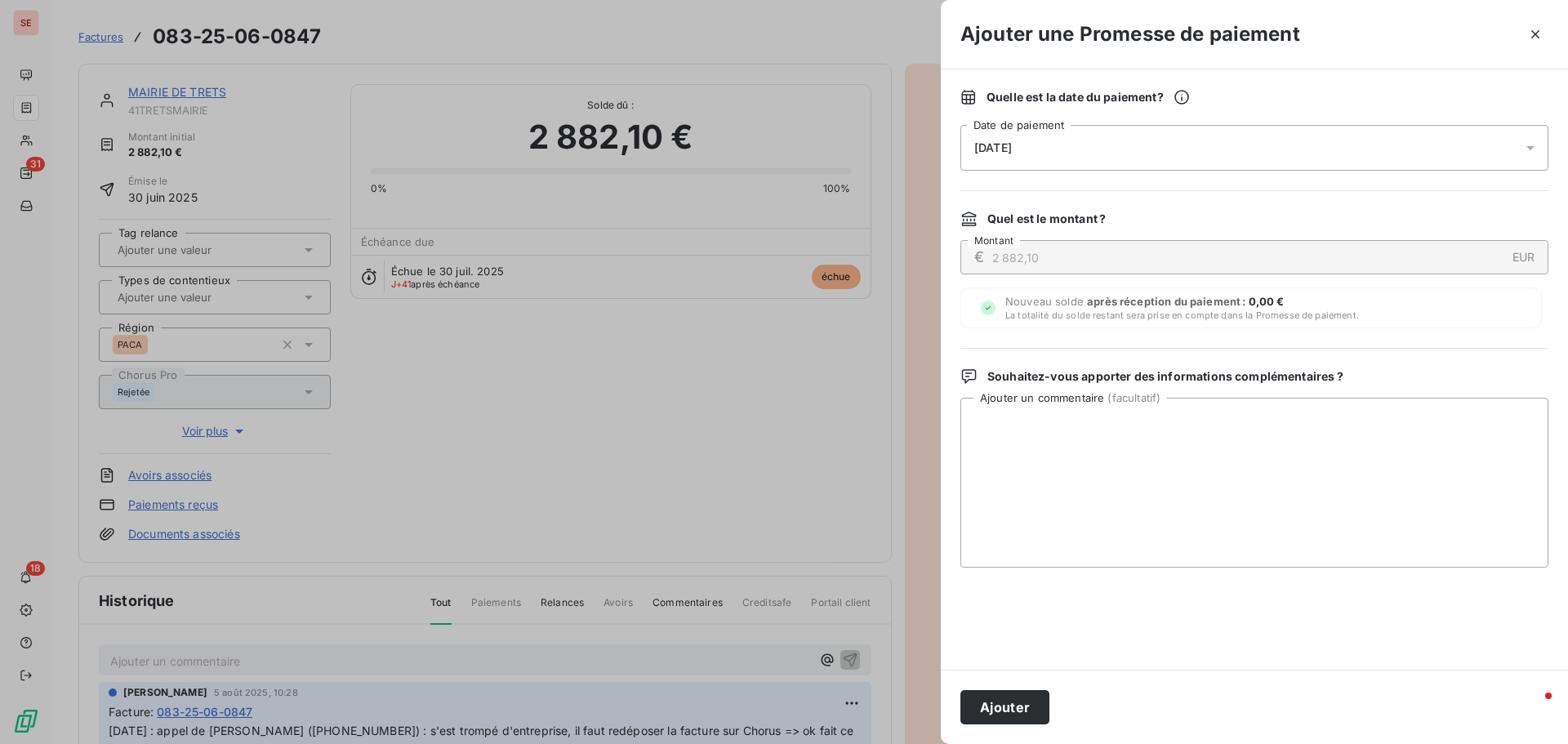
click at [982, 148] on span "[DATE]" at bounding box center [993, 148] width 38 height 13
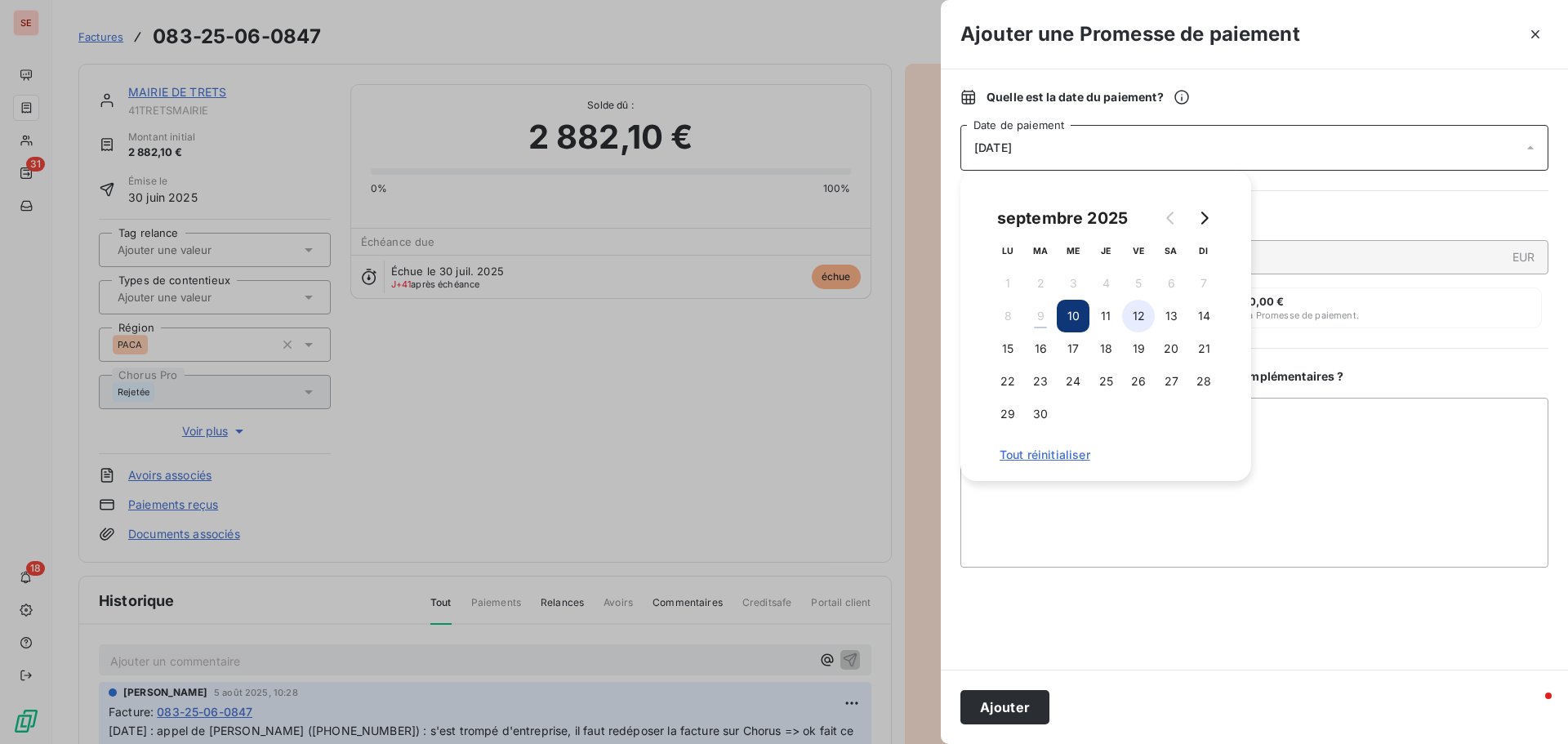
click at [1146, 315] on button "12" at bounding box center [1139, 317] width 33 height 33
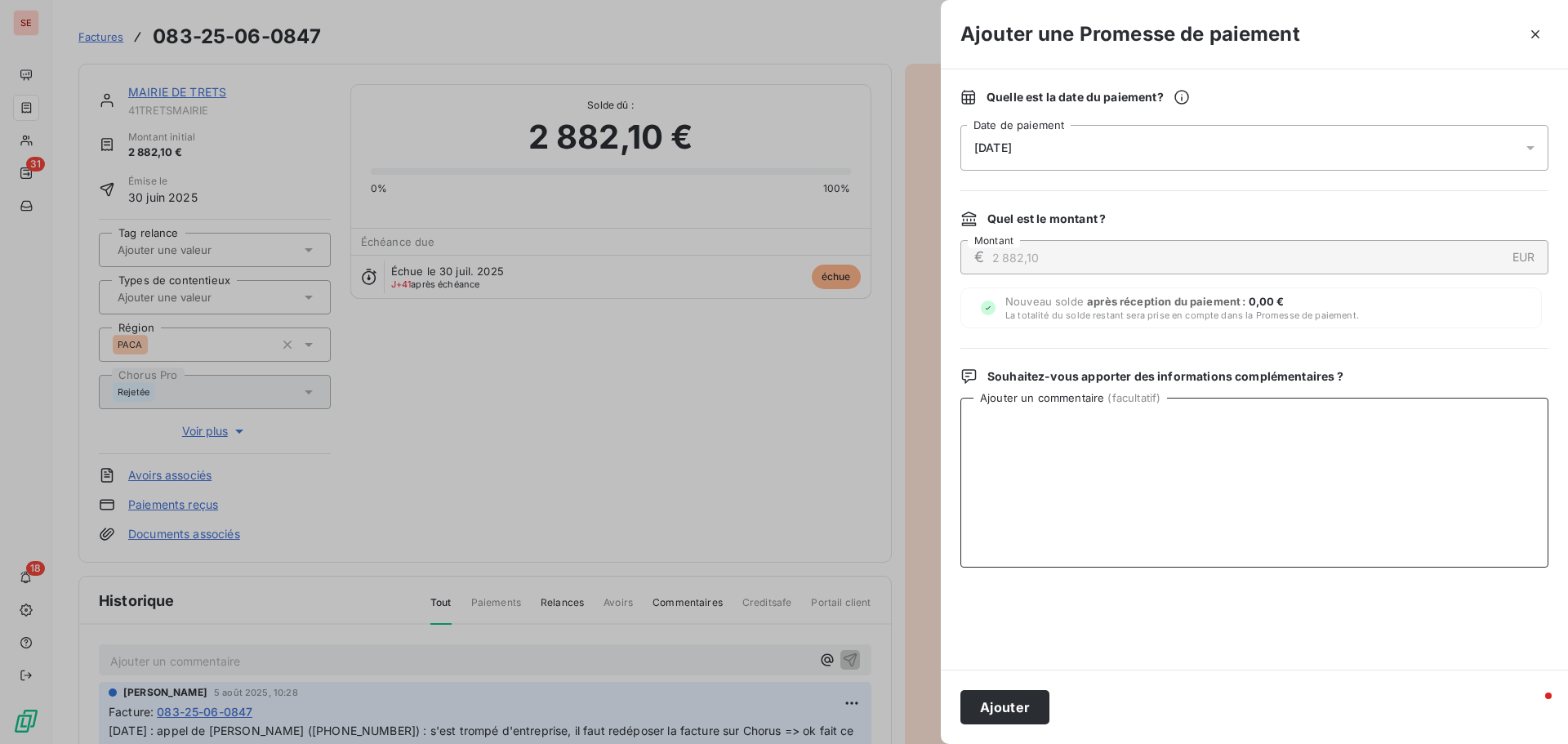
click at [1344, 451] on textarea "Ajouter un commentaire ( facultatif )" at bounding box center [1254, 483] width 588 height 170
type textarea "Virement du 09/09/25"
click at [1040, 714] on button "Ajouter" at bounding box center [1005, 707] width 89 height 35
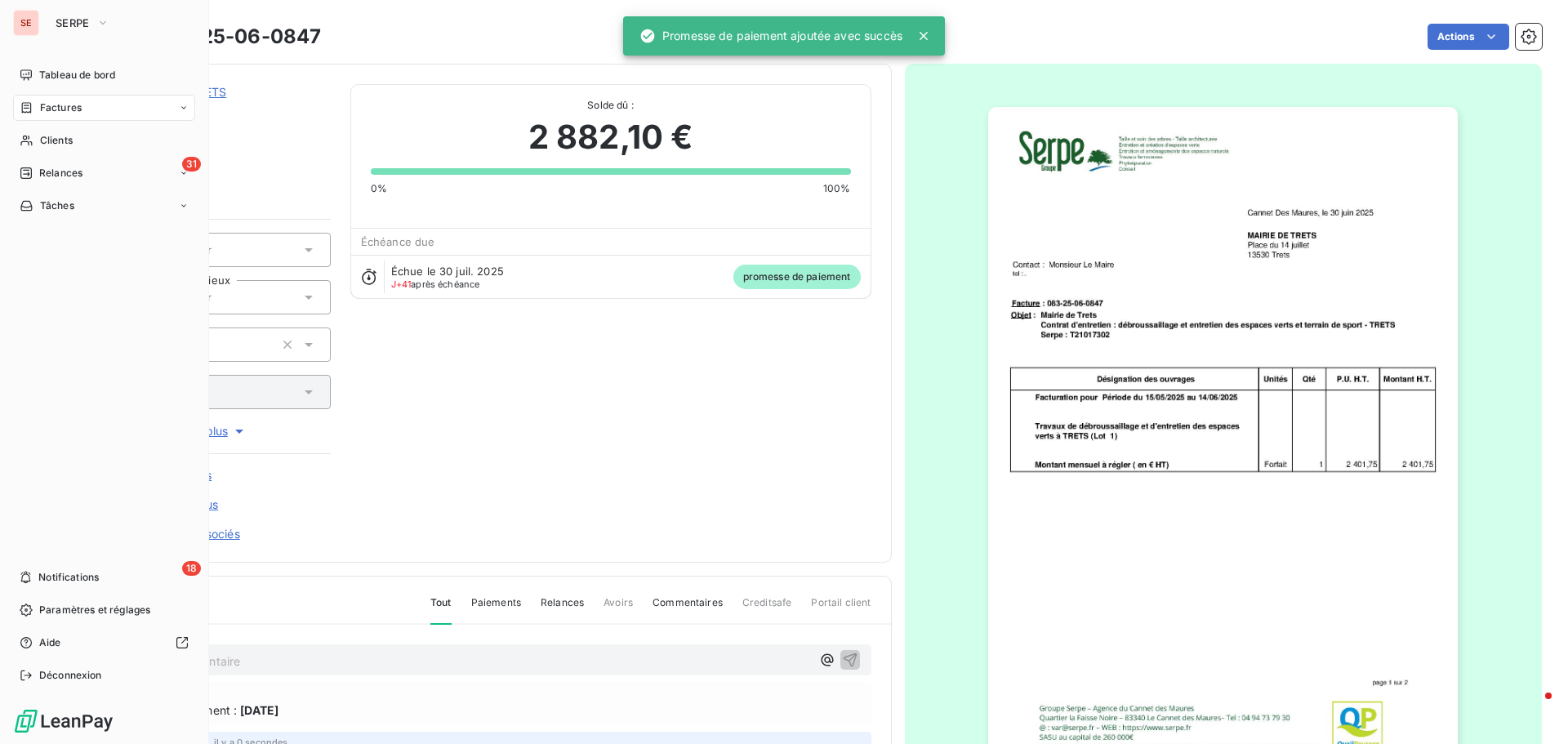
click at [53, 113] on span "Factures" at bounding box center [61, 108] width 42 height 15
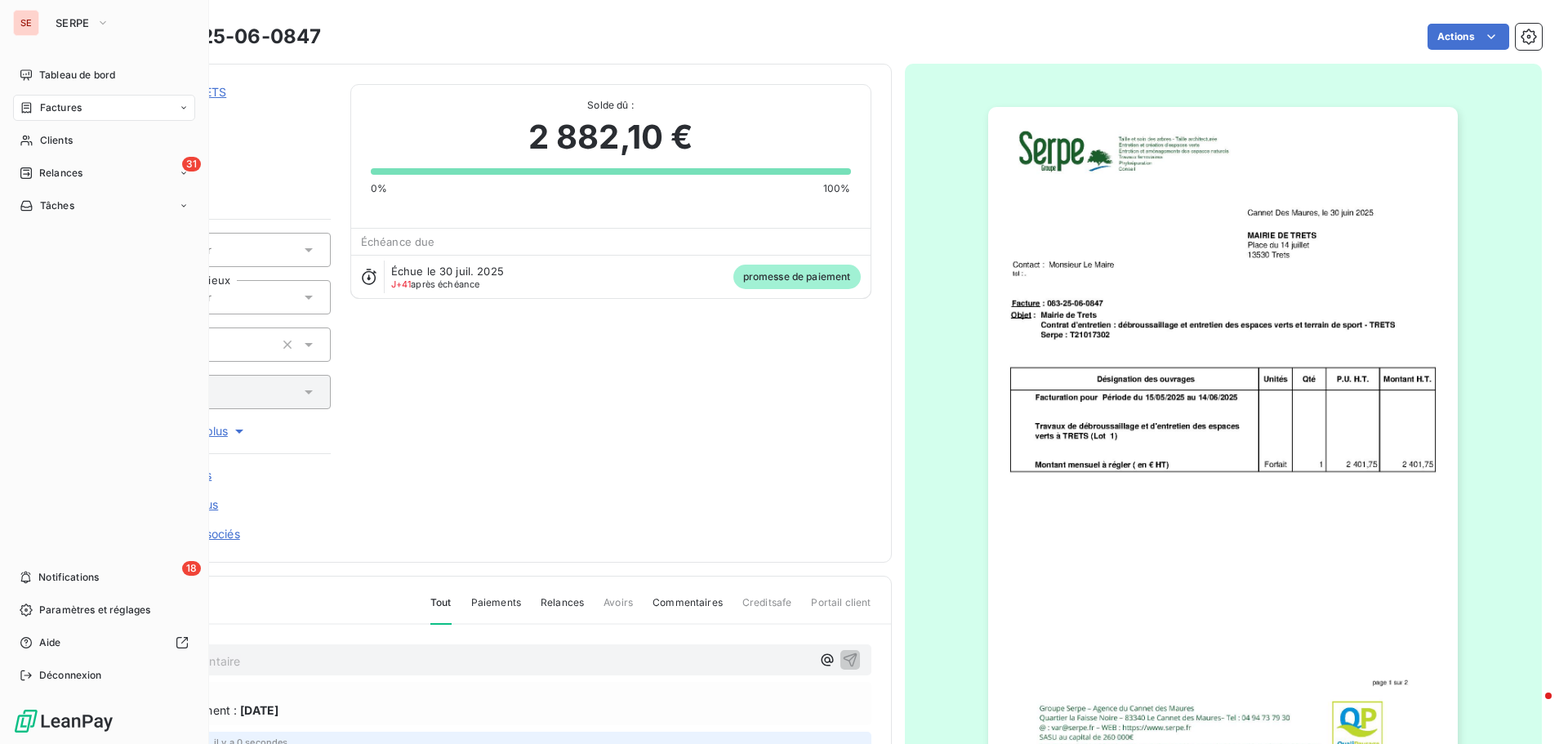
click at [58, 91] on nav "Tableau de bord Factures Clients 31 Relances Tâches" at bounding box center [104, 140] width 182 height 157
click at [57, 105] on span "Factures" at bounding box center [61, 108] width 42 height 15
click at [67, 106] on span "Factures" at bounding box center [61, 108] width 42 height 15
drag, startPoint x: 67, startPoint y: 141, endPoint x: 108, endPoint y: 135, distance: 41.4
click at [67, 140] on span "Factures" at bounding box center [60, 141] width 42 height 15
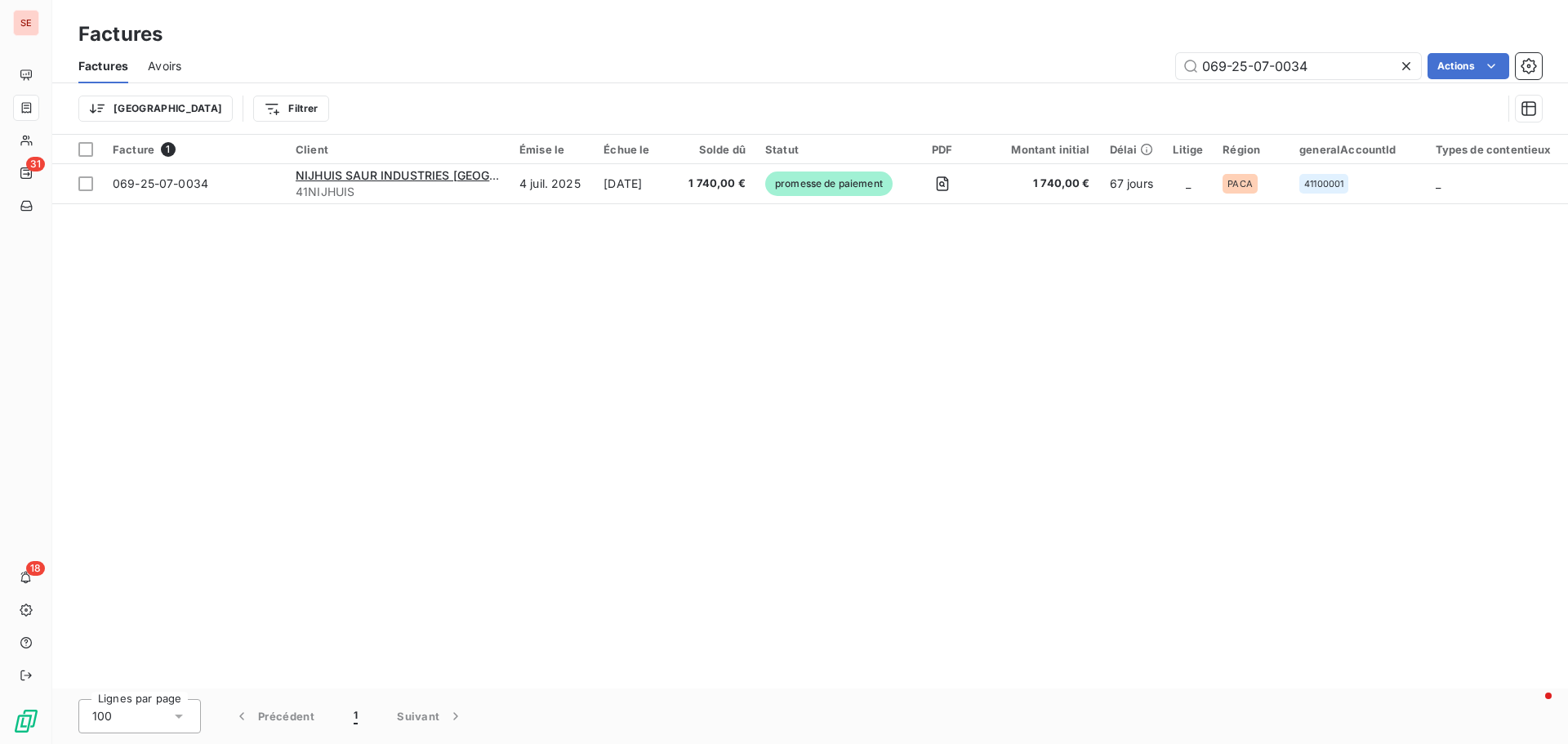
drag, startPoint x: 1341, startPoint y: 62, endPoint x: 1122, endPoint y: 61, distance: 219.0
click at [1122, 61] on div "069-25-07-0034 Actions" at bounding box center [871, 67] width 1341 height 26
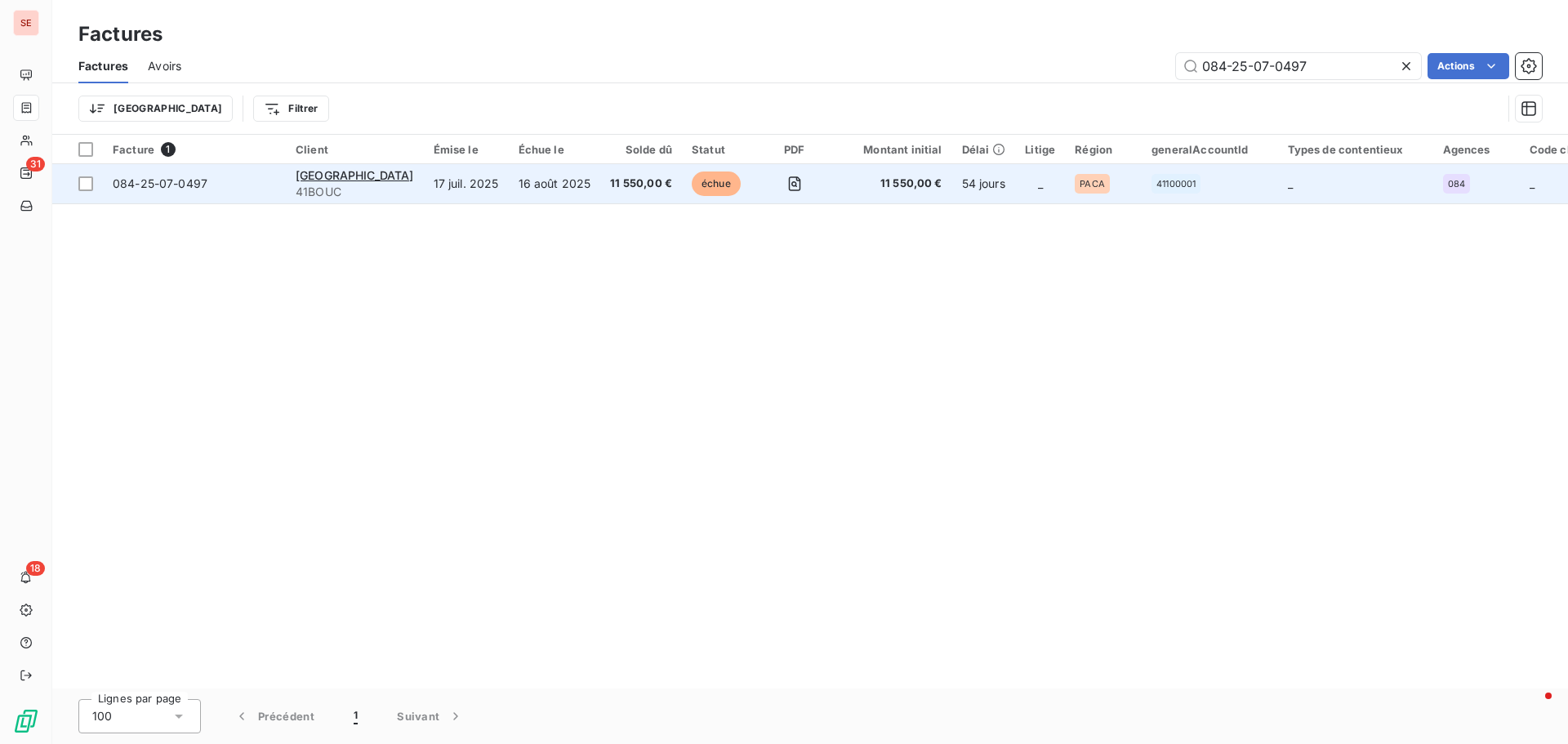
type input "084-25-07-0497"
click at [151, 182] on span "084-25-07-0497" at bounding box center [160, 183] width 95 height 14
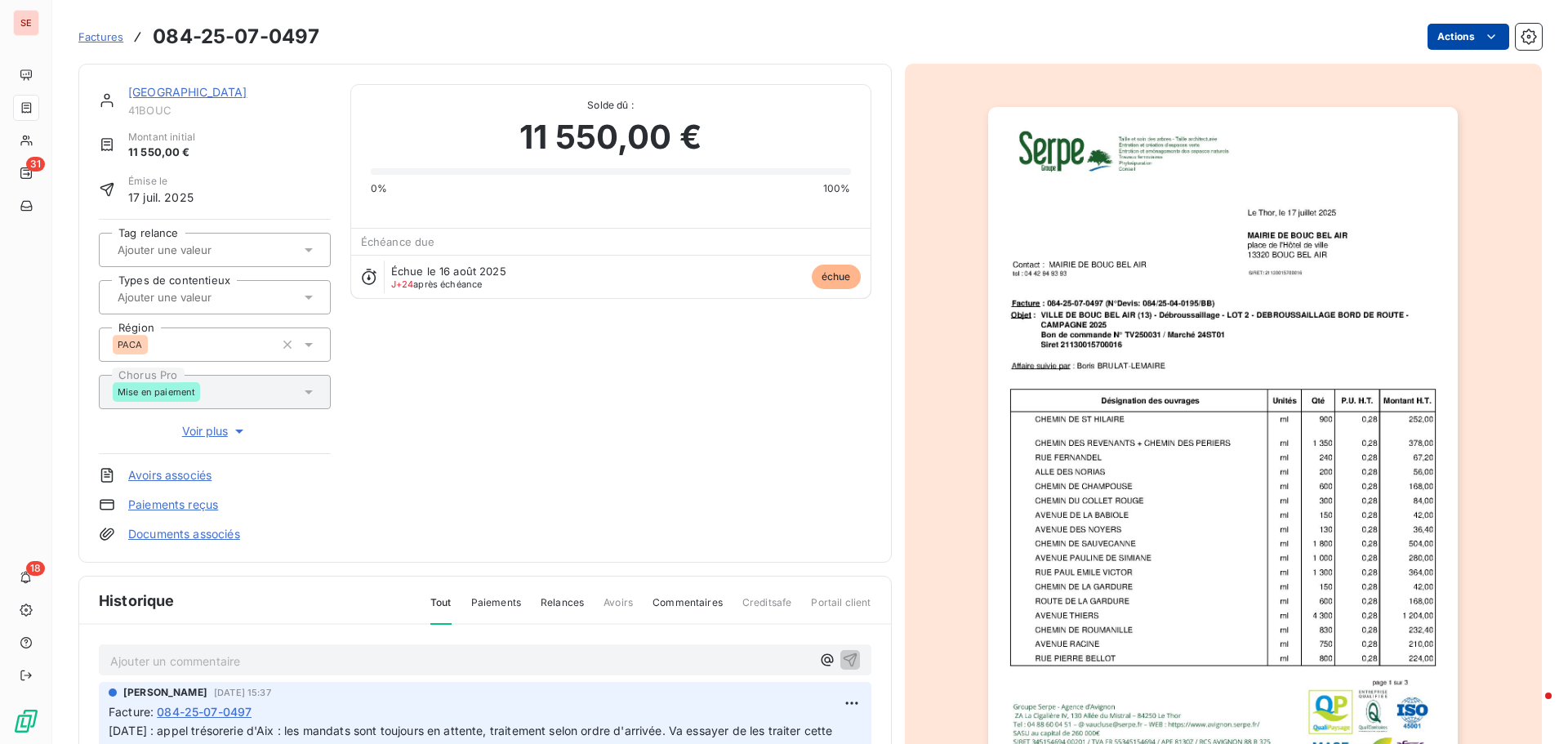
click at [1429, 39] on html "SE 31 18 Factures 084-25-07-0497 Actions MAIRIE DE BOUC BEL AIR 41BOUC Montant …" at bounding box center [784, 372] width 1568 height 744
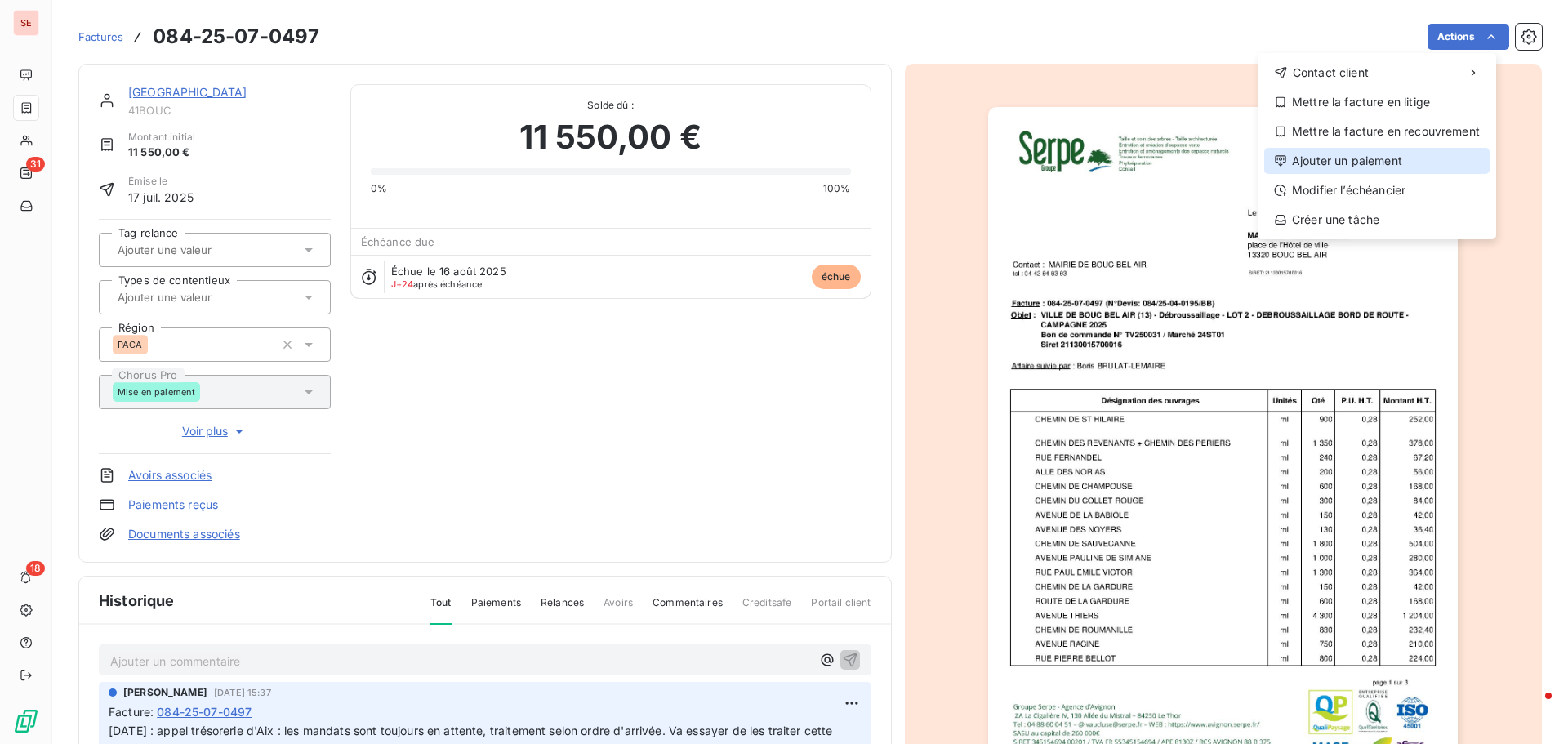
click at [1413, 160] on div "Ajouter un paiement" at bounding box center [1377, 161] width 225 height 26
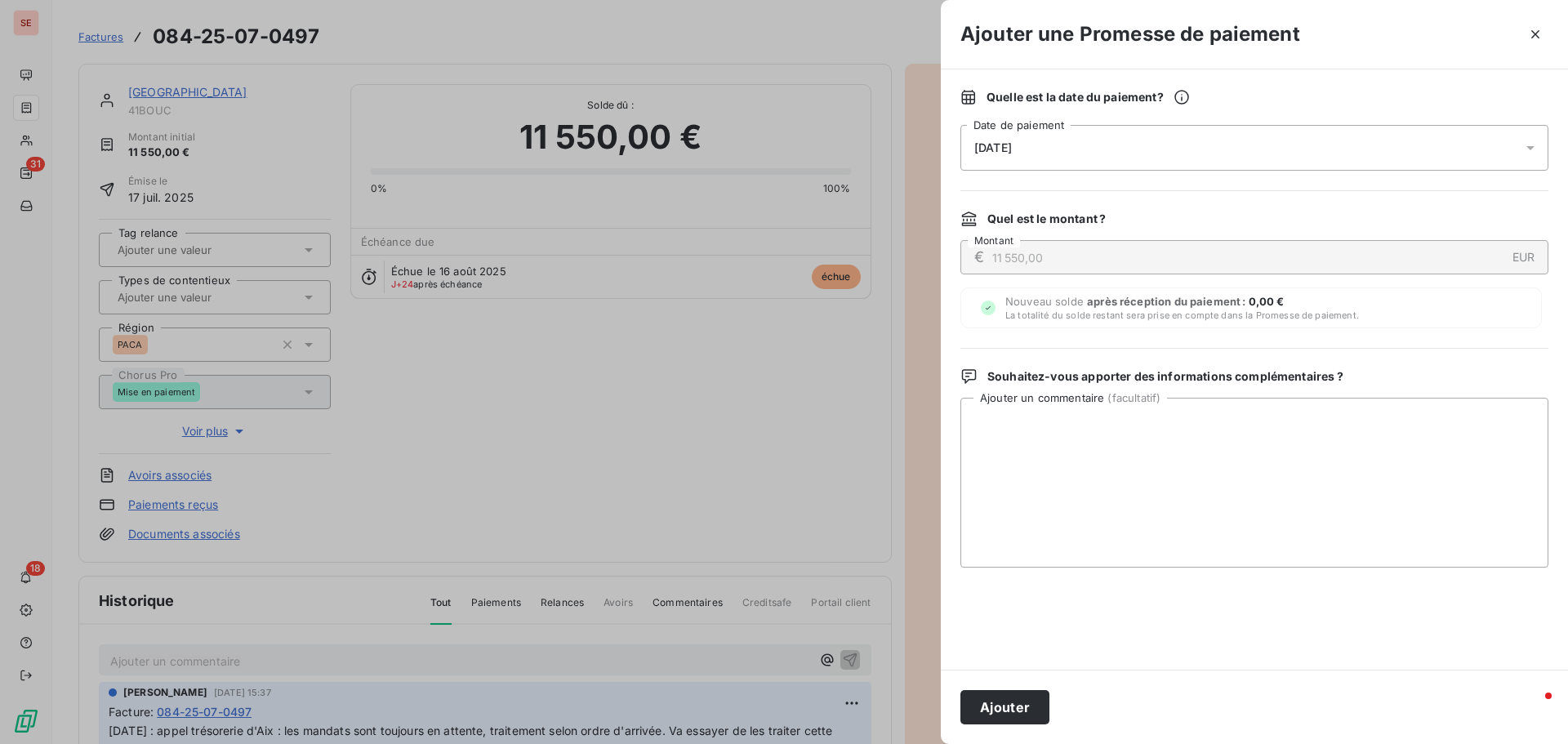
click at [1052, 155] on div "[DATE]" at bounding box center [1254, 148] width 588 height 46
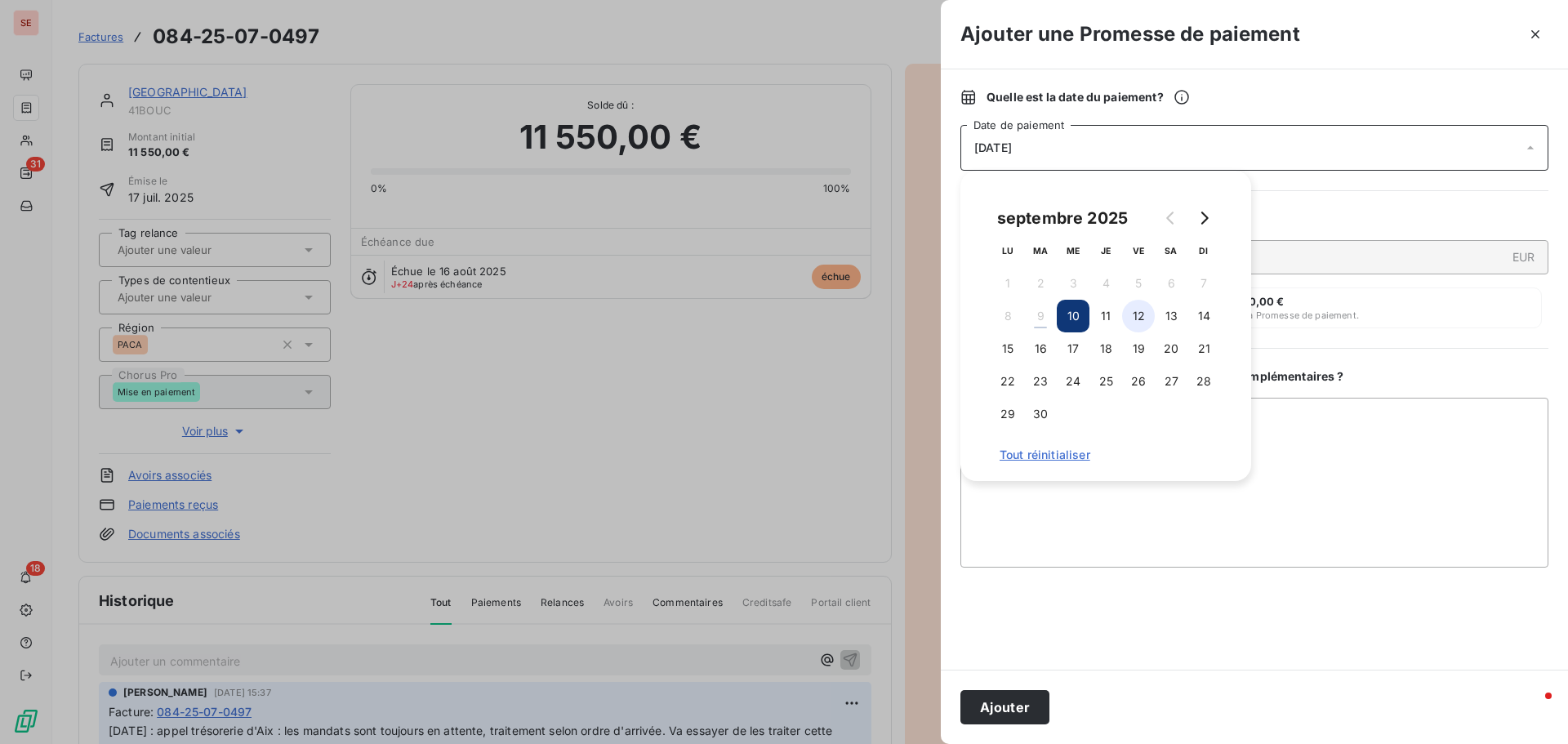
click at [1139, 308] on button "12" at bounding box center [1139, 317] width 33 height 33
click at [1316, 451] on textarea "Ajouter un commentaire ( facultatif )" at bounding box center [1254, 483] width 588 height 170
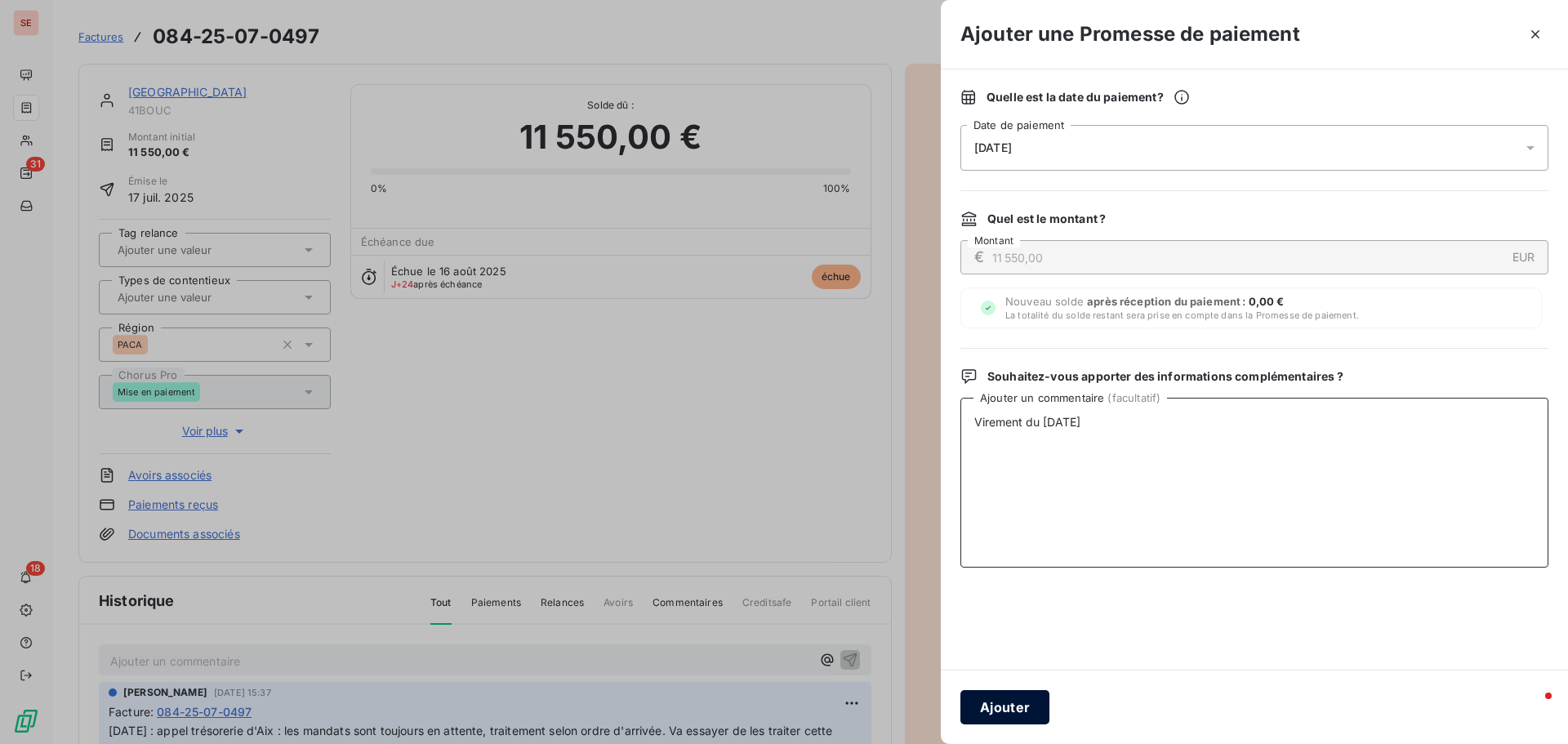
type textarea "Virement du 09/09/25"
click at [974, 718] on button "Ajouter" at bounding box center [1005, 707] width 89 height 35
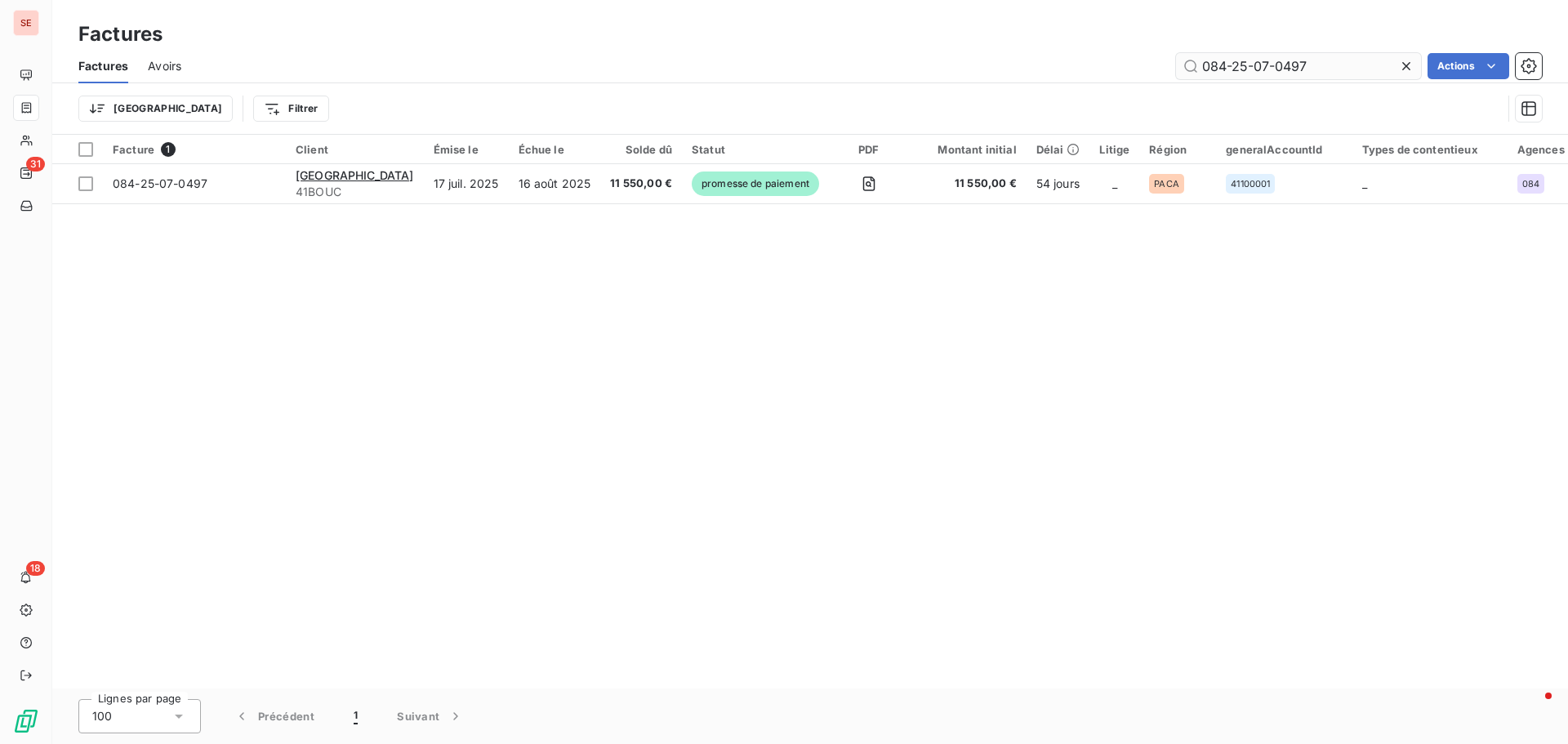
drag, startPoint x: 1298, startPoint y: 66, endPoint x: 1313, endPoint y: 67, distance: 15.0
click at [1313, 67] on input "084-25-07-0497" at bounding box center [1298, 67] width 245 height 26
type input "084-25-07-0499"
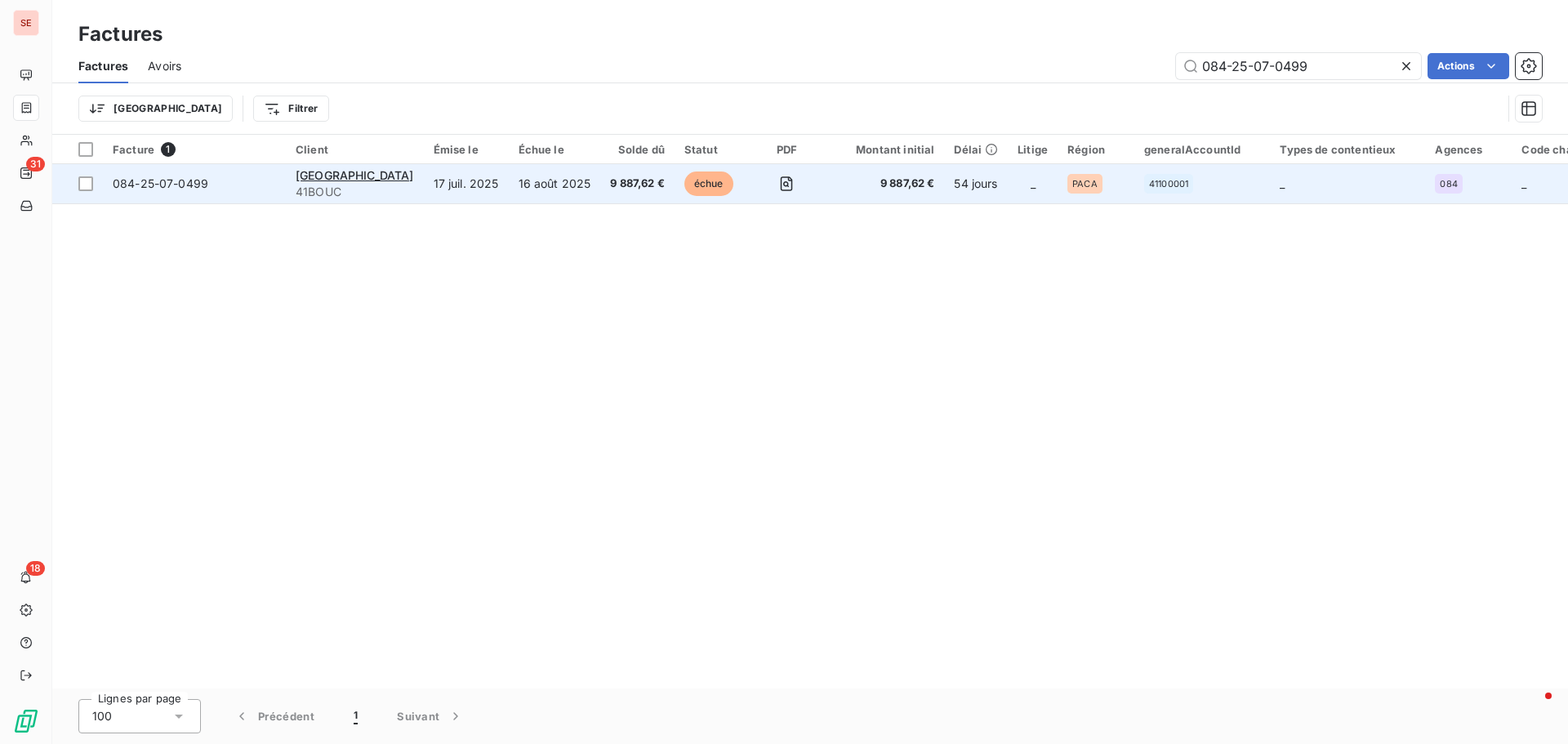
click at [160, 190] on div "084-25-07-0499" at bounding box center [160, 184] width 95 height 16
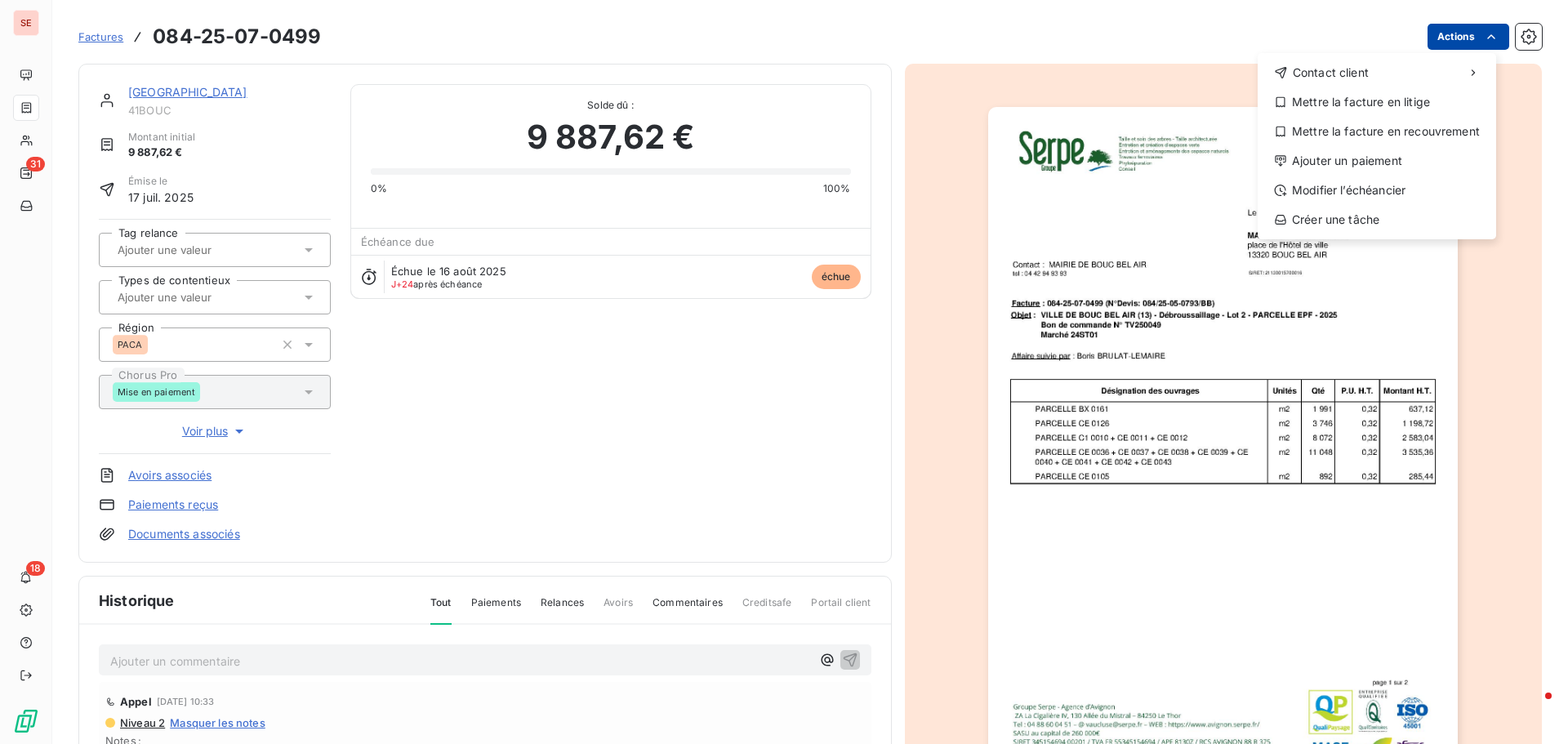
click at [1420, 46] on html "SE 31 18 Factures 084-25-07-0499 Actions Contact client Mettre la facture en li…" at bounding box center [784, 372] width 1568 height 744
click at [1411, 164] on div "Ajouter un paiement" at bounding box center [1377, 161] width 225 height 26
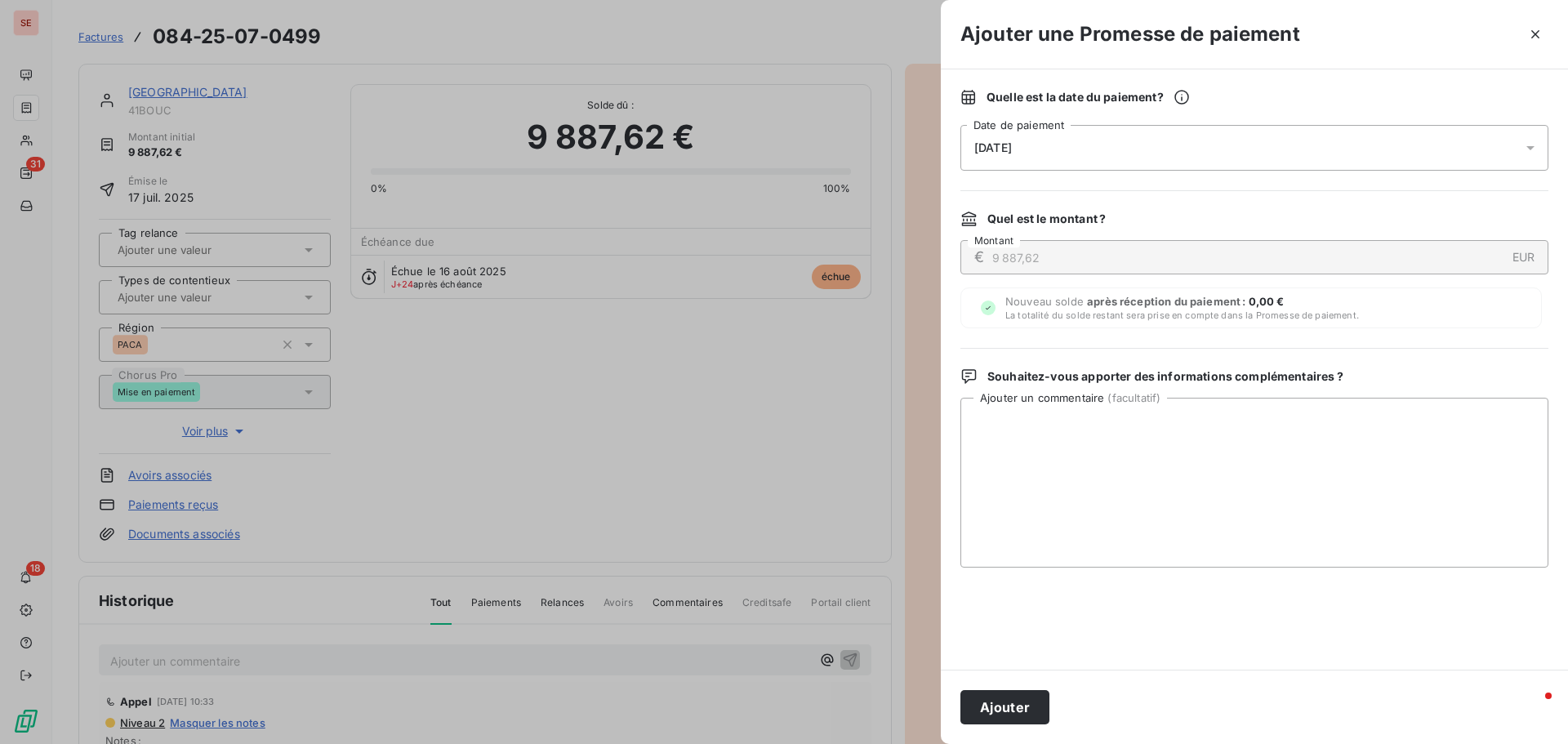
click at [1071, 155] on div "[DATE]" at bounding box center [1254, 148] width 588 height 46
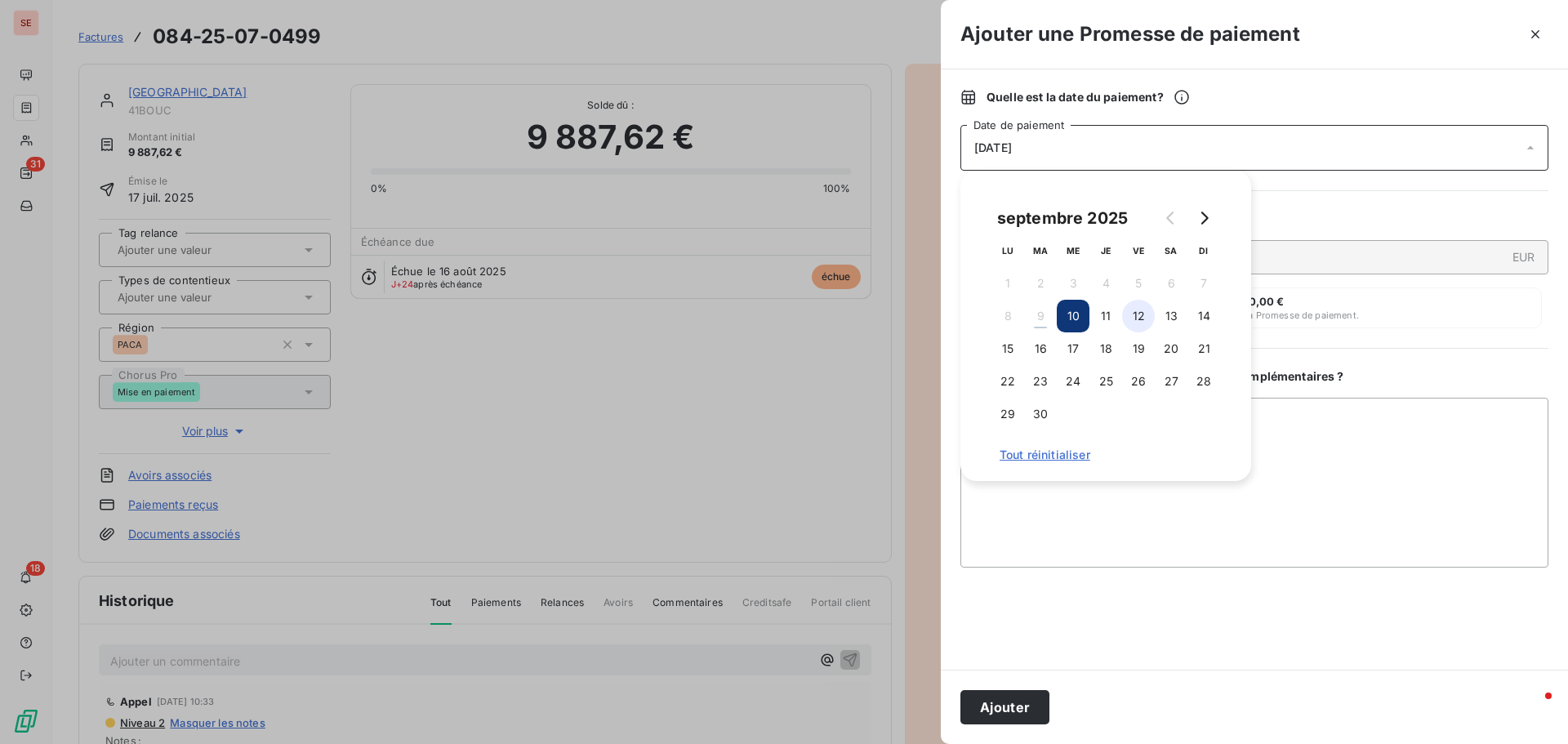
click at [1139, 315] on button "12" at bounding box center [1139, 317] width 33 height 33
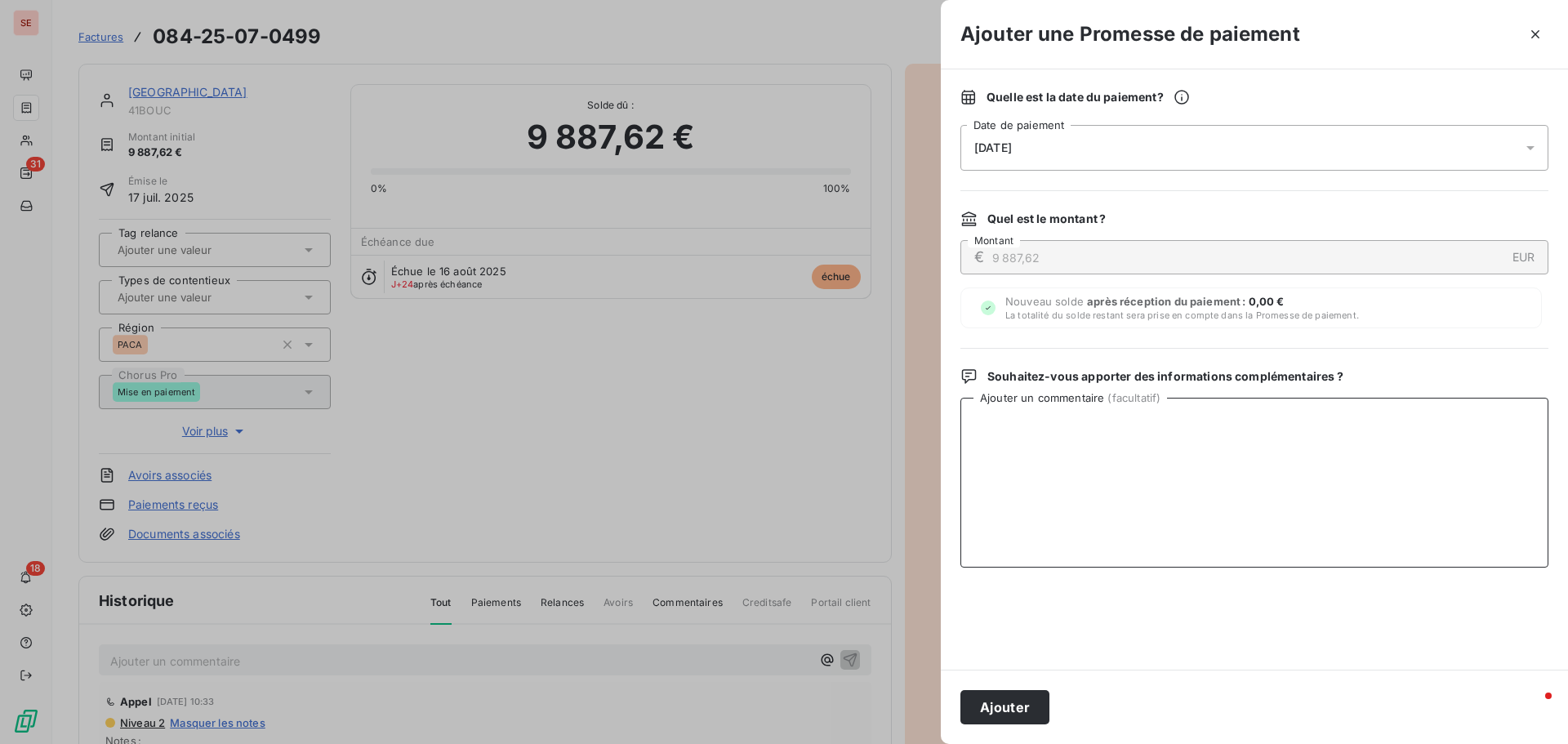
click at [1328, 426] on textarea "Ajouter un commentaire ( facultatif )" at bounding box center [1254, 483] width 588 height 170
type textarea "Virement du 09/09/25"
click at [1014, 706] on button "Ajouter" at bounding box center [1005, 707] width 89 height 35
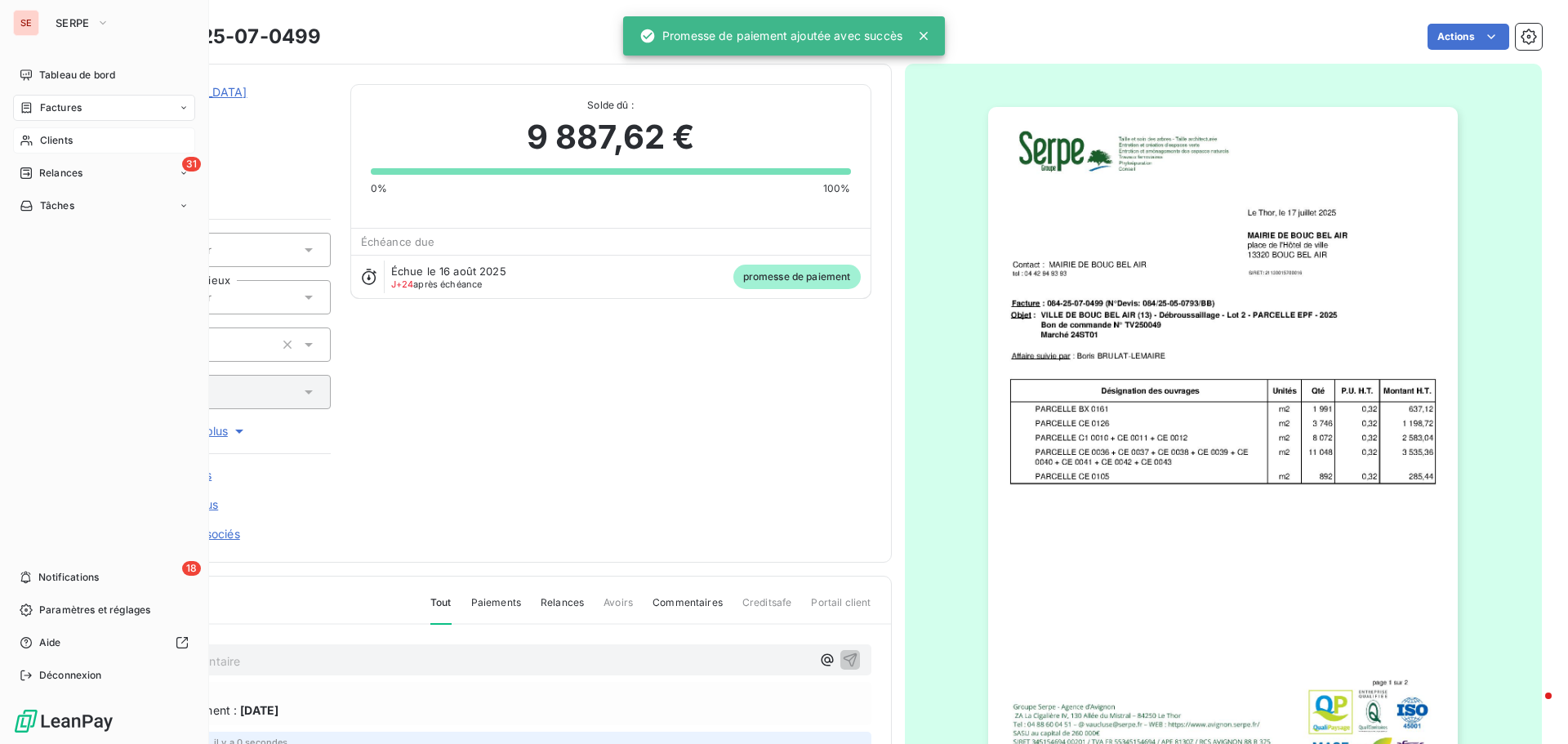
click at [74, 143] on div "Clients" at bounding box center [104, 141] width 182 height 26
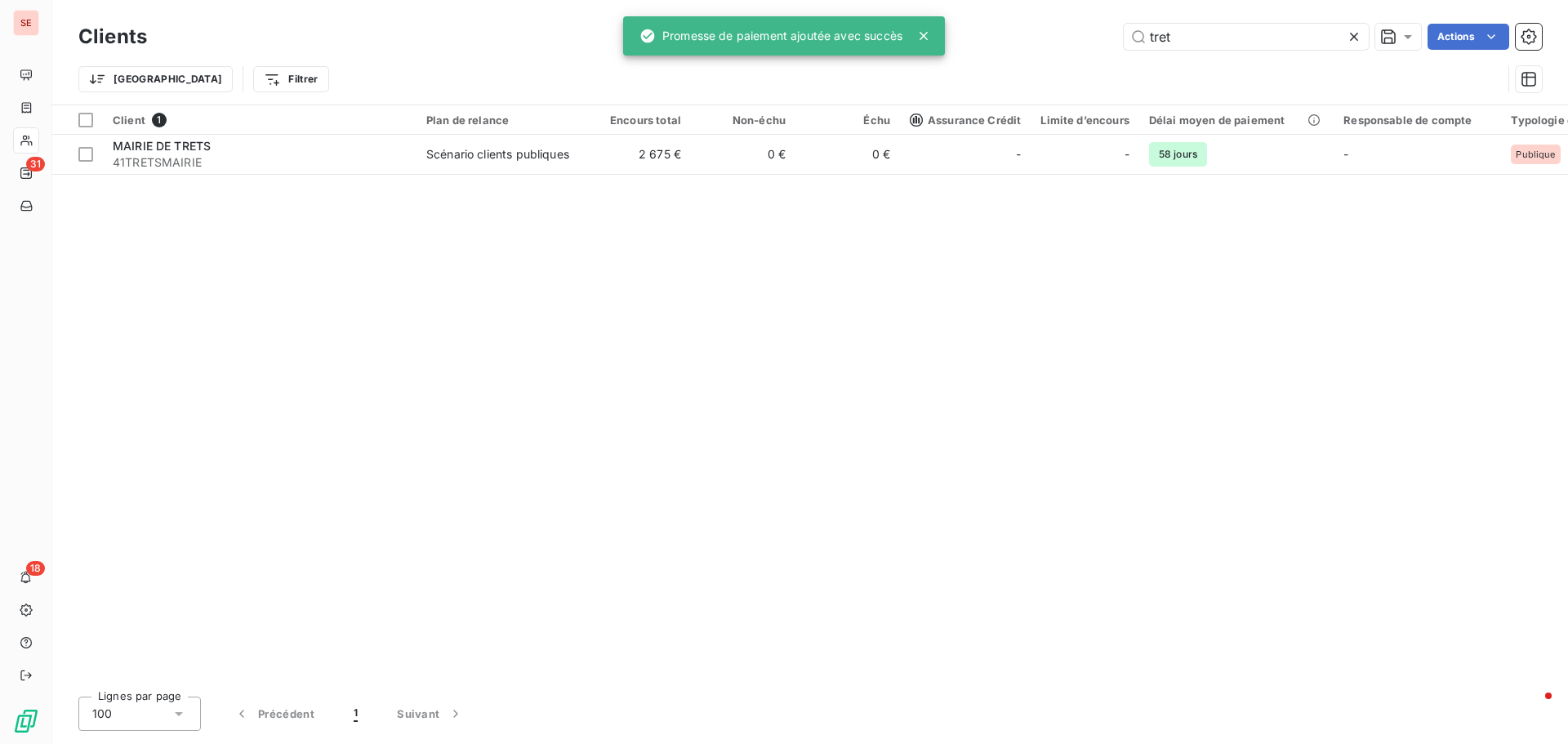
drag, startPoint x: 1203, startPoint y: 42, endPoint x: 1063, endPoint y: 29, distance: 140.6
click at [1063, 29] on div "tret Actions" at bounding box center [854, 37] width 1376 height 26
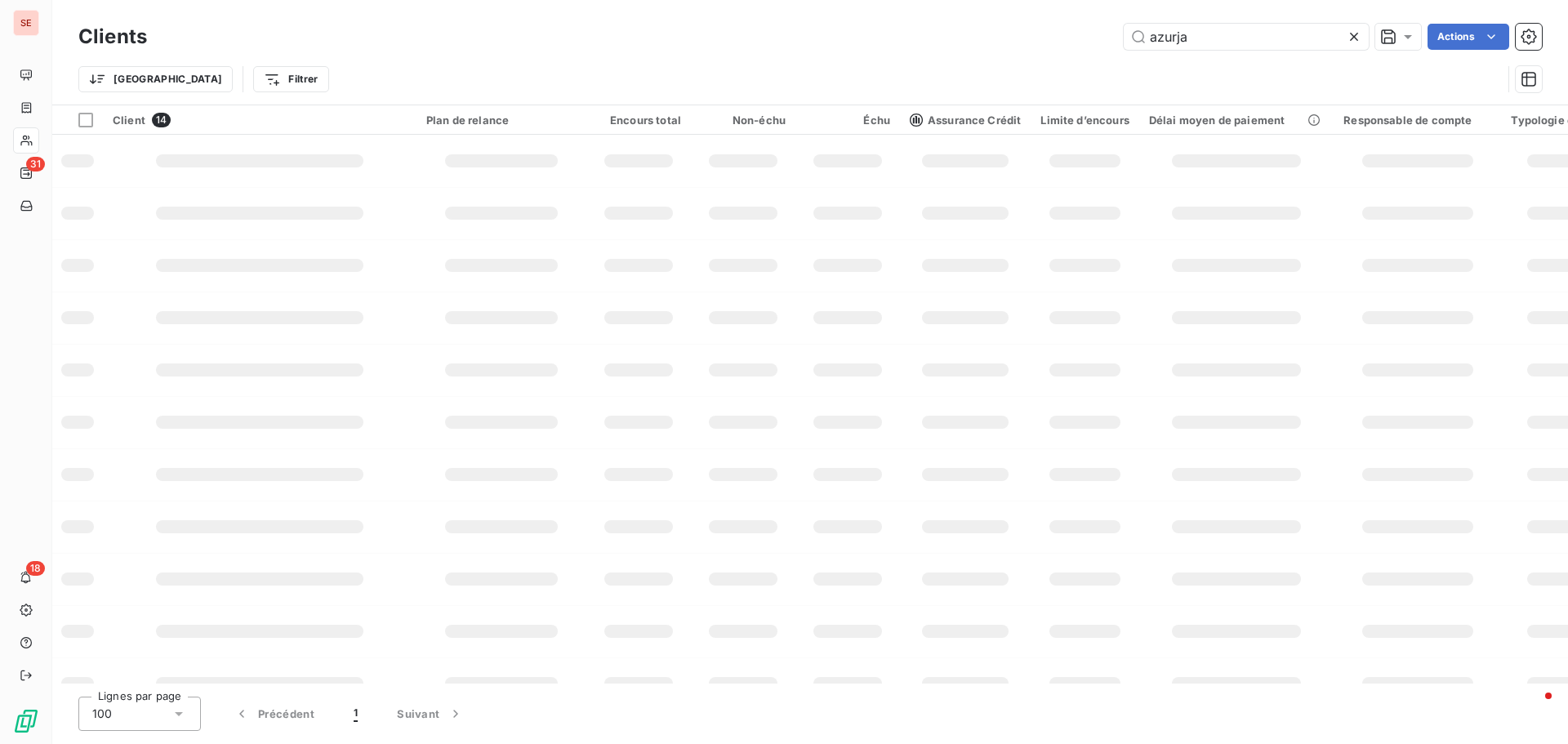
type input "azurjar"
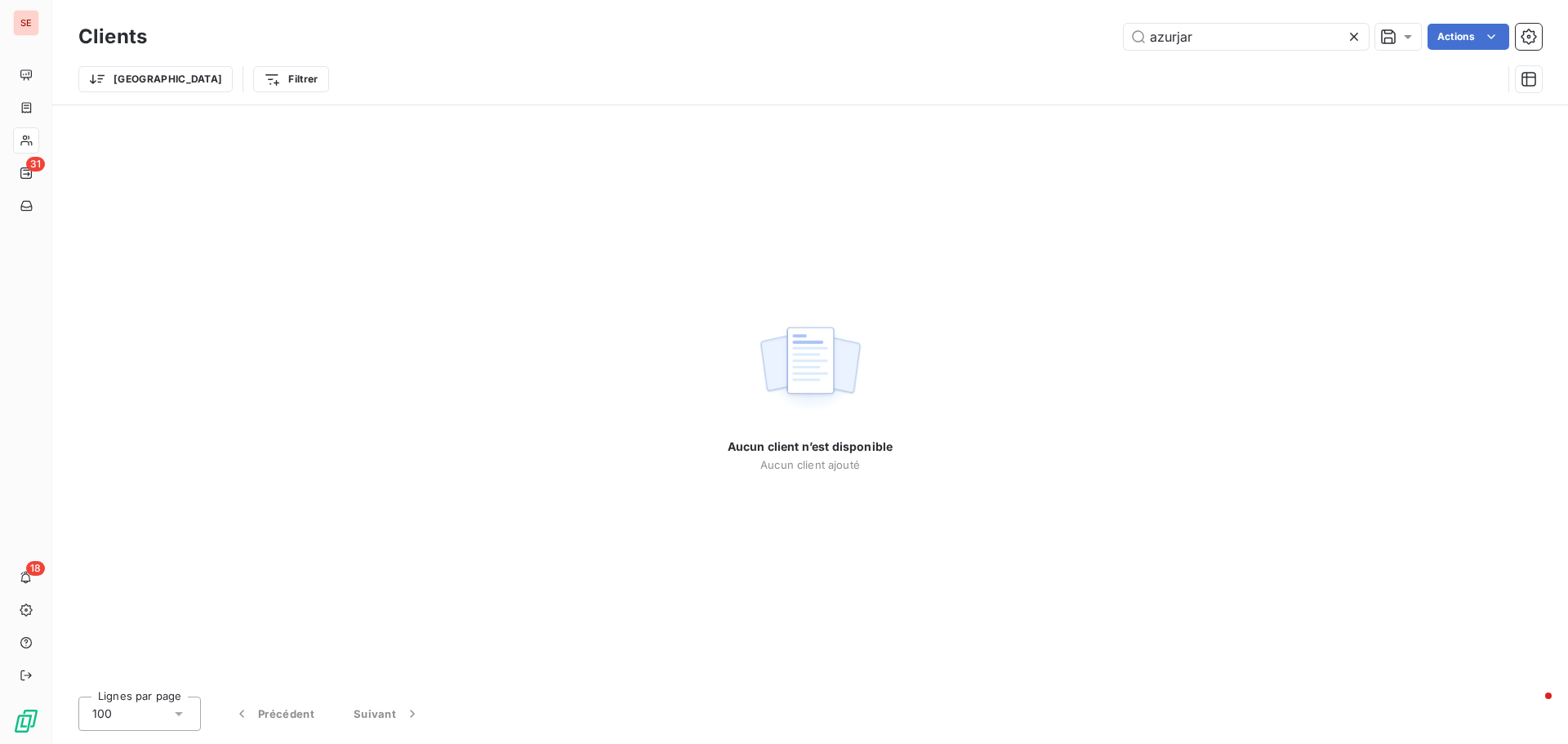
drag, startPoint x: 1274, startPoint y: 37, endPoint x: 1109, endPoint y: 30, distance: 165.1
click at [1109, 30] on div "azurjar Actions" at bounding box center [854, 37] width 1376 height 26
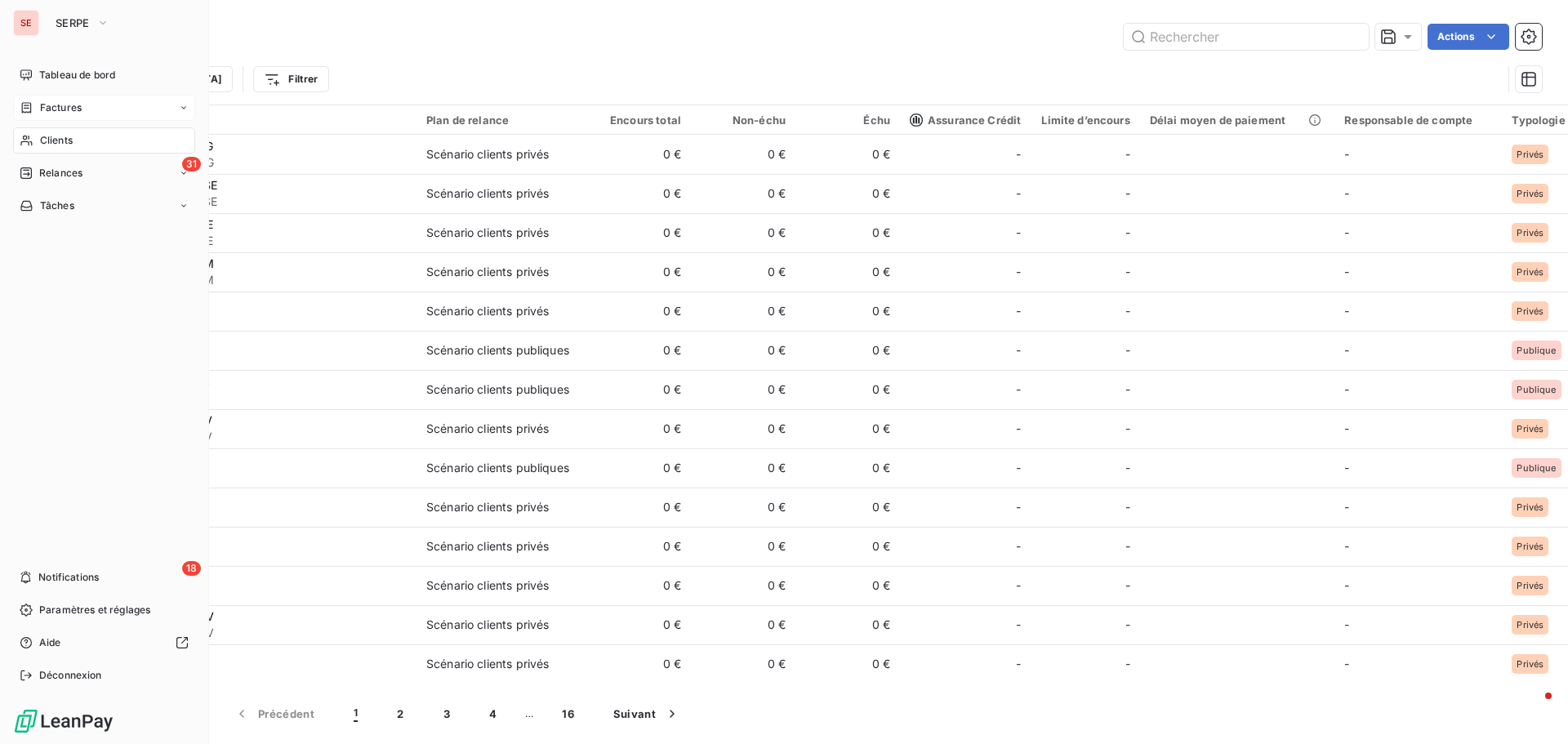
click at [58, 99] on div "Factures" at bounding box center [104, 108] width 182 height 26
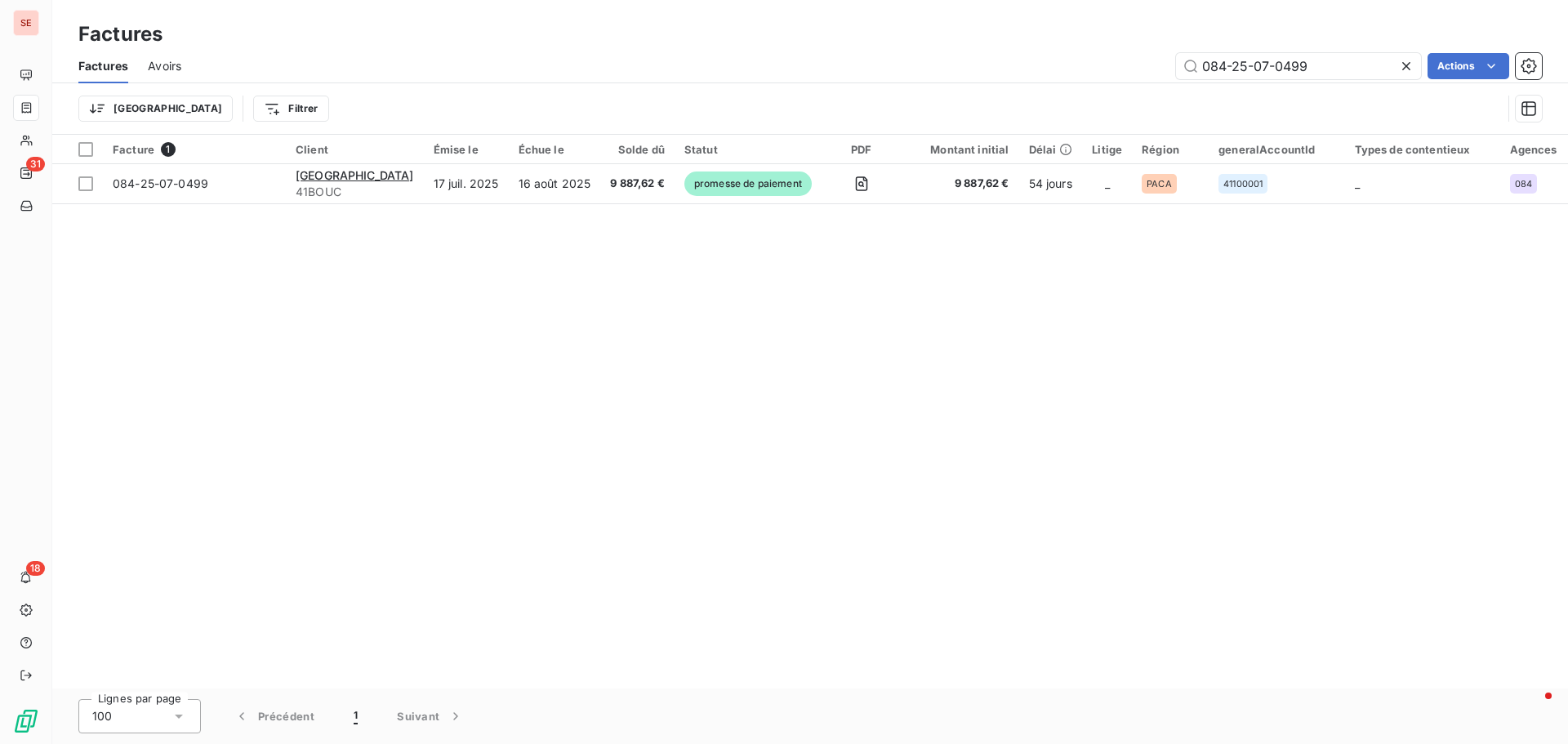
drag, startPoint x: 1336, startPoint y: 60, endPoint x: 1117, endPoint y: 62, distance: 219.0
click at [1117, 62] on div "084-25-07-0499 Actions" at bounding box center [871, 67] width 1341 height 26
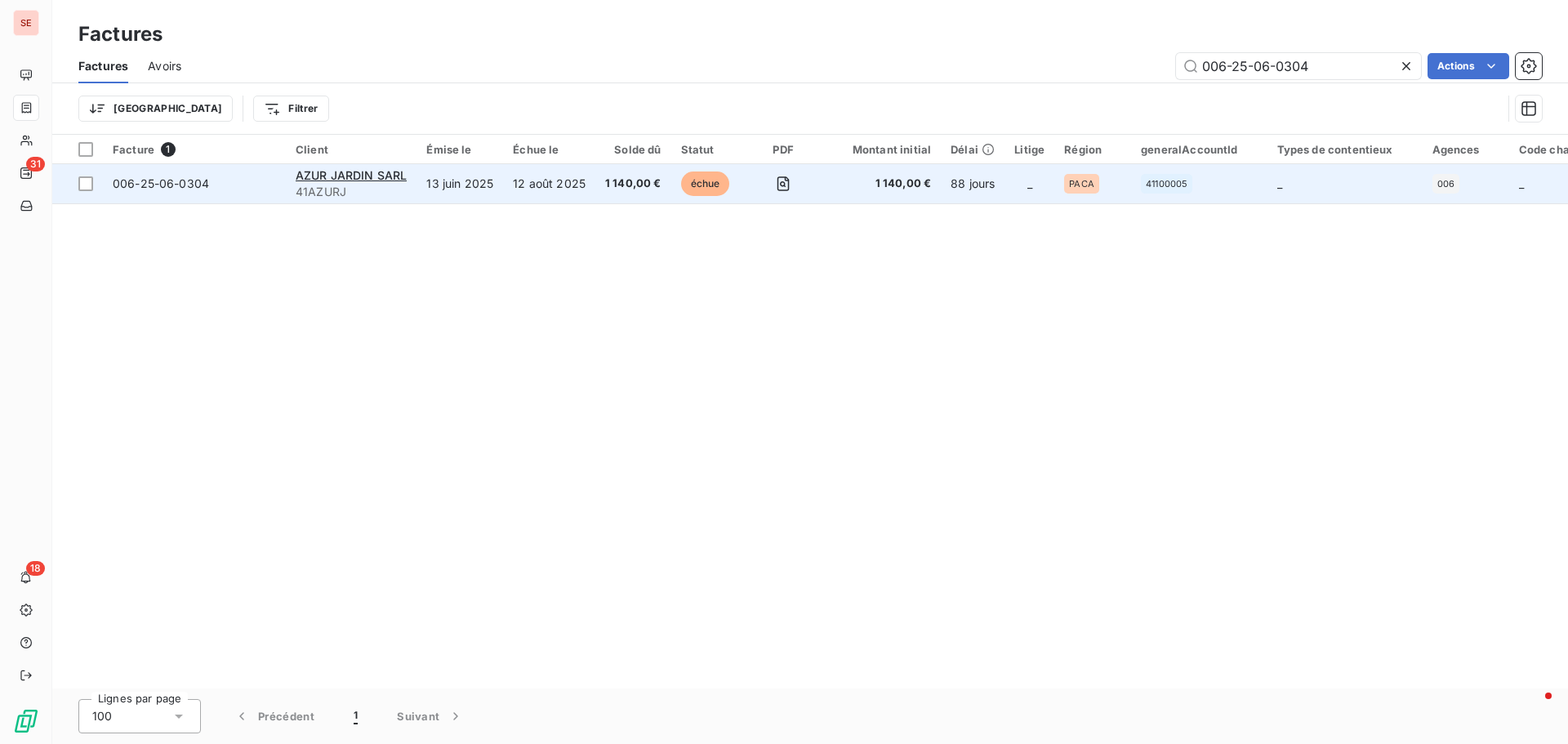
type input "006-25-06-0304"
click at [166, 183] on span "006-25-06-0304" at bounding box center [160, 183] width 96 height 14
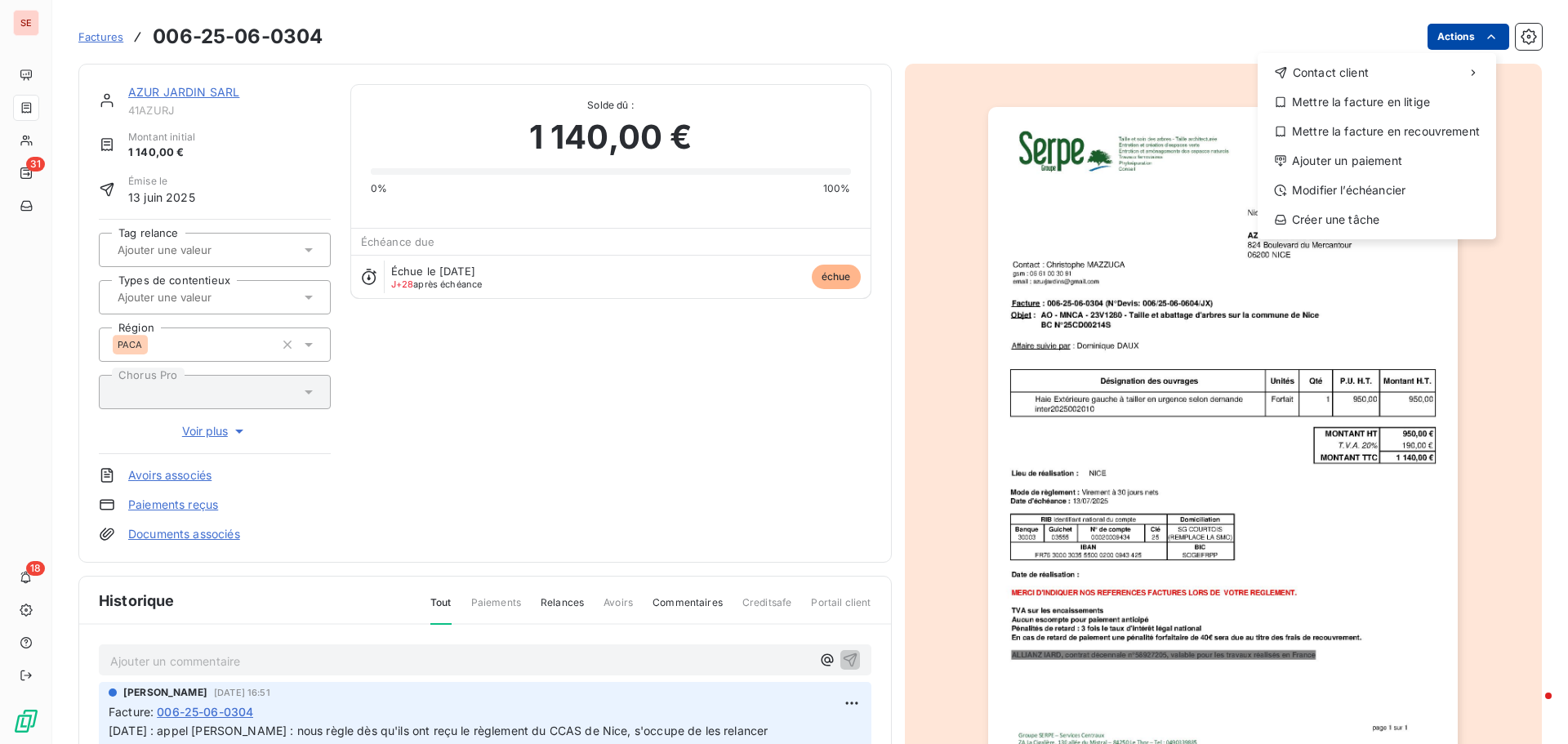
click at [1432, 41] on html "SE 31 18 Factures 006-25-06-0304 Actions Contact client Mettre la facture en li…" at bounding box center [784, 372] width 1568 height 744
click at [1393, 159] on div "Ajouter un paiement" at bounding box center [1377, 161] width 225 height 26
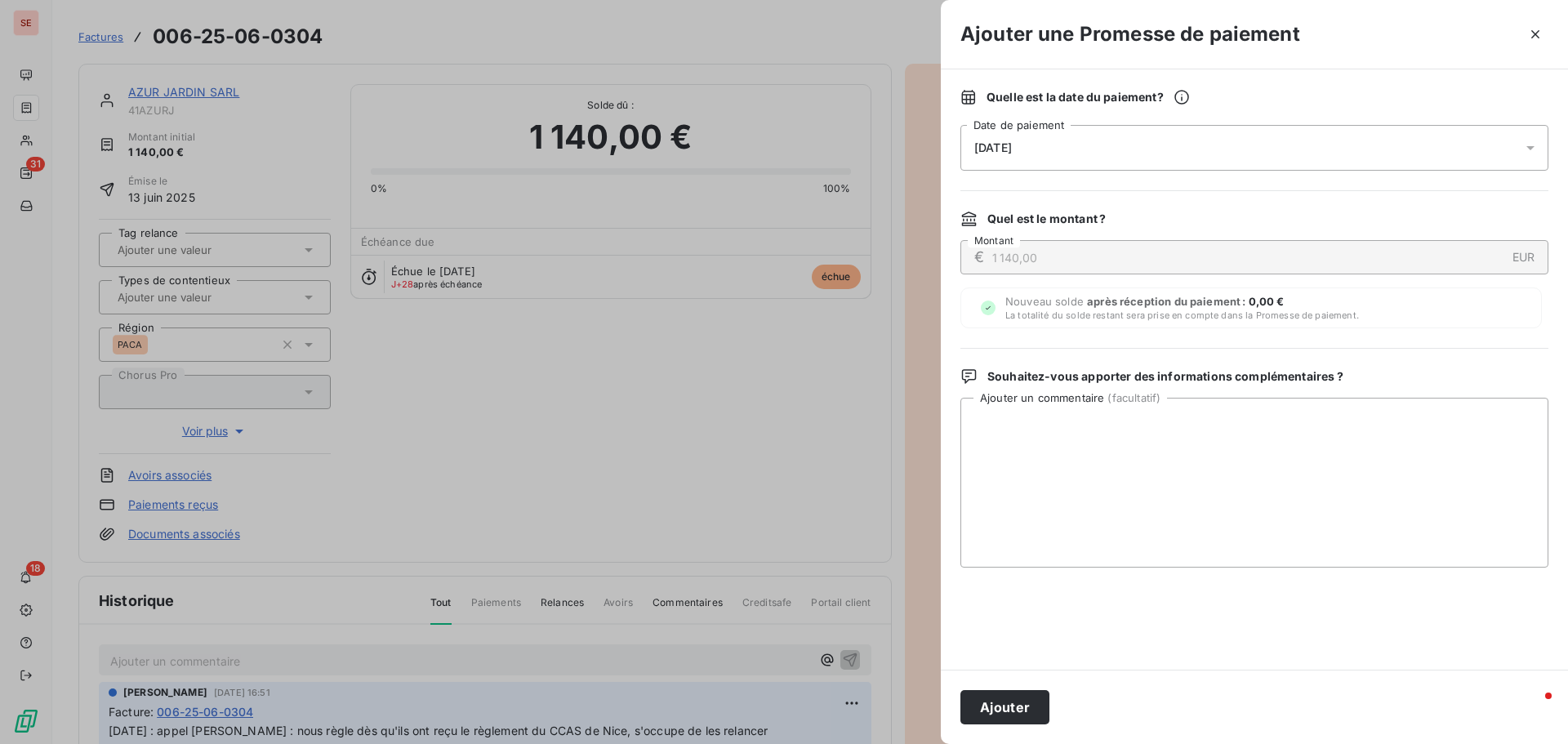
click at [1025, 155] on div "[DATE]" at bounding box center [1254, 148] width 588 height 46
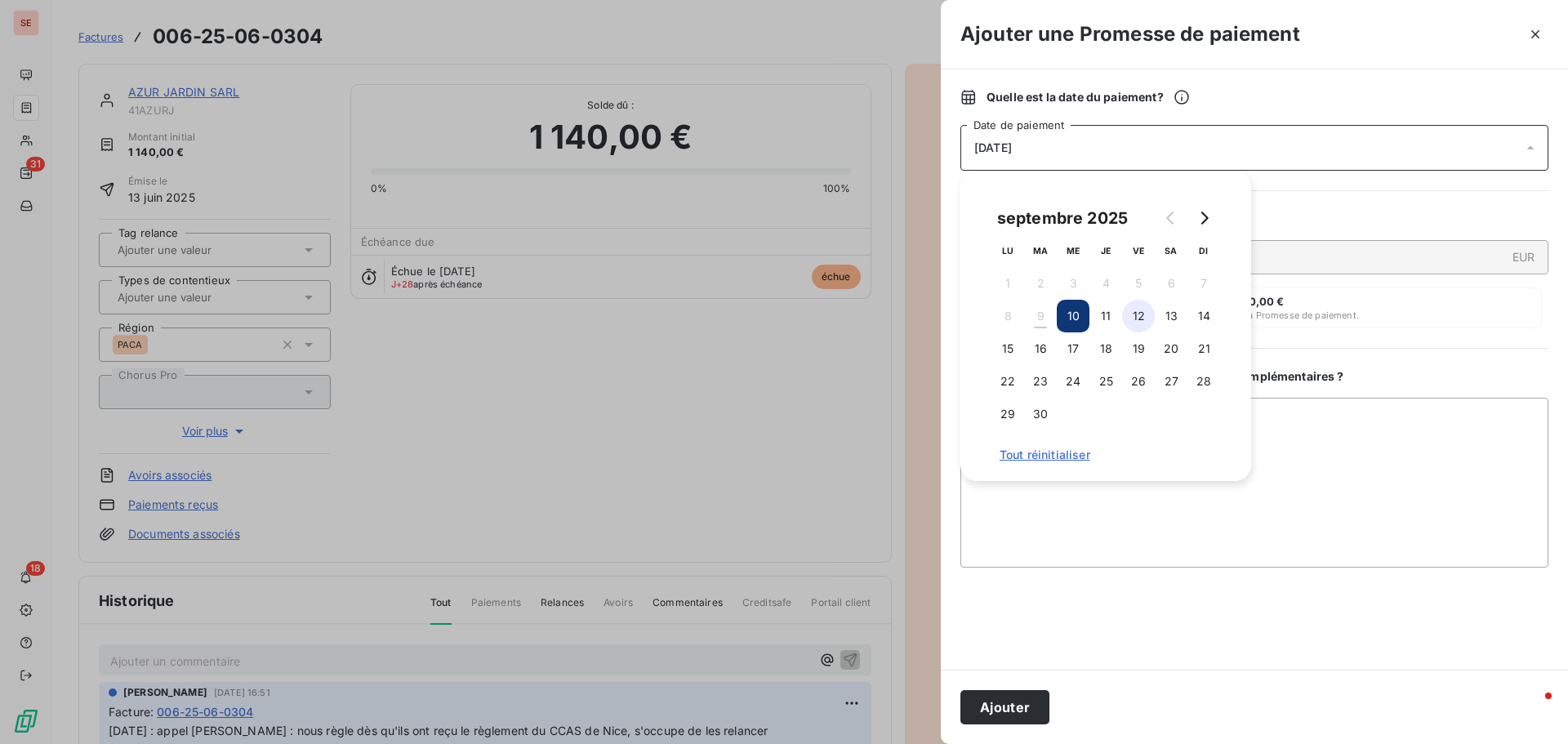
click at [1145, 313] on button "12" at bounding box center [1139, 317] width 33 height 33
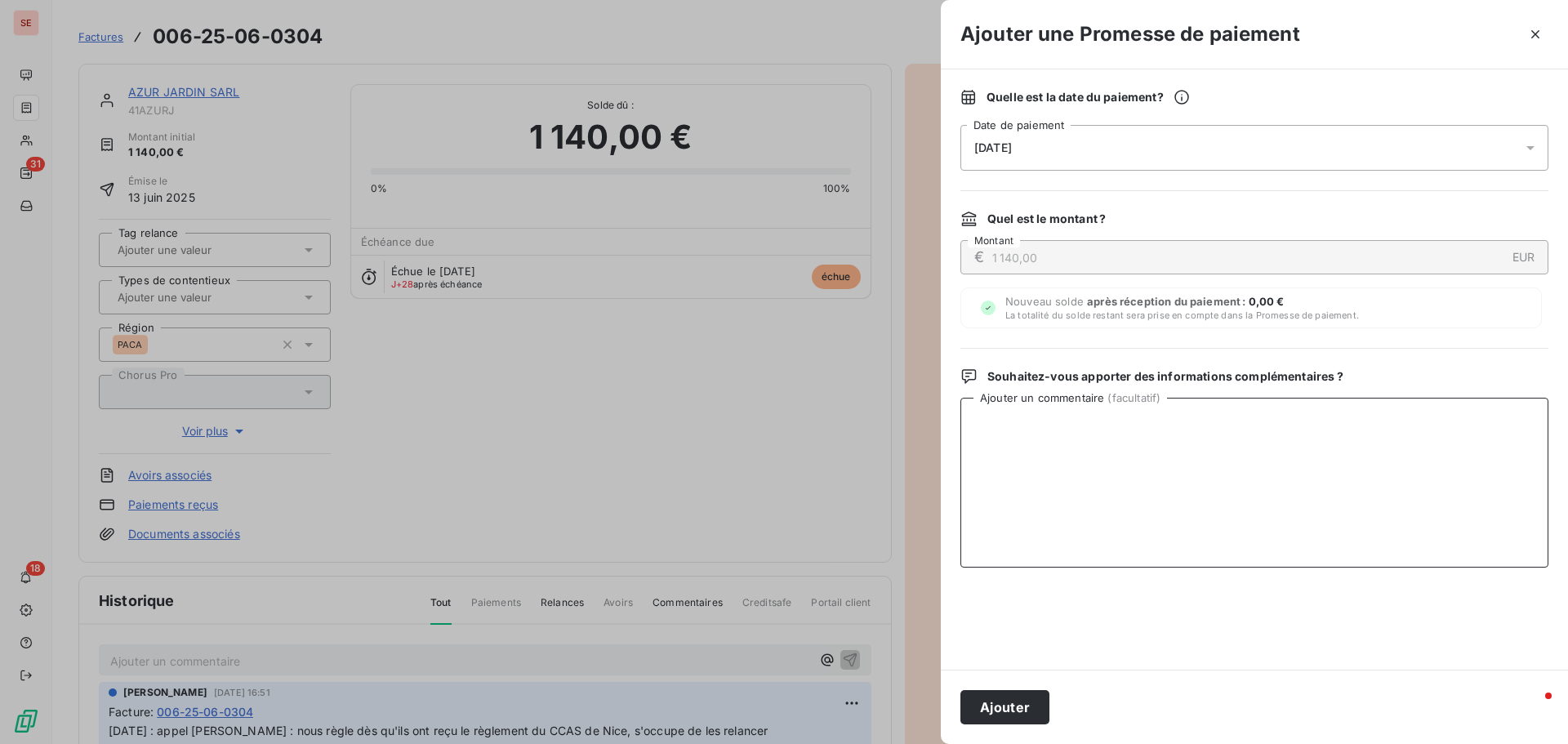
click at [1375, 426] on textarea "Ajouter un commentaire ( facultatif )" at bounding box center [1254, 483] width 588 height 170
type textarea "Virement du 09/09/25"
click at [963, 731] on div "Ajouter" at bounding box center [1254, 706] width 627 height 74
click at [979, 714] on button "Ajouter" at bounding box center [1005, 707] width 89 height 35
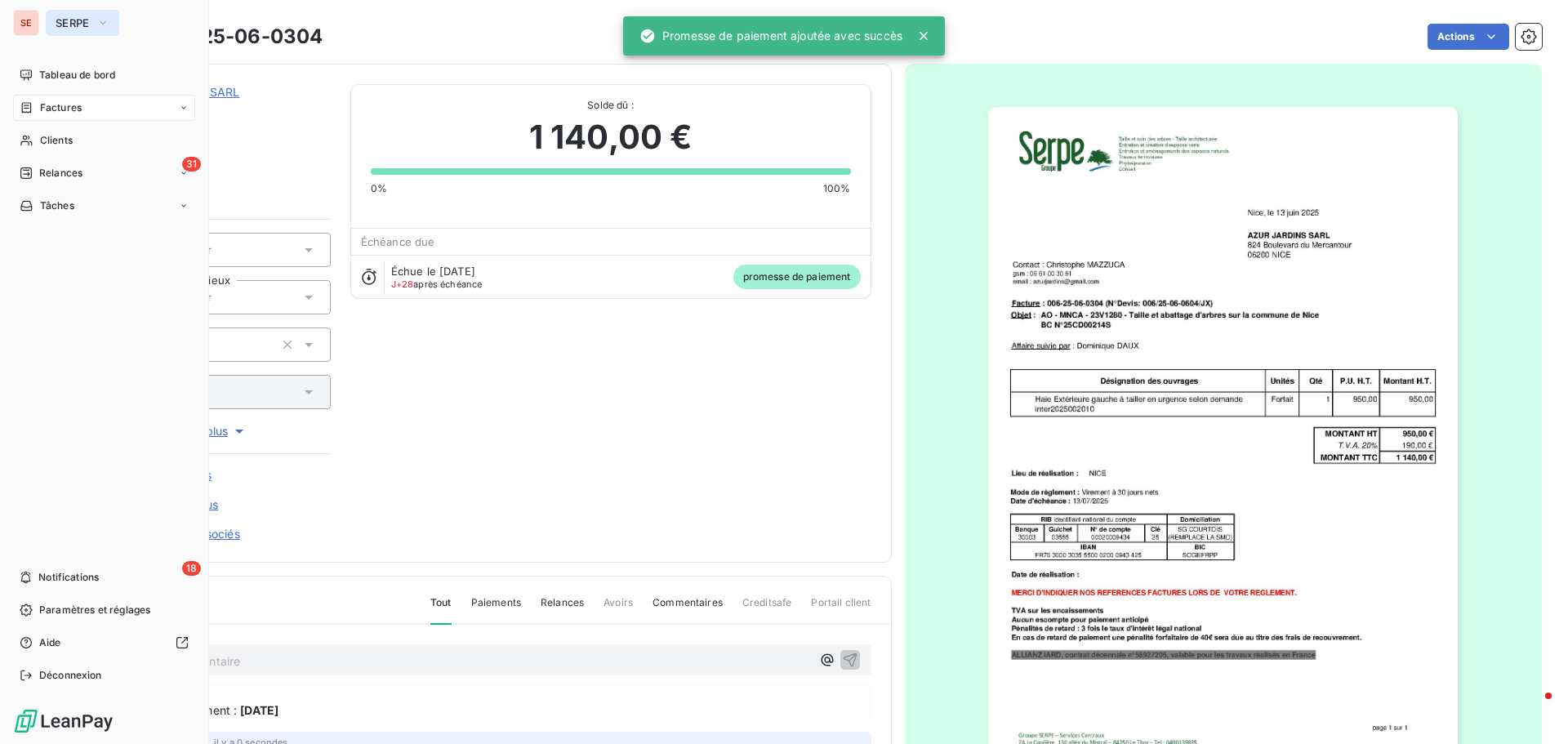
click at [90, 22] on span "SERPE" at bounding box center [73, 23] width 35 height 13
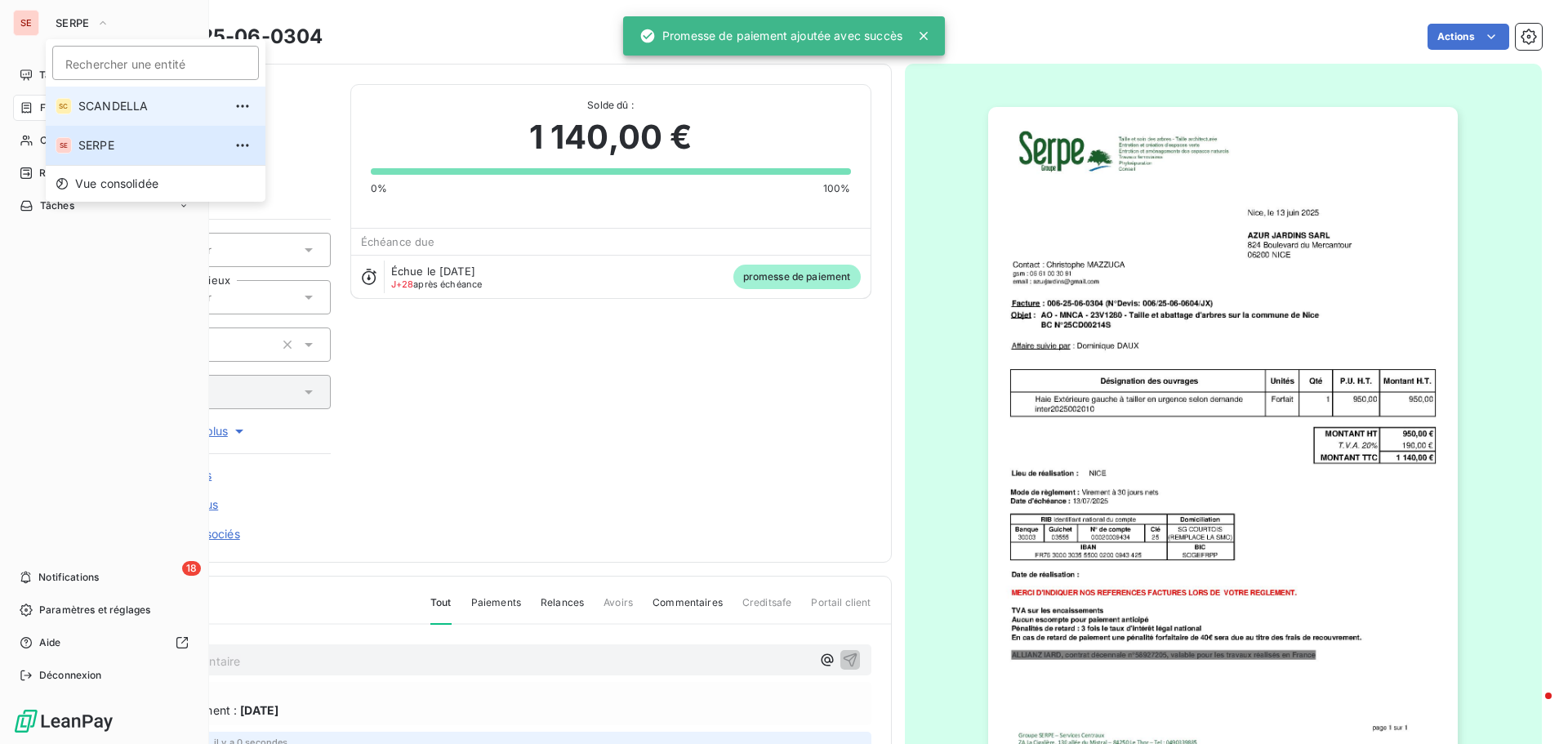
click at [109, 115] on li "SC SCANDELLA" at bounding box center [155, 106] width 220 height 39
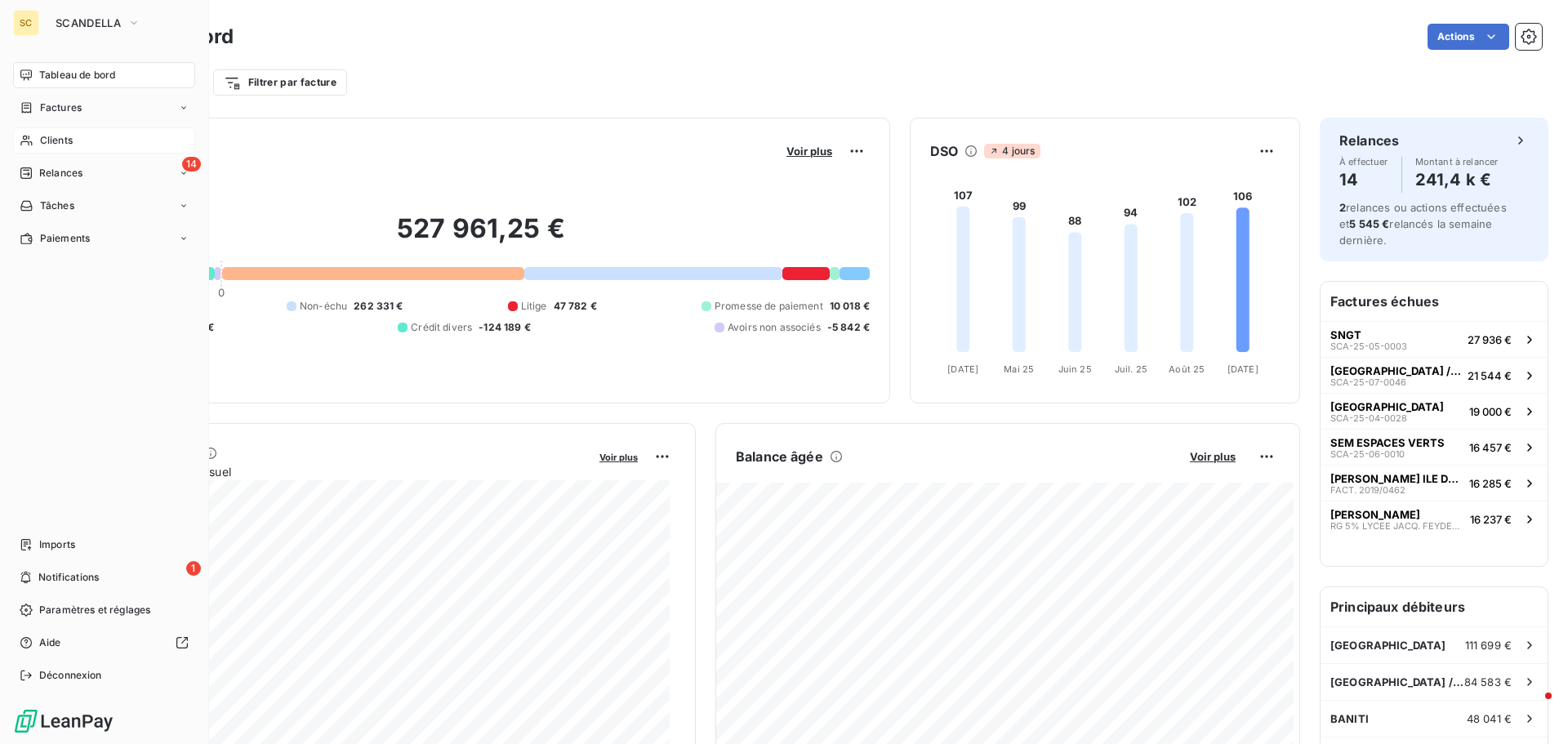
click at [60, 142] on span "Clients" at bounding box center [57, 141] width 33 height 15
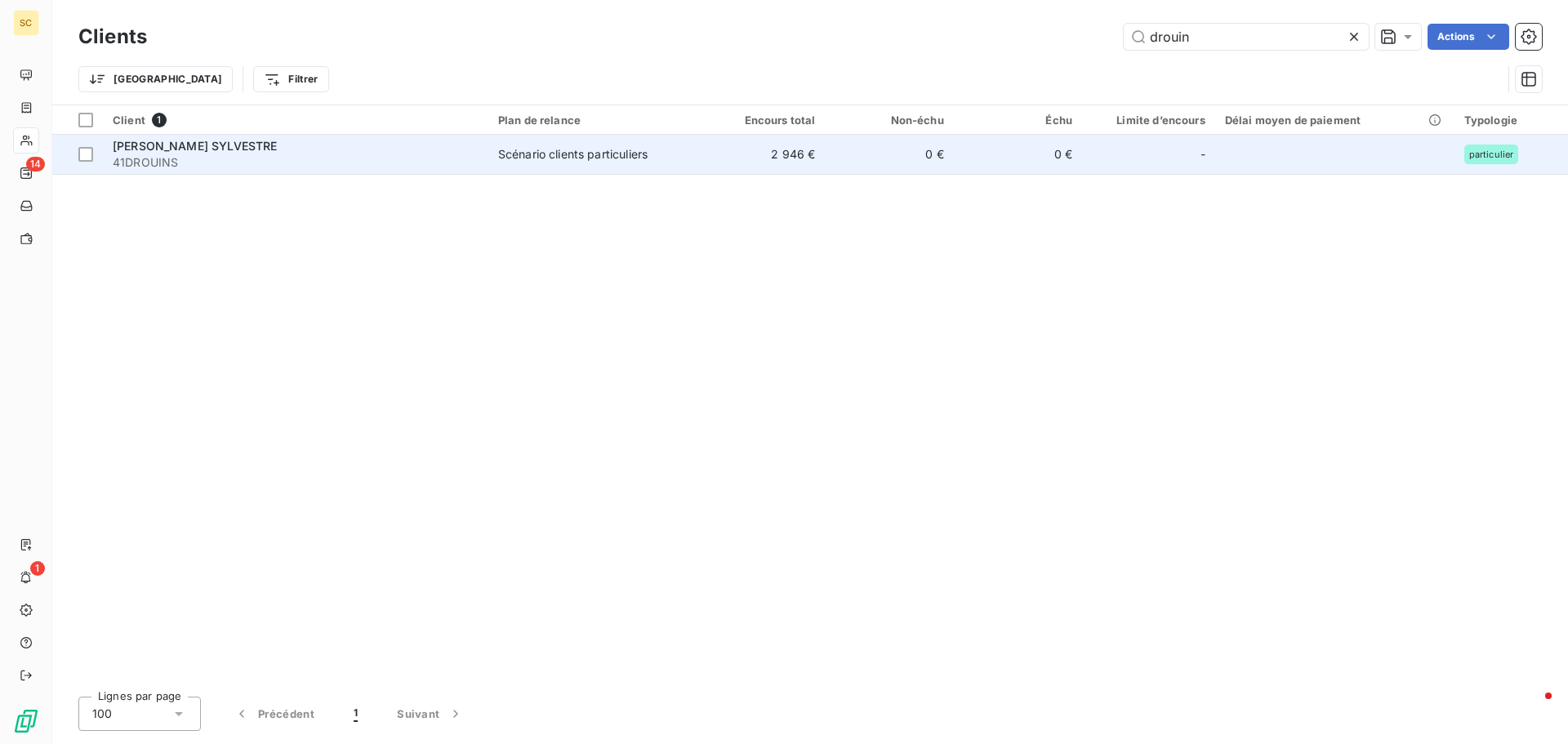
type input "drouin"
click at [268, 152] on div "[PERSON_NAME] SYLVESTRE" at bounding box center [295, 146] width 366 height 16
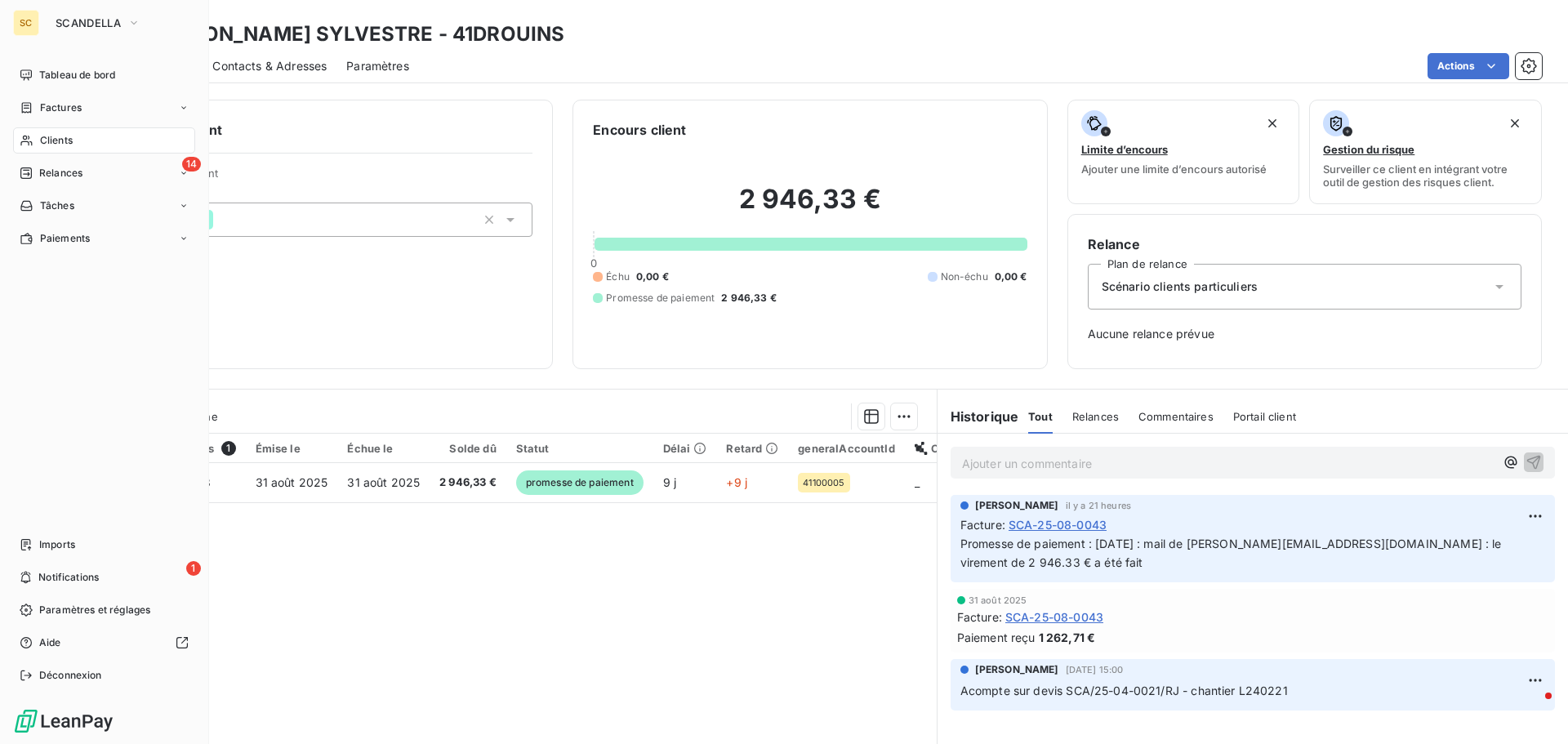
click at [63, 141] on span "Clients" at bounding box center [57, 141] width 33 height 15
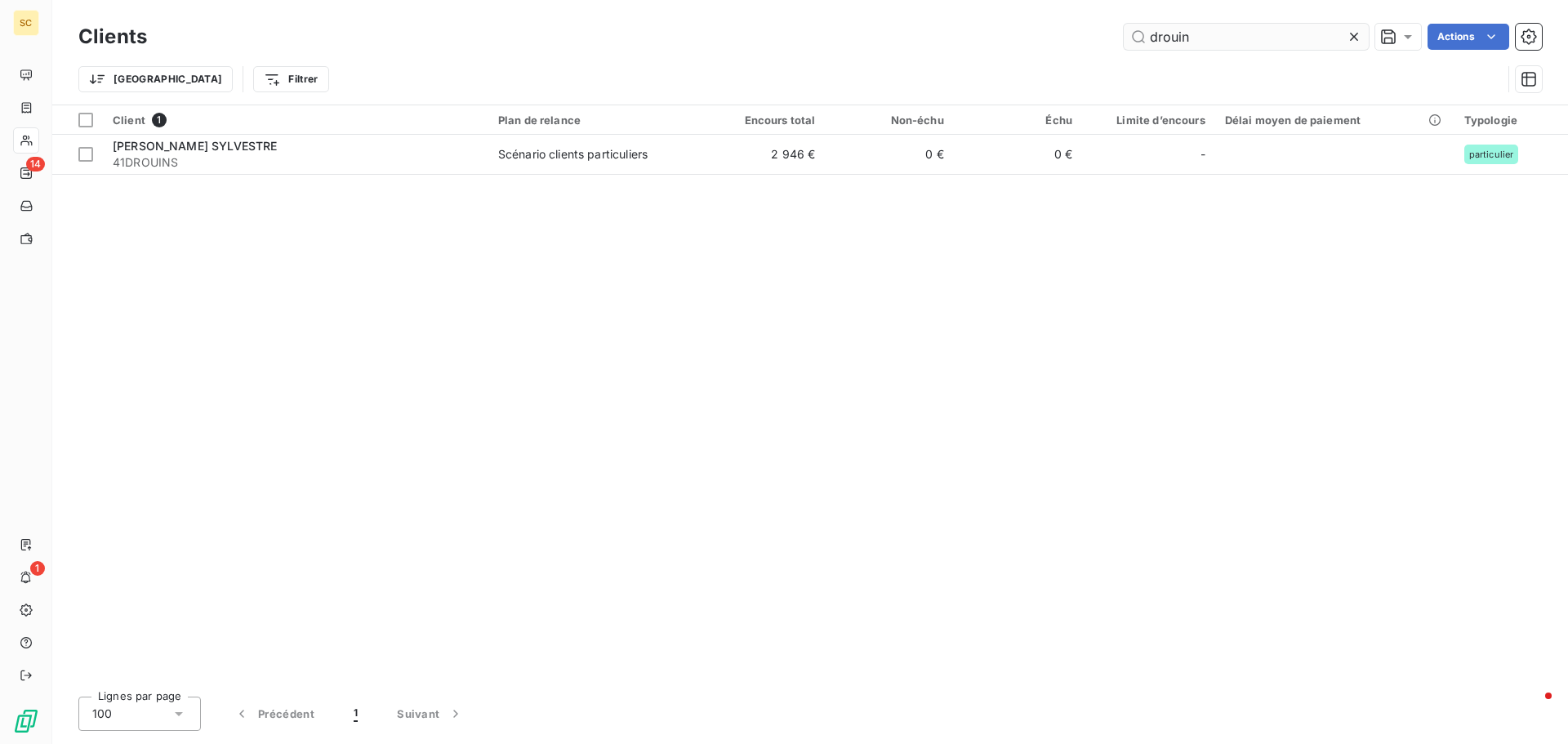
drag, startPoint x: 1260, startPoint y: 39, endPoint x: 1123, endPoint y: 35, distance: 137.1
click at [1124, 35] on input "drouin" at bounding box center [1247, 37] width 245 height 26
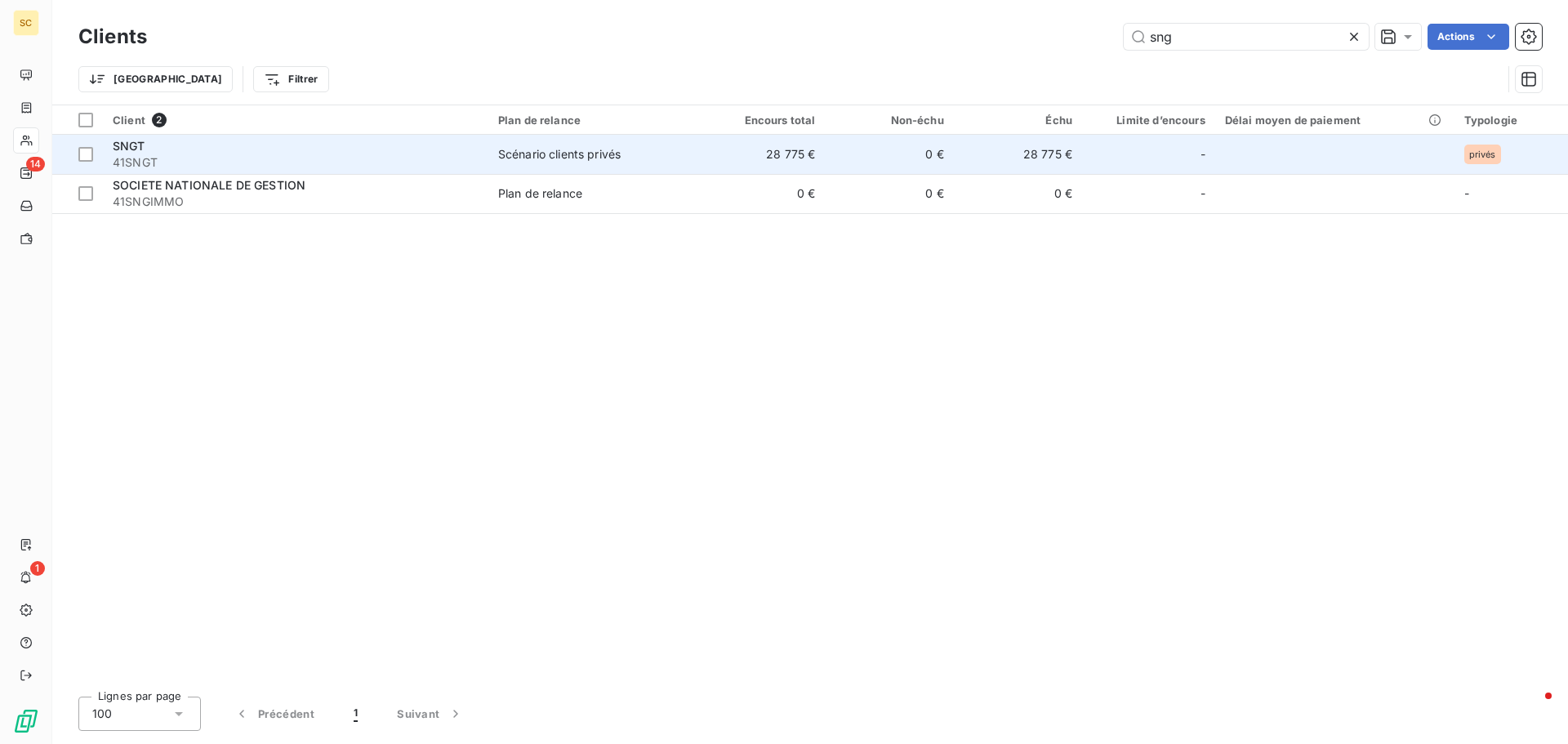
type input "sng"
click at [364, 148] on div "SNGT" at bounding box center [295, 146] width 366 height 16
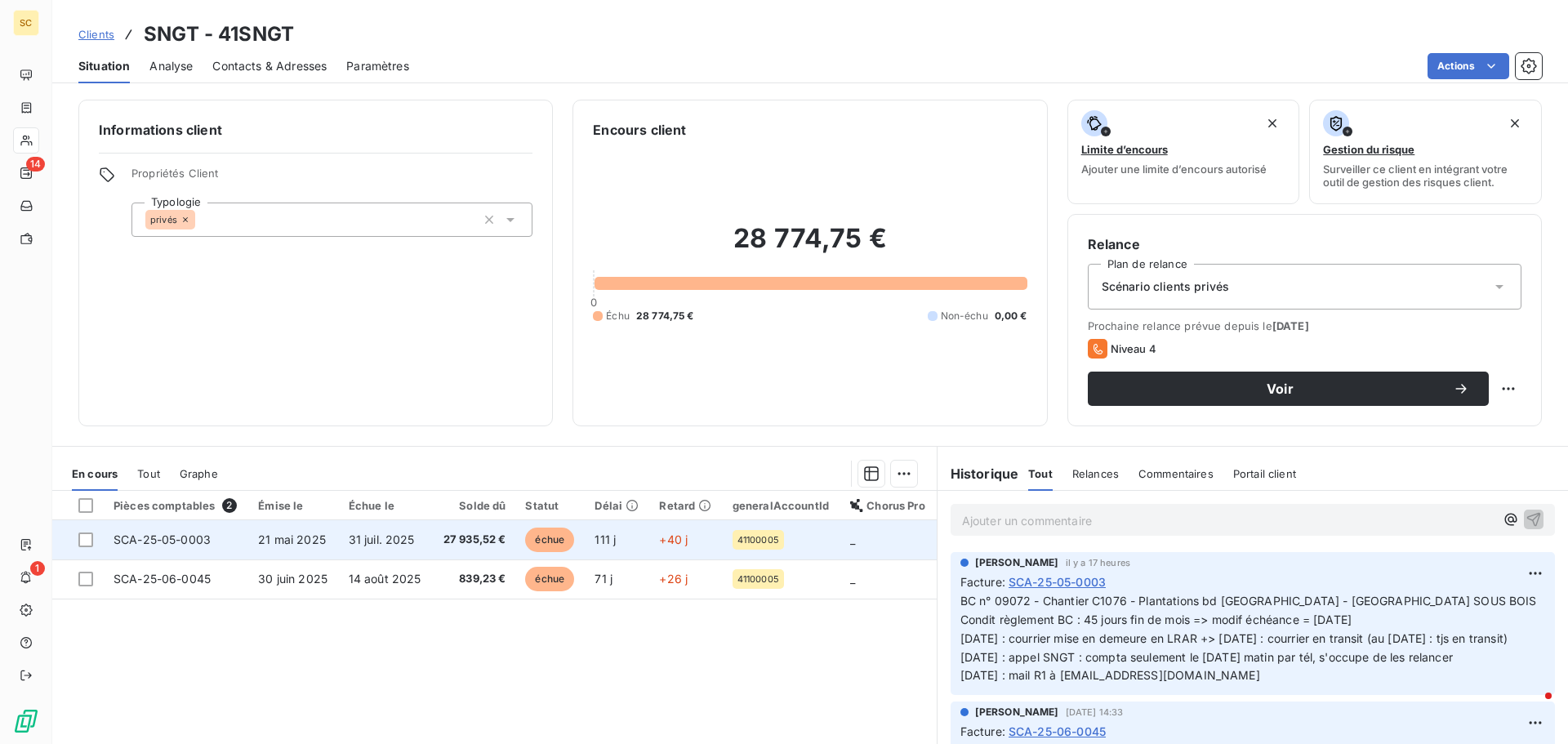
click at [368, 548] on td "31 juil. 2025" at bounding box center [386, 540] width 94 height 39
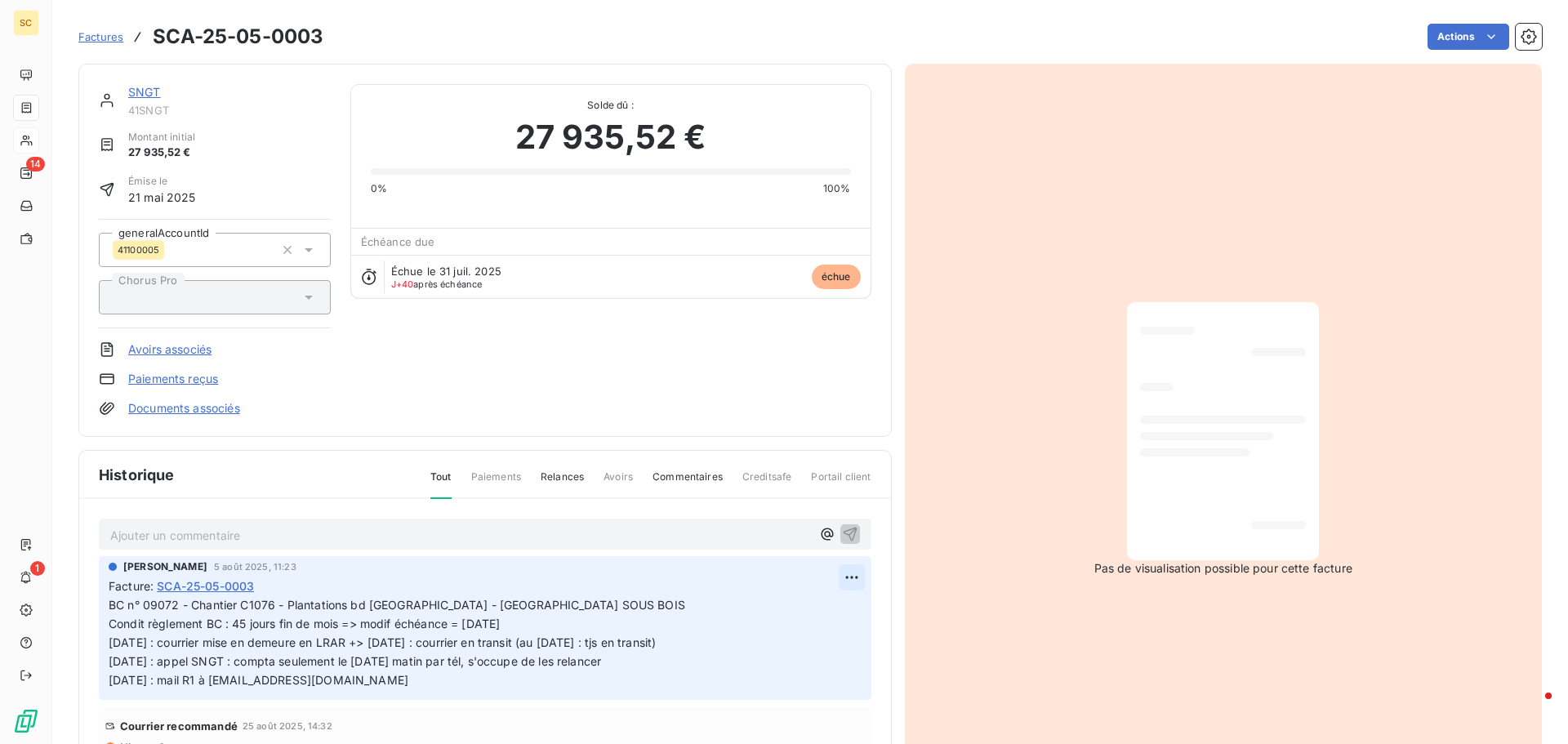
click at [838, 576] on html "SC 14 1 Factures SCA-25-05-0003 Actions SNGT 41SNGT Montant initial 27 935,52 €…" at bounding box center [784, 372] width 1568 height 744
click at [809, 611] on div "Editer" at bounding box center [793, 613] width 91 height 26
click at [546, 625] on p "BC n° 09072 - Chantier C1076 - Plantations bd Strasbourg - AULNAY SOUS BOIS Con…" at bounding box center [474, 642] width 730 height 93
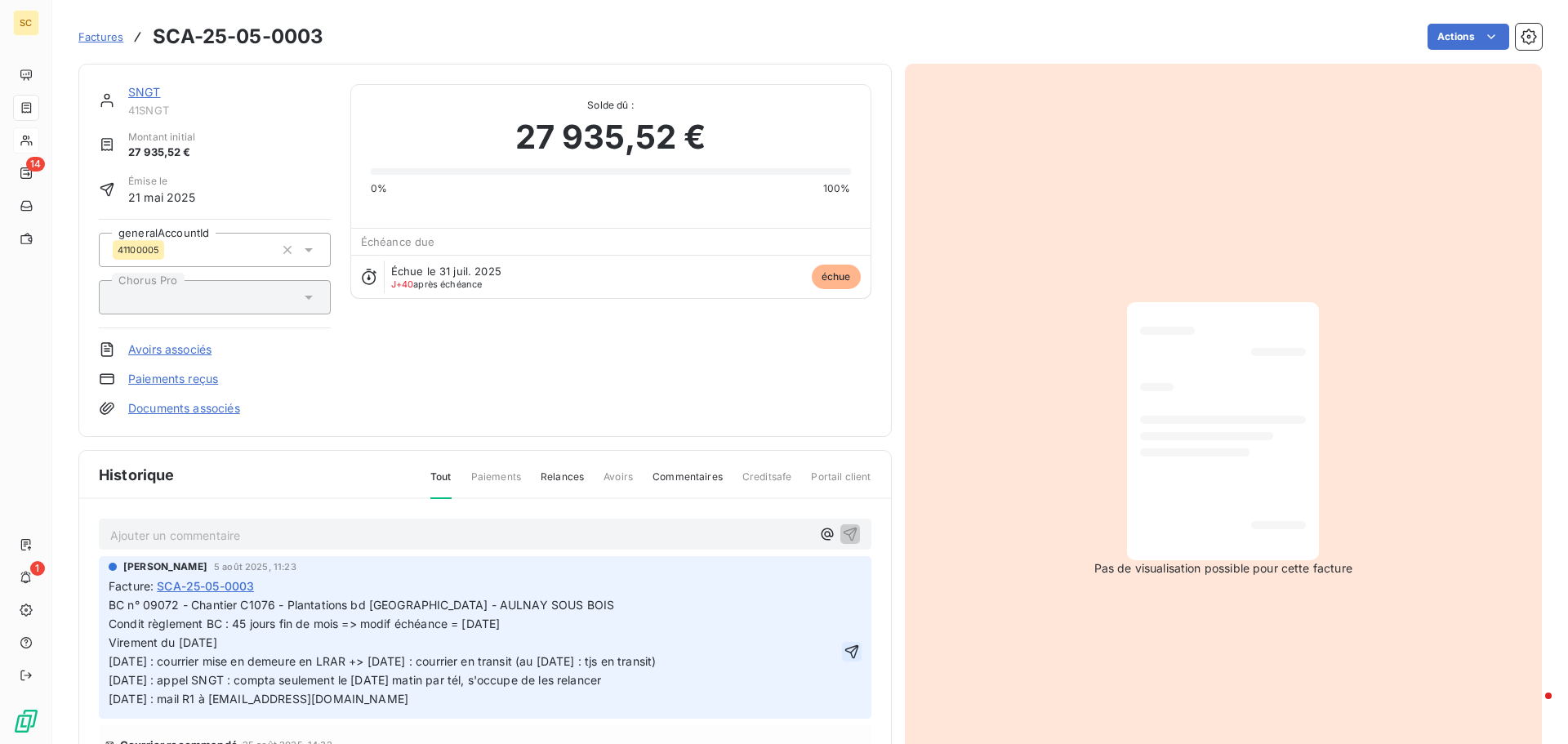
click at [844, 648] on icon "button" at bounding box center [852, 652] width 16 height 16
click at [1439, 42] on html "SC 14 1 Factures SCA-25-05-0003 Actions SNGT 41SNGT Montant initial 27 935,52 €…" at bounding box center [784, 372] width 1568 height 744
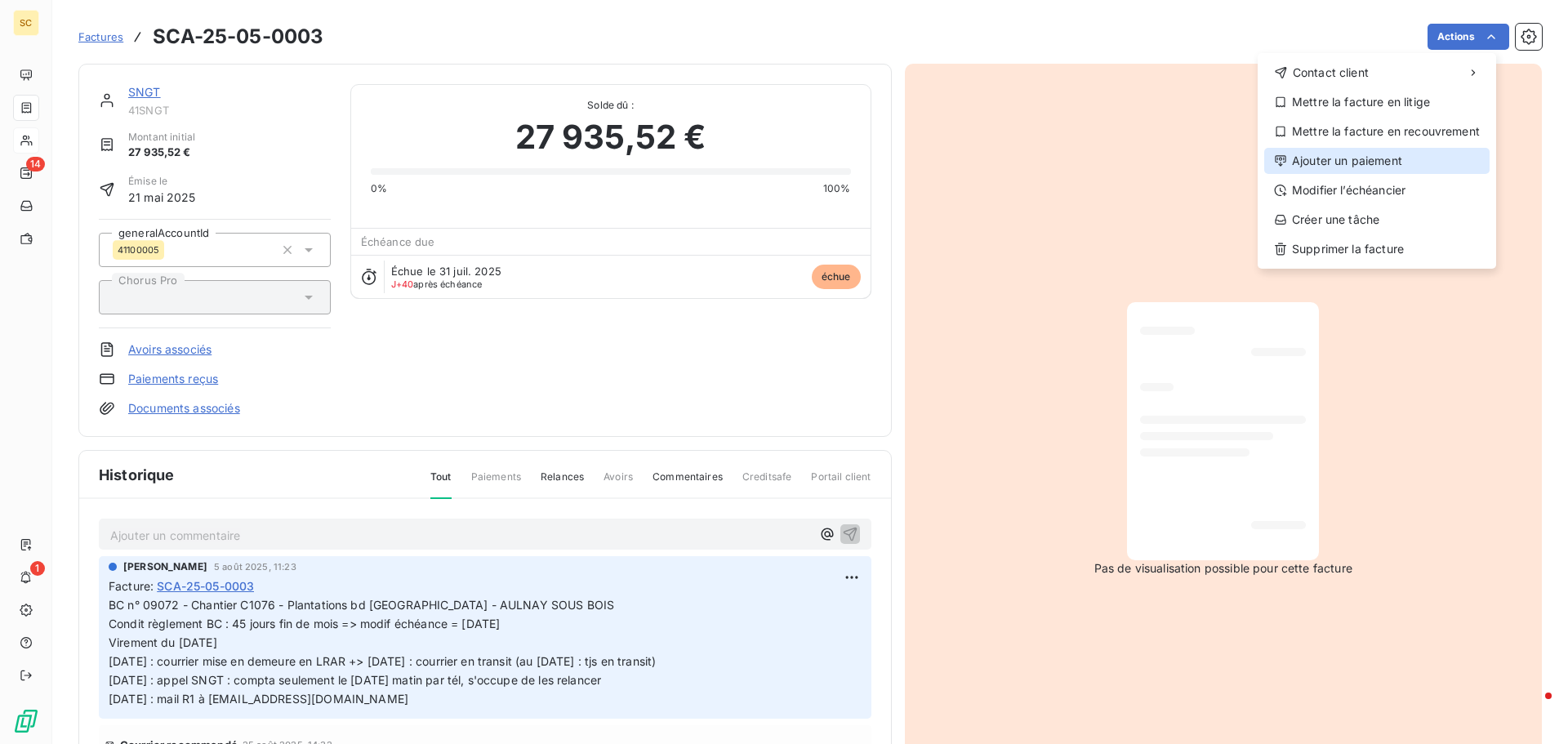
click at [1382, 157] on div "Ajouter un paiement" at bounding box center [1377, 161] width 225 height 26
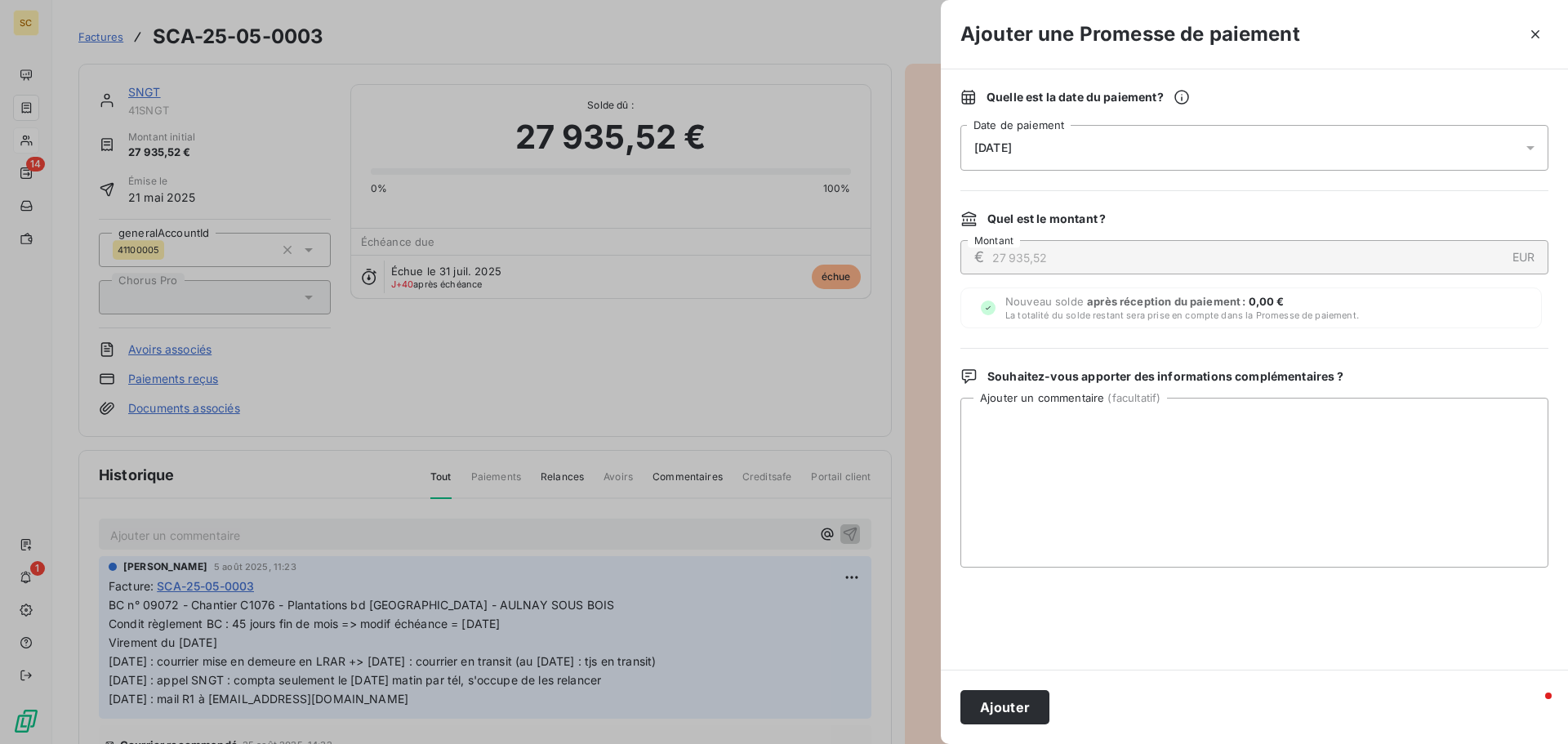
click at [1012, 141] on span "[DATE]" at bounding box center [993, 148] width 38 height 13
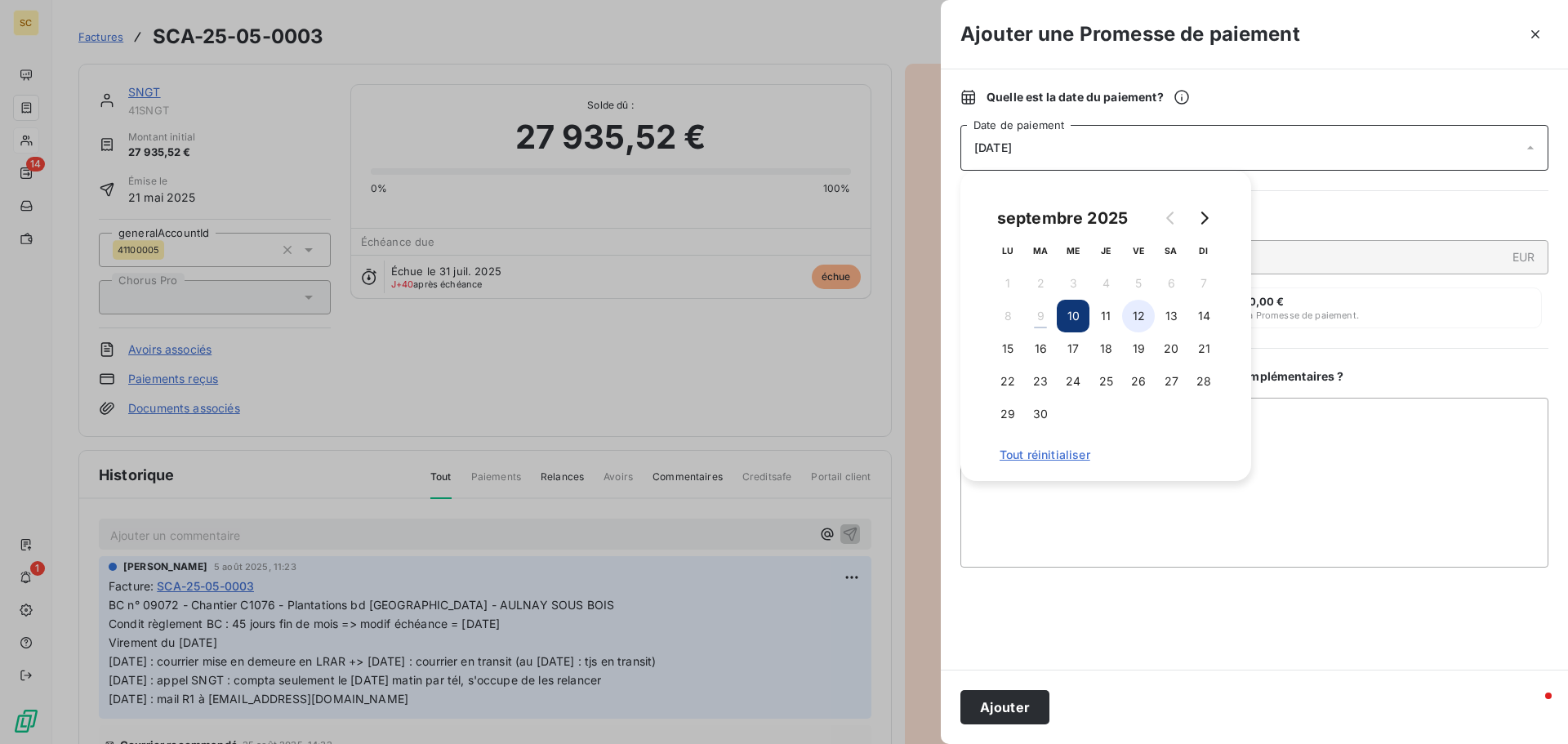
click at [1146, 311] on button "12" at bounding box center [1139, 317] width 33 height 33
click at [1020, 712] on button "Ajouter" at bounding box center [1005, 707] width 89 height 35
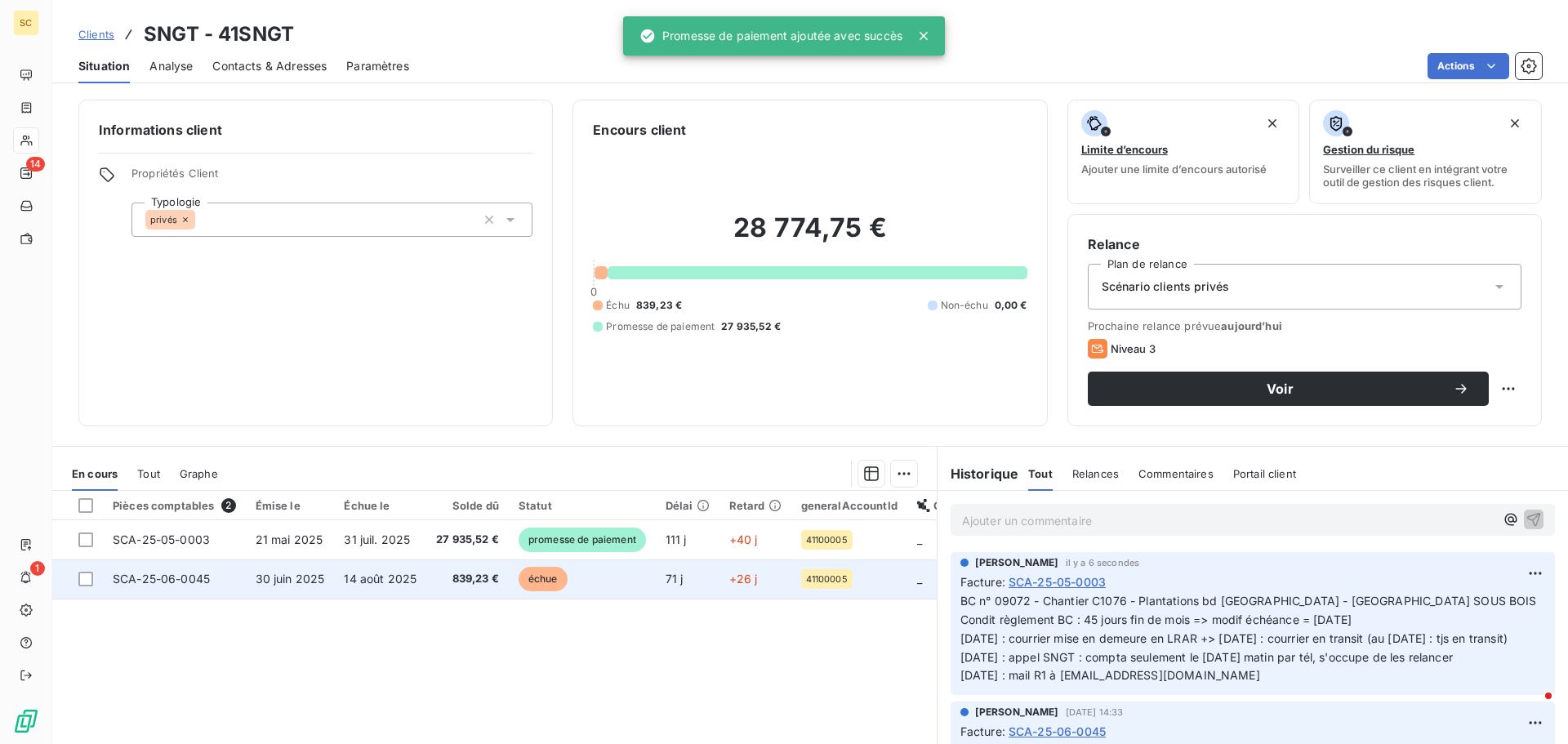
click at [397, 566] on td "14 août 2025" at bounding box center [380, 579] width 92 height 39
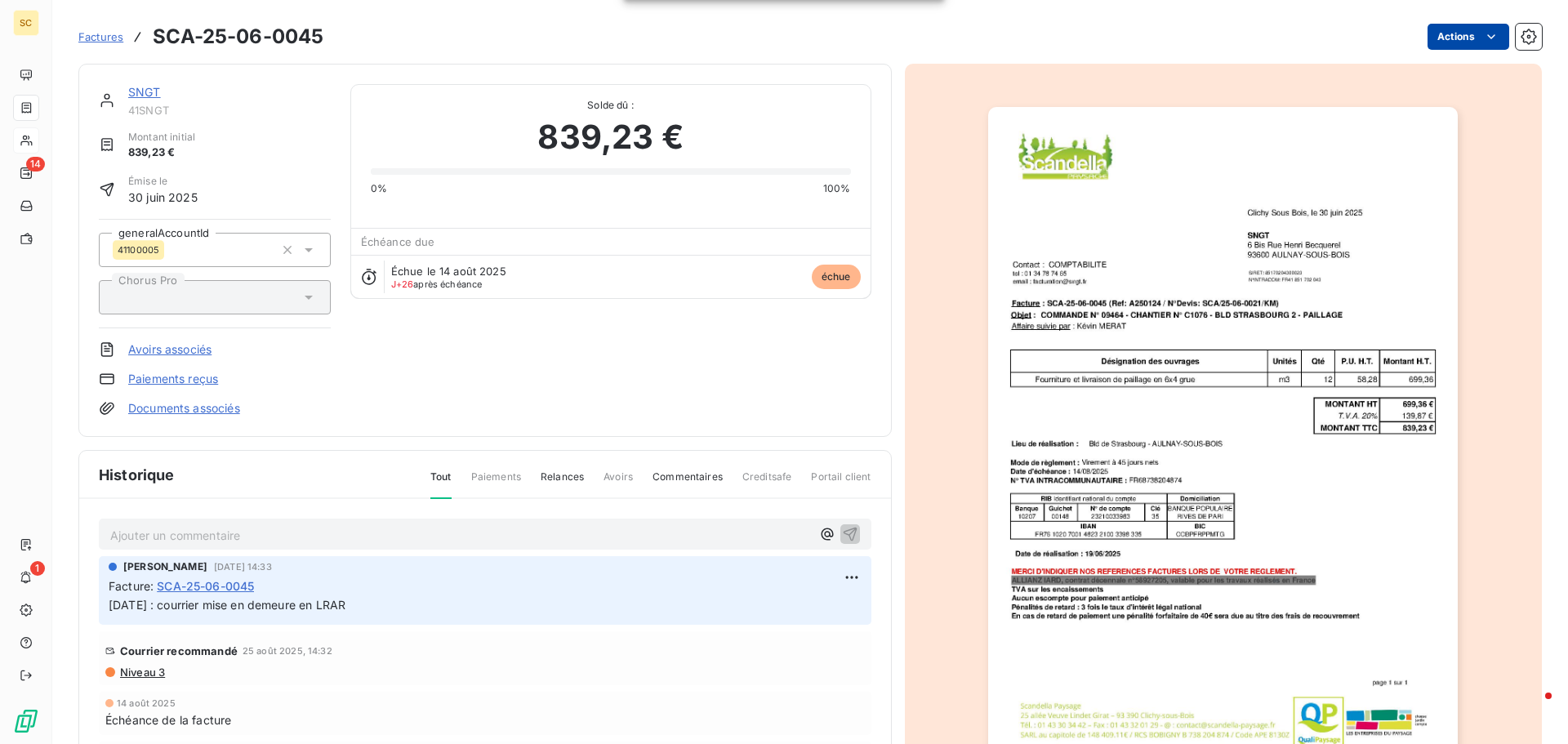
click at [1437, 35] on html "SC 14 1 Factures SCA-25-06-0045 Actions SNGT 41SNGT Montant initial 839,23 € Ém…" at bounding box center [784, 372] width 1568 height 744
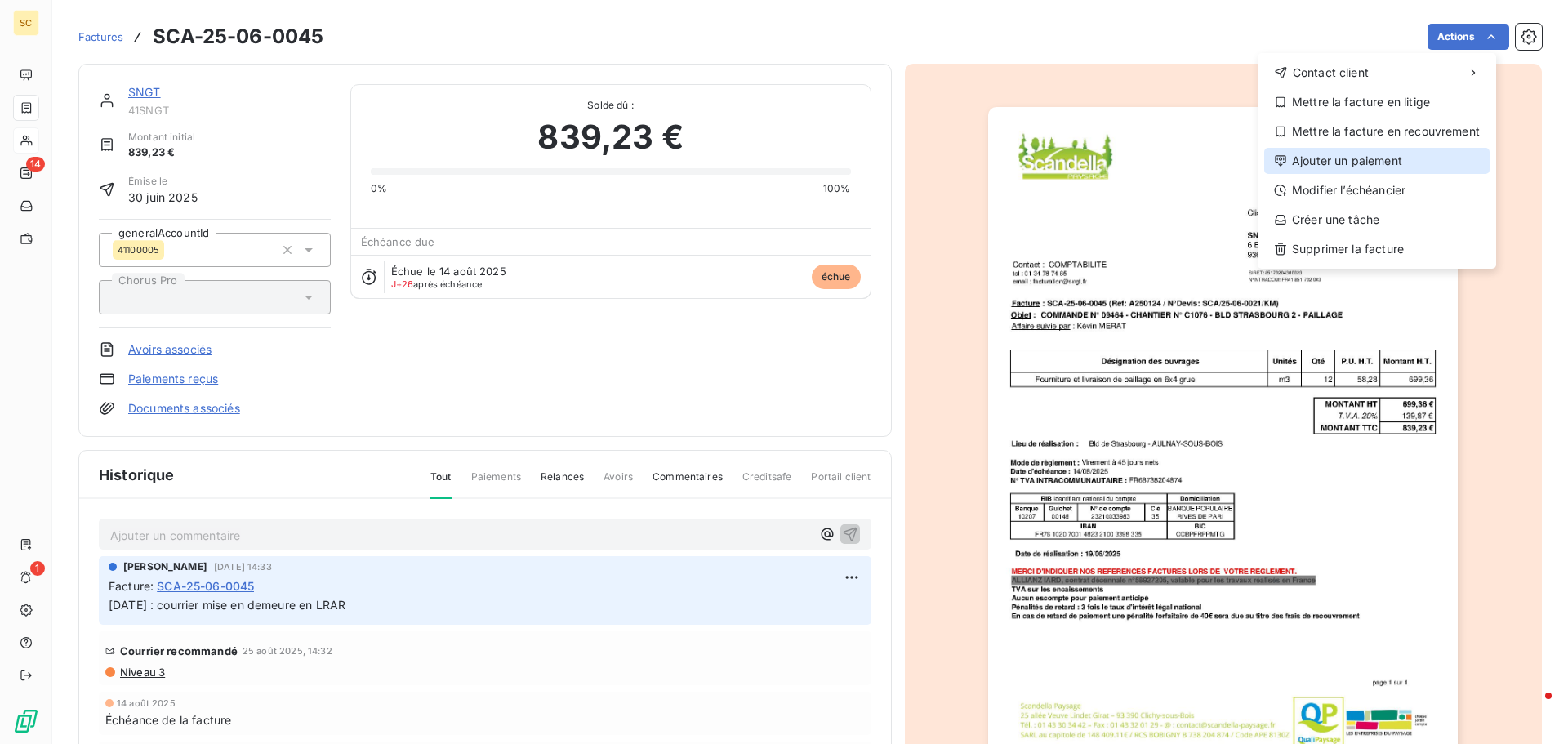
click at [1401, 158] on div "Ajouter un paiement" at bounding box center [1377, 161] width 225 height 26
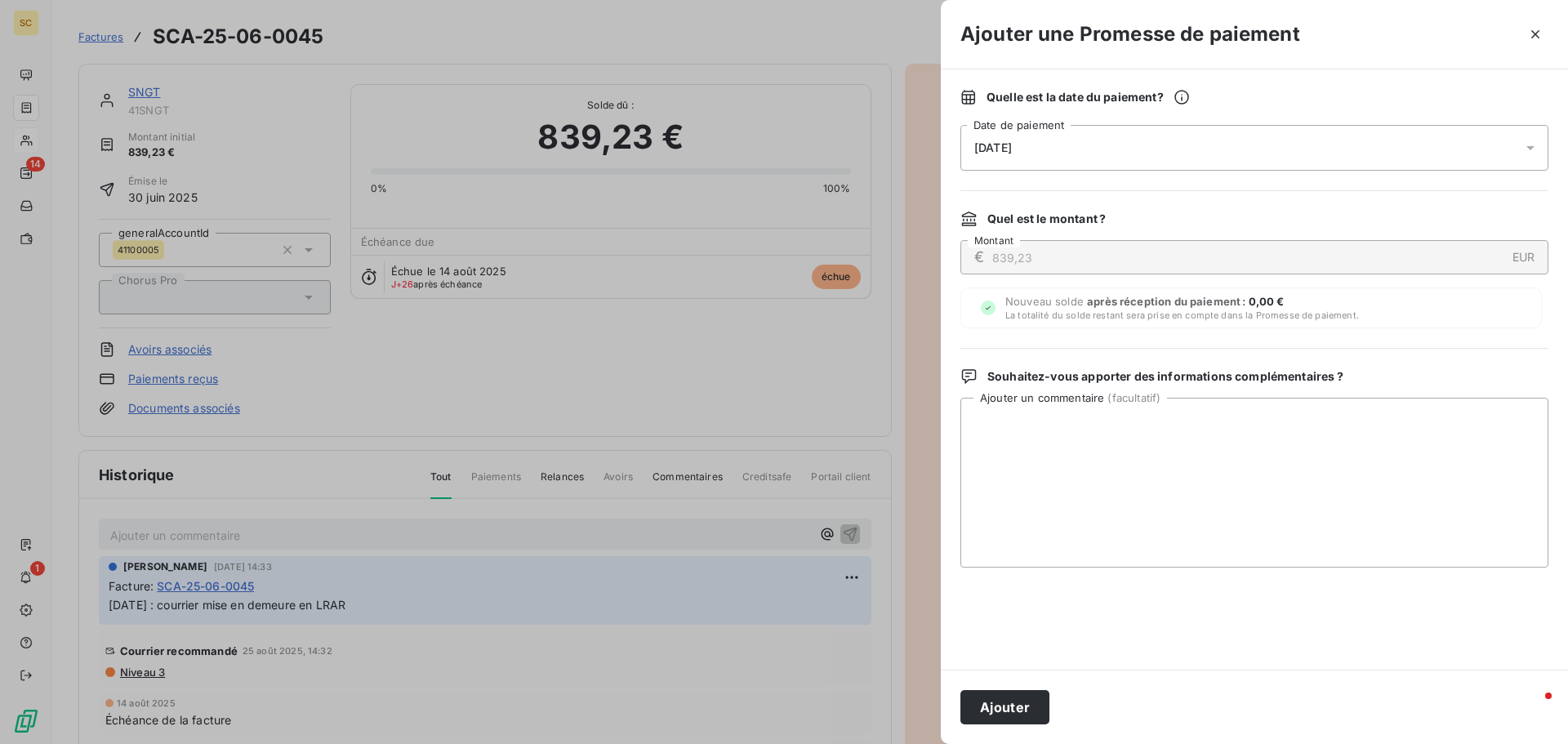
click at [1012, 146] on span "[DATE]" at bounding box center [993, 148] width 38 height 13
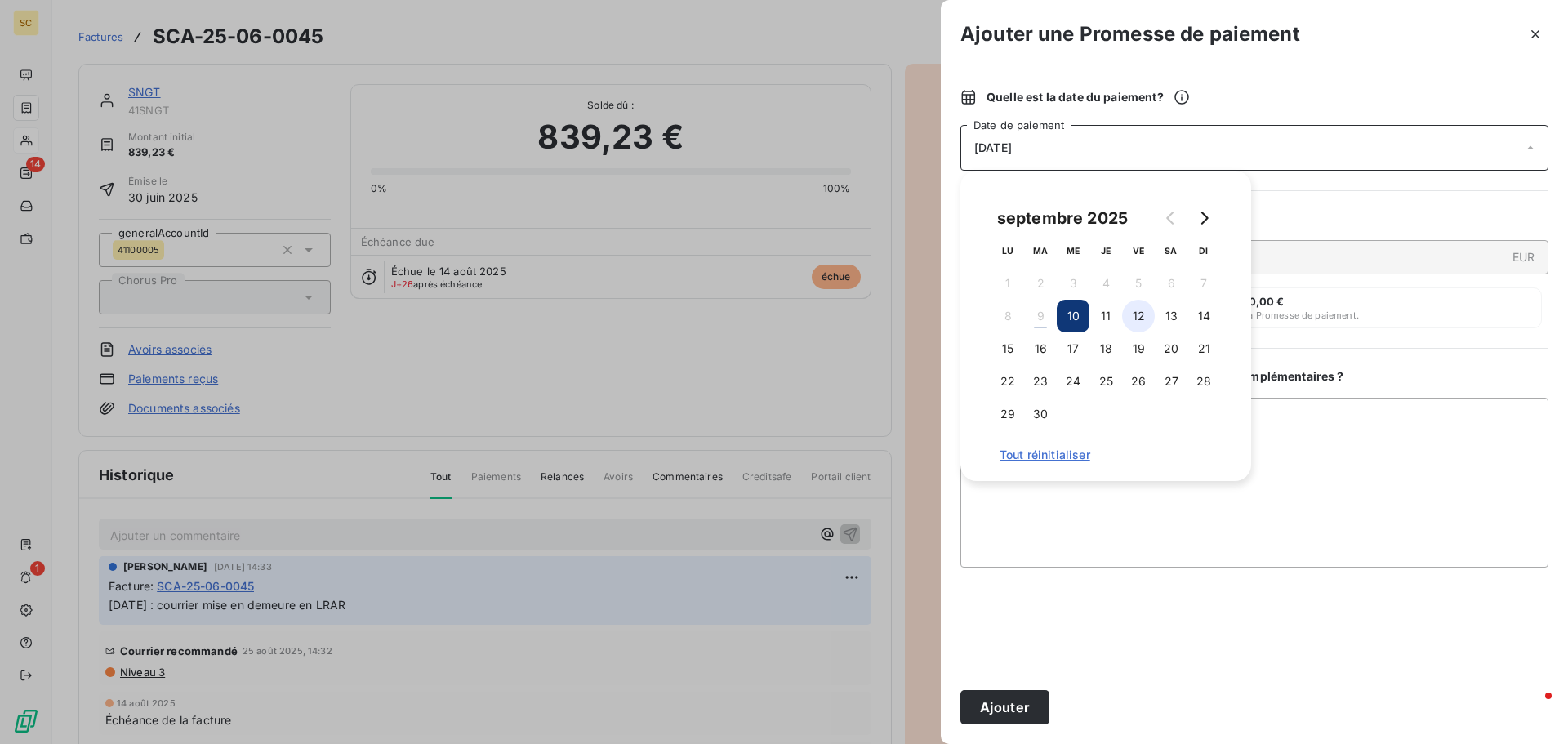
click at [1136, 312] on button "12" at bounding box center [1139, 317] width 33 height 33
click at [977, 717] on button "Ajouter" at bounding box center [1005, 707] width 89 height 35
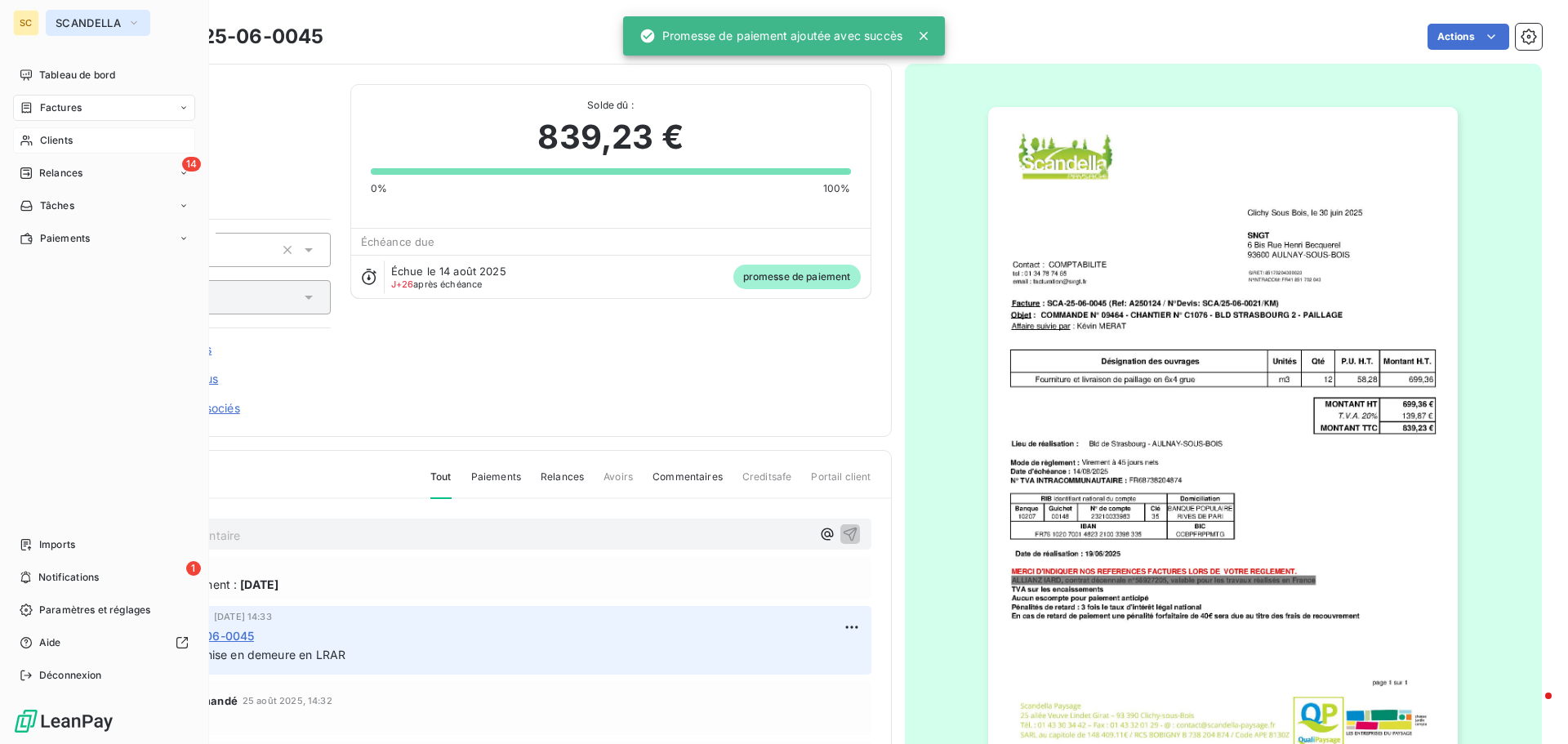
click at [104, 25] on span "SCANDELLA" at bounding box center [88, 23] width 65 height 13
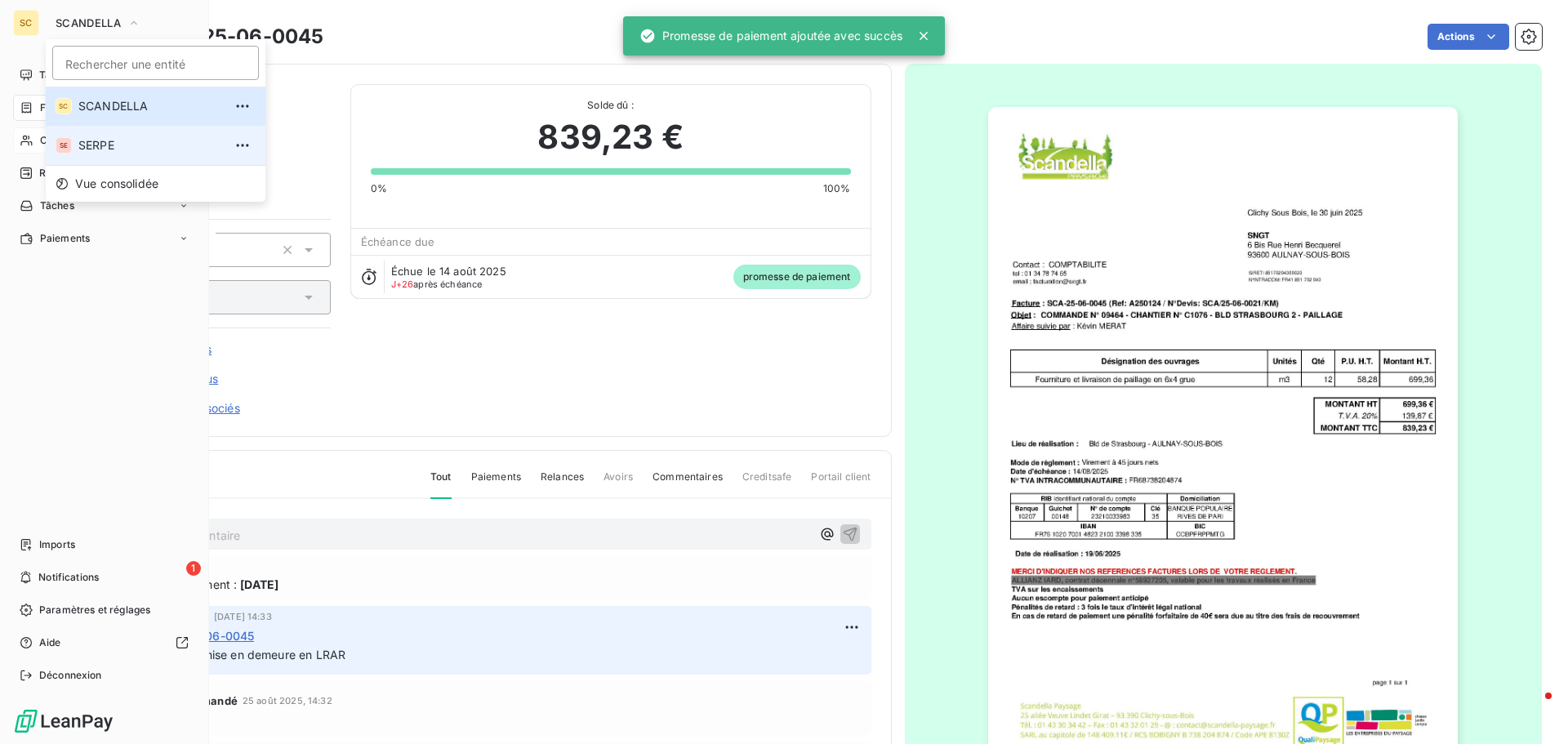
click at [101, 145] on span "SERPE" at bounding box center [150, 146] width 145 height 16
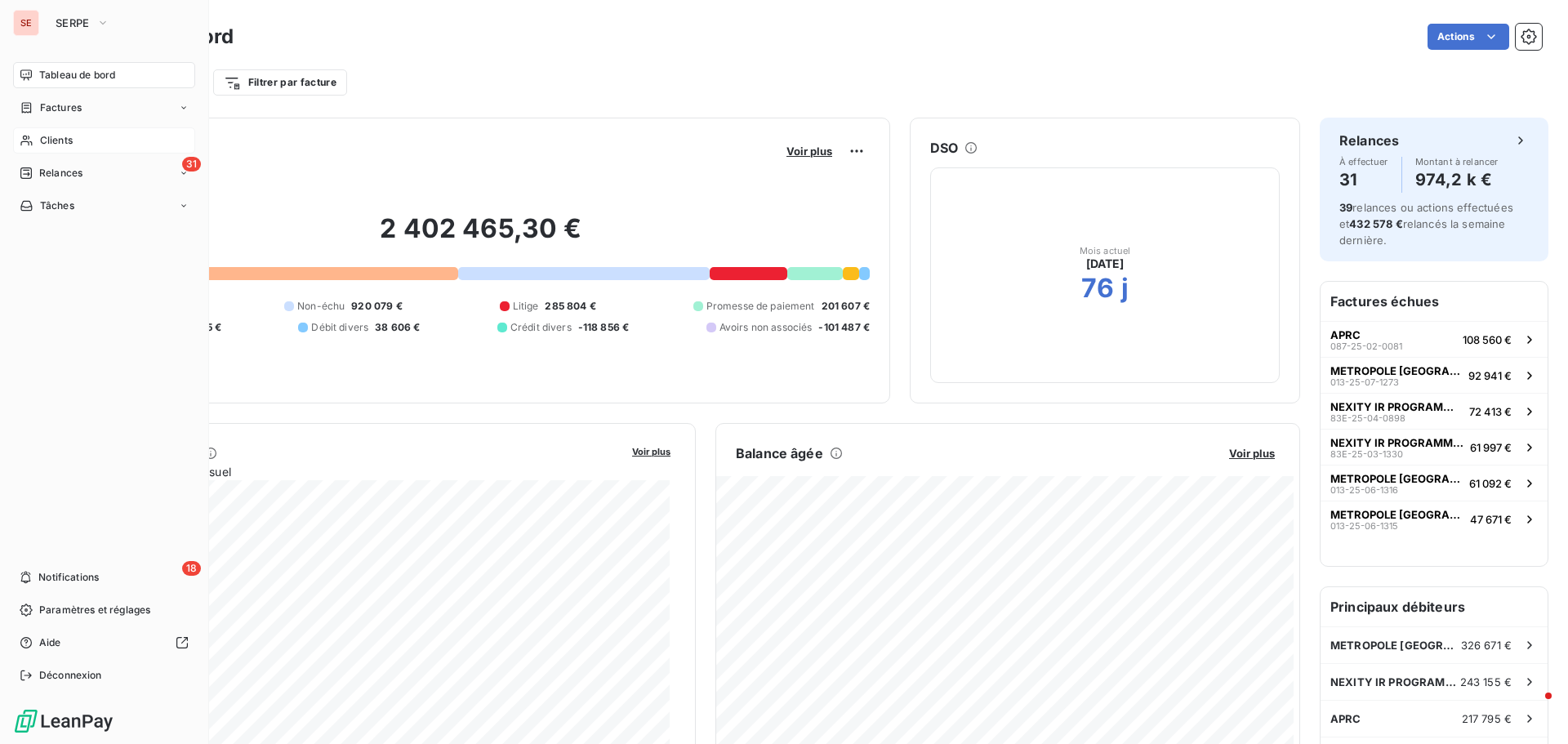
drag, startPoint x: 41, startPoint y: 142, endPoint x: 182, endPoint y: 128, distance: 141.7
click at [42, 142] on span "Clients" at bounding box center [57, 141] width 33 height 15
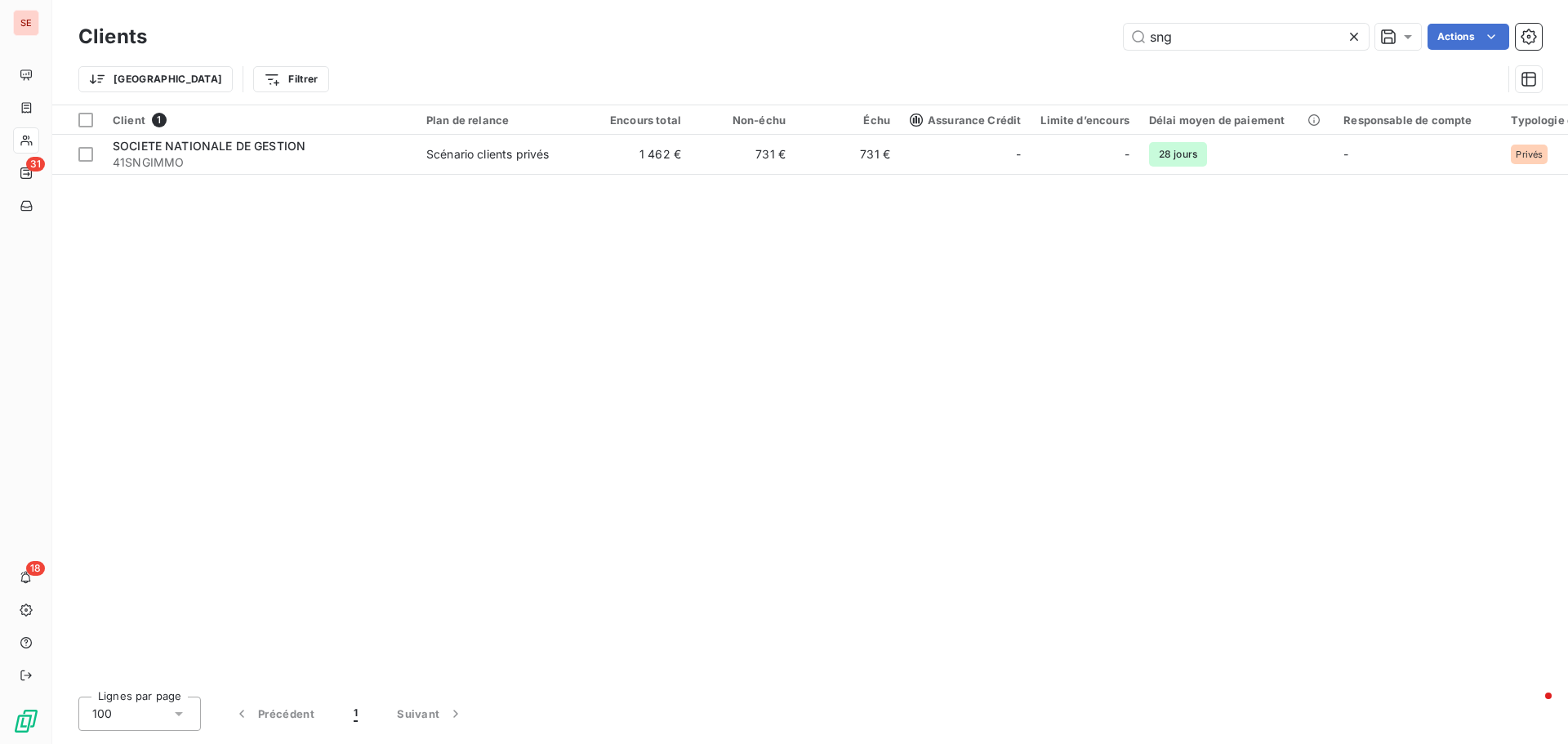
drag, startPoint x: 1232, startPoint y: 47, endPoint x: 1020, endPoint y: 23, distance: 213.4
click at [1020, 23] on div "Clients sng Actions" at bounding box center [810, 37] width 1464 height 35
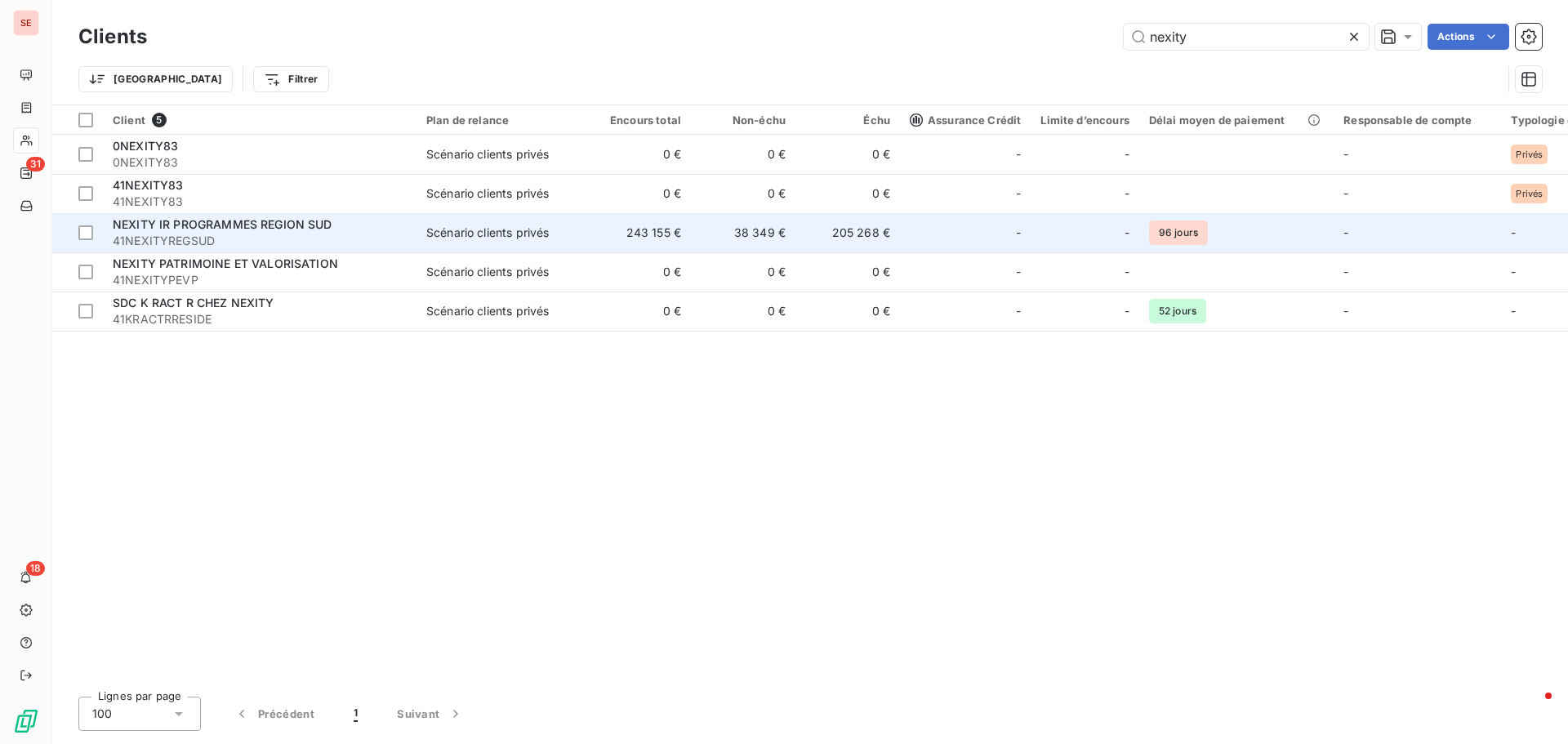
type input "nexity"
click at [158, 233] on span "41NEXITYREGSUD" at bounding box center [260, 241] width 294 height 16
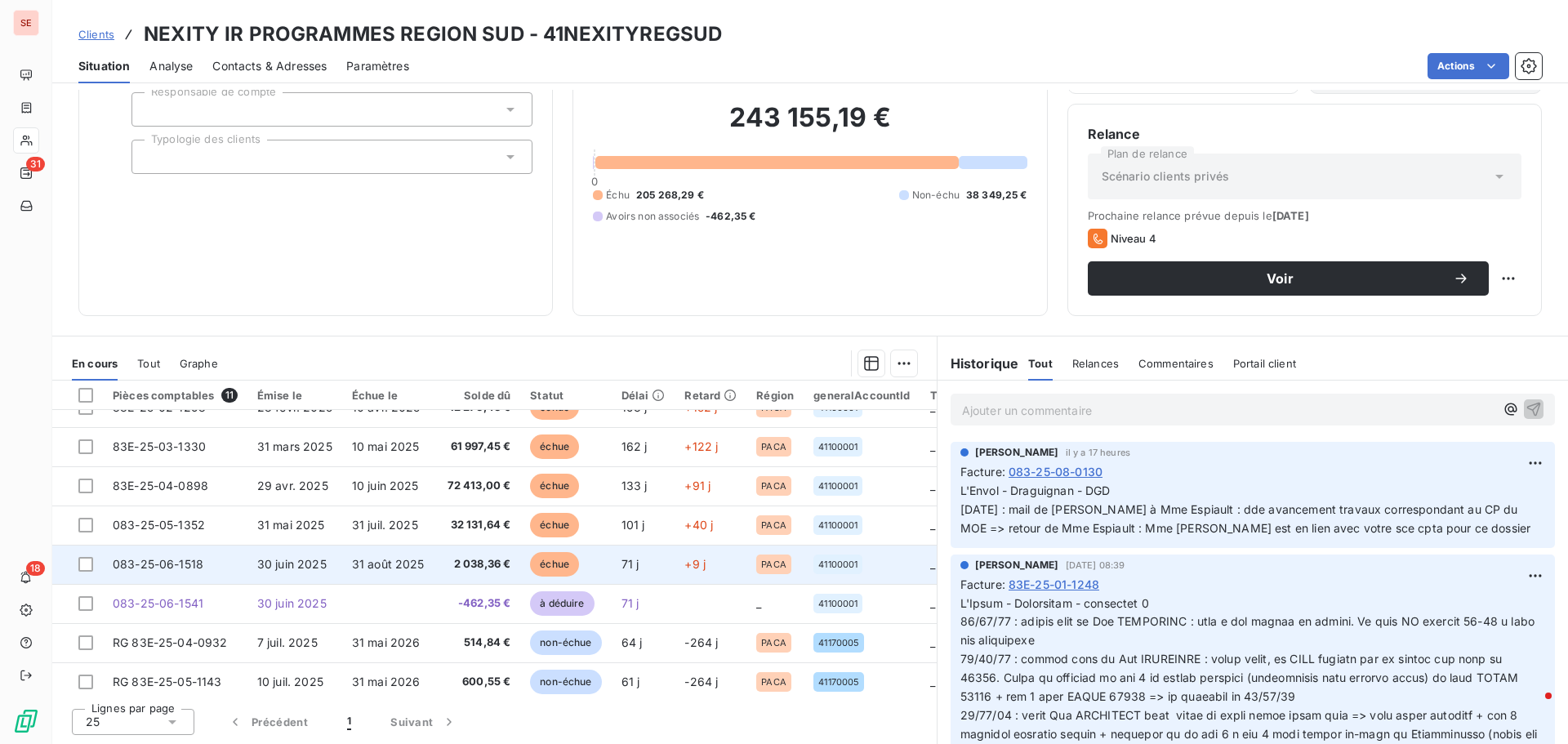
scroll to position [154, 0]
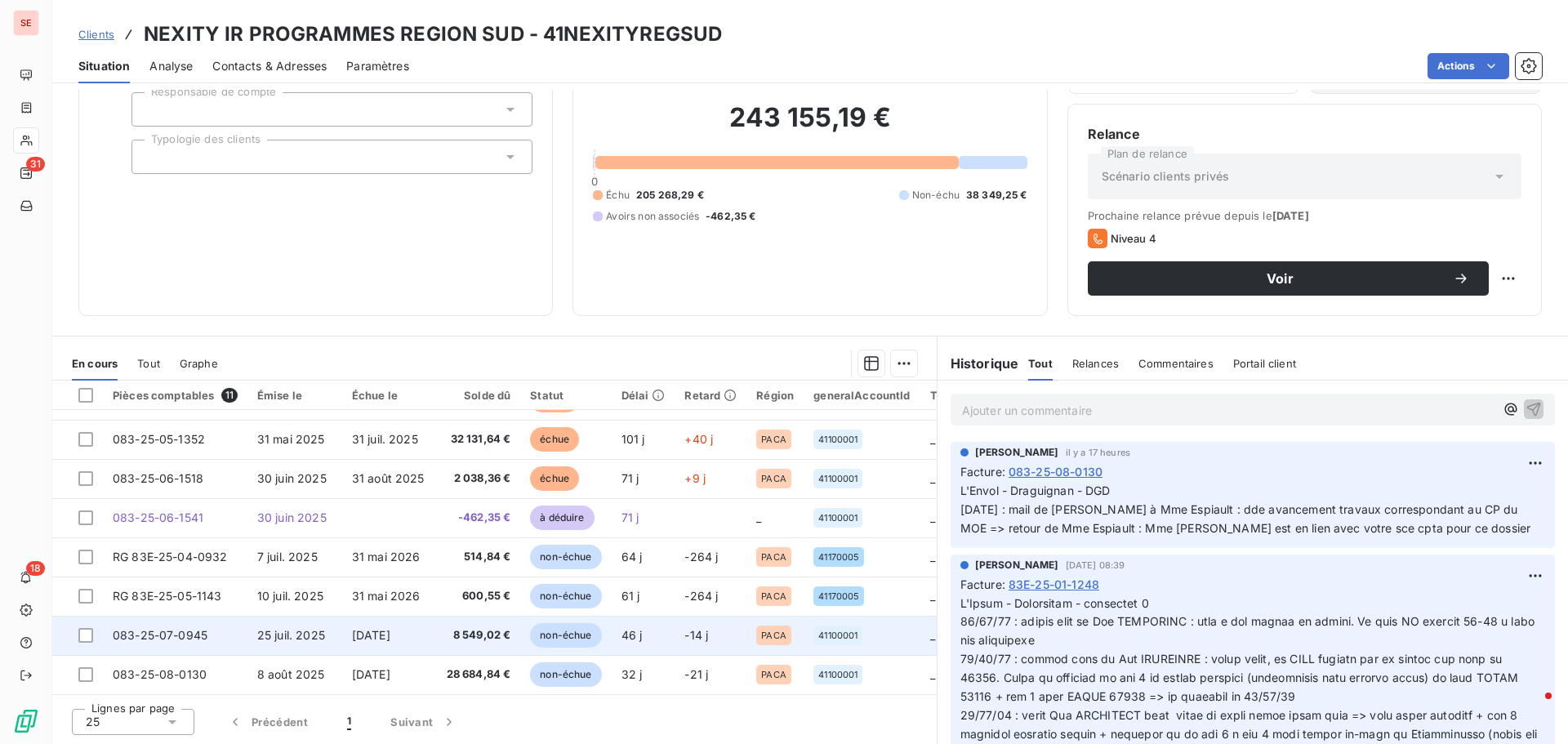
click at [271, 628] on span "25 juil. 2025" at bounding box center [291, 635] width 67 height 14
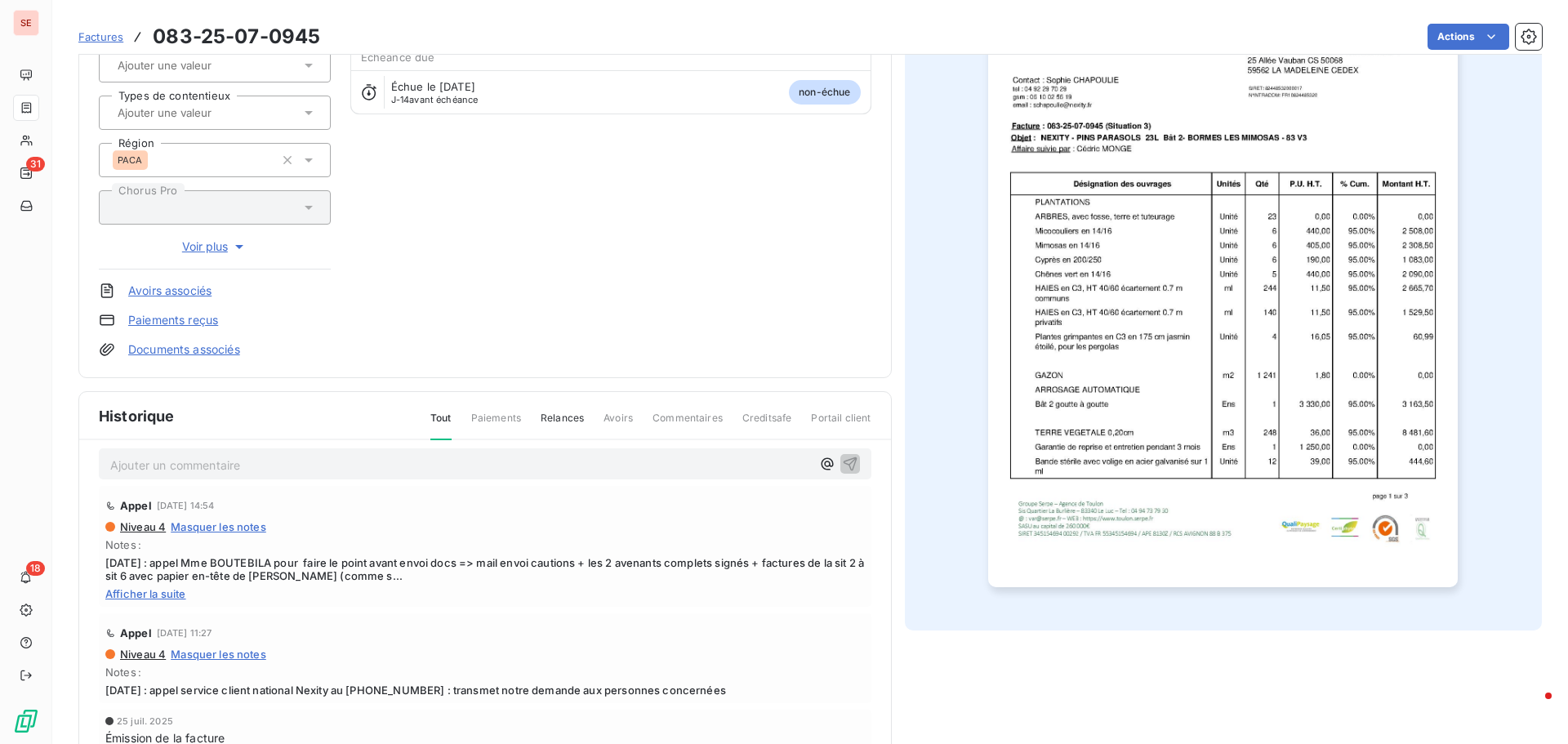
scroll to position [157, 0]
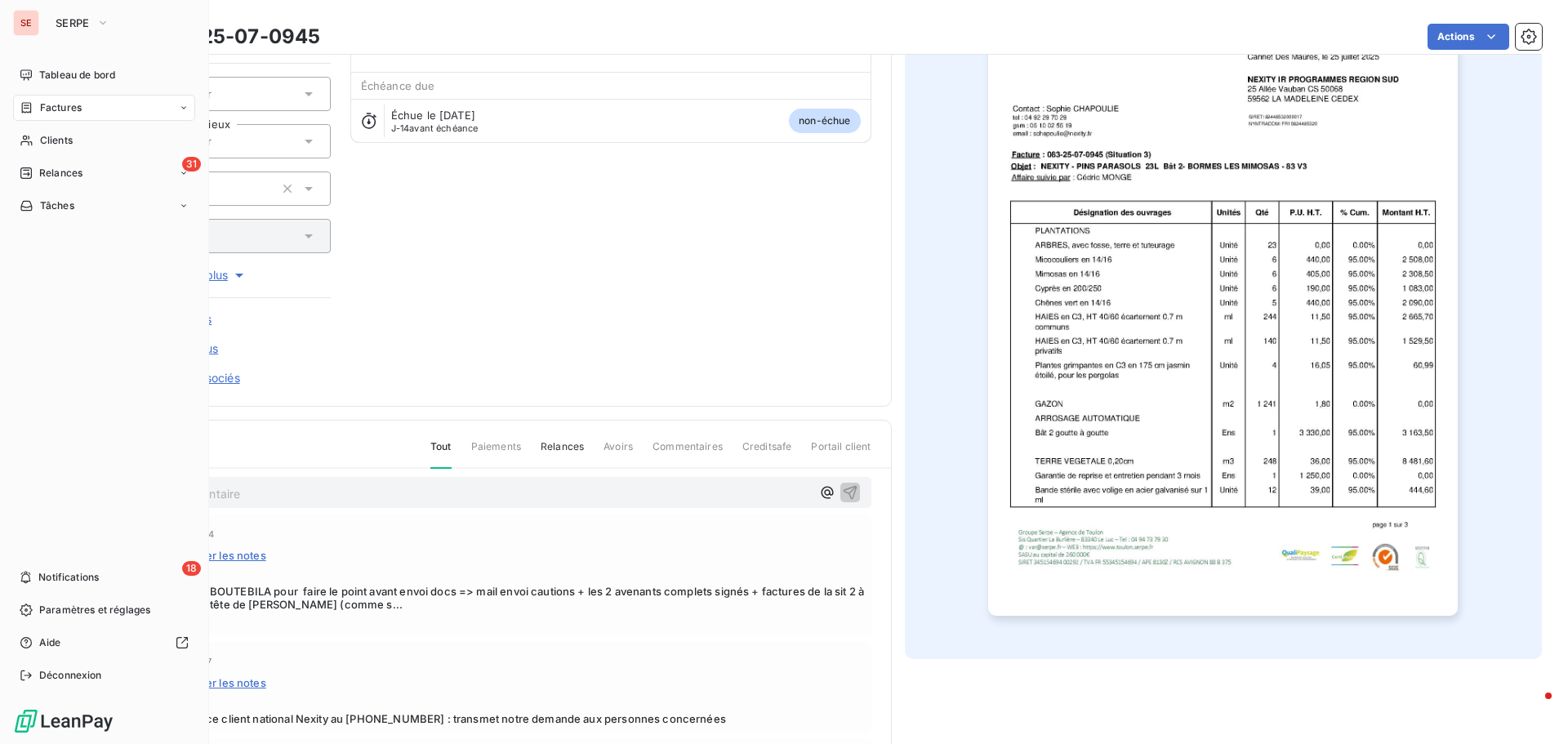
drag, startPoint x: 72, startPoint y: 143, endPoint x: 172, endPoint y: 120, distance: 102.6
click at [72, 143] on span "Clients" at bounding box center [57, 141] width 33 height 15
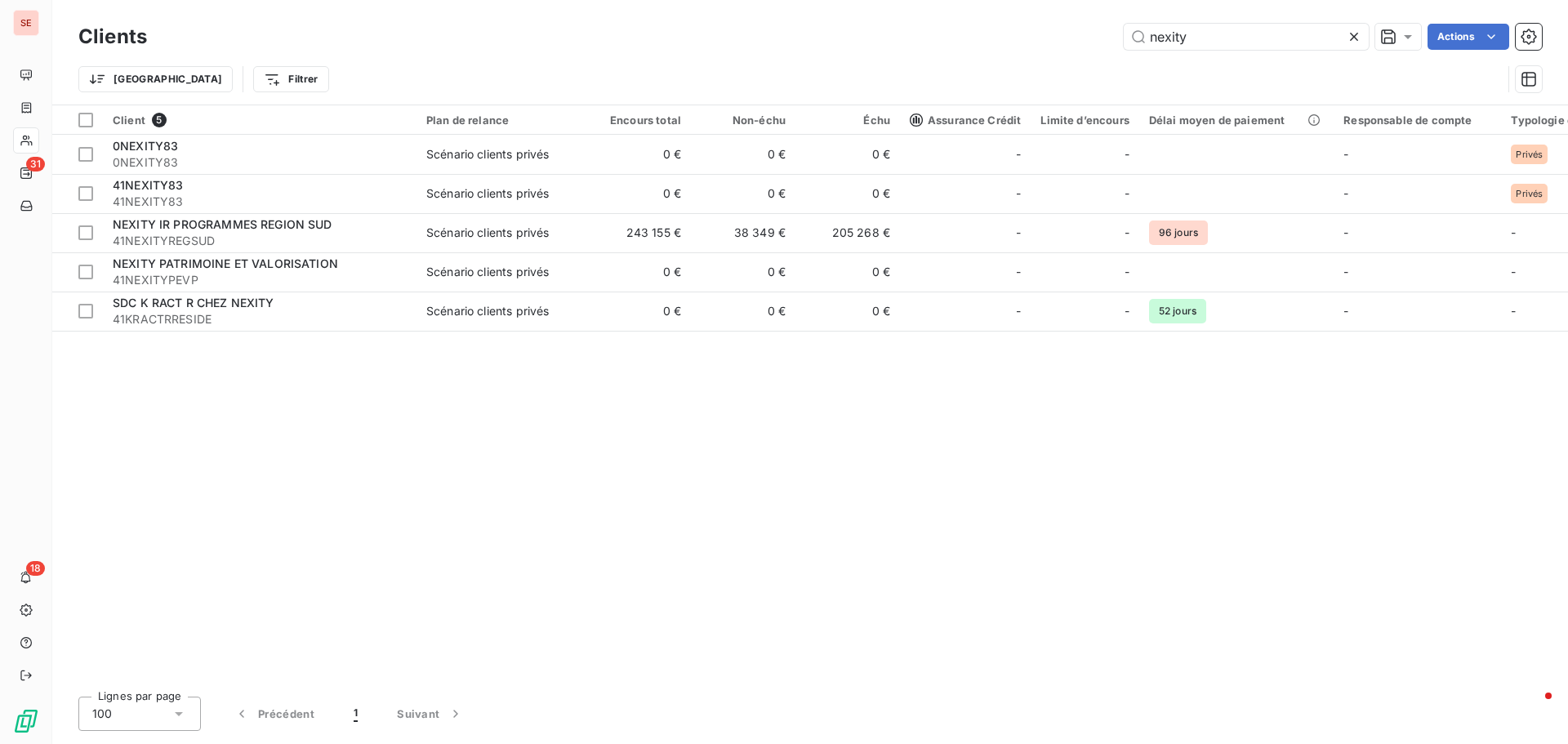
drag, startPoint x: 1208, startPoint y: 44, endPoint x: 1025, endPoint y: -2, distance: 188.7
click at [1025, 0] on html "SE 31 18 Clients nexity Actions Trier Filtrer Client 5 Plan de relance Encours …" at bounding box center [784, 372] width 1568 height 744
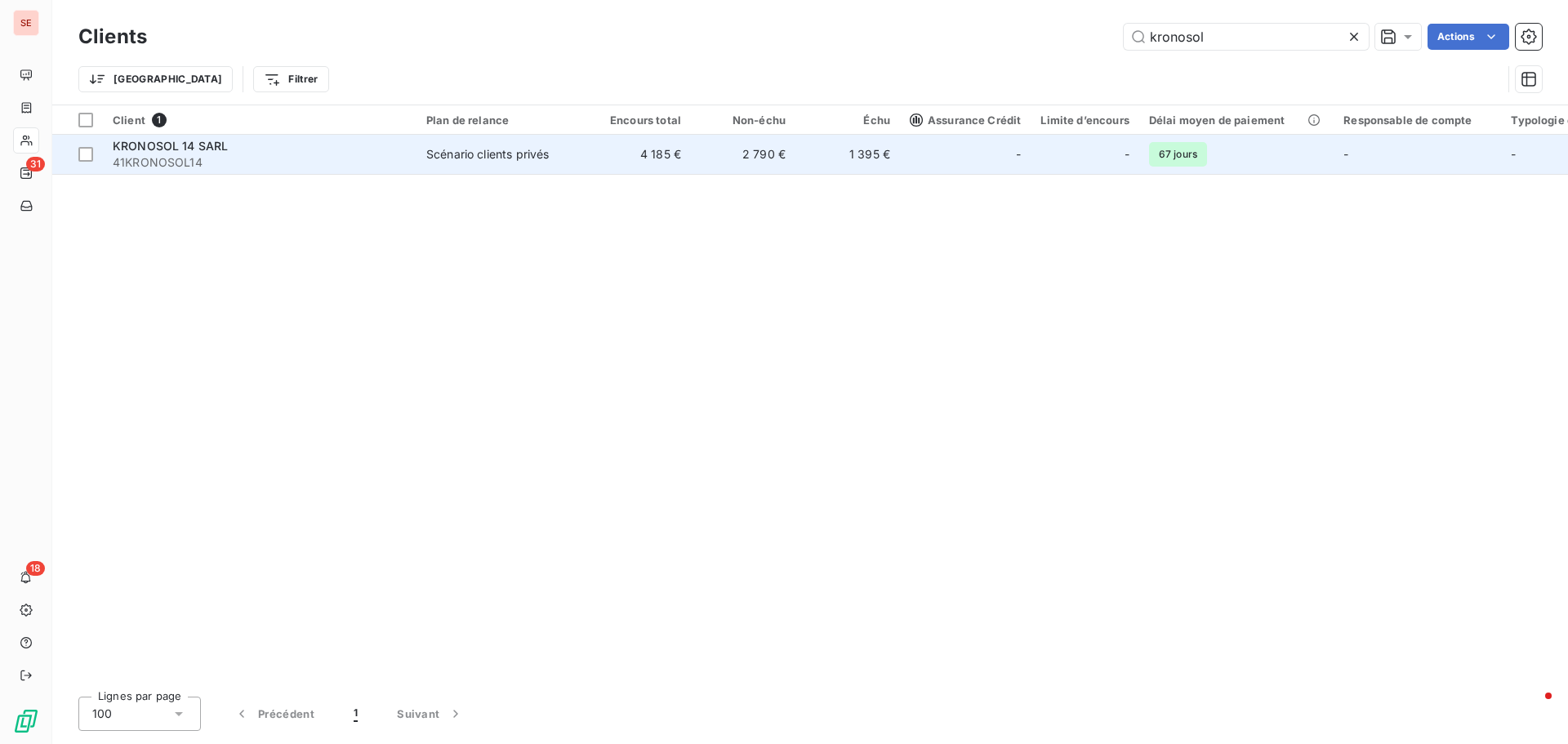
type input "kronosol"
click at [205, 159] on span "41KRONOSOL14" at bounding box center [260, 163] width 294 height 16
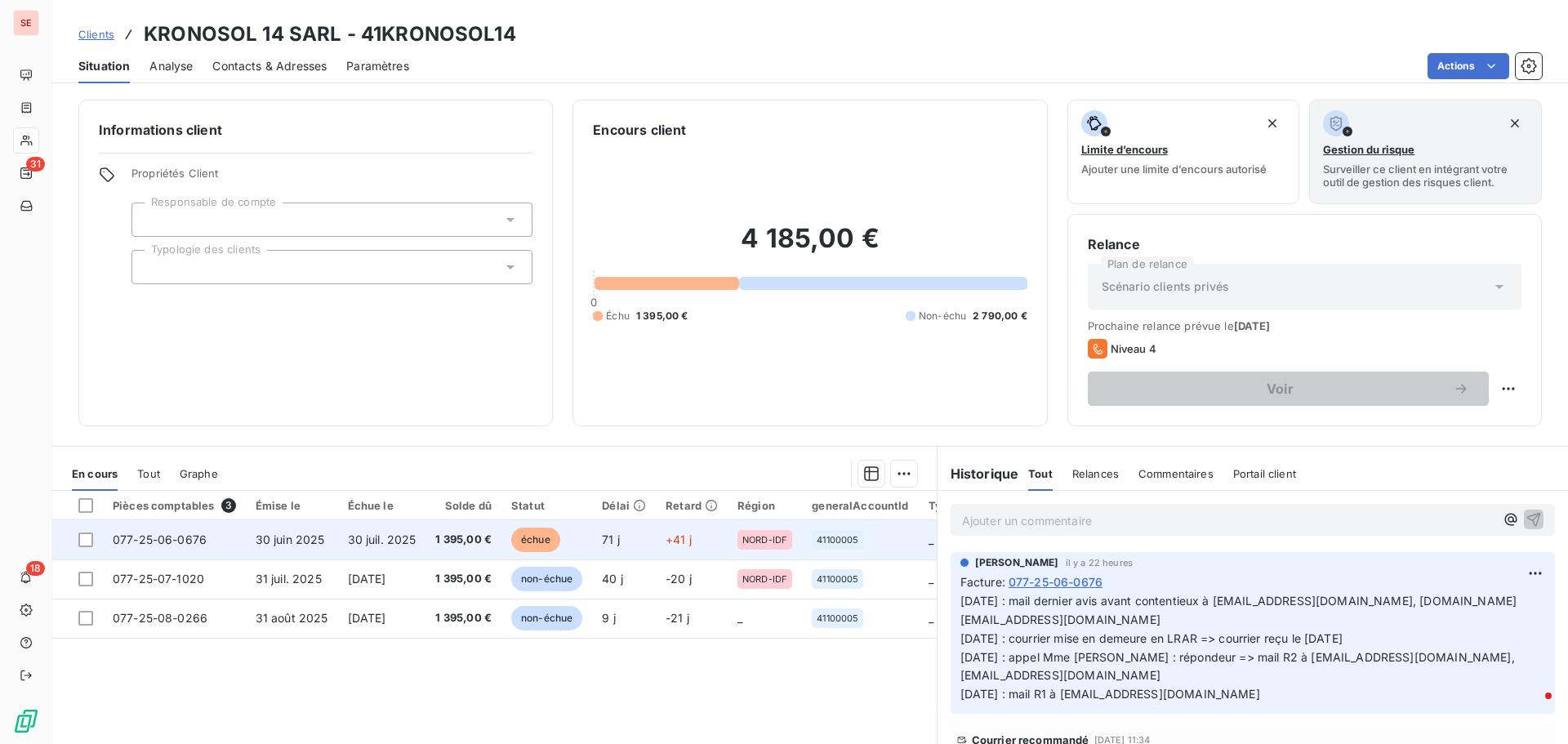
click at [472, 547] on span "1 395,00 €" at bounding box center [463, 540] width 57 height 16
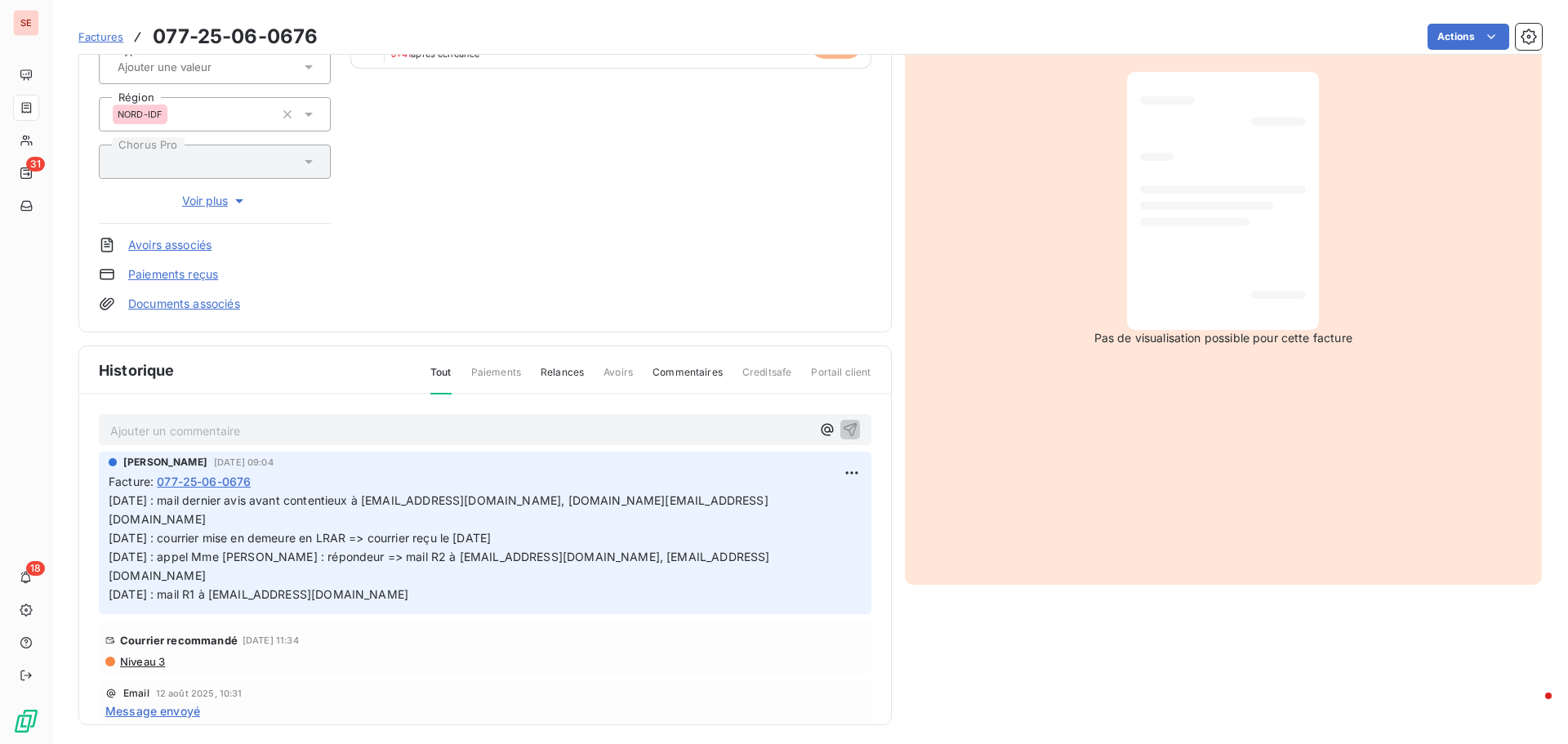
scroll to position [238, 0]
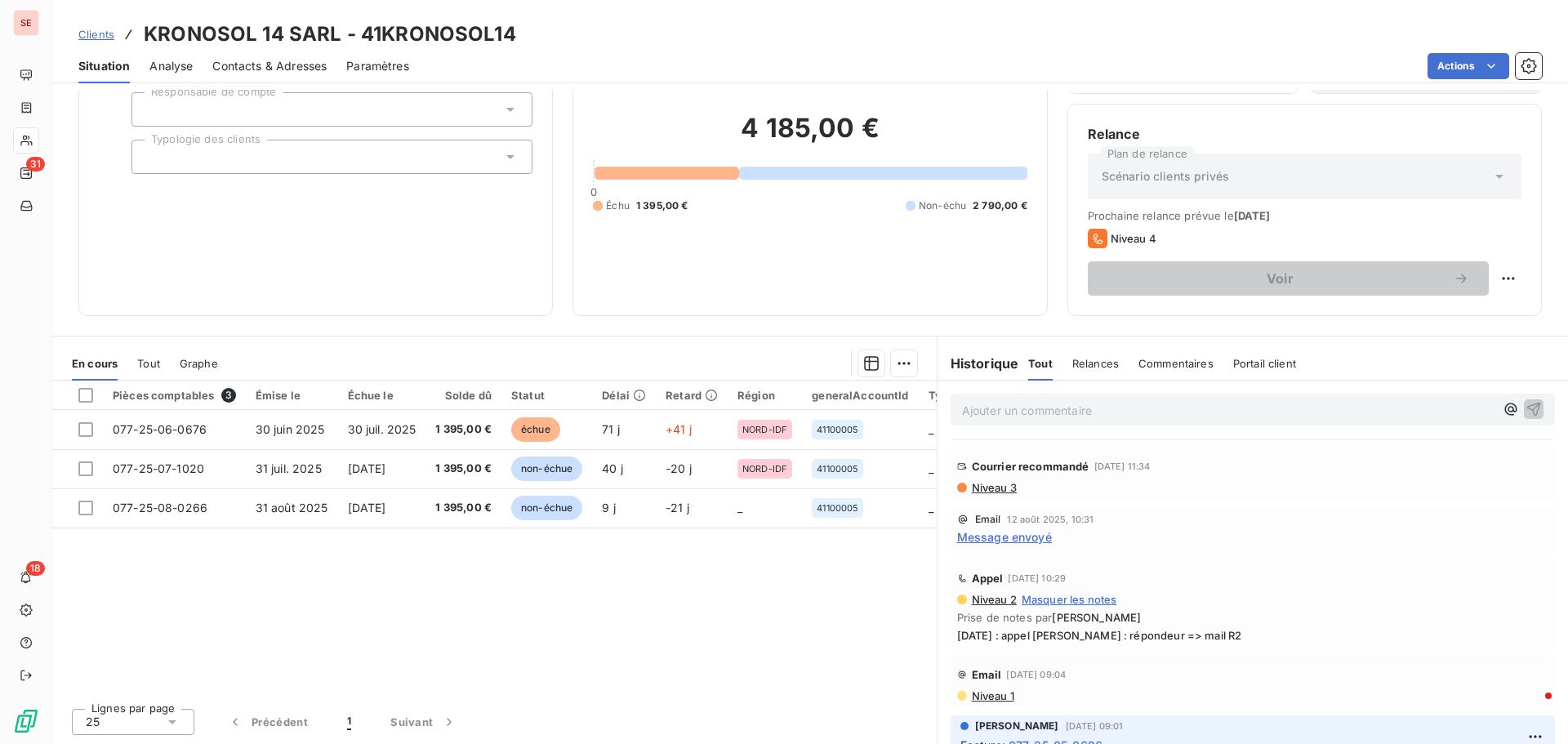
scroll to position [409, 0]
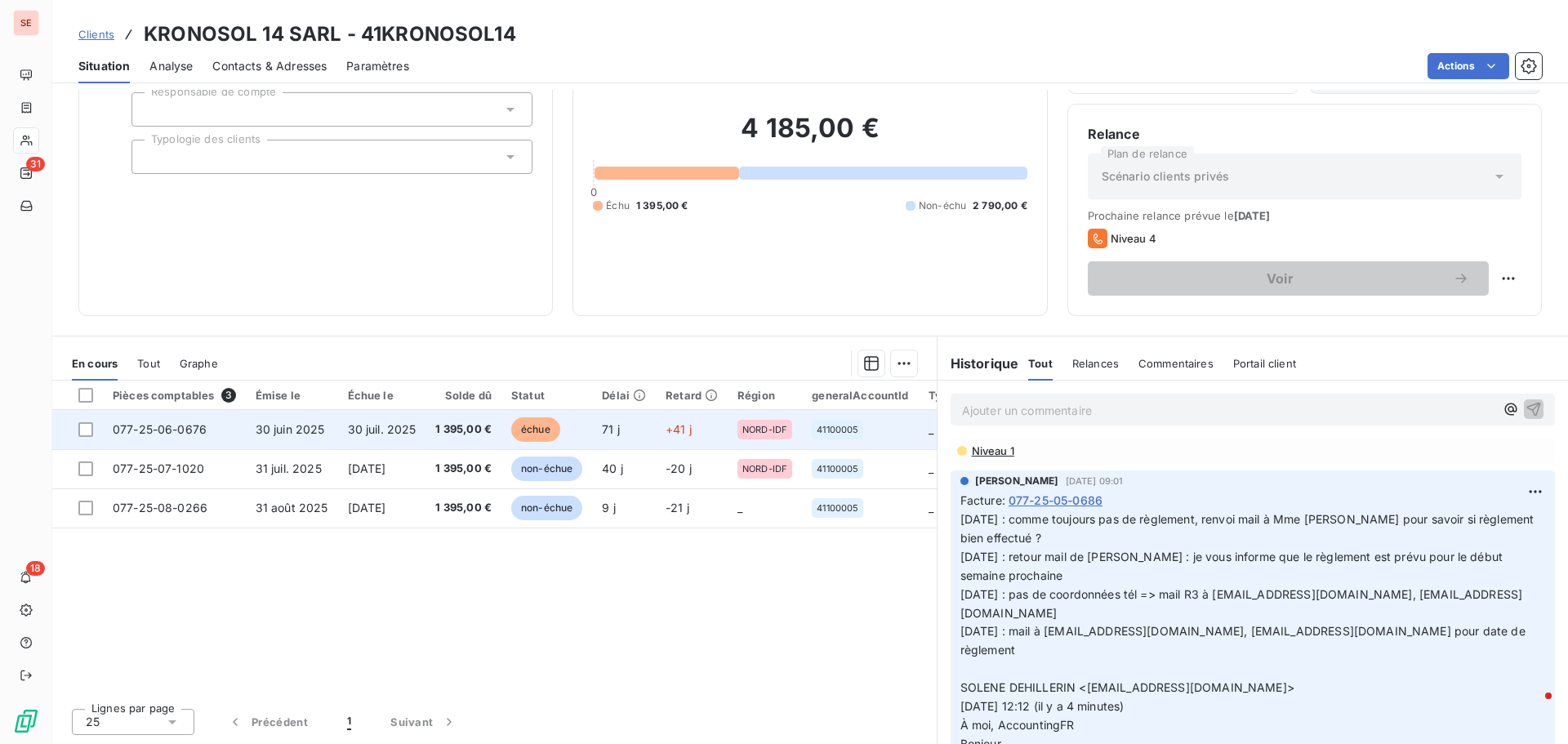
click at [250, 445] on td "30 juin 2025" at bounding box center [292, 430] width 92 height 39
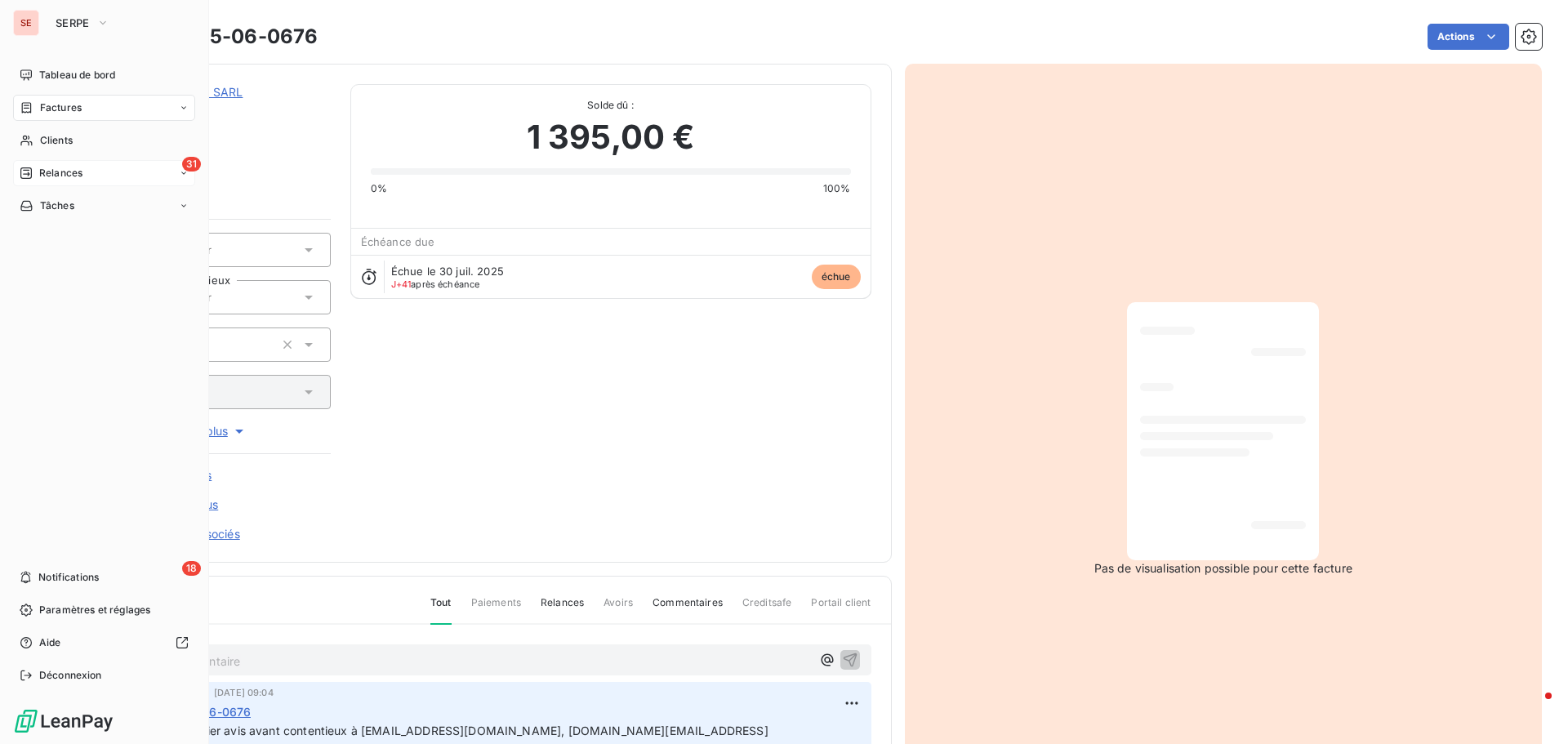
click at [72, 177] on span "Relances" at bounding box center [61, 173] width 44 height 15
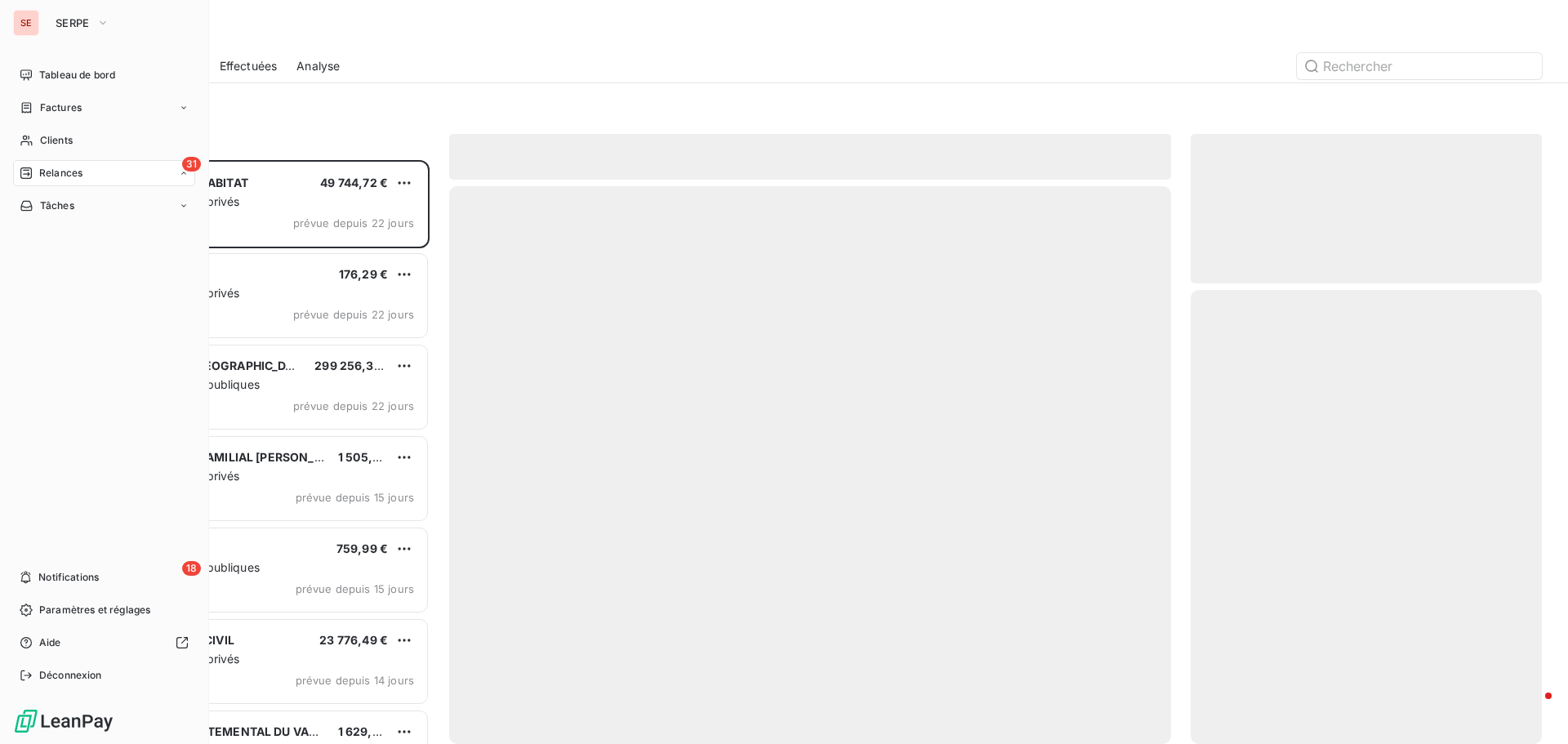
scroll to position [571, 339]
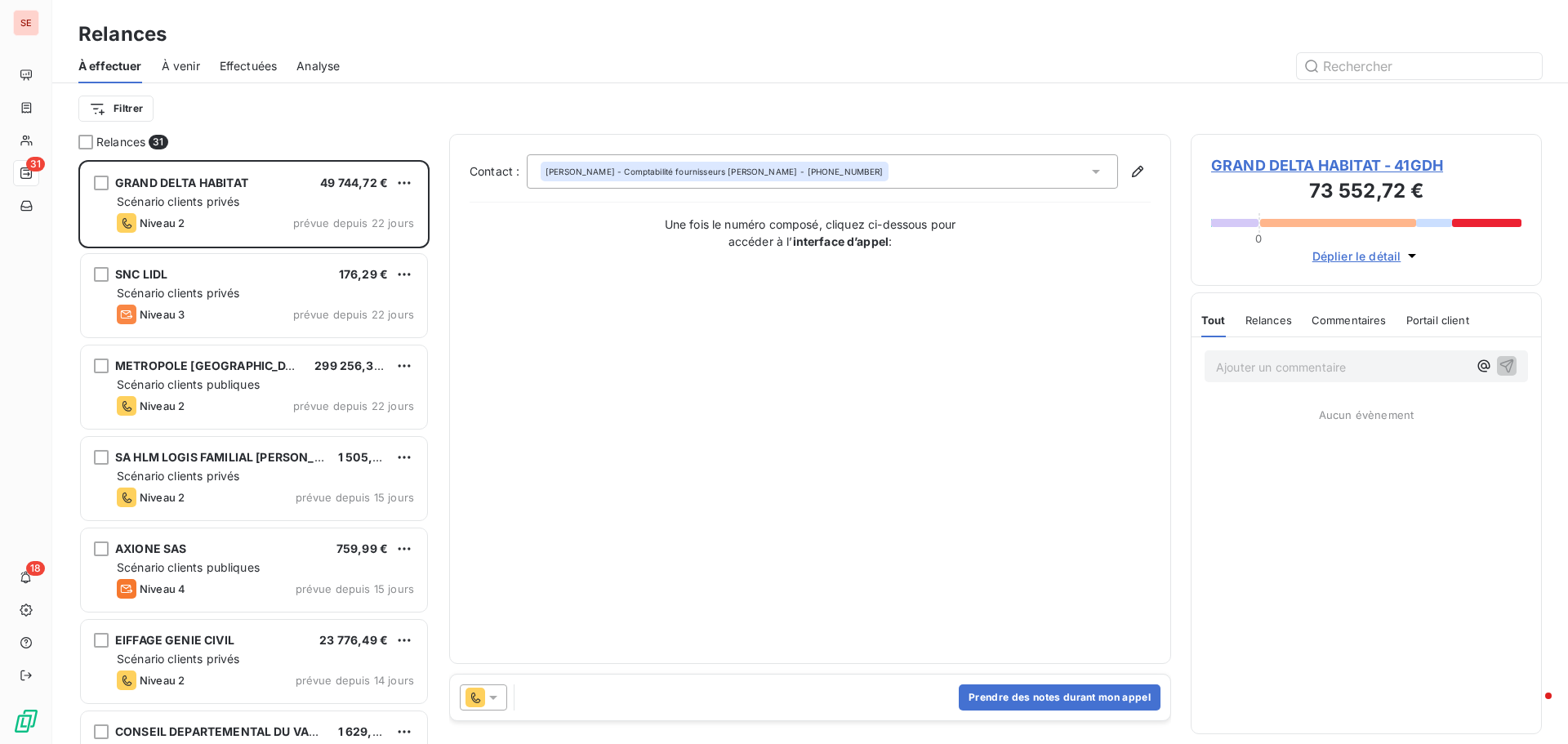
click at [238, 67] on span "Effectuées" at bounding box center [248, 67] width 58 height 16
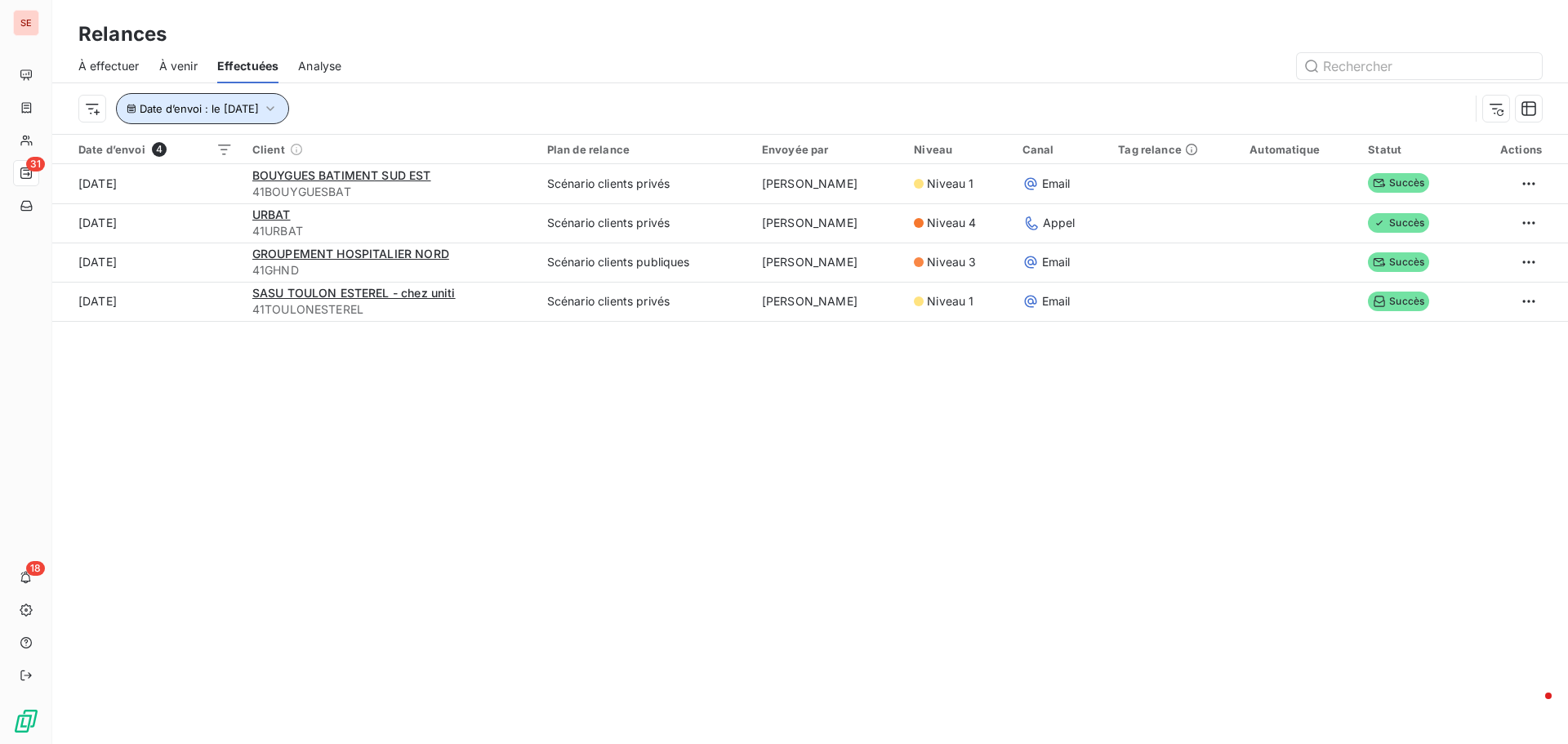
click at [279, 113] on icon "button" at bounding box center [271, 109] width 16 height 16
click at [594, 438] on div "Relances À effectuer À venir Effectuées Analyse Date d’envoi : le 8 sept. 2025 …" at bounding box center [810, 372] width 1515 height 744
click at [279, 102] on icon "button" at bounding box center [271, 109] width 16 height 16
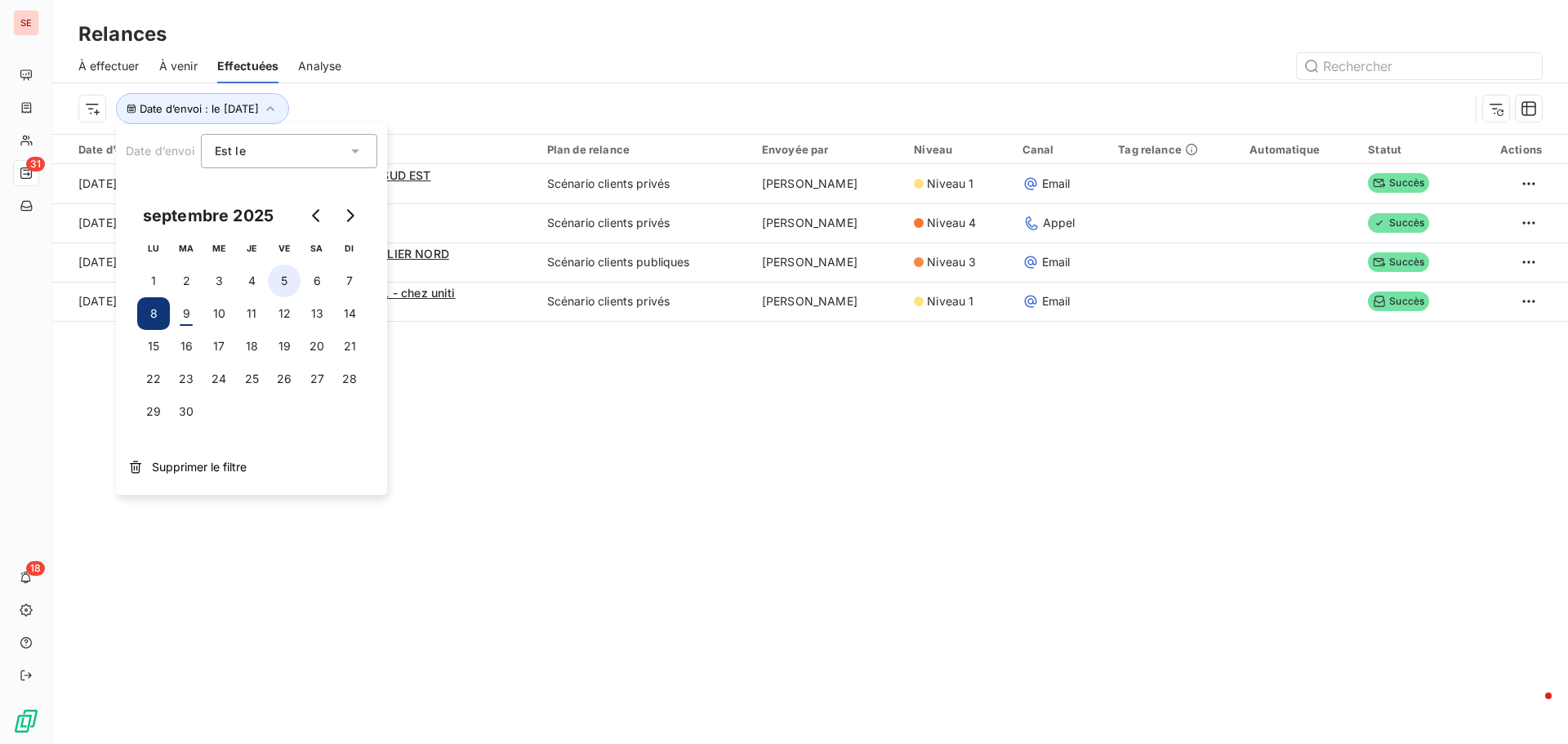
click at [286, 280] on button "5" at bounding box center [284, 281] width 33 height 33
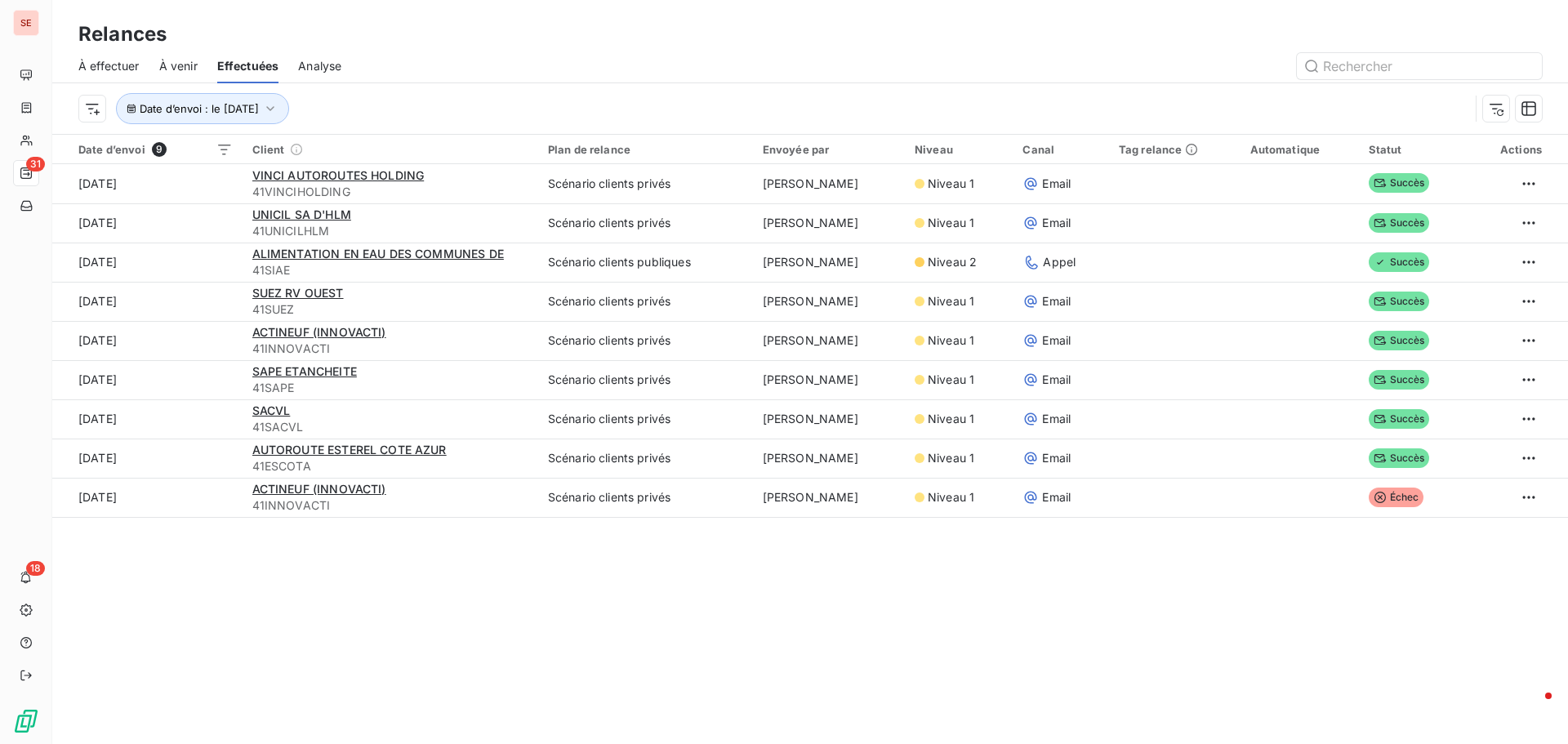
click at [532, 550] on div "Date d’envoi 9 Client Plan de relance Envoyée par Niveau Canal Tag relance Auto…" at bounding box center [810, 354] width 1515 height 438
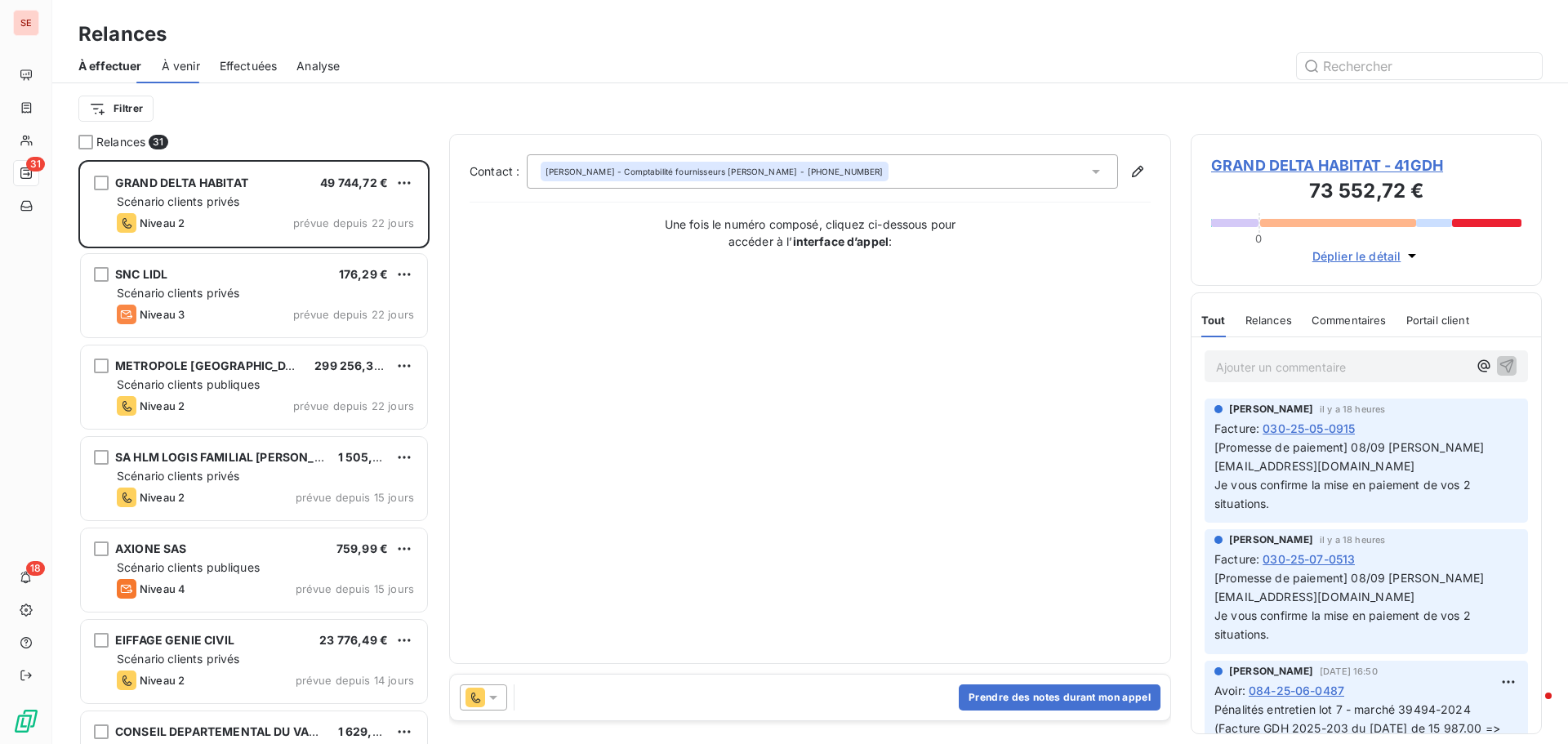
scroll to position [571, 339]
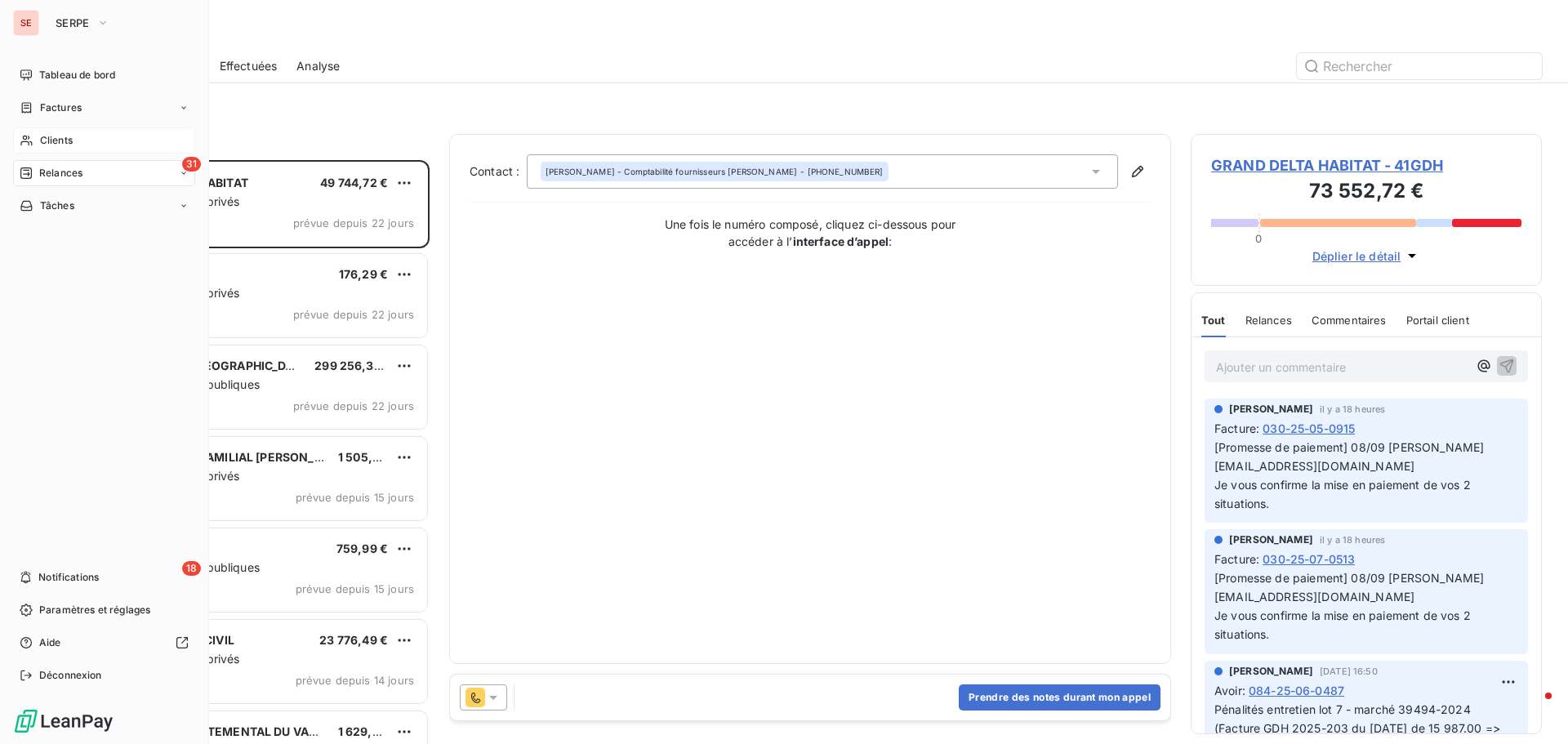
click at [53, 142] on span "Clients" at bounding box center [57, 141] width 33 height 15
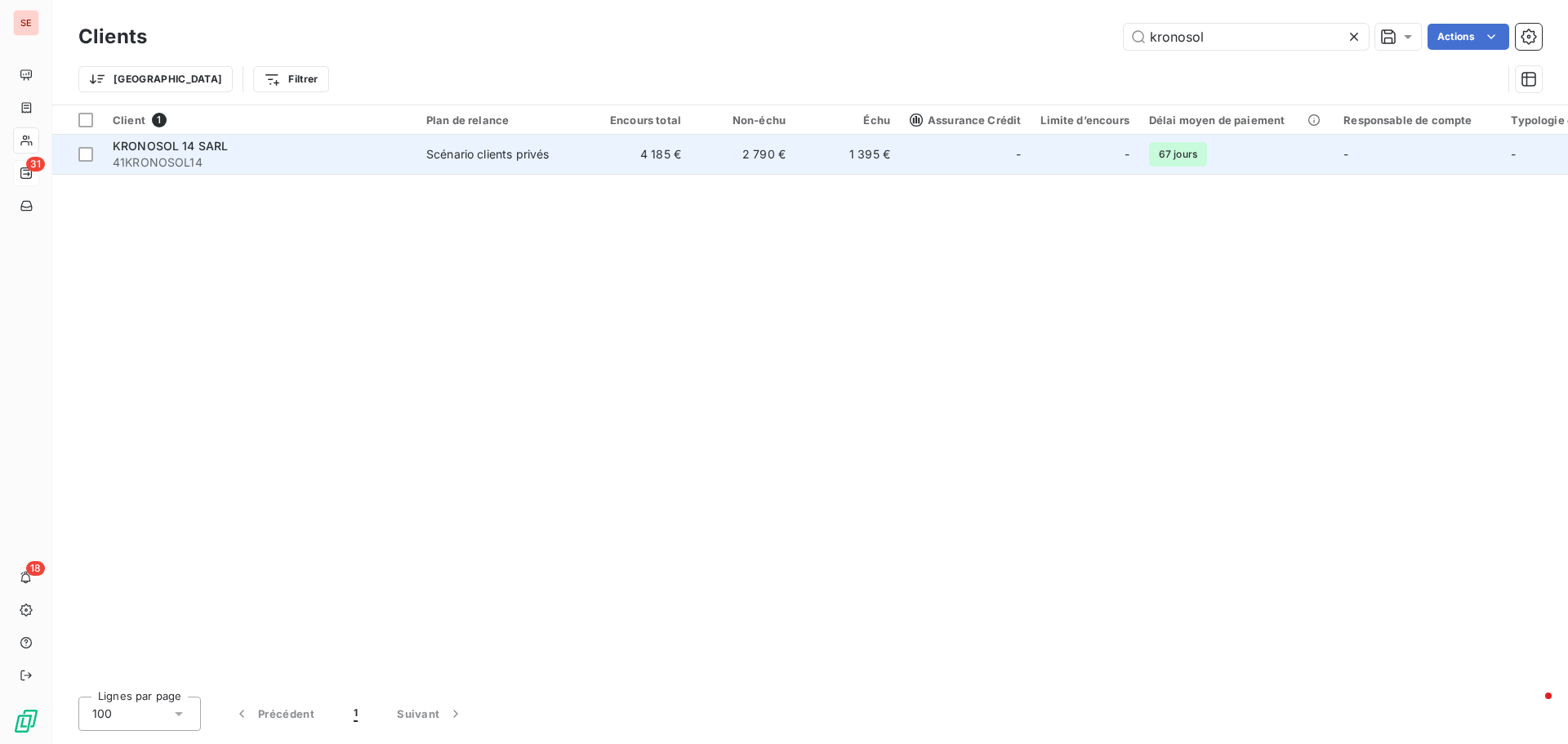
click at [174, 161] on span "41KRONOSOL14" at bounding box center [260, 163] width 294 height 16
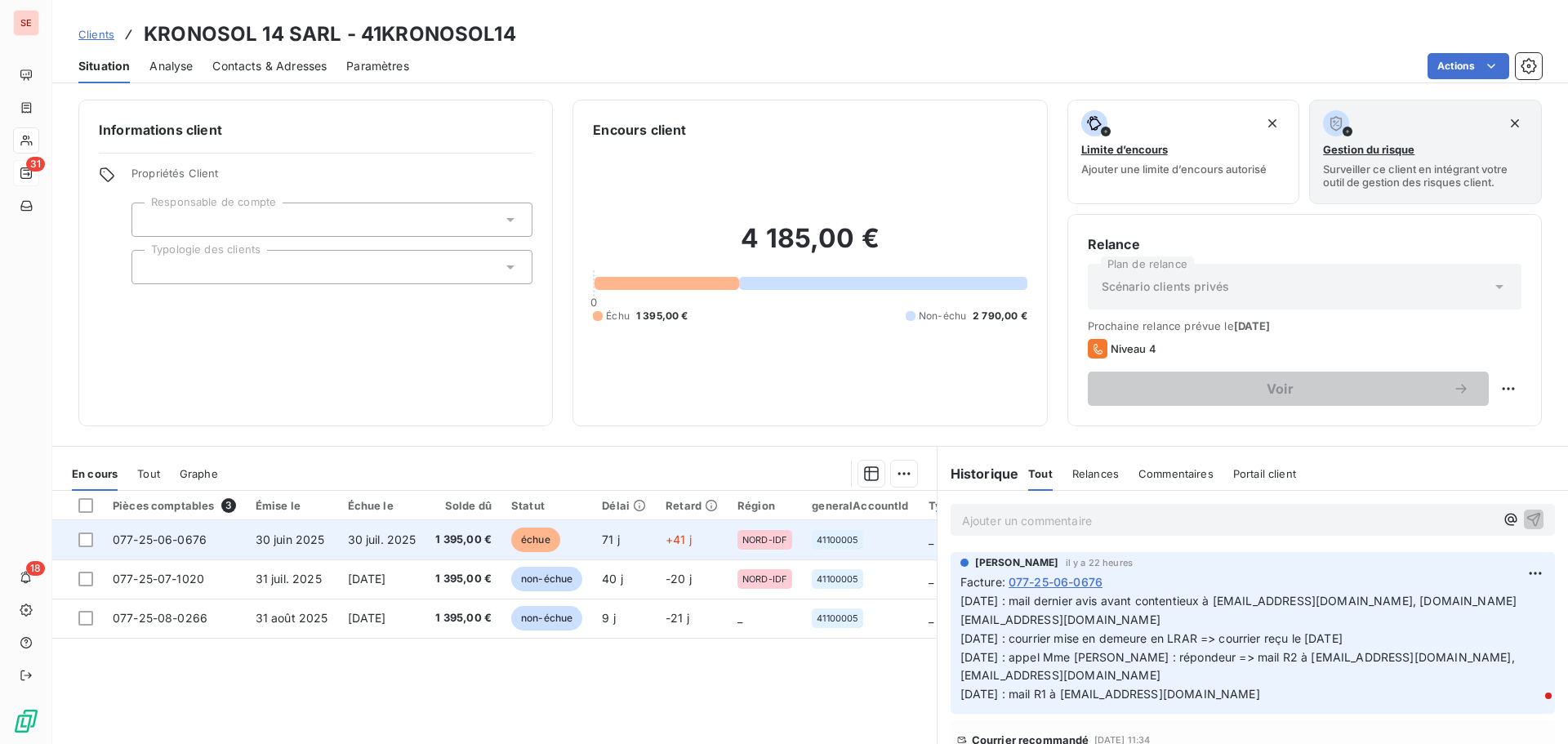
click at [289, 543] on span "30 juin 2025" at bounding box center [290, 539] width 69 height 14
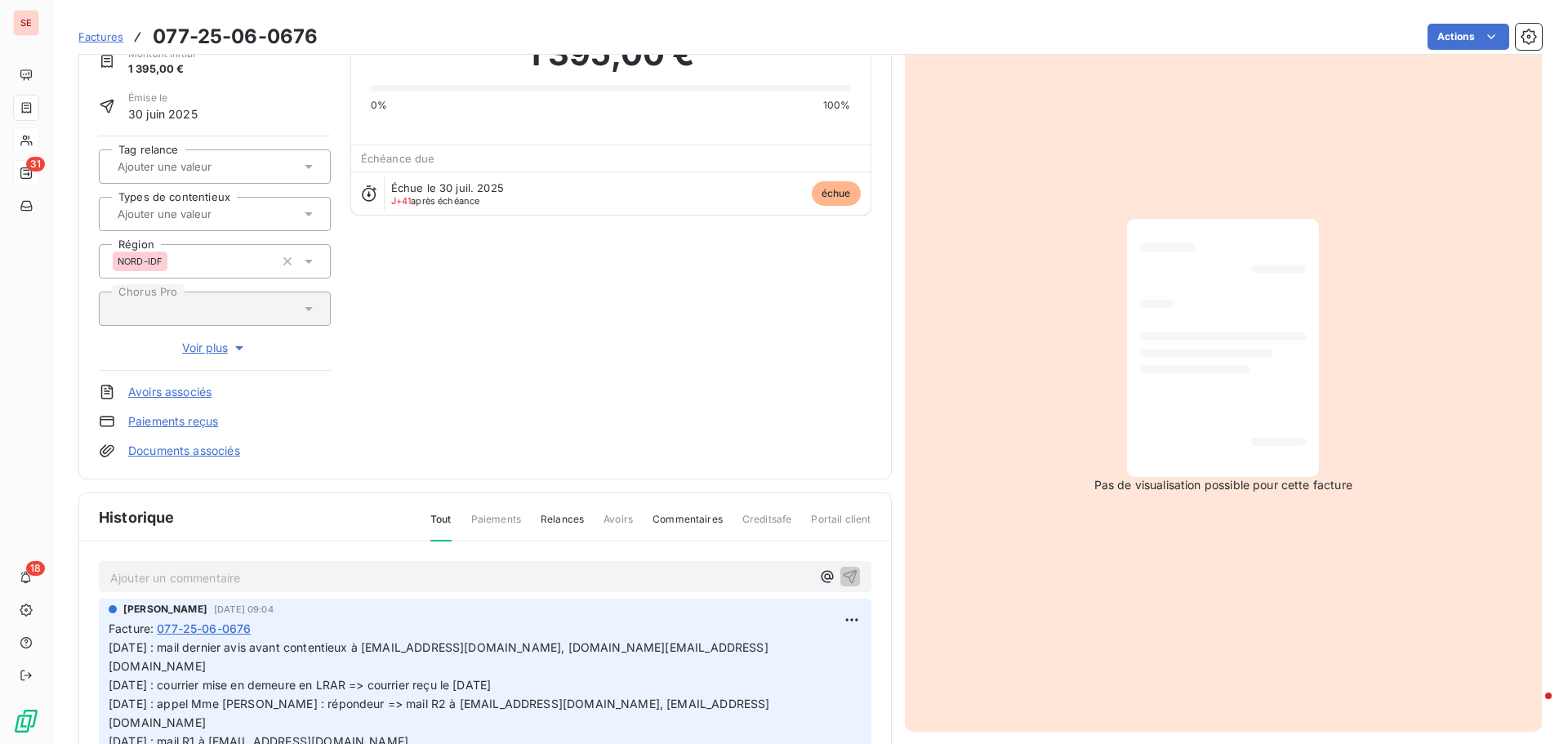
scroll to position [166, 0]
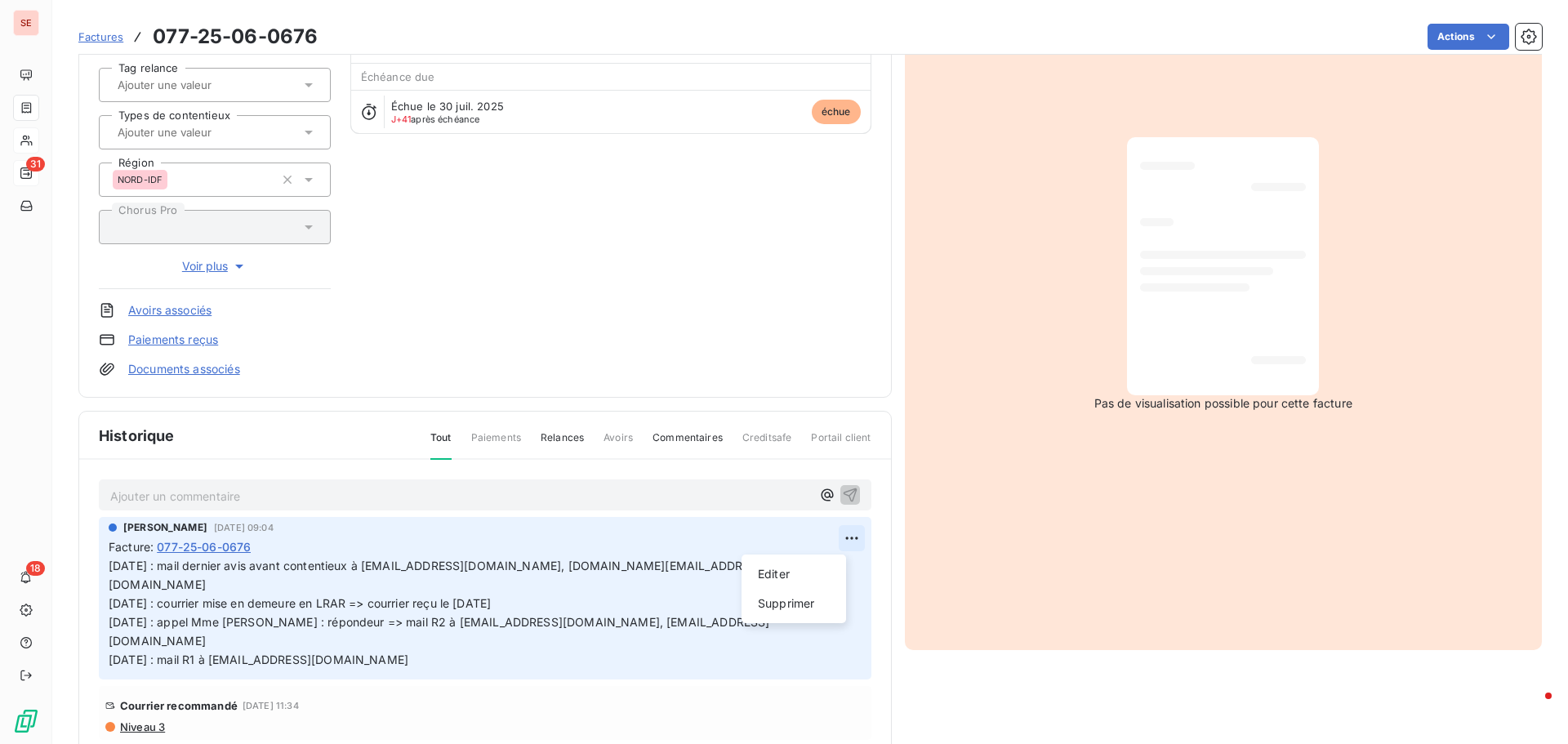
click at [839, 539] on html "SE 31 18 Factures 077-25-06-0676 Actions KRONOSOL 14 SARL 41KRONOSOL14 Montant …" at bounding box center [784, 372] width 1568 height 744
click at [816, 566] on div "Editer" at bounding box center [793, 574] width 91 height 26
click at [109, 564] on span "08/09/25 : mail dernier avis avant contentieux à accountingFR@edpr.com, solene.…" at bounding box center [439, 612] width 661 height 107
click at [109, 564] on p "08/09/25 : mail dernier avis avant contentieux à accountingFR@edpr.com, solene.…" at bounding box center [474, 612] width 730 height 112
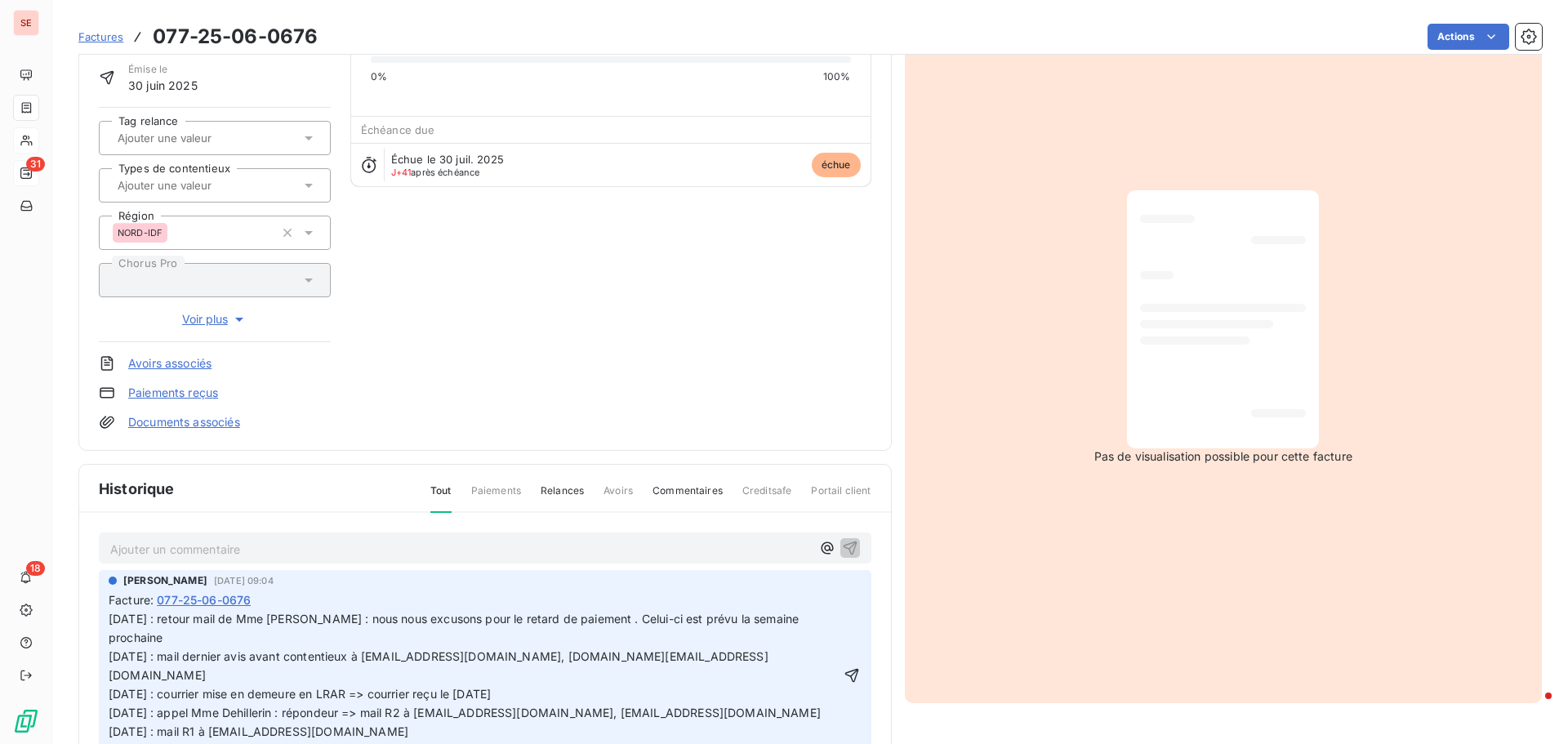
scroll to position [84, 0]
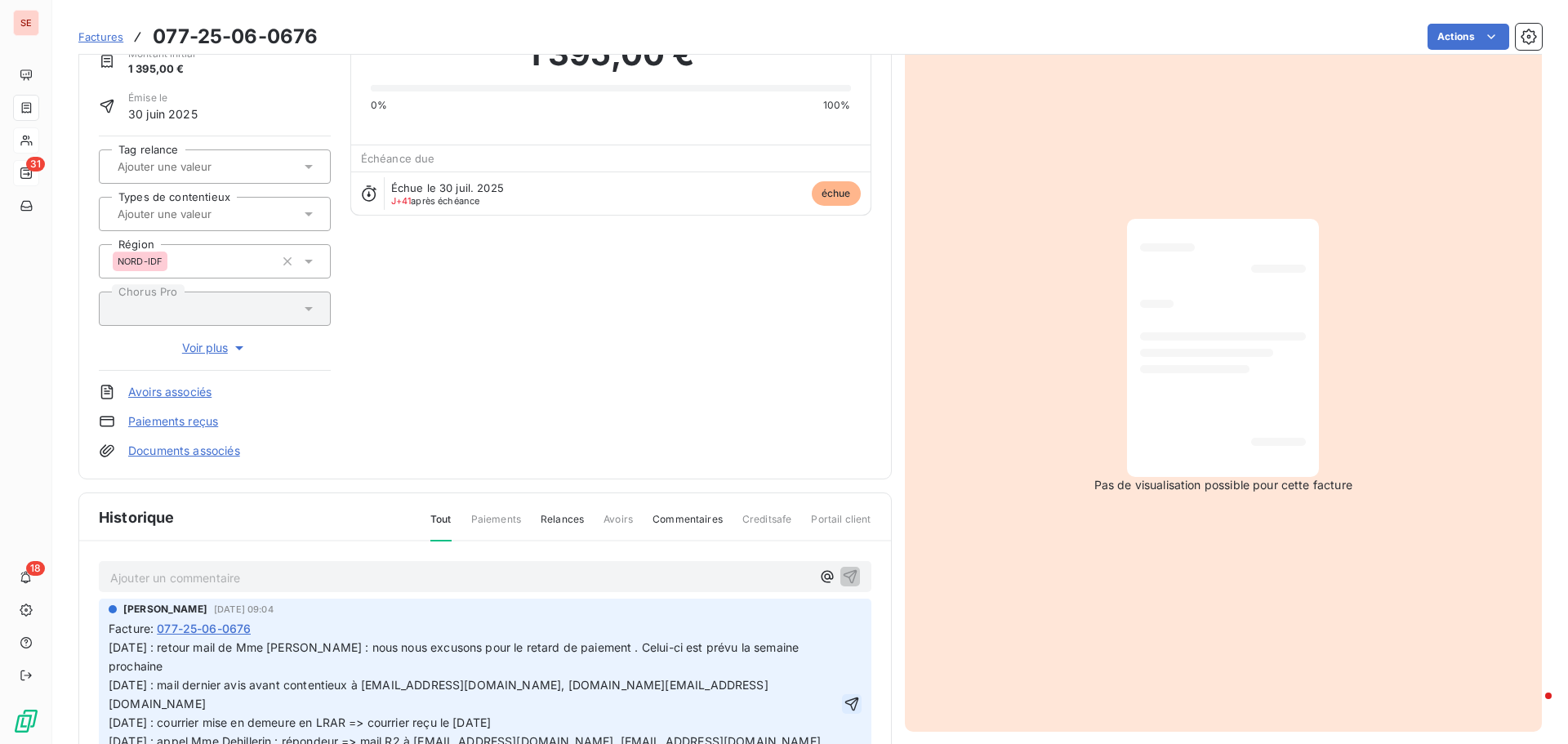
click at [845, 696] on icon "button" at bounding box center [852, 703] width 14 height 14
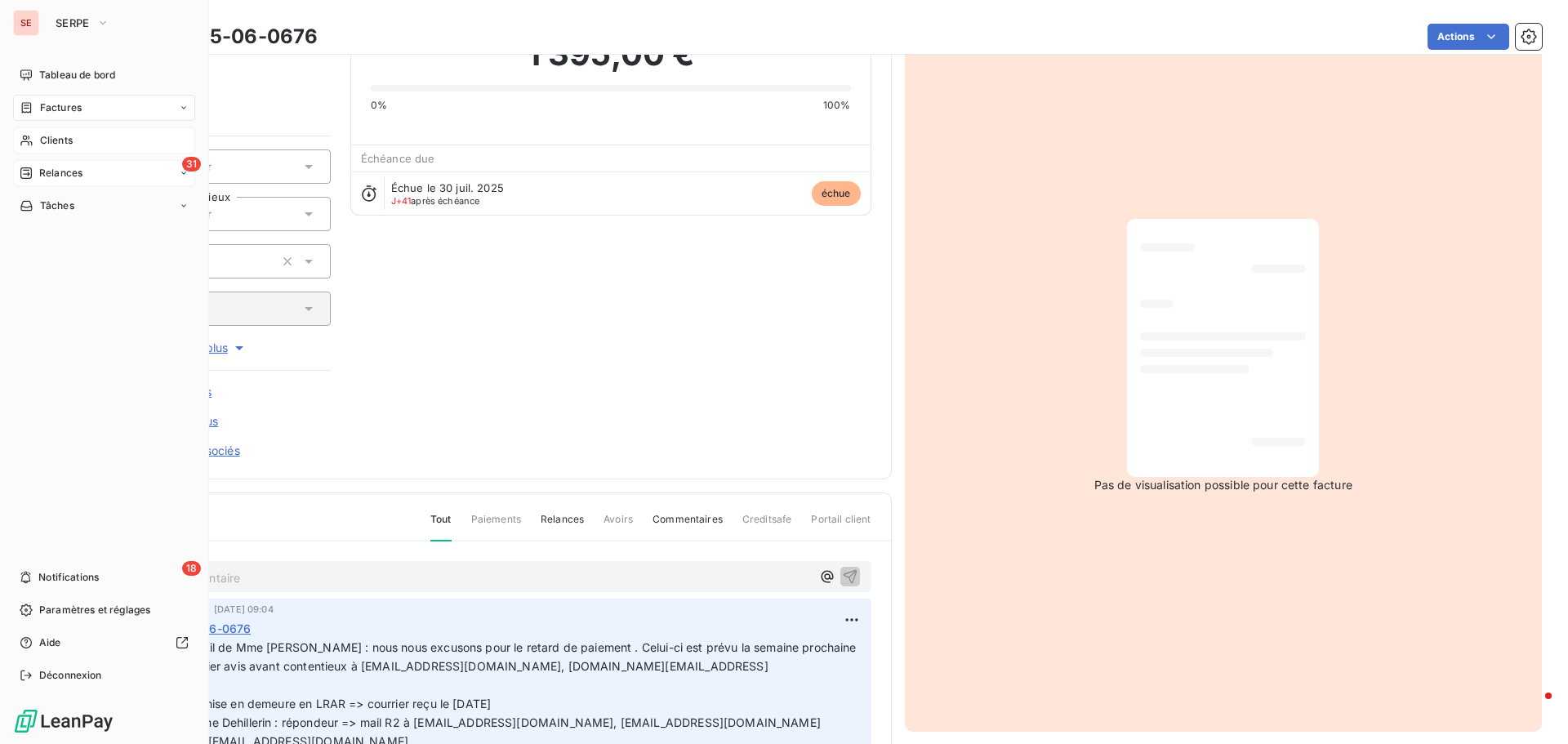
click at [52, 136] on span "Clients" at bounding box center [57, 141] width 33 height 15
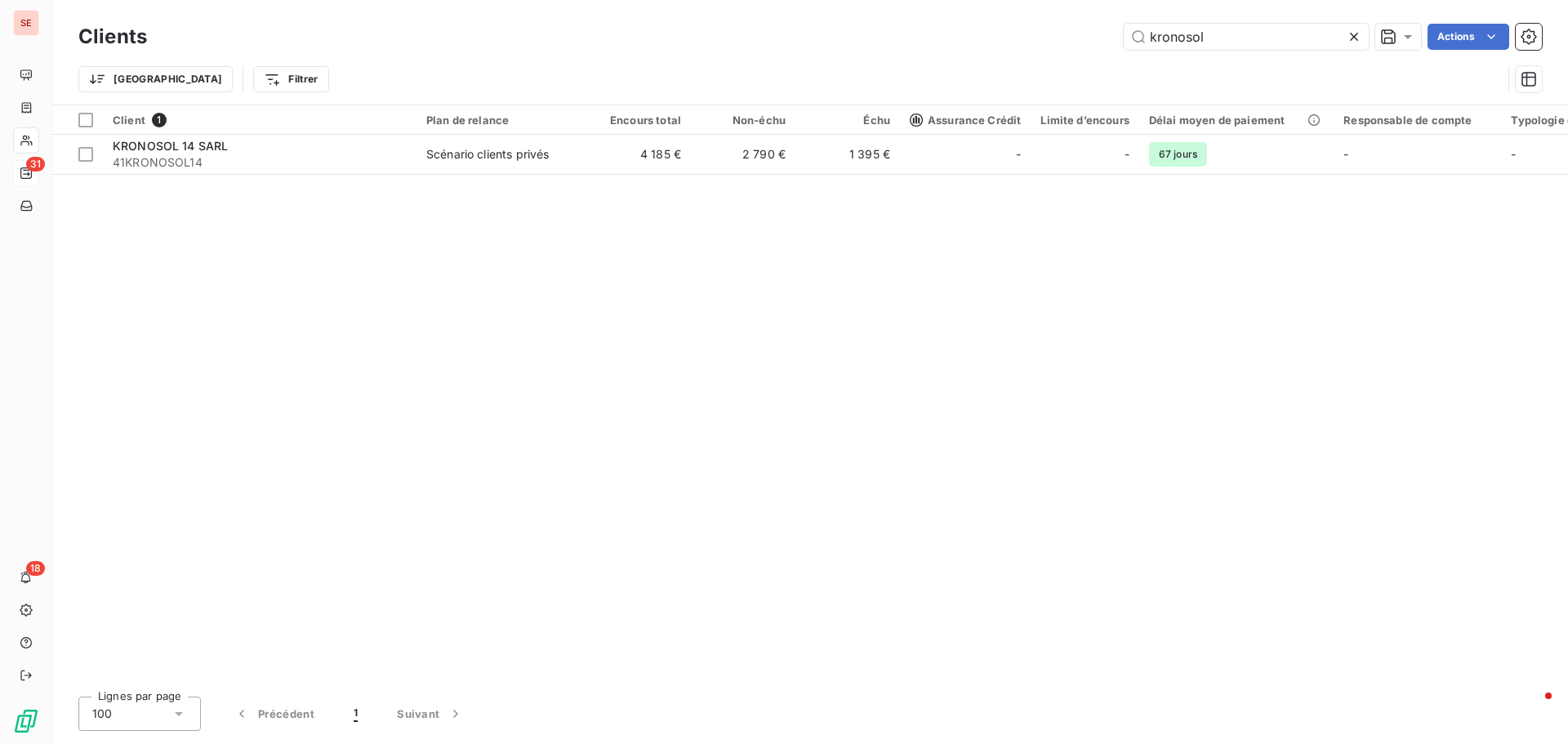
drag, startPoint x: 1223, startPoint y: 27, endPoint x: 1047, endPoint y: 25, distance: 176.0
click at [1048, 26] on div "kronosol Actions" at bounding box center [854, 37] width 1376 height 26
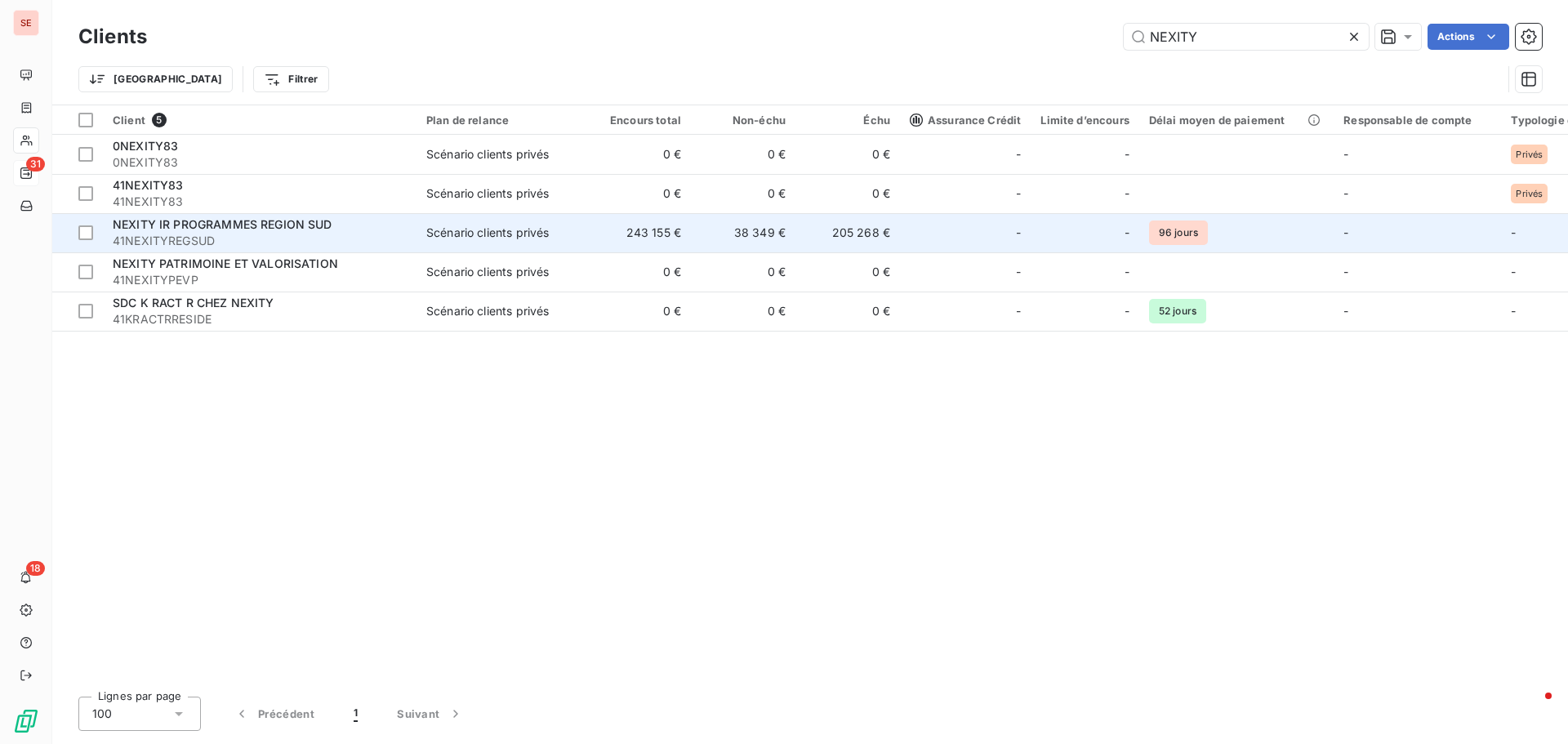
type input "NEXITY"
click at [194, 228] on span "NEXITY IR PROGRAMMES REGION SUD" at bounding box center [222, 224] width 220 height 14
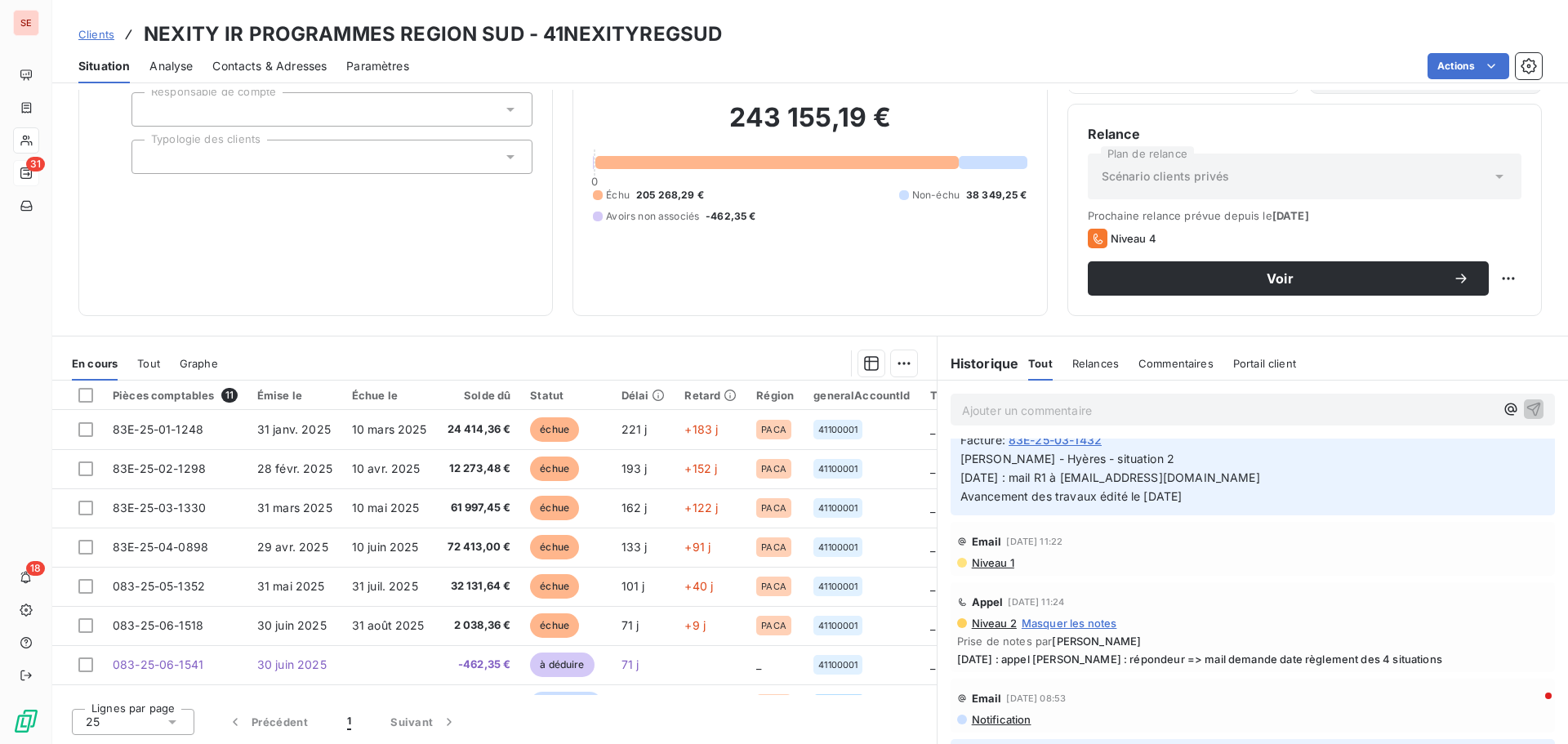
scroll to position [4983, 0]
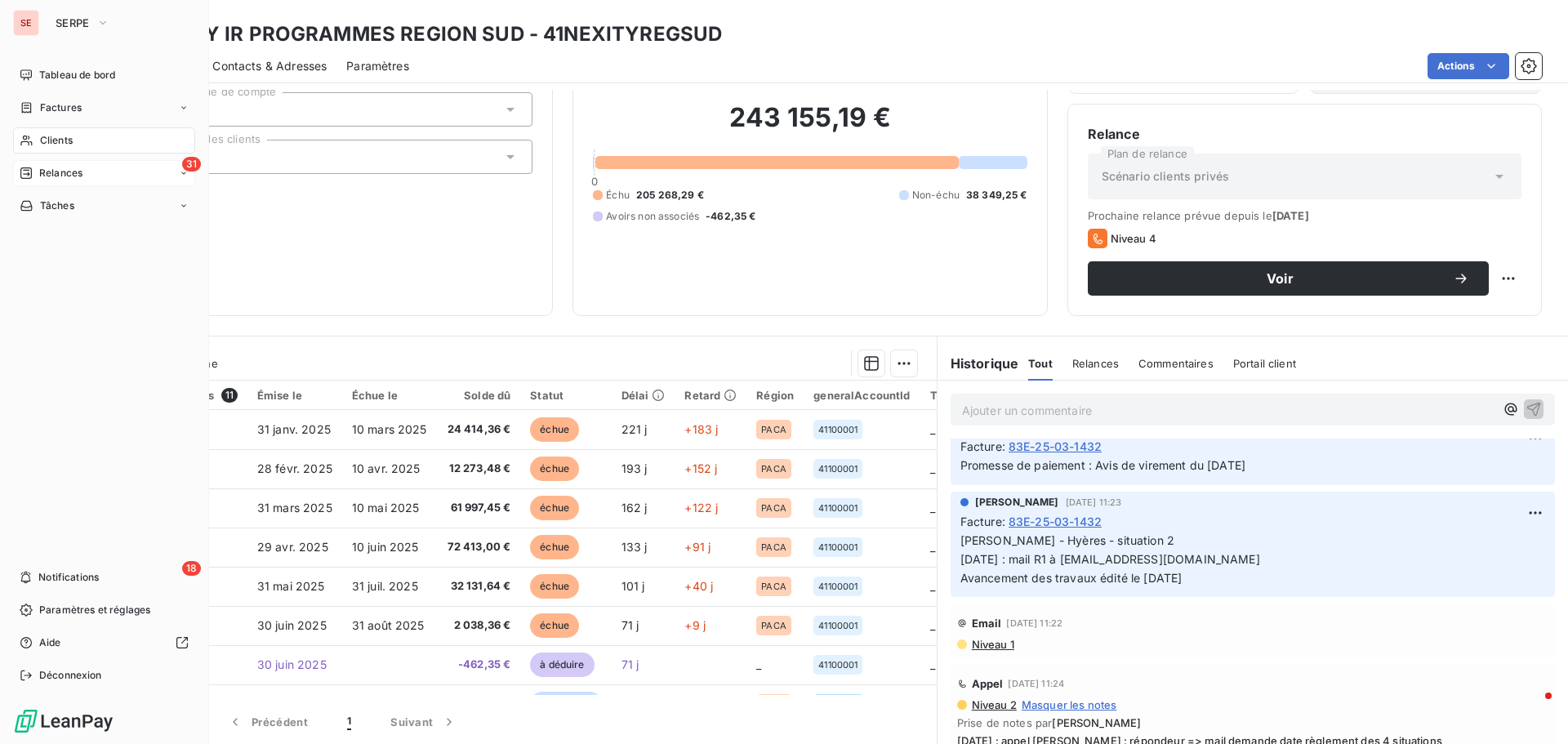
drag, startPoint x: 54, startPoint y: 96, endPoint x: 65, endPoint y: 94, distance: 11.2
click at [54, 95] on div "Factures" at bounding box center [104, 108] width 182 height 26
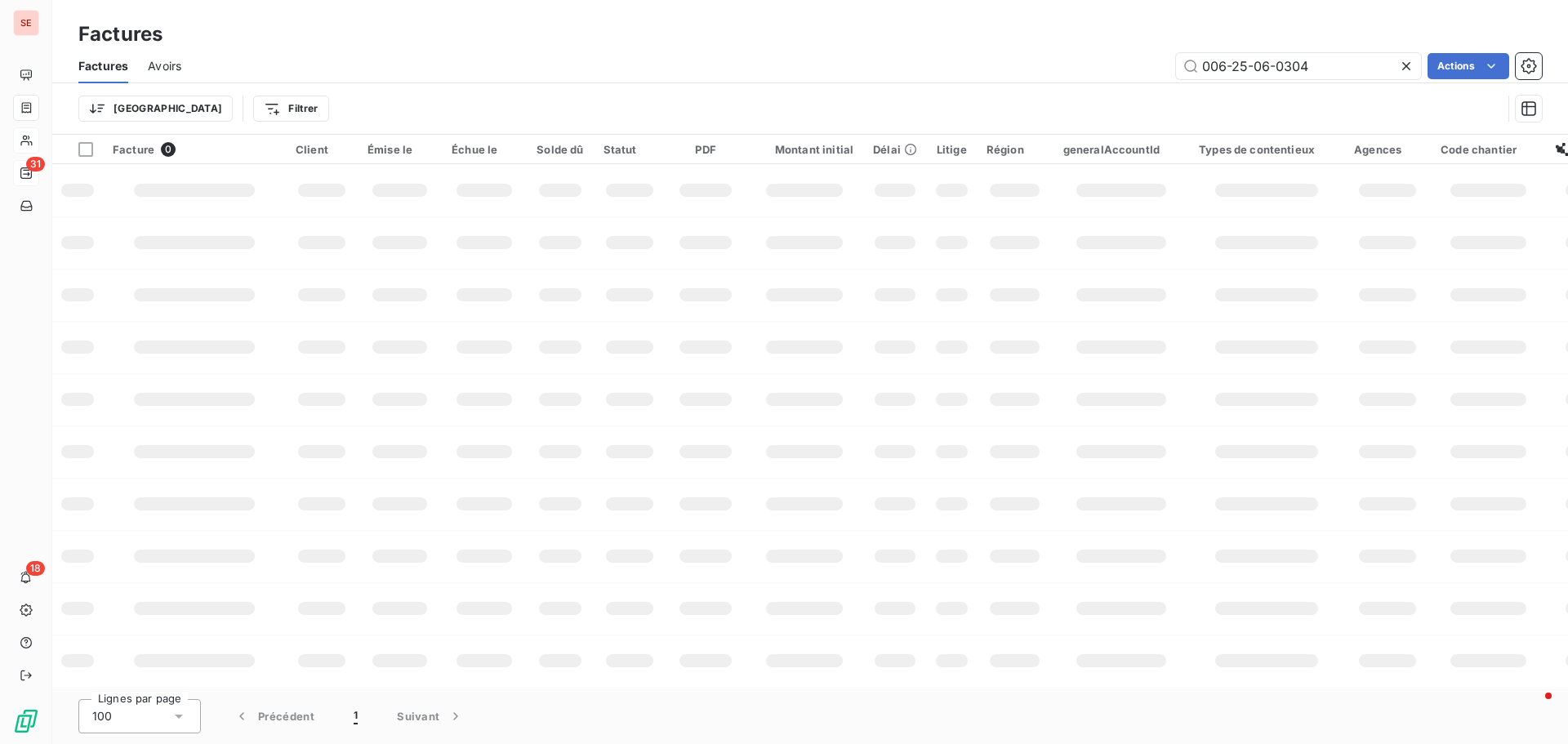
drag, startPoint x: 1054, startPoint y: 70, endPoint x: 1030, endPoint y: 67, distance: 24.2
click at [1030, 67] on div "006-25-06-0304 Actions" at bounding box center [871, 67] width 1341 height 26
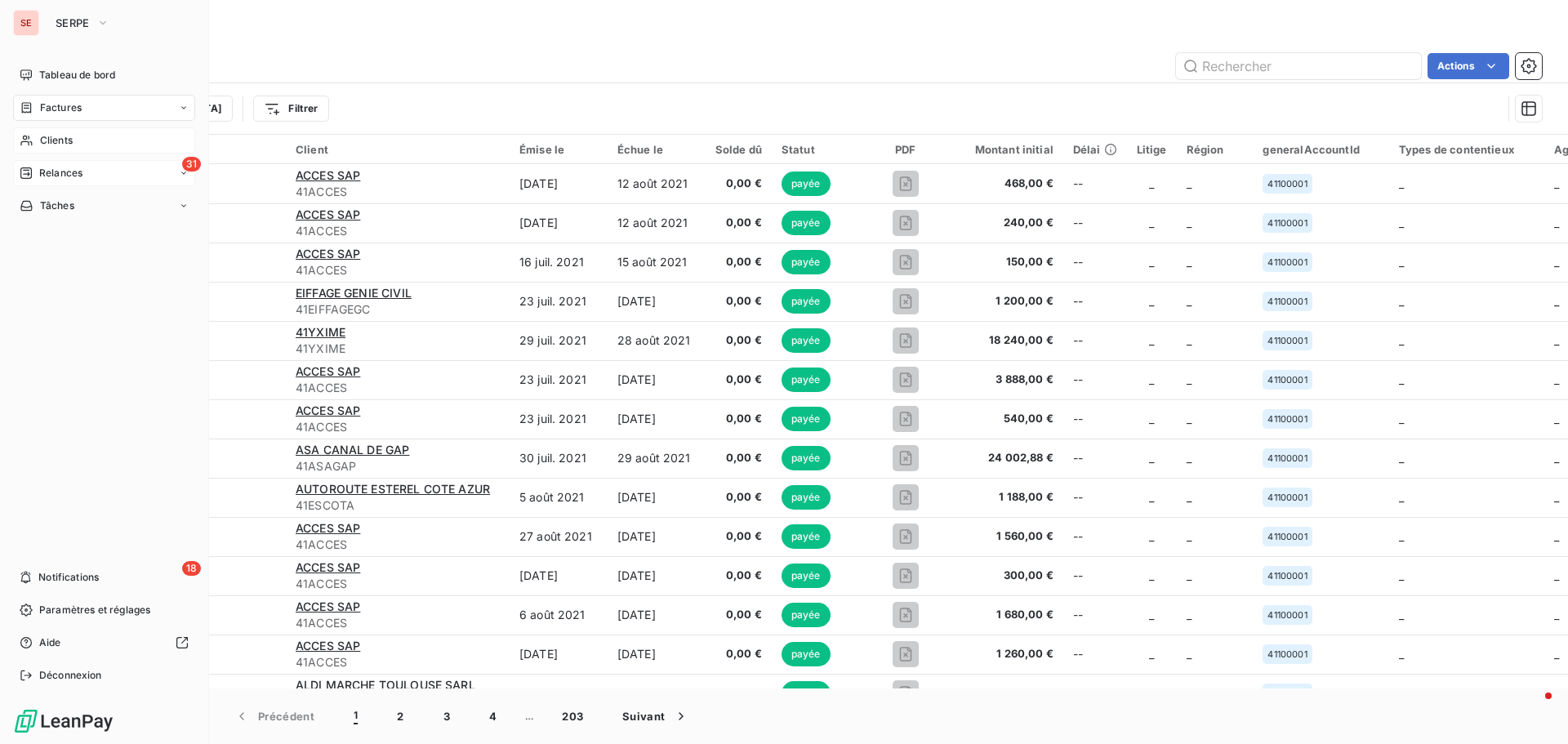
click at [77, 153] on div "Clients" at bounding box center [104, 141] width 182 height 26
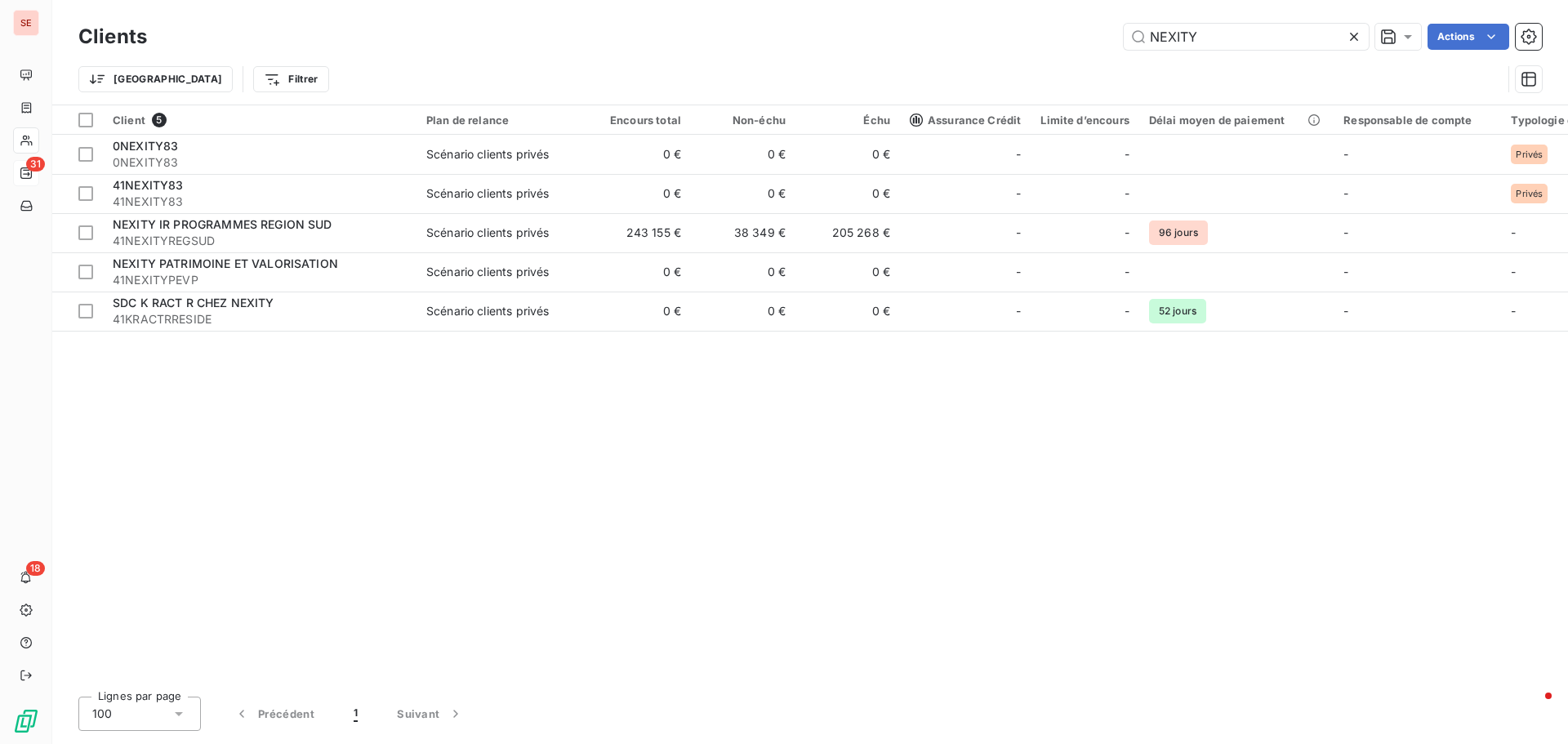
drag, startPoint x: 1211, startPoint y: 39, endPoint x: 1075, endPoint y: 35, distance: 136.1
click at [1075, 35] on div "NEXITY Actions" at bounding box center [854, 37] width 1376 height 26
type input "R"
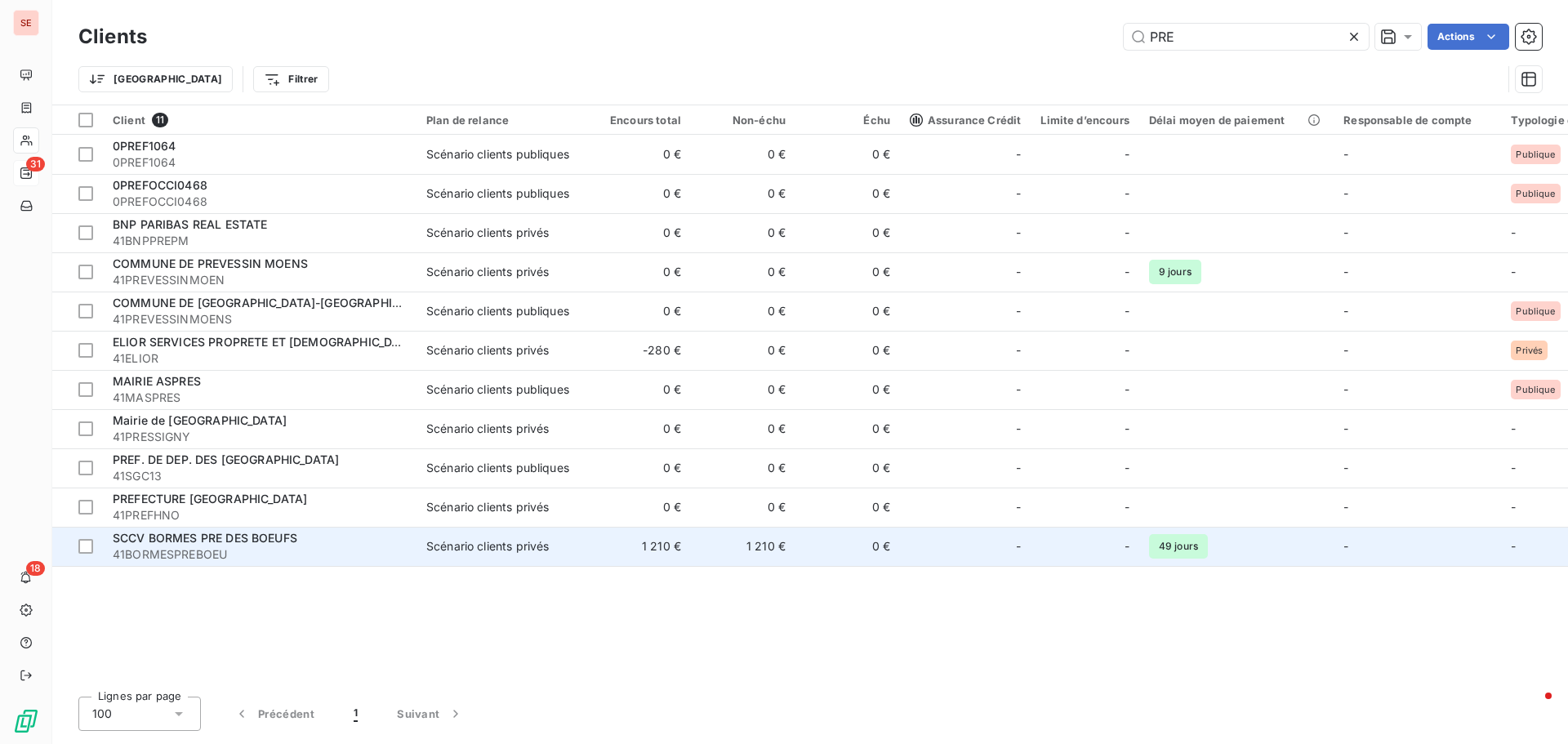
type input "PRE"
click at [318, 550] on span "41BORMESPREBOEU" at bounding box center [260, 554] width 294 height 16
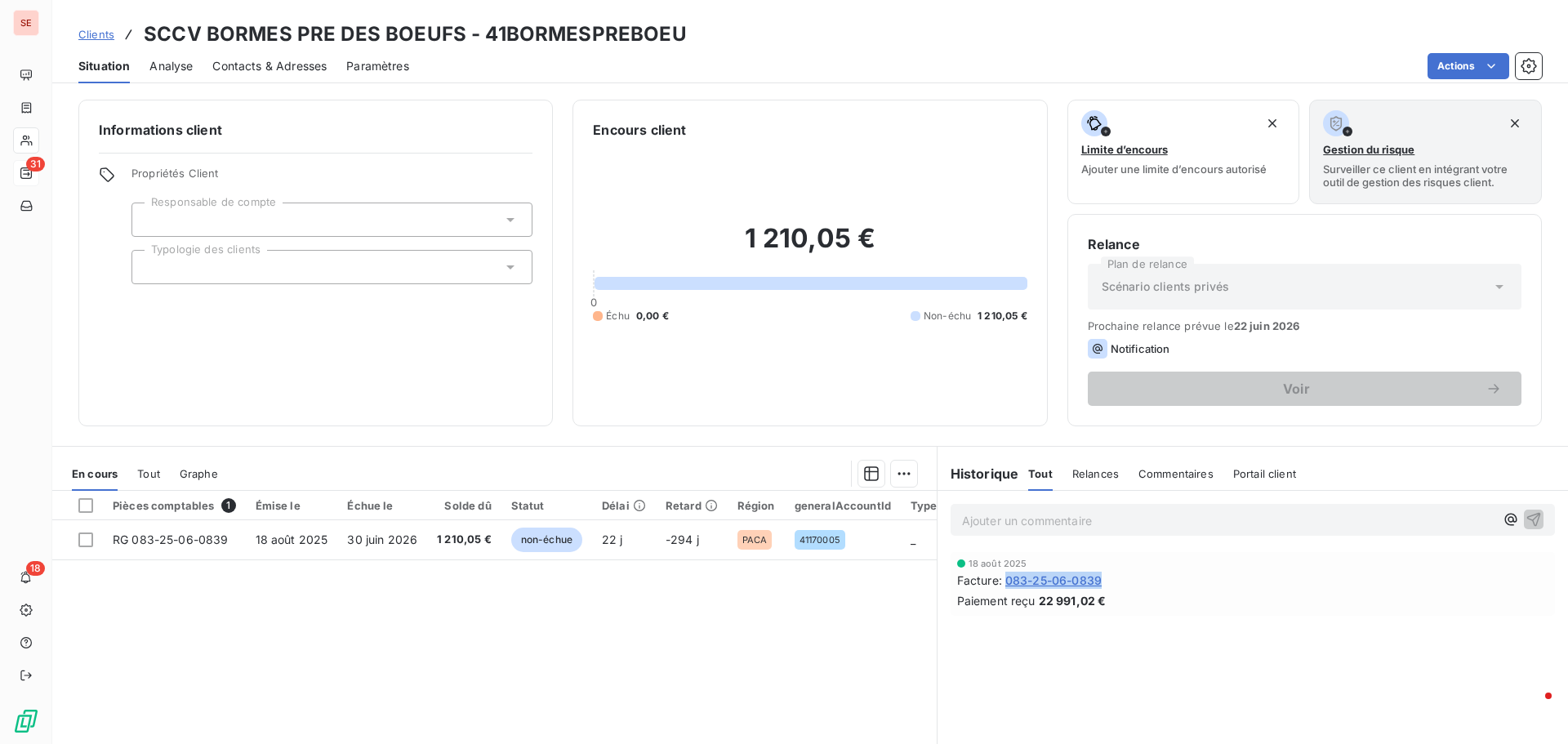
drag, startPoint x: 1001, startPoint y: 579, endPoint x: 1128, endPoint y: 587, distance: 127.3
click at [1128, 587] on div "Facture : 083-25-06-0839" at bounding box center [1252, 580] width 591 height 17
copy span "083-25-06-0839"
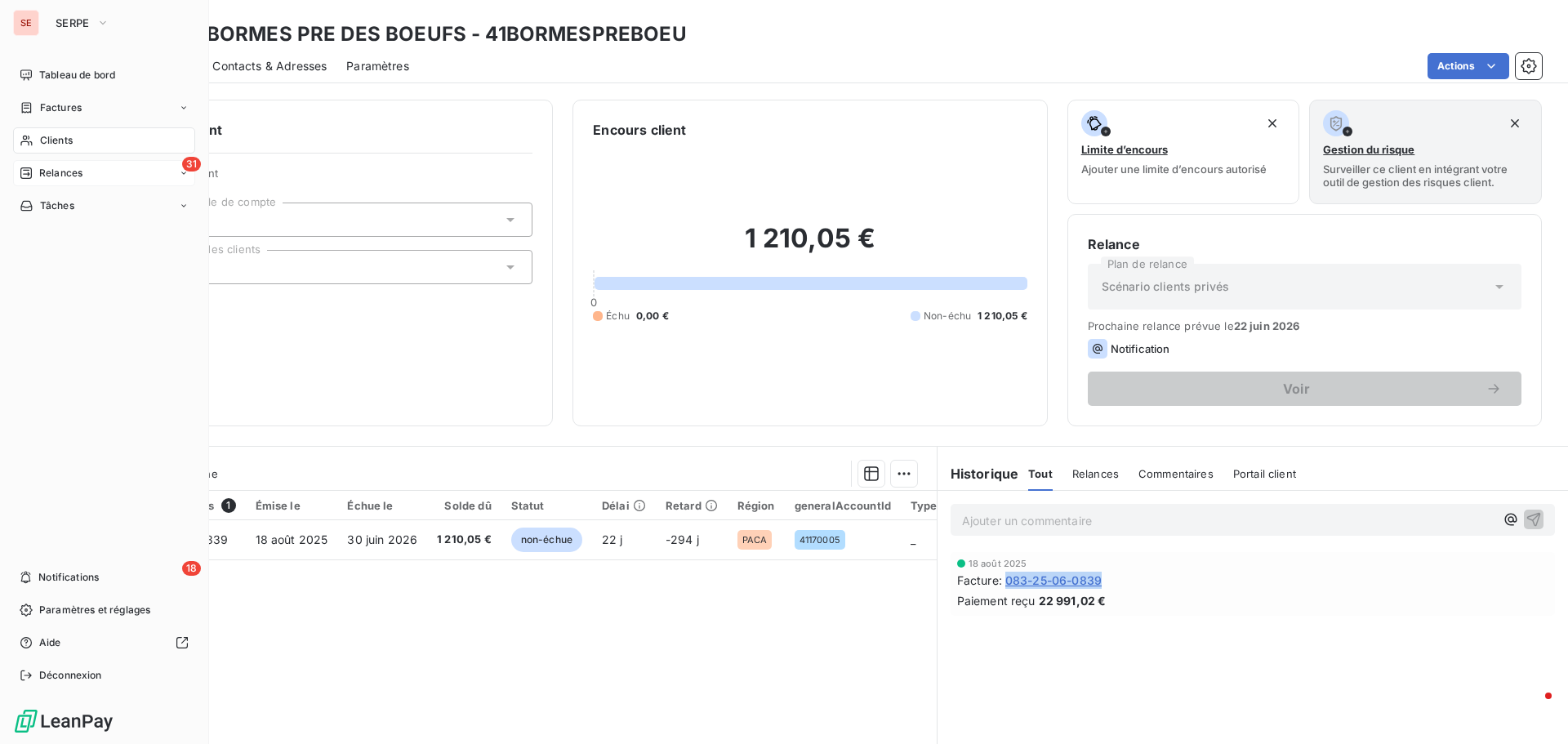
drag, startPoint x: 74, startPoint y: 134, endPoint x: 97, endPoint y: 133, distance: 23.0
click at [73, 134] on div "Clients" at bounding box center [104, 141] width 182 height 26
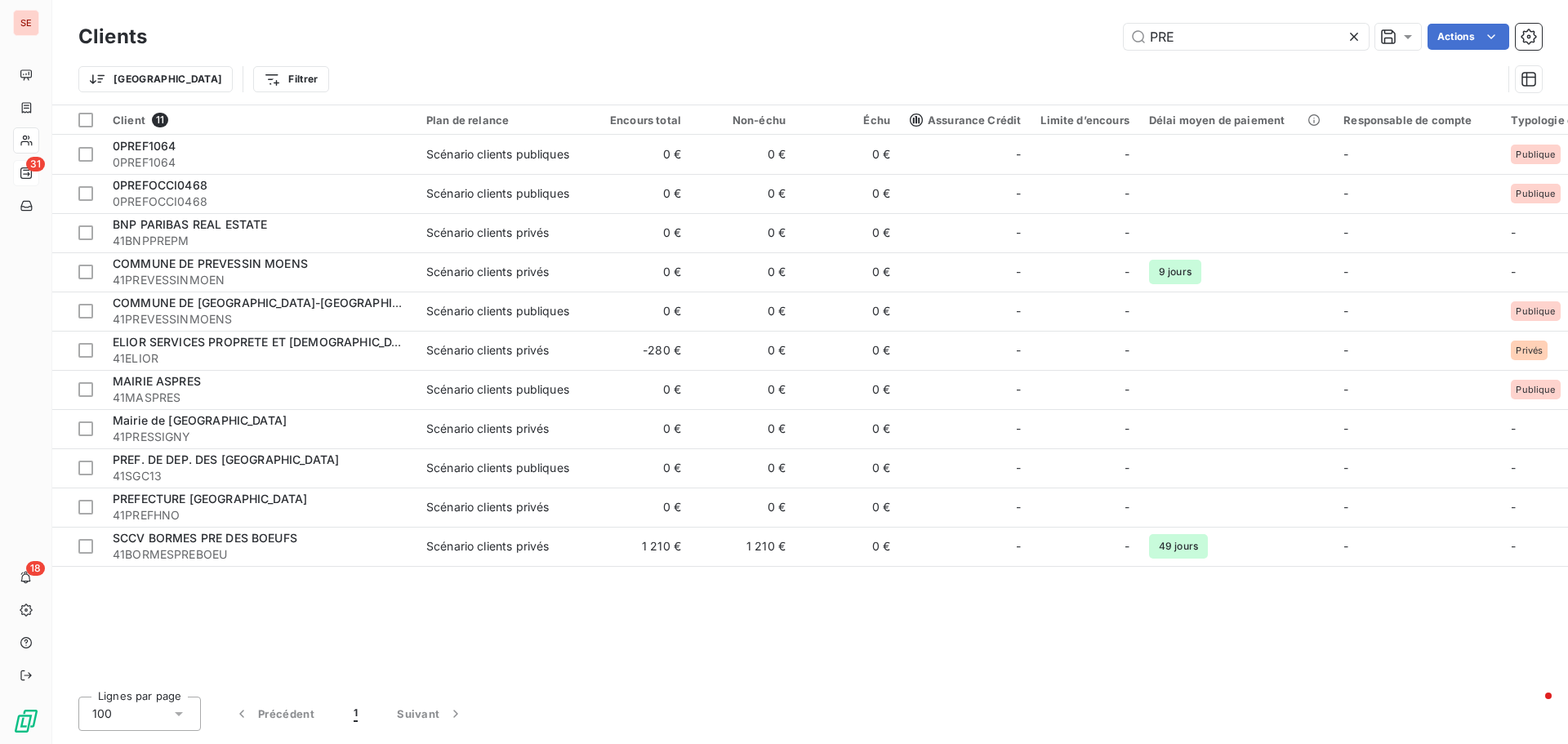
drag, startPoint x: 1246, startPoint y: 32, endPoint x: 1066, endPoint y: 16, distance: 180.7
click at [1061, 27] on div "PRE Actions" at bounding box center [854, 37] width 1376 height 26
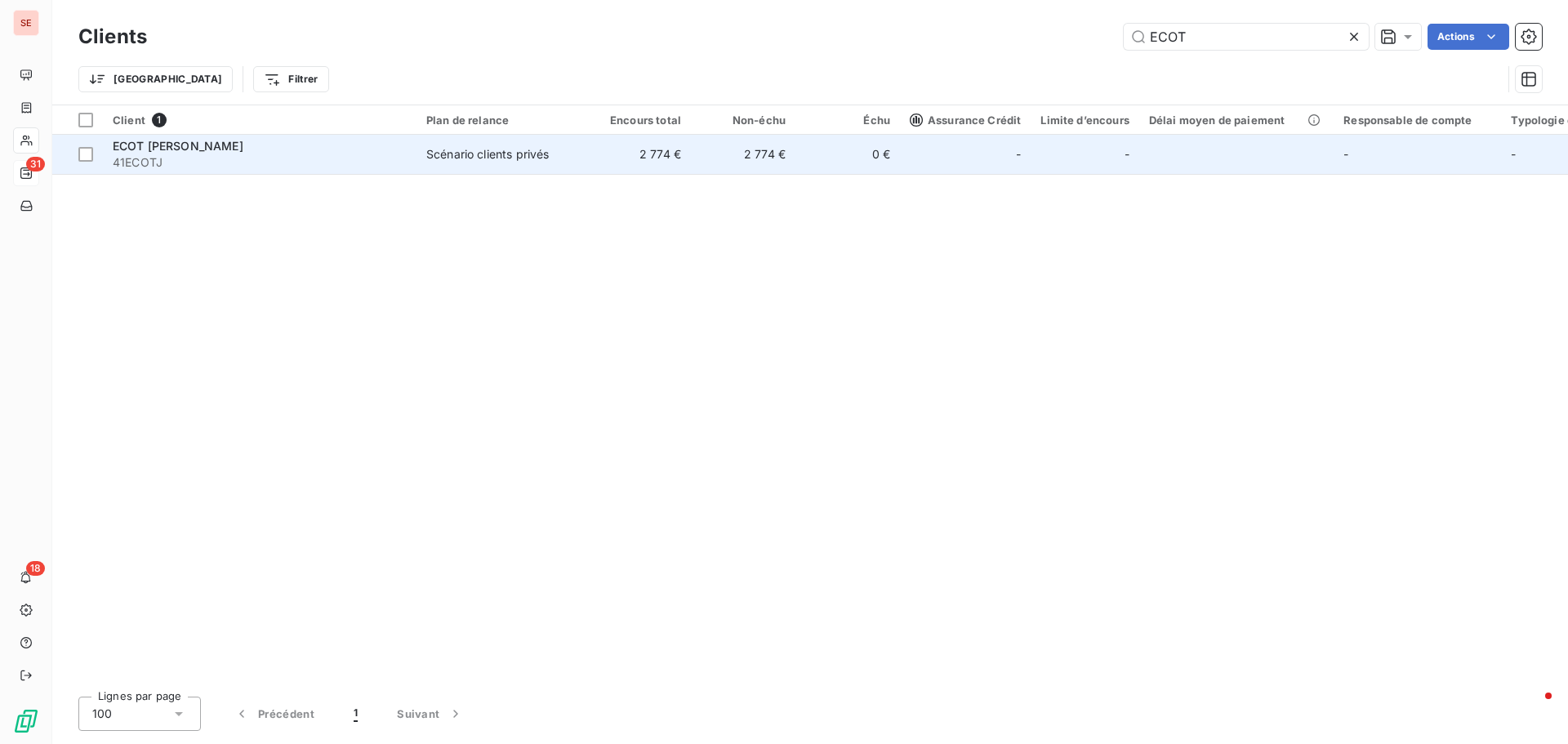
type input "ECOT"
click at [220, 173] on td "ECOT JOEL 41ECOTJ" at bounding box center [259, 155] width 313 height 39
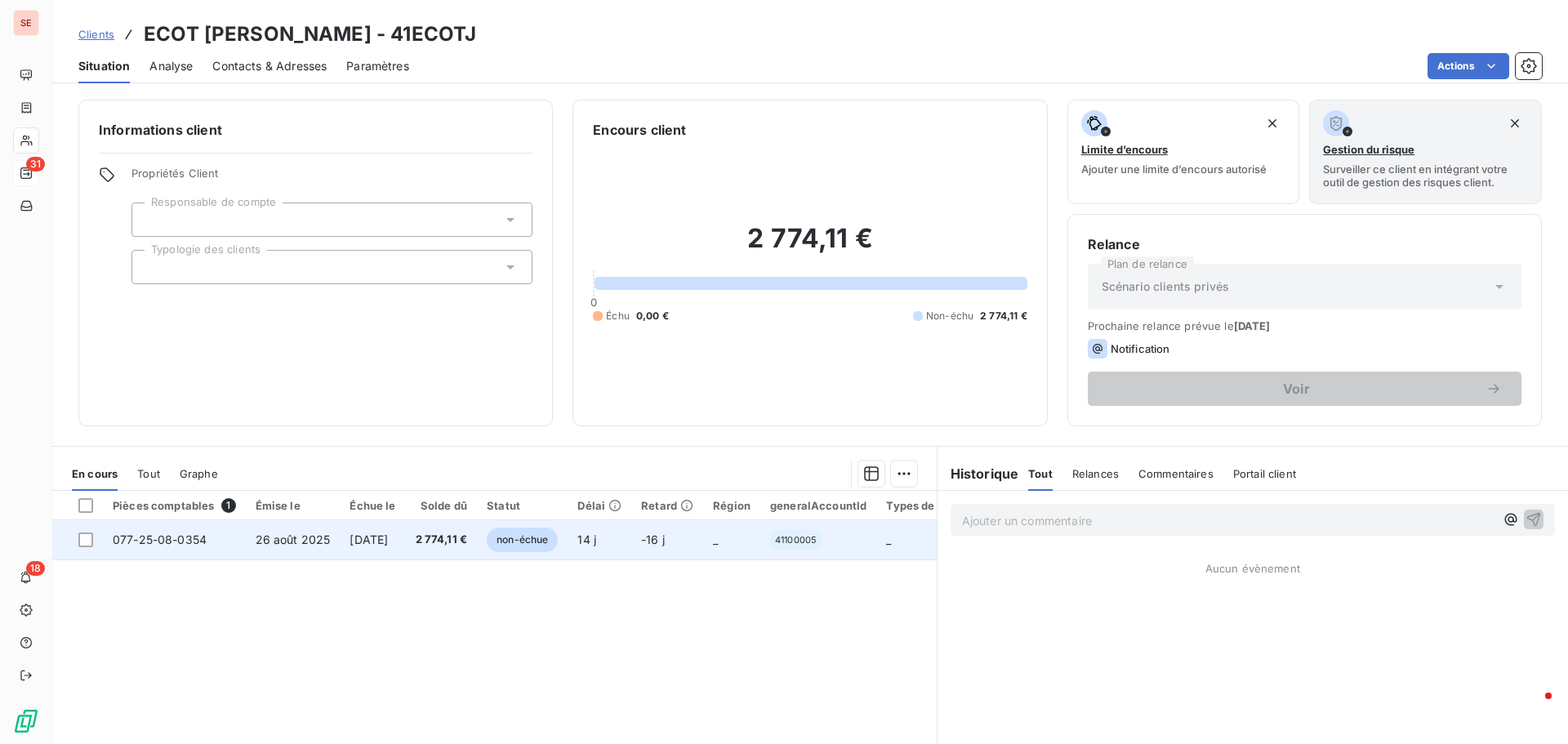
click at [155, 543] on span "077-25-08-0354" at bounding box center [160, 539] width 94 height 14
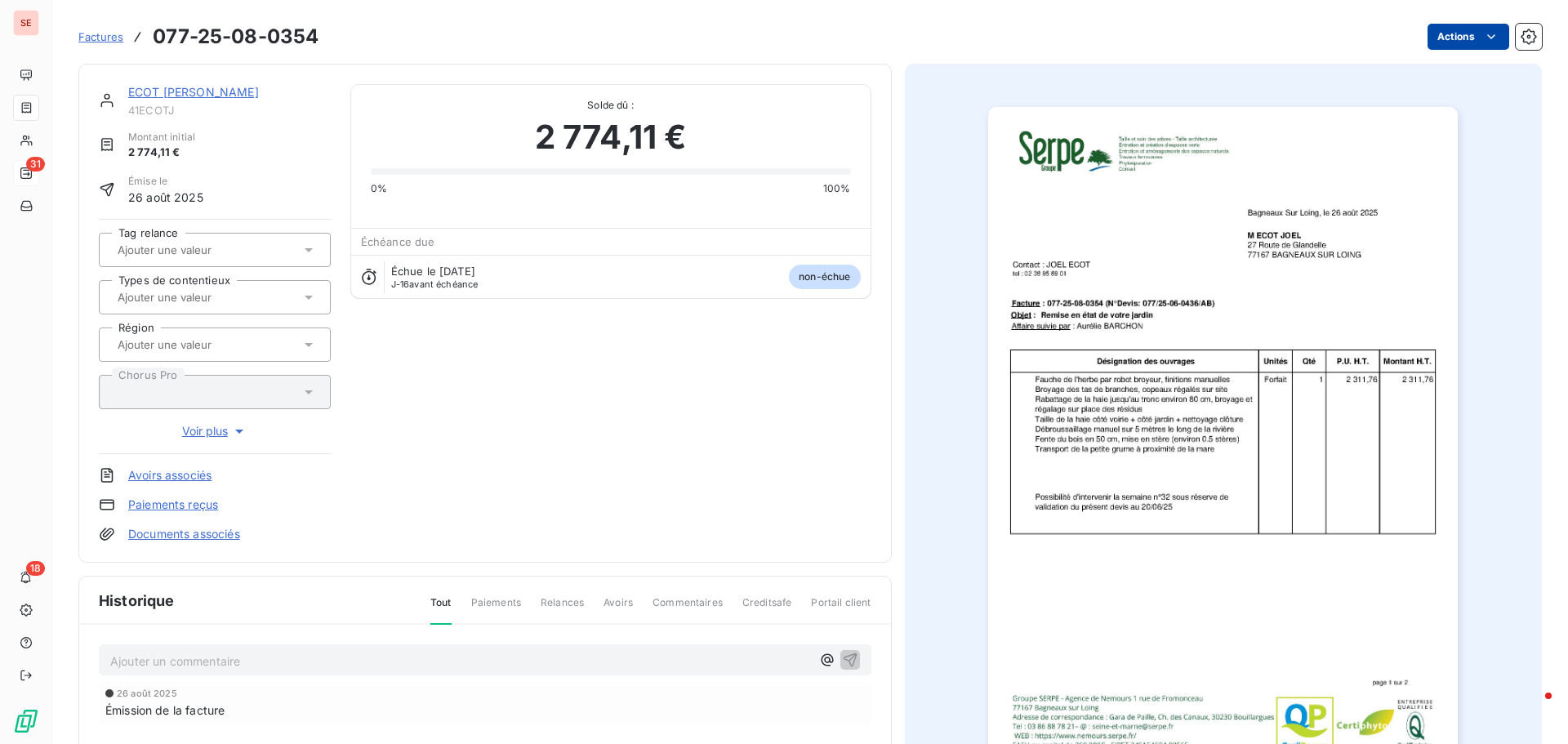
click at [1427, 44] on html "SE 31 18 Factures 077-25-08-0354 Actions ECOT JOEL 41ECOTJ Montant initial 2 77…" at bounding box center [784, 372] width 1568 height 744
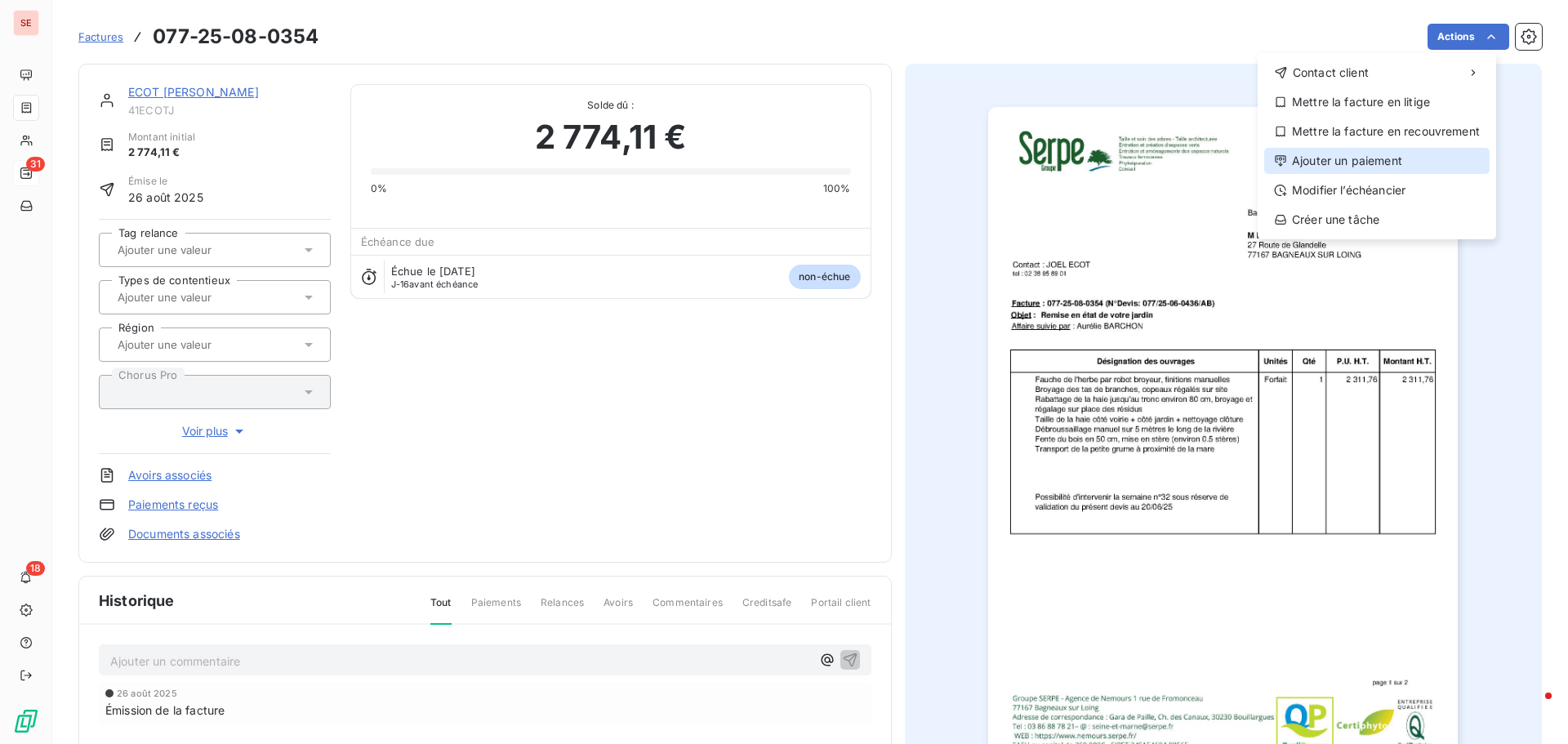
click at [1386, 163] on div "Ajouter un paiement" at bounding box center [1377, 161] width 225 height 26
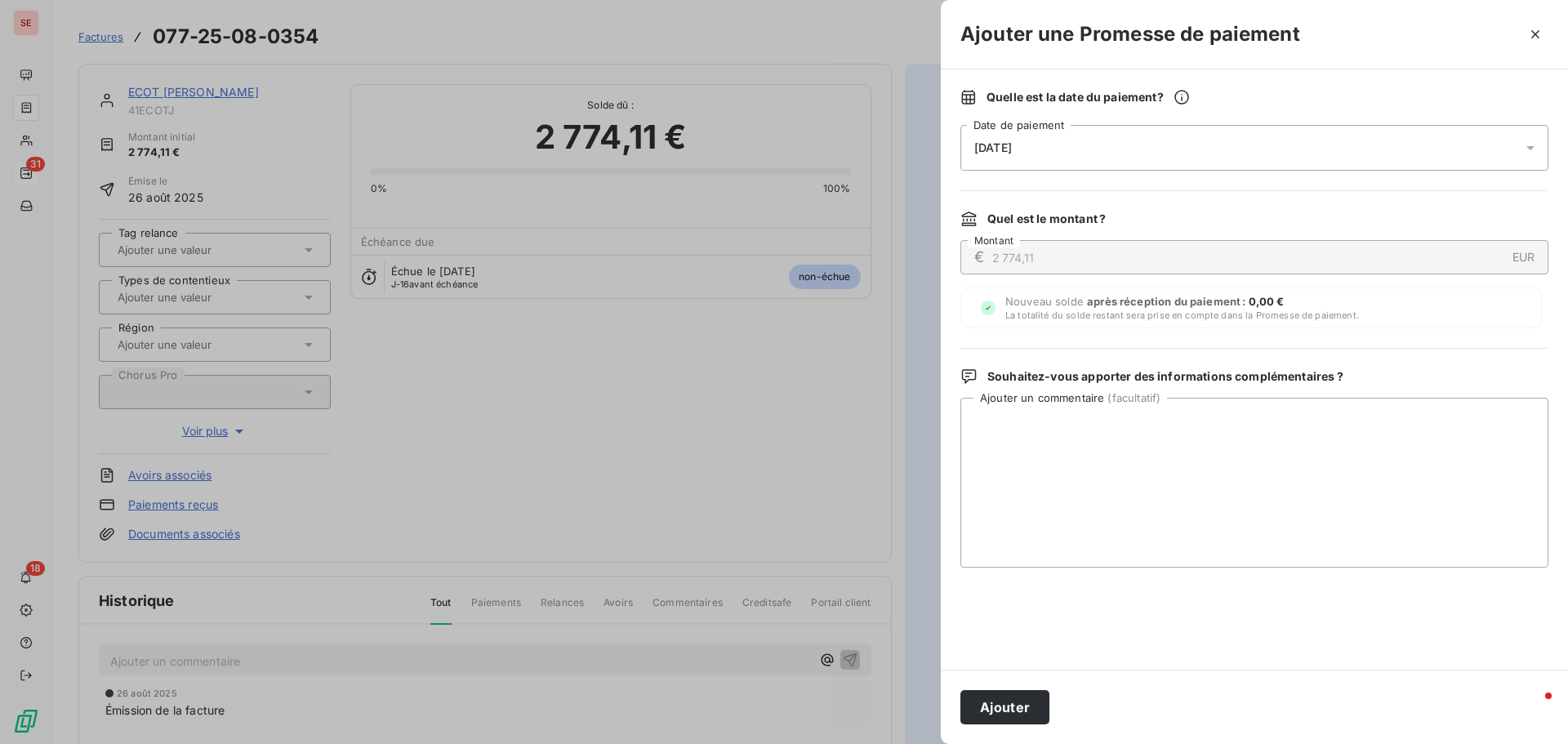
click at [1012, 147] on span "[DATE]" at bounding box center [993, 148] width 38 height 13
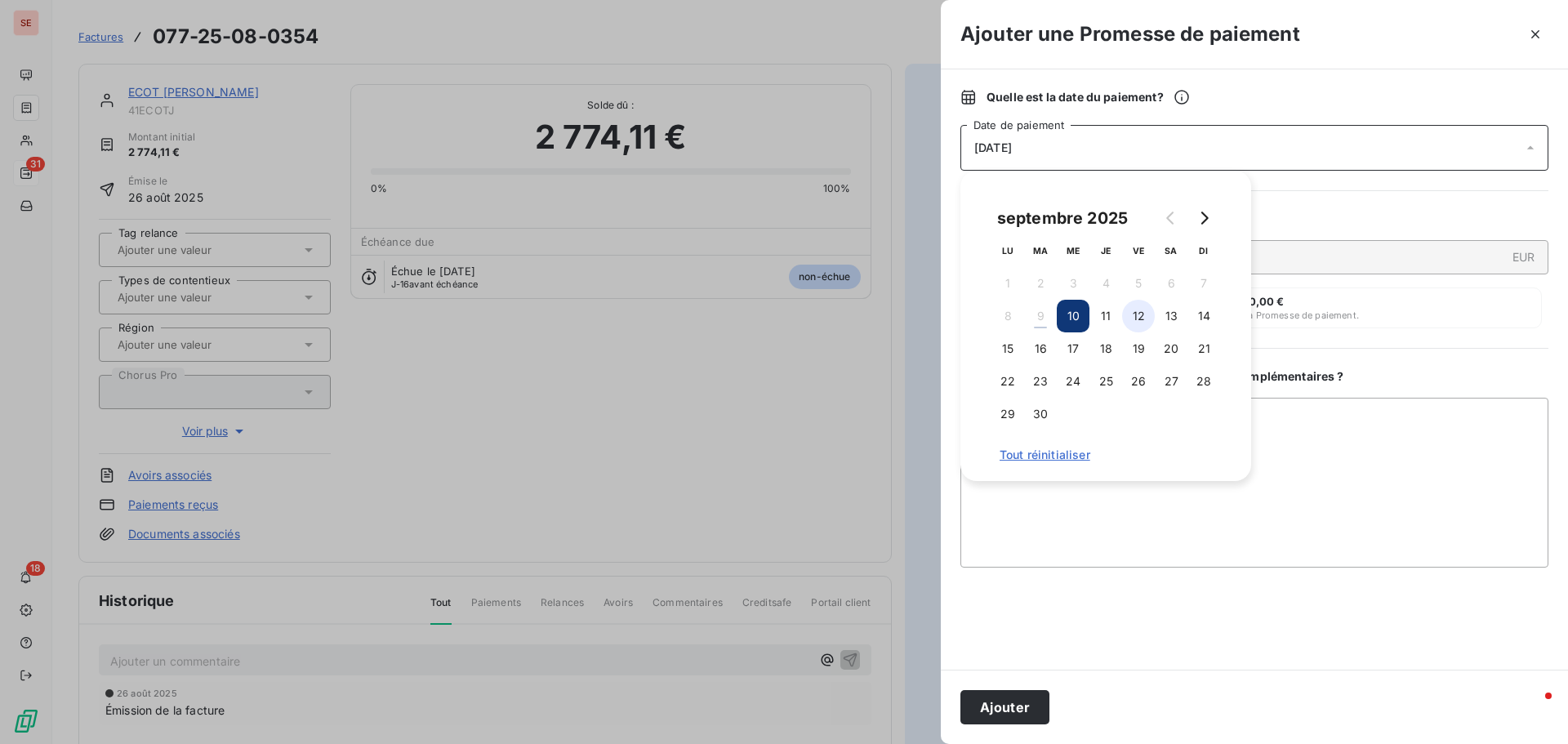
click at [1145, 314] on button "12" at bounding box center [1139, 317] width 33 height 33
click at [1308, 443] on textarea "Ajouter un commentaire ( facultatif )" at bounding box center [1254, 483] width 588 height 170
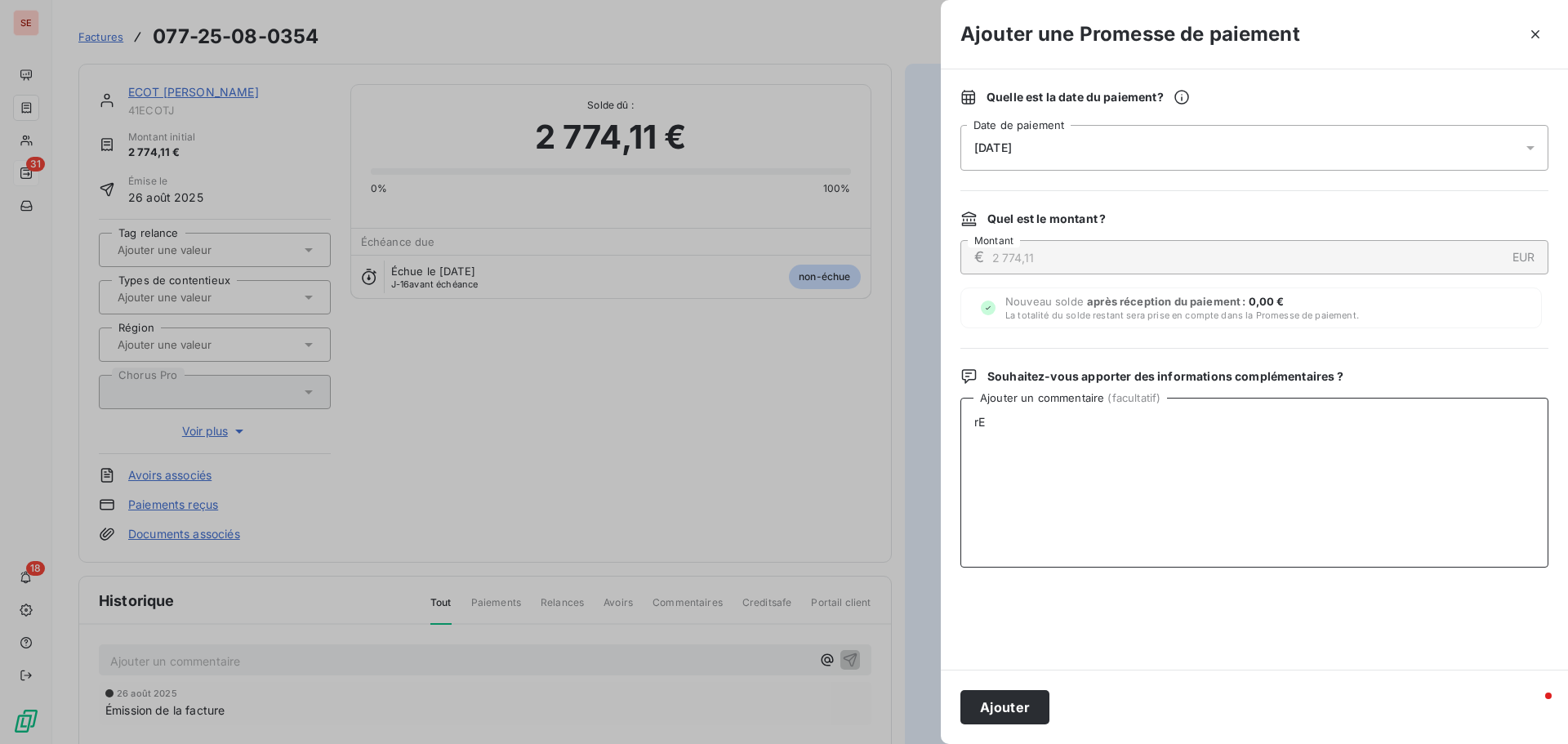
type textarea "r"
drag, startPoint x: 1232, startPoint y: 432, endPoint x: 870, endPoint y: 458, distance: 362.9
click at [870, 743] on div "Ajouter une Promesse de paiement Quelle est la date du paiement ? 12/09/2025 Da…" at bounding box center [784, 744] width 1568 height 0
type textarea "Remise de chèque 1944520, en bqe le 08/09/25"
click at [1026, 709] on button "Ajouter" at bounding box center [1005, 707] width 89 height 35
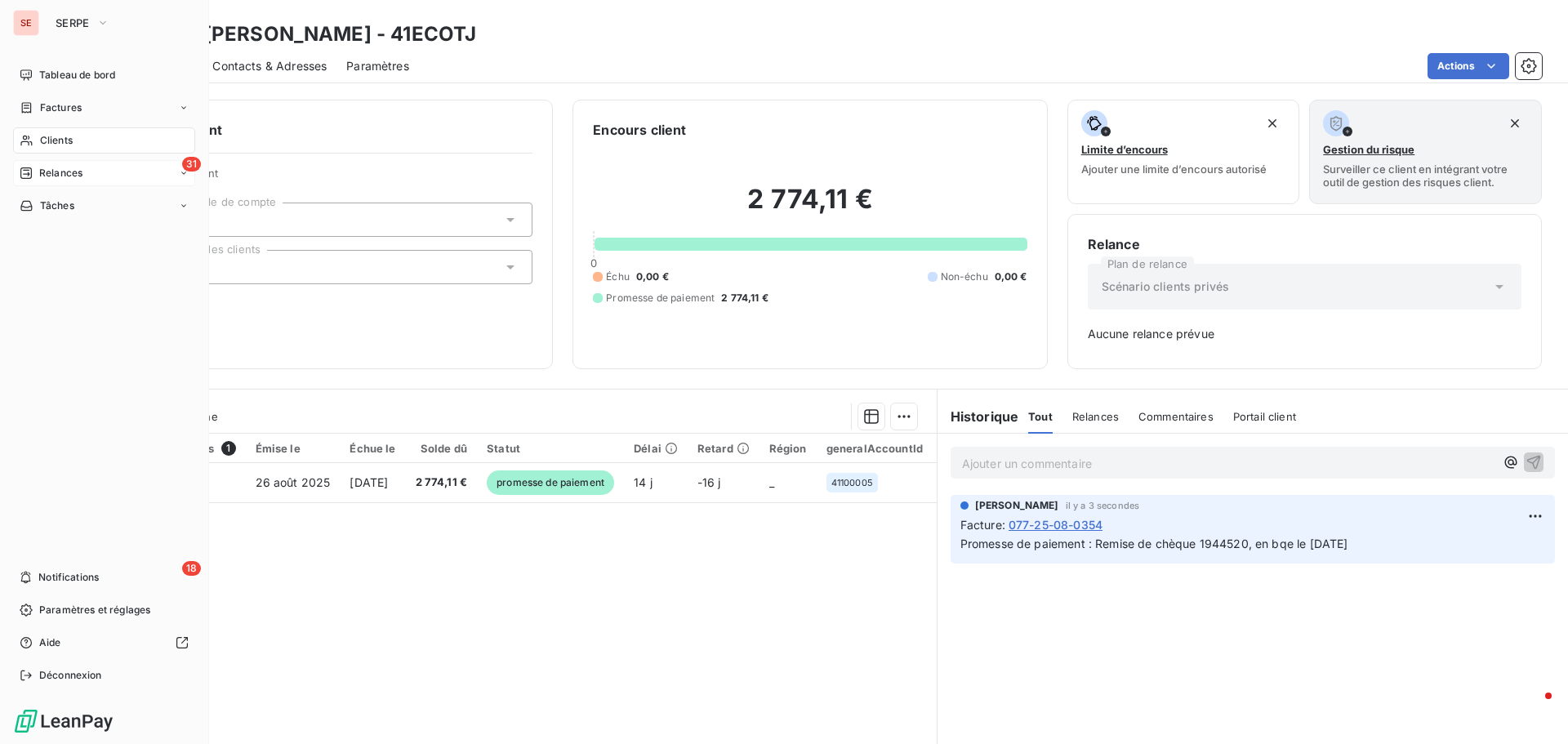
click at [73, 141] on div "Clients" at bounding box center [104, 141] width 182 height 26
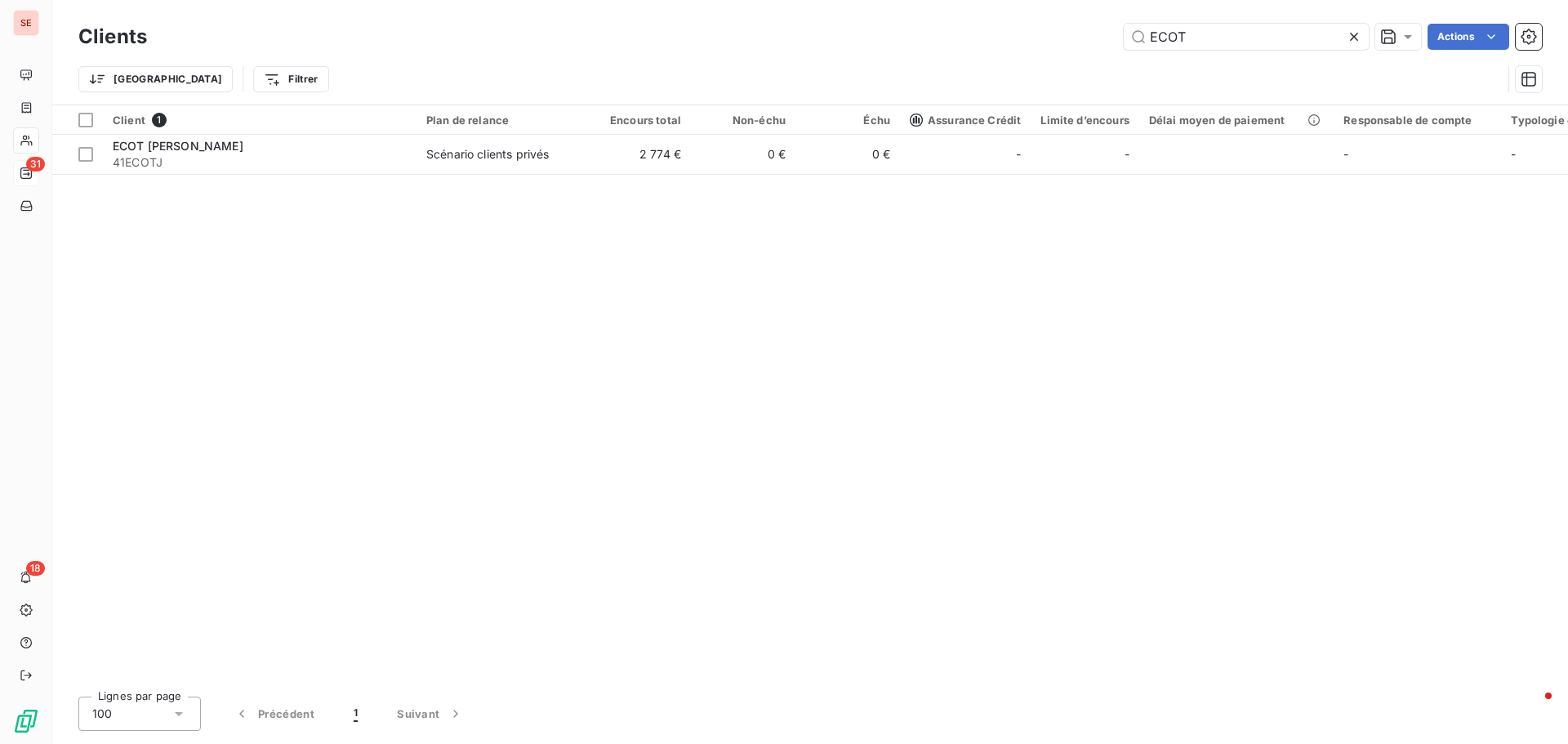
drag, startPoint x: 1111, startPoint y: 19, endPoint x: 1098, endPoint y: 16, distance: 13.3
click at [1098, 16] on div "Clients ECOT Actions Trier Filtrer" at bounding box center [810, 52] width 1515 height 104
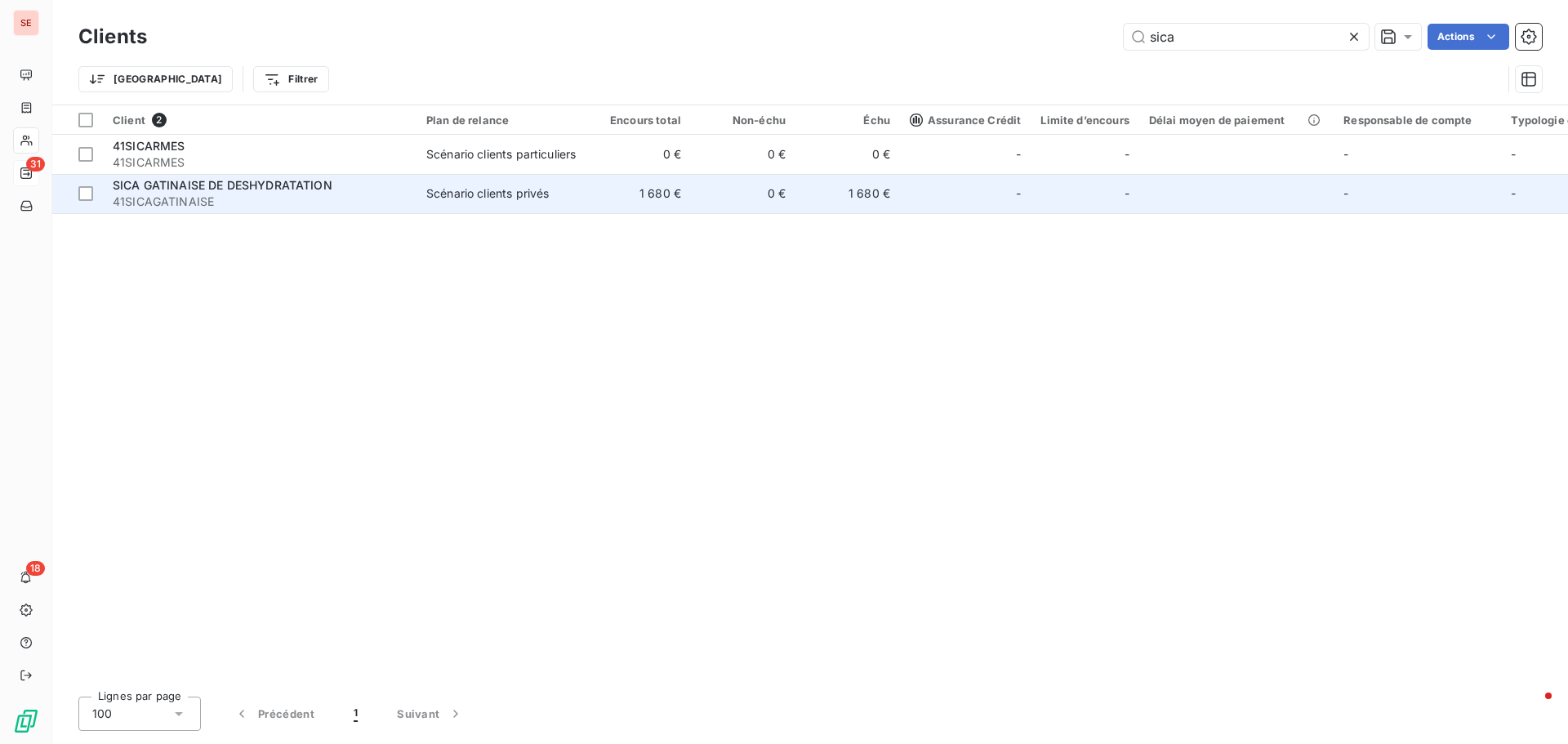
type input "sica"
click at [298, 183] on span "SICA GATINAISE DE DESHYDRATATION" at bounding box center [222, 185] width 220 height 14
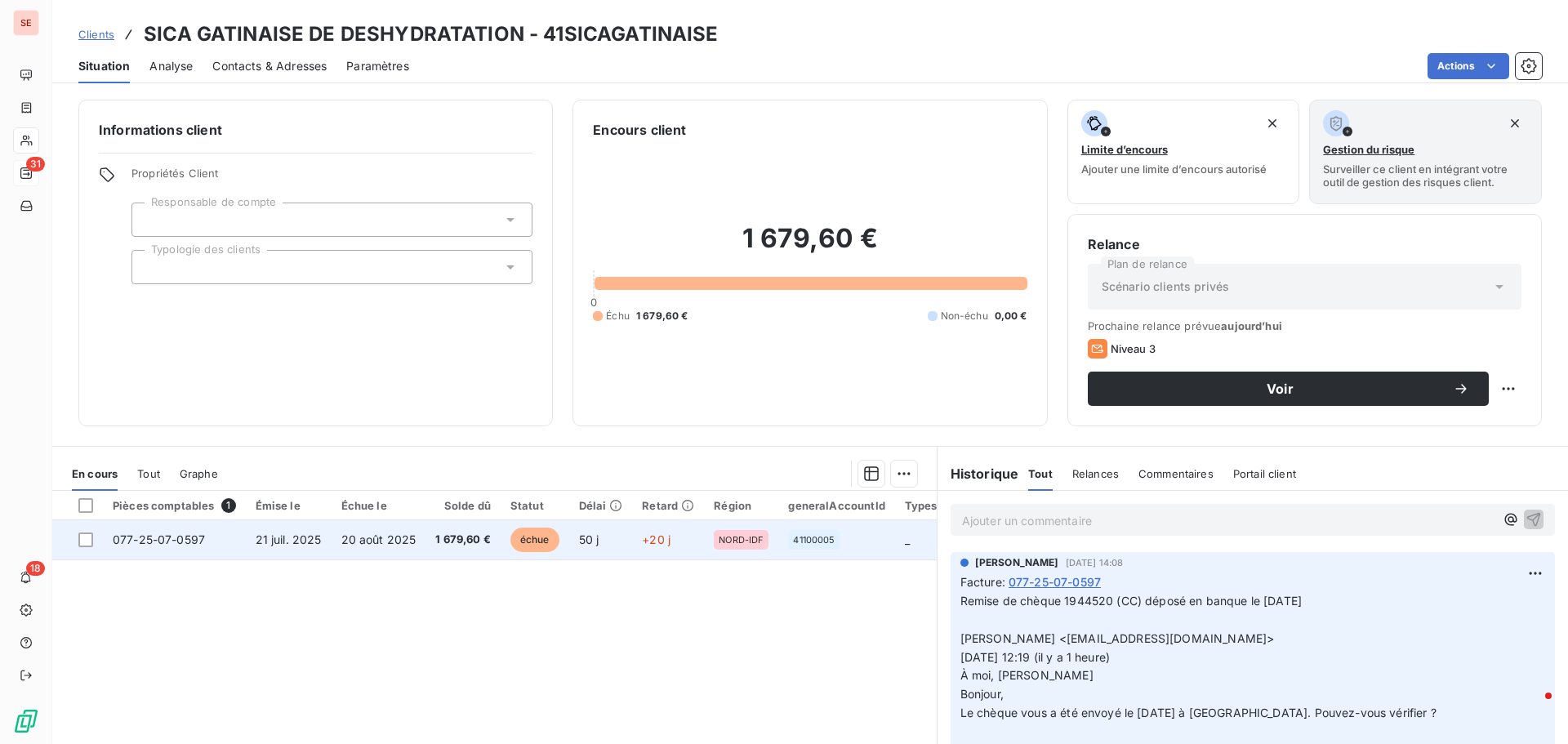
click at [446, 540] on span "1 679,60 €" at bounding box center [463, 540] width 56 height 16
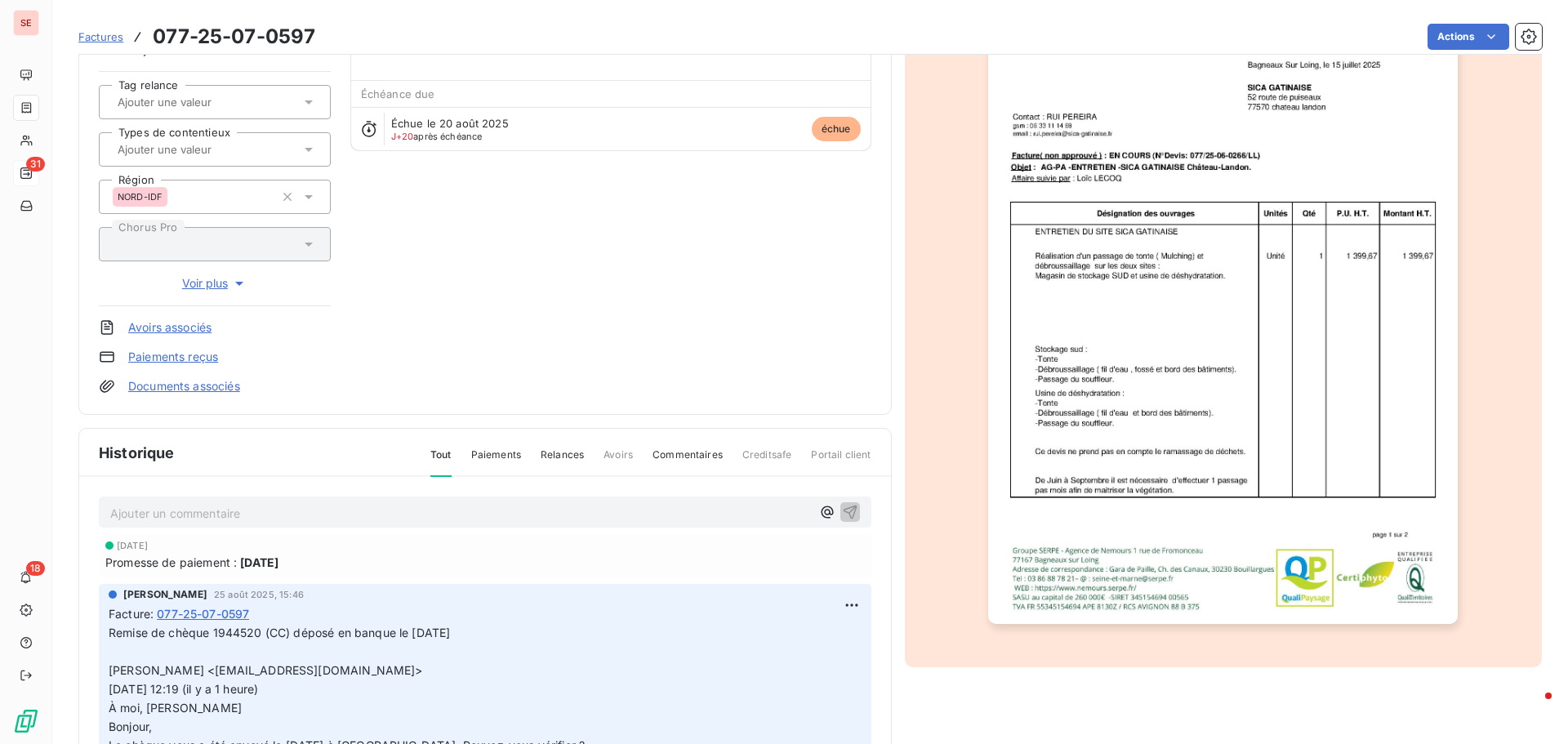
scroll to position [238, 0]
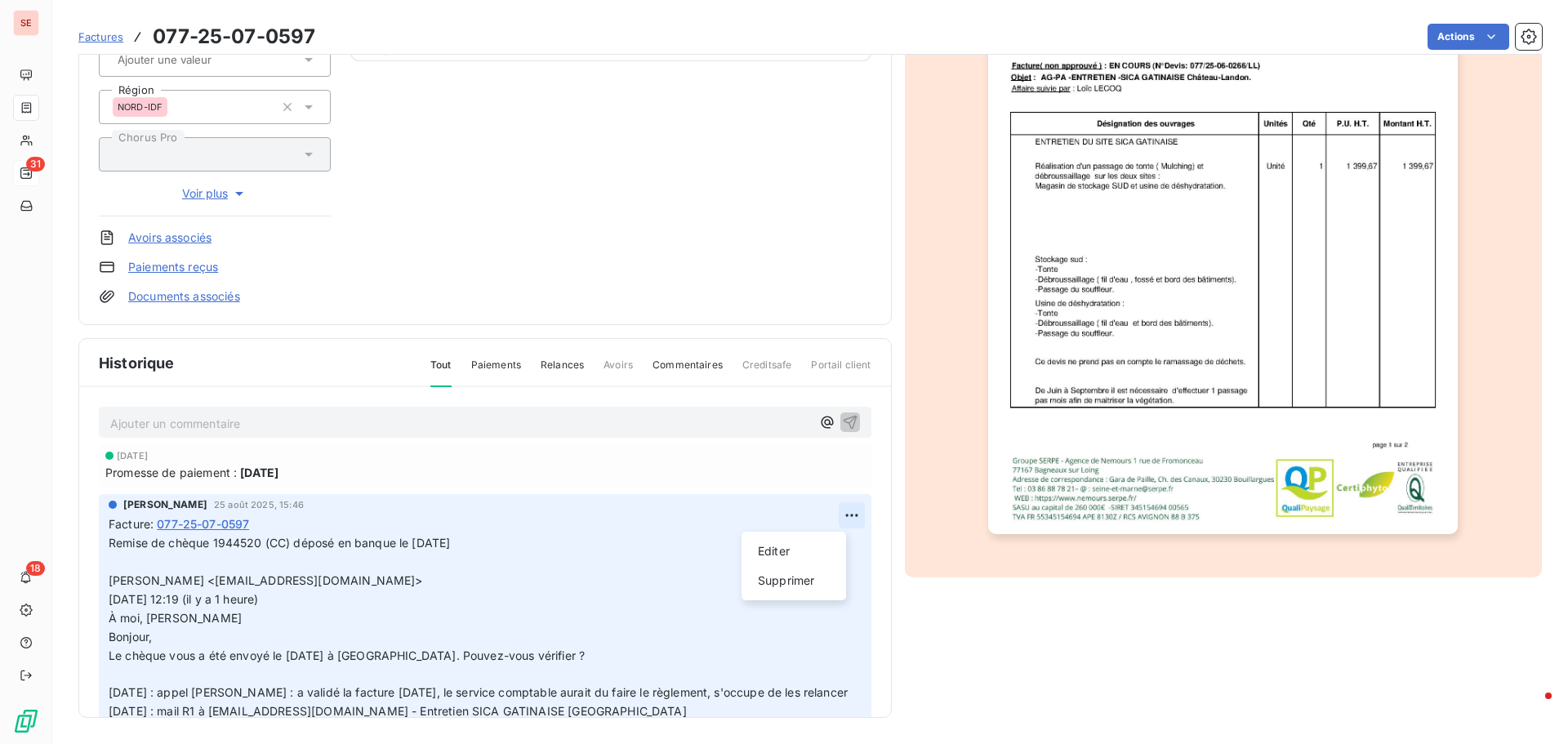
click at [835, 512] on html "SE 31 18 Factures 077-25-07-0597 Actions SICA GATINAISE DE DESHYDRATATION 41SIC…" at bounding box center [784, 372] width 1568 height 744
click at [777, 550] on div "Editer" at bounding box center [793, 552] width 91 height 26
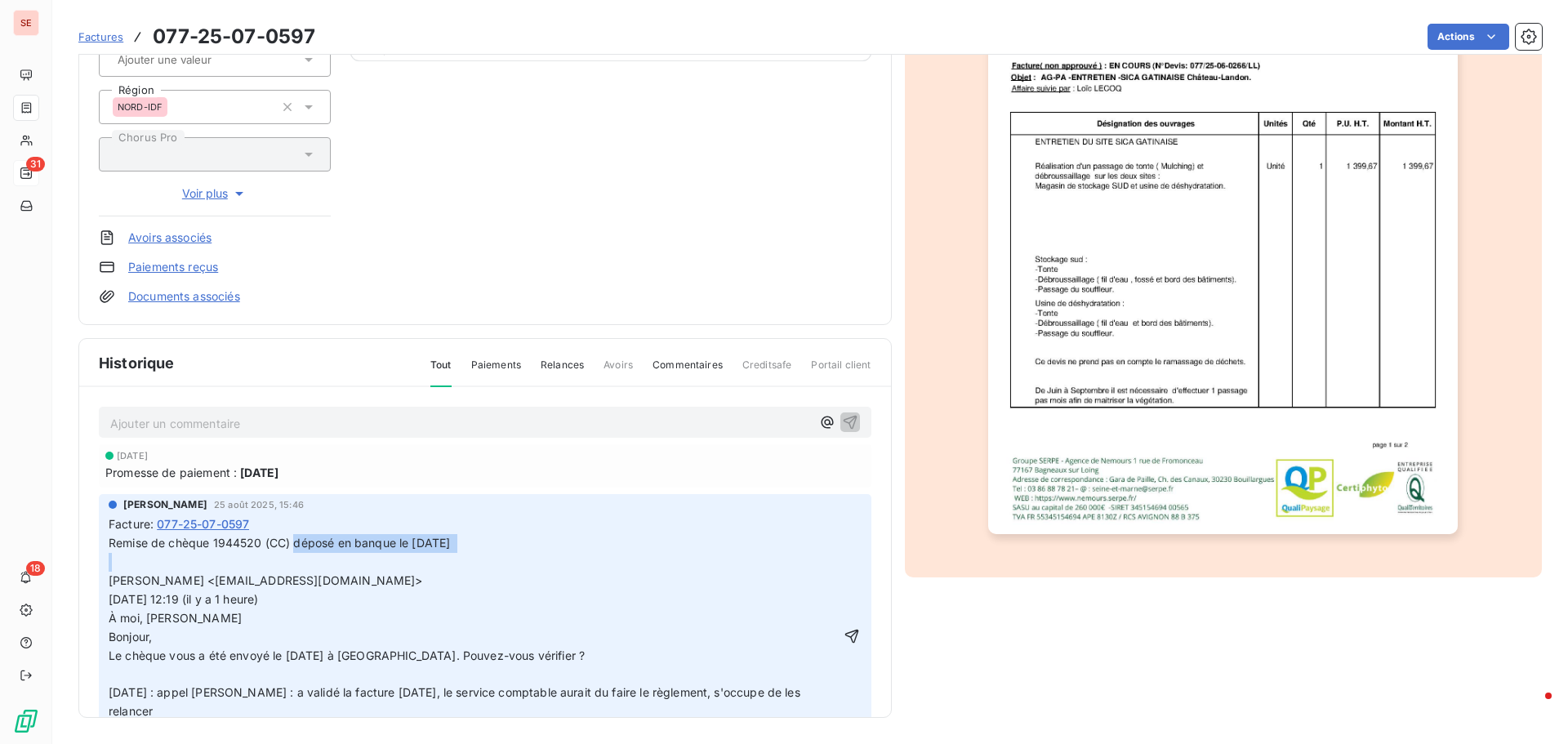
drag, startPoint x: 297, startPoint y: 541, endPoint x: 484, endPoint y: 544, distance: 187.0
click at [484, 544] on p "Remise de chèque 1944520 (CC) déposé en banque le 29/08/25 DESESQUELLES Beatric…" at bounding box center [474, 637] width 730 height 206
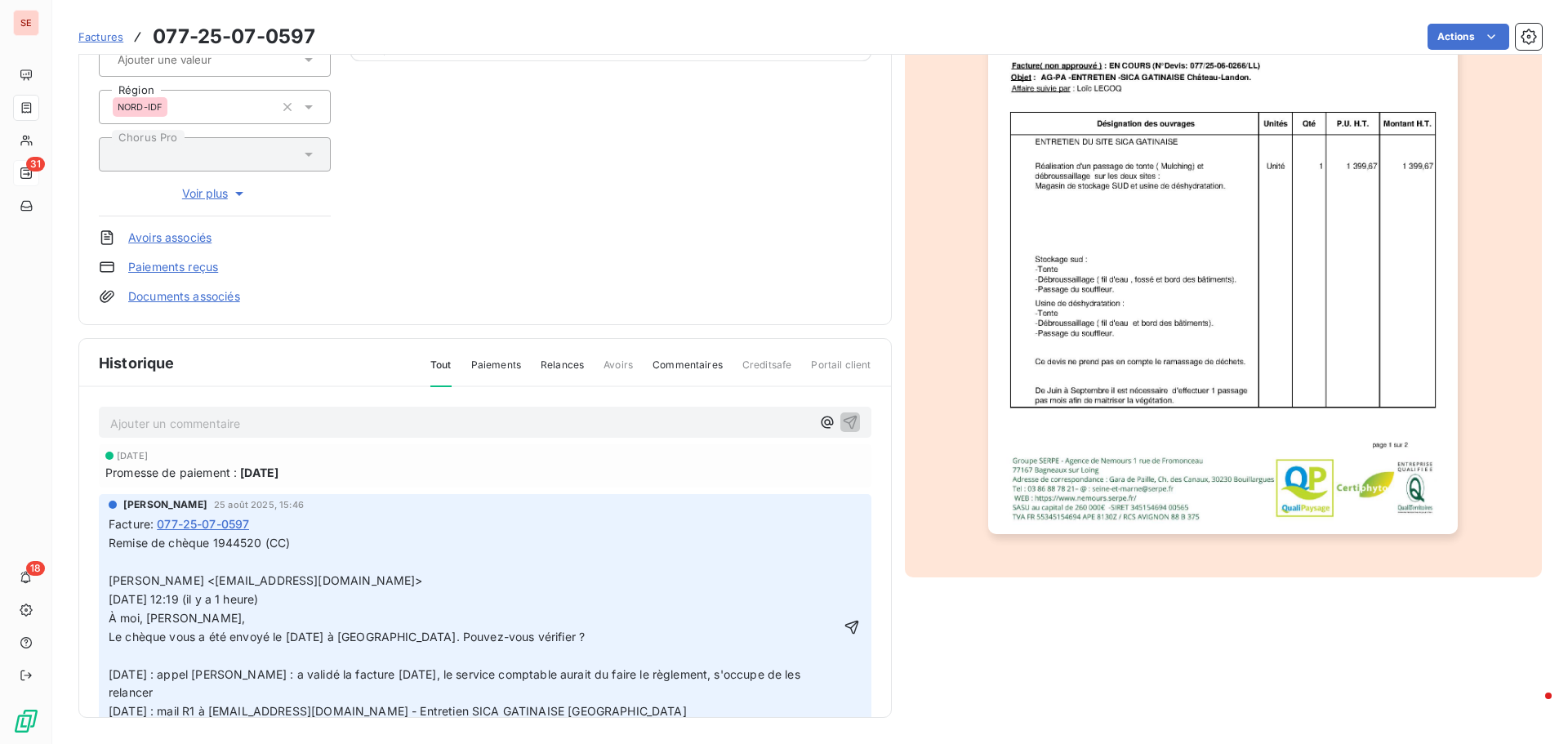
click at [266, 536] on span "Remise de chèque 1944520 (CC) DESESQUELLES Beatrice <bdesesquelles@cristal-unio…" at bounding box center [456, 626] width 695 height 182
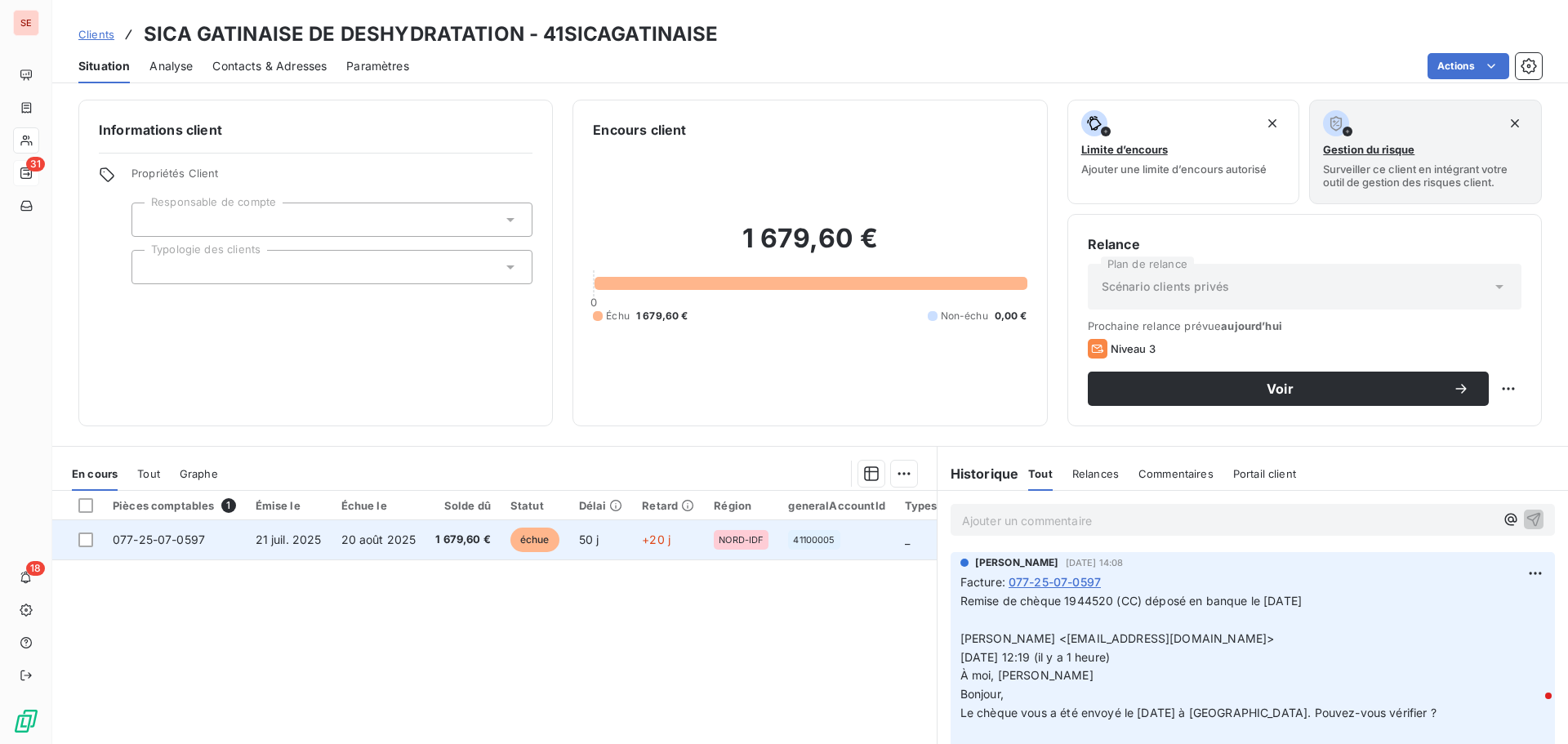
click at [321, 534] on td "21 juil. 2025" at bounding box center [289, 540] width 86 height 39
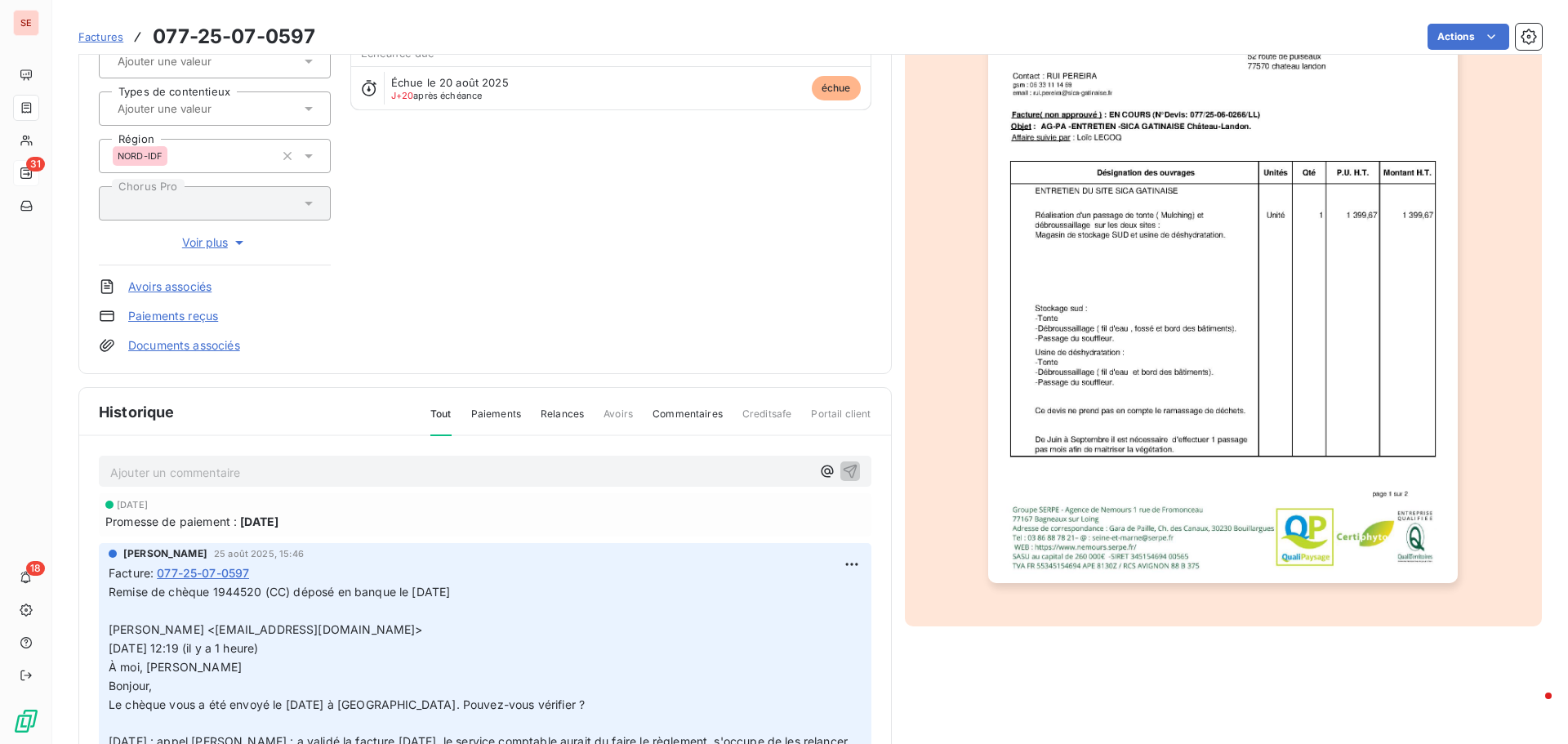
scroll to position [238, 0]
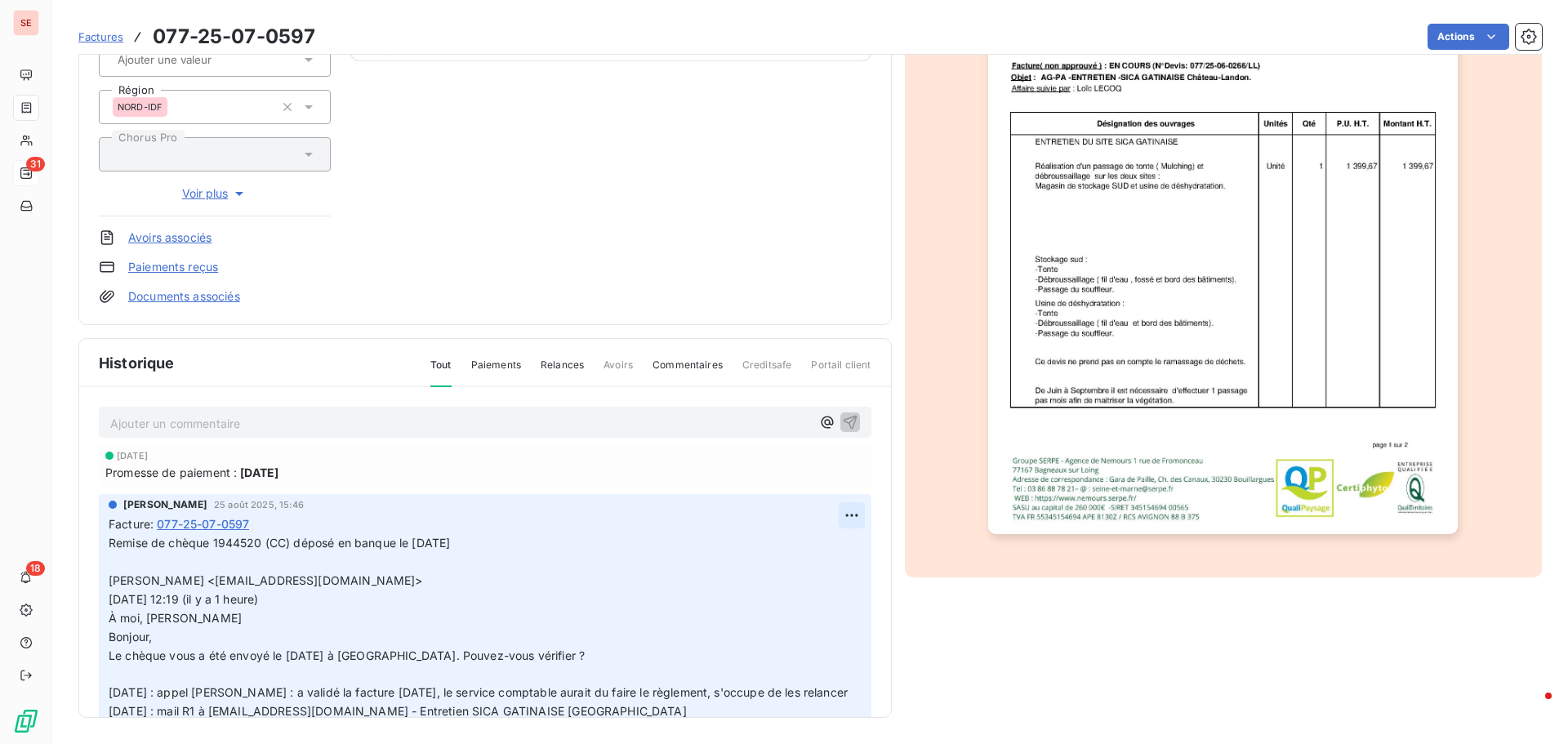
click at [827, 517] on html "SE 31 18 Factures 077-25-07-0597 Actions SICA GATINAISE DE DESHYDRATATION 41SIC…" at bounding box center [784, 372] width 1568 height 744
click at [779, 553] on div "Editer" at bounding box center [793, 552] width 91 height 26
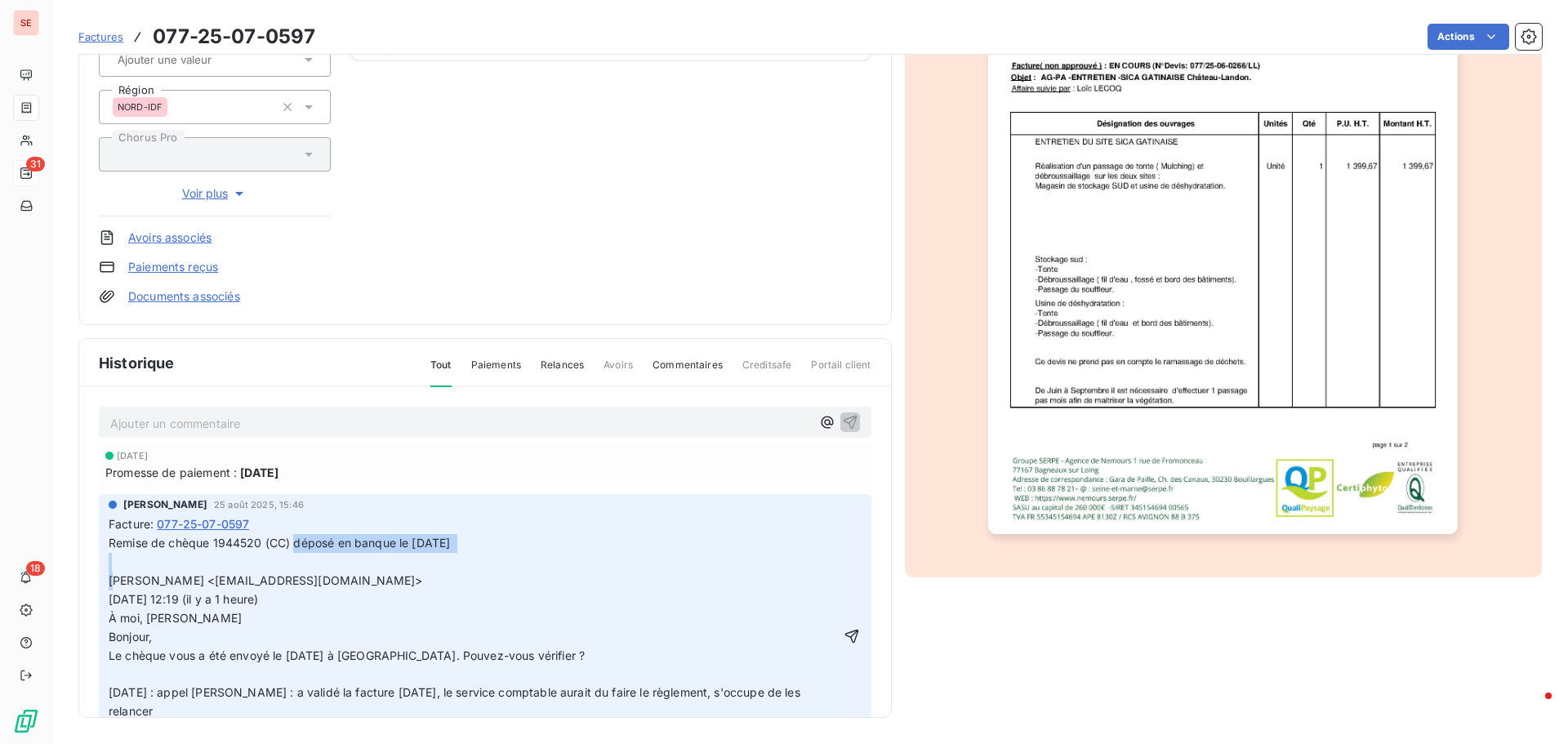
drag, startPoint x: 294, startPoint y: 548, endPoint x: 523, endPoint y: 557, distance: 229.2
click at [523, 557] on p "Remise de chèque 1944520 (CC) déposé en banque le 29/08/25 DESESQUELLES Beatric…" at bounding box center [474, 637] width 730 height 206
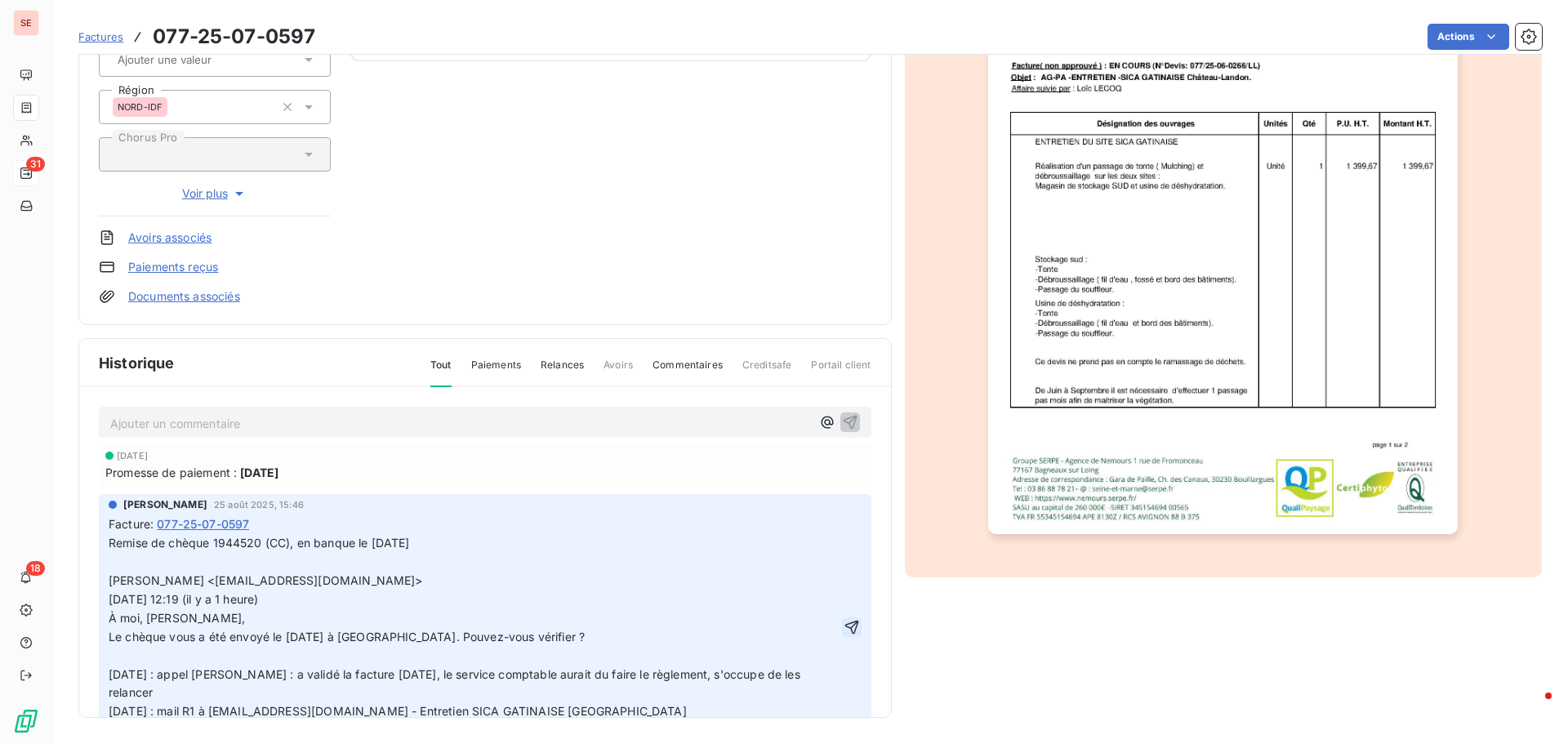
click at [844, 631] on icon "button" at bounding box center [852, 627] width 16 height 16
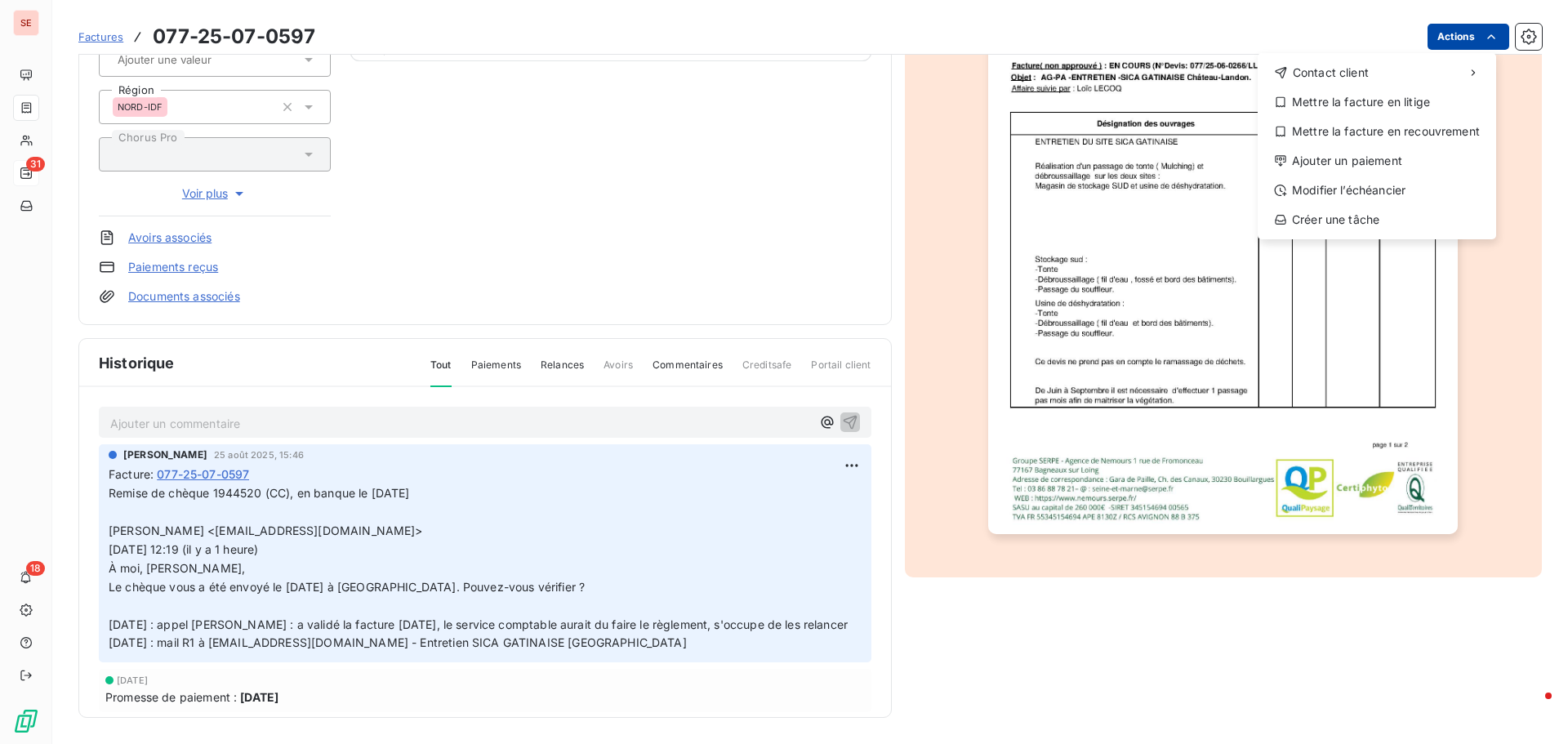
click at [1436, 36] on html "SE 31 18 Factures 077-25-07-0597 Actions Contact client Mettre la facture en li…" at bounding box center [784, 372] width 1568 height 744
click at [1395, 160] on div "Ajouter un paiement" at bounding box center [1377, 161] width 225 height 26
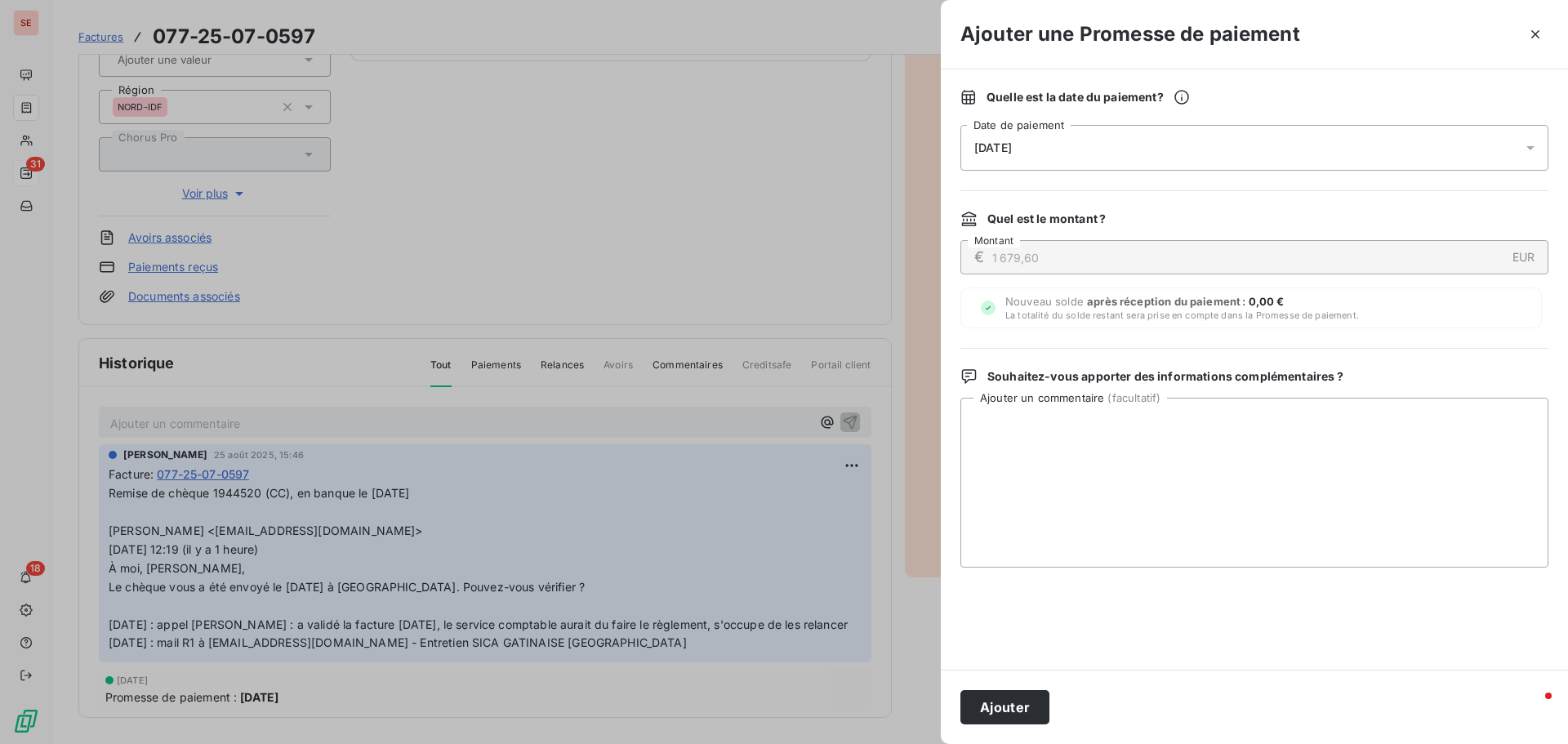
click at [978, 132] on div "[DATE]" at bounding box center [1254, 148] width 588 height 46
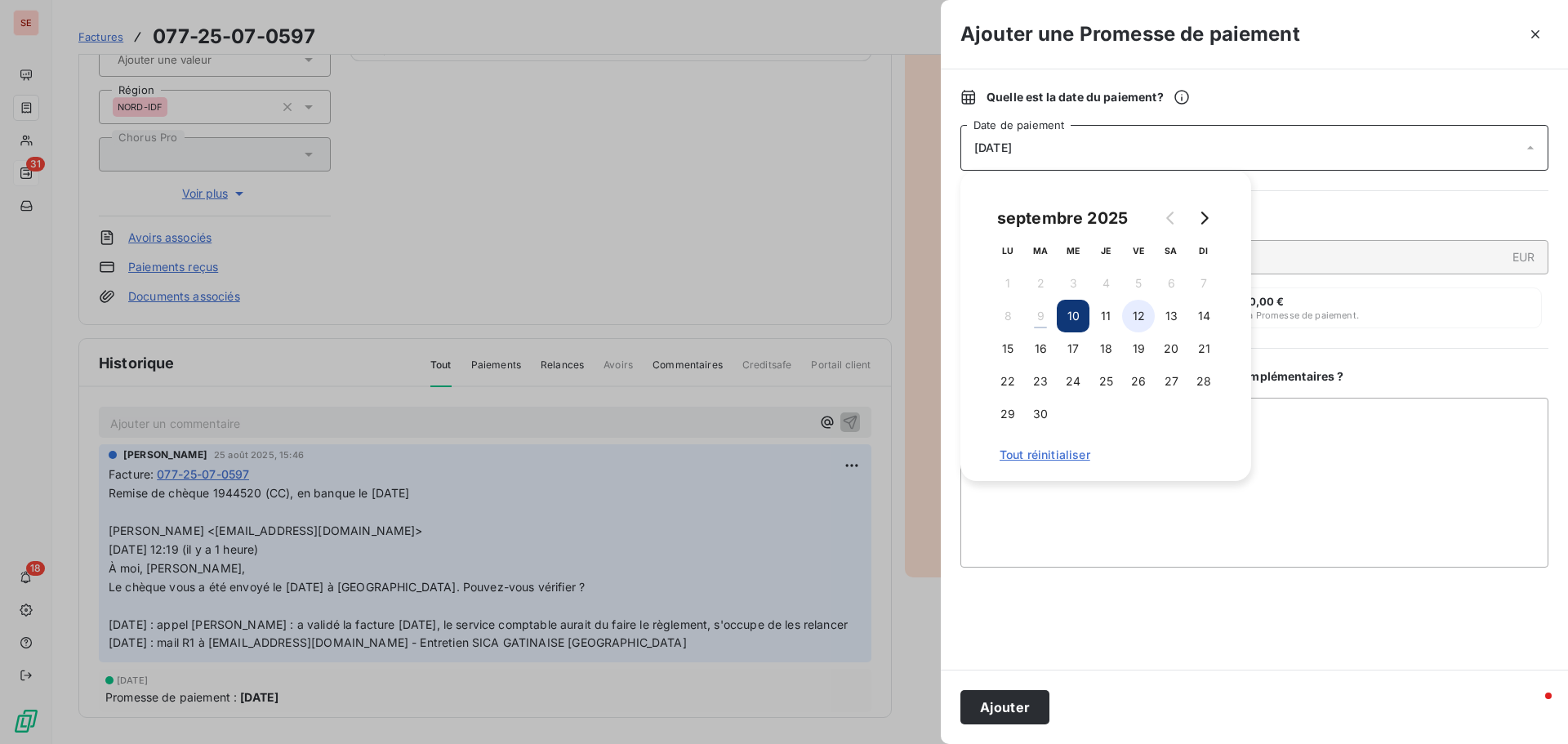
click at [1135, 316] on button "12" at bounding box center [1139, 317] width 33 height 33
click at [1005, 708] on button "Ajouter" at bounding box center [1005, 707] width 89 height 35
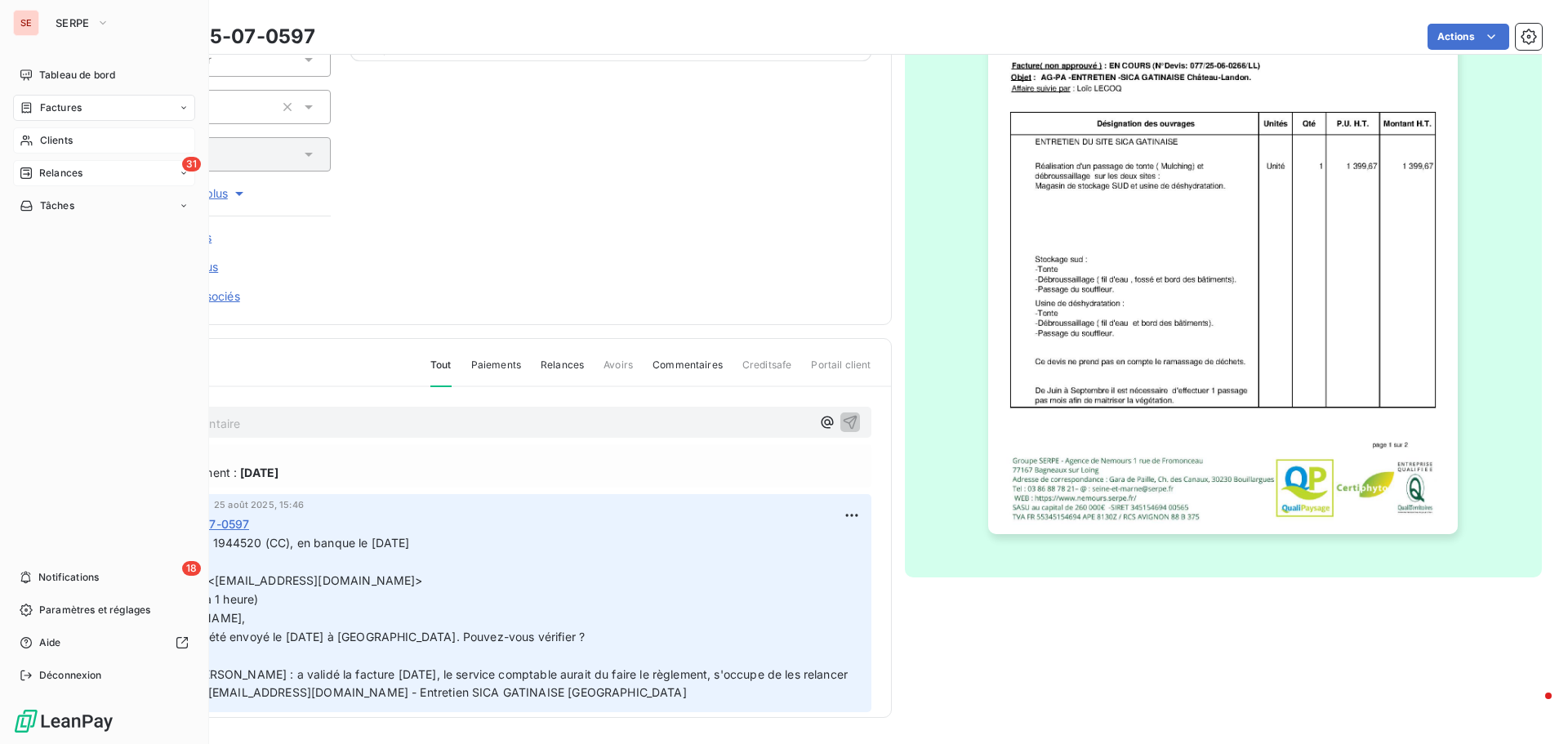
click at [62, 141] on span "Clients" at bounding box center [57, 141] width 33 height 15
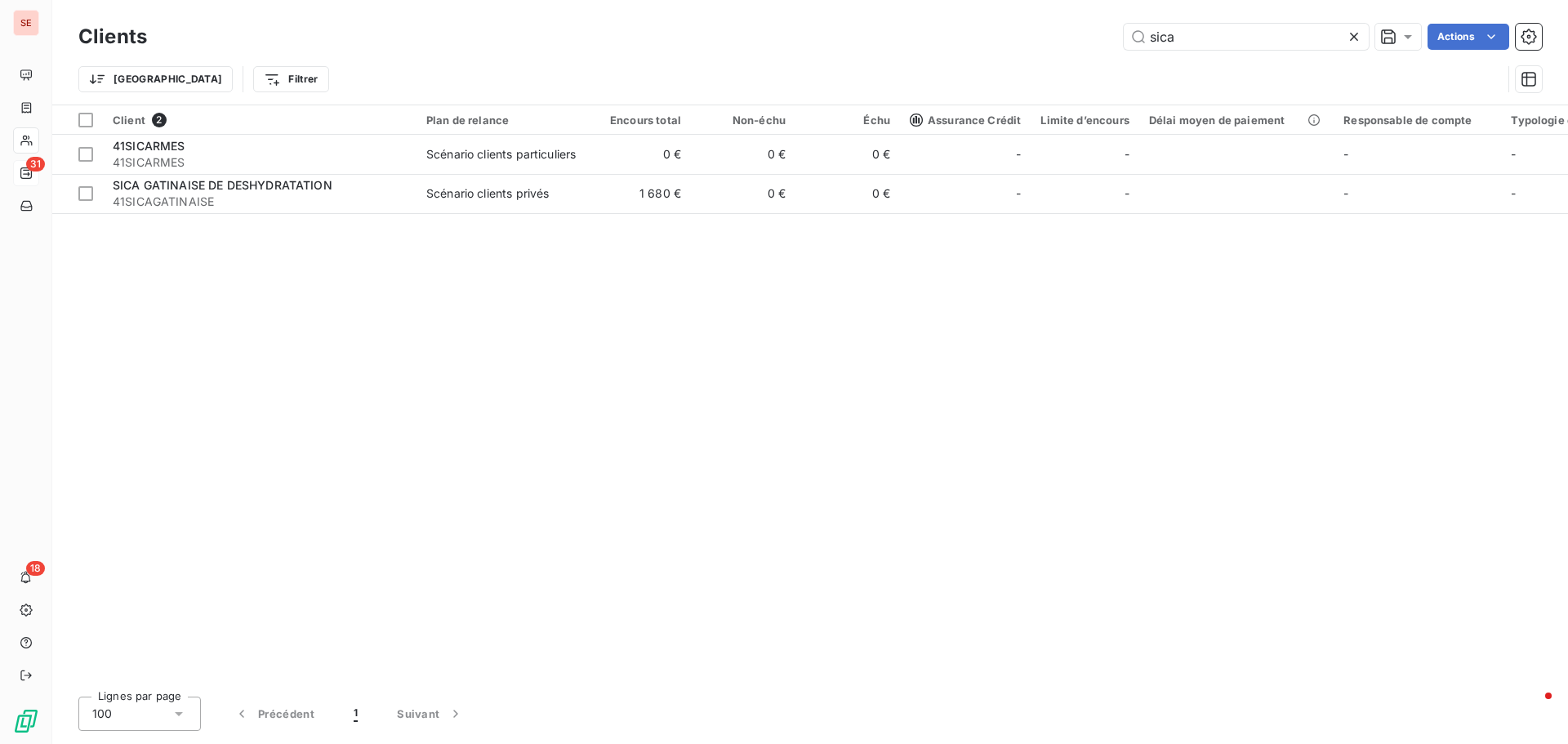
drag, startPoint x: 1191, startPoint y: 49, endPoint x: 1112, endPoint y: 33, distance: 80.6
click at [1112, 33] on div "sica Actions" at bounding box center [854, 37] width 1376 height 26
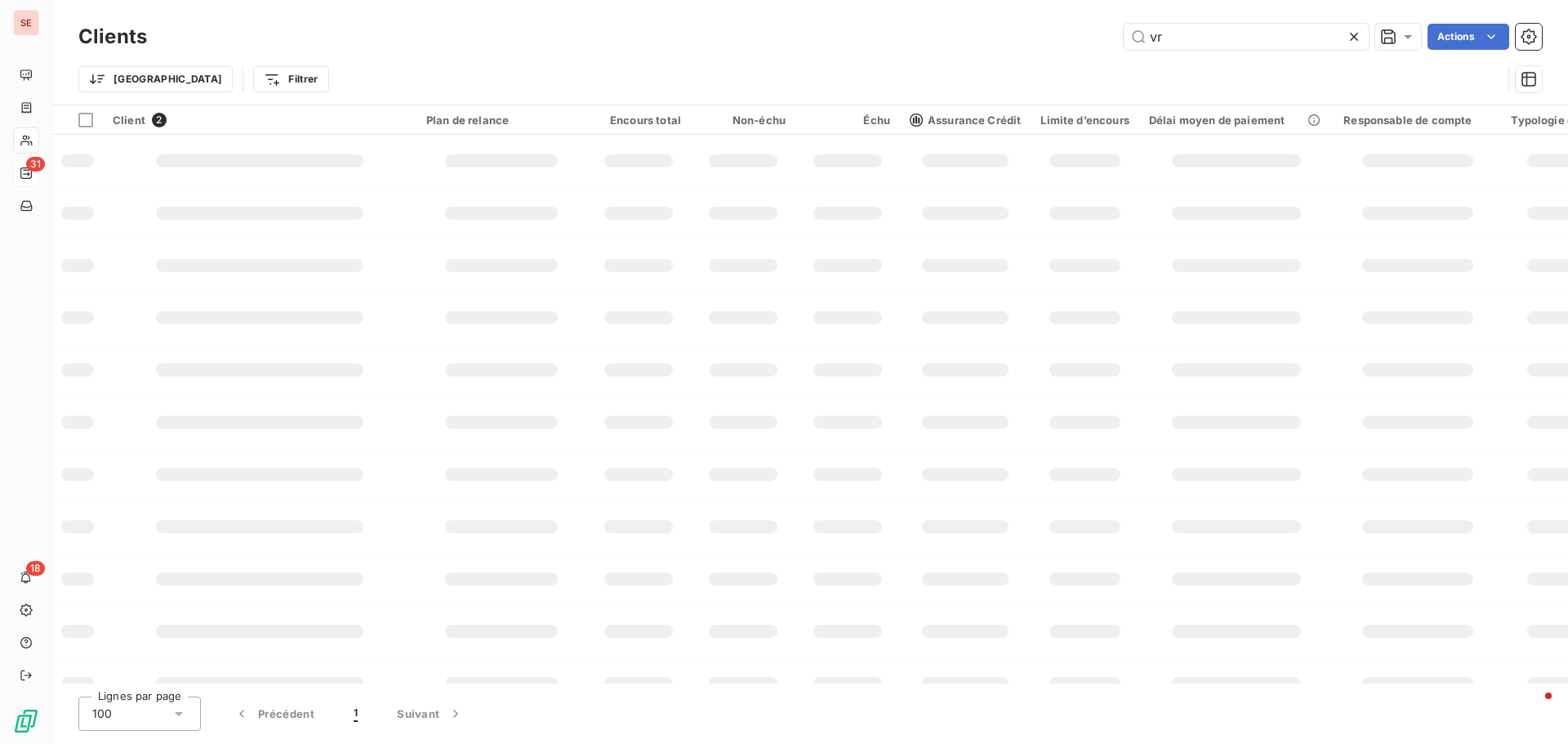
type input "v"
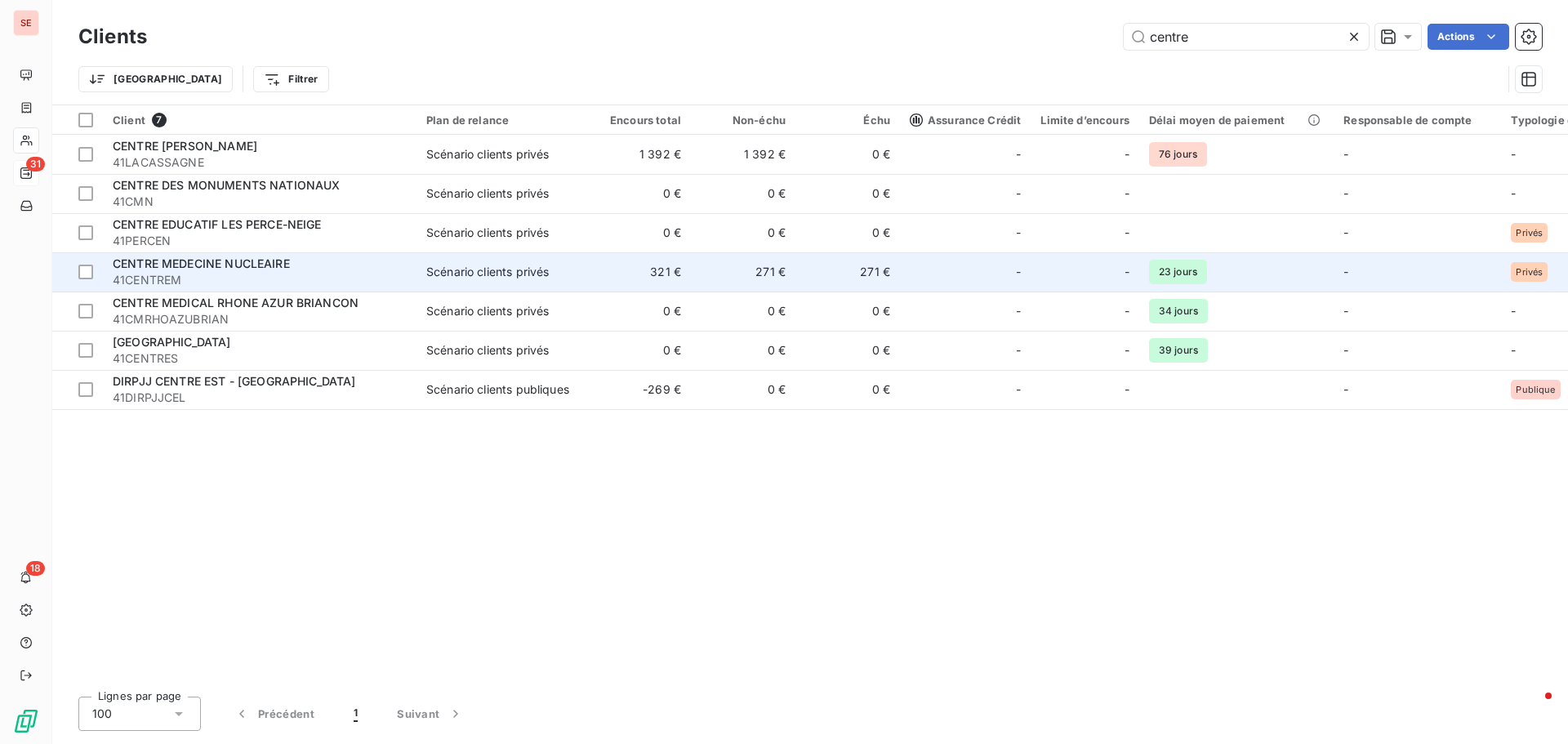
type input "centre"
click at [169, 278] on span "41CENTREM" at bounding box center [260, 280] width 294 height 16
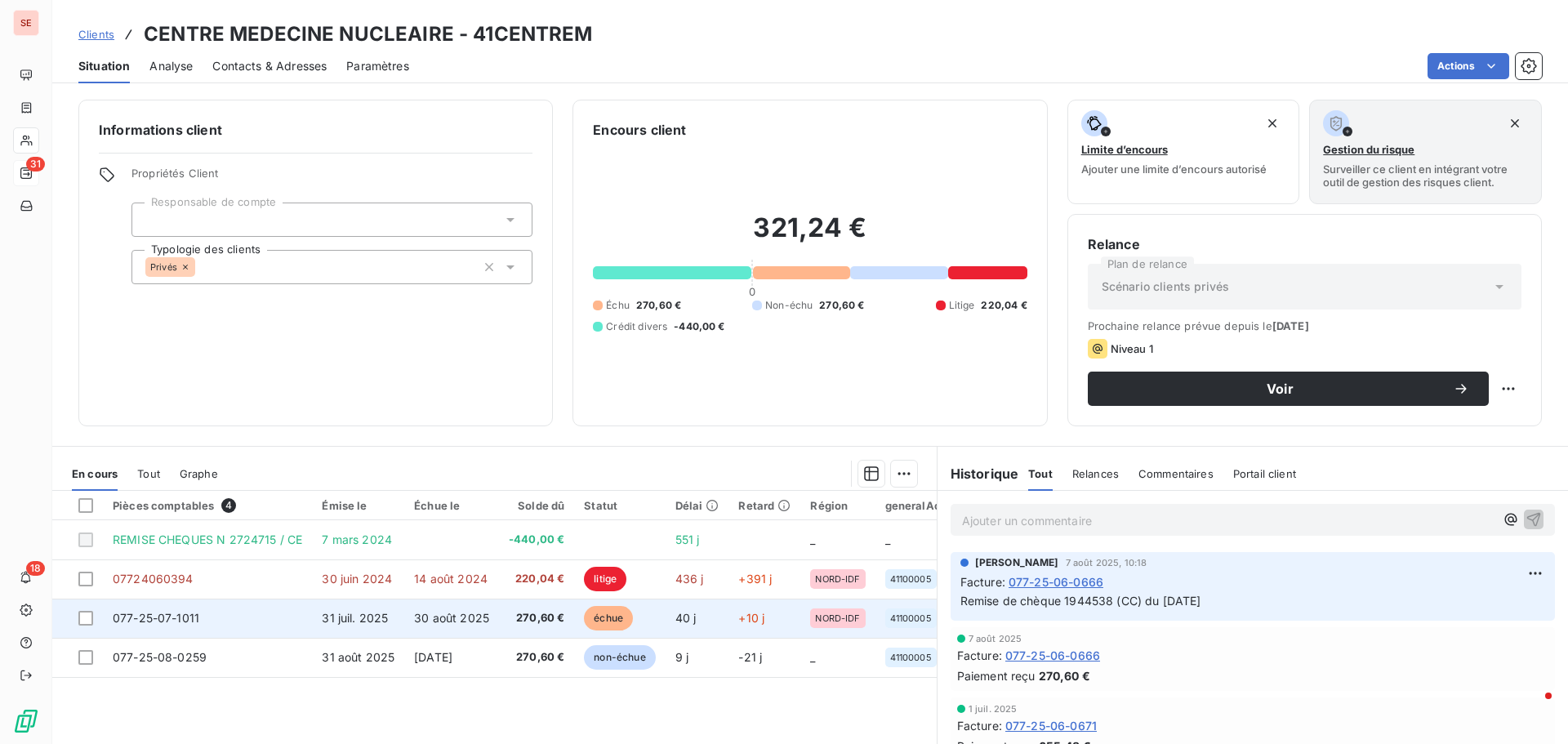
click at [428, 617] on span "30 août 2025" at bounding box center [451, 617] width 75 height 14
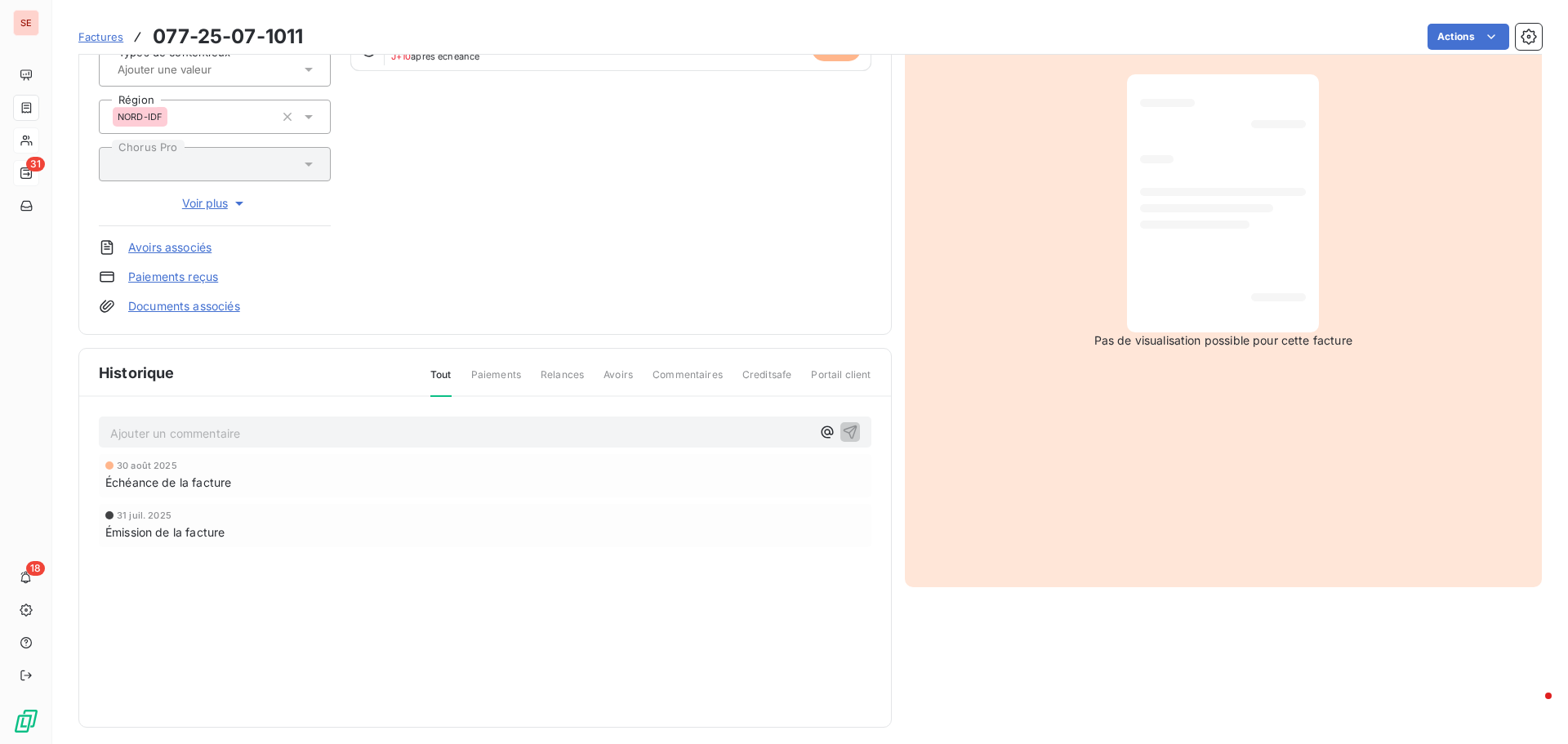
scroll to position [238, 0]
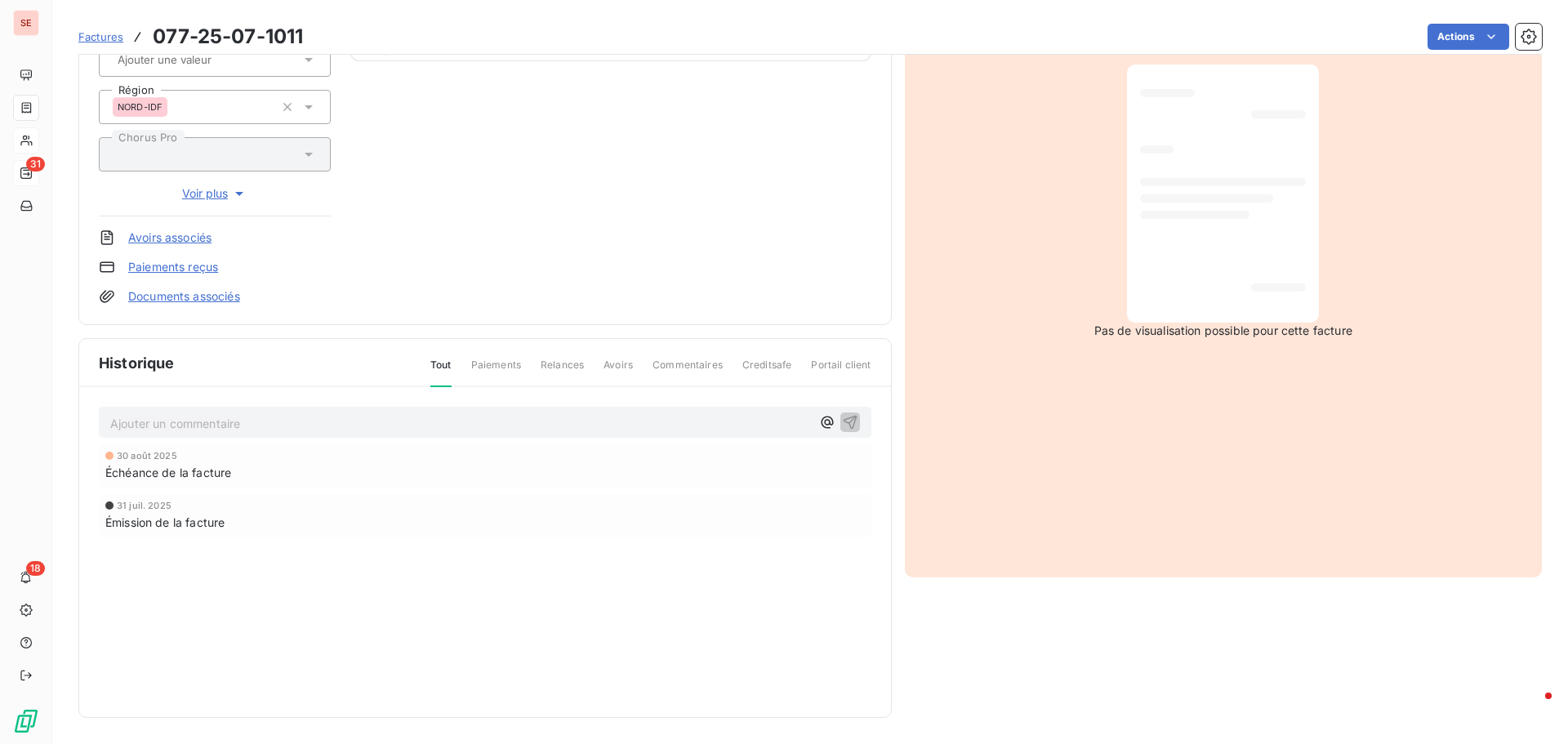
click at [348, 432] on p "Ajouter un commentaire ﻿" at bounding box center [460, 423] width 701 height 21
click at [843, 418] on icon "button" at bounding box center [850, 422] width 16 height 16
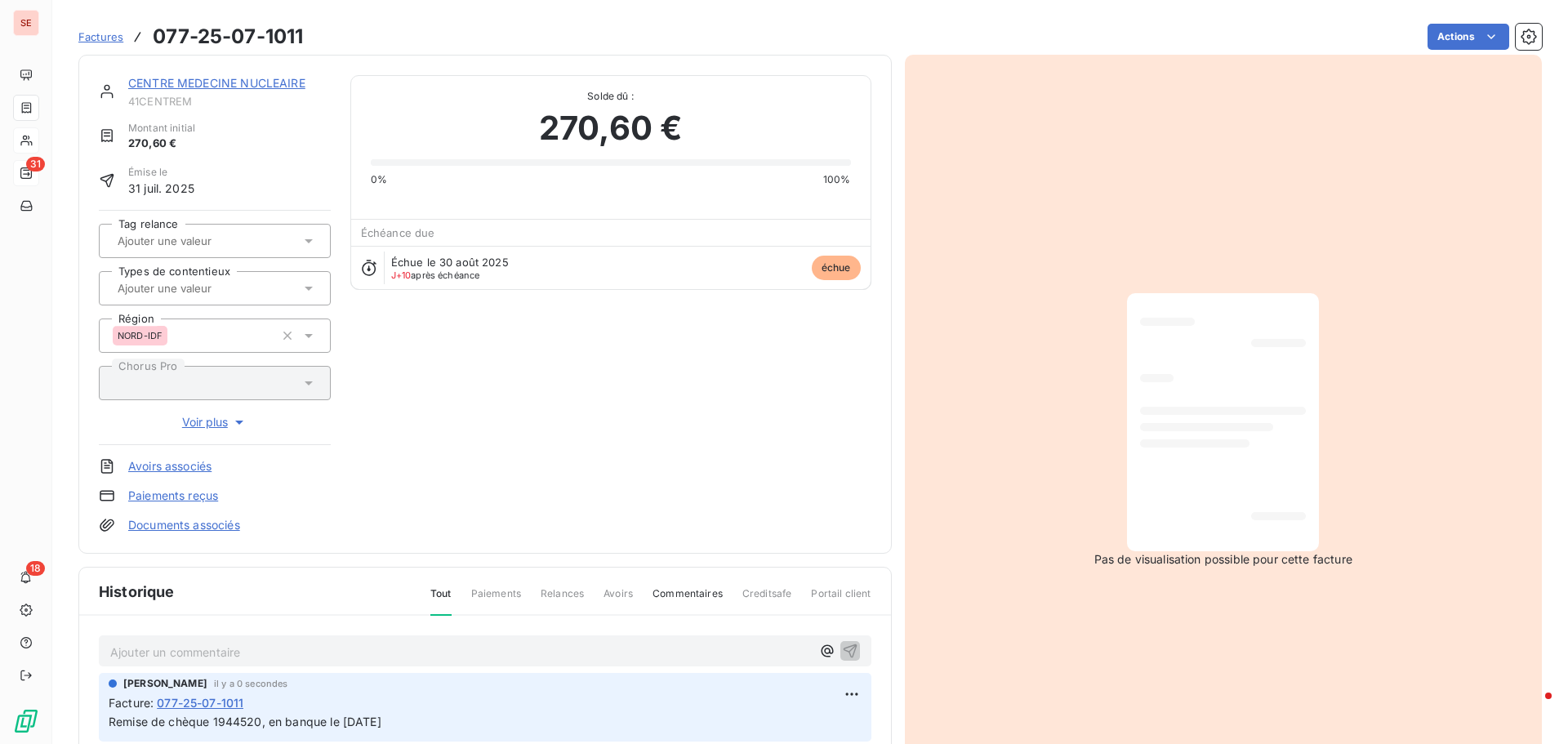
scroll to position [0, 0]
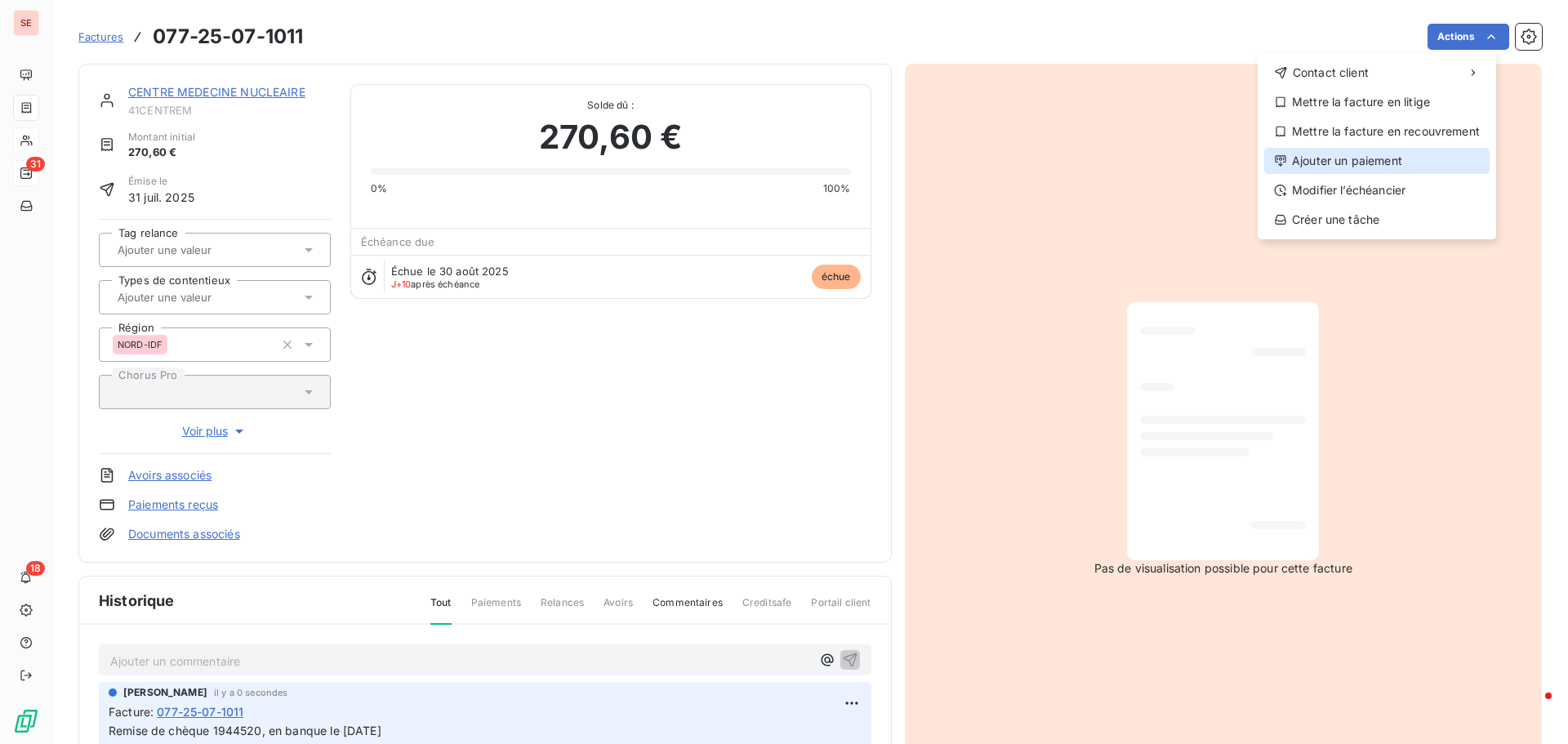
click at [1386, 163] on div "Ajouter un paiement" at bounding box center [1377, 161] width 225 height 26
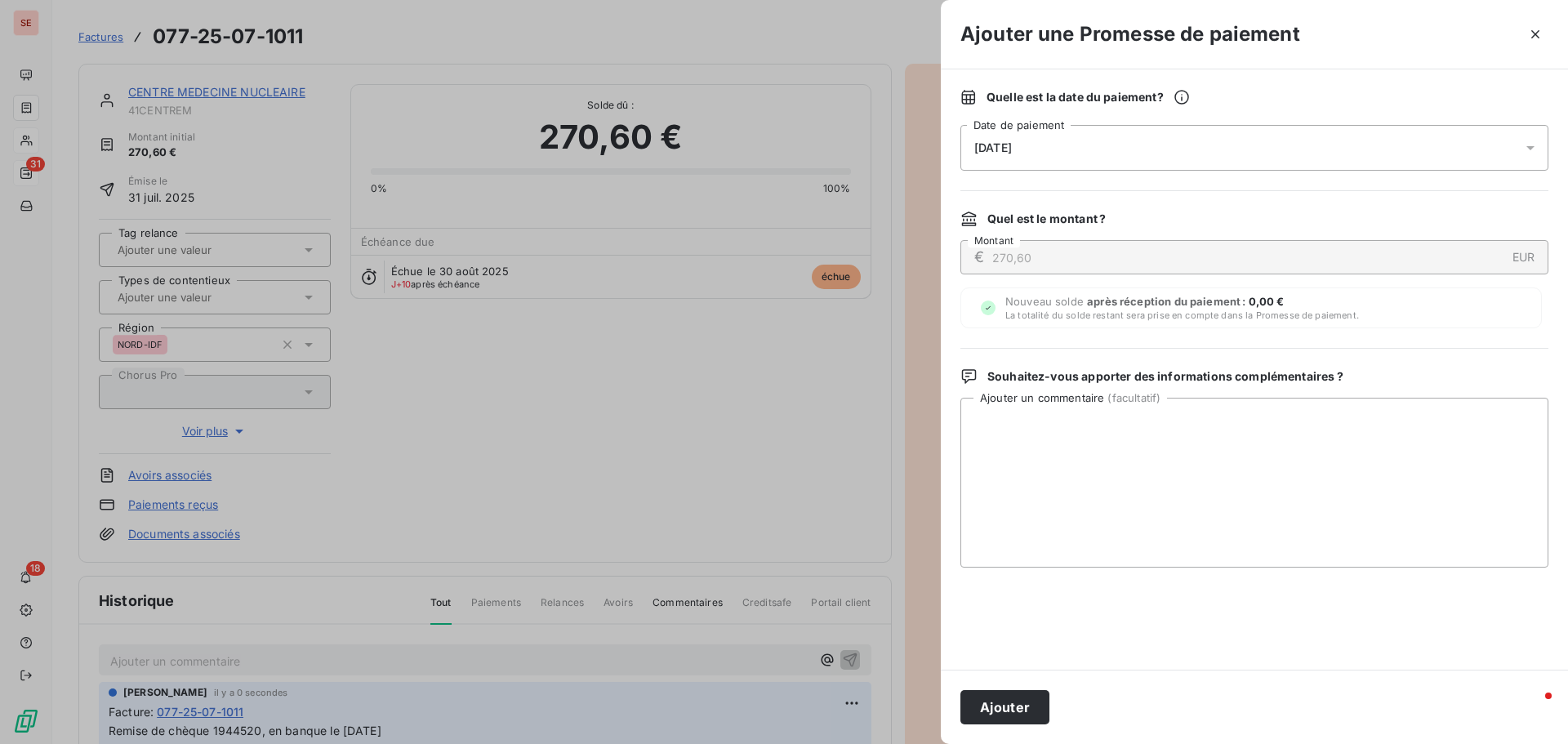
click at [1040, 146] on div "[DATE]" at bounding box center [1254, 148] width 588 height 46
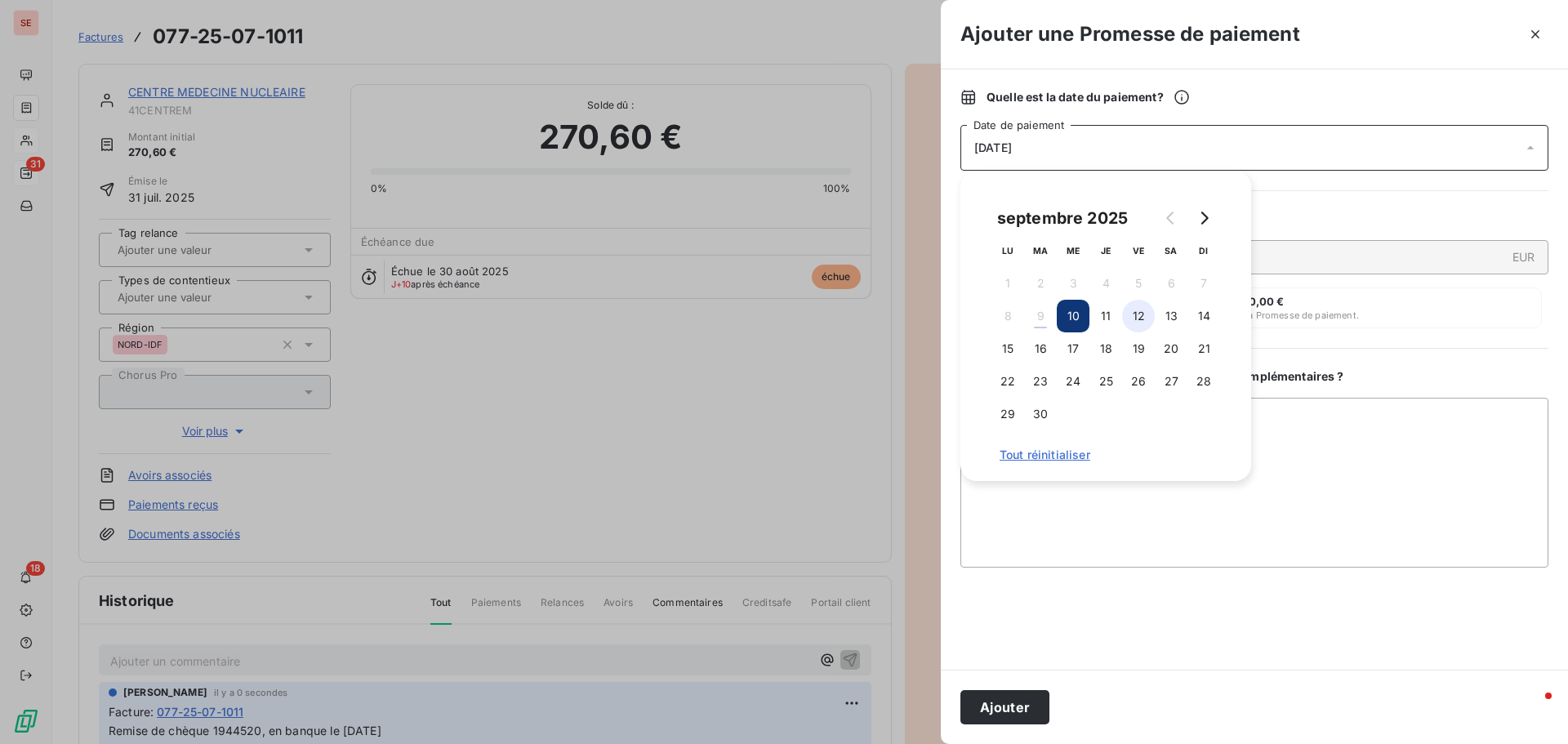
click at [1131, 314] on button "12" at bounding box center [1139, 317] width 33 height 33
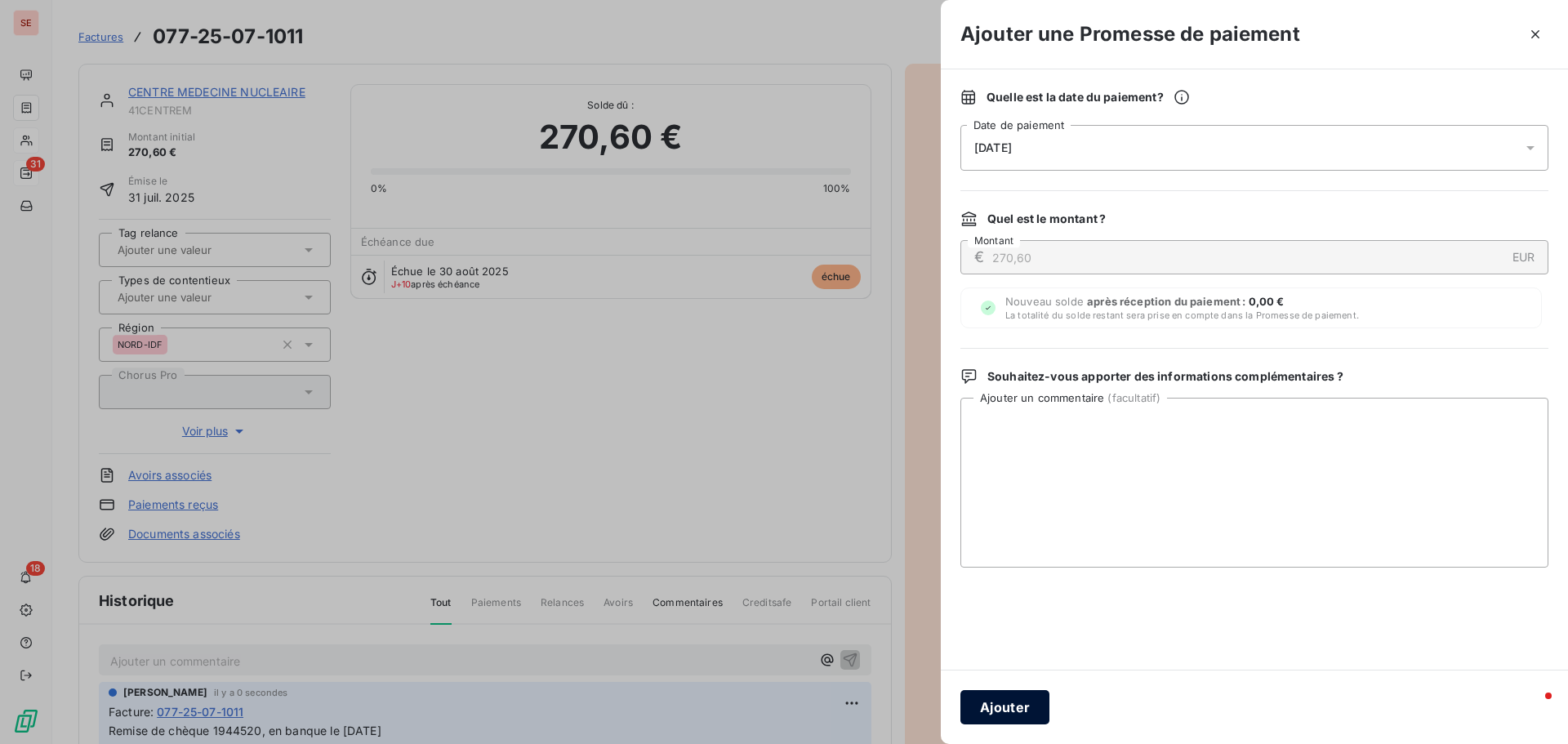
click at [1006, 712] on button "Ajouter" at bounding box center [1005, 707] width 89 height 35
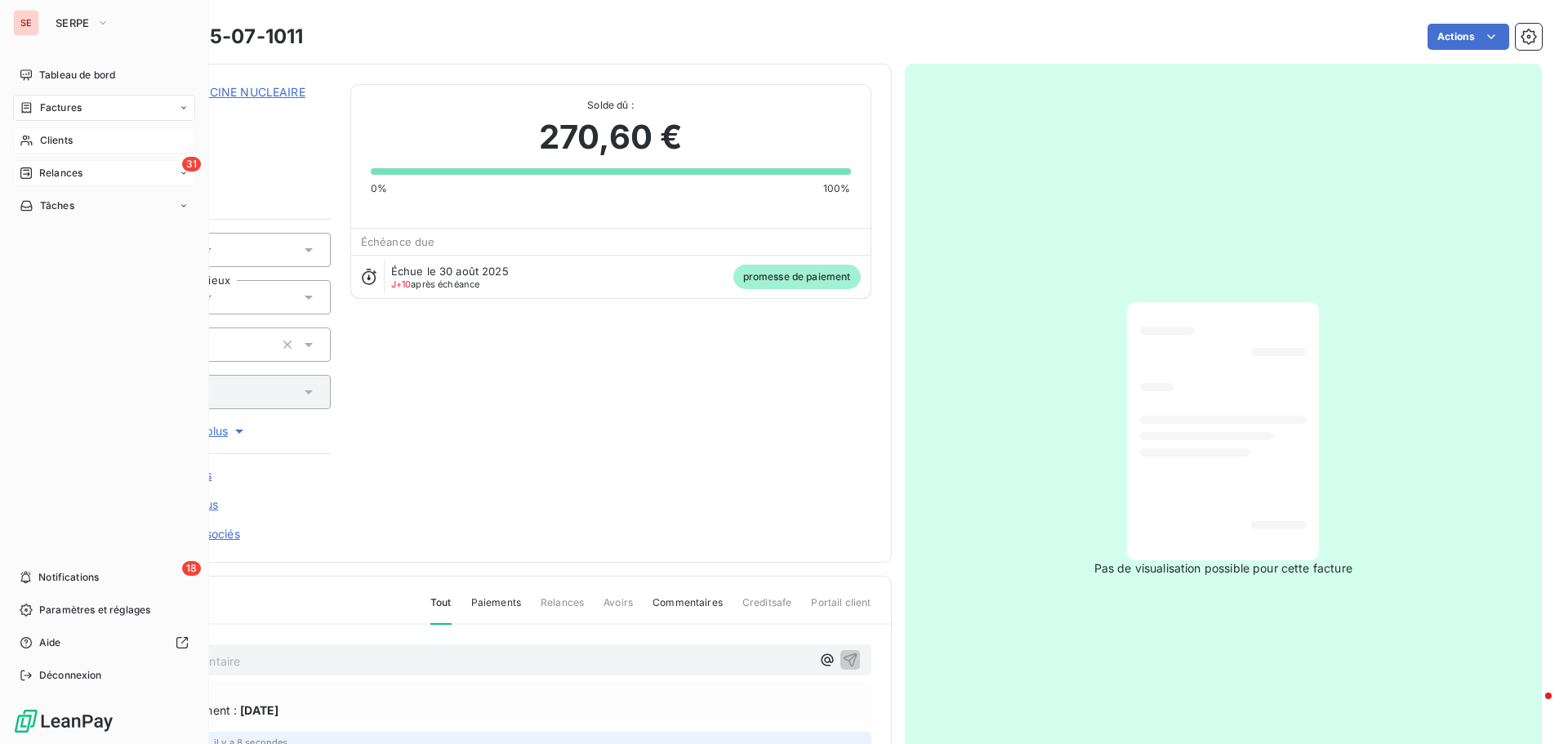
click at [56, 142] on span "Clients" at bounding box center [57, 141] width 33 height 15
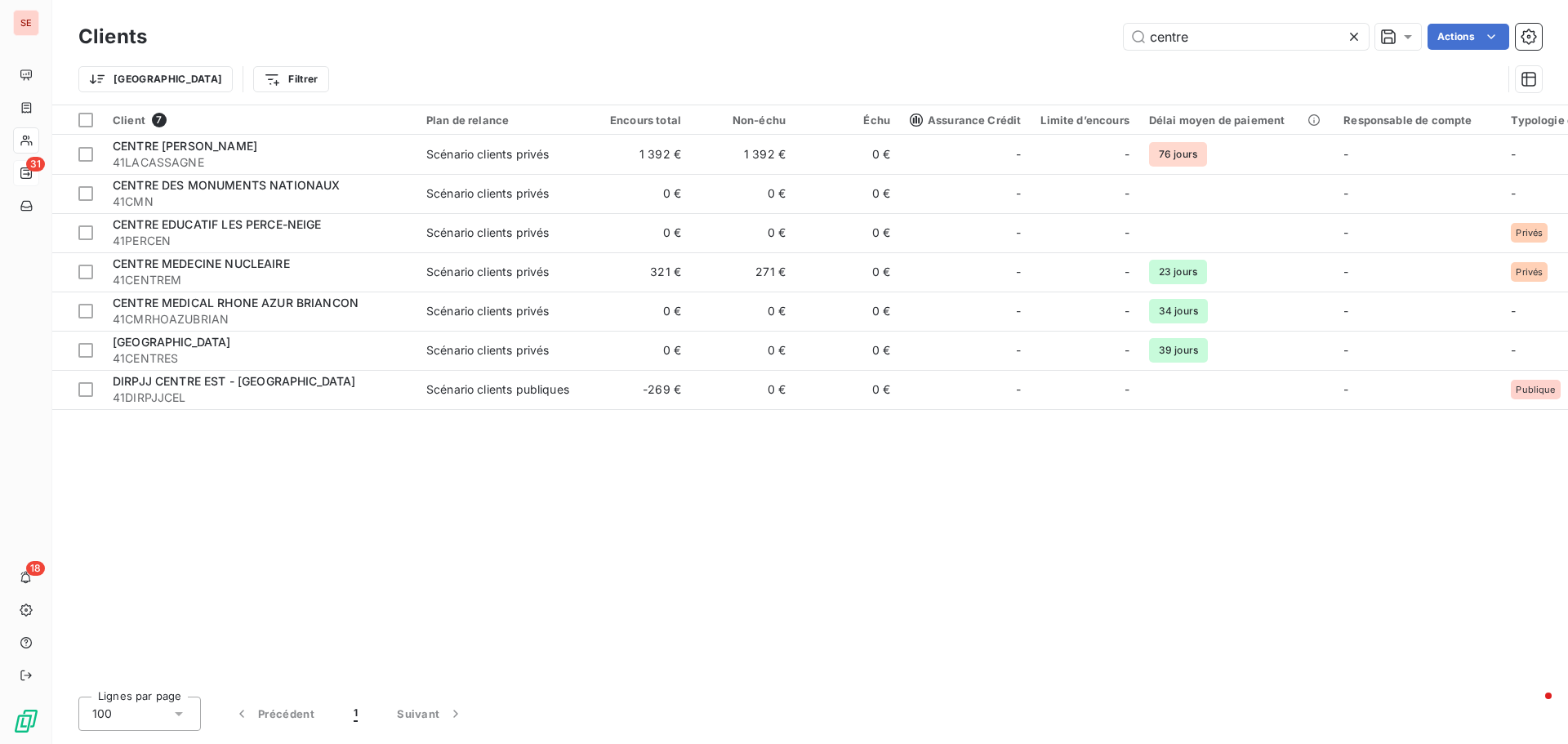
drag, startPoint x: 1243, startPoint y: 43, endPoint x: 841, endPoint y: 4, distance: 403.9
click at [864, 20] on div "Clients centre Actions" at bounding box center [810, 37] width 1464 height 35
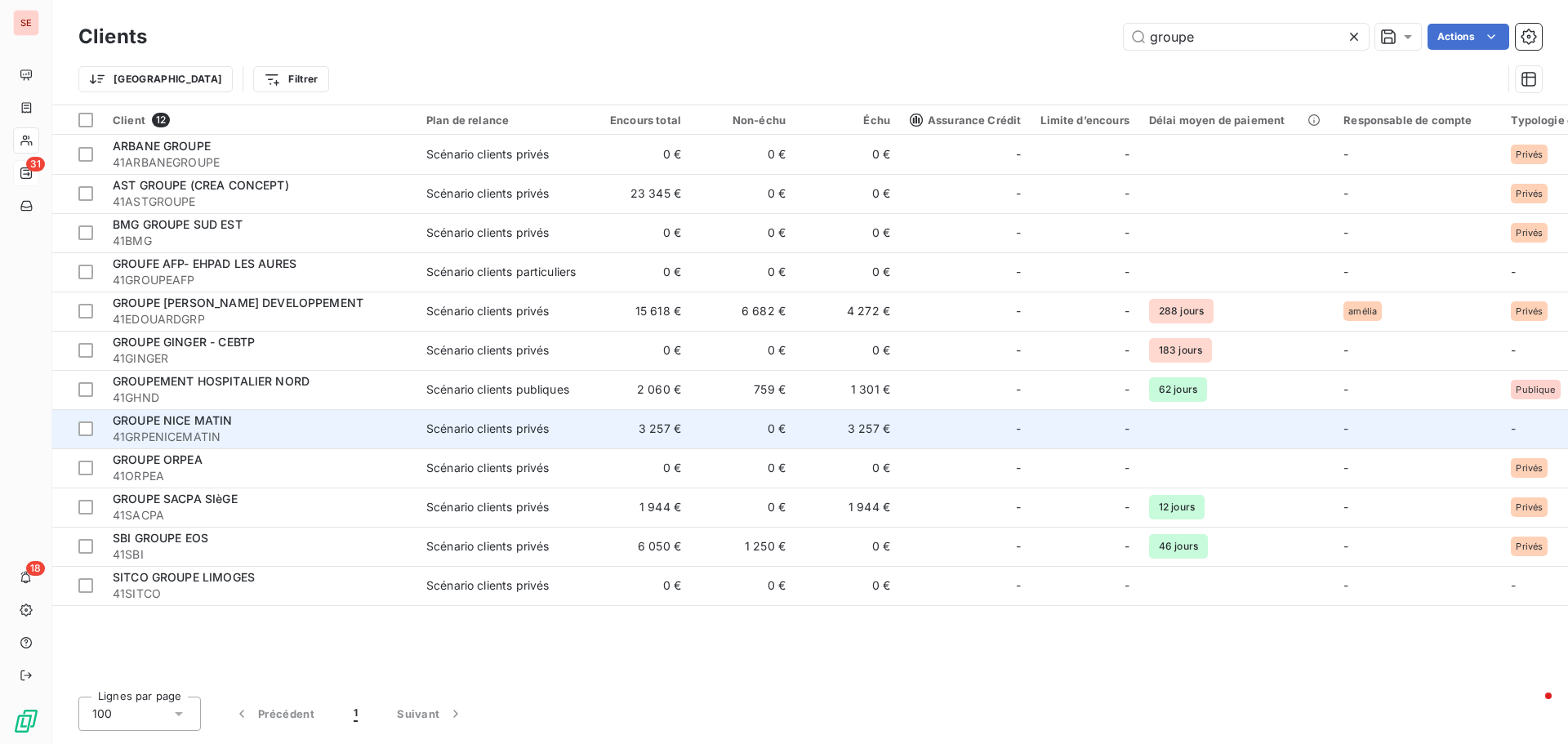
type input "groupe"
click at [198, 423] on span "GROUPE NICE MATIN" at bounding box center [173, 420] width 120 height 14
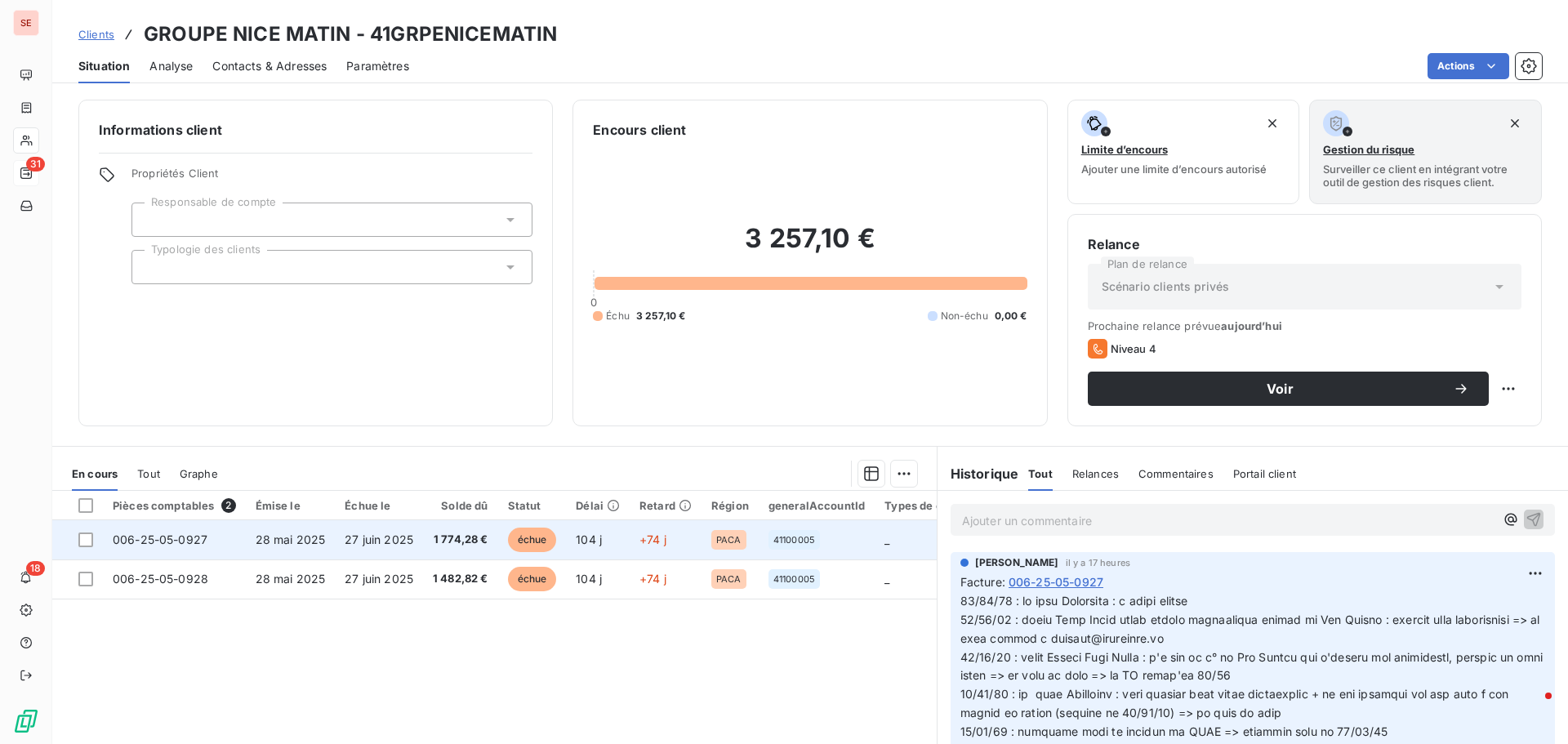
click at [373, 538] on span "27 juin 2025" at bounding box center [378, 539] width 68 height 14
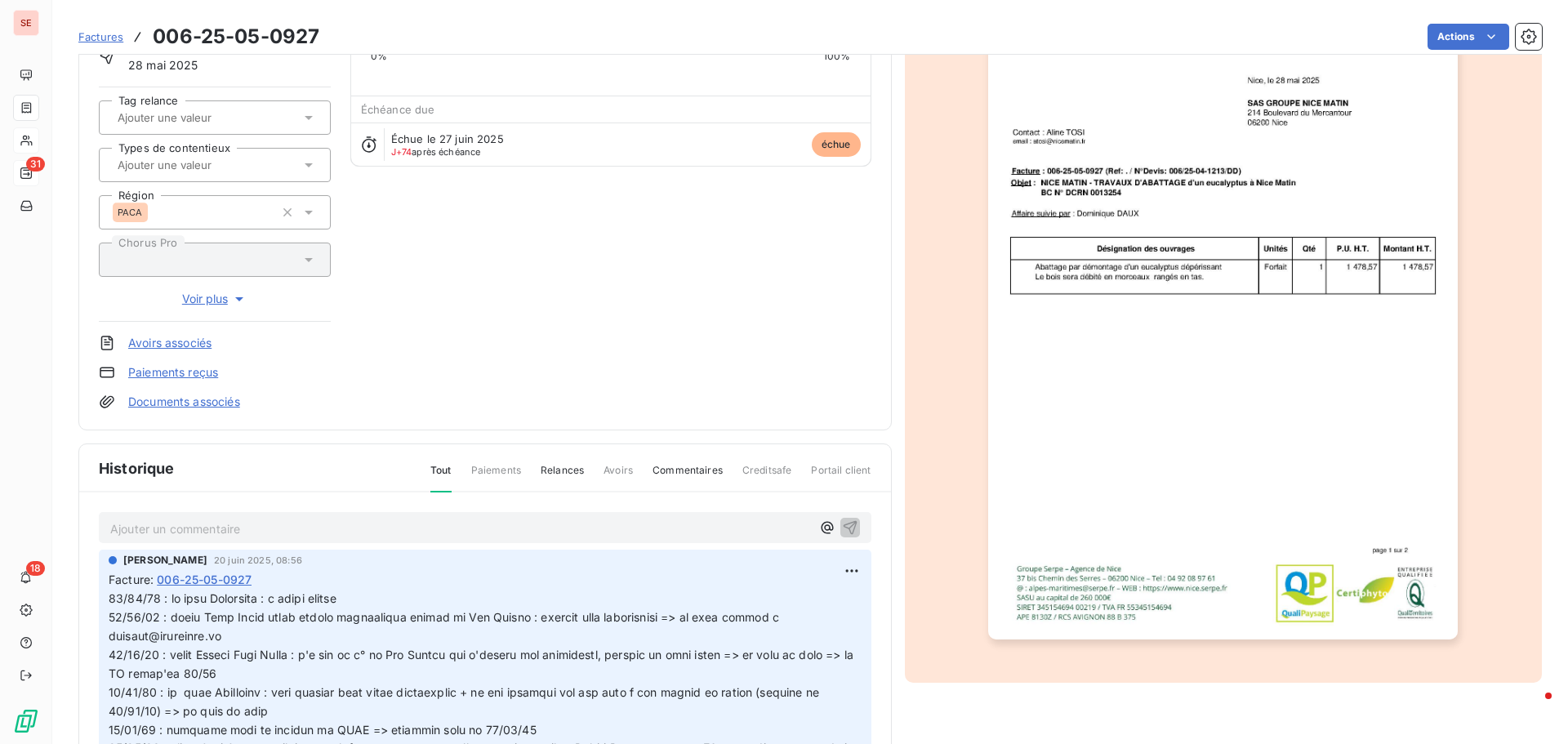
scroll to position [166, 0]
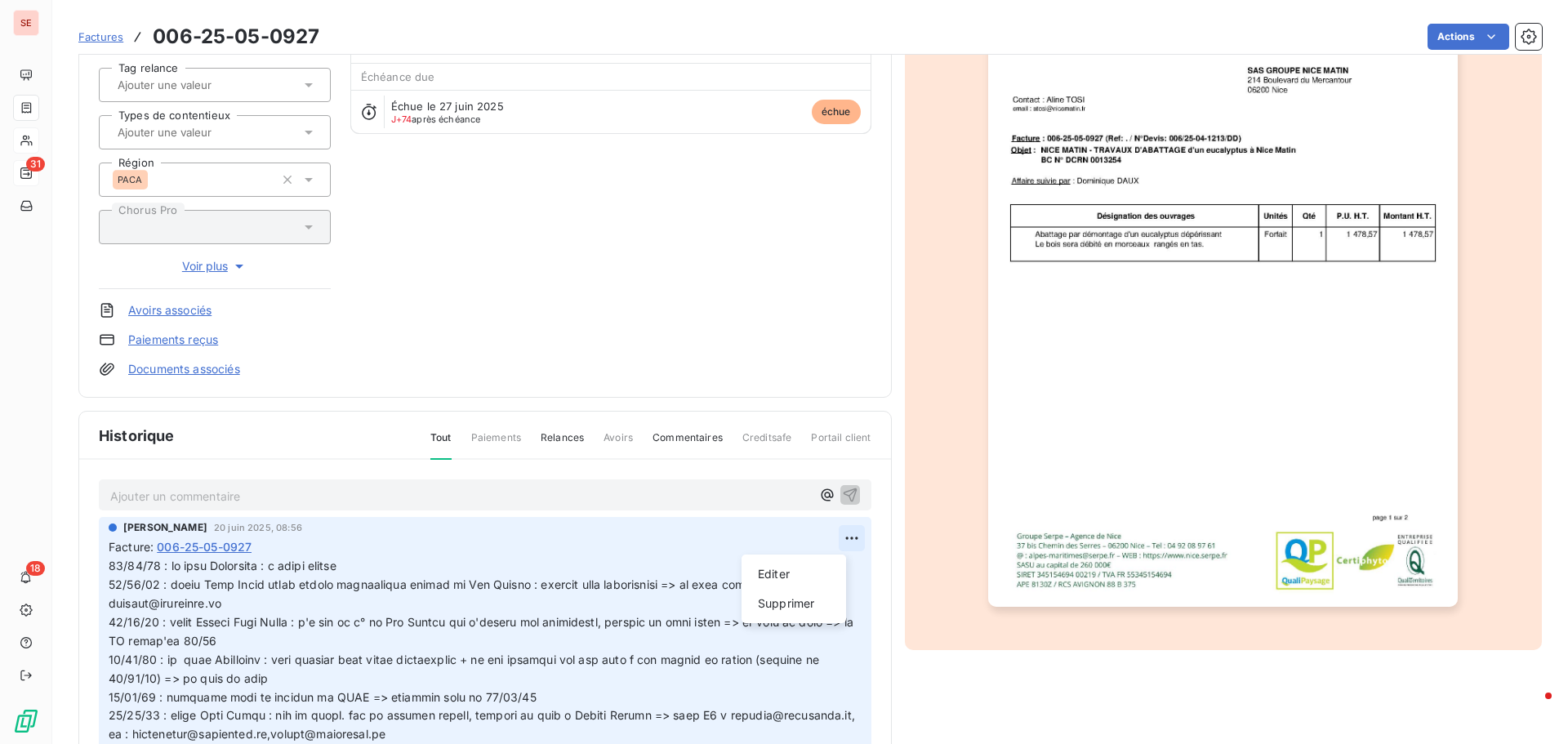
click at [833, 538] on html "SE 31 18 Factures 006-25-05-0927 Actions GROUPE NICE MATIN 41GRPENICEMATIN Mont…" at bounding box center [784, 372] width 1568 height 744
click at [790, 568] on div "Editer" at bounding box center [793, 574] width 91 height 26
click at [135, 555] on div at bounding box center [475, 742] width 733 height 376
click at [122, 568] on span at bounding box center [476, 742] width 736 height 369
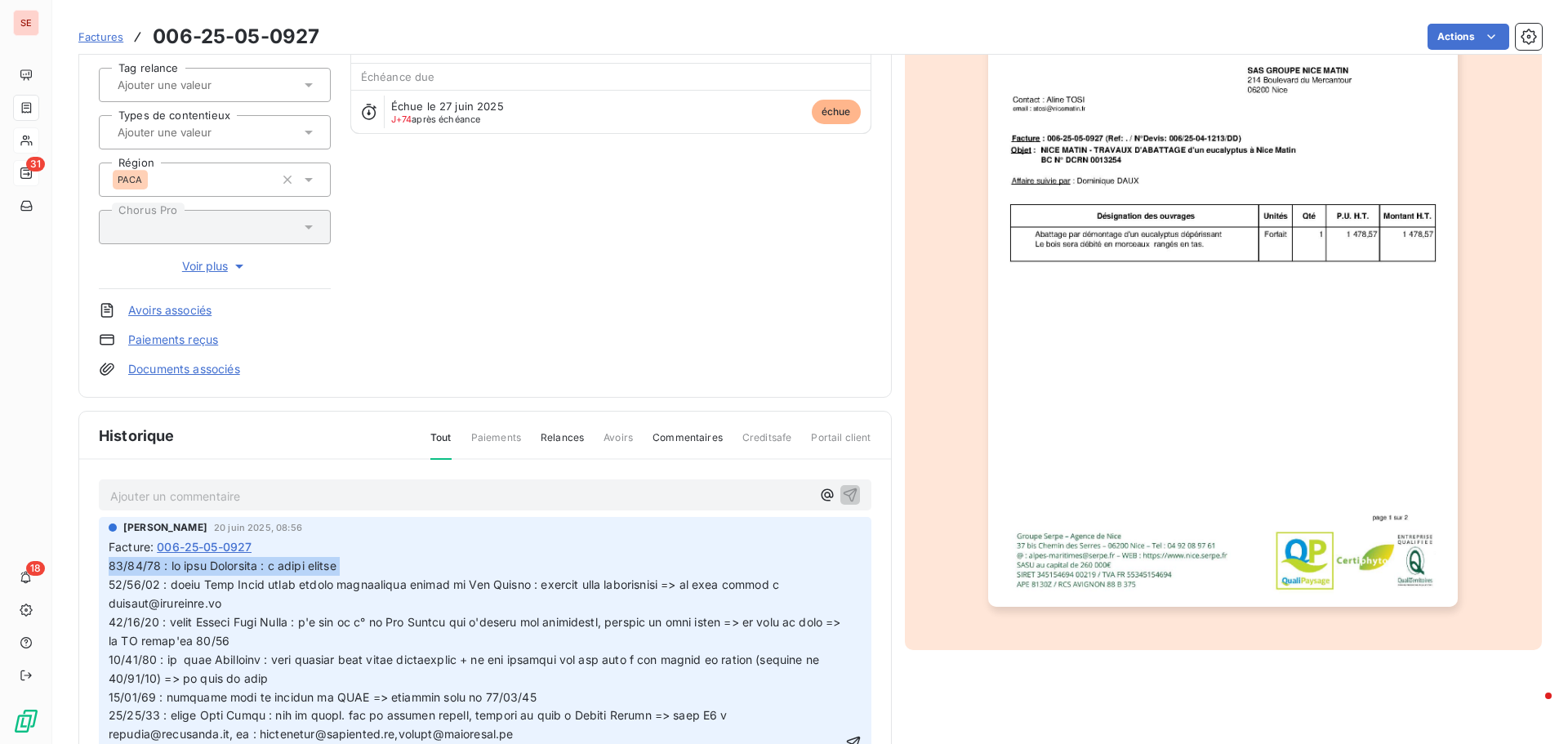
click at [122, 568] on span at bounding box center [476, 742] width 736 height 369
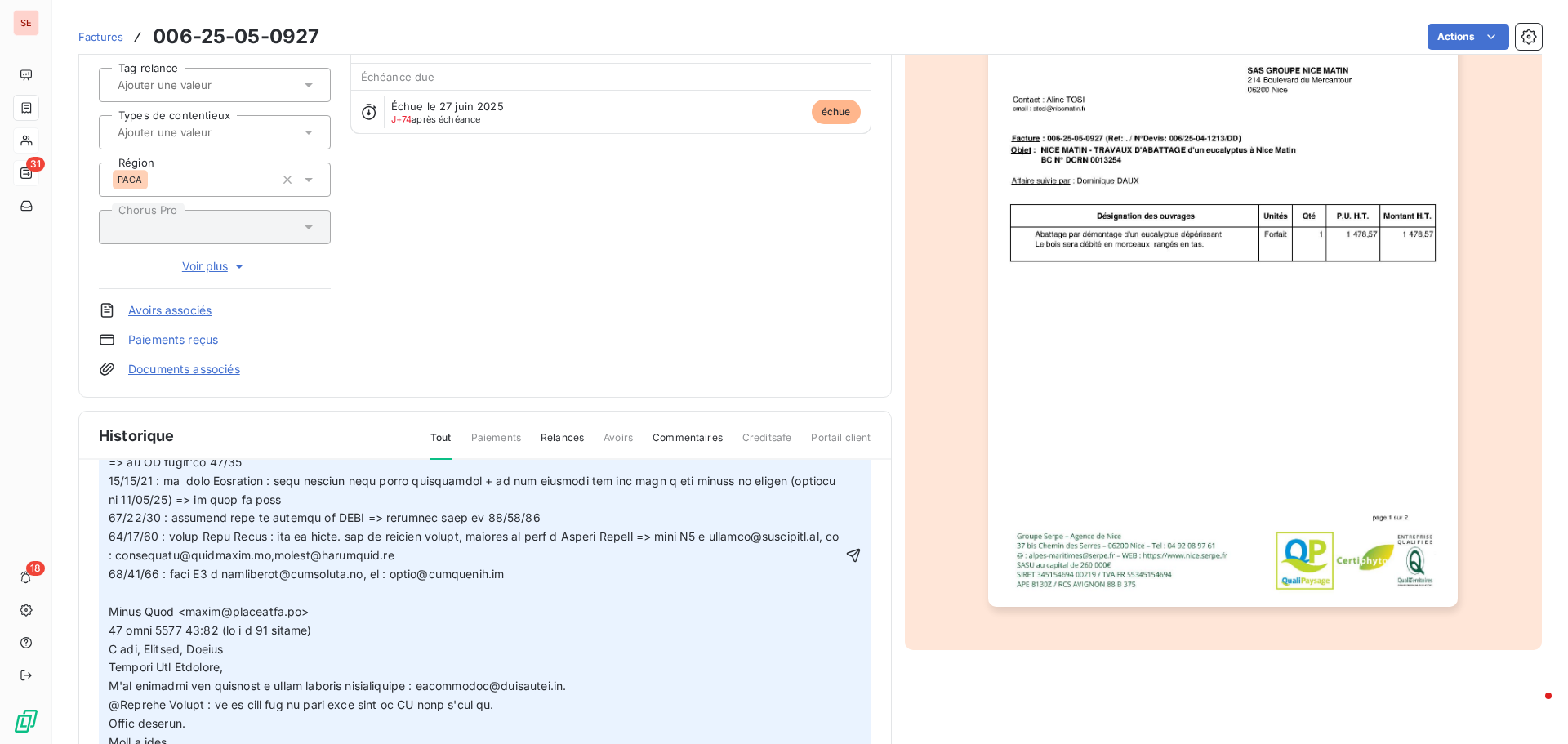
scroll to position [245, 0]
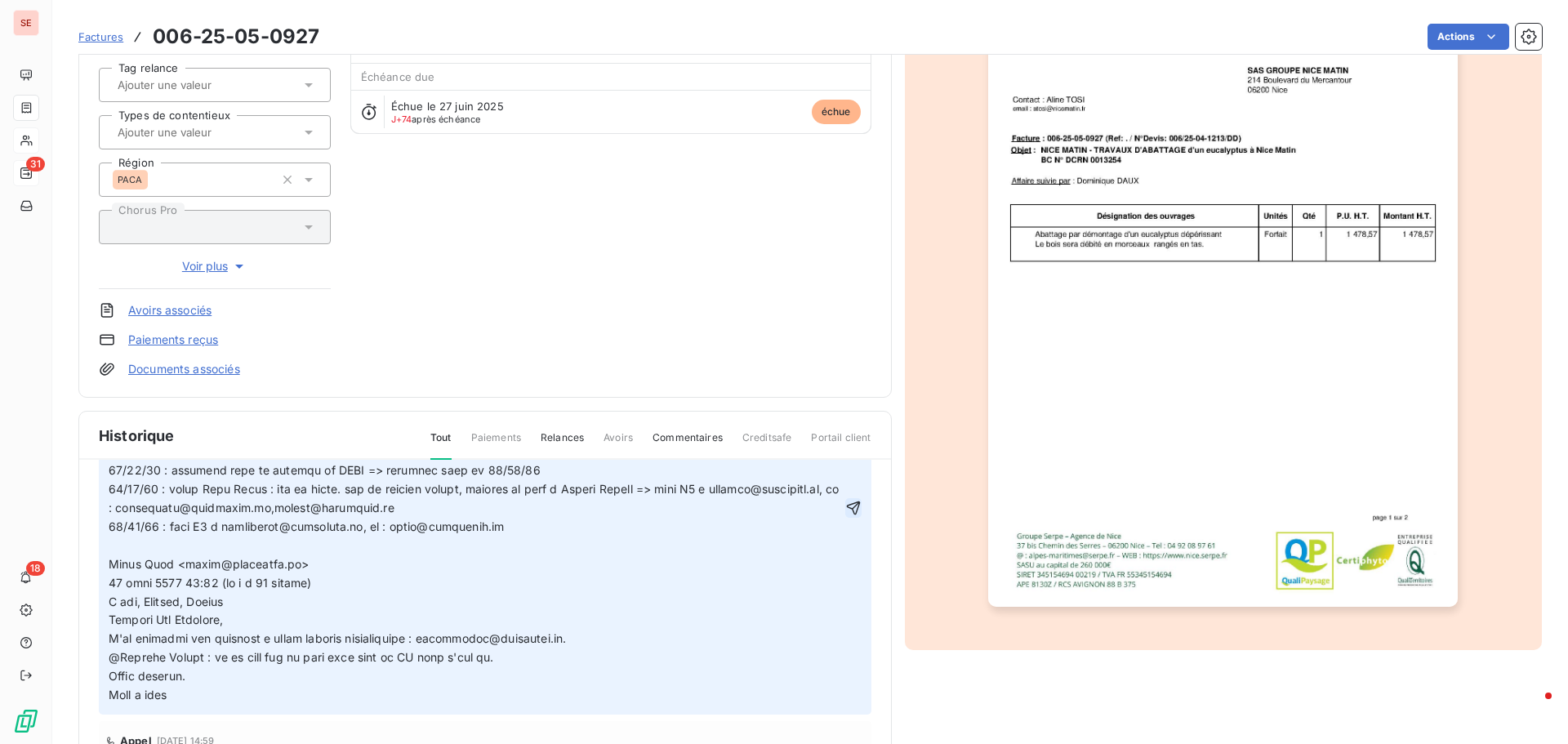
click at [845, 508] on icon "button" at bounding box center [853, 508] width 16 height 16
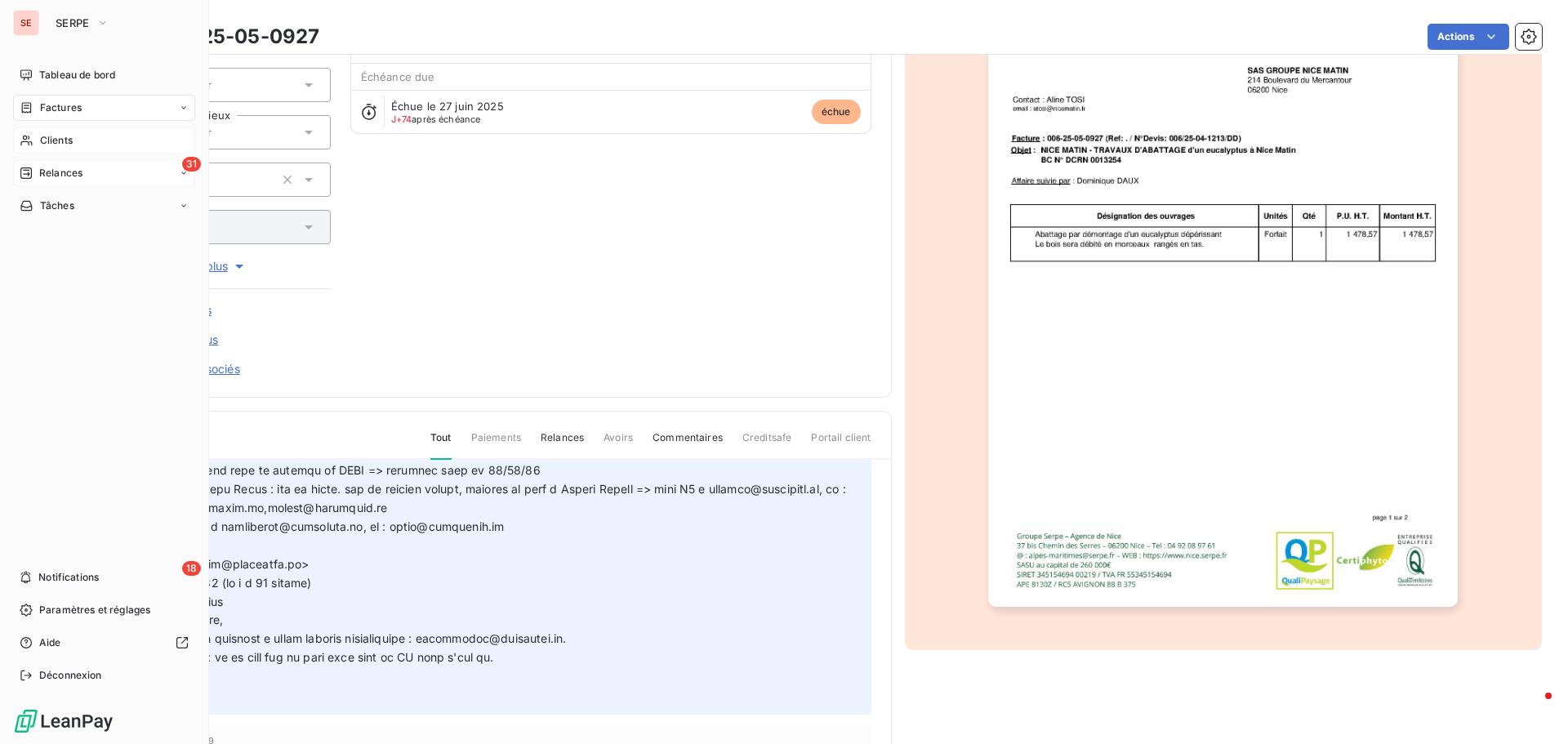
click at [59, 104] on span "Factures" at bounding box center [61, 108] width 42 height 15
click at [61, 113] on span "Factures" at bounding box center [61, 108] width 42 height 15
click at [58, 142] on span "Factures" at bounding box center [60, 141] width 42 height 15
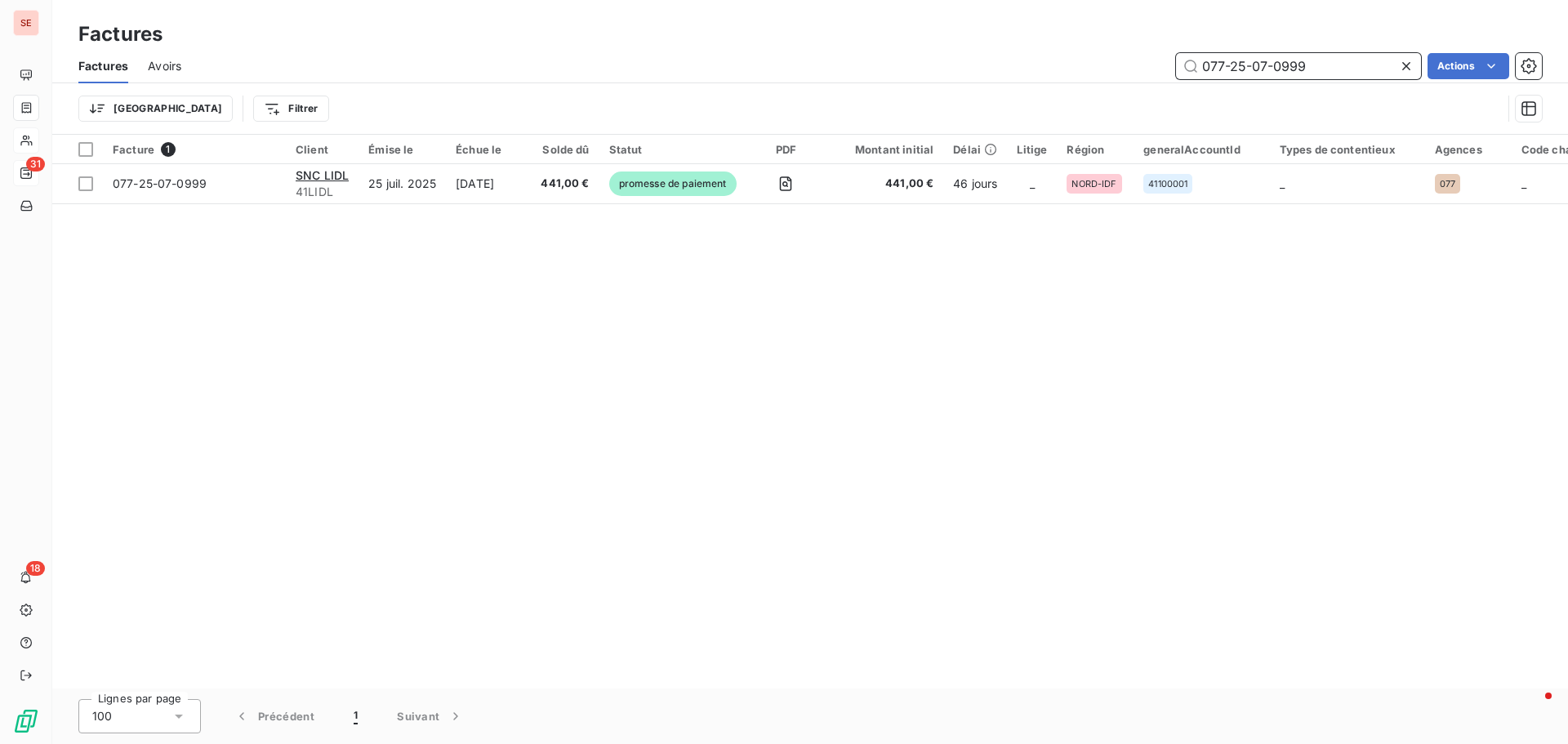
click at [1290, 64] on input "077-25-07-0999" at bounding box center [1298, 67] width 245 height 26
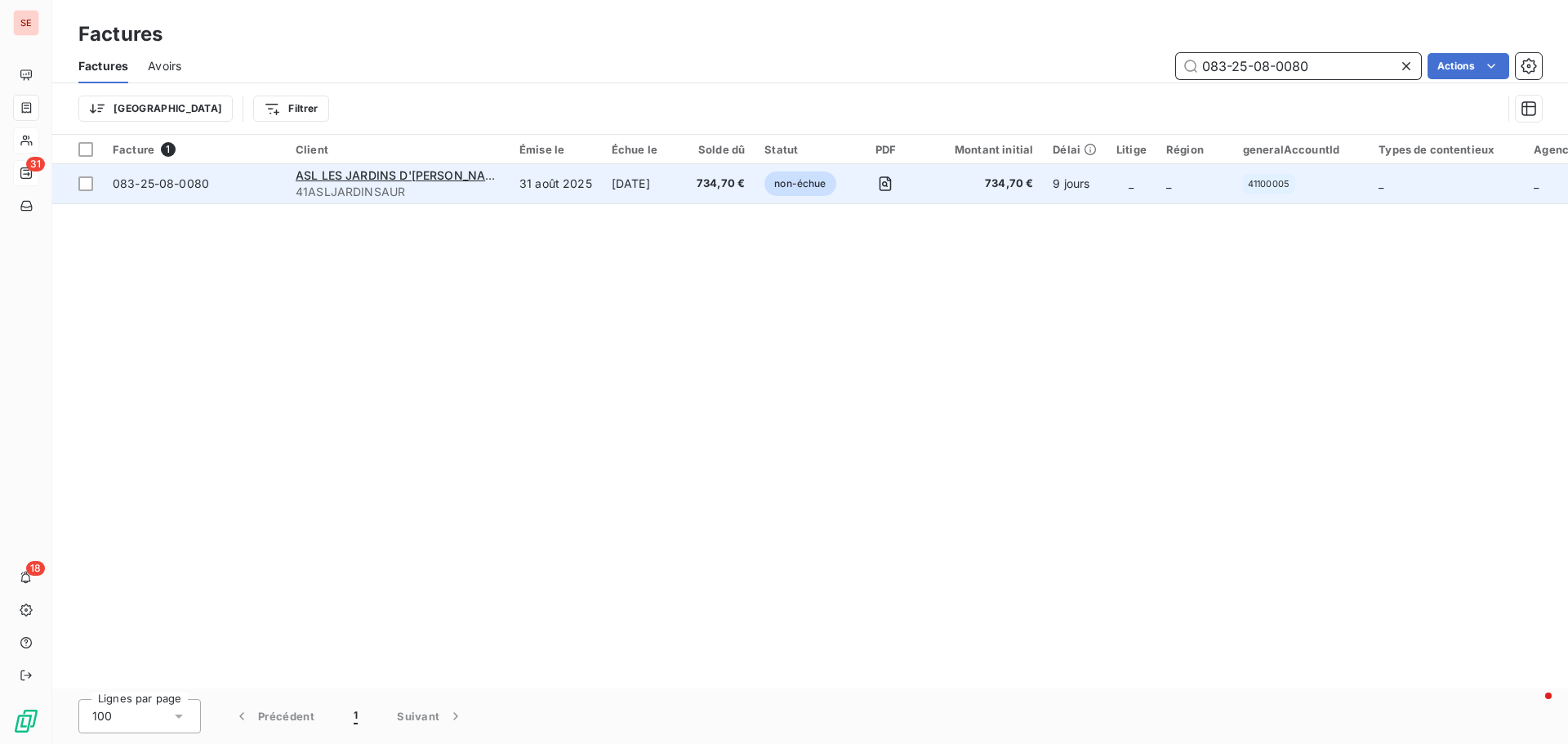
type input "083-25-08-0080"
click at [172, 186] on span "083-25-08-0080" at bounding box center [160, 183] width 96 height 14
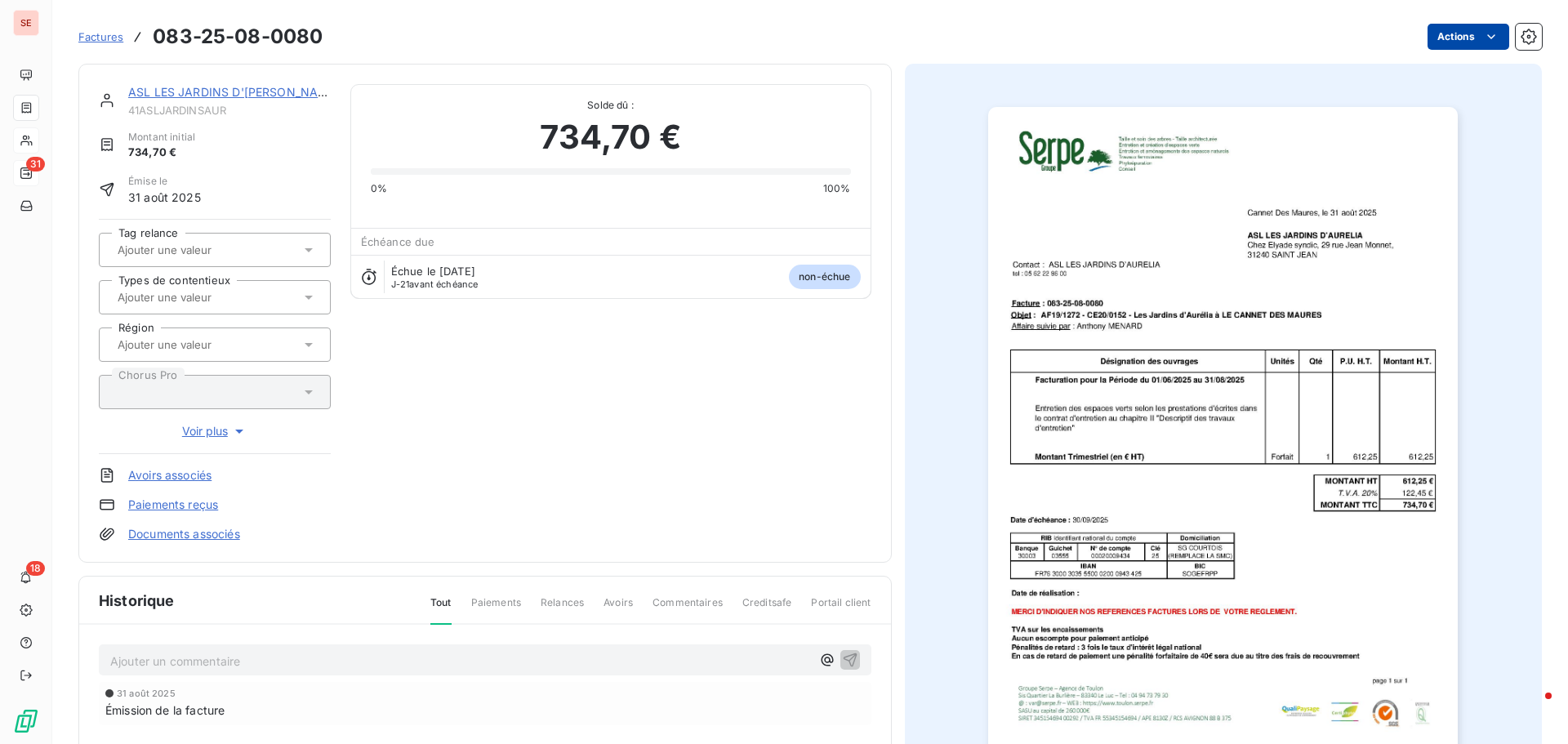
click at [1434, 41] on html "SE 31 18 Factures 083-25-08-0080 Actions ASL LES JARDINS D'AURELIA 41ASLJARDINS…" at bounding box center [784, 372] width 1568 height 744
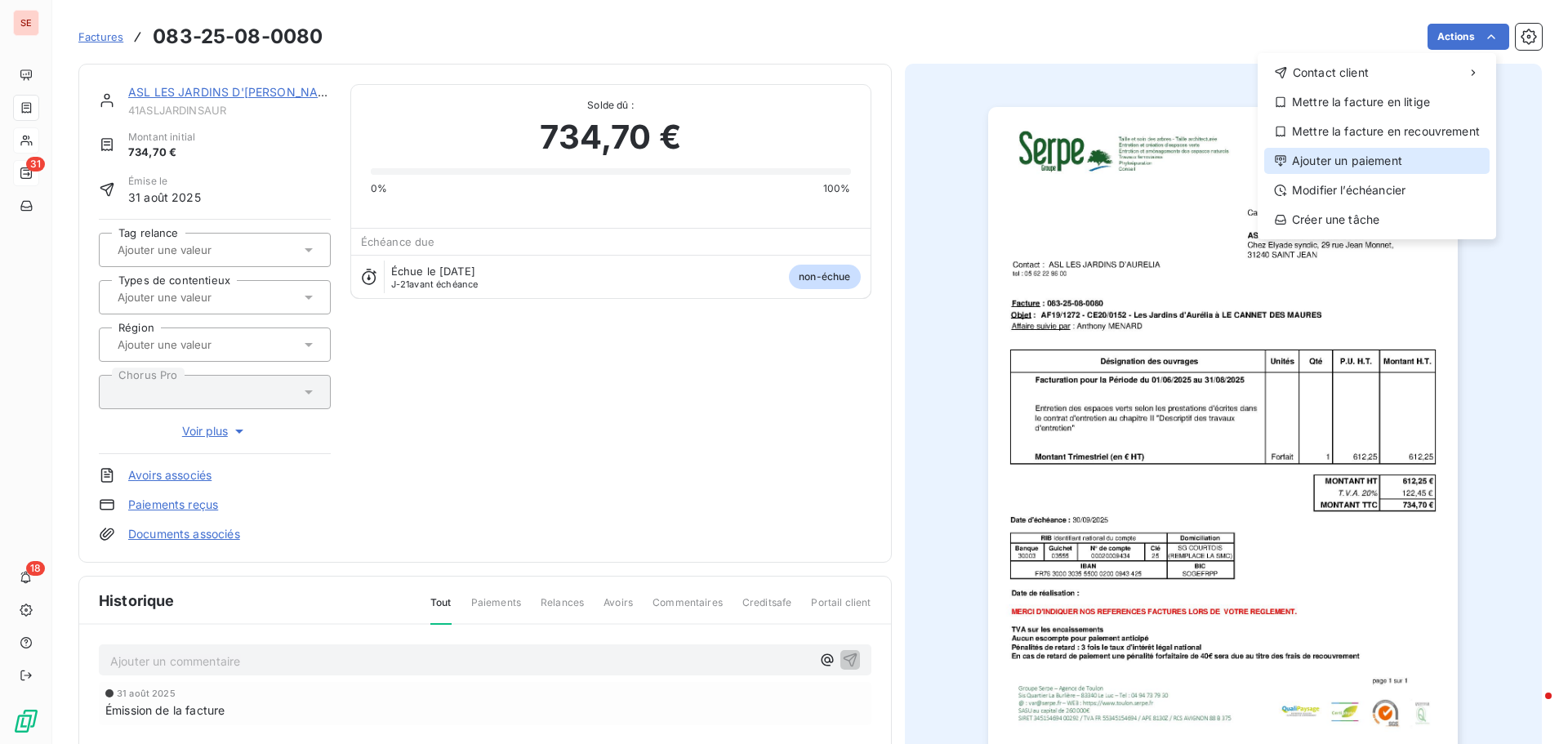
click at [1353, 163] on div "Ajouter un paiement" at bounding box center [1377, 161] width 225 height 26
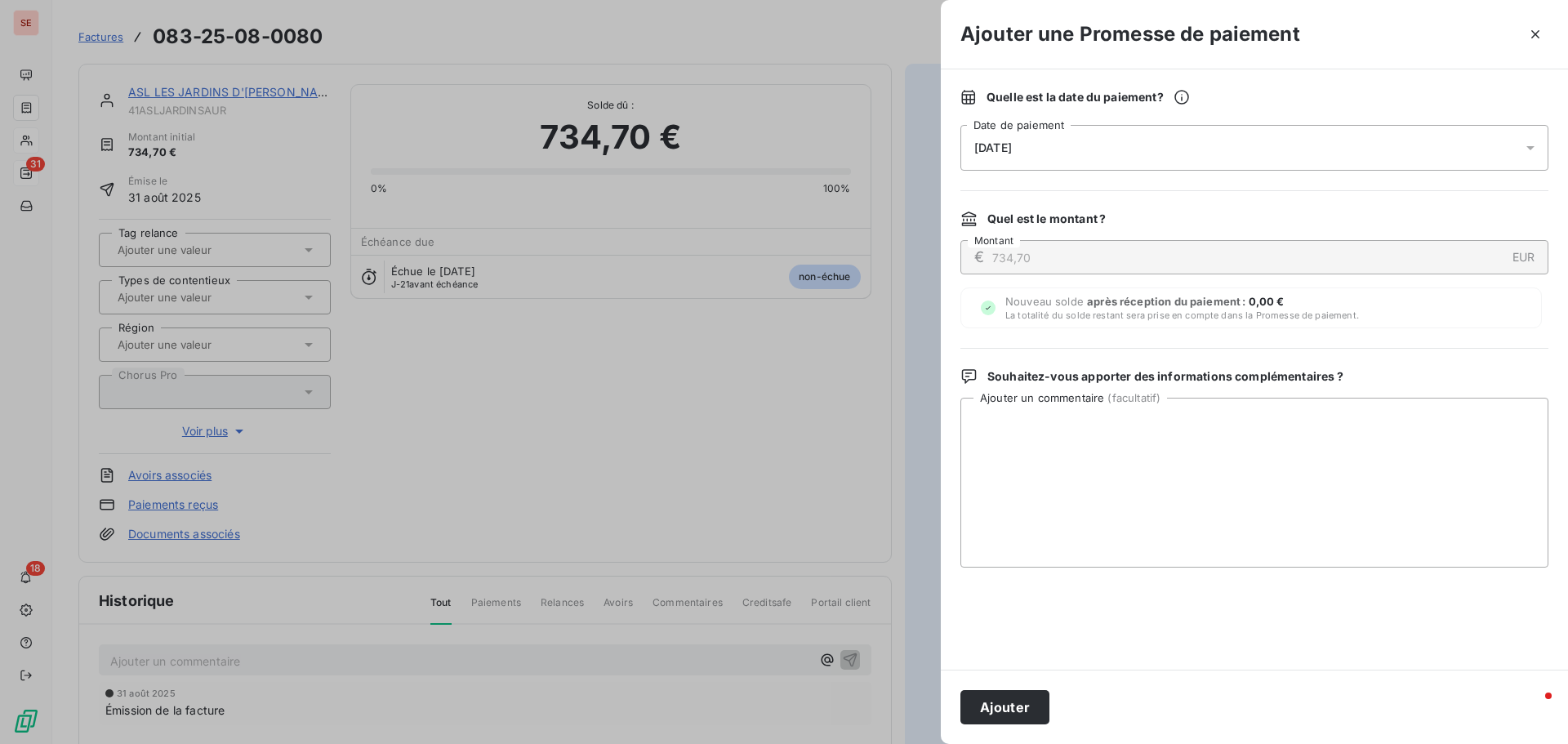
click at [1012, 150] on span "[DATE]" at bounding box center [993, 148] width 38 height 13
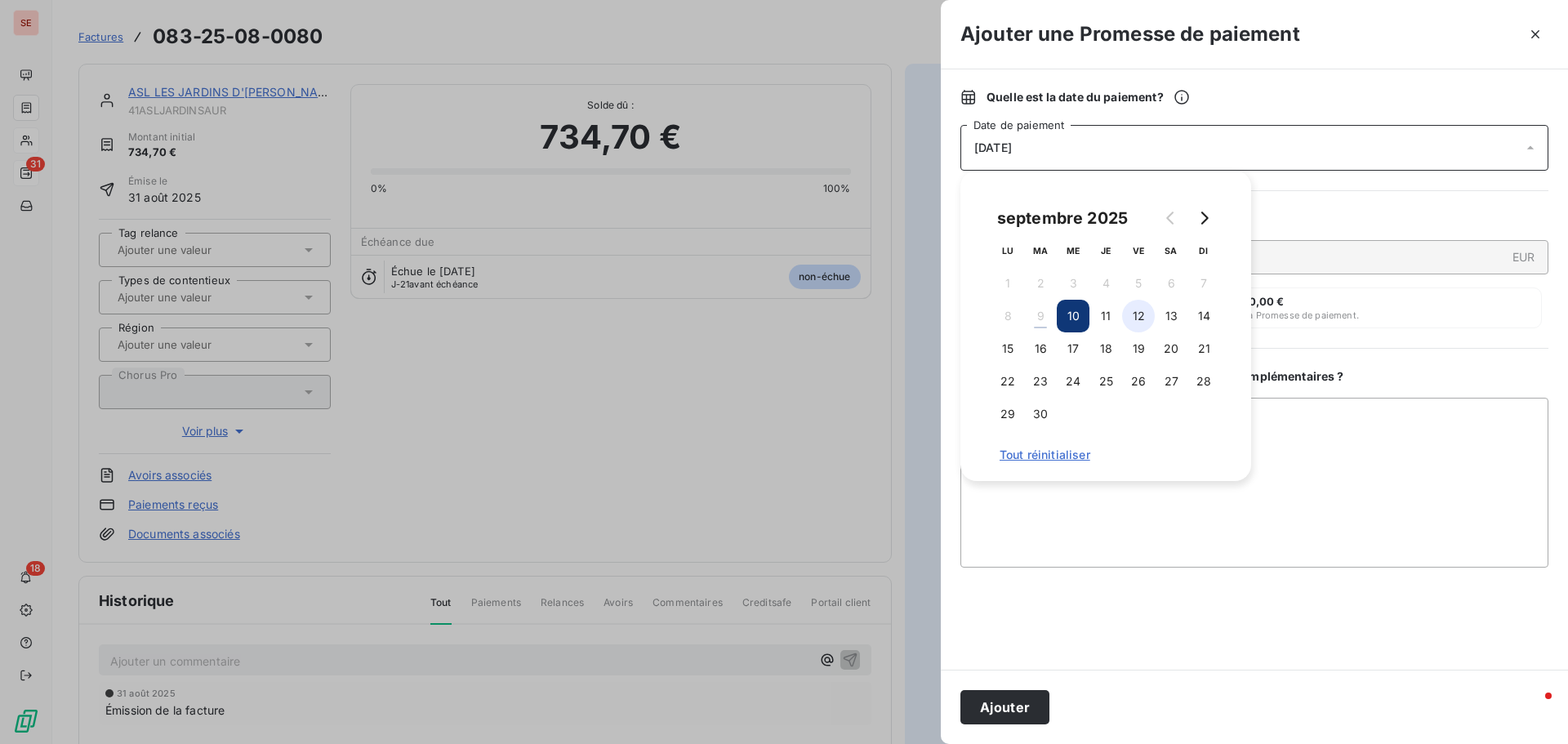
click at [1130, 317] on button "12" at bounding box center [1139, 317] width 33 height 33
click at [1384, 434] on textarea "Ajouter un commentaire ( facultatif )" at bounding box center [1254, 483] width 588 height 170
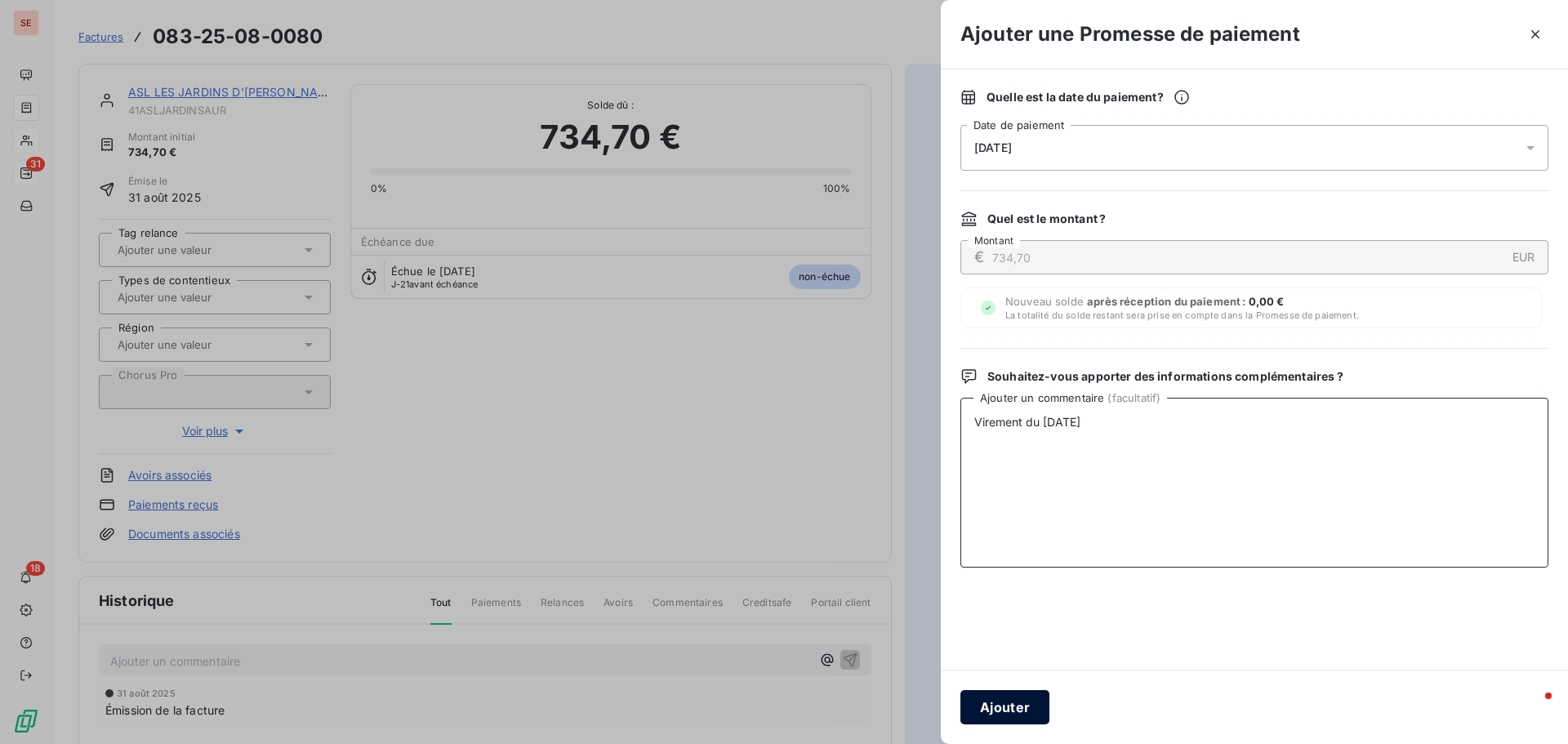
type textarea "Virement du 08/09/25"
click at [1027, 711] on button "Ajouter" at bounding box center [1005, 707] width 89 height 35
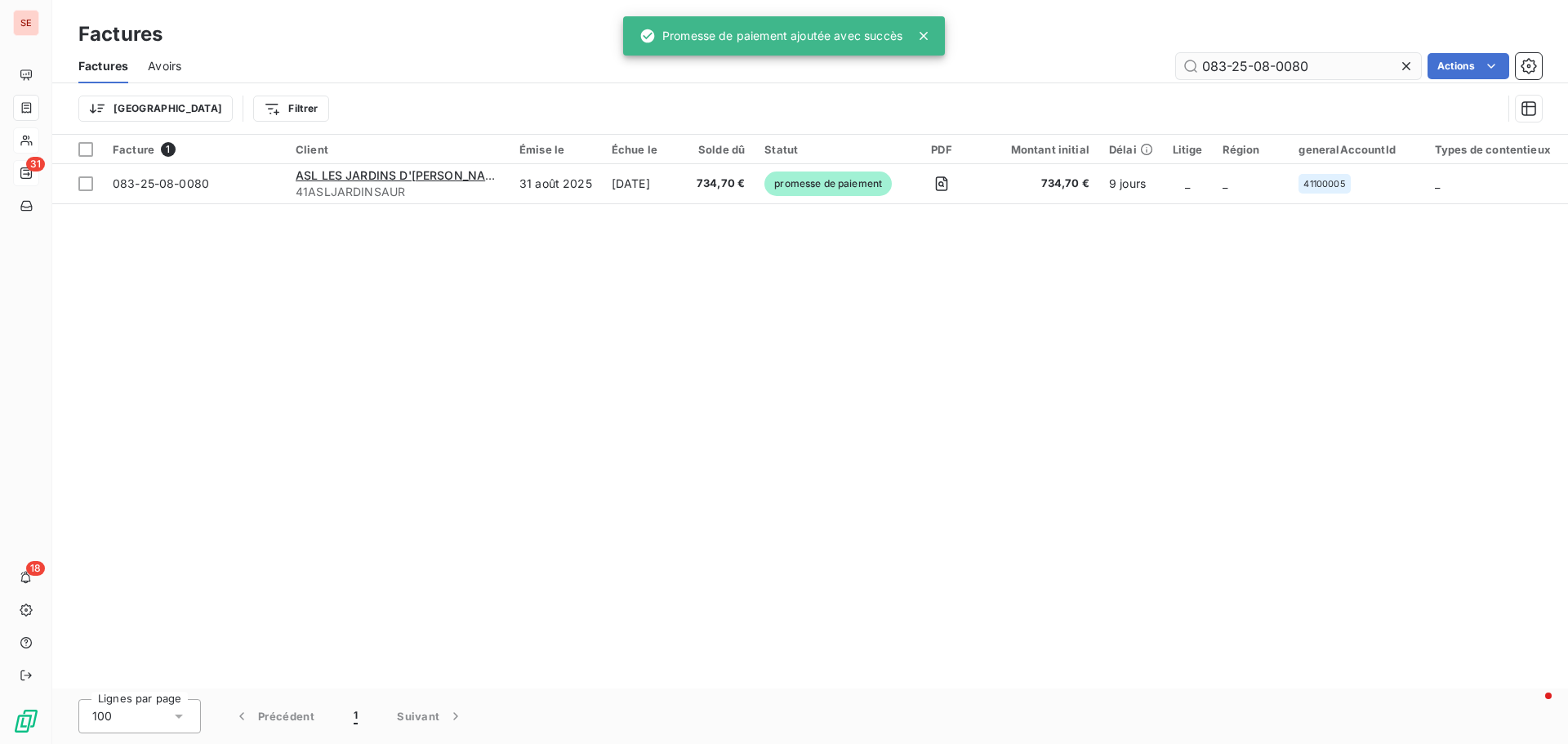
click at [1308, 67] on input "083-25-08-0080" at bounding box center [1298, 67] width 245 height 26
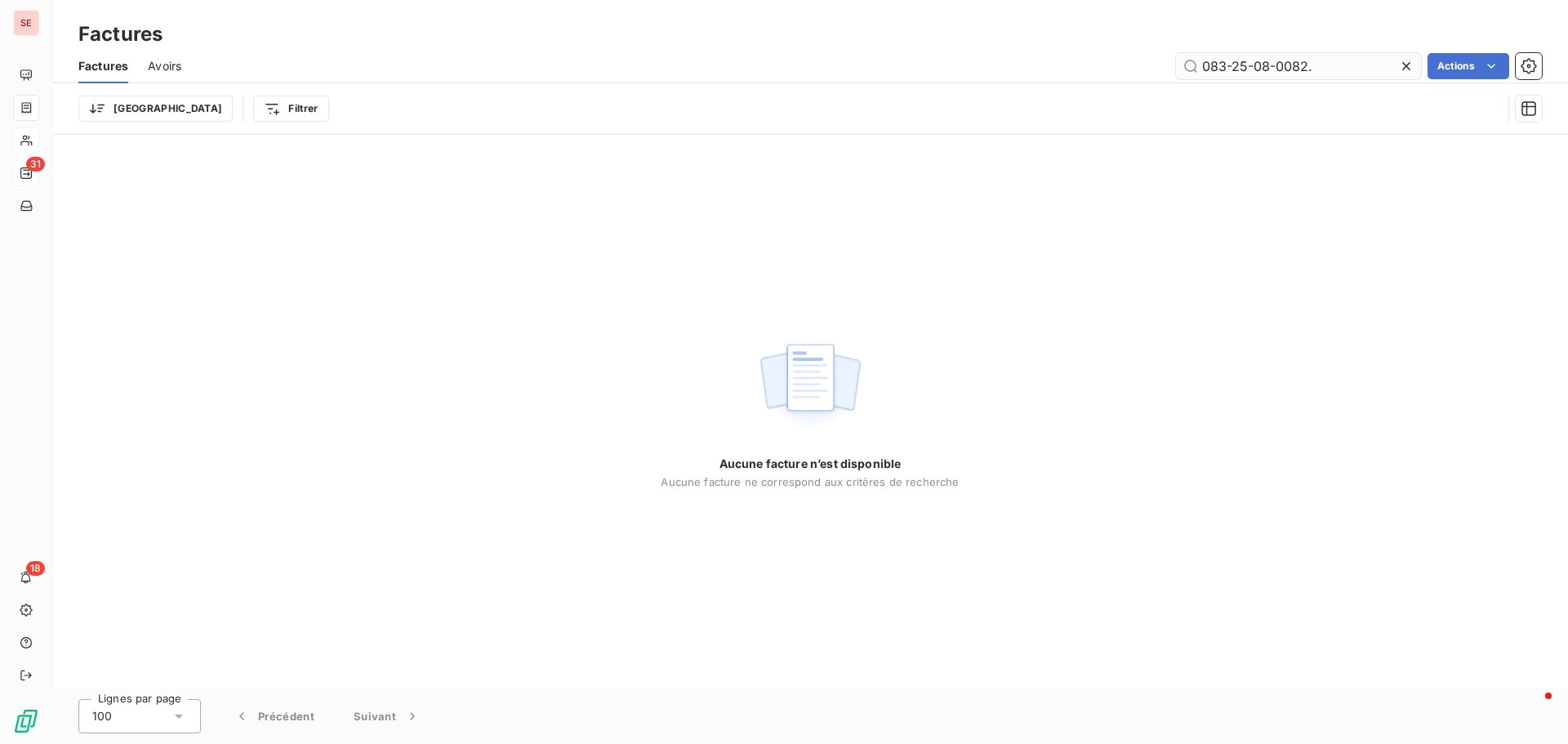
type input "083-25-08-0082"
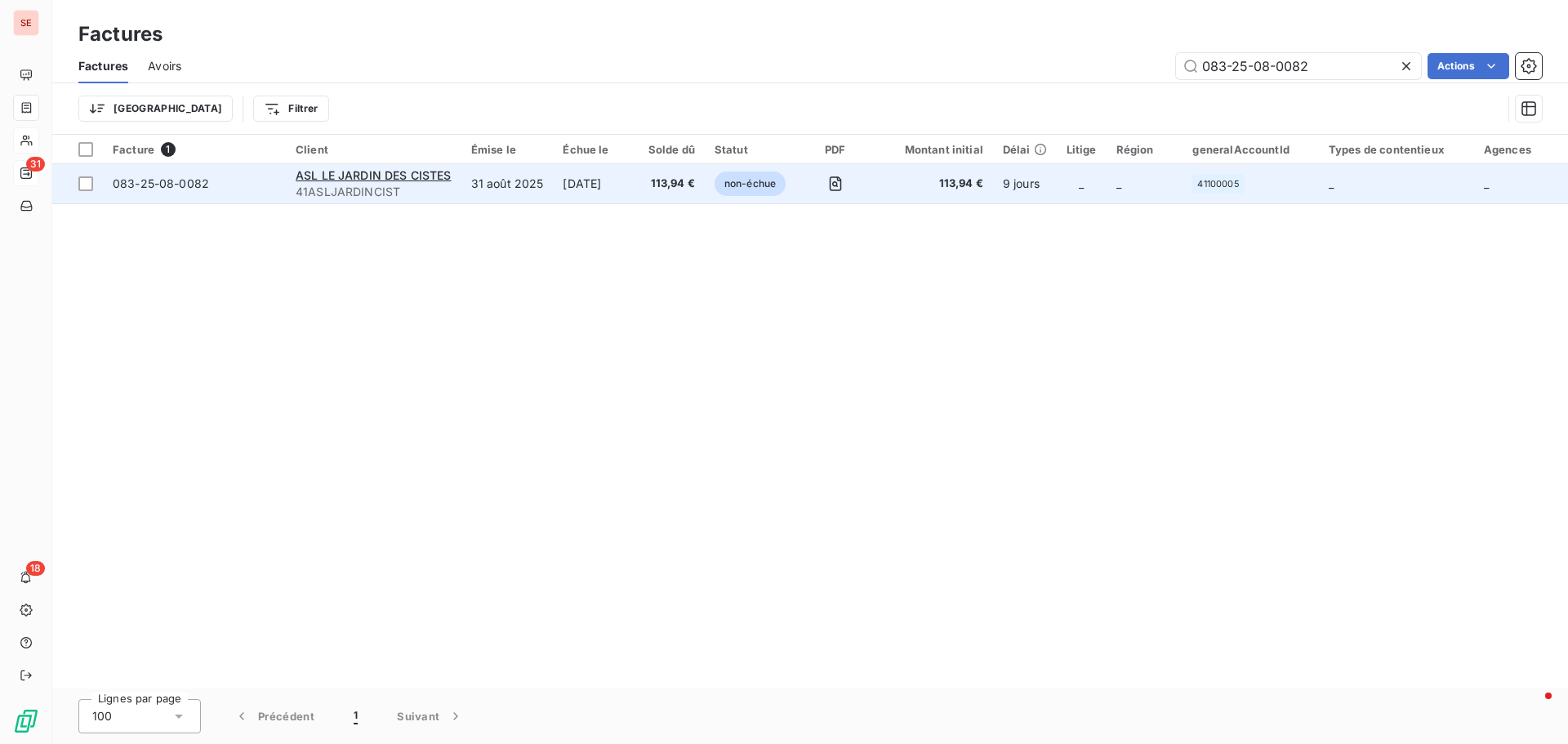
click at [160, 182] on span "083-25-08-0082" at bounding box center [160, 183] width 96 height 14
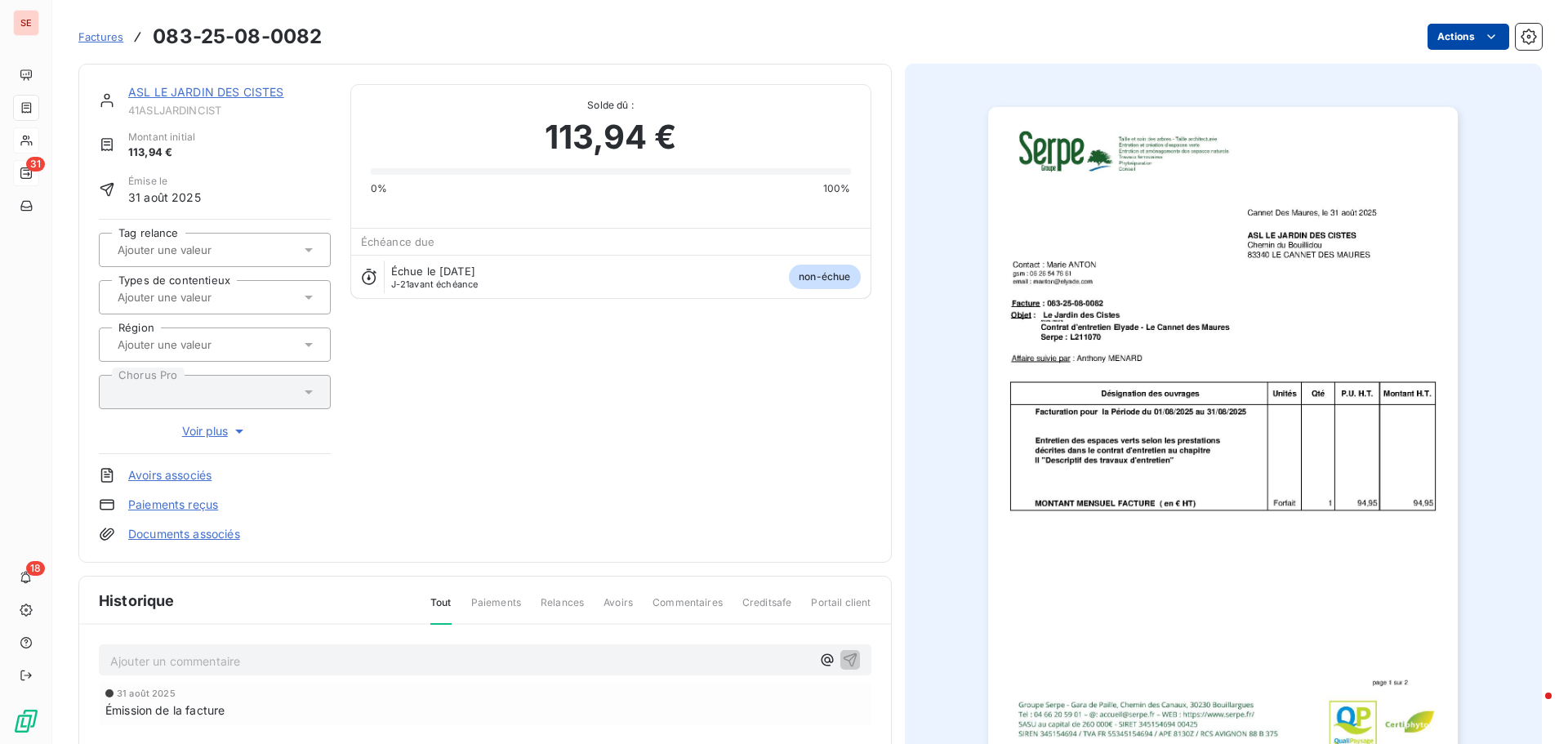
click at [1428, 33] on html "SE 31 18 Factures 083-25-08-0082 Actions ASL LE JARDIN DES CISTES 41ASLJARDINCI…" at bounding box center [784, 372] width 1568 height 744
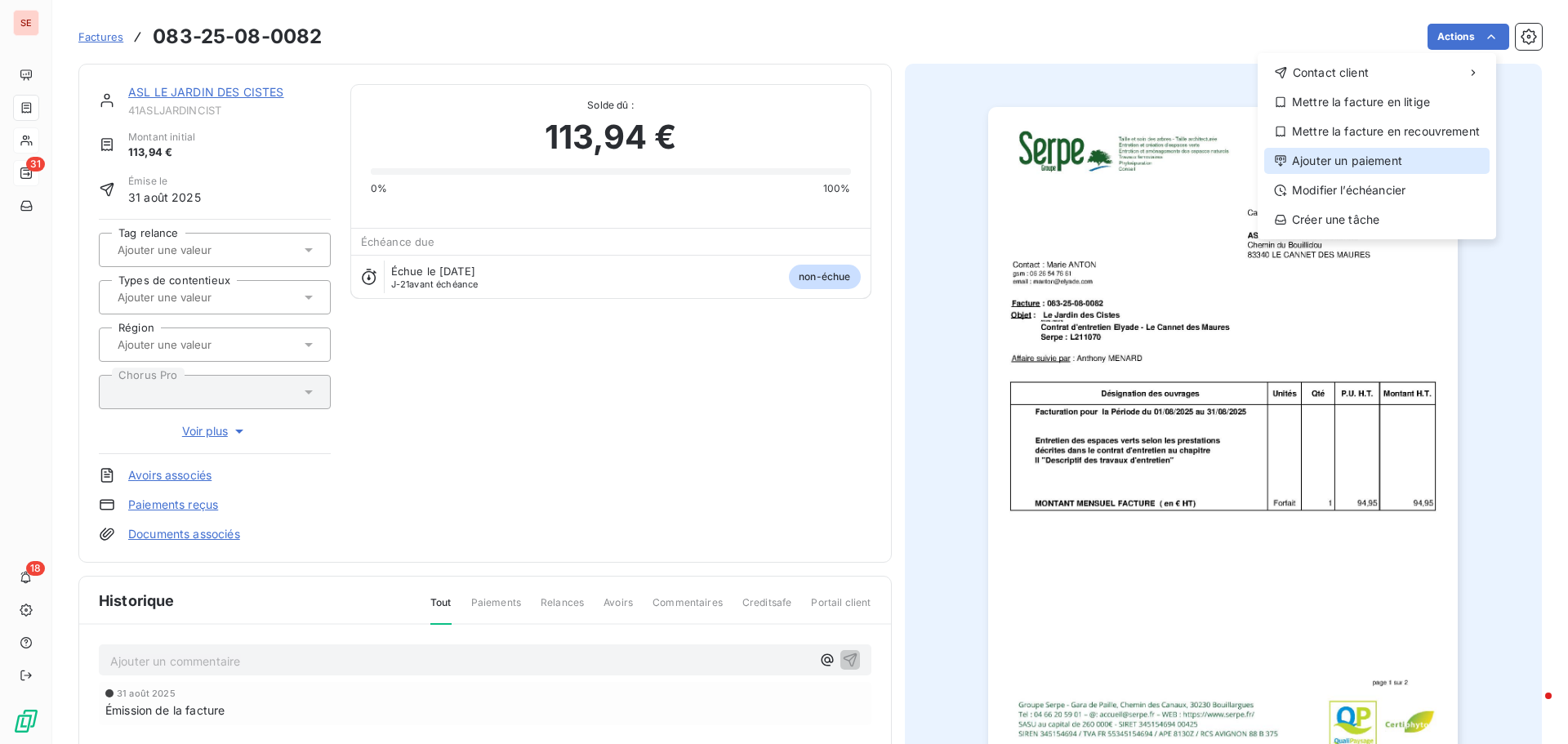
click at [1428, 153] on div "Ajouter un paiement" at bounding box center [1377, 161] width 225 height 26
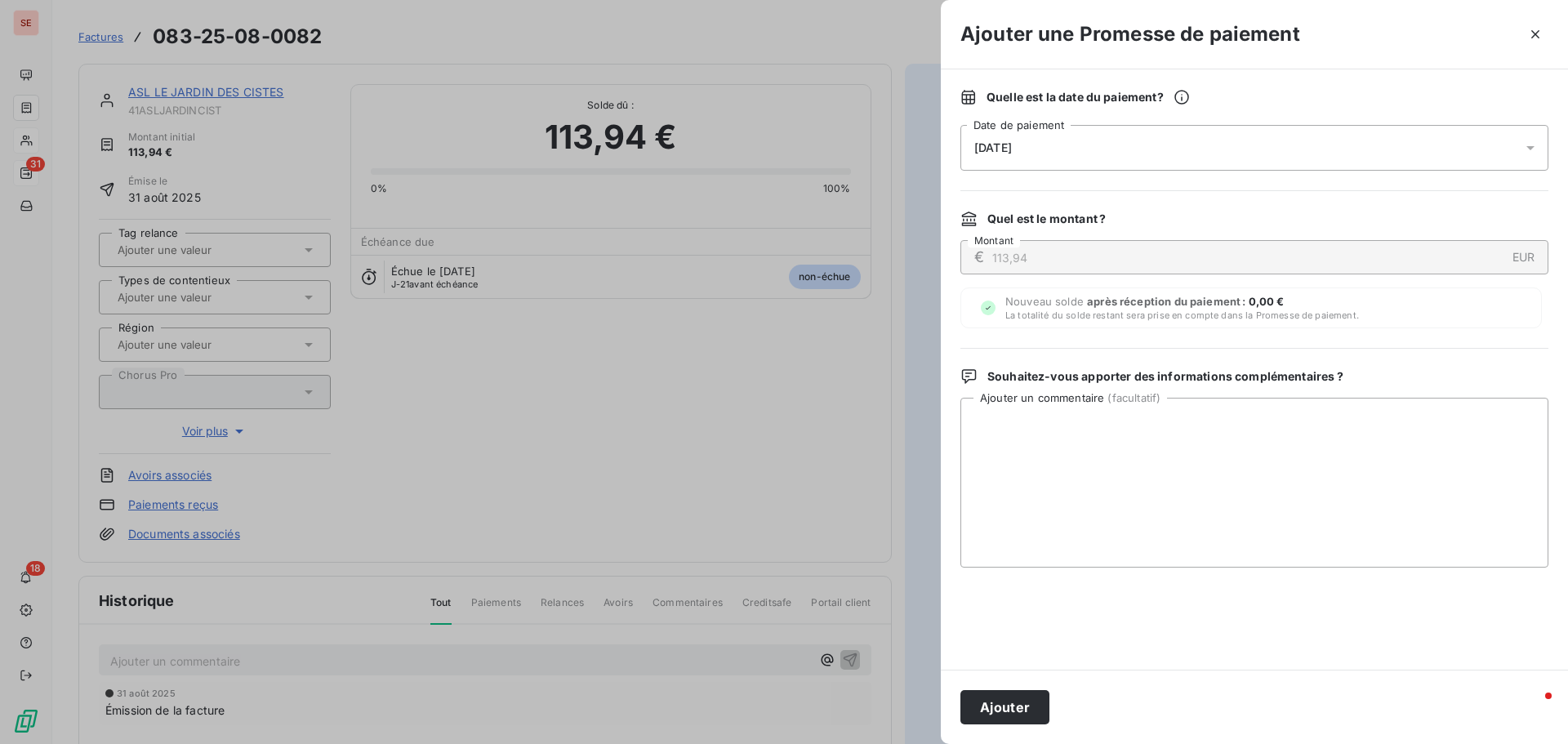
click at [1103, 142] on div "[DATE]" at bounding box center [1254, 148] width 588 height 46
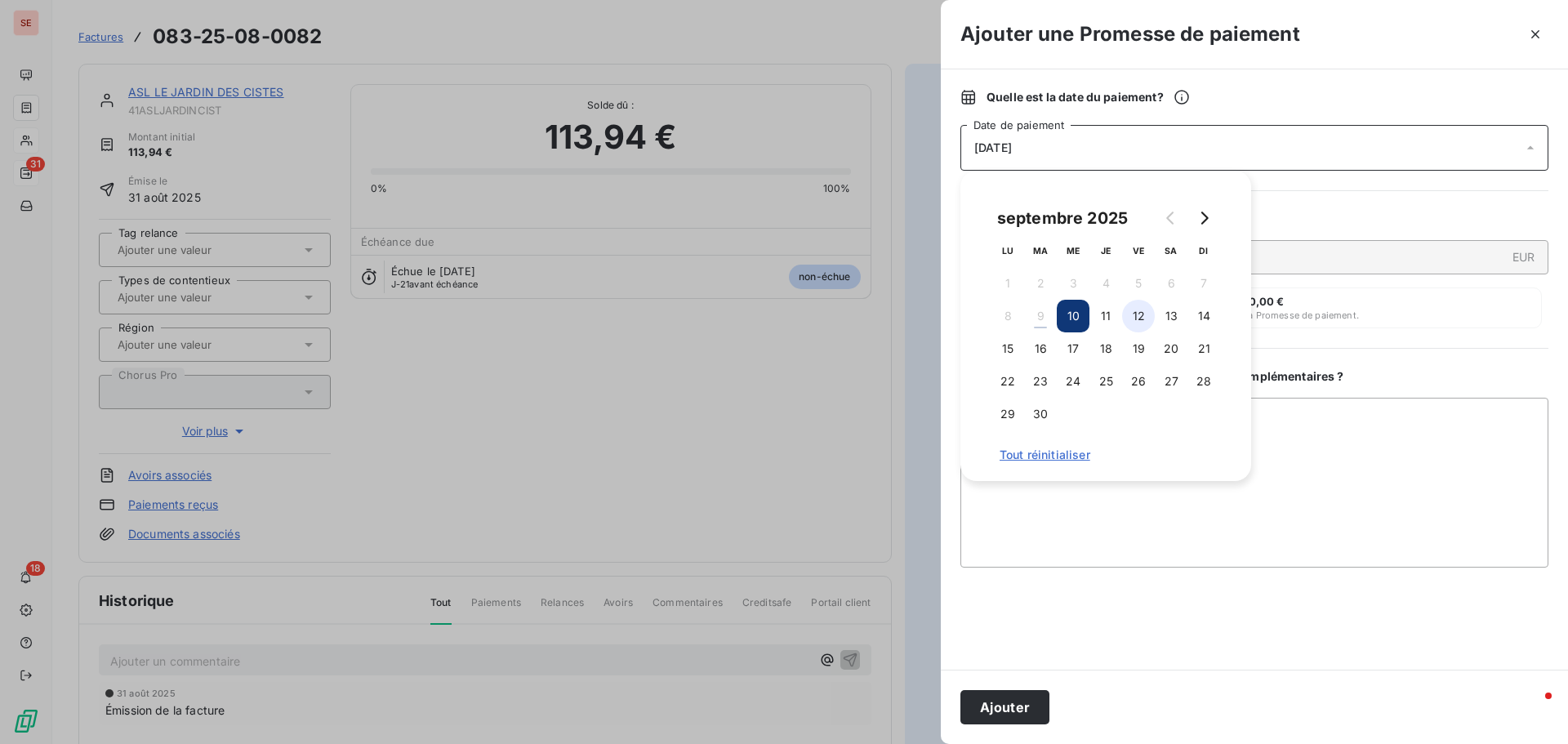
click at [1144, 311] on button "12" at bounding box center [1139, 317] width 33 height 33
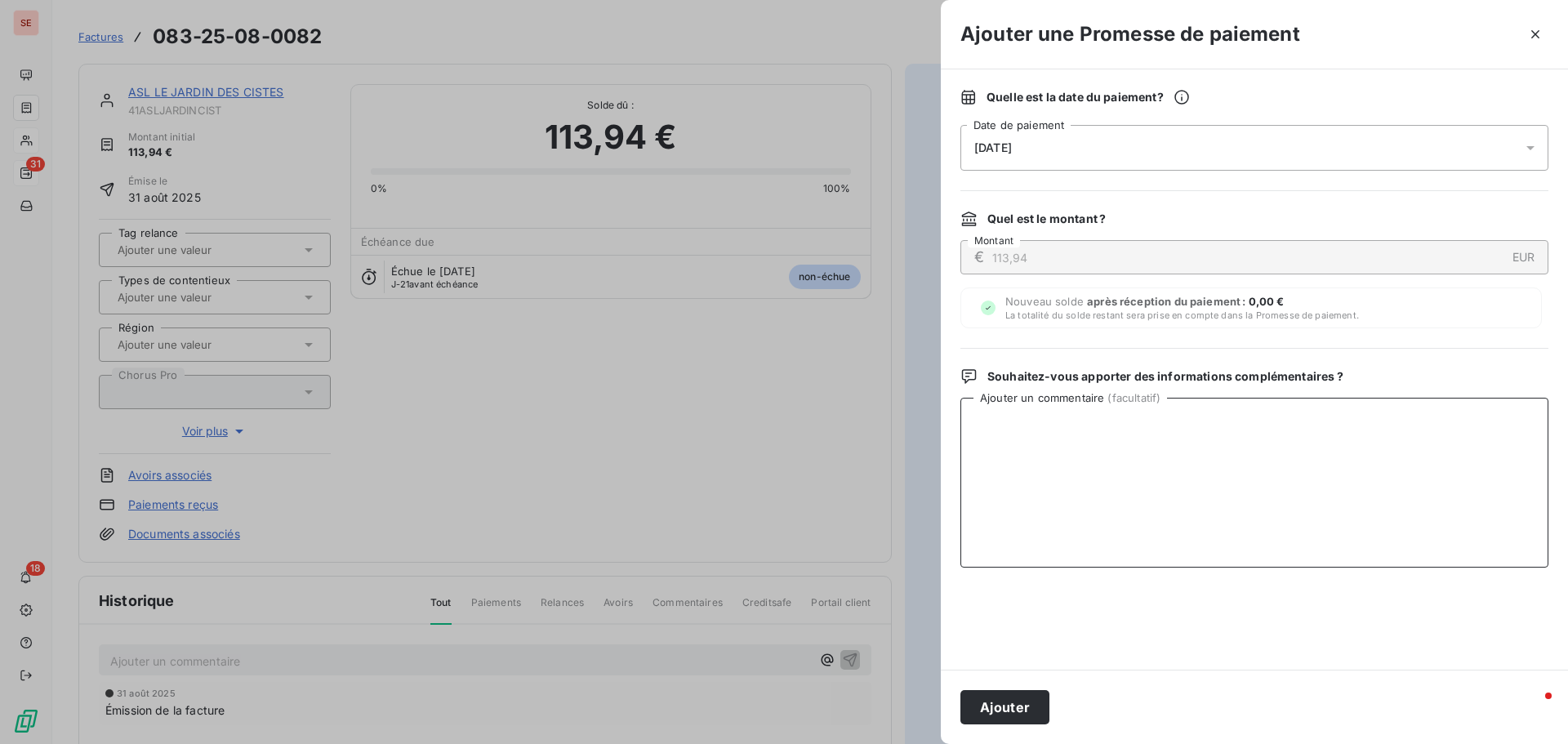
click at [1309, 432] on textarea "Ajouter un commentaire ( facultatif )" at bounding box center [1254, 483] width 588 height 170
type textarea "Virement du 08/09/25"
click at [1010, 704] on button "Ajouter" at bounding box center [1005, 707] width 89 height 35
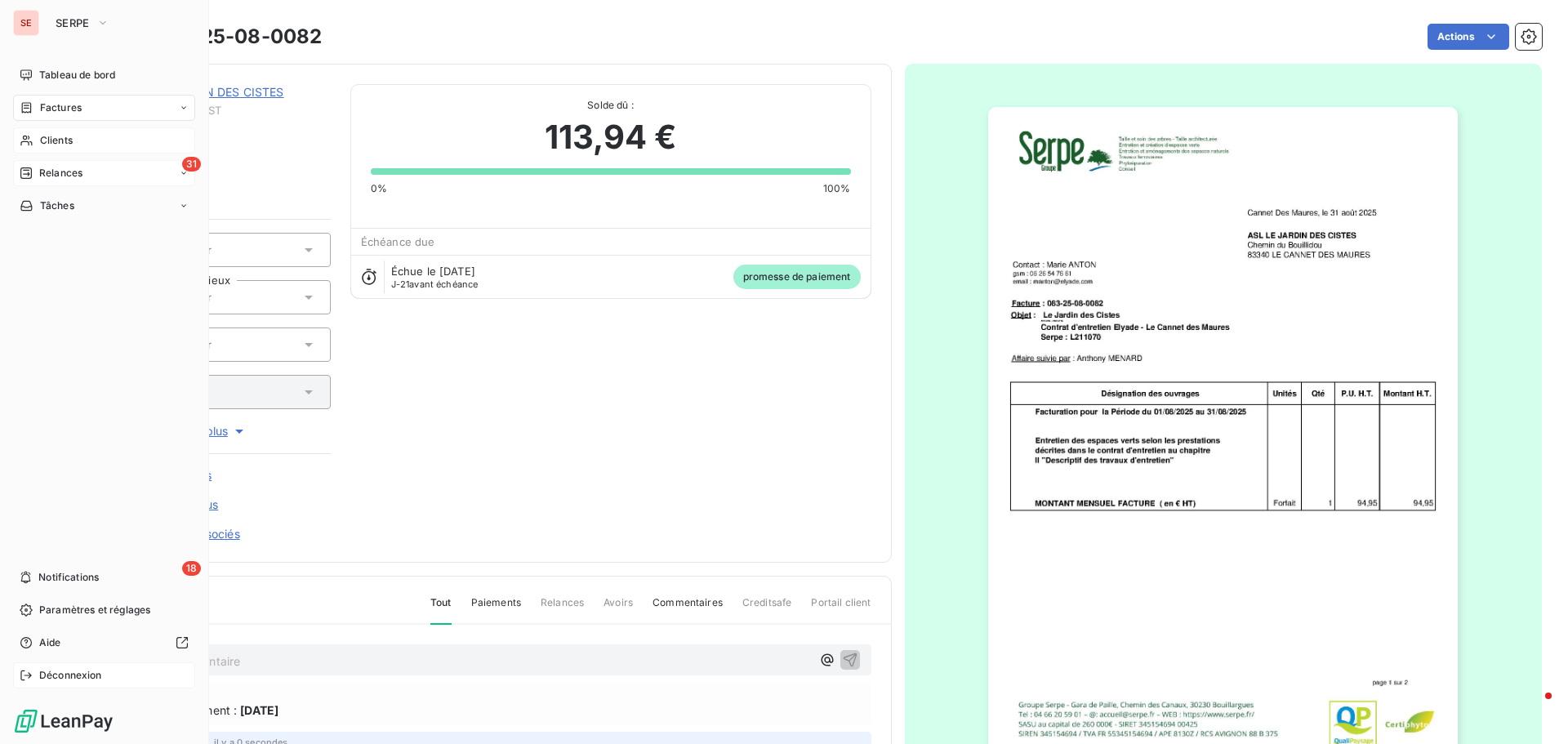
click at [69, 663] on div "Déconnexion" at bounding box center [104, 676] width 182 height 26
